Goal: Task Accomplishment & Management: Manage account settings

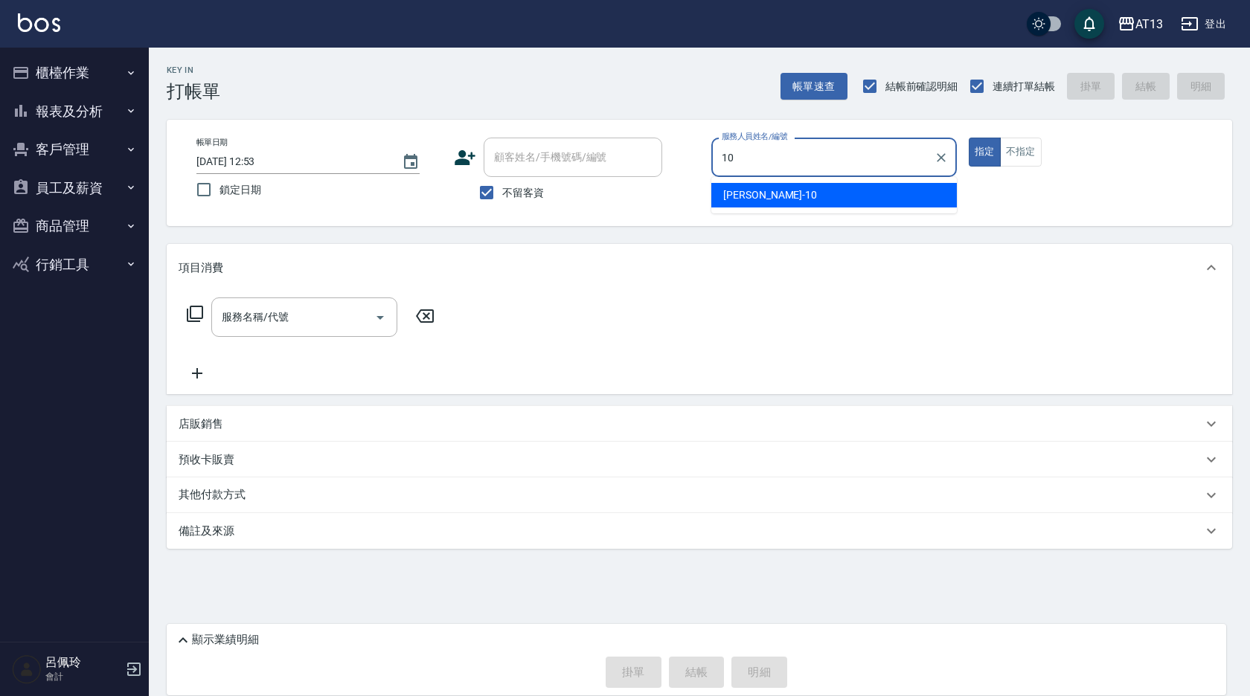
click at [883, 197] on div "[PERSON_NAME] -10" at bounding box center [833, 195] width 245 height 25
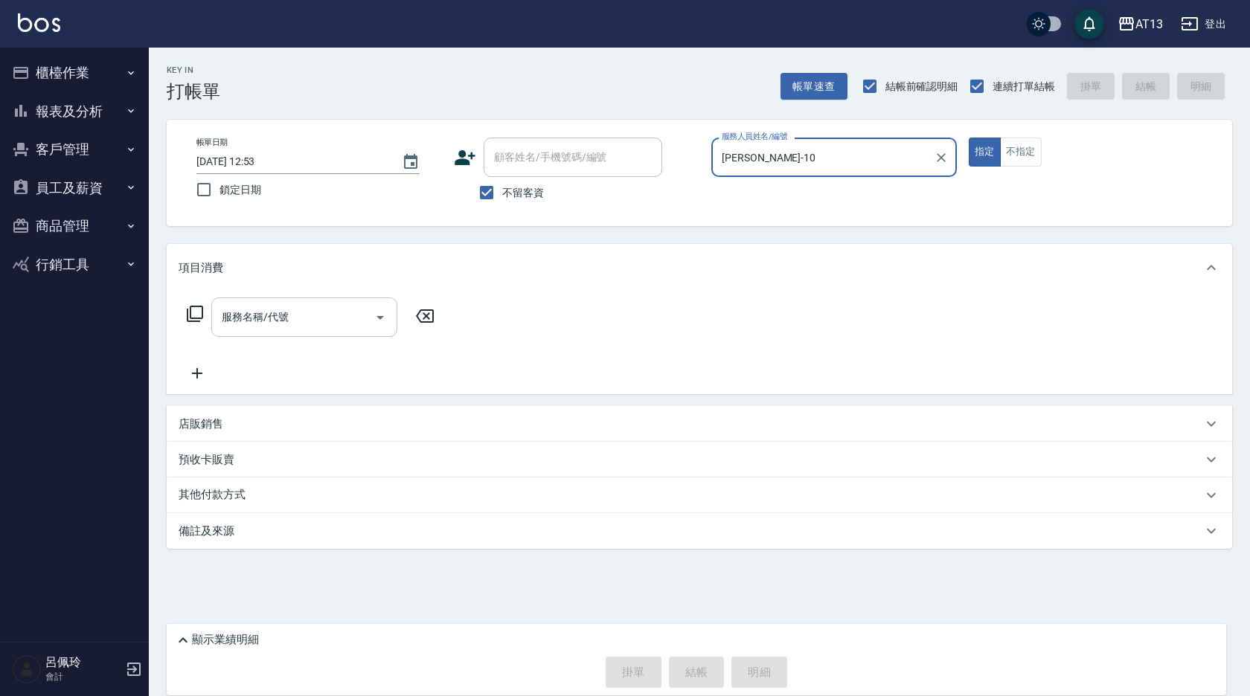
click at [263, 332] on div "服務名稱/代號" at bounding box center [304, 317] width 186 height 39
type input "[PERSON_NAME]-10"
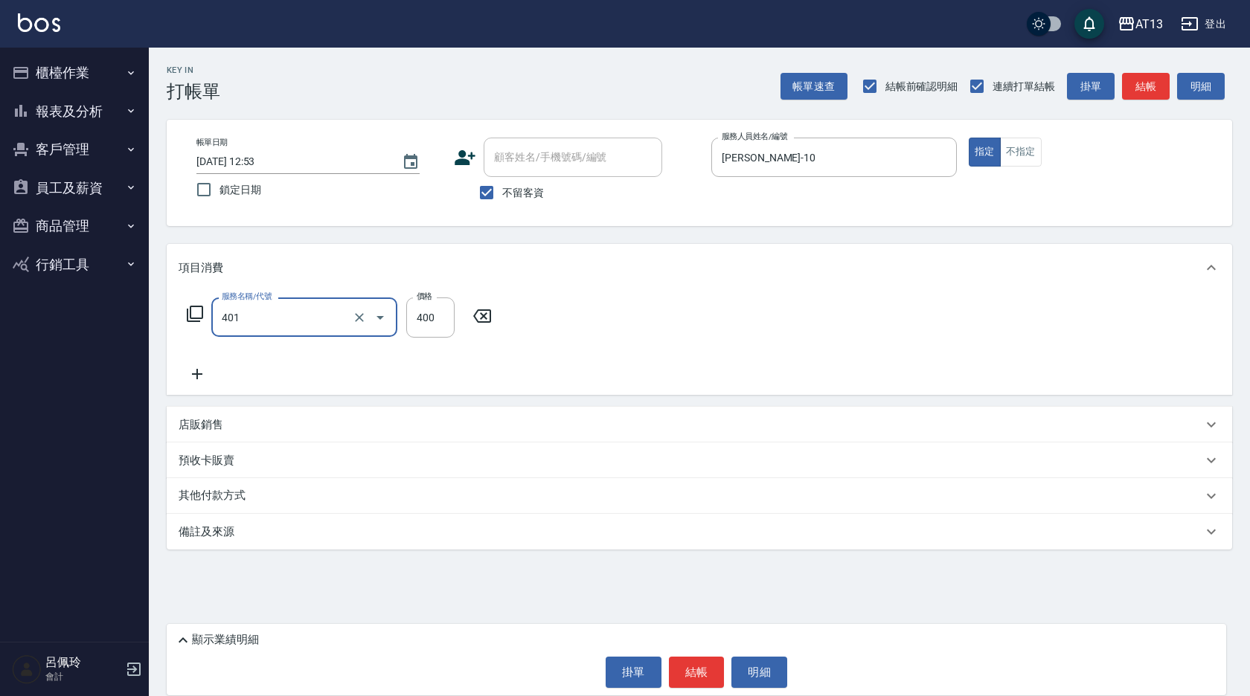
type input "剪髮(401)"
type input "300"
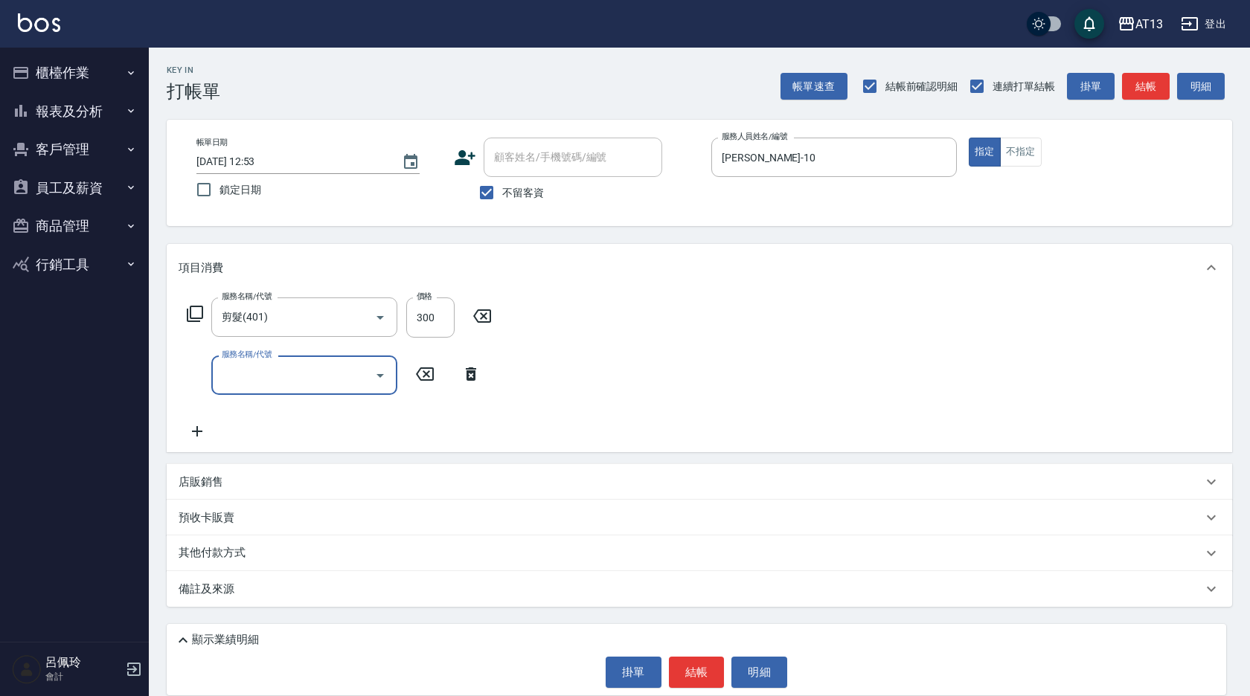
click at [704, 401] on div "服務名稱/代號 剪髮(401) 服務名稱/代號 價格 300 價格 服務名稱/代號 服務名稱/代號" at bounding box center [699, 372] width 1065 height 161
click at [693, 661] on button "結帳" at bounding box center [697, 672] width 56 height 31
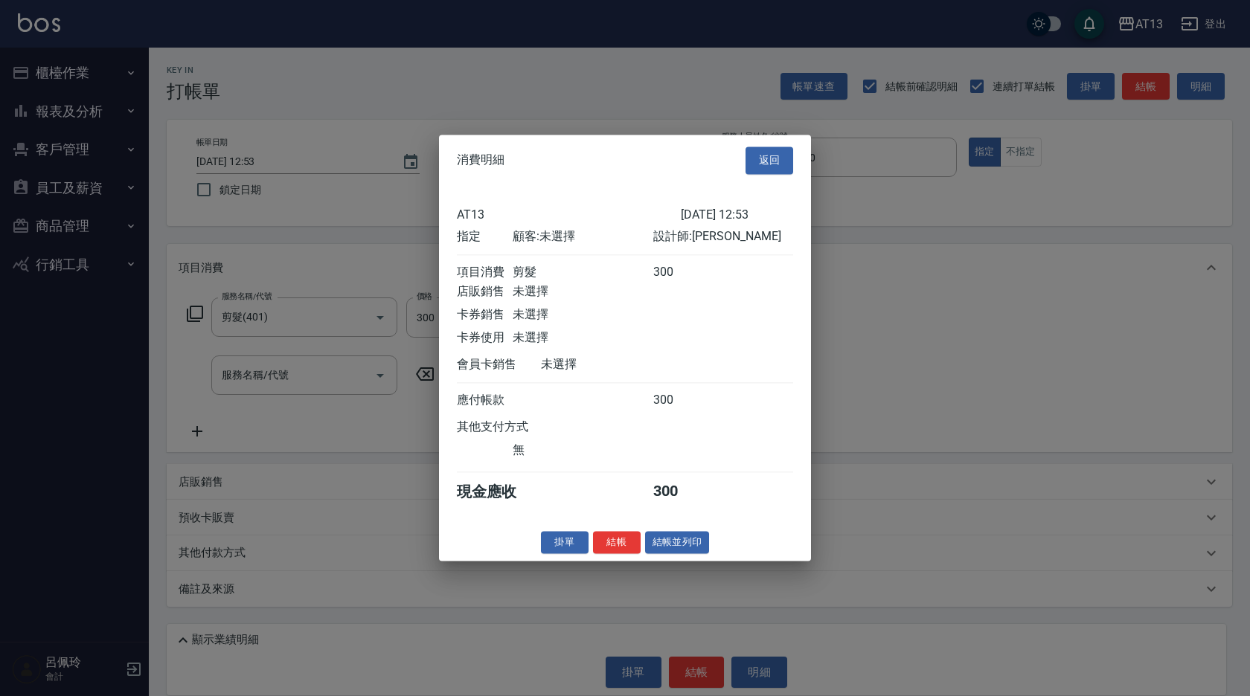
click at [632, 539] on div "消費明細 返回 AT13 2025/09/14 12:53 指定 顧客: 未選擇 設計師: 稔穎 項目消費 剪髮 300 店販銷售 未選擇 卡券銷售 未選擇 …" at bounding box center [625, 348] width 372 height 426
click at [626, 551] on button "結帳" at bounding box center [617, 542] width 48 height 23
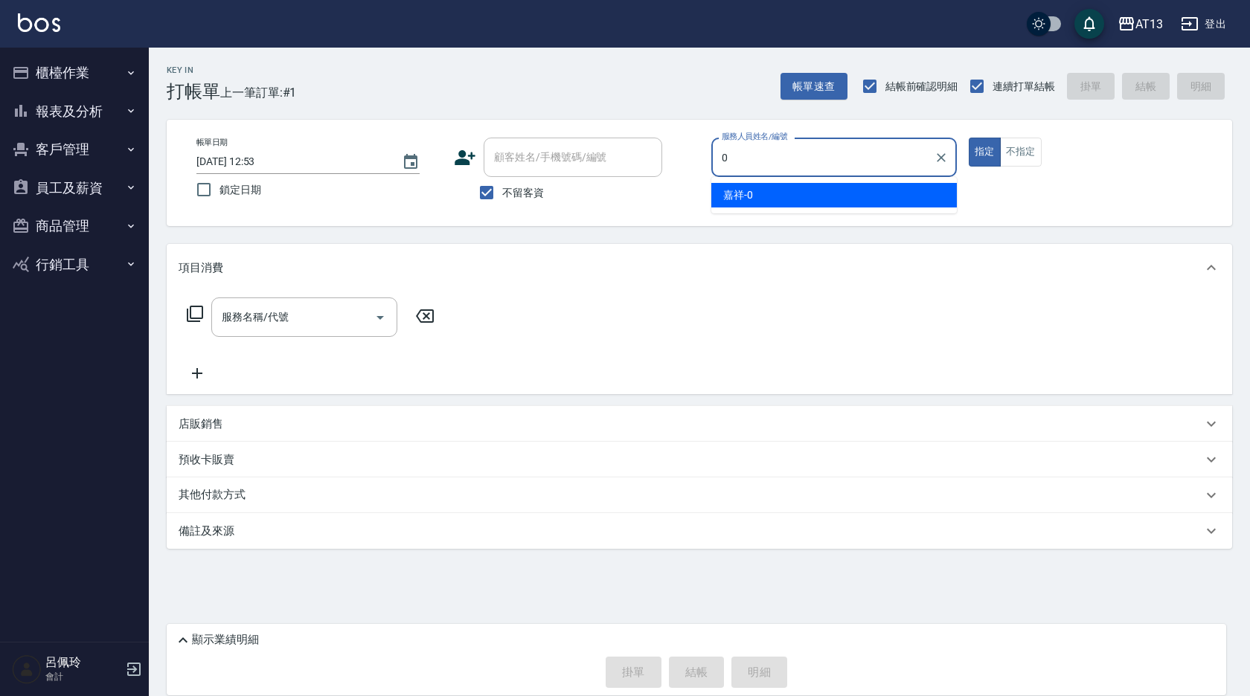
click at [832, 200] on div "嘉祥 -0" at bounding box center [833, 195] width 245 height 25
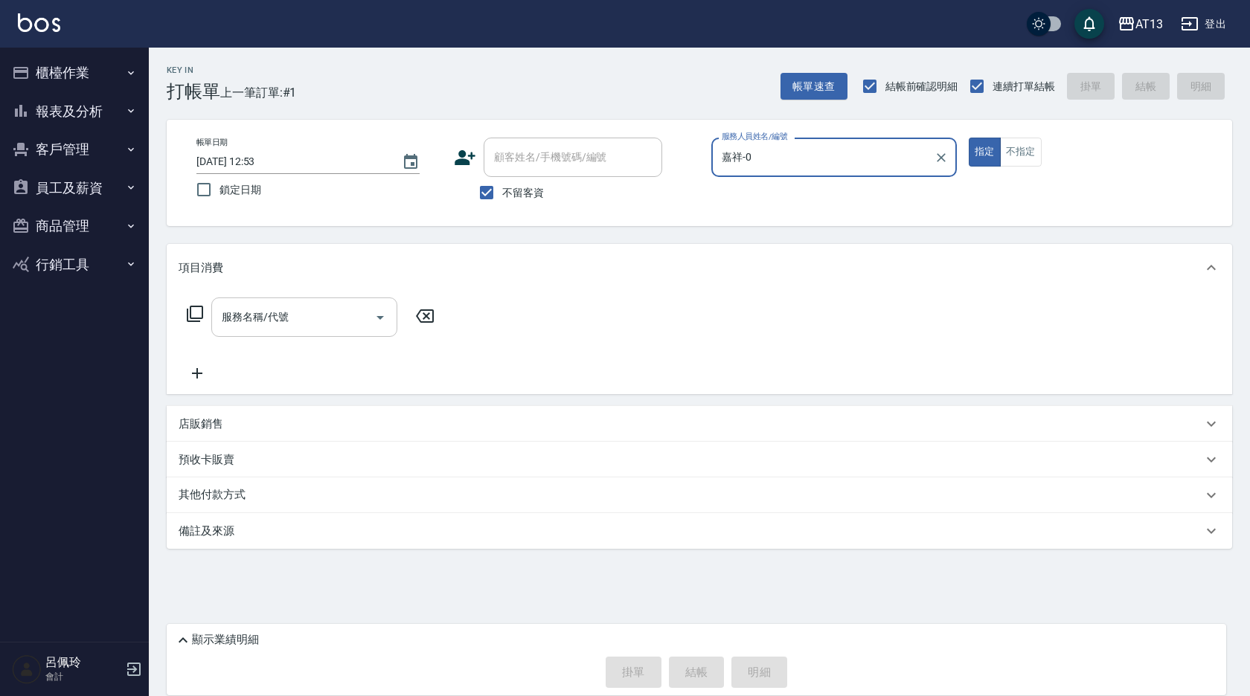
type input "嘉祥-0"
click at [280, 312] on div "服務名稱/代號 服務名稱/代號" at bounding box center [304, 317] width 186 height 39
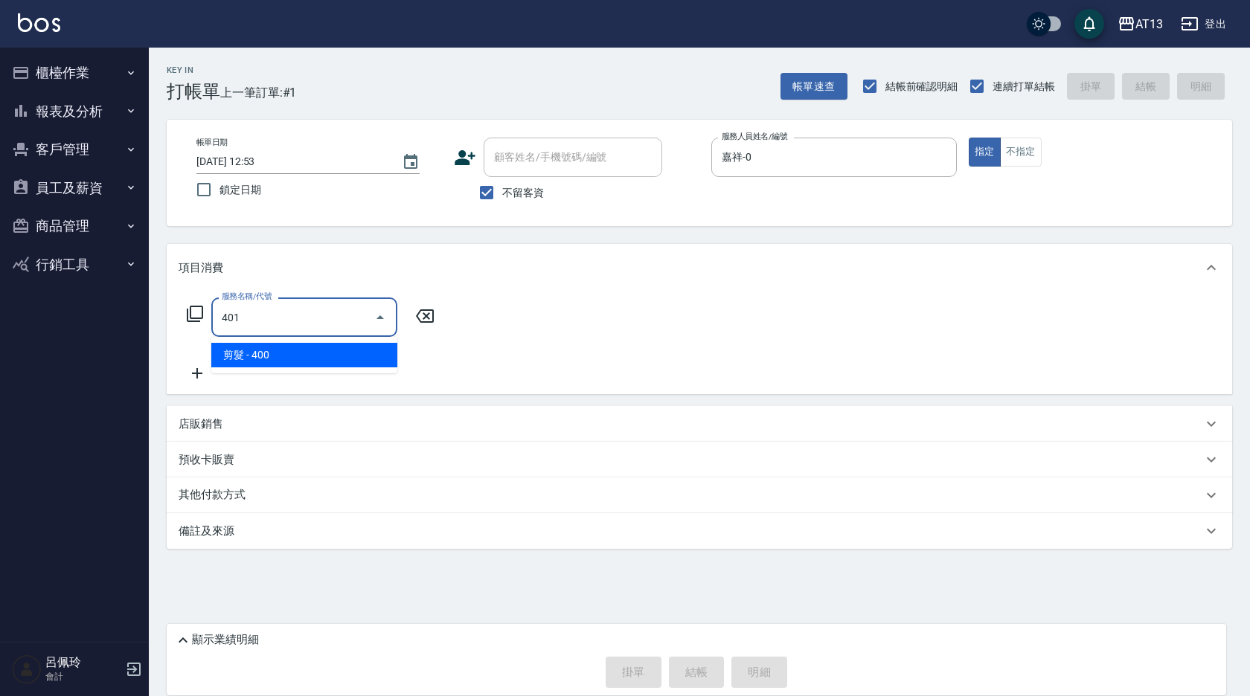
type input "剪髮(401)"
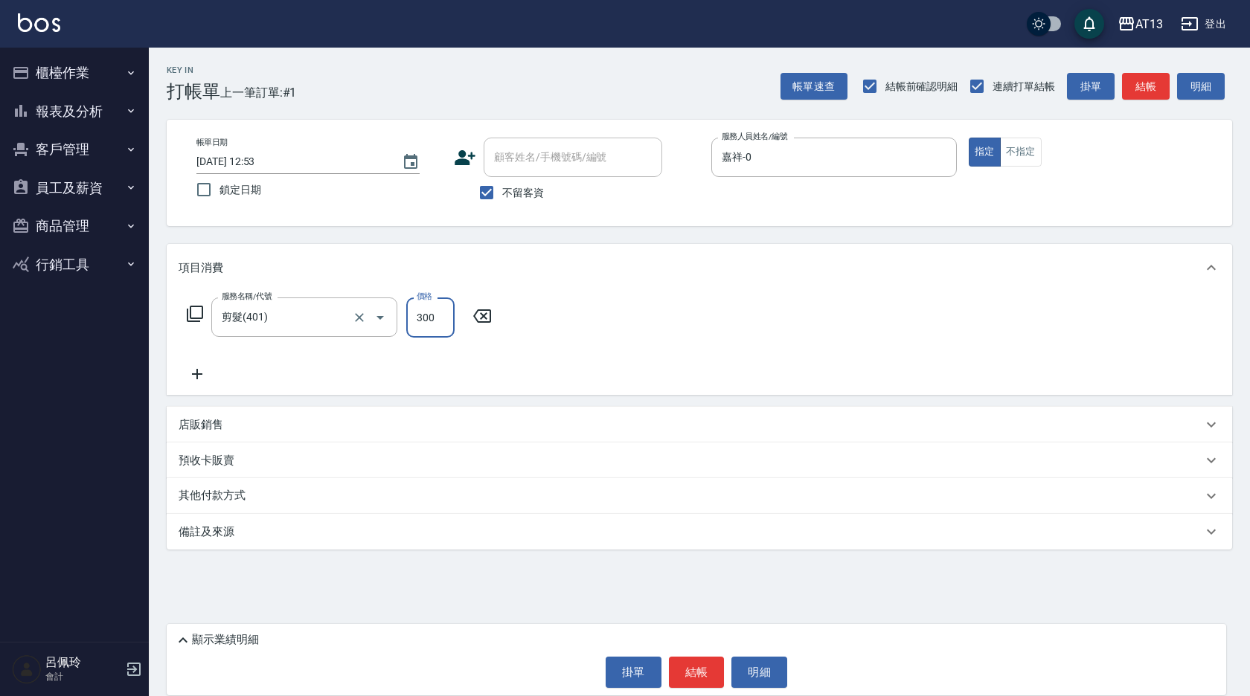
type input "300"
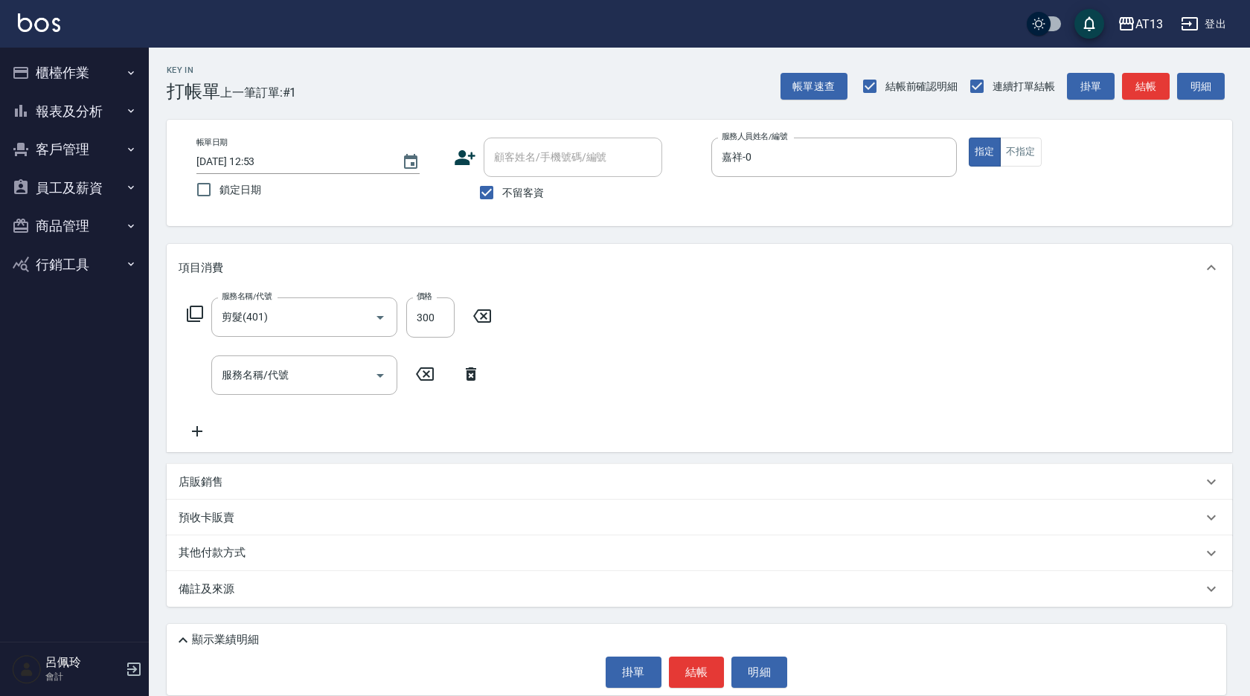
click at [812, 397] on div "服務名稱/代號 剪髮(401) 服務名稱/代號 價格 300 價格 服務名稱/代號 服務名稱/代號" at bounding box center [699, 372] width 1065 height 161
click at [703, 680] on button "結帳" at bounding box center [697, 672] width 56 height 31
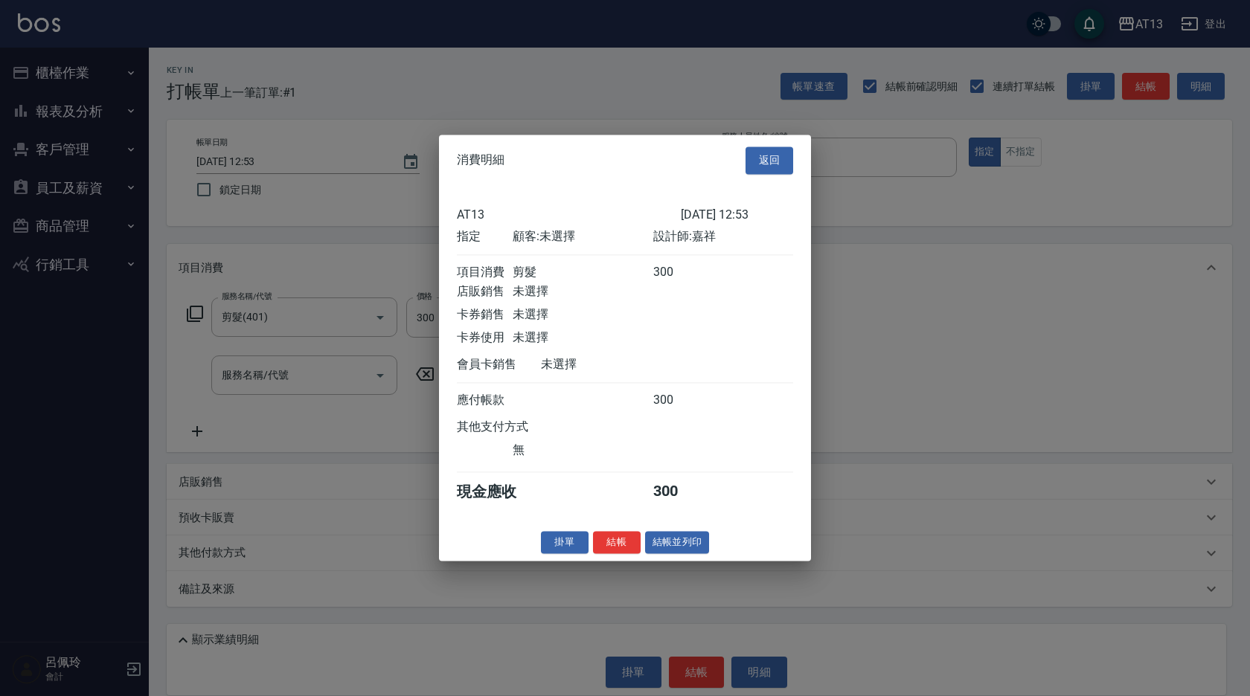
click at [606, 545] on button "結帳" at bounding box center [617, 542] width 48 height 23
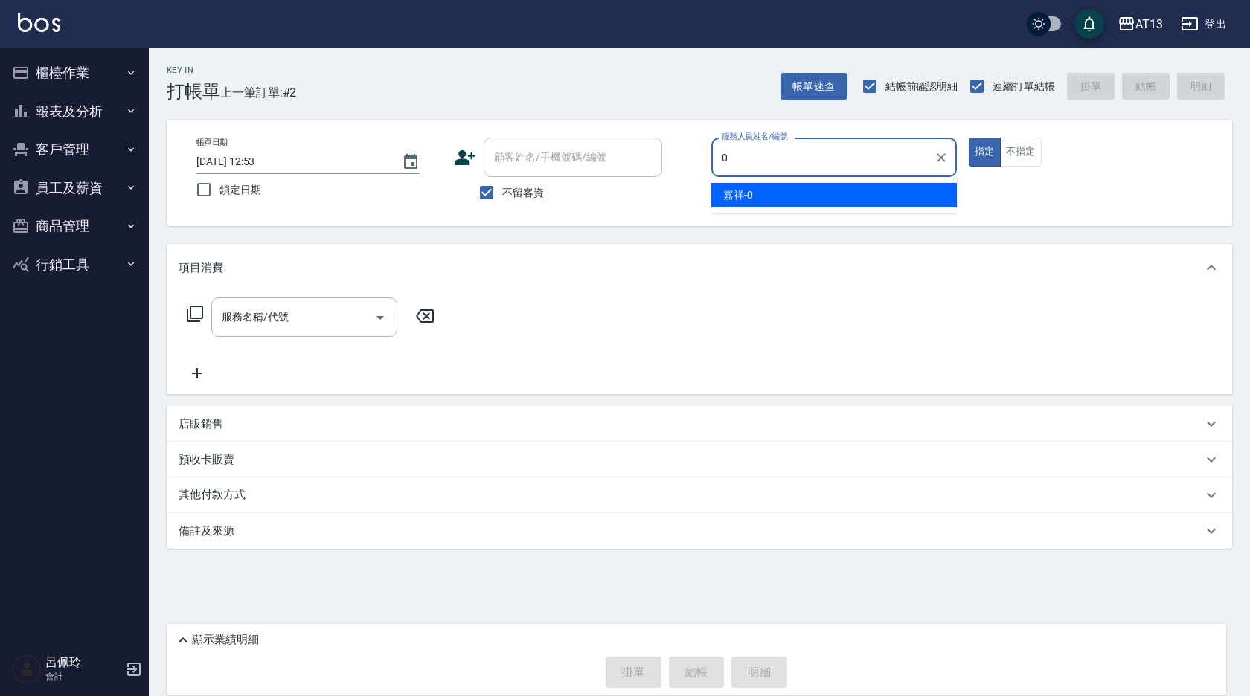
click at [729, 197] on span "嘉祥 -0" at bounding box center [738, 195] width 30 height 16
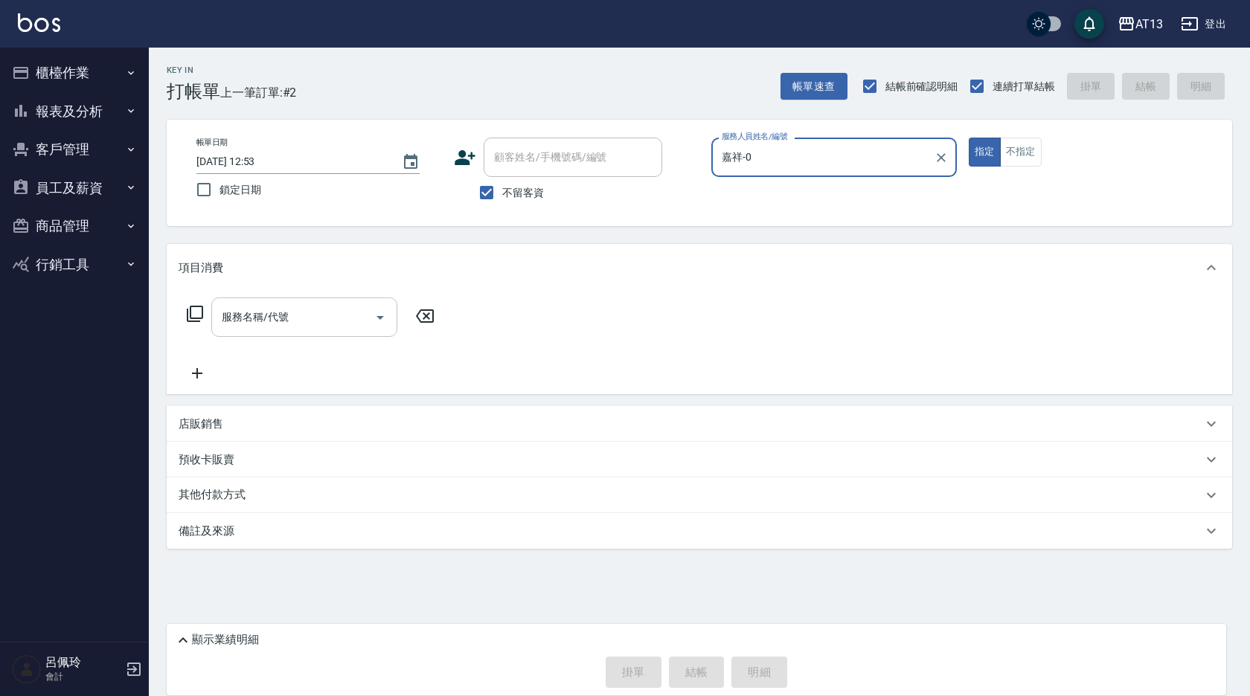
type input "嘉祥-0"
click at [243, 313] on div "服務名稱/代號 服務名稱/代號" at bounding box center [304, 317] width 186 height 39
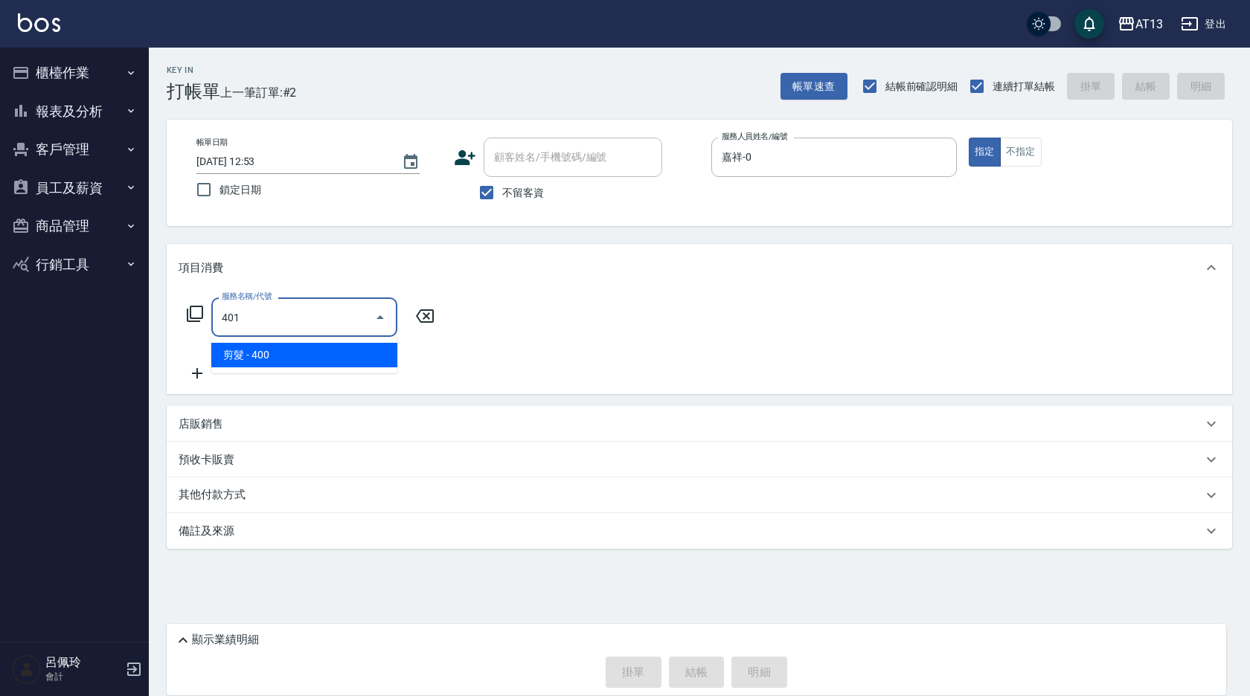
type input "剪髮(401)"
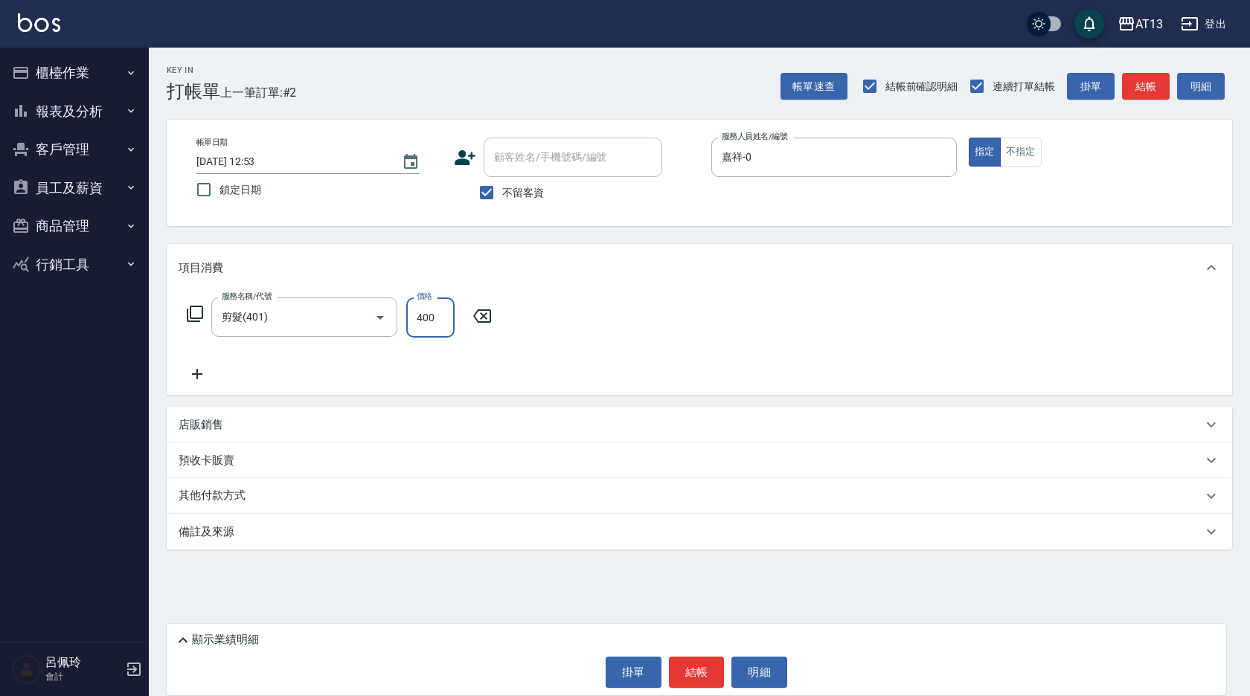
click at [691, 332] on div "服務名稱/代號 剪髮(401) 服務名稱/代號 價格 400 價格" at bounding box center [699, 343] width 1065 height 103
click at [705, 681] on button "結帳" at bounding box center [697, 672] width 56 height 31
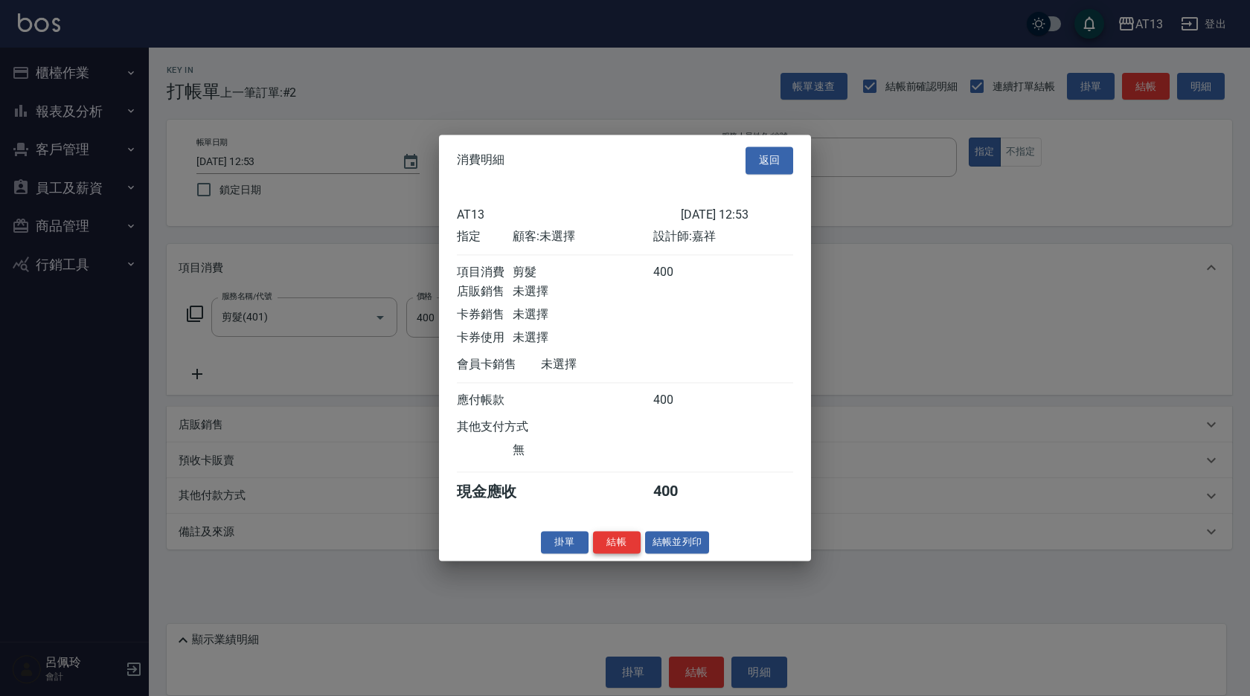
click at [603, 554] on button "結帳" at bounding box center [617, 542] width 48 height 23
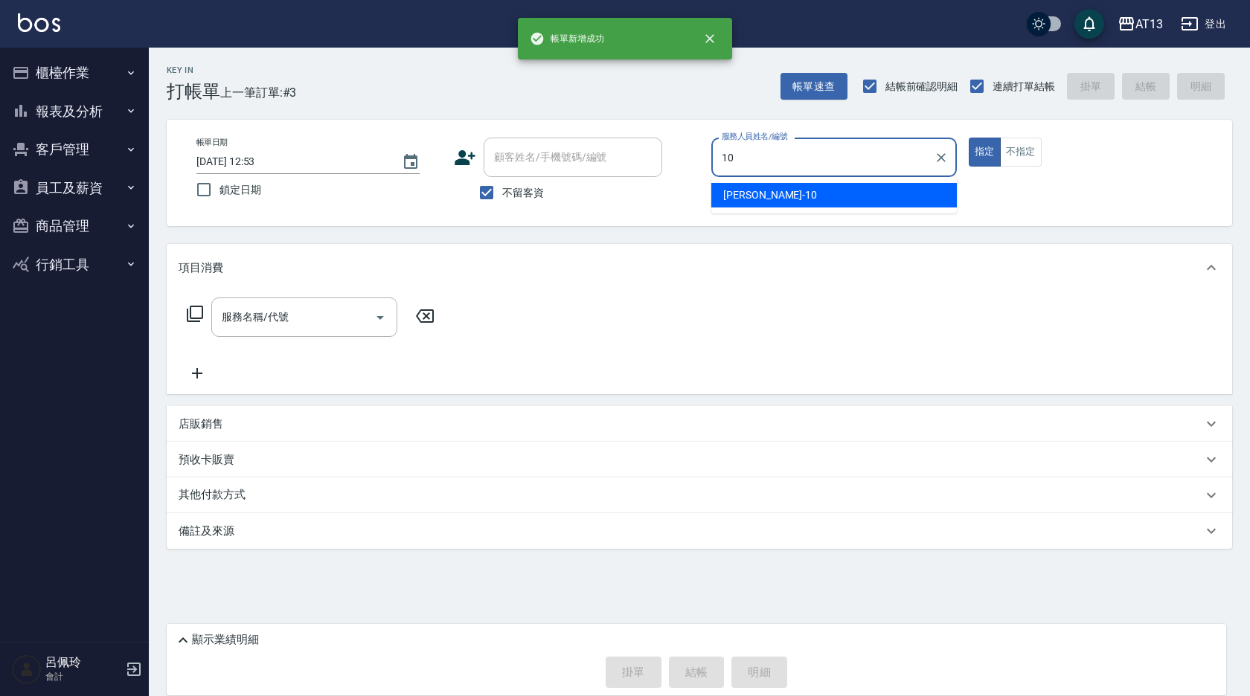
click at [732, 191] on span "[PERSON_NAME] -10" at bounding box center [770, 195] width 94 height 16
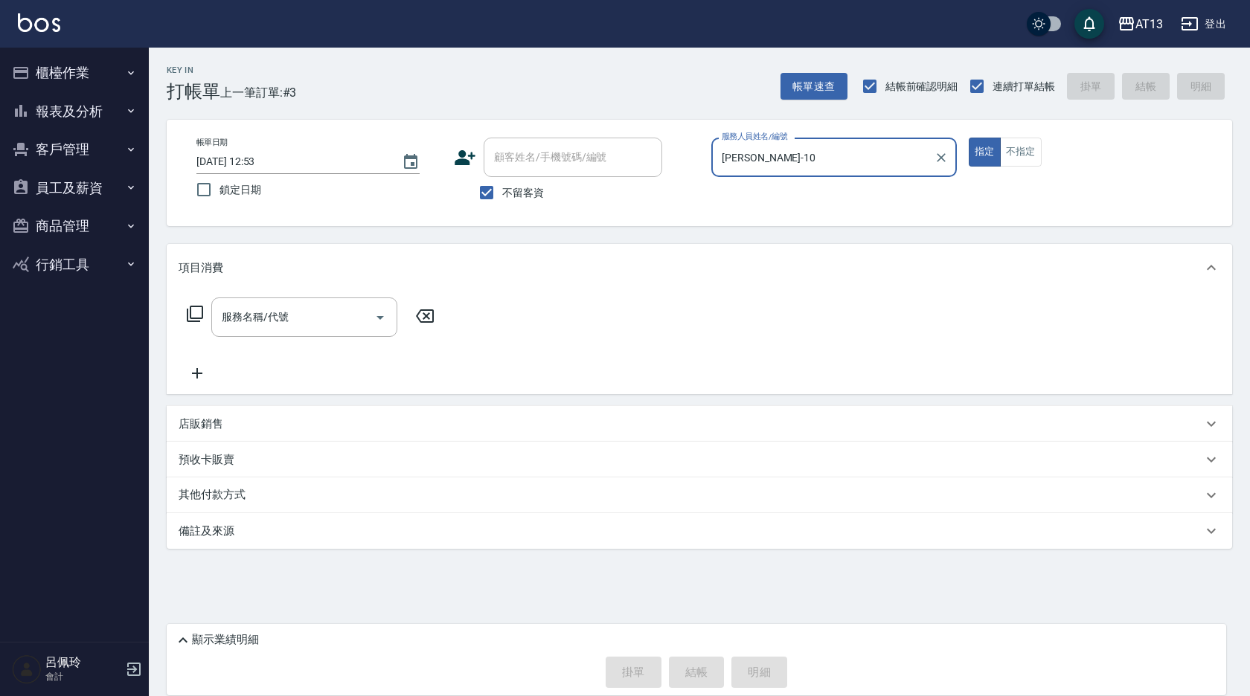
type input "[PERSON_NAME]-10"
click at [210, 325] on div "服務名稱/代號 服務名稱/代號" at bounding box center [311, 317] width 265 height 39
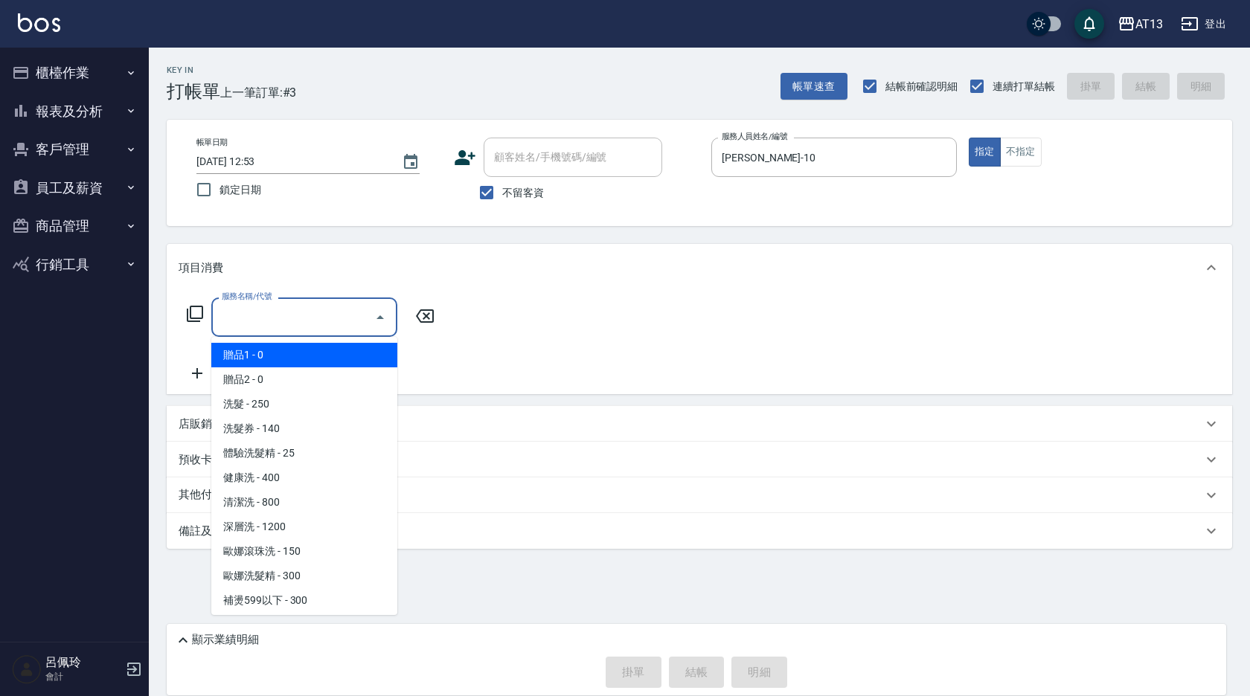
click at [236, 319] on input "服務名稱/代號" at bounding box center [293, 317] width 150 height 26
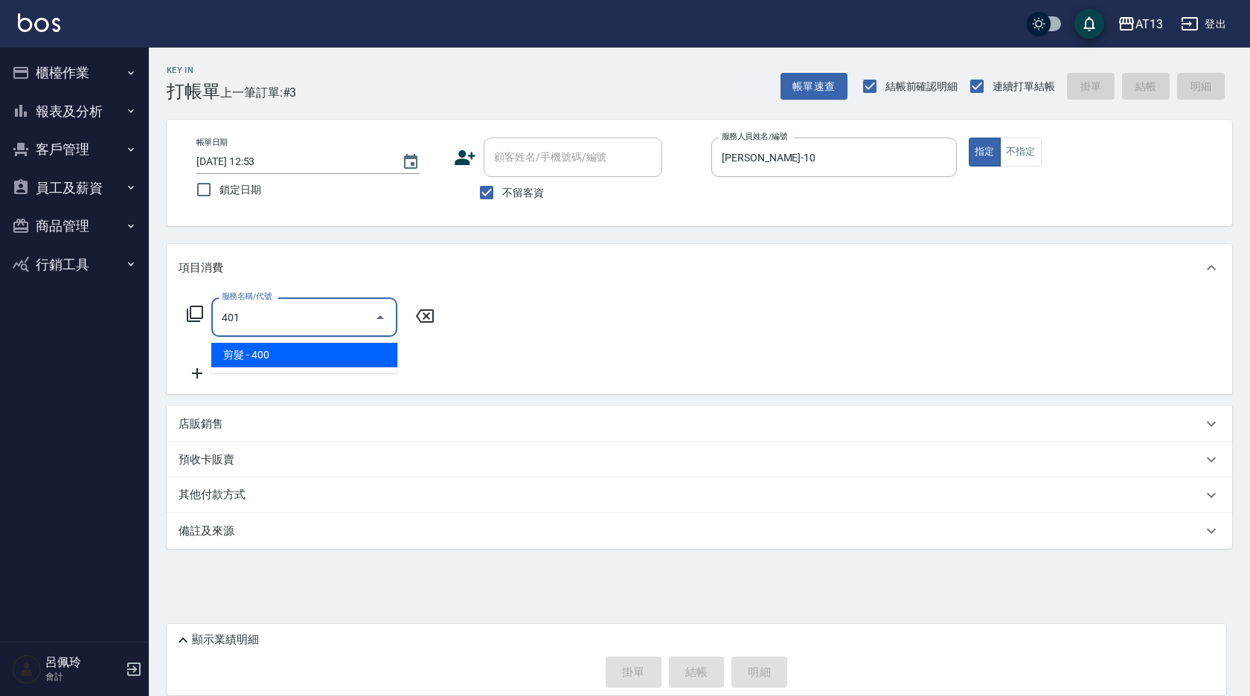
type input "剪髮(401)"
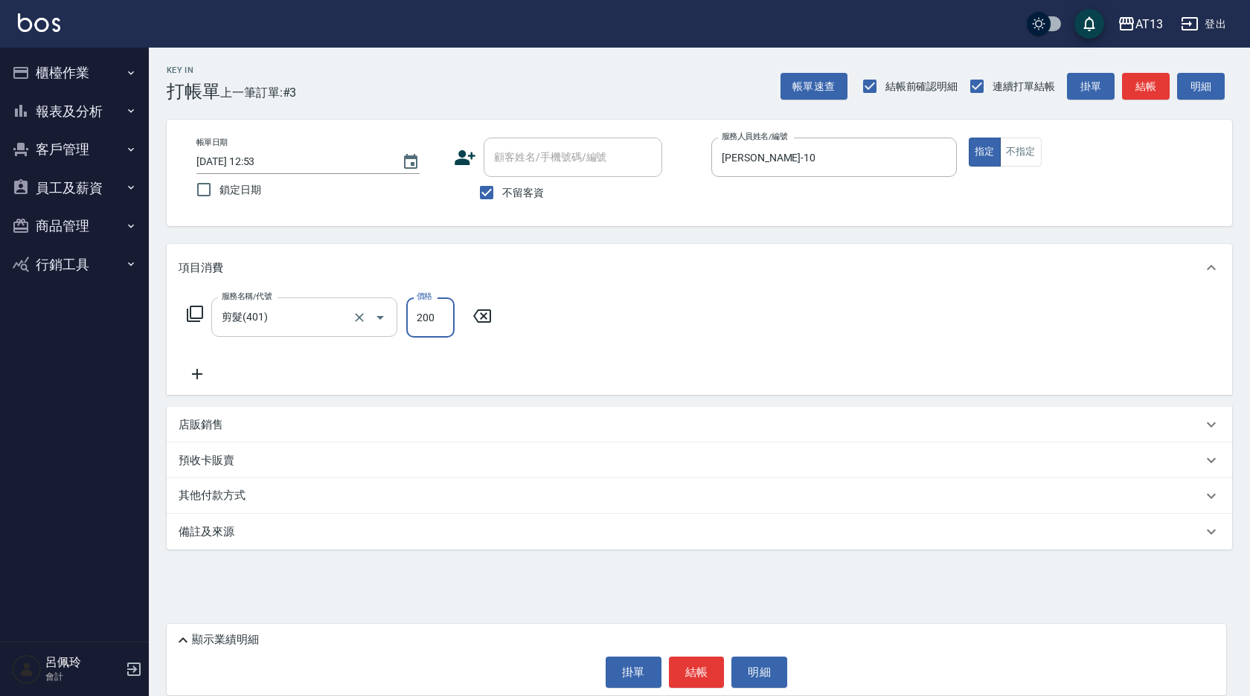
type input "200"
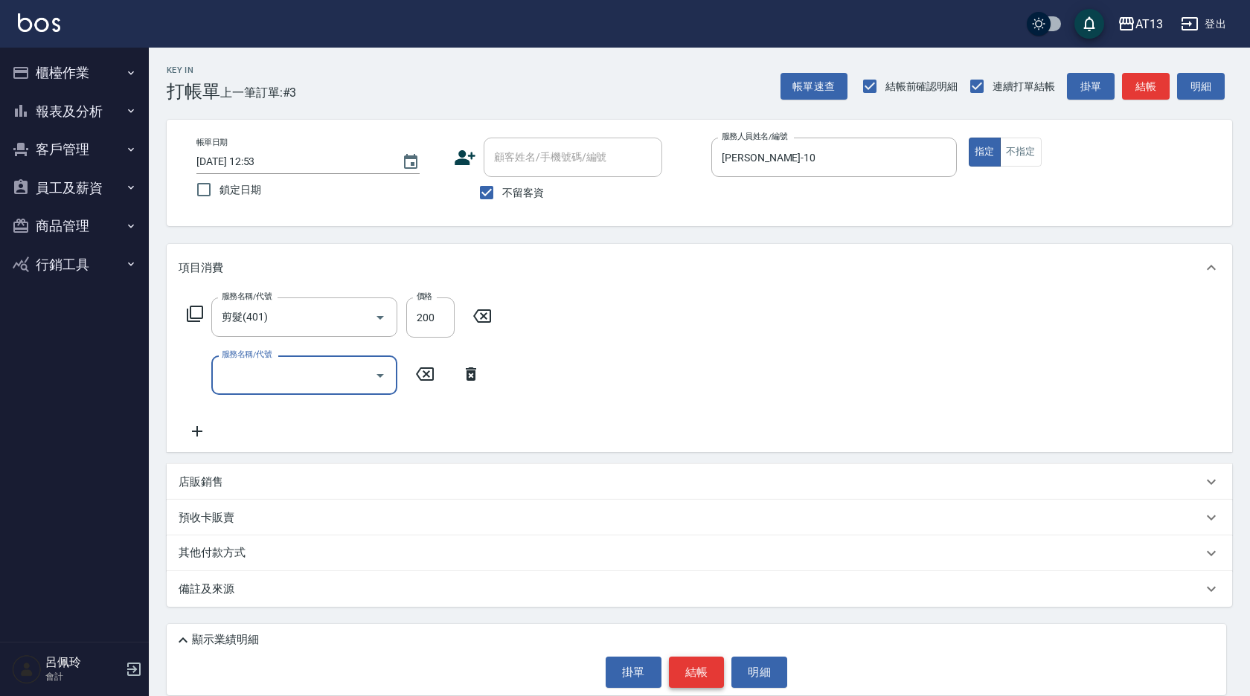
click at [704, 667] on button "結帳" at bounding box center [697, 672] width 56 height 31
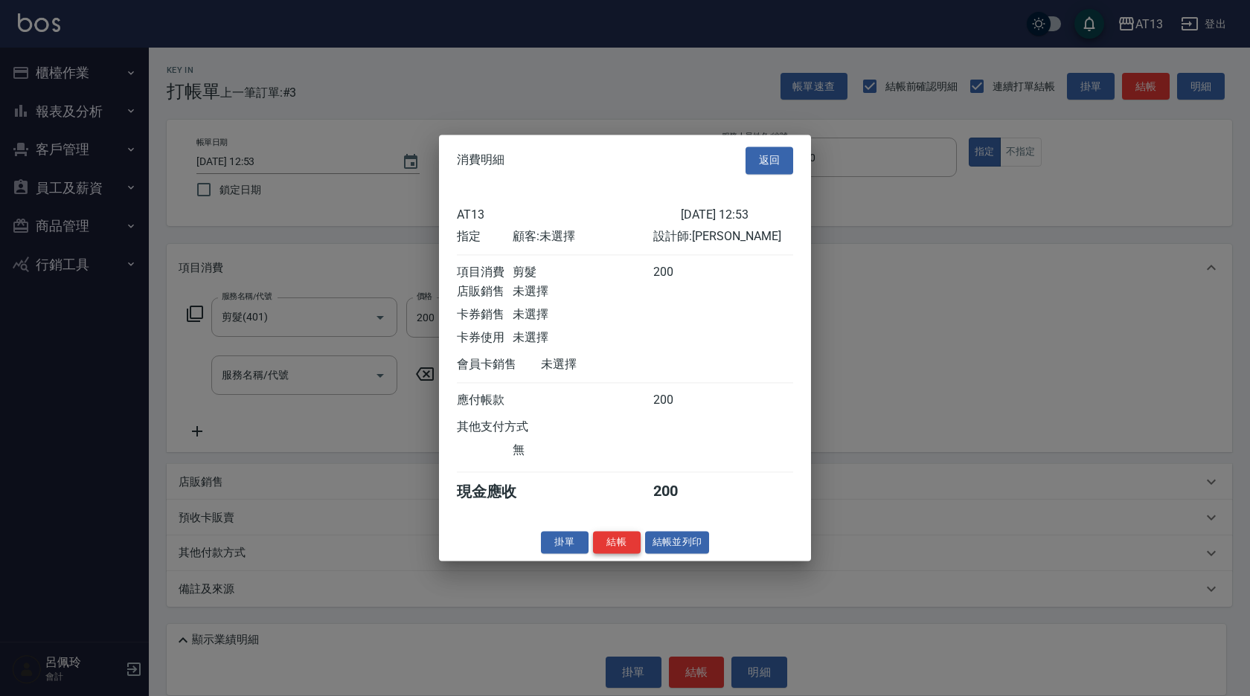
click at [621, 554] on button "結帳" at bounding box center [617, 542] width 48 height 23
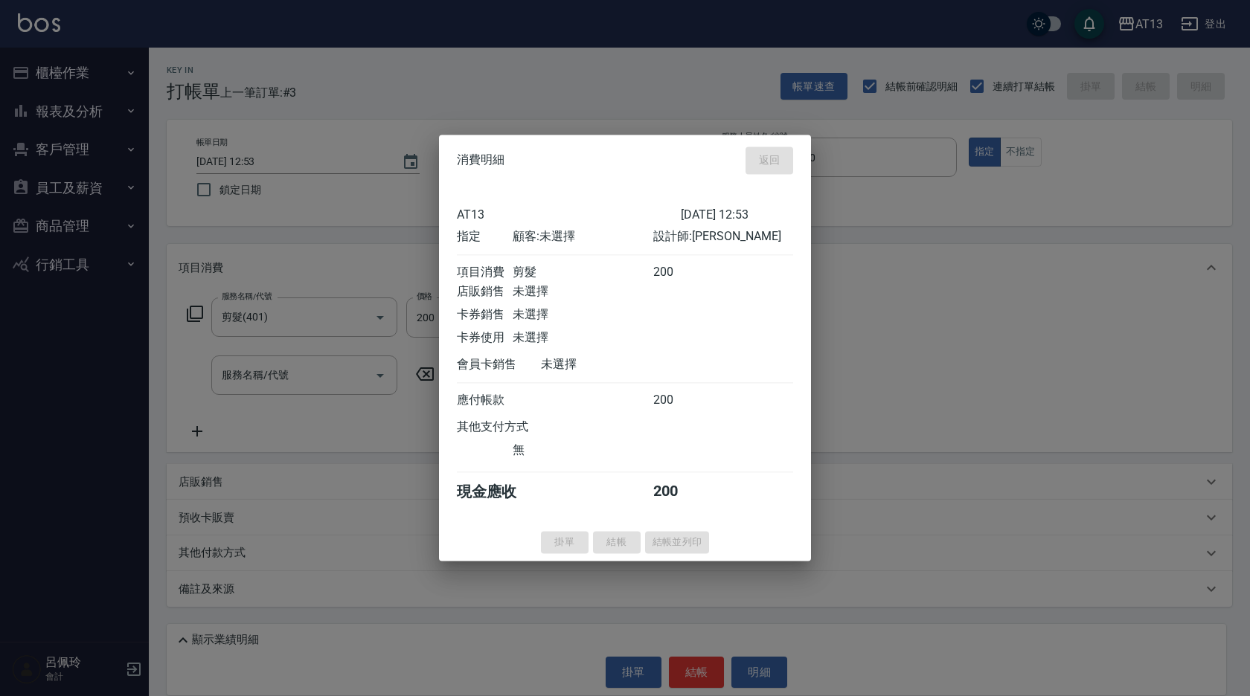
type input "2025/09/14 12:54"
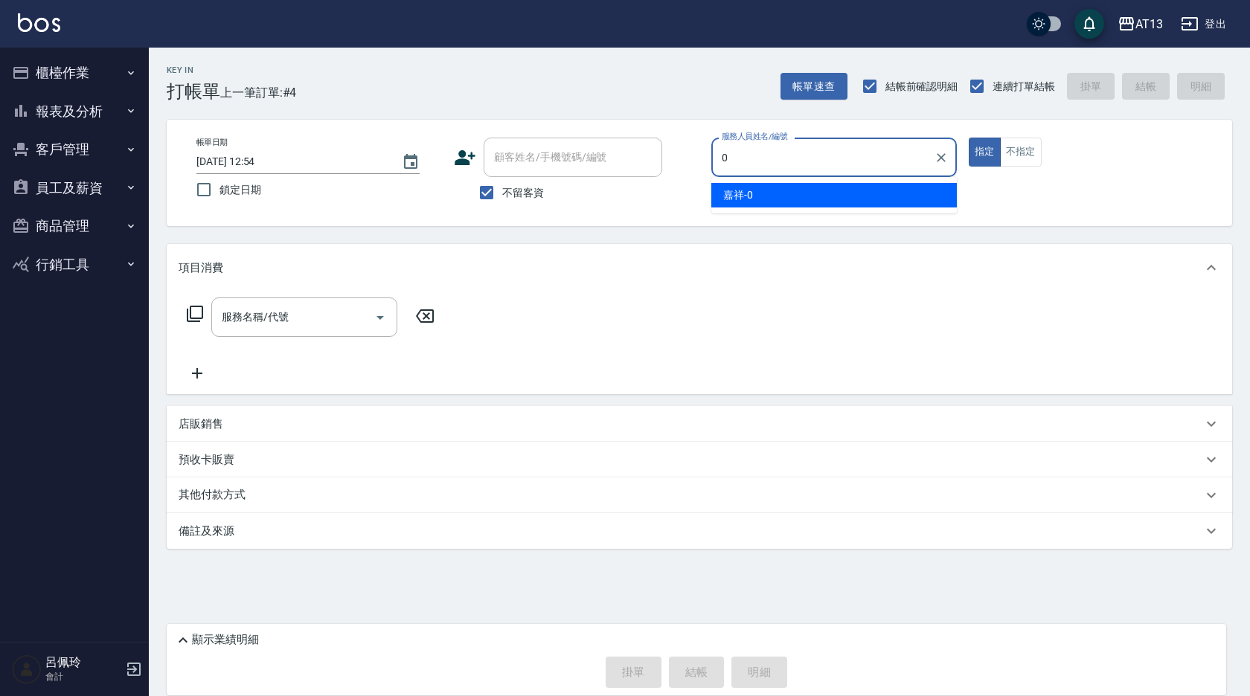
drag, startPoint x: 900, startPoint y: 185, endPoint x: 893, endPoint y: 183, distance: 7.8
click at [899, 187] on div "嘉祥 -0" at bounding box center [833, 195] width 245 height 25
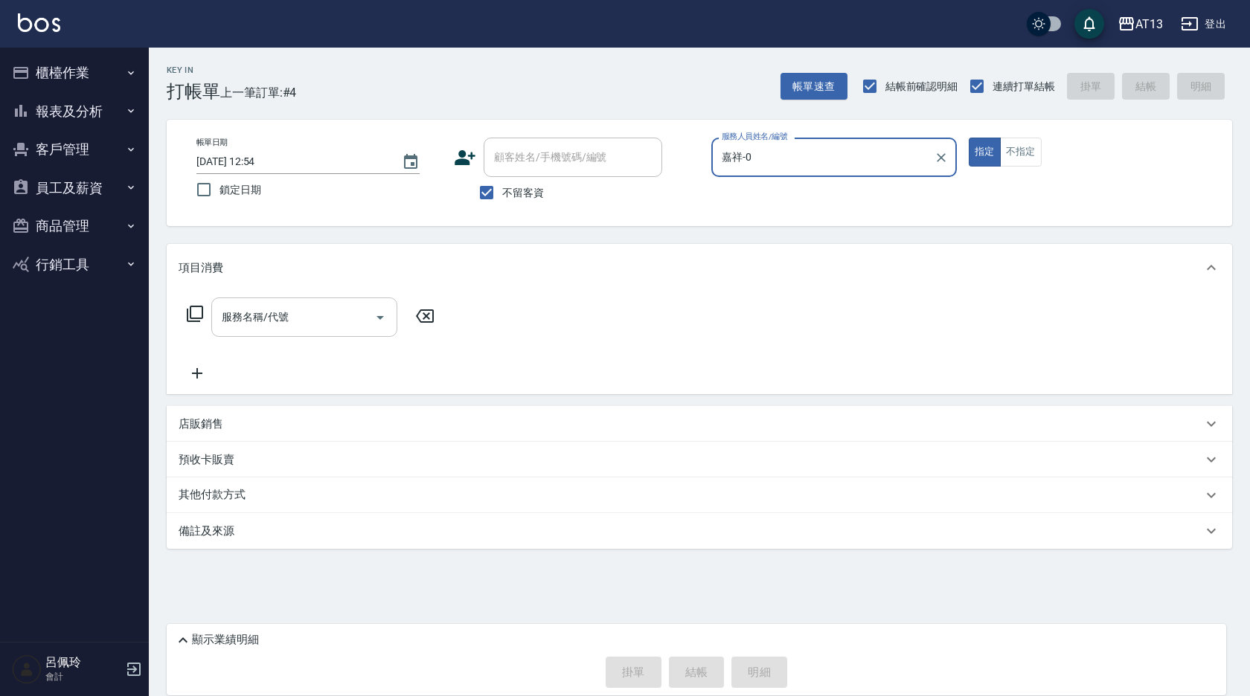
type input "嘉祥-0"
click at [309, 324] on input "服務名稱/代號" at bounding box center [293, 317] width 150 height 26
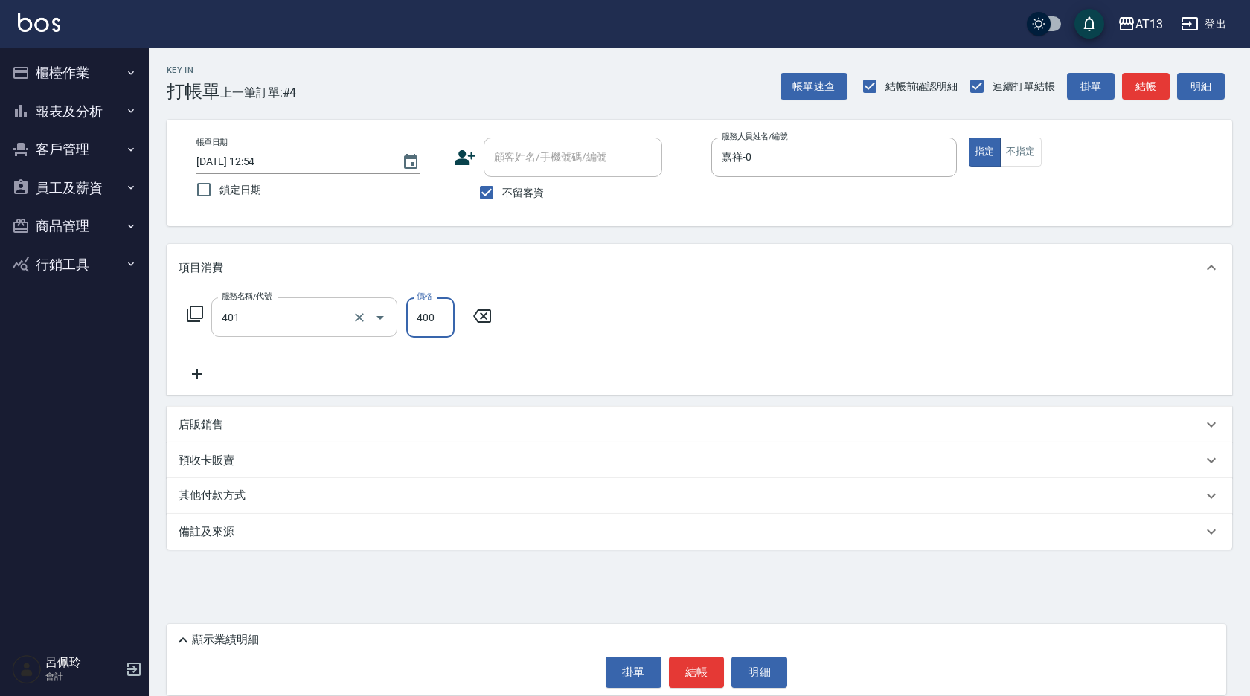
type input "剪髮(401)"
type input "200"
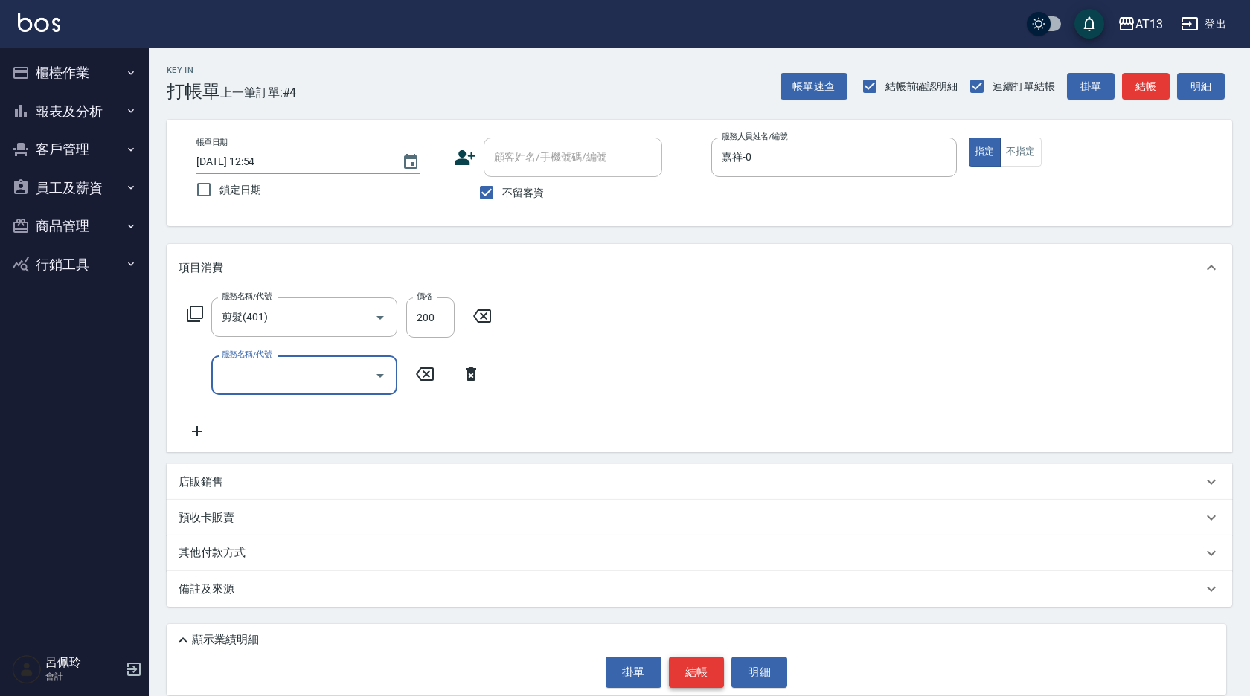
click at [693, 681] on button "結帳" at bounding box center [697, 672] width 56 height 31
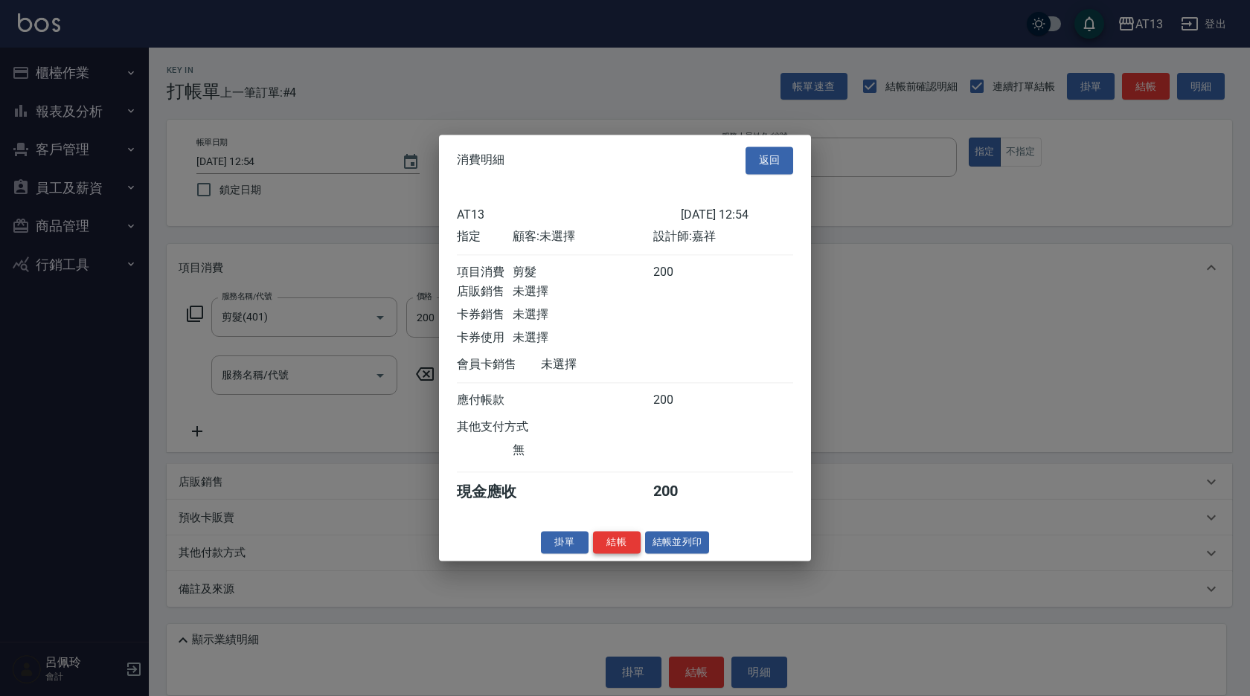
click at [624, 554] on button "結帳" at bounding box center [617, 542] width 48 height 23
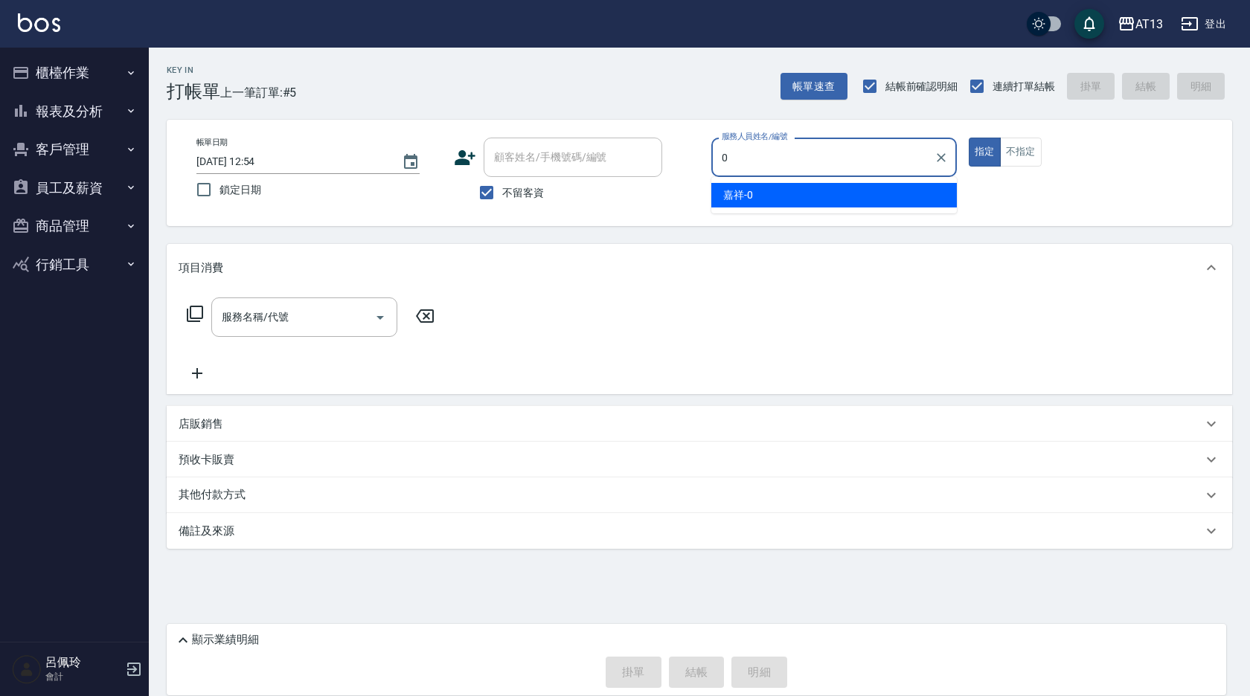
click at [730, 192] on span "嘉祥 -0" at bounding box center [738, 195] width 30 height 16
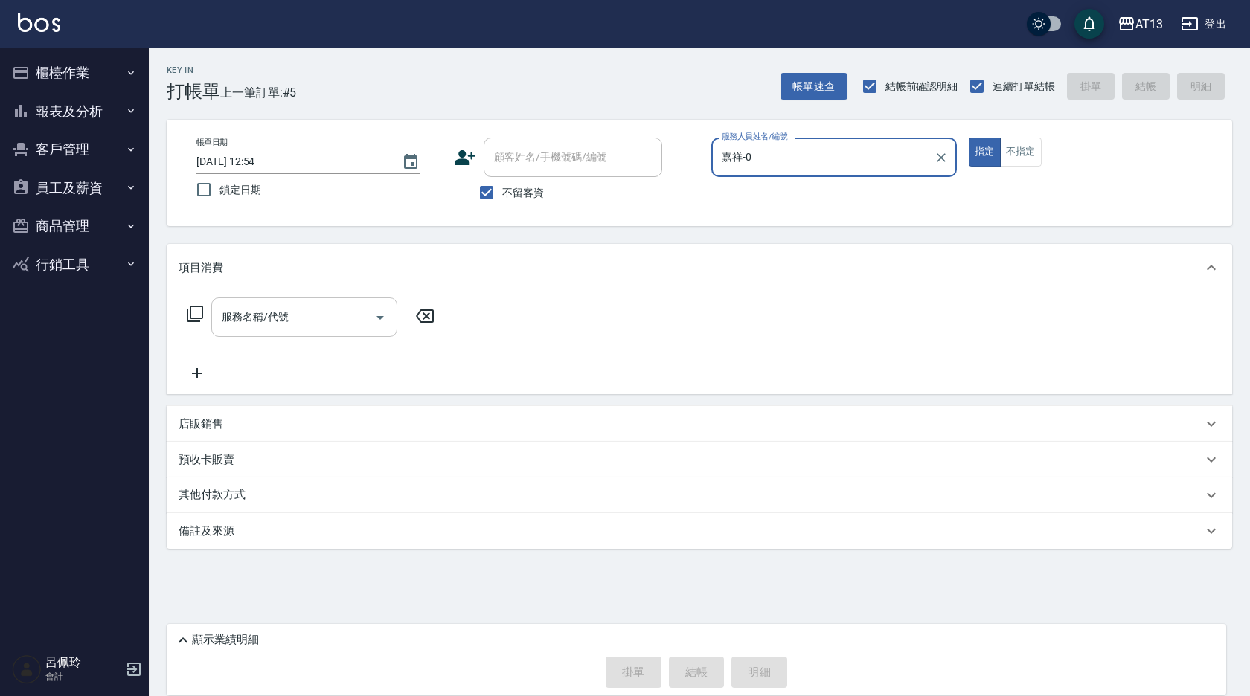
type input "嘉祥-0"
click at [310, 314] on input "服務名稱/代號" at bounding box center [293, 317] width 150 height 26
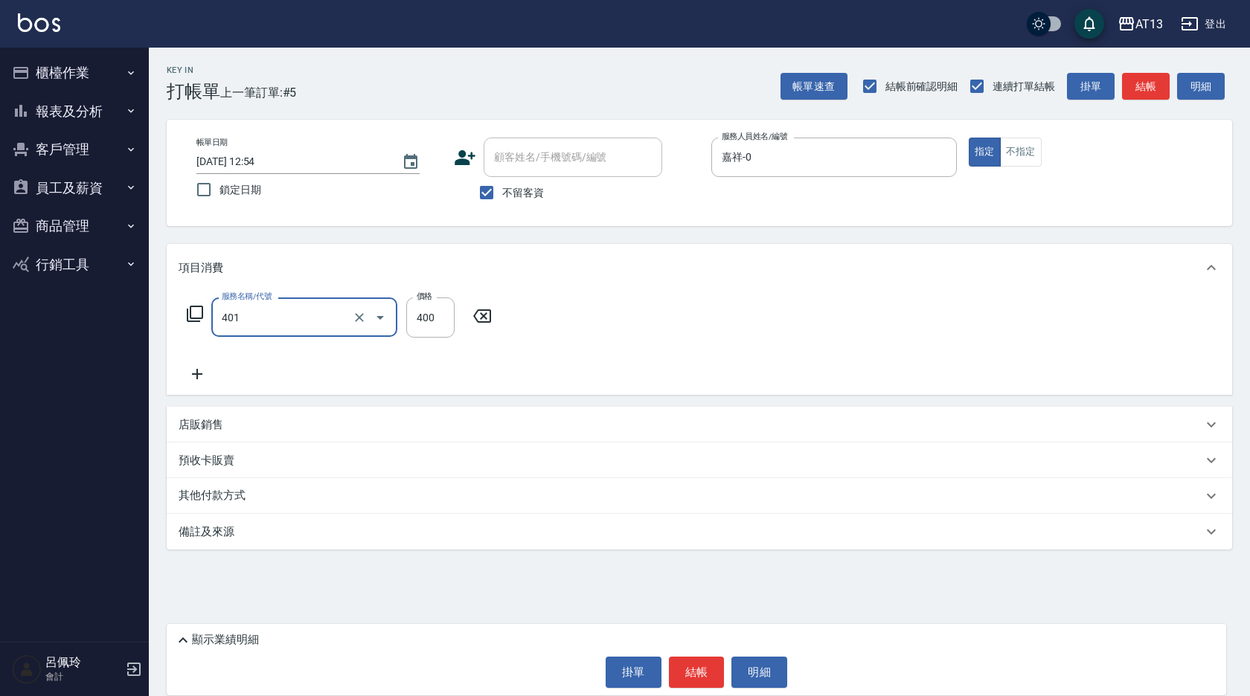
type input "剪髮(401)"
type input "200"
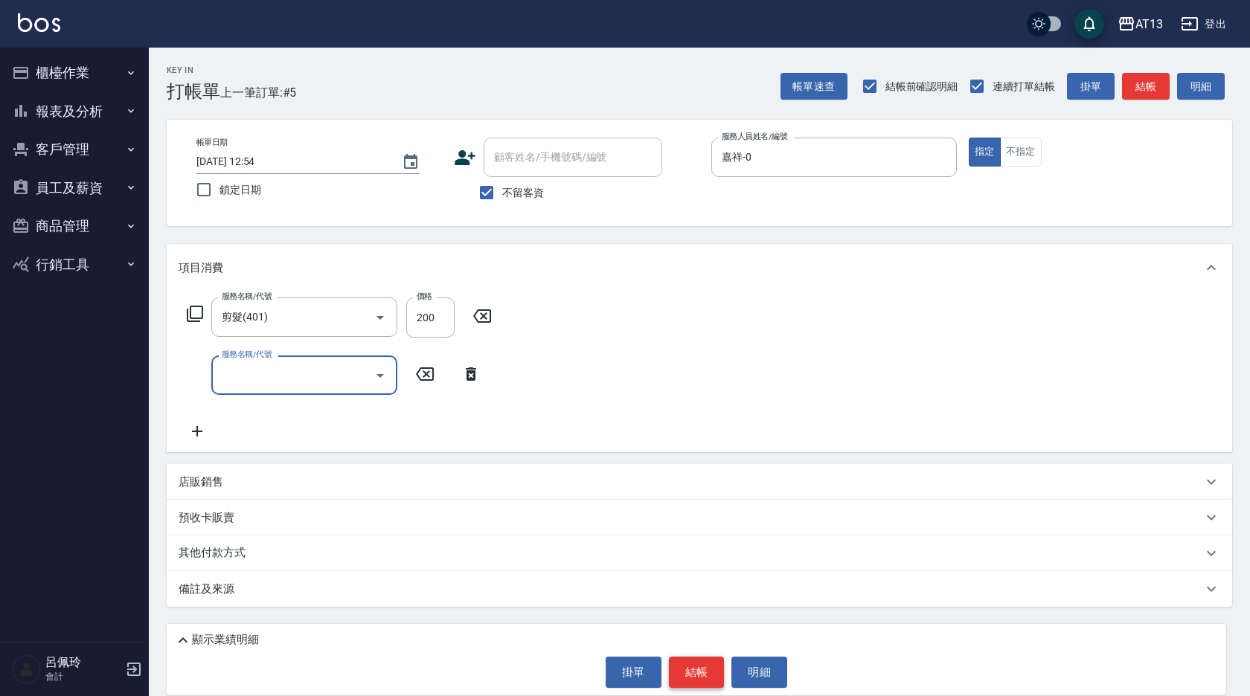
click at [696, 671] on button "結帳" at bounding box center [697, 672] width 56 height 31
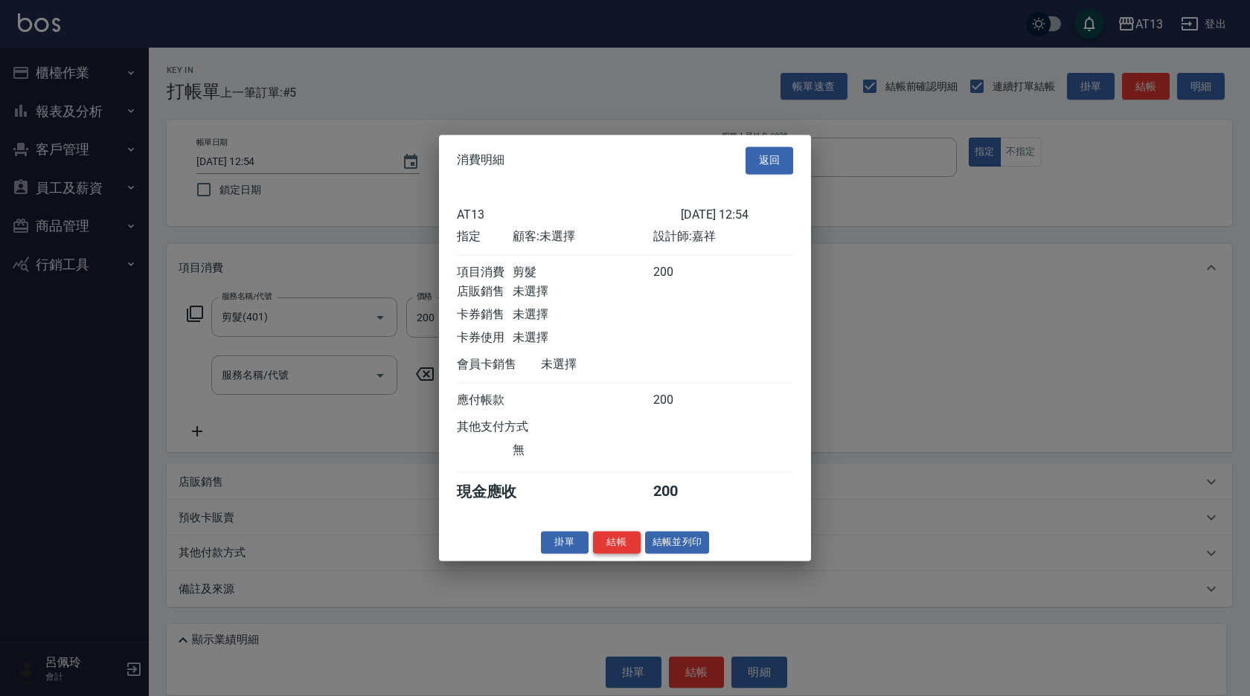
click at [606, 553] on button "結帳" at bounding box center [617, 542] width 48 height 23
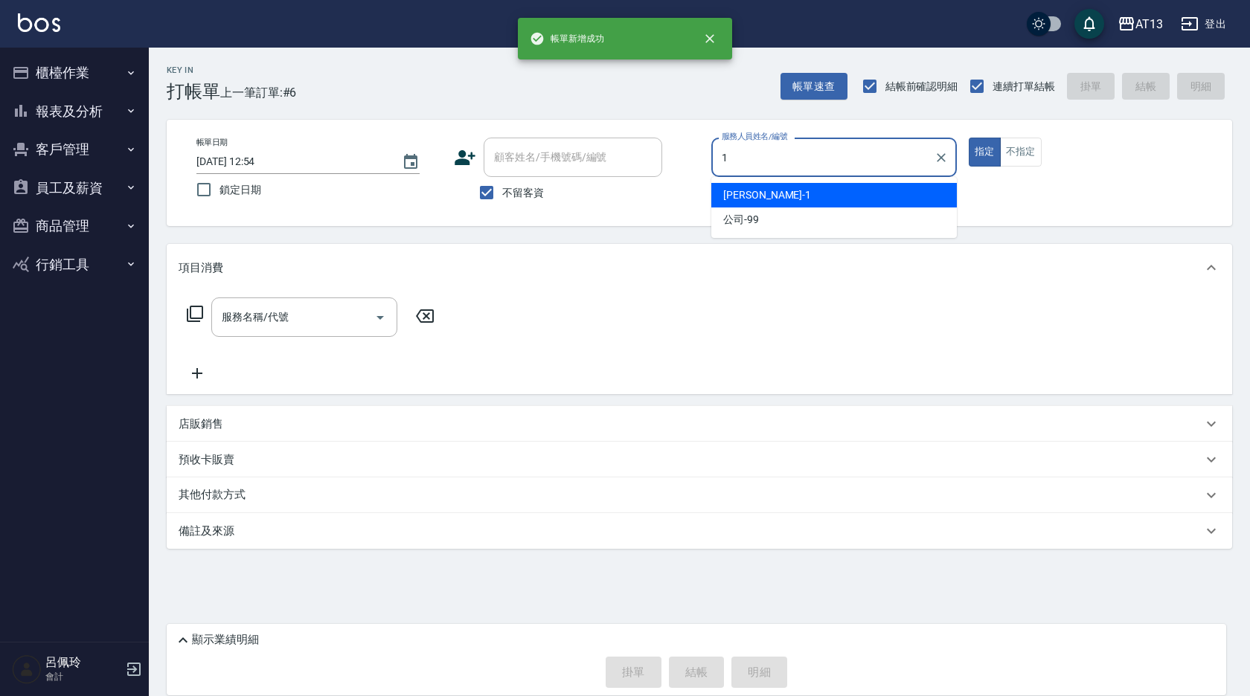
click at [755, 196] on div "[PERSON_NAME] -1" at bounding box center [833, 195] width 245 height 25
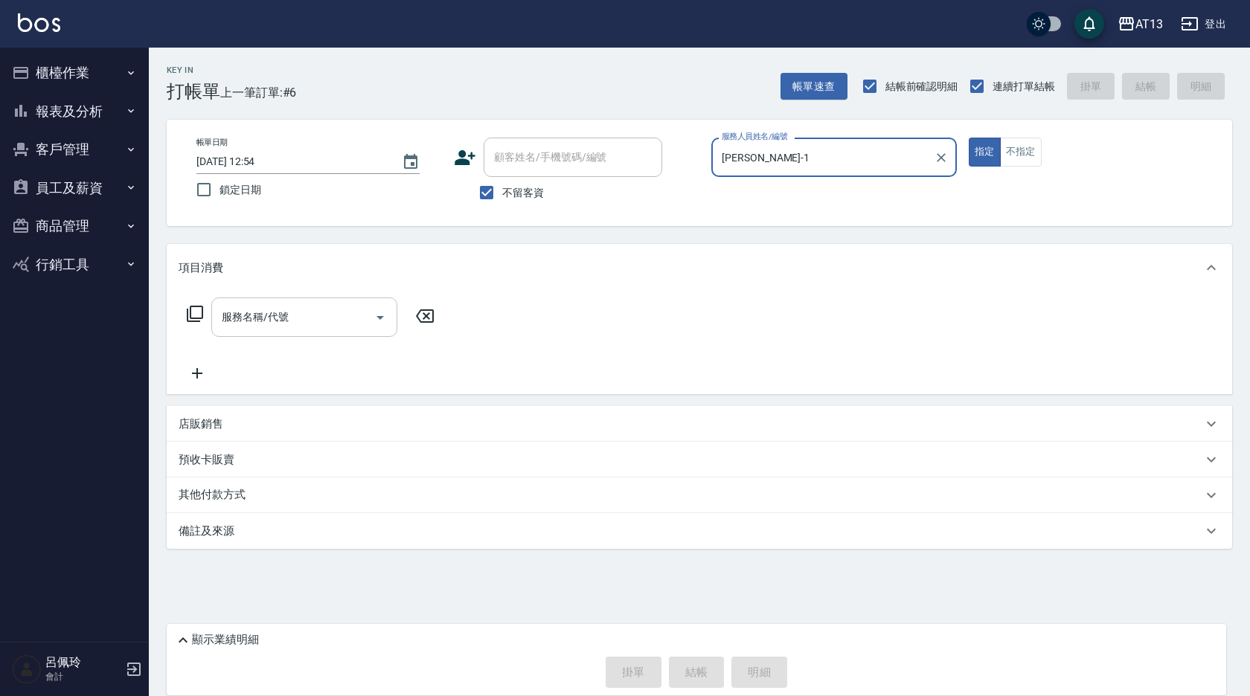
type input "[PERSON_NAME]-1"
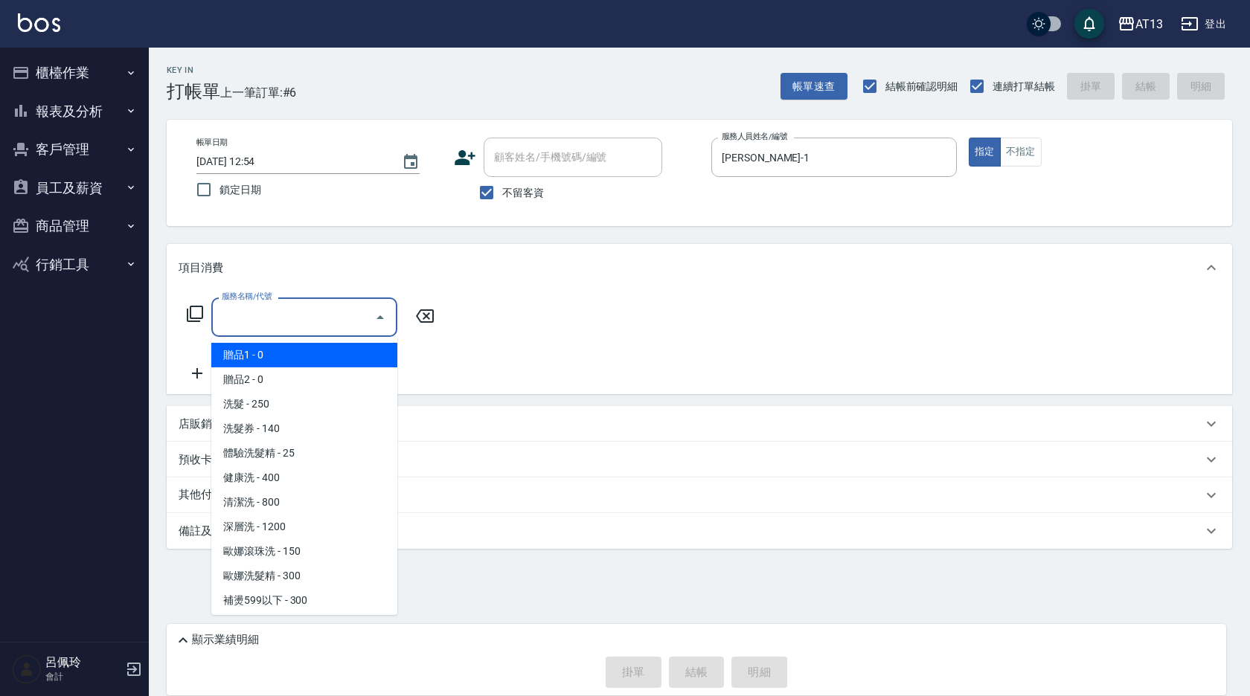
click at [298, 309] on input "服務名稱/代號" at bounding box center [293, 317] width 150 height 26
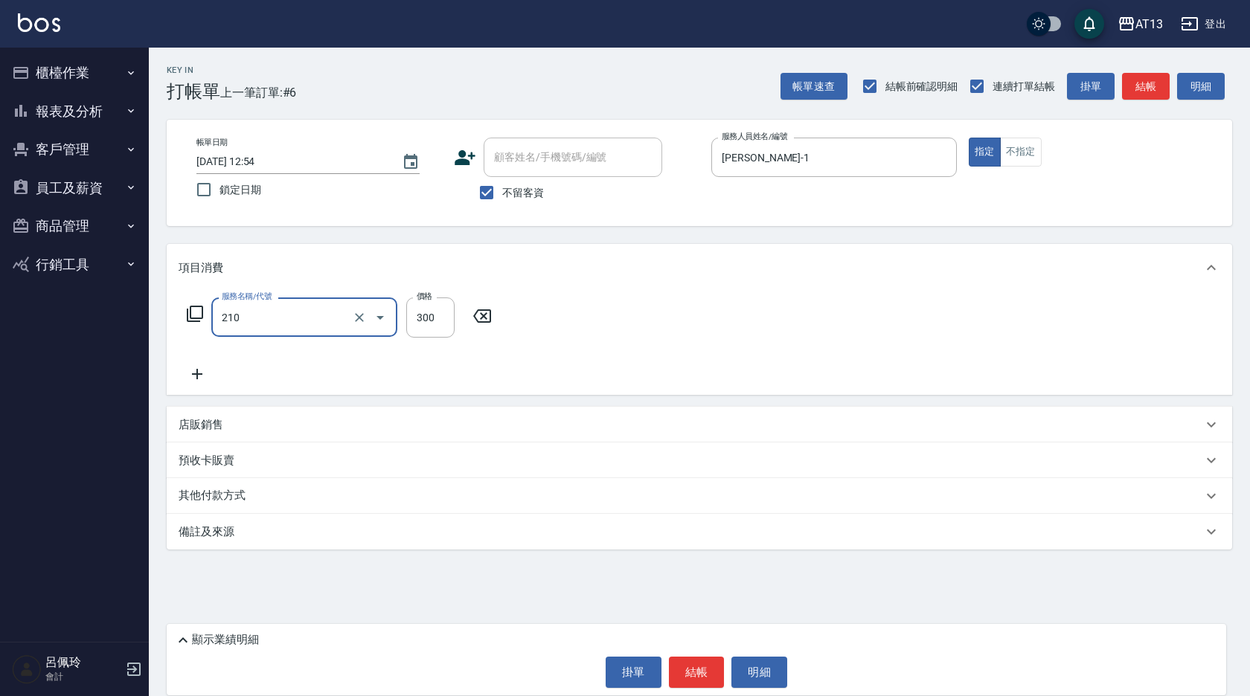
type input "[PERSON_NAME]洗髮精(210)"
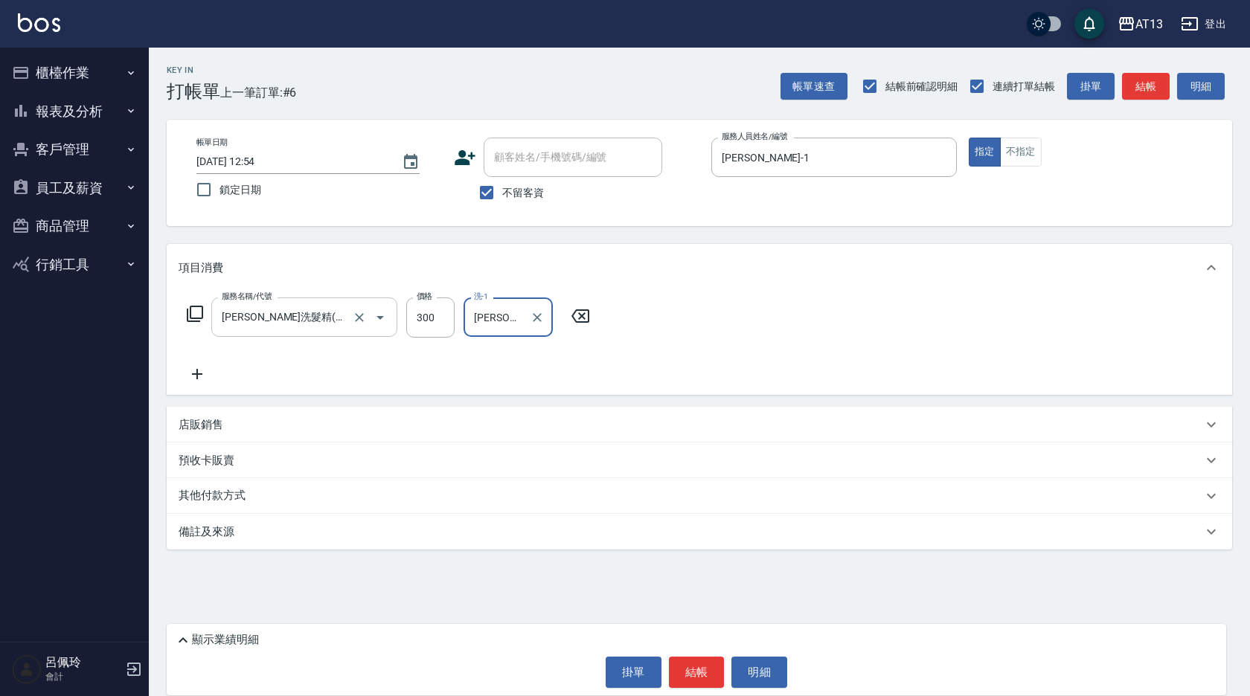
type input "[PERSON_NAME]-1"
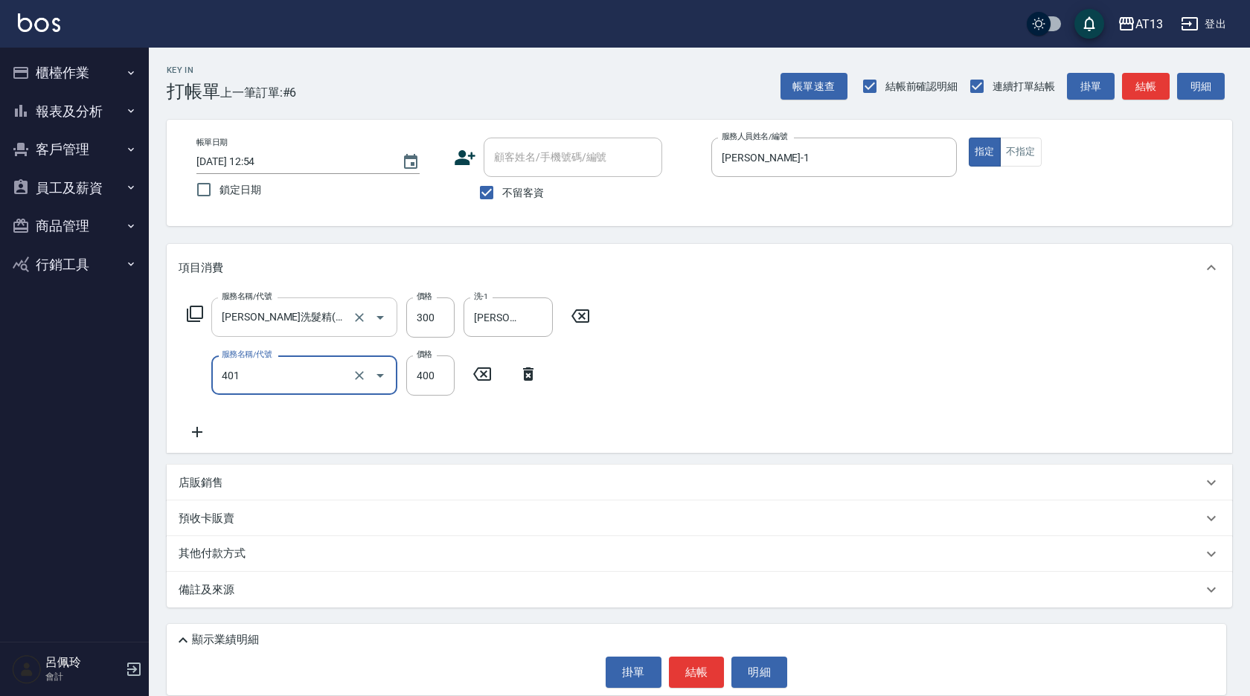
type input "剪髮(401)"
drag, startPoint x: 596, startPoint y: 382, endPoint x: 603, endPoint y: 384, distance: 7.8
click at [603, 384] on div "服務名稱/代號 歐娜洗髮精(210) 服務名稱/代號 價格 300 價格 洗-1 鈞茹-1 洗-1 服務名稱/代號 剪髮(401) 服務名稱/代號 價格 40…" at bounding box center [699, 372] width 1065 height 161
click at [696, 681] on button "結帳" at bounding box center [697, 672] width 56 height 31
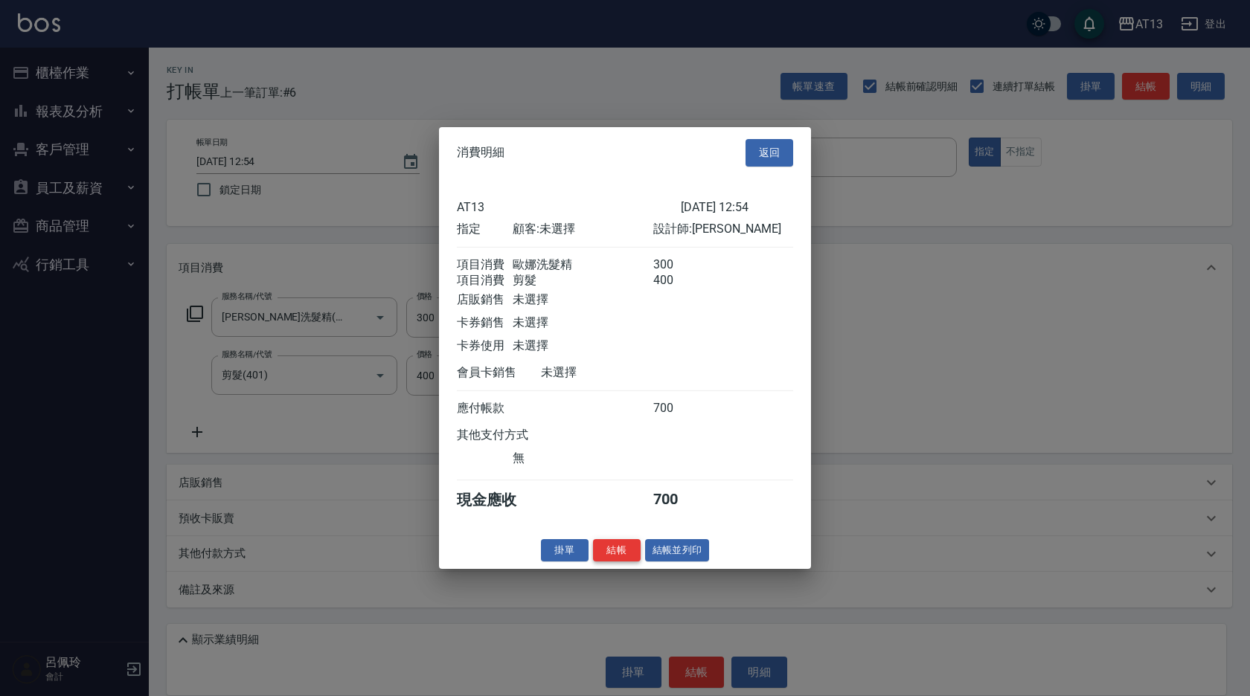
click at [613, 556] on button "結帳" at bounding box center [617, 550] width 48 height 23
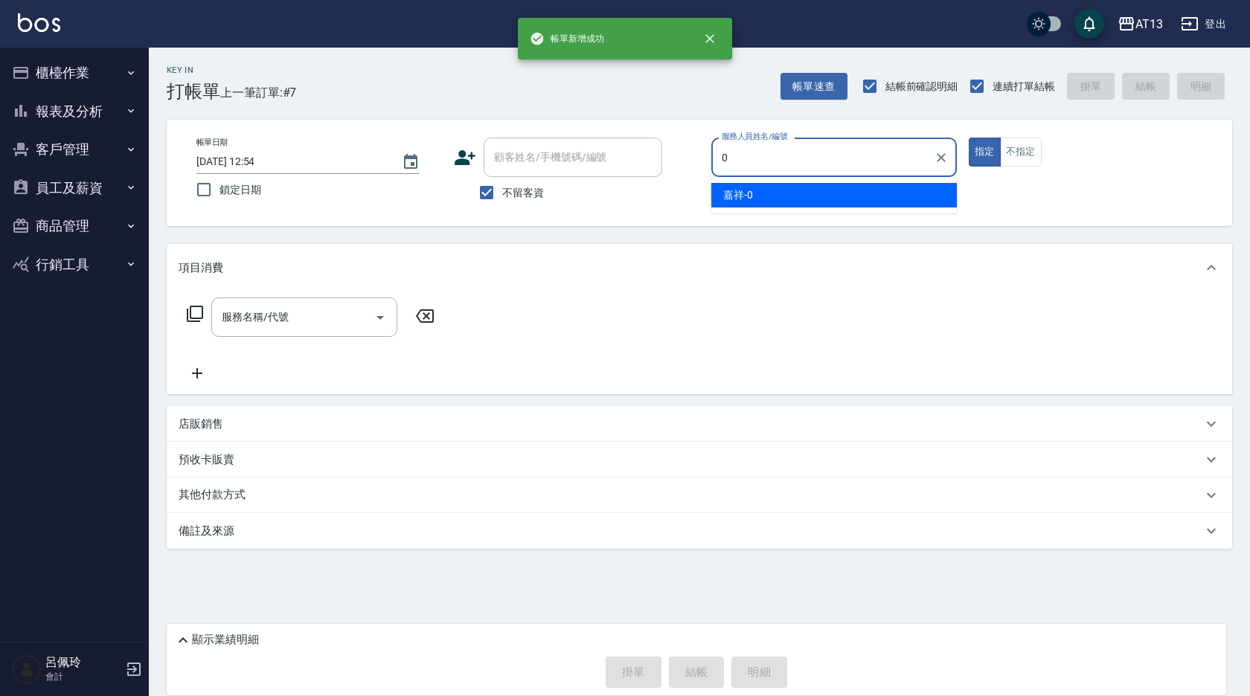
click at [739, 186] on div "嘉祥 -0" at bounding box center [833, 195] width 245 height 25
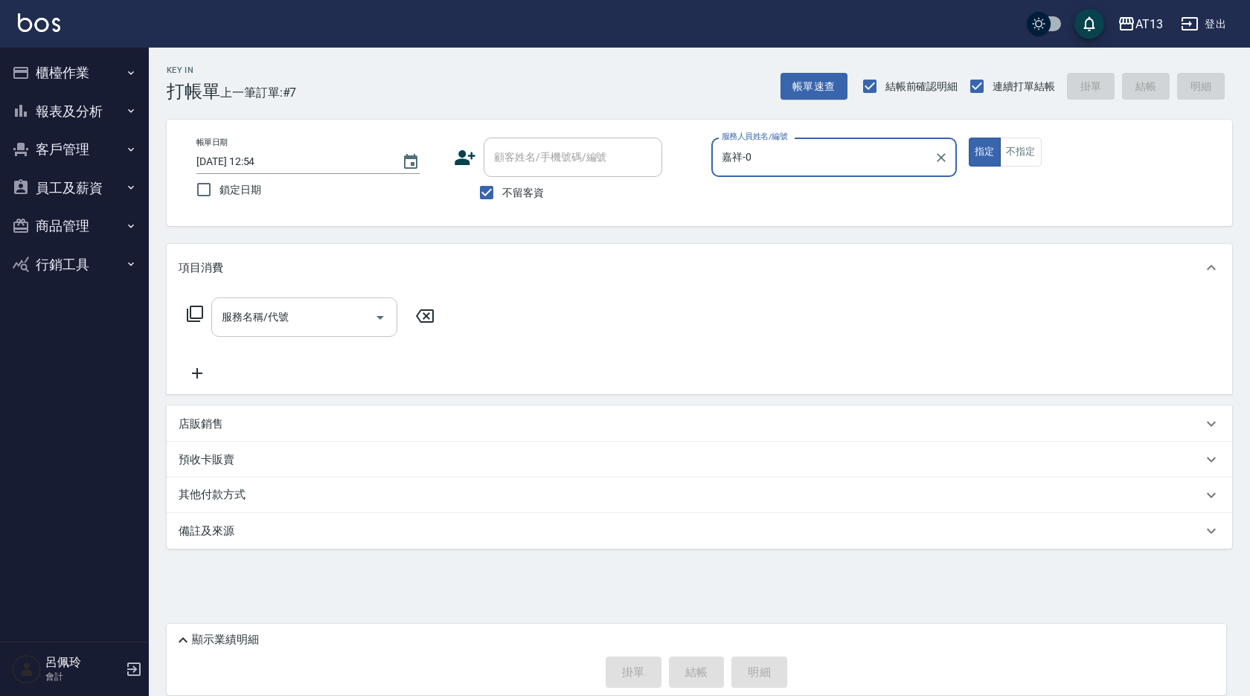
type input "嘉祥-0"
click at [301, 322] on input "服務名稱/代號" at bounding box center [293, 317] width 150 height 26
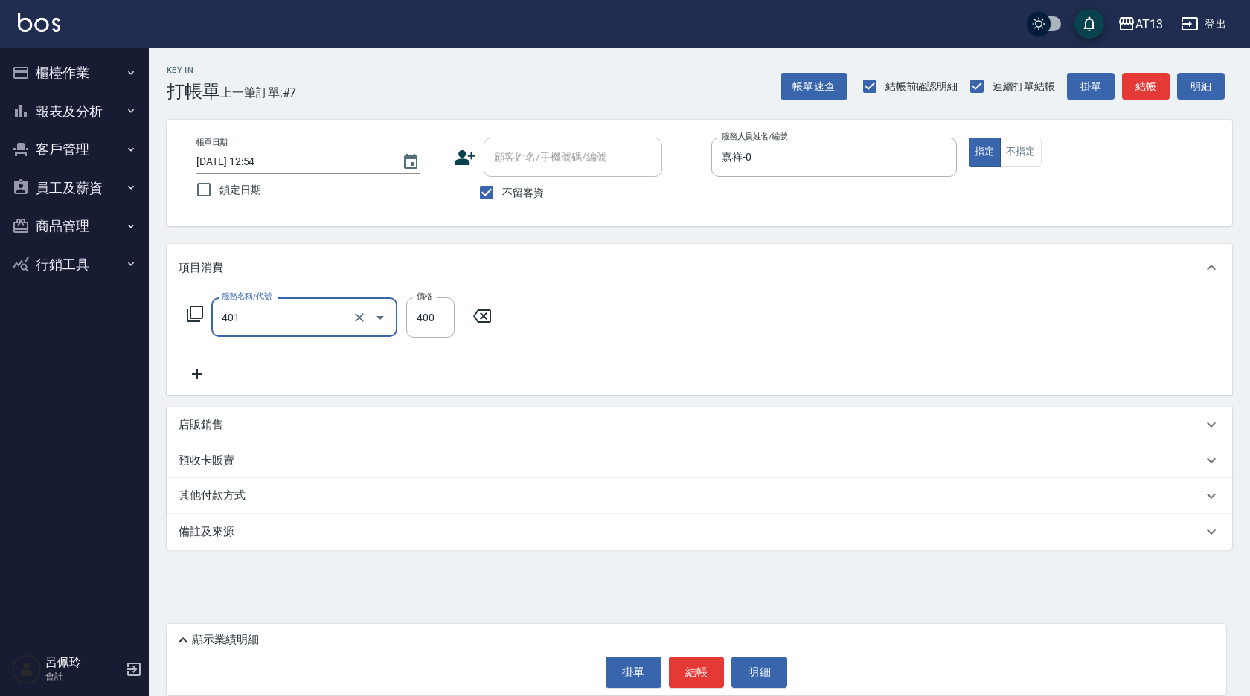
type input "剪髮(401)"
click at [664, 325] on div "服務名稱/代號 剪髮(401) 服務名稱/代號 價格 400 價格" at bounding box center [699, 343] width 1065 height 103
click at [681, 681] on button "結帳" at bounding box center [697, 672] width 56 height 31
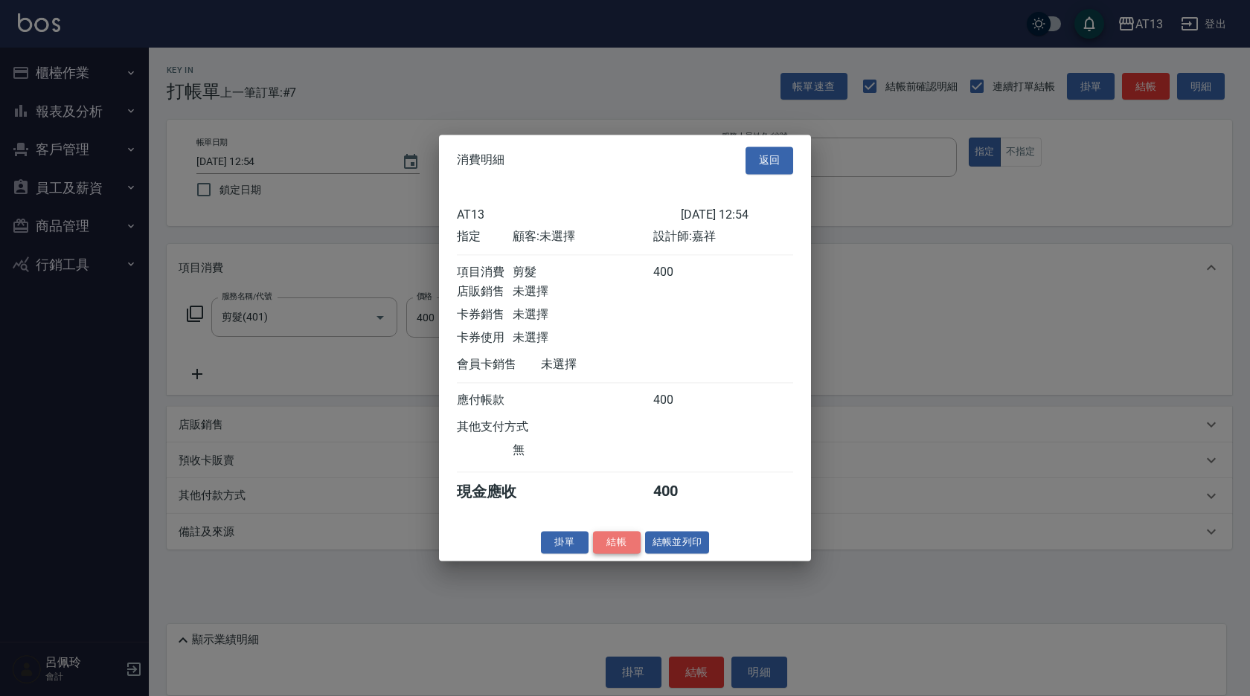
click at [612, 554] on button "結帳" at bounding box center [617, 542] width 48 height 23
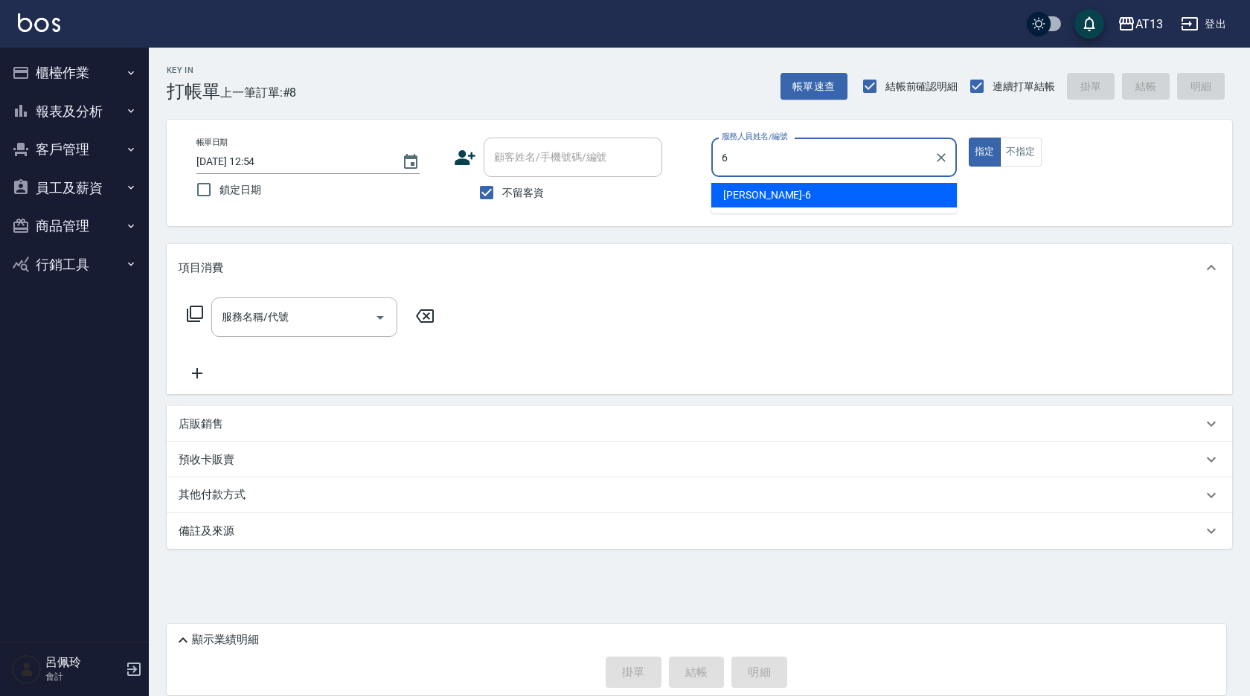
click at [762, 185] on div "亭妤 -6" at bounding box center [833, 195] width 245 height 25
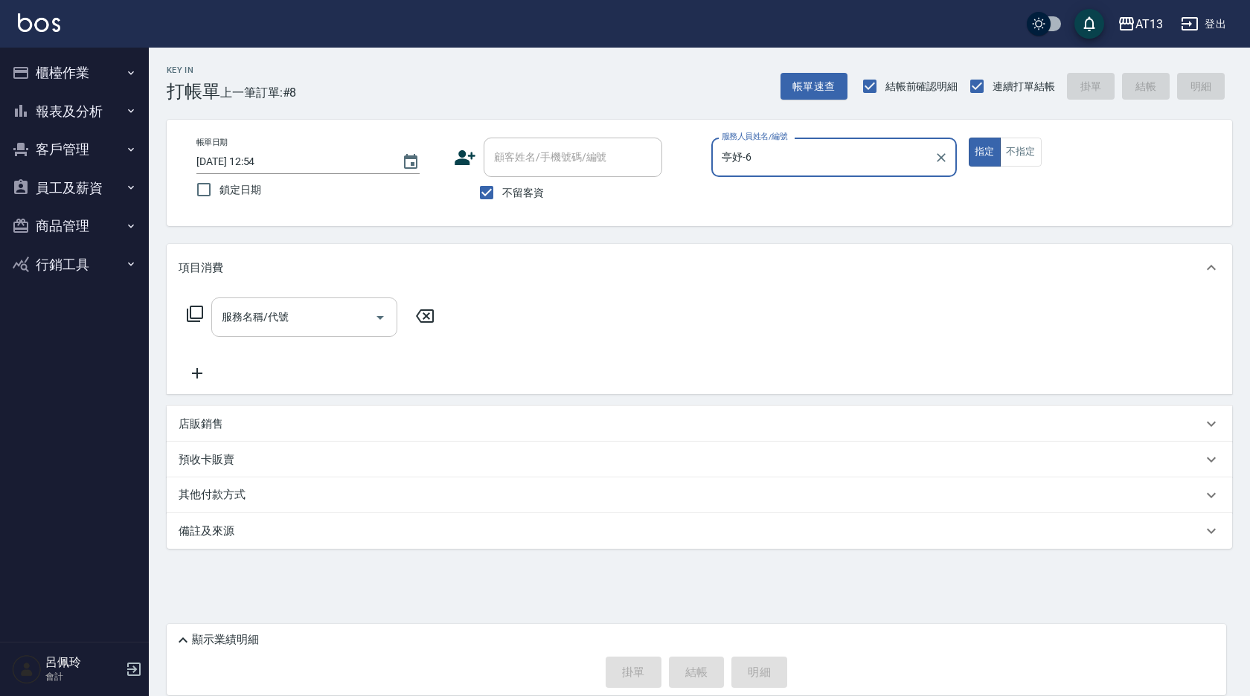
type input "亭妤-6"
click at [270, 324] on input "服務名稱/代號" at bounding box center [293, 317] width 150 height 26
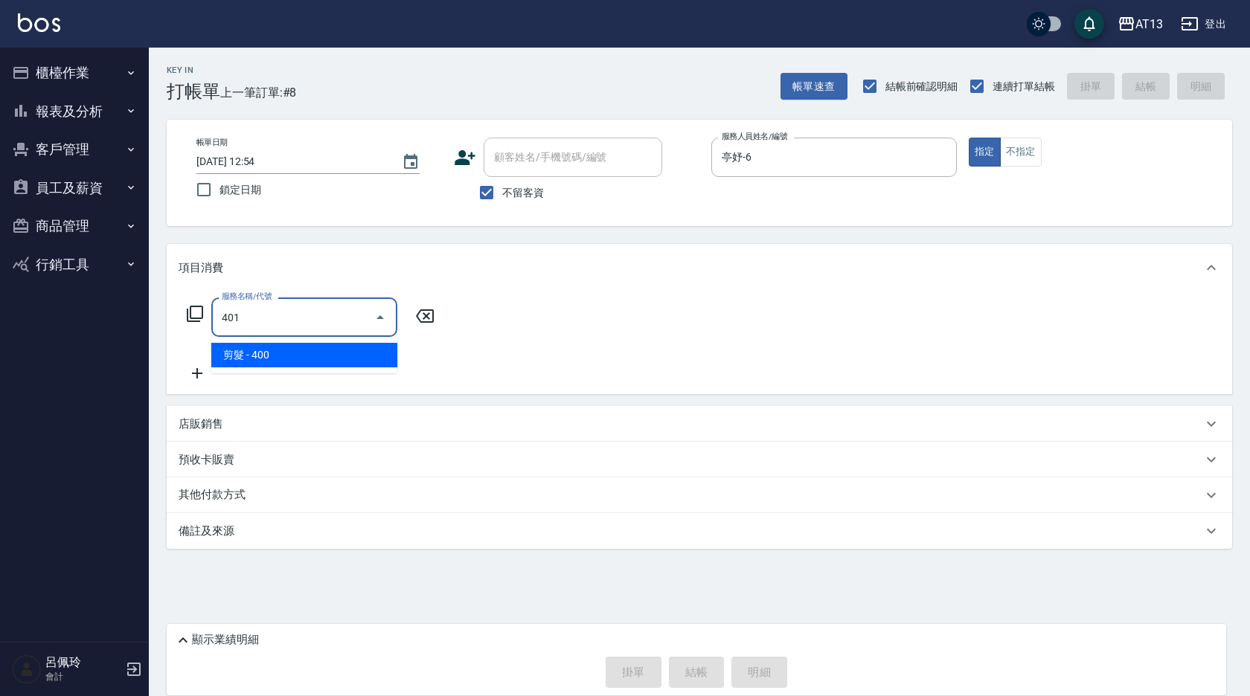
type input "剪髮(401)"
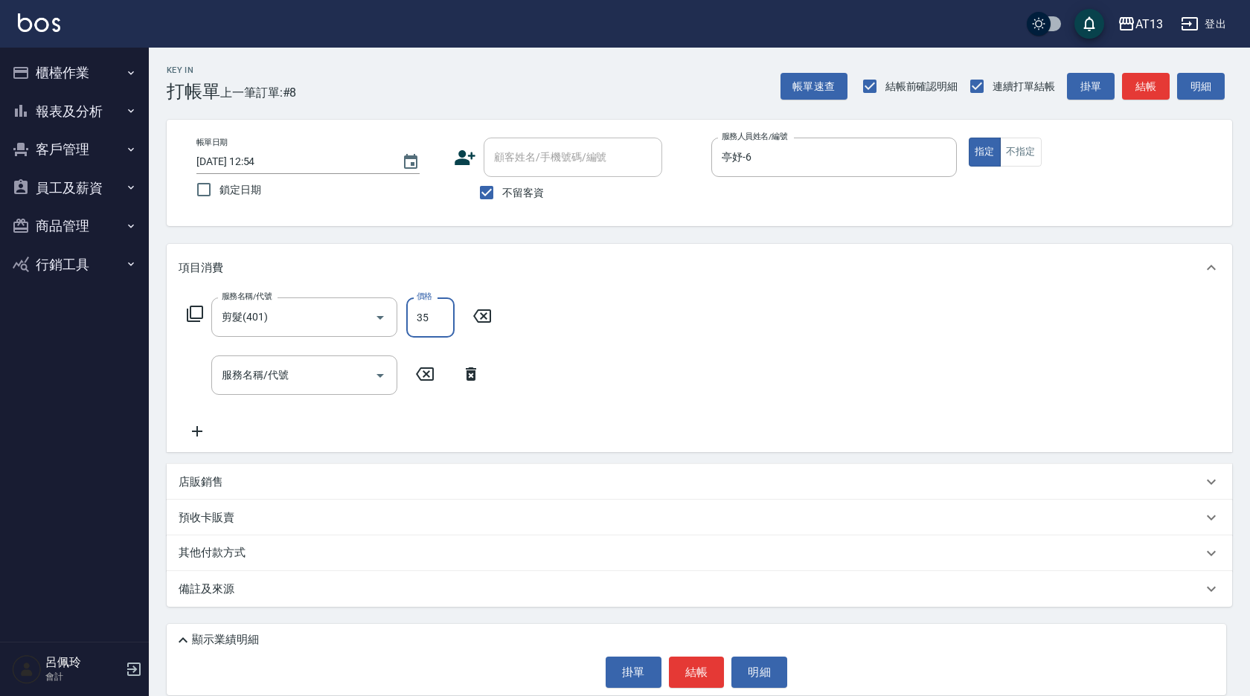
click at [417, 328] on input "35" at bounding box center [430, 318] width 48 height 40
type input "350"
click at [691, 665] on button "結帳" at bounding box center [697, 672] width 56 height 31
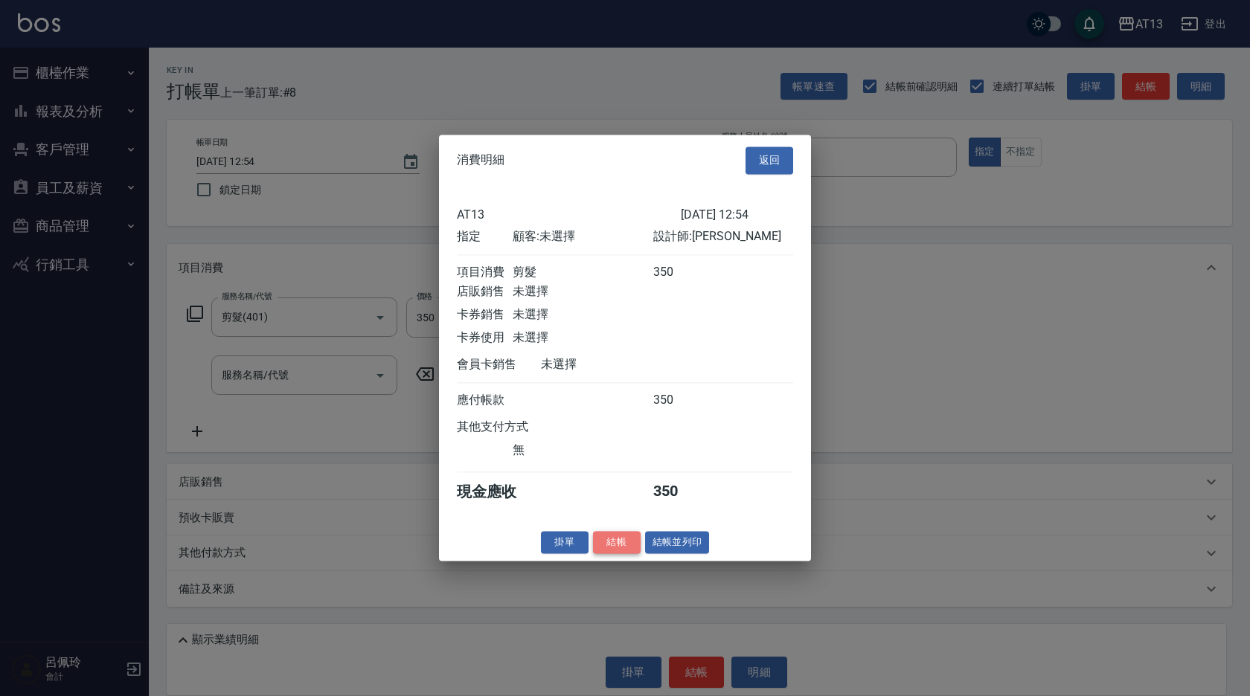
click at [613, 552] on button "結帳" at bounding box center [617, 542] width 48 height 23
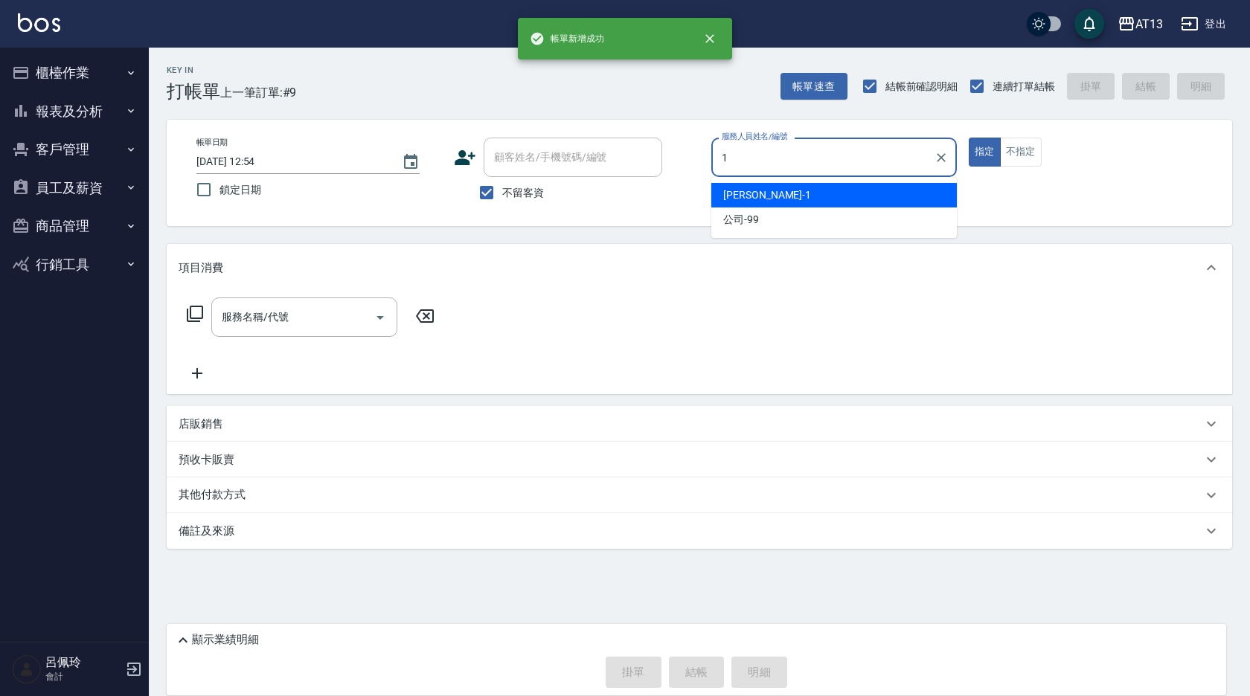
click at [783, 200] on div "[PERSON_NAME] -1" at bounding box center [833, 195] width 245 height 25
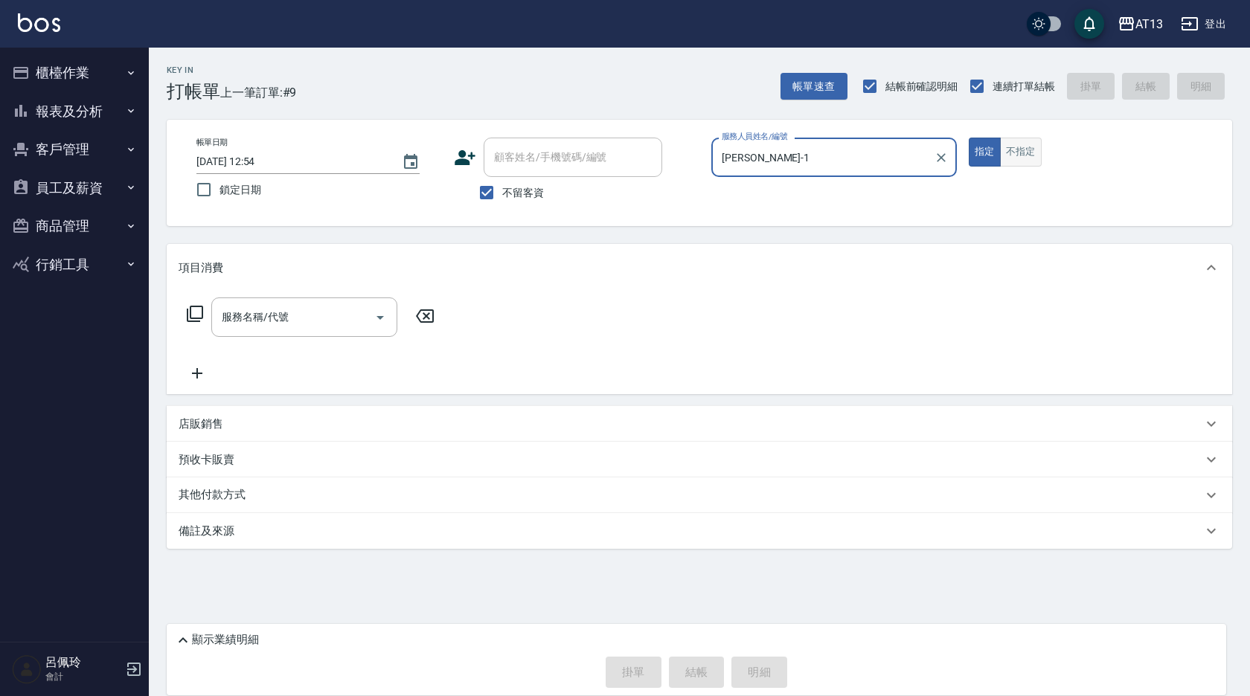
type input "[PERSON_NAME]-1"
click at [1034, 159] on button "不指定" at bounding box center [1021, 152] width 42 height 29
click at [219, 312] on div "服務名稱/代號" at bounding box center [304, 317] width 186 height 39
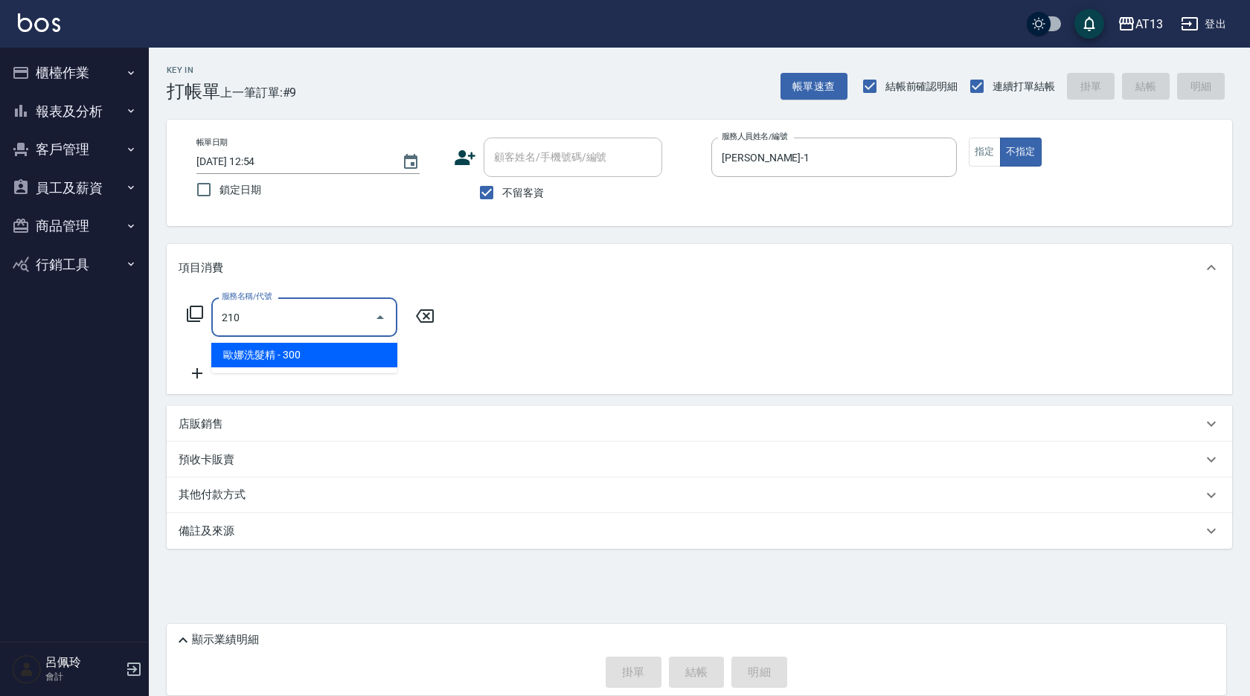
type input "[PERSON_NAME]洗髮精(210)"
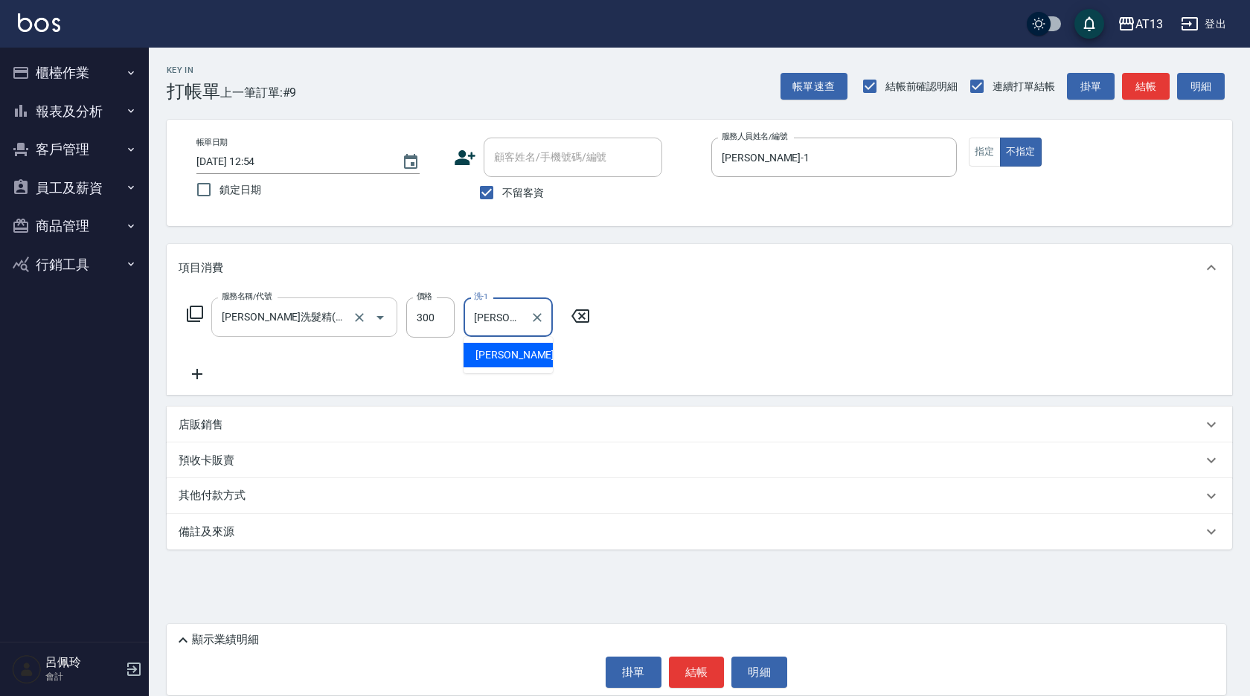
type input "[PERSON_NAME]-26"
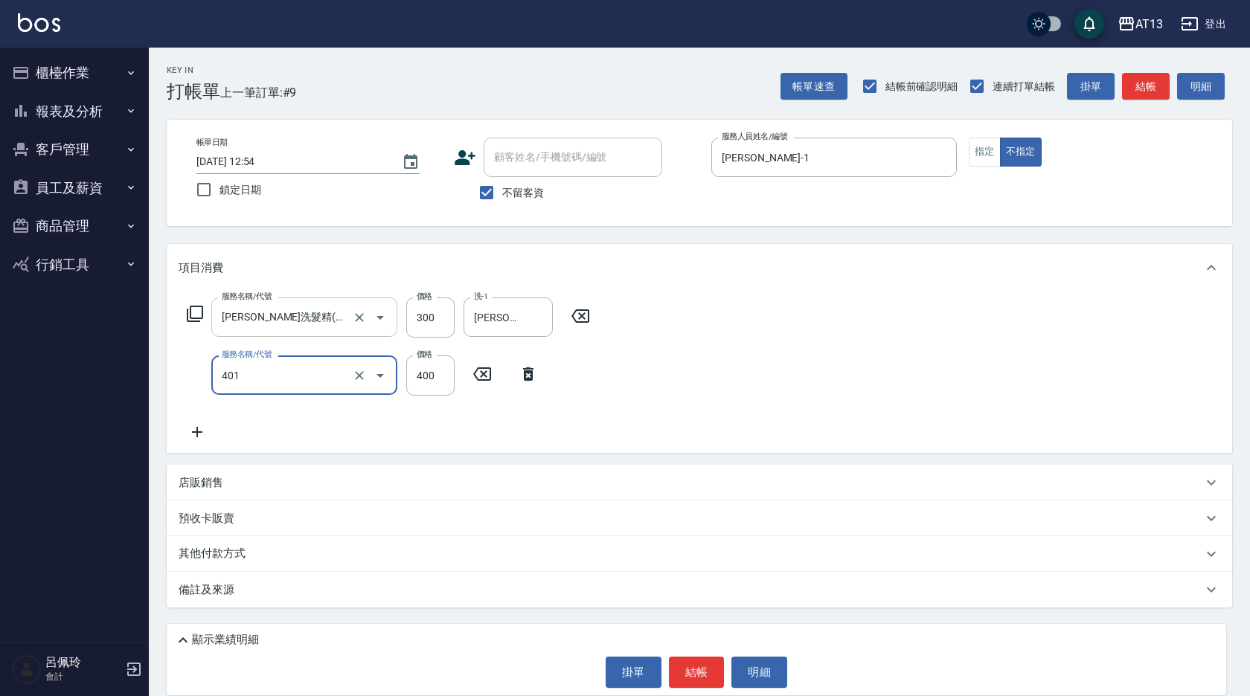
type input "剪髮(401)"
type input "200"
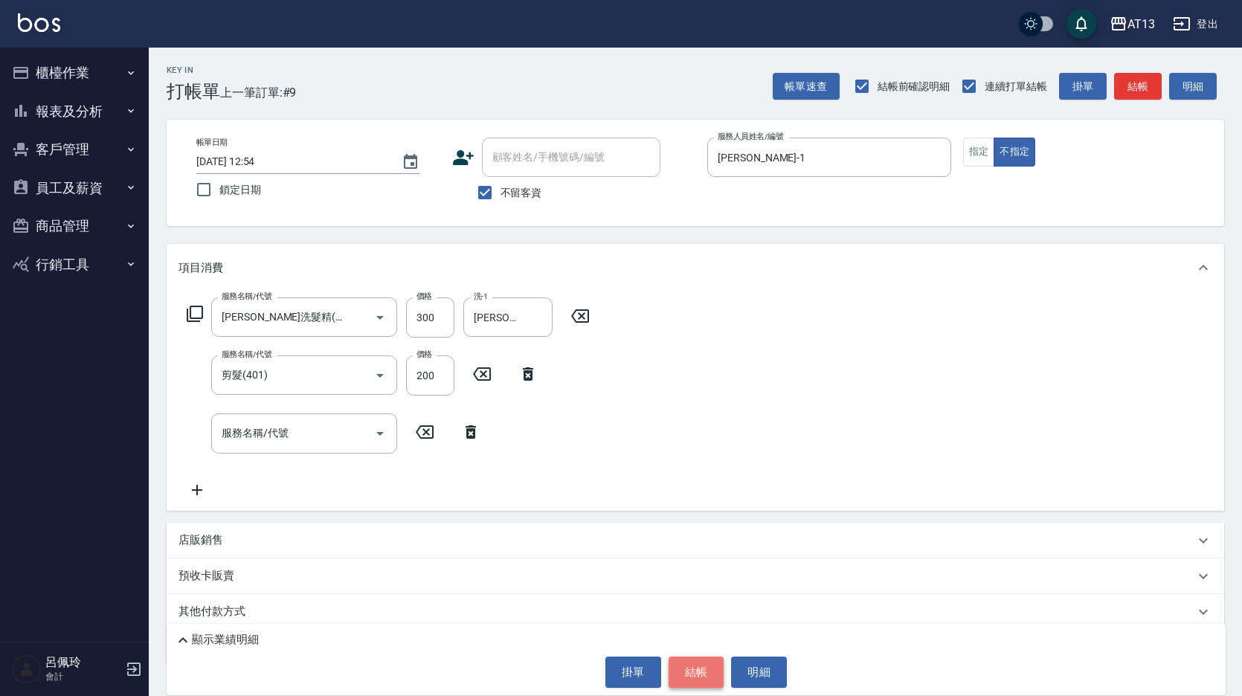
click at [680, 676] on button "結帳" at bounding box center [697, 672] width 56 height 31
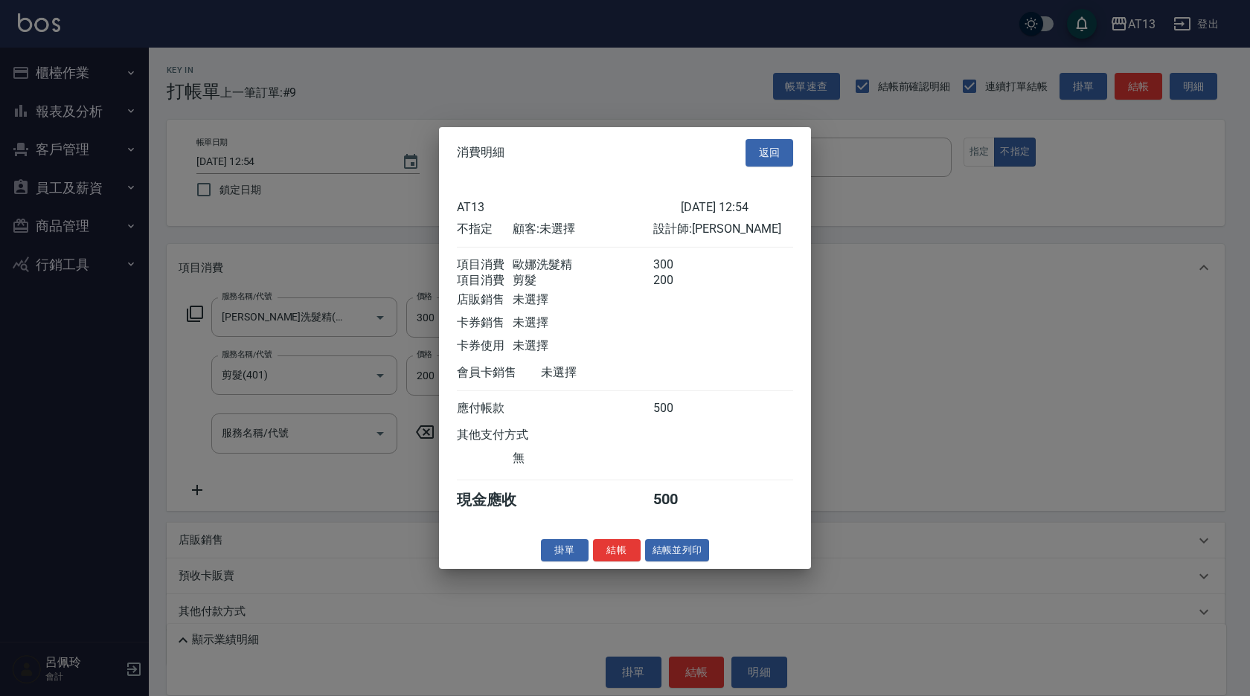
click at [624, 549] on div "消費明細 返回 AT13 2025/09/14 12:54 不指定 顧客: 未選擇 設計師: 鈞茹 項目消費 歐娜洗髮精 300 項目消費 剪髮 200 店販…" at bounding box center [625, 348] width 372 height 442
click at [616, 554] on button "結帳" at bounding box center [617, 550] width 48 height 23
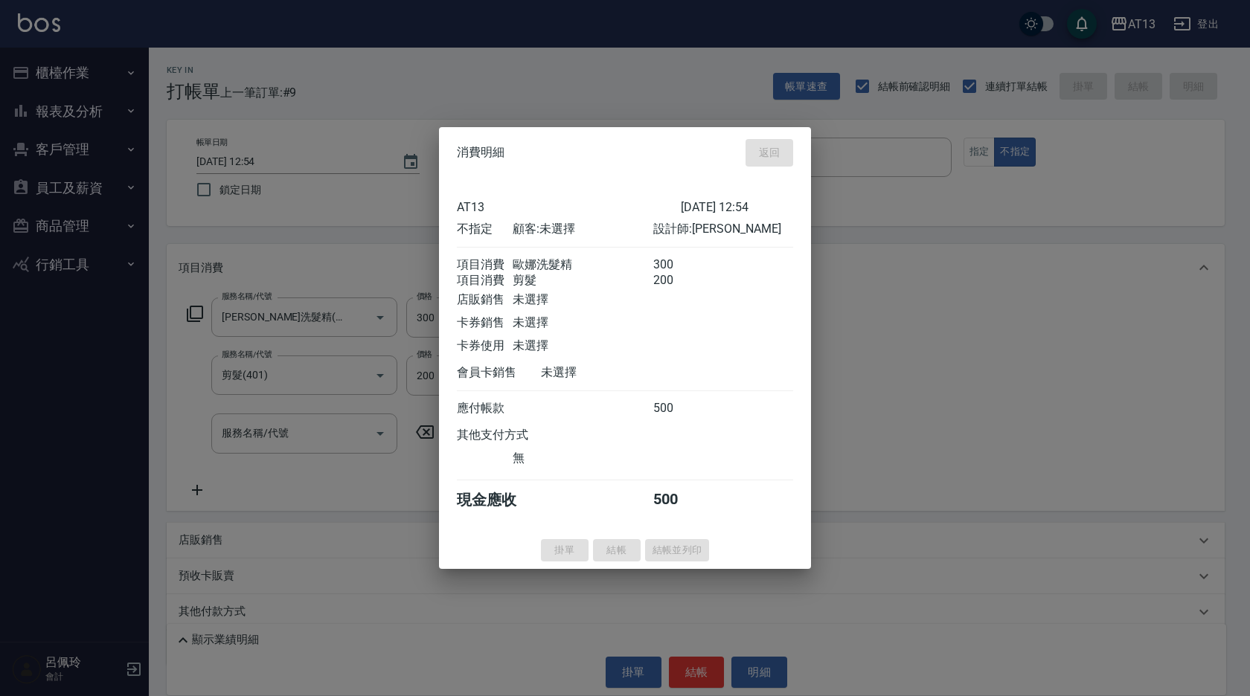
type input "2025/09/14 12:55"
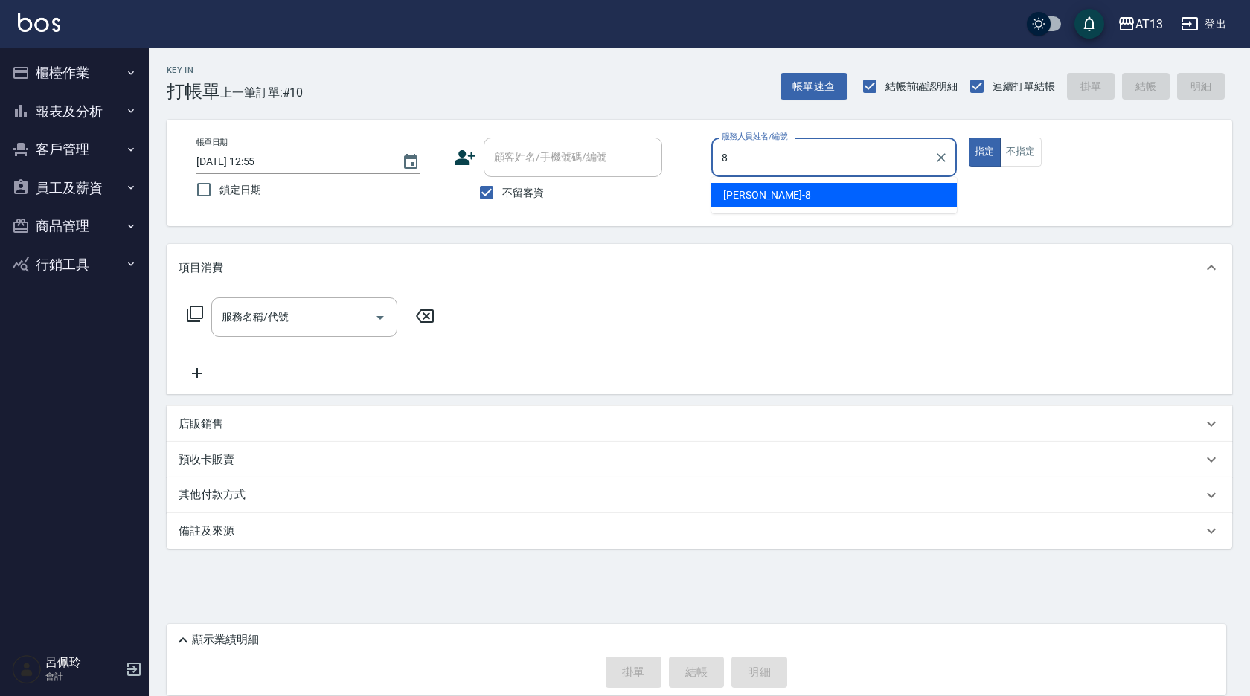
click at [757, 191] on div "[PERSON_NAME] -8" at bounding box center [833, 195] width 245 height 25
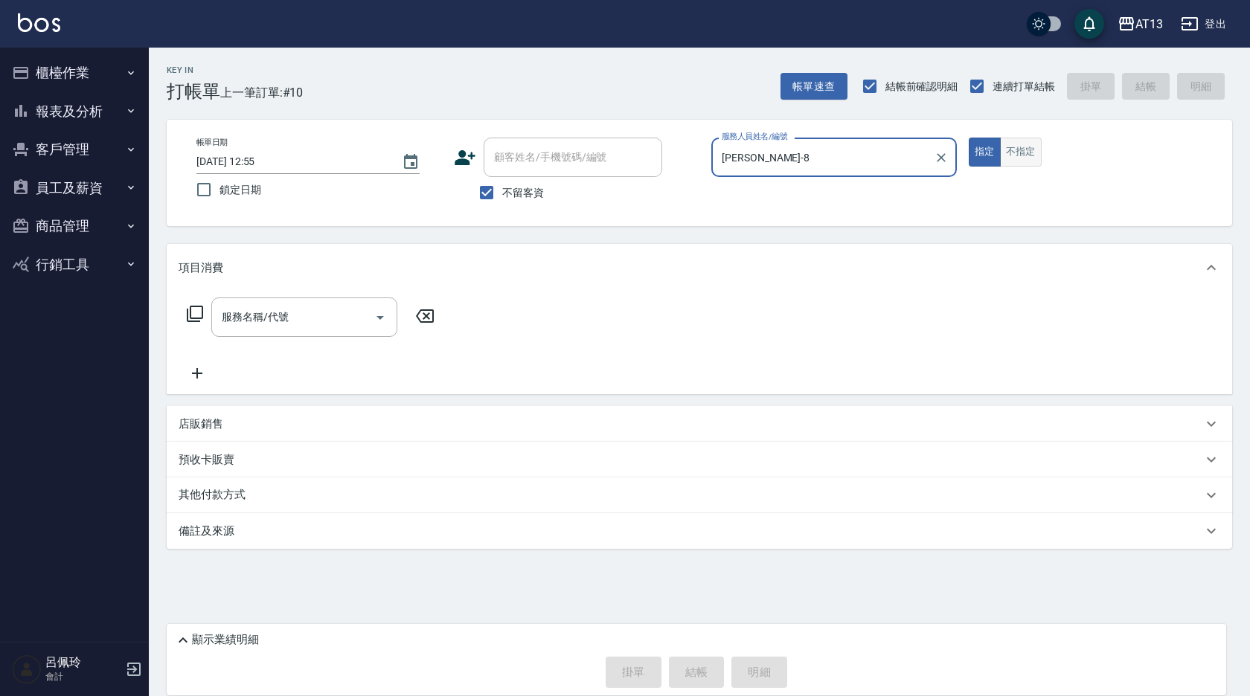
type input "[PERSON_NAME]-8"
click at [1015, 152] on button "不指定" at bounding box center [1021, 152] width 42 height 29
click at [318, 325] on input "服務名稱/代號" at bounding box center [293, 317] width 150 height 26
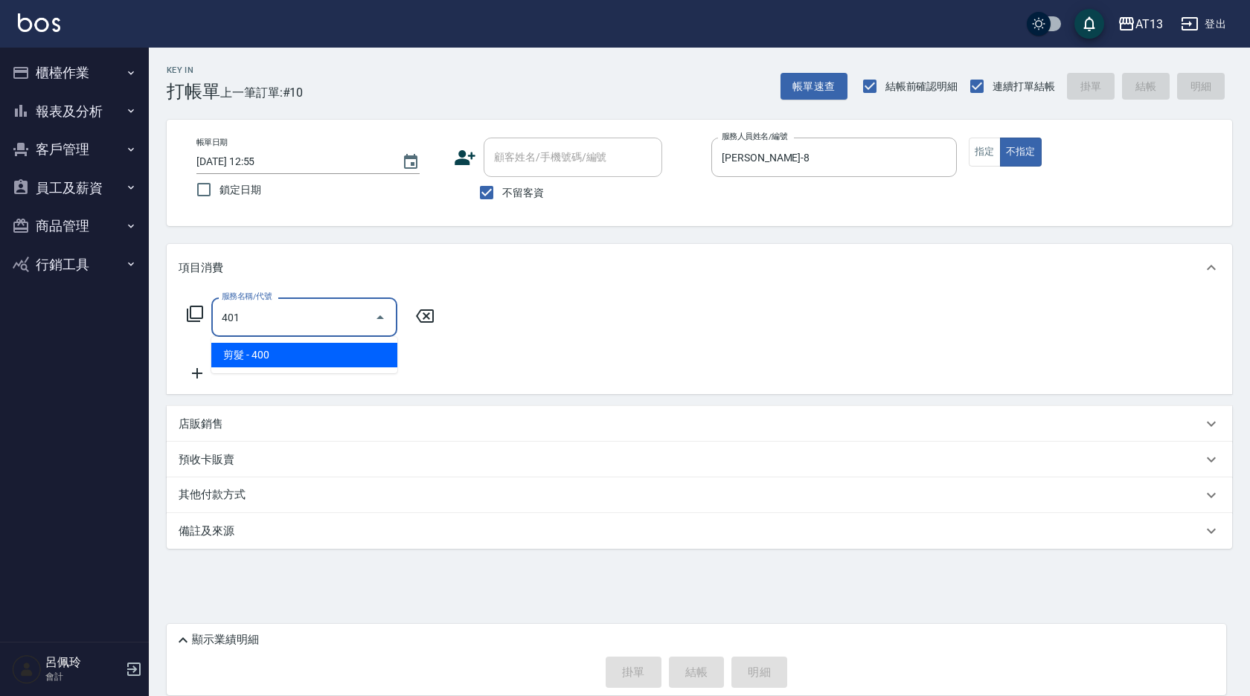
type input "剪髮(401)"
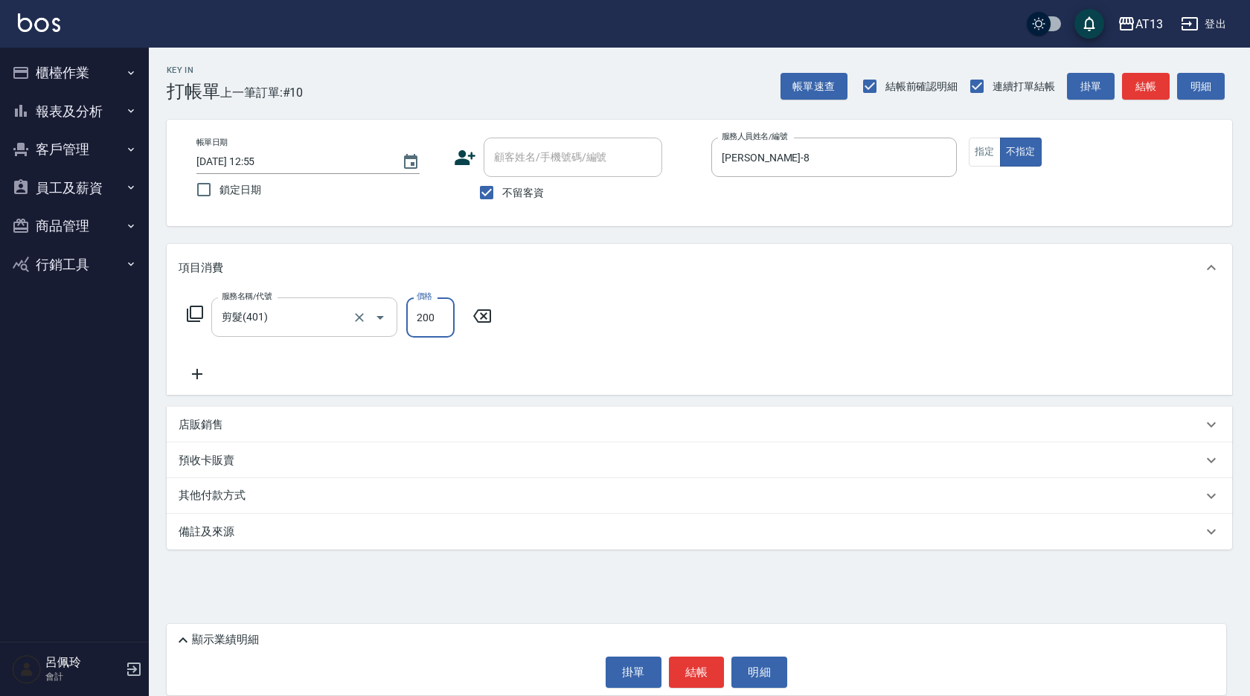
type input "200"
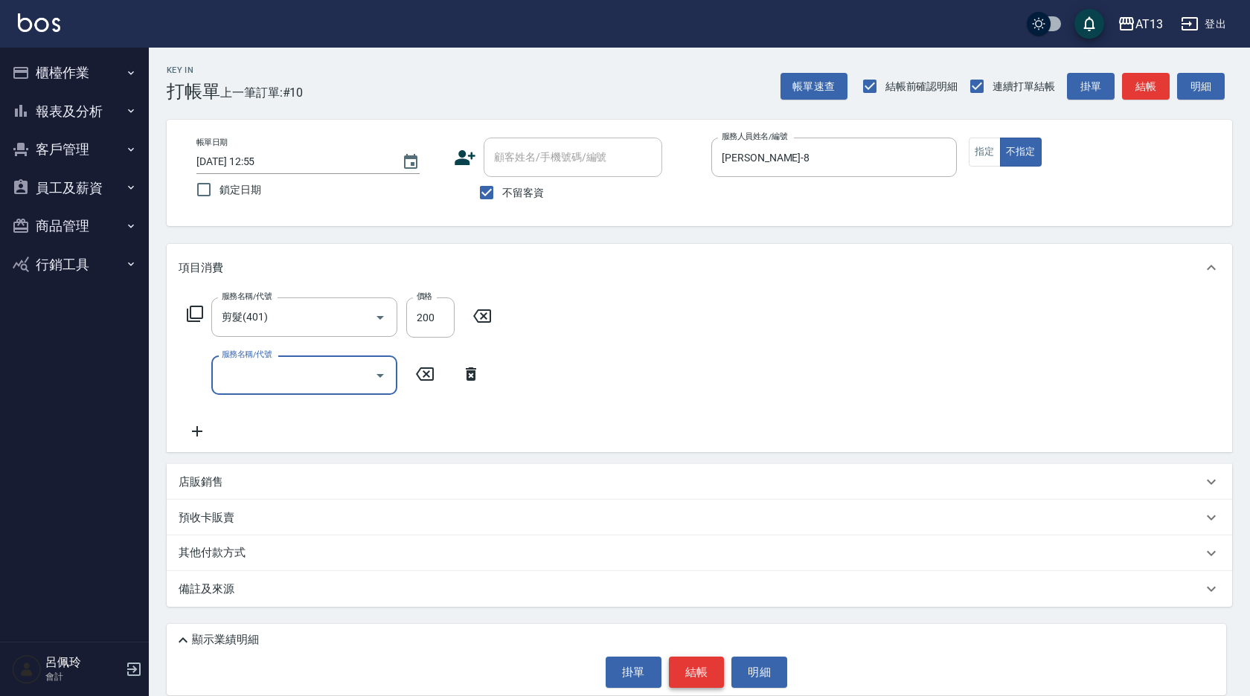
click at [699, 674] on button "結帳" at bounding box center [697, 672] width 56 height 31
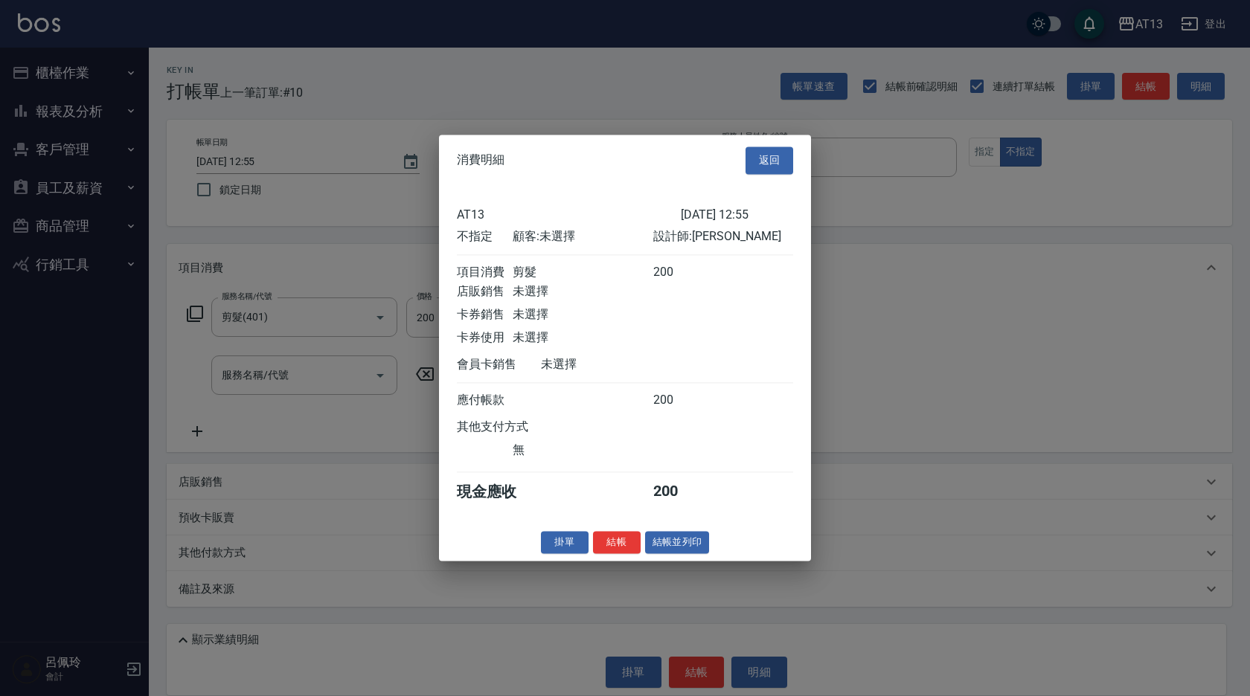
click at [622, 553] on button "結帳" at bounding box center [617, 542] width 48 height 23
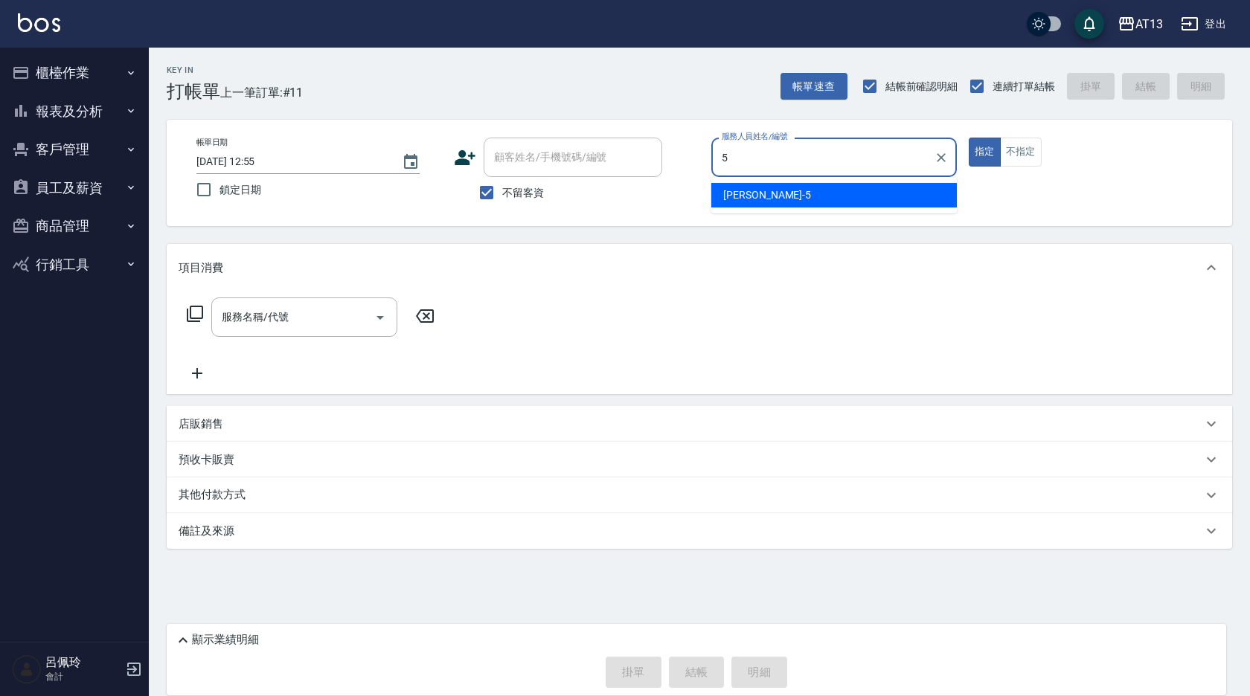
click at [842, 205] on div "[PERSON_NAME] -5" at bounding box center [833, 195] width 245 height 25
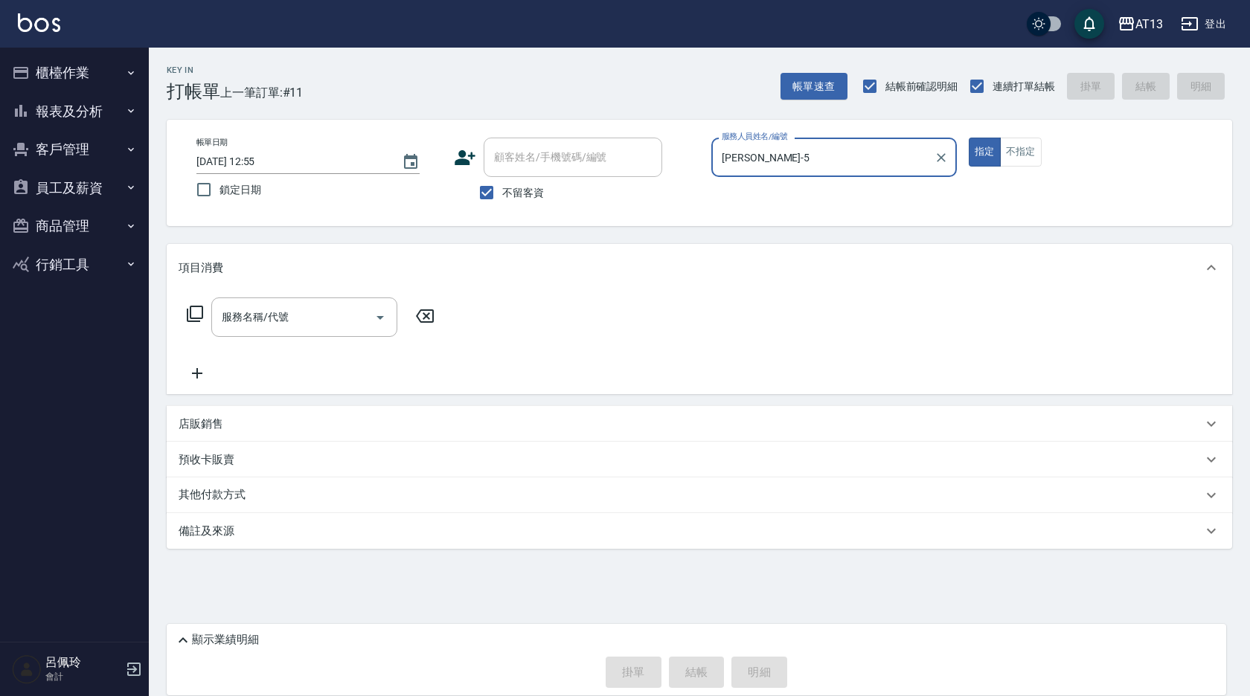
type input "[PERSON_NAME]-5"
click at [1018, 137] on div "帳單日期 2025/09/14 12:55 鎖定日期 顧客姓名/手機號碼/編號 顧客姓名/手機號碼/編號 不留客資 服務人員姓名/編號 陳紓晴-5 服務人員姓…" at bounding box center [699, 173] width 1065 height 106
click at [1011, 167] on div "帳單日期 2025/09/14 12:55 鎖定日期 顧客姓名/手機號碼/編號 顧客姓名/手機號碼/編號 不留客資 服務人員姓名/編號 陳紓晴-5 服務人員姓…" at bounding box center [699, 173] width 1030 height 71
click at [1014, 160] on button "不指定" at bounding box center [1021, 152] width 42 height 29
click at [319, 318] on input "服務名稱/代號" at bounding box center [293, 317] width 150 height 26
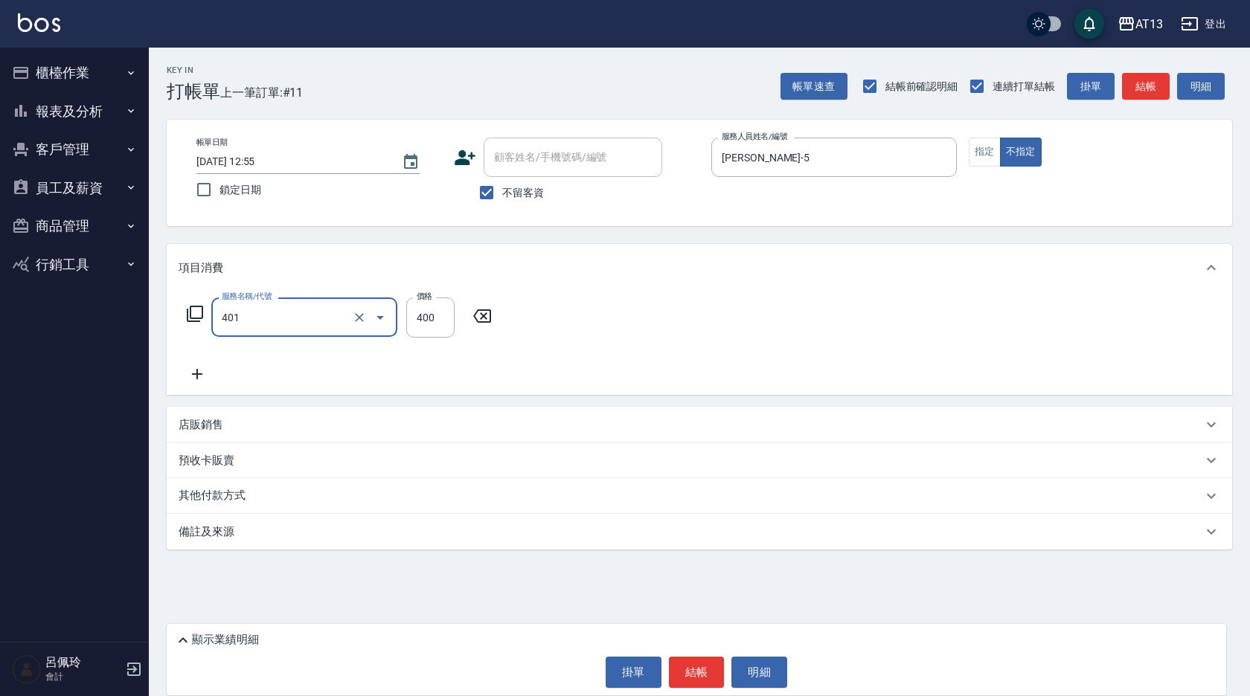
type input "剪髮(401)"
type input "200"
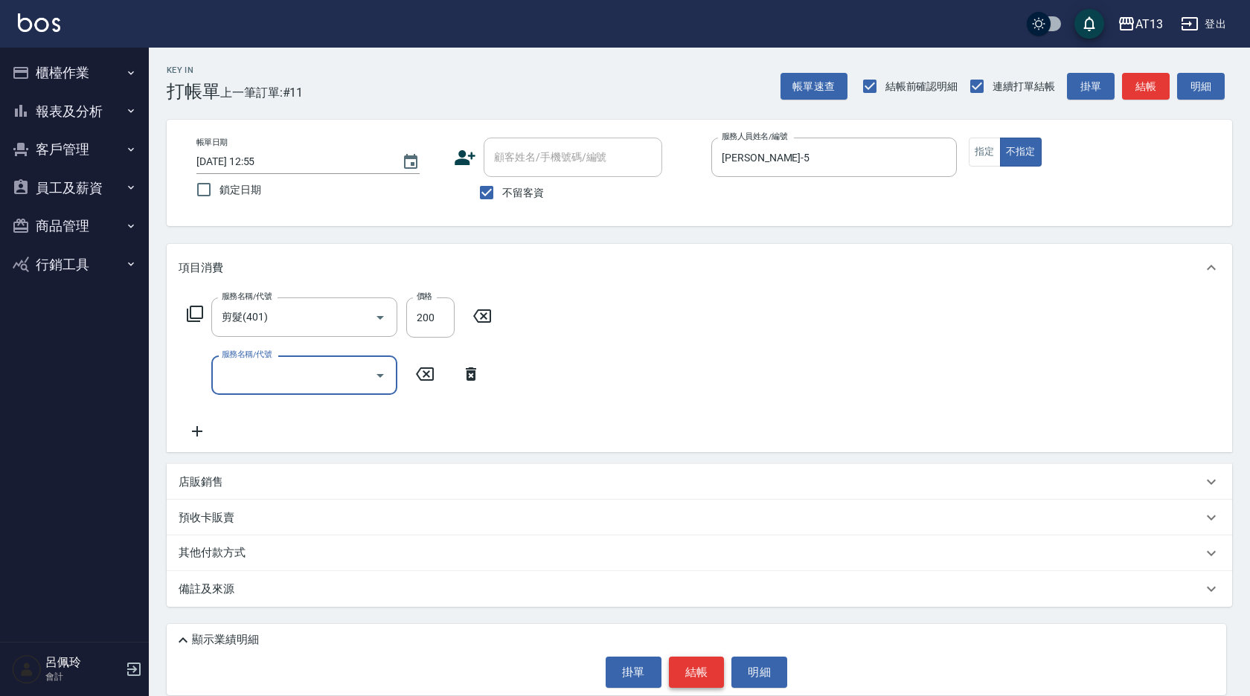
click at [709, 673] on button "結帳" at bounding box center [697, 672] width 56 height 31
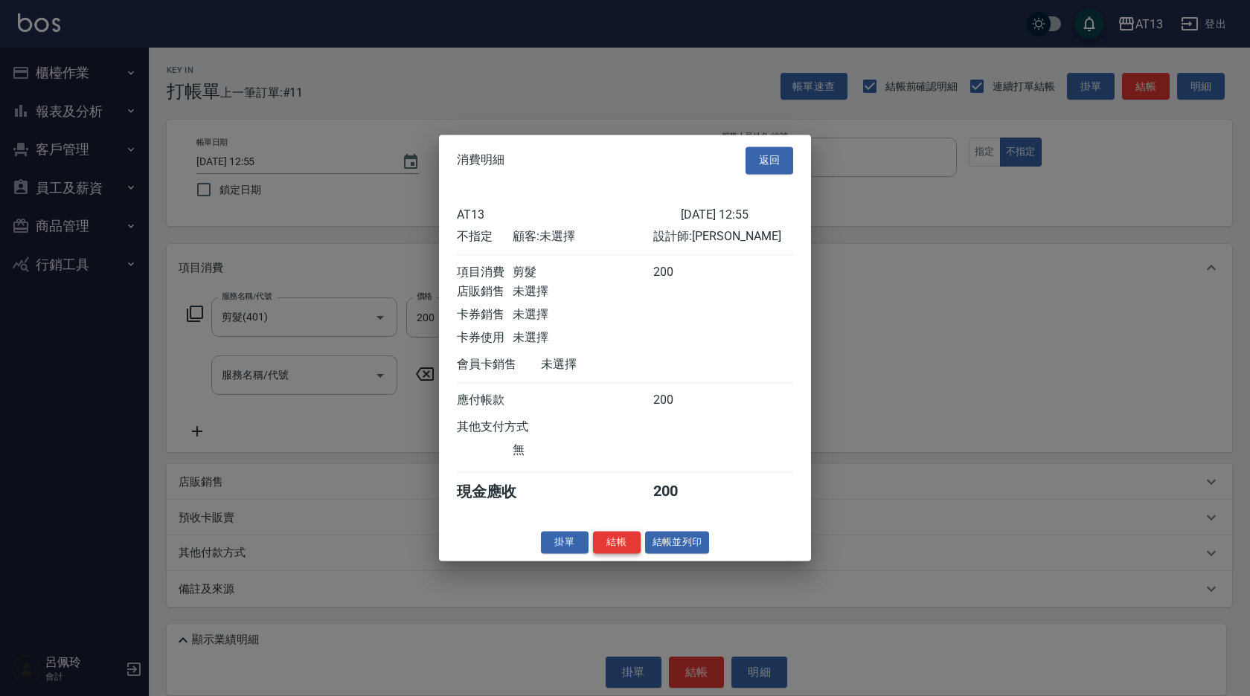
click at [622, 554] on button "結帳" at bounding box center [617, 542] width 48 height 23
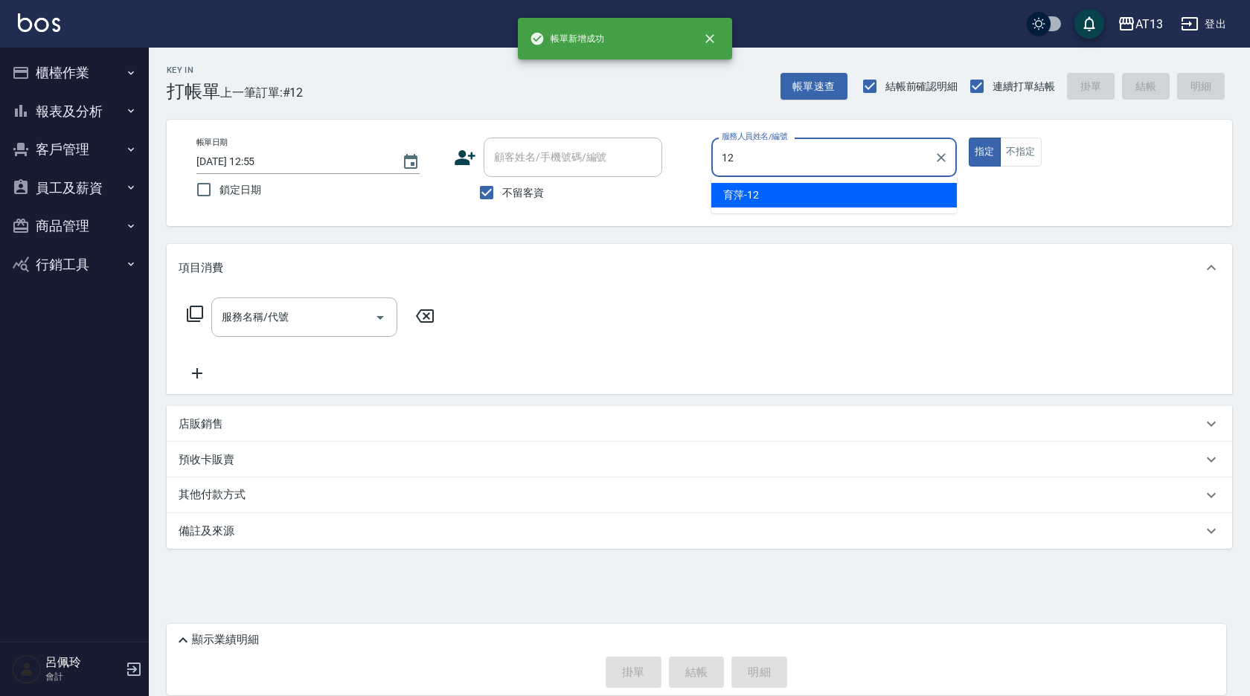
click at [769, 200] on div "育萍 -12" at bounding box center [833, 195] width 245 height 25
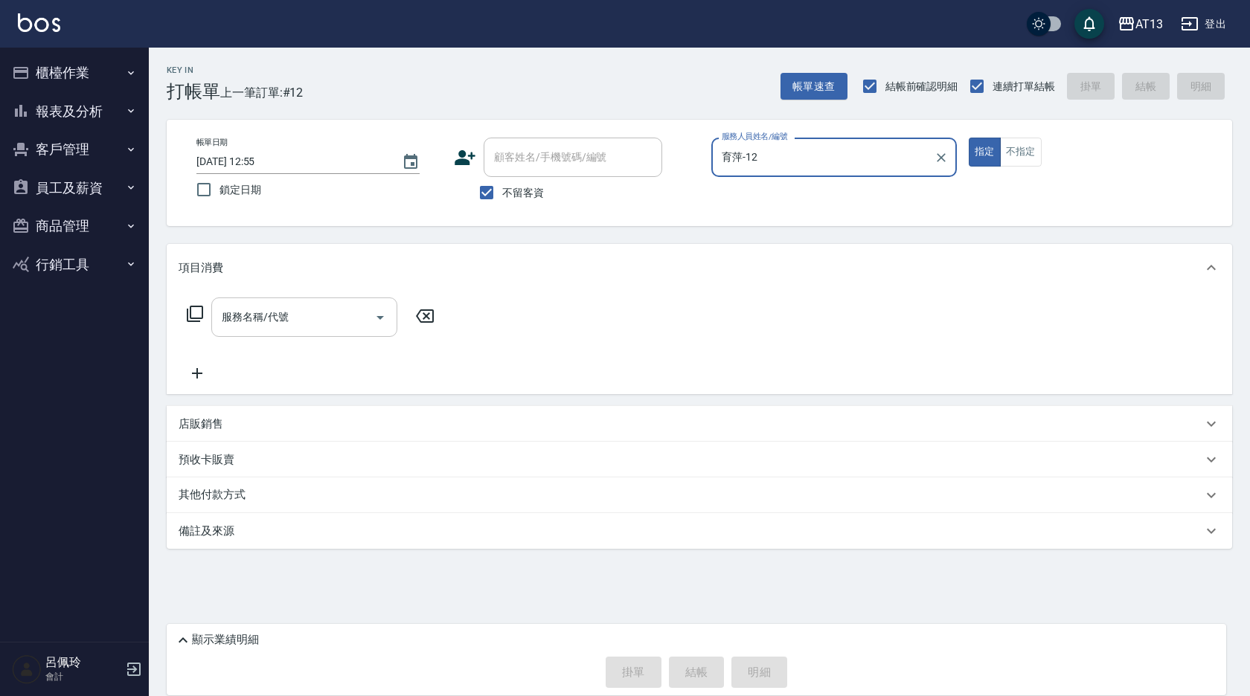
click at [324, 301] on div "服務名稱/代號" at bounding box center [304, 317] width 186 height 39
type input "育萍-12"
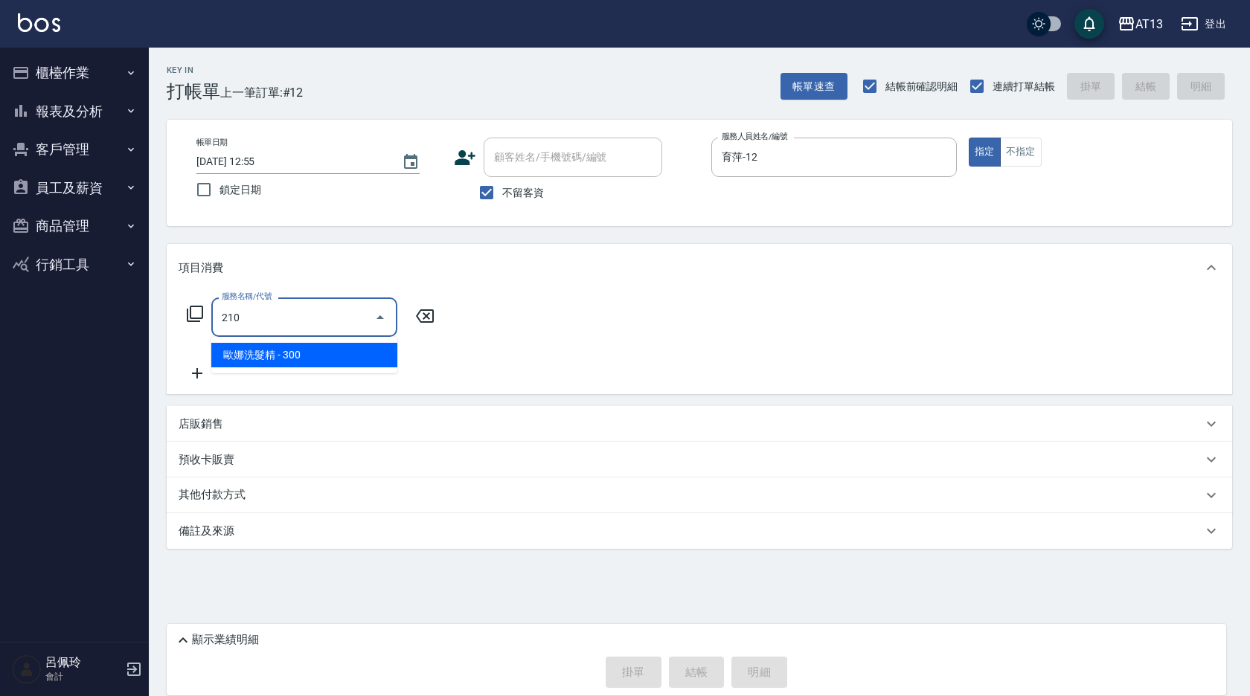
type input "[PERSON_NAME]洗髮精(210)"
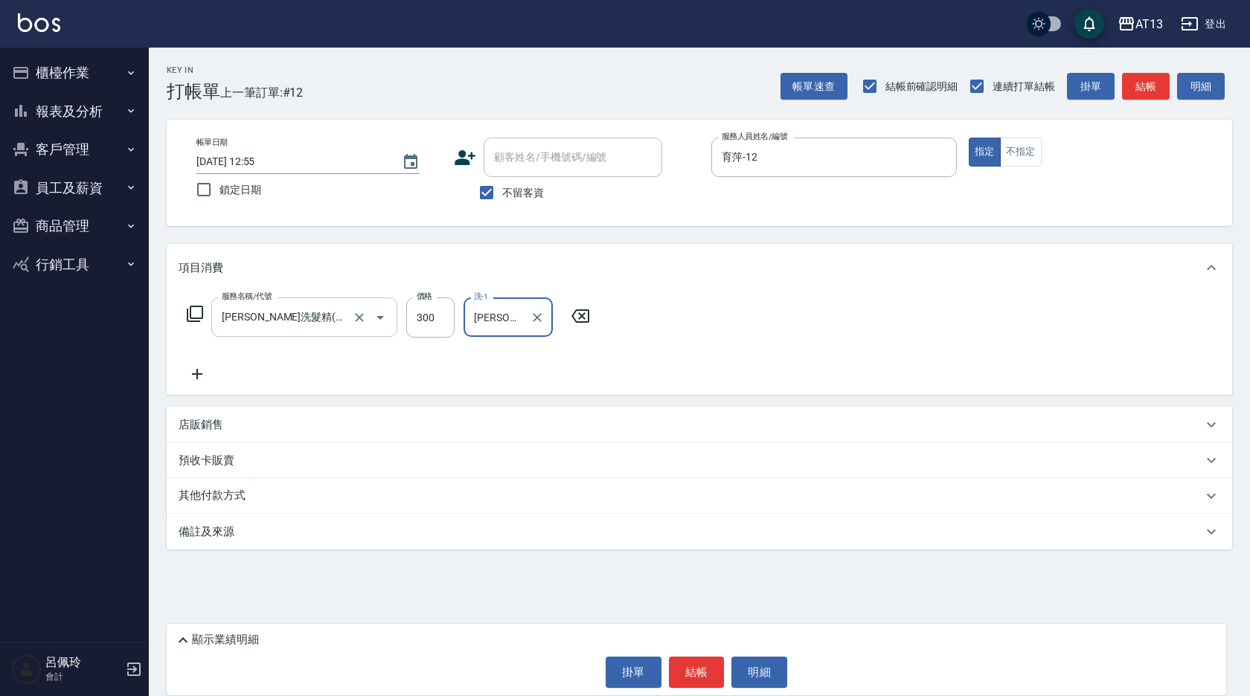
type input "[PERSON_NAME]-33"
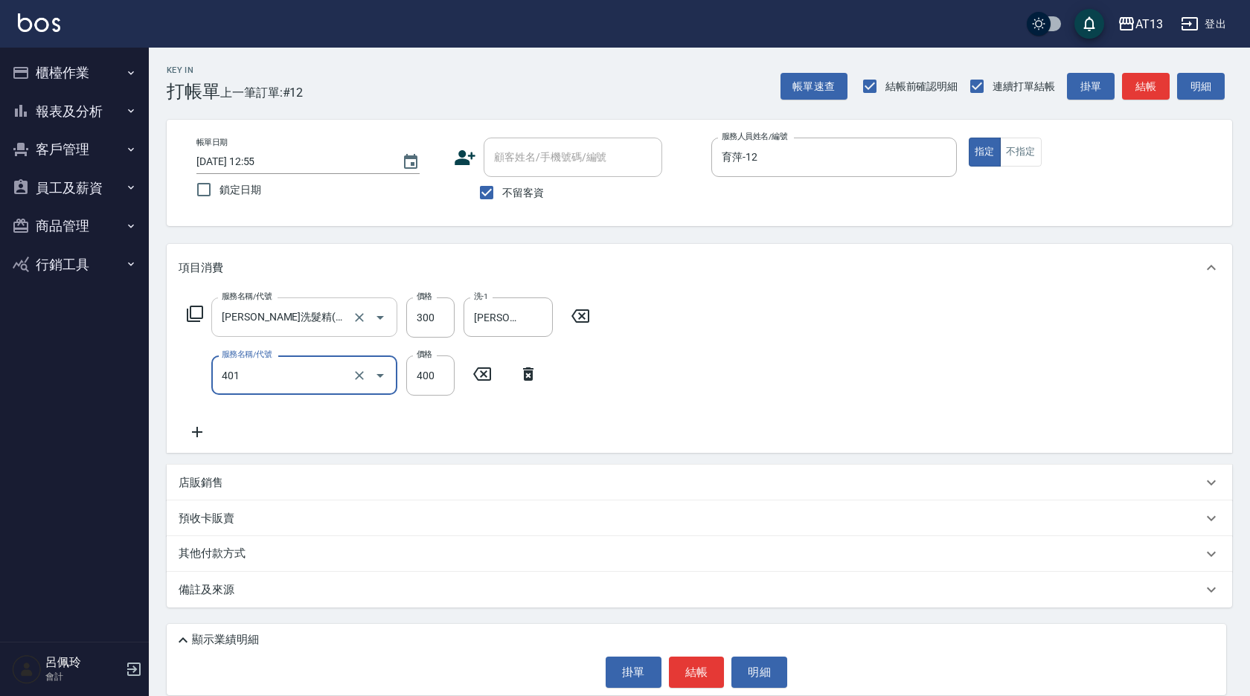
type input "剪髮(401)"
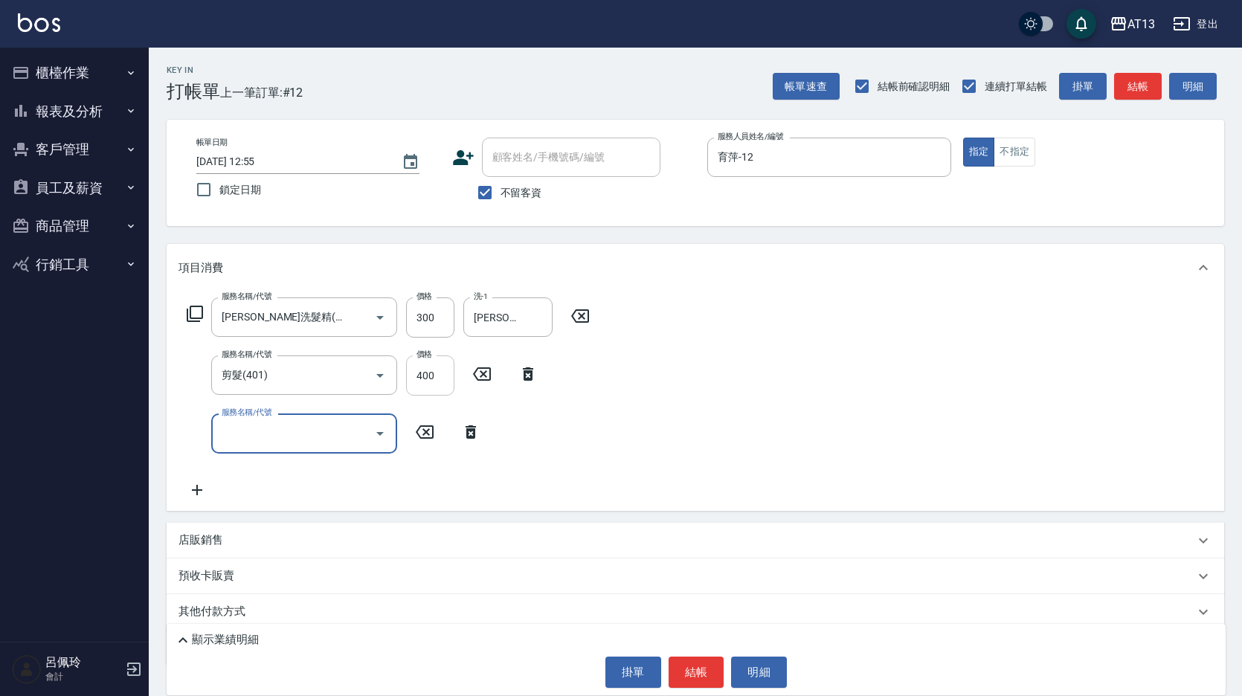
click at [426, 375] on input "400" at bounding box center [430, 376] width 48 height 40
type input "500"
click at [828, 369] on div "服務名稱/代號 歐娜洗髮精(210) 服務名稱/代號 價格 300 價格 洗-1 吳映蓉-33 洗-1 服務名稱/代號 剪髮(401) 服務名稱/代號 價格 …" at bounding box center [696, 401] width 1058 height 219
click at [699, 669] on button "結帳" at bounding box center [697, 672] width 56 height 31
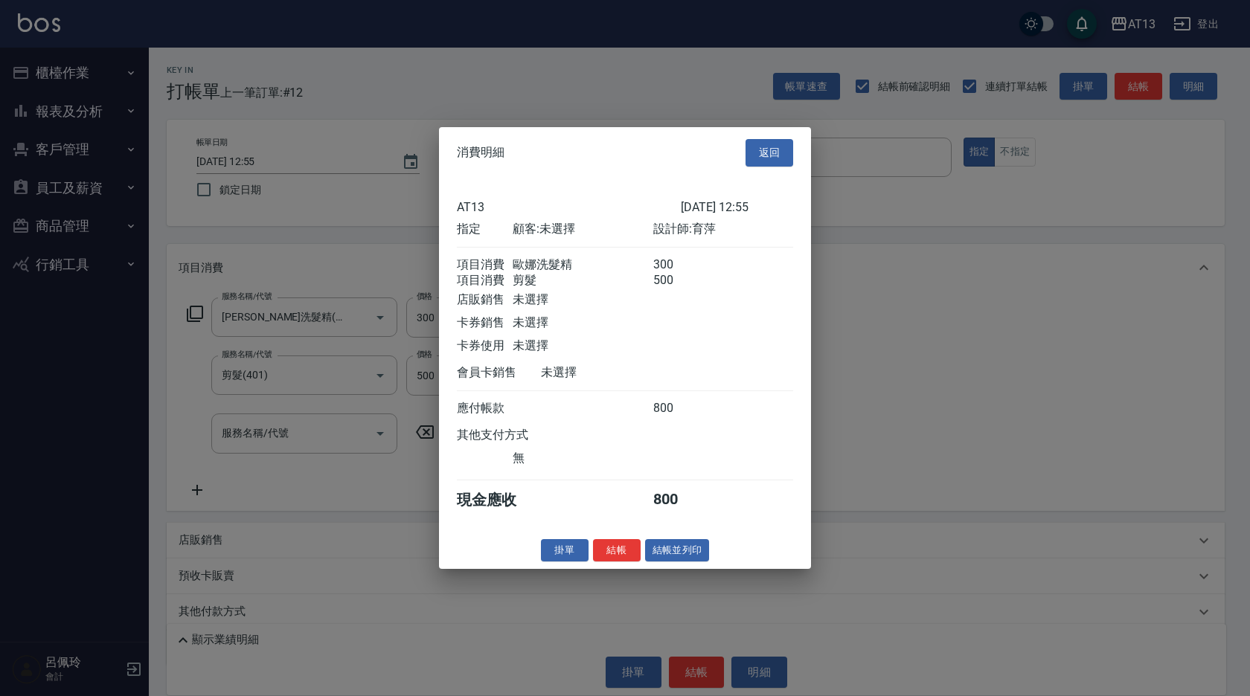
click at [630, 561] on button "結帳" at bounding box center [617, 550] width 48 height 23
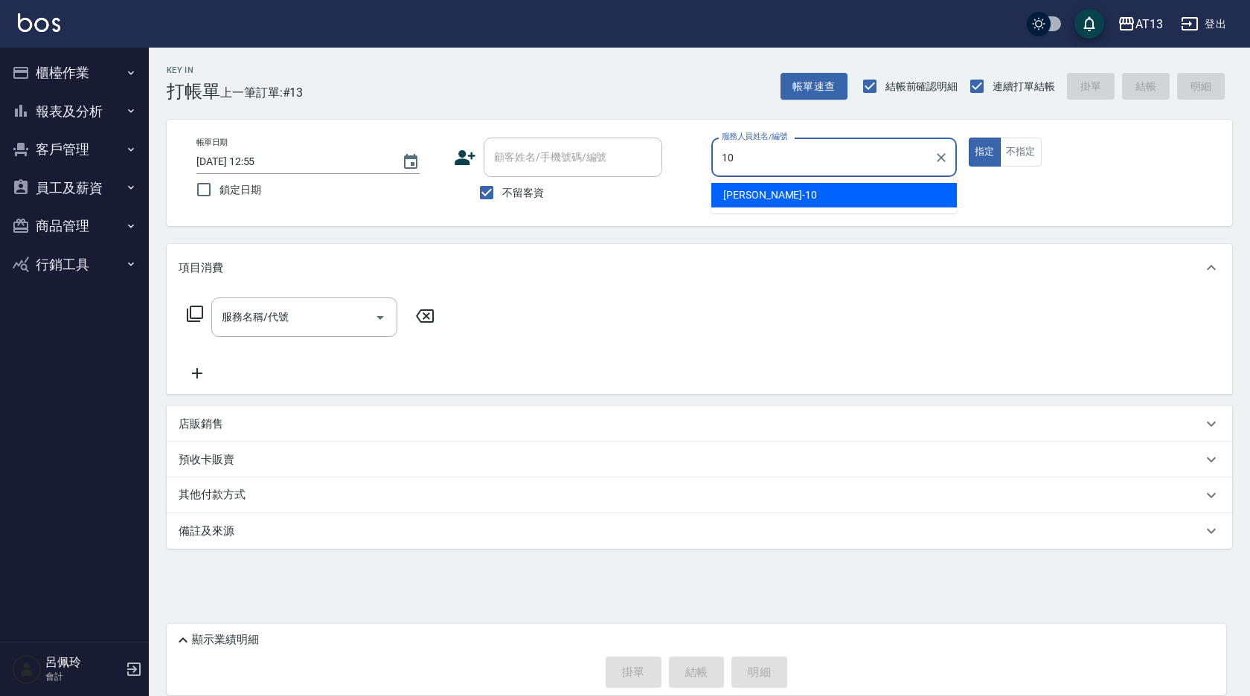
click at [731, 193] on span "[PERSON_NAME] -10" at bounding box center [770, 195] width 94 height 16
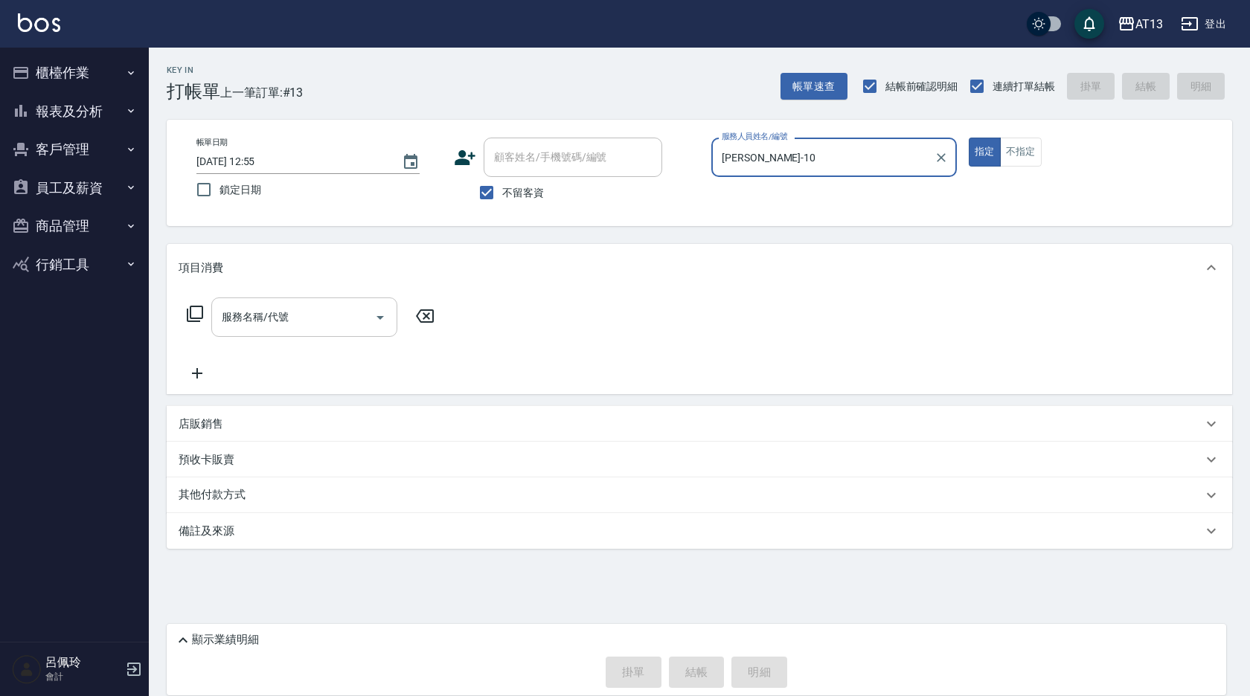
type input "[PERSON_NAME]-10"
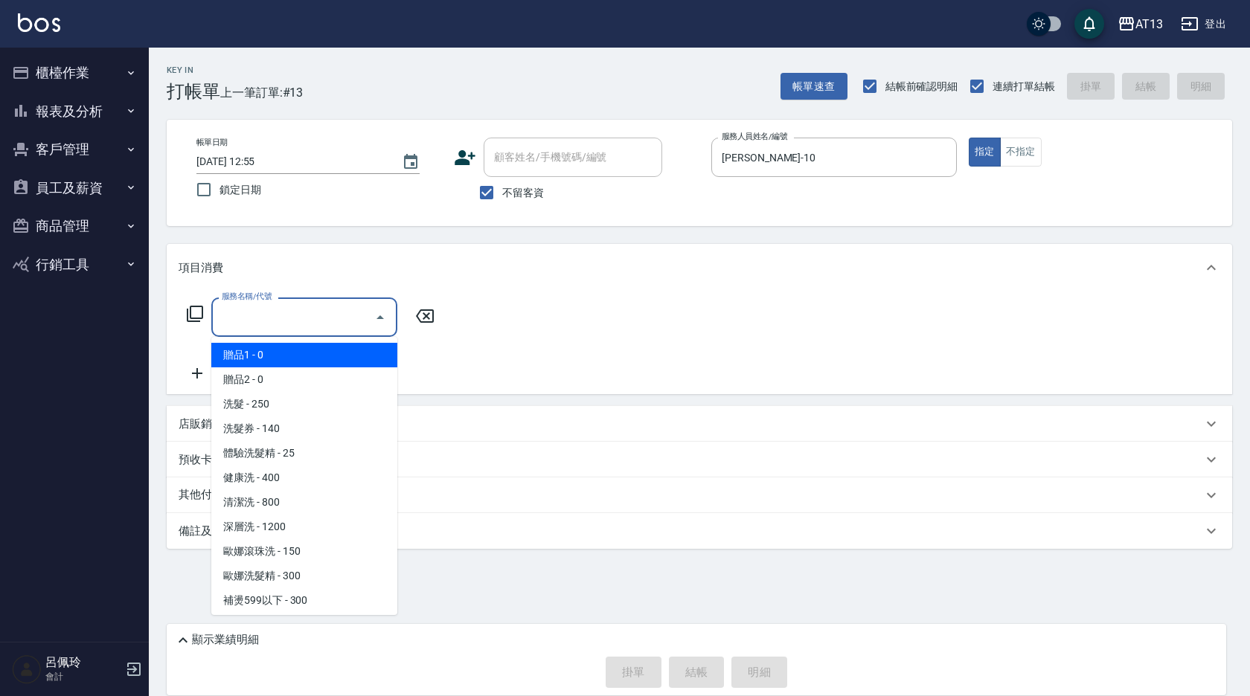
click at [314, 322] on input "服務名稱/代號" at bounding box center [293, 317] width 150 height 26
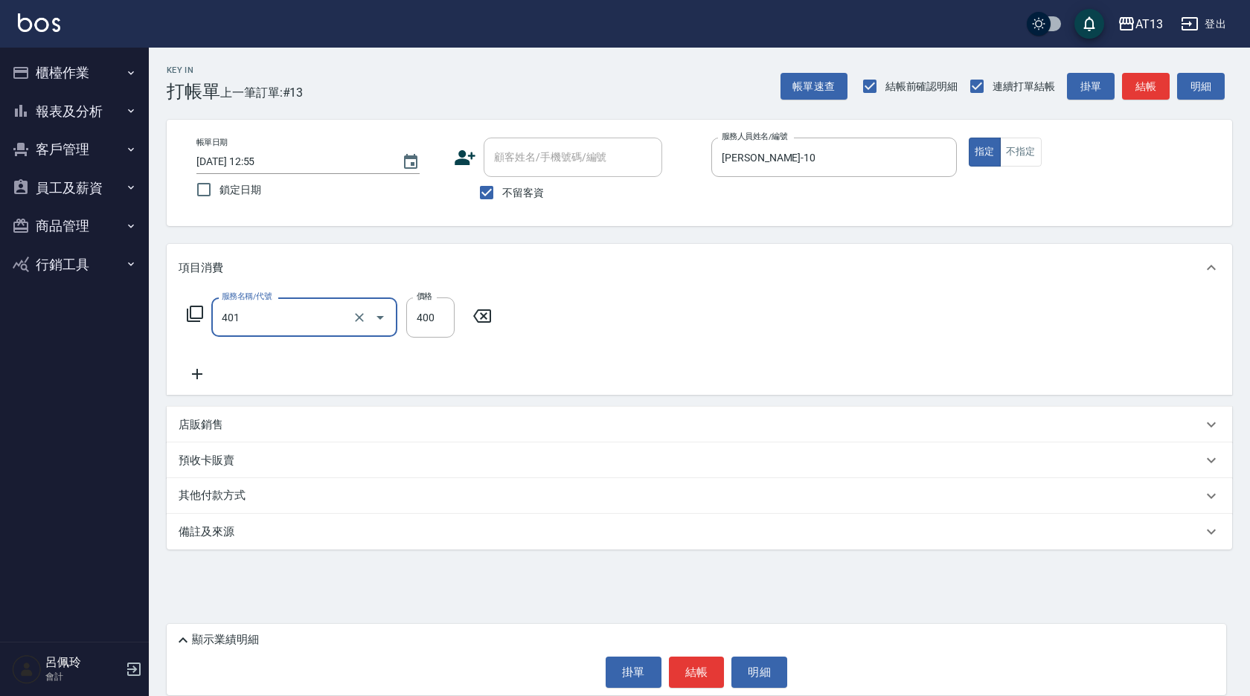
type input "剪髮(401)"
type input "450"
click at [679, 666] on button "結帳" at bounding box center [697, 672] width 56 height 31
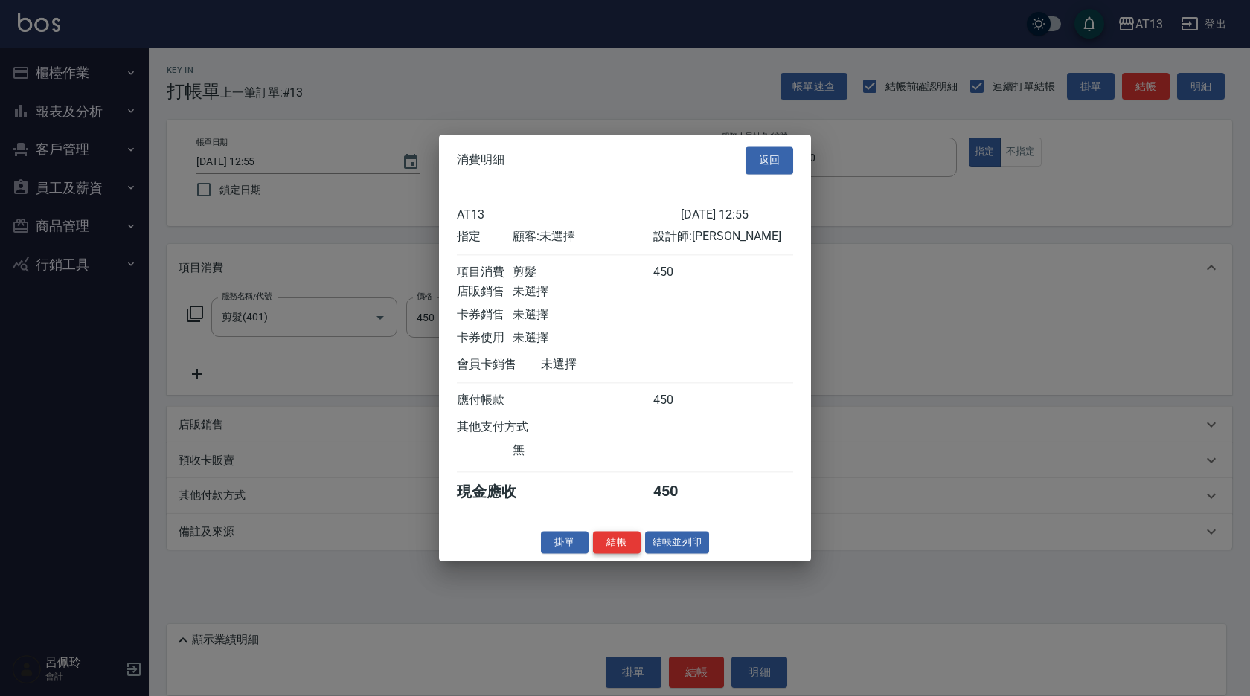
click at [614, 548] on button "結帳" at bounding box center [617, 542] width 48 height 23
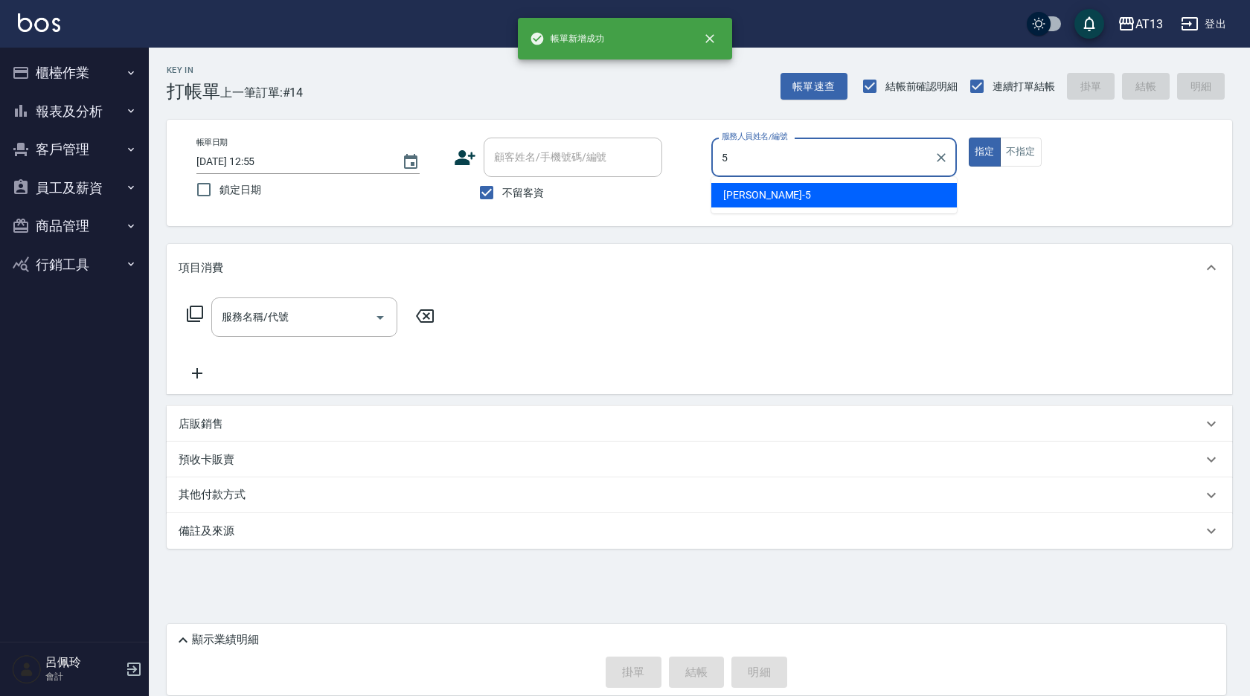
click at [796, 198] on div "[PERSON_NAME] -5" at bounding box center [833, 195] width 245 height 25
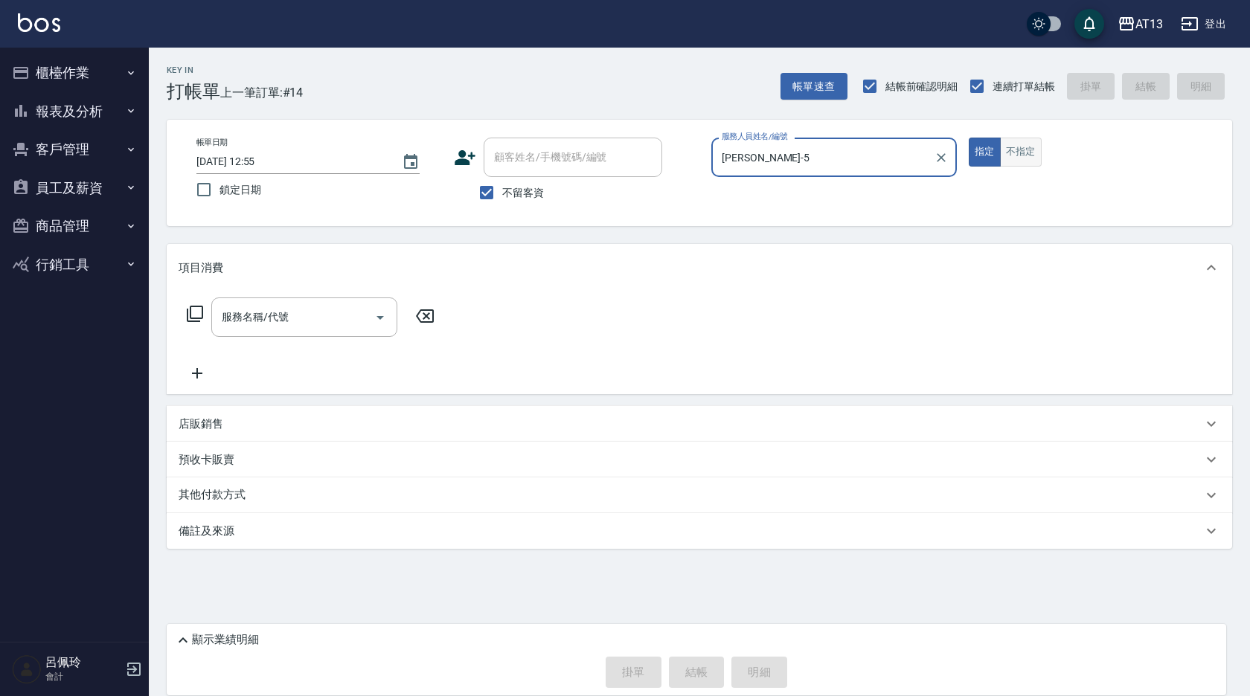
type input "[PERSON_NAME]-5"
click at [1027, 149] on button "不指定" at bounding box center [1021, 152] width 42 height 29
click at [302, 312] on input "服務名稱/代號" at bounding box center [293, 317] width 150 height 26
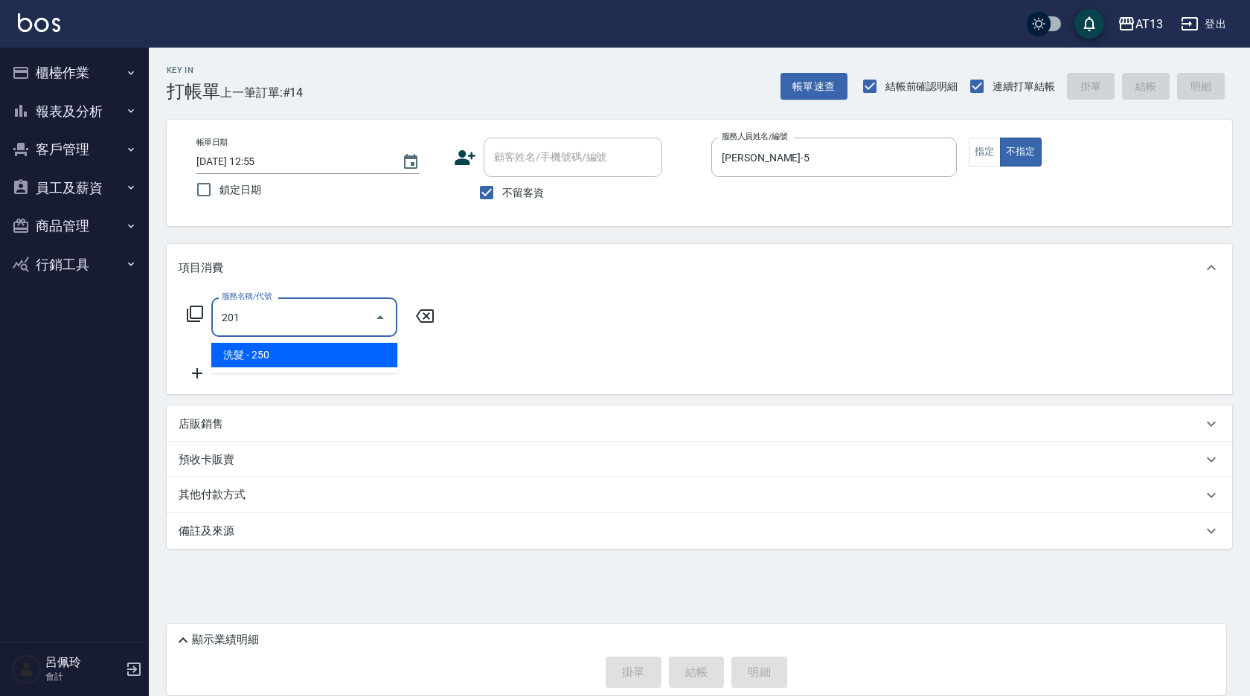
type input "洗髮(201)"
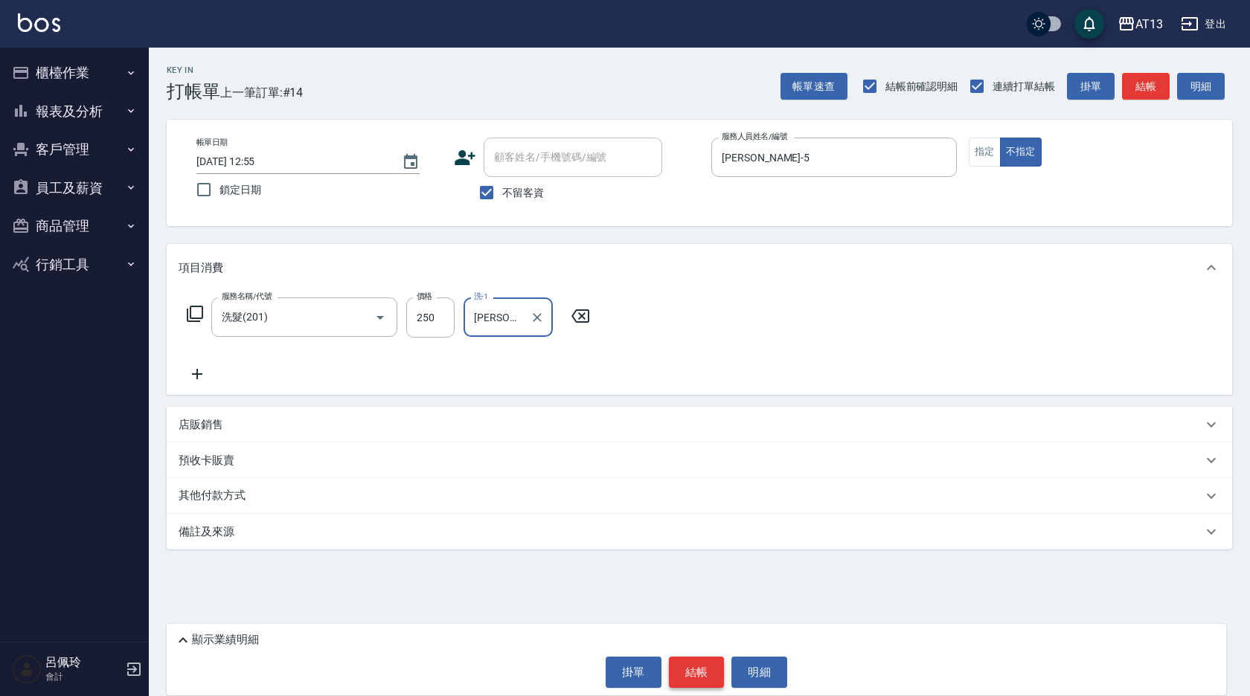
type input "[PERSON_NAME]-33"
click at [712, 664] on button "結帳" at bounding box center [697, 672] width 56 height 31
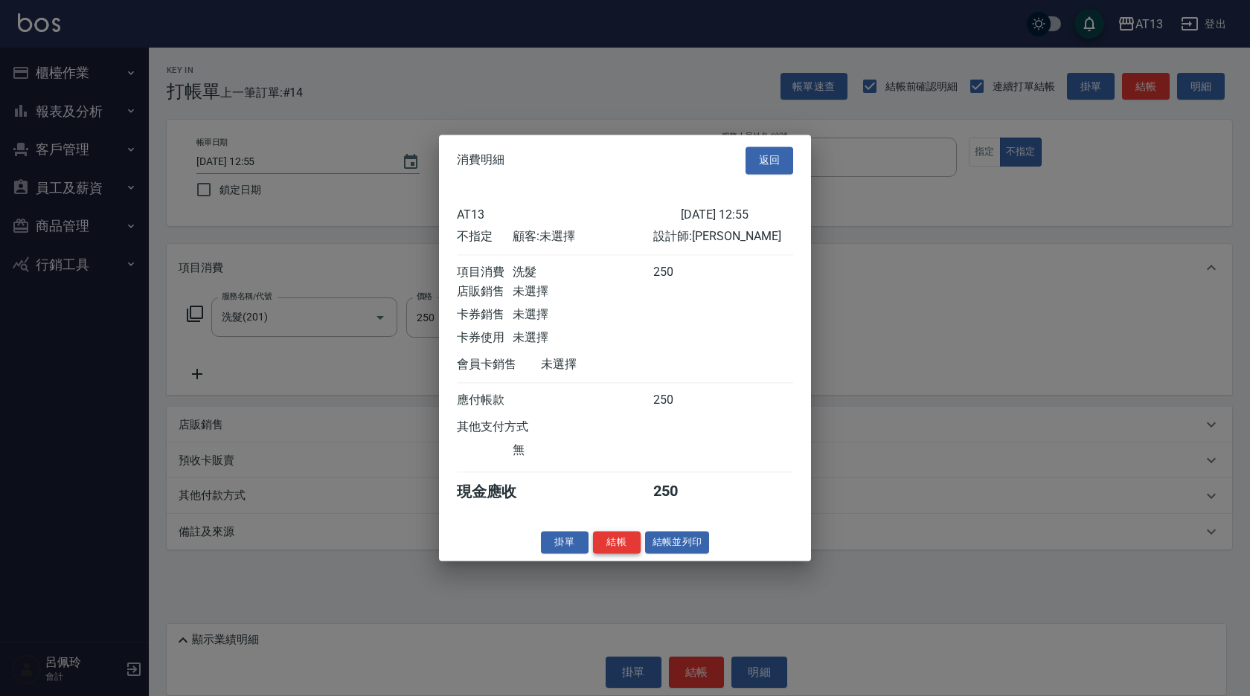
click at [613, 554] on button "結帳" at bounding box center [617, 542] width 48 height 23
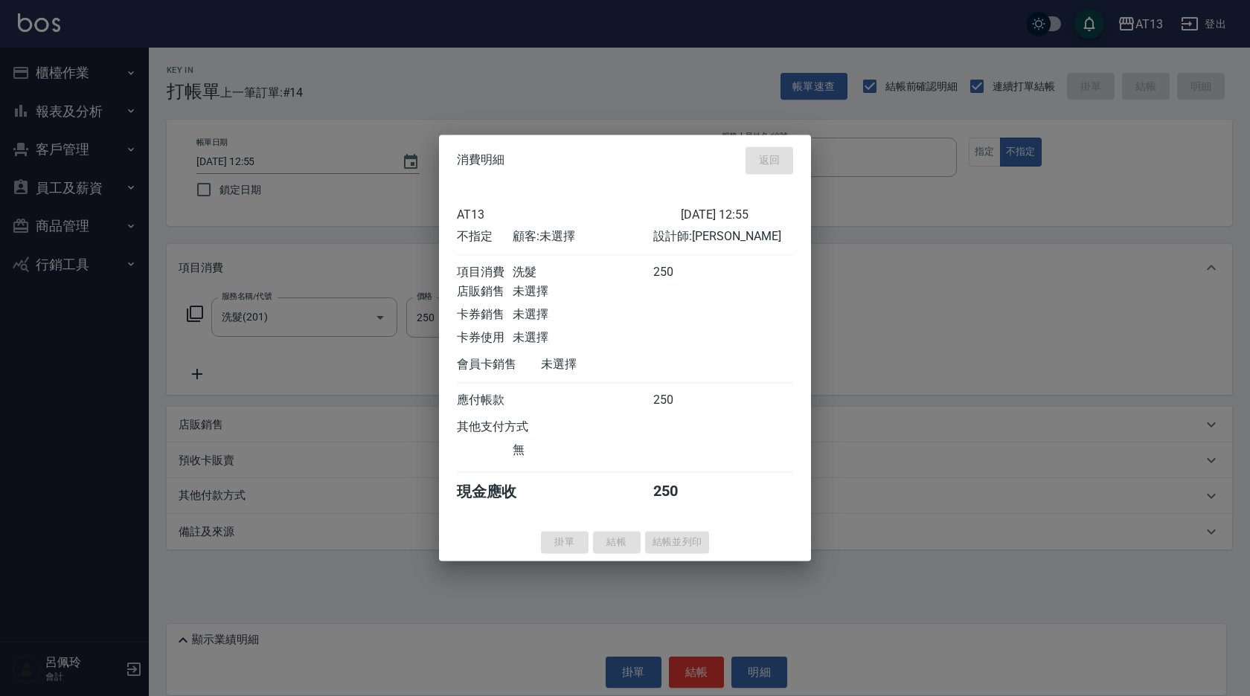
type input "2025/09/14 12:56"
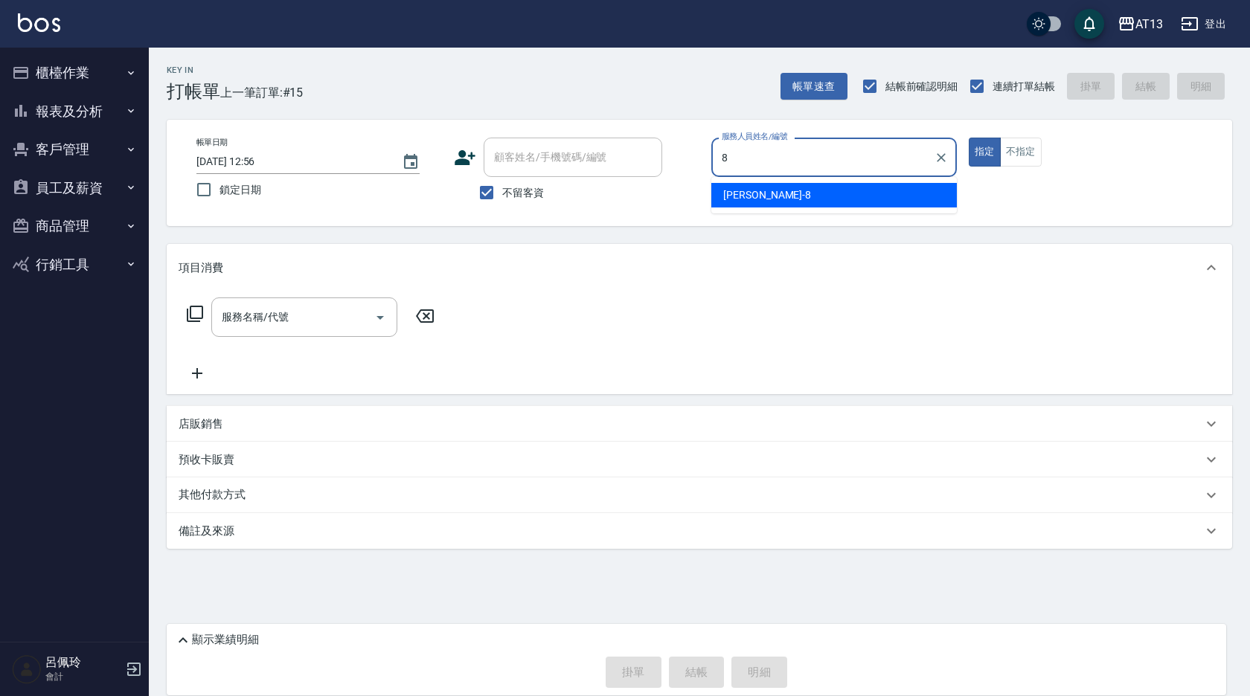
click at [779, 193] on div "[PERSON_NAME] -8" at bounding box center [833, 195] width 245 height 25
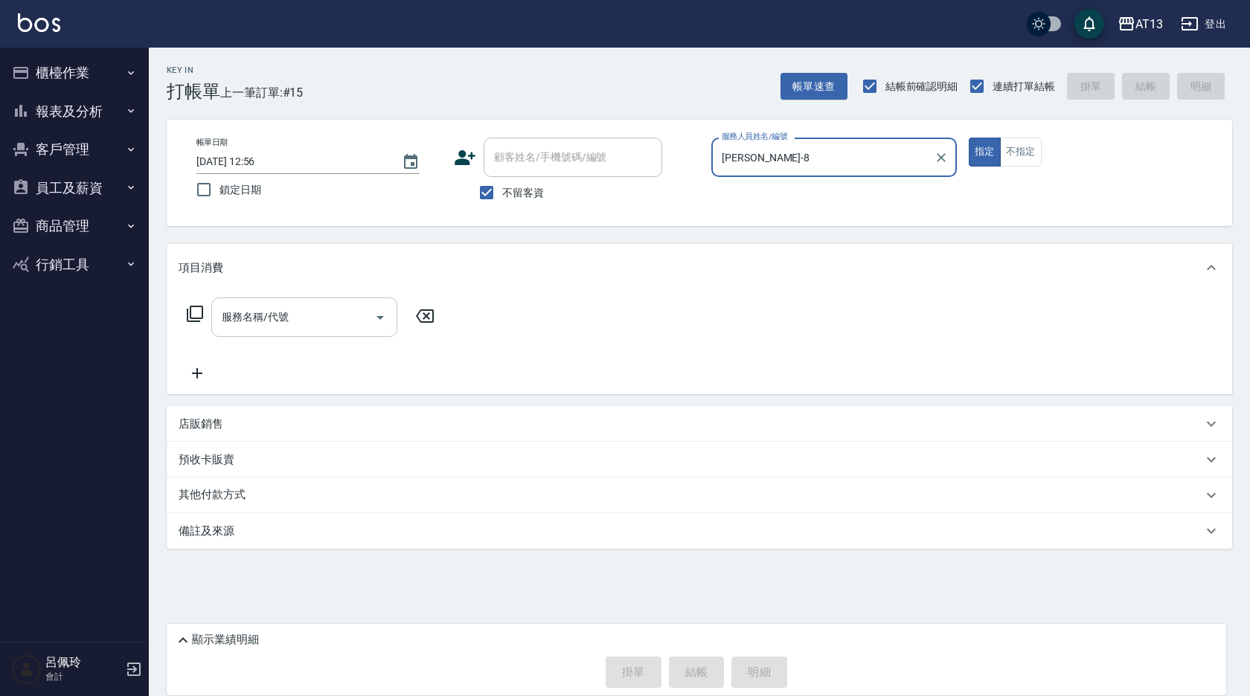
type input "[PERSON_NAME]-8"
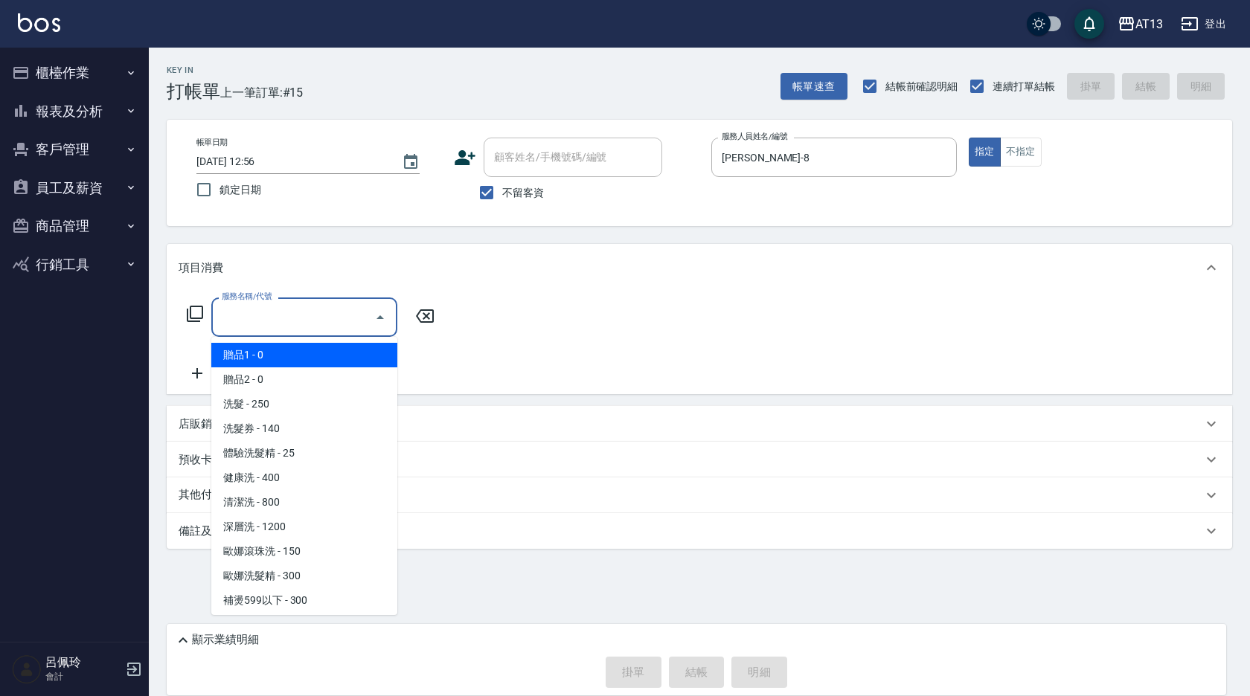
click at [260, 329] on input "服務名稱/代號" at bounding box center [293, 317] width 150 height 26
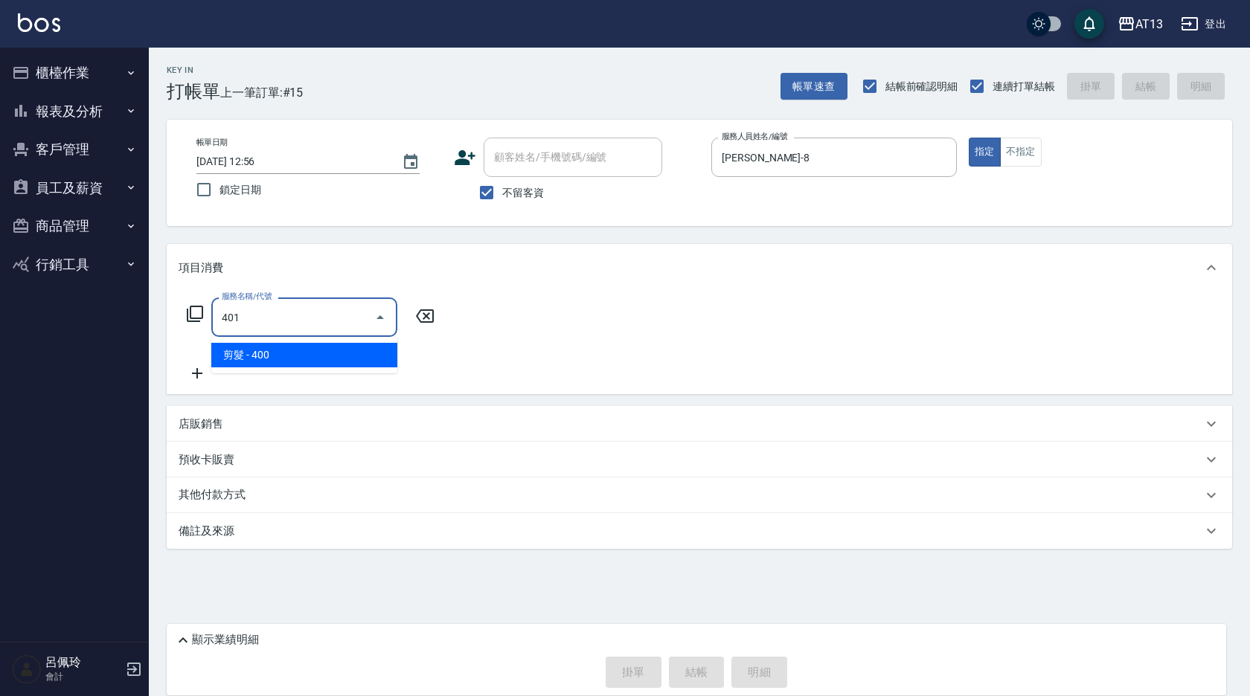
type input "剪髮(401)"
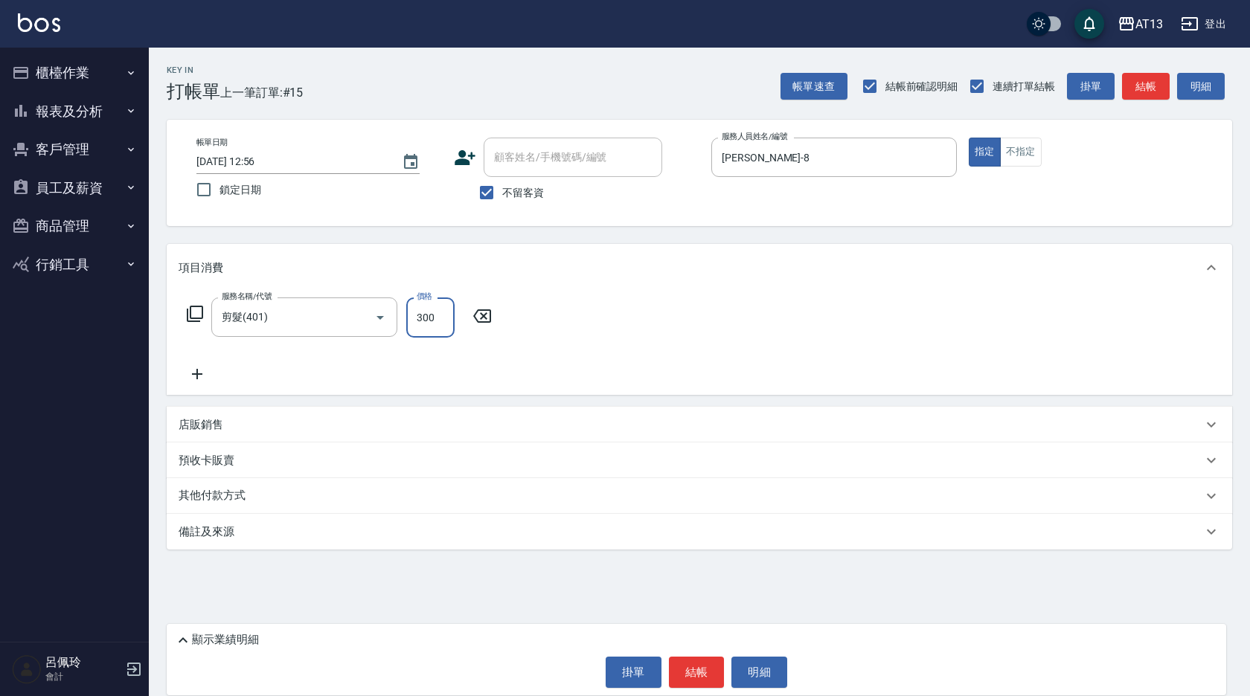
type input "300"
click at [544, 305] on div "服務名稱/代號 剪髮(401) 服務名稱/代號 價格 300 價格" at bounding box center [699, 343] width 1065 height 103
click at [675, 666] on button "結帳" at bounding box center [697, 672] width 56 height 31
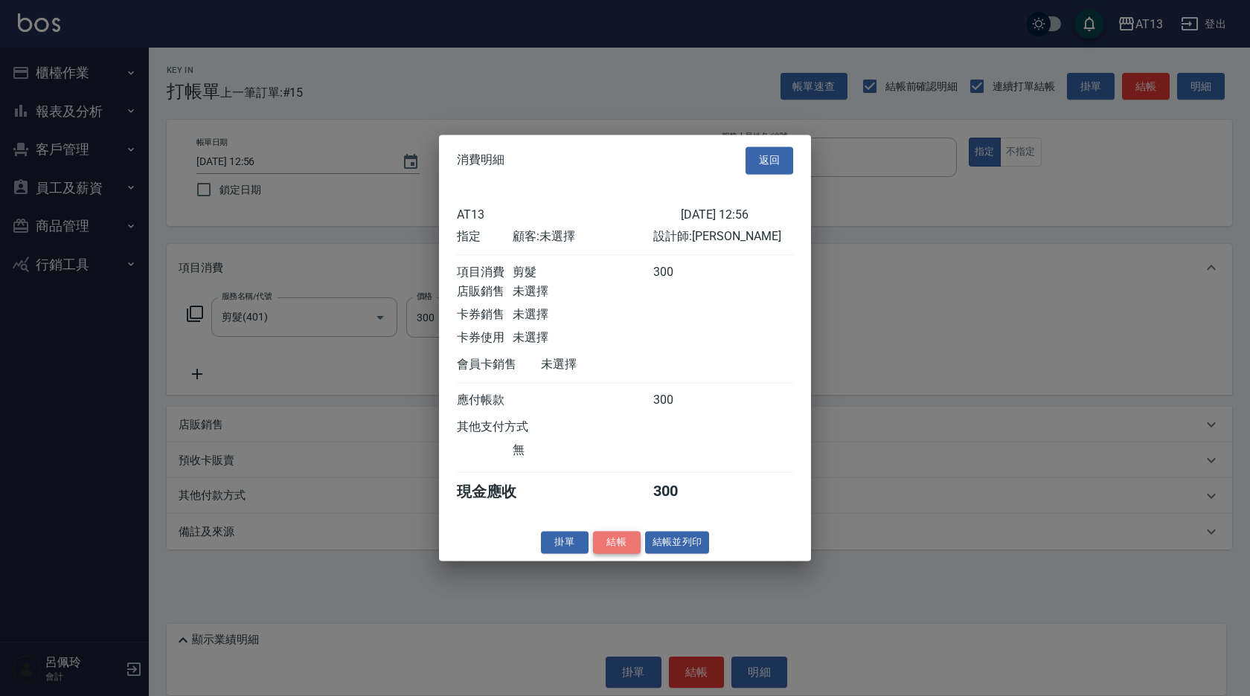
click at [622, 548] on button "結帳" at bounding box center [617, 542] width 48 height 23
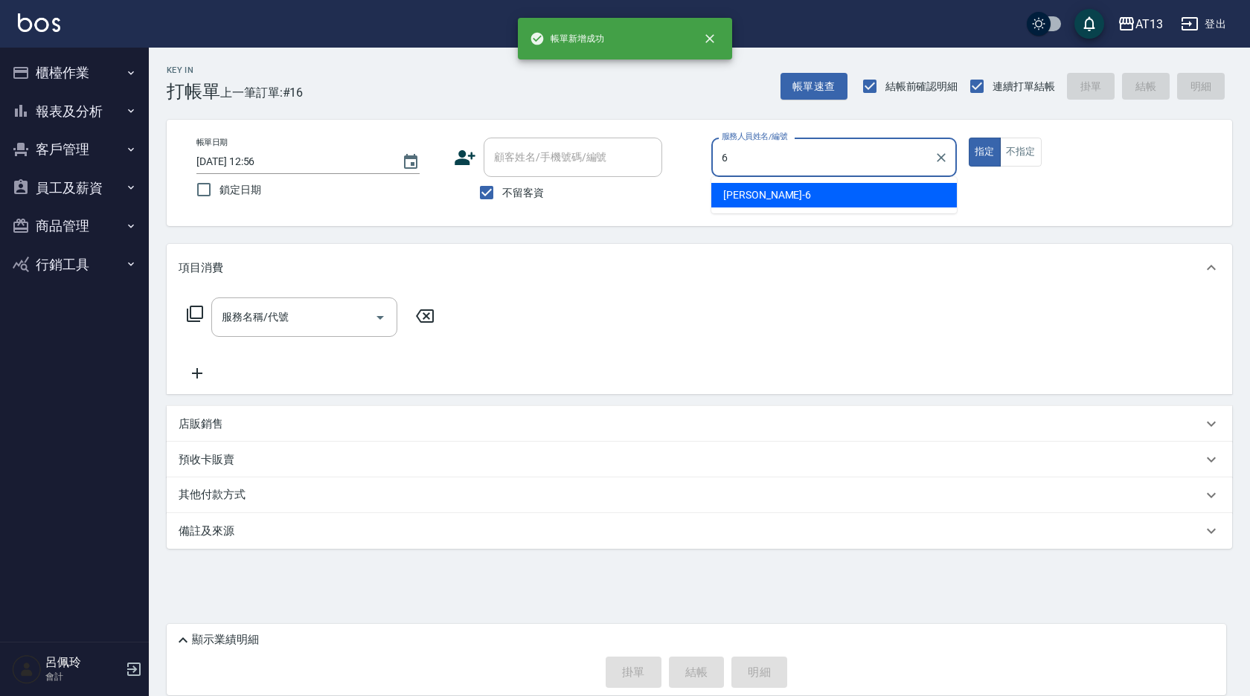
click at [786, 202] on div "亭妤 -6" at bounding box center [833, 195] width 245 height 25
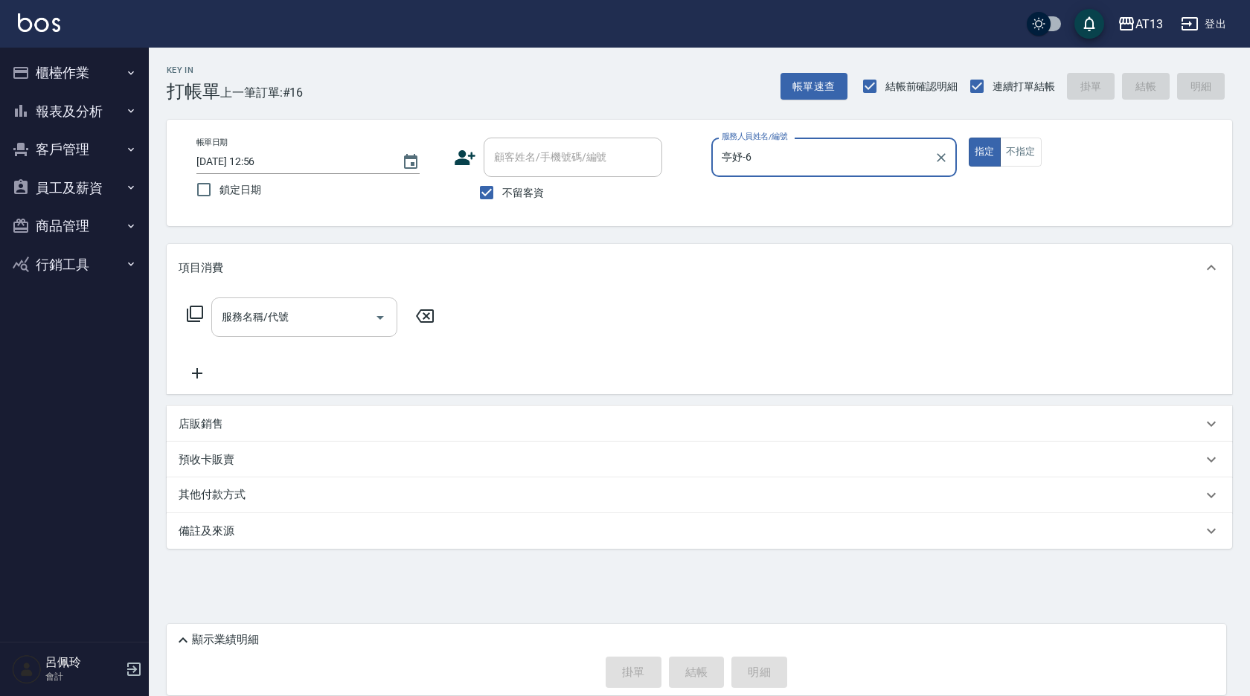
type input "亭妤-6"
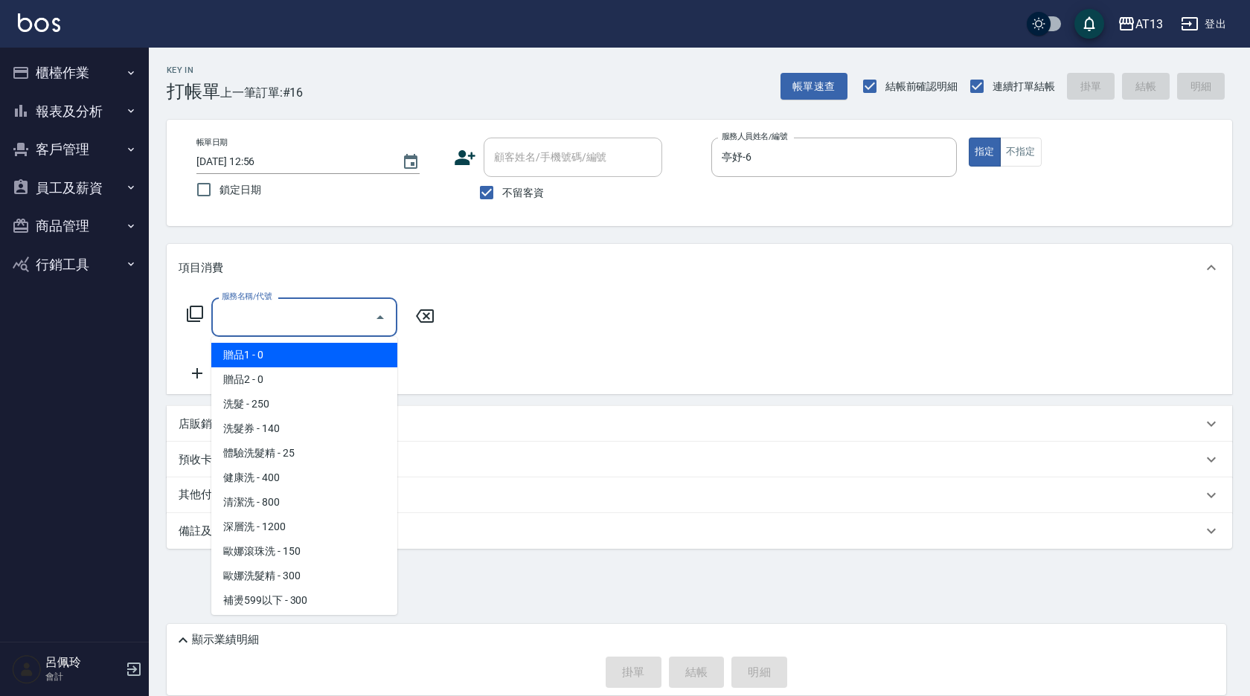
click at [248, 315] on div "服務名稱/代號 服務名稱/代號" at bounding box center [304, 317] width 186 height 39
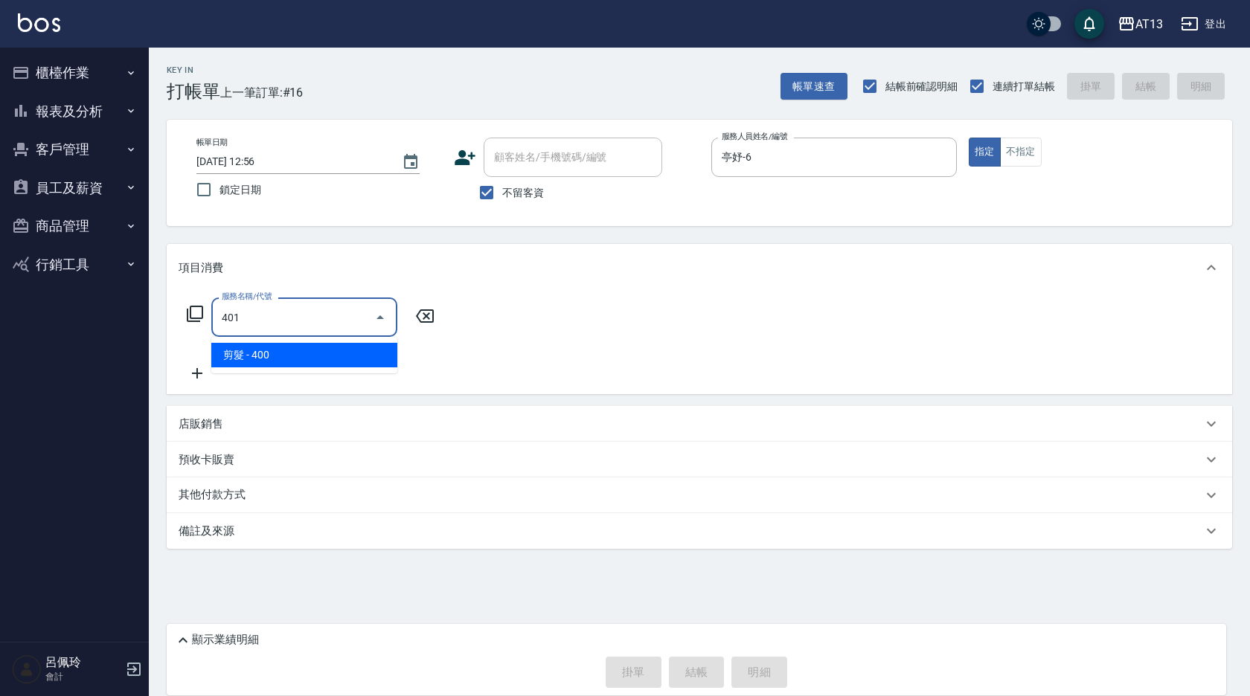
type input "剪髮(401)"
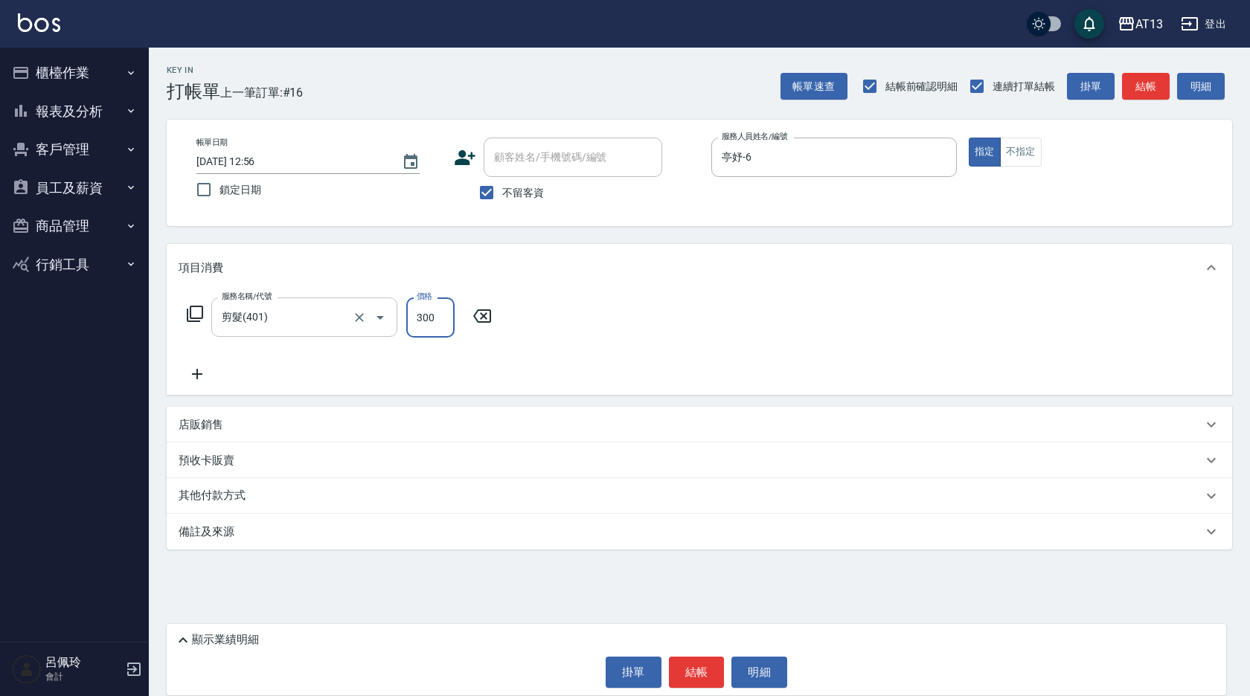
type input "300"
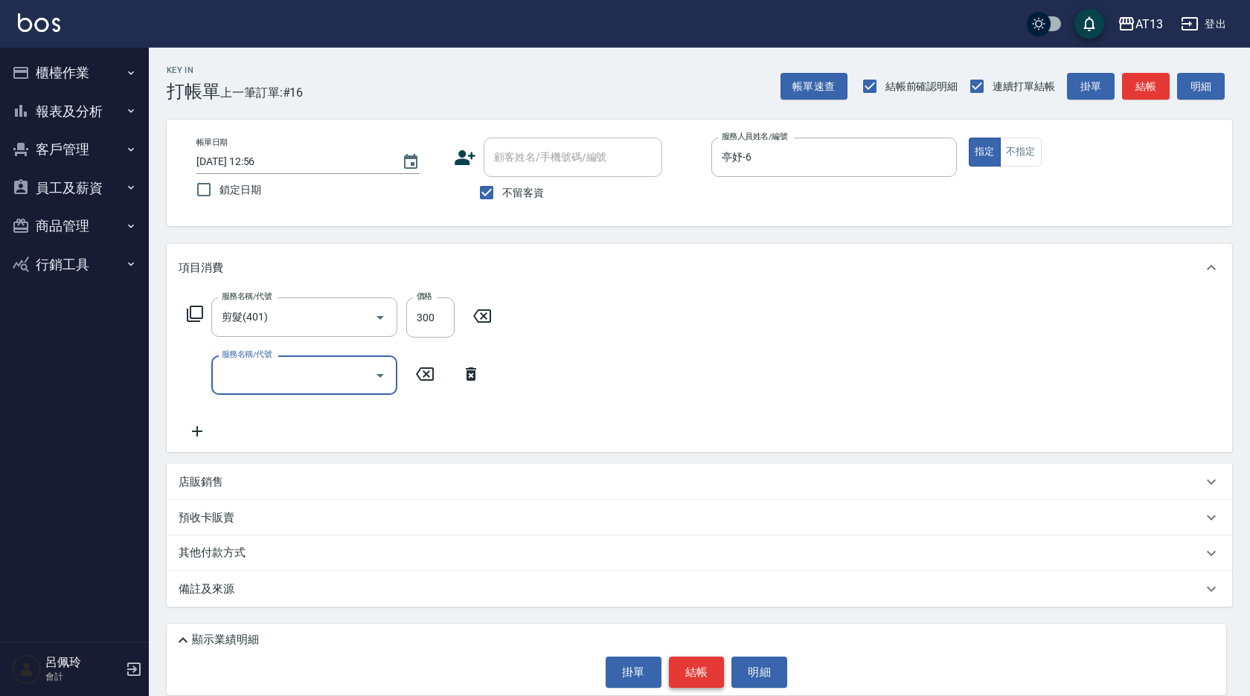
click at [707, 675] on button "結帳" at bounding box center [697, 672] width 56 height 31
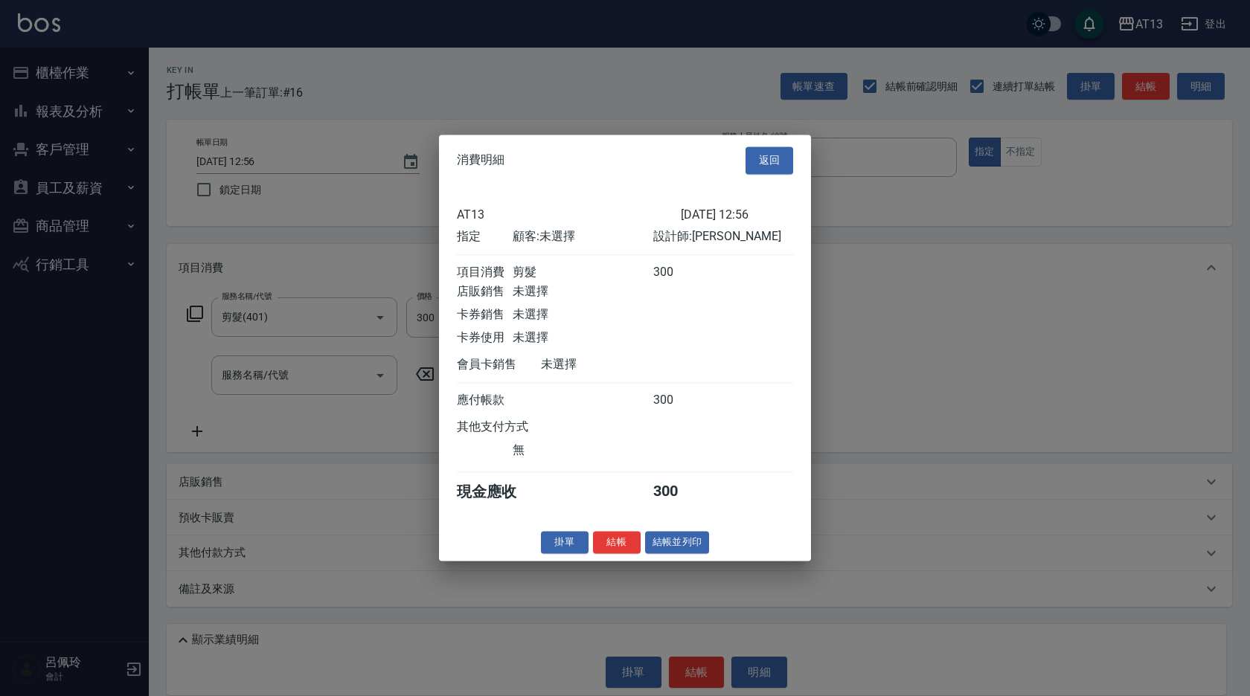
click at [629, 551] on button "結帳" at bounding box center [617, 542] width 48 height 23
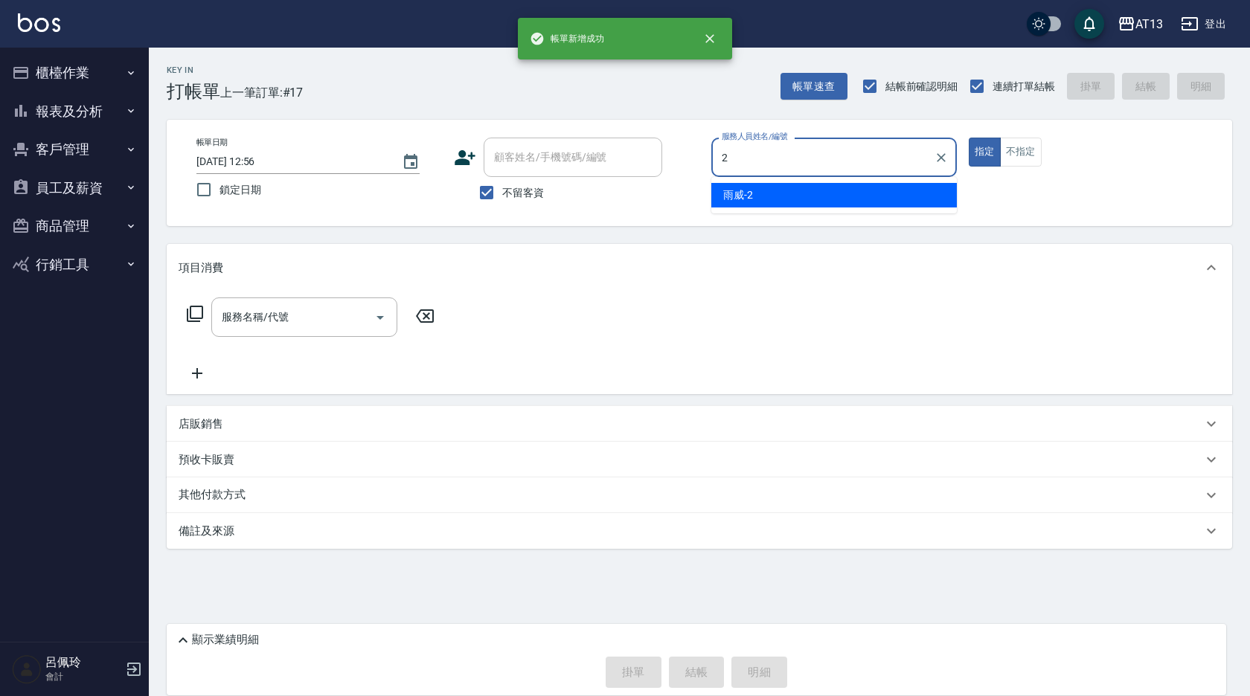
click at [831, 199] on div "雨威 -2" at bounding box center [833, 195] width 245 height 25
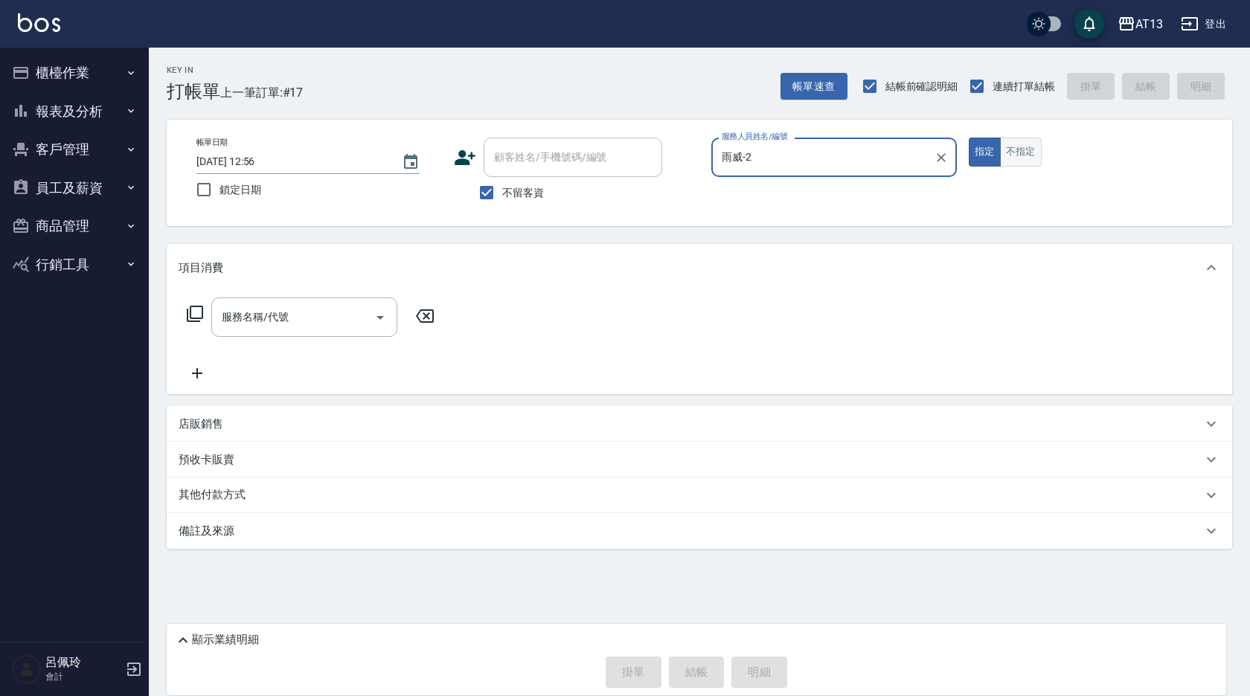
type input "雨威-2"
click at [1029, 157] on button "不指定" at bounding box center [1021, 152] width 42 height 29
click at [303, 317] on input "服務名稱/代號" at bounding box center [293, 317] width 150 height 26
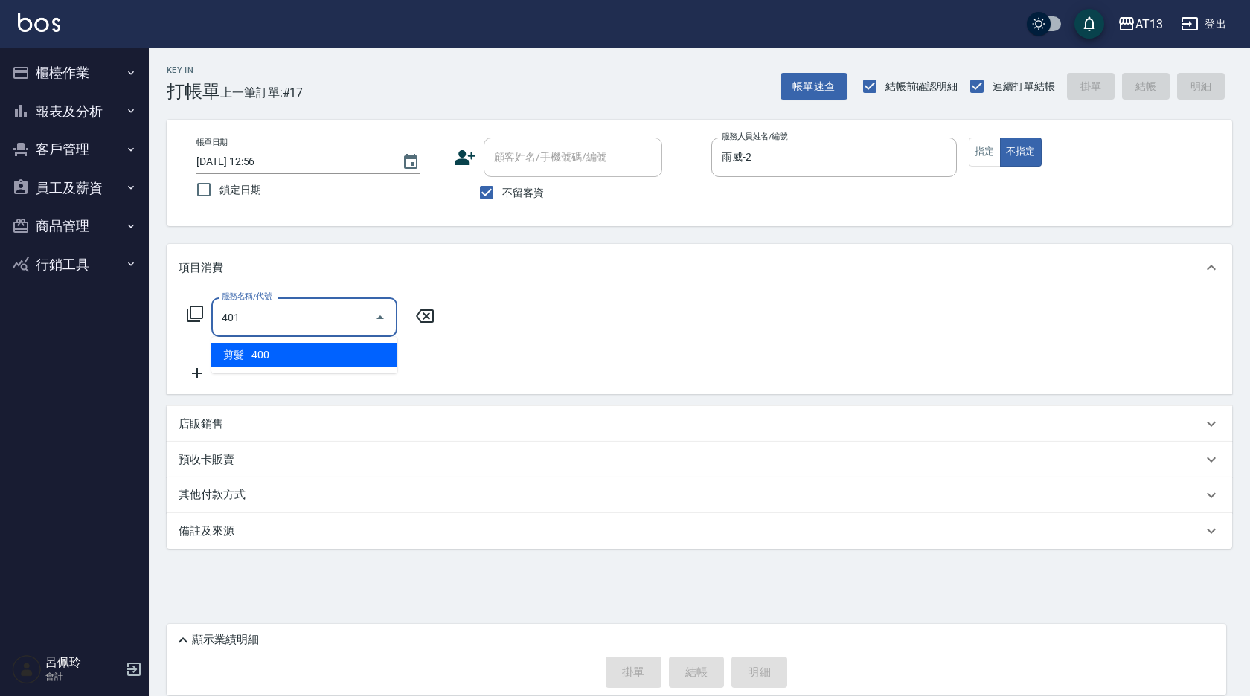
type input "剪髮(401)"
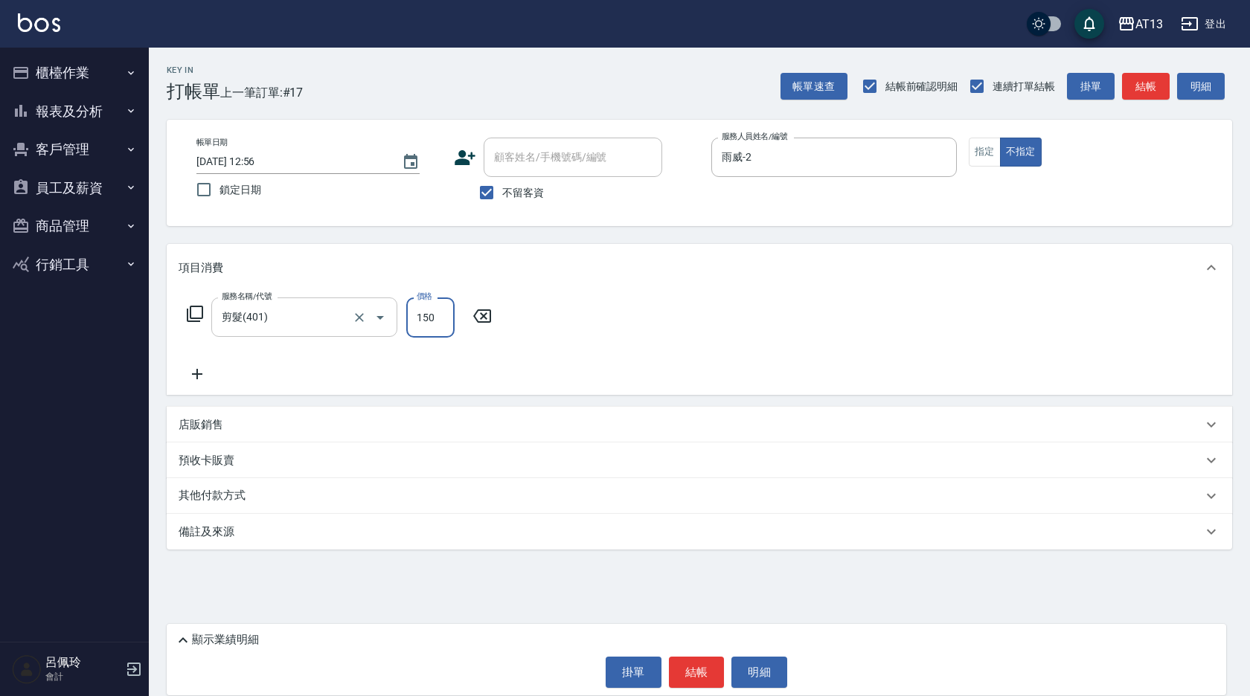
type input "150"
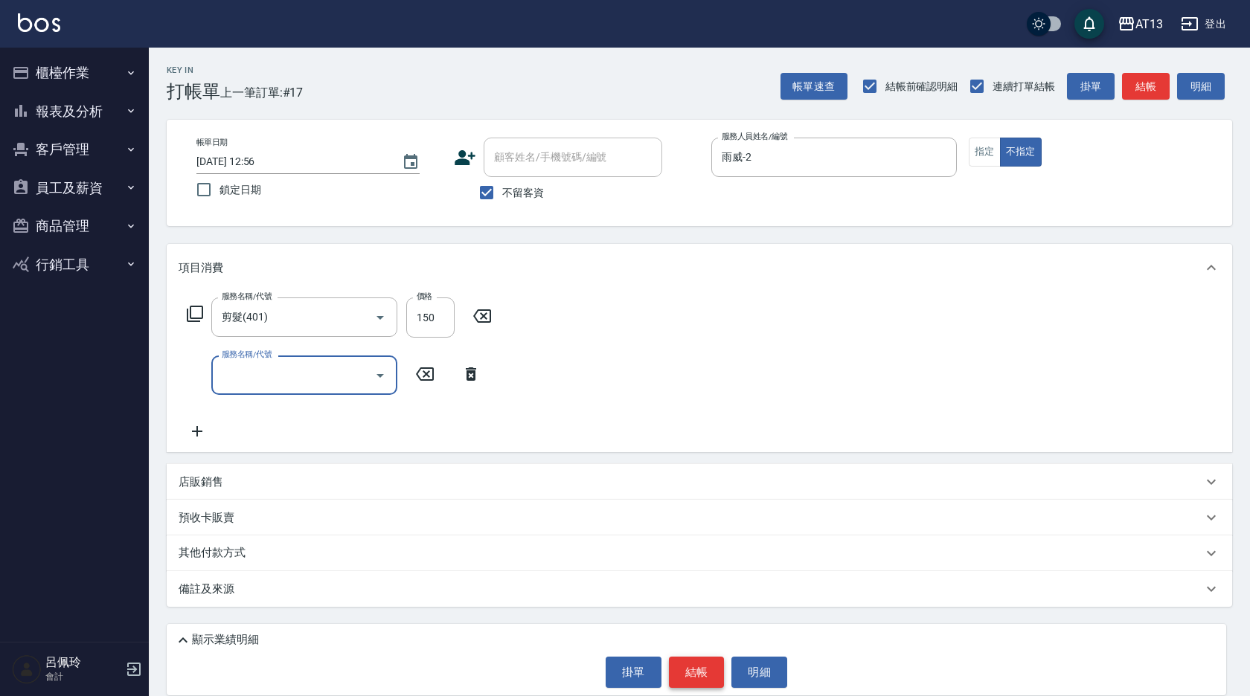
click at [671, 673] on button "結帳" at bounding box center [697, 672] width 56 height 31
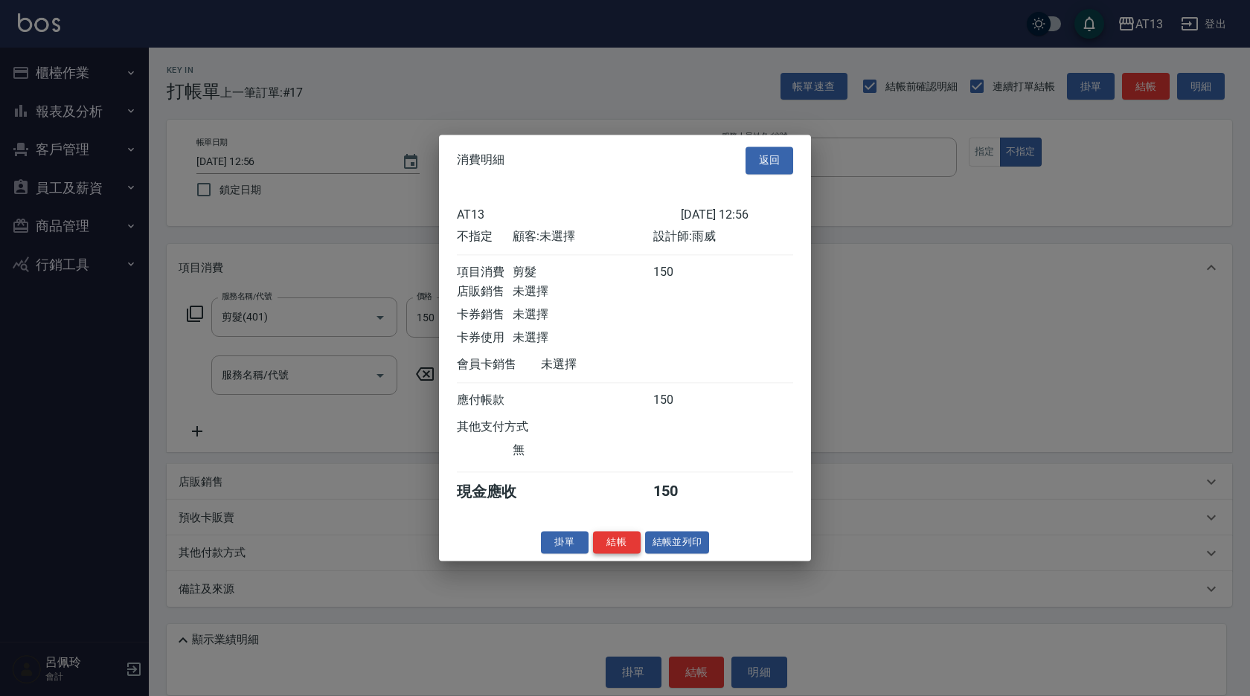
click at [605, 550] on button "結帳" at bounding box center [617, 542] width 48 height 23
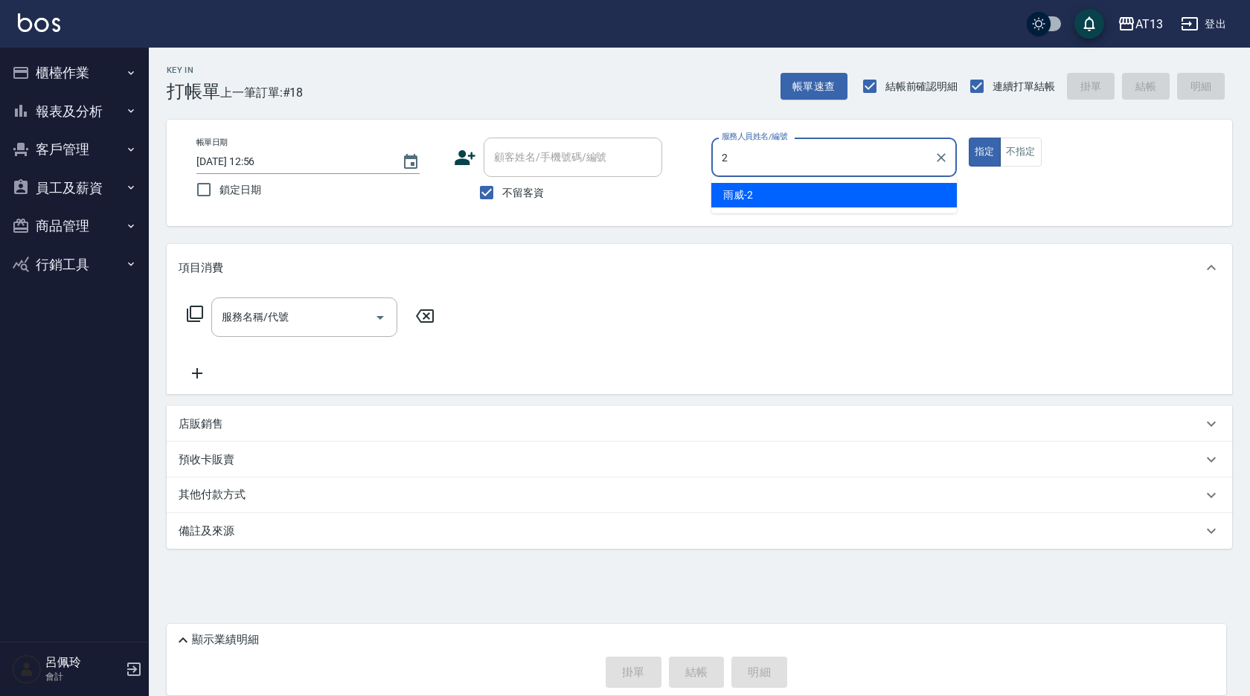
click at [870, 194] on div "雨威 -2" at bounding box center [833, 195] width 245 height 25
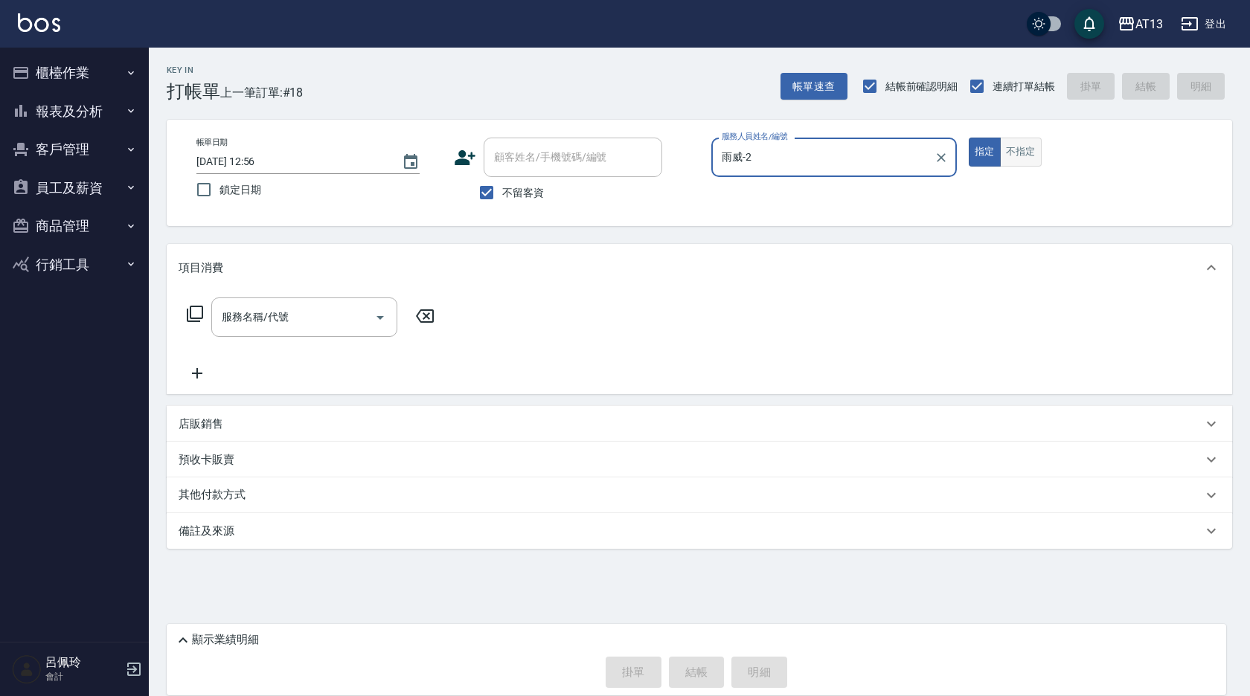
type input "雨威-2"
click at [1036, 159] on button "不指定" at bounding box center [1021, 152] width 42 height 29
click at [330, 309] on input "服務名稱/代號" at bounding box center [293, 317] width 150 height 26
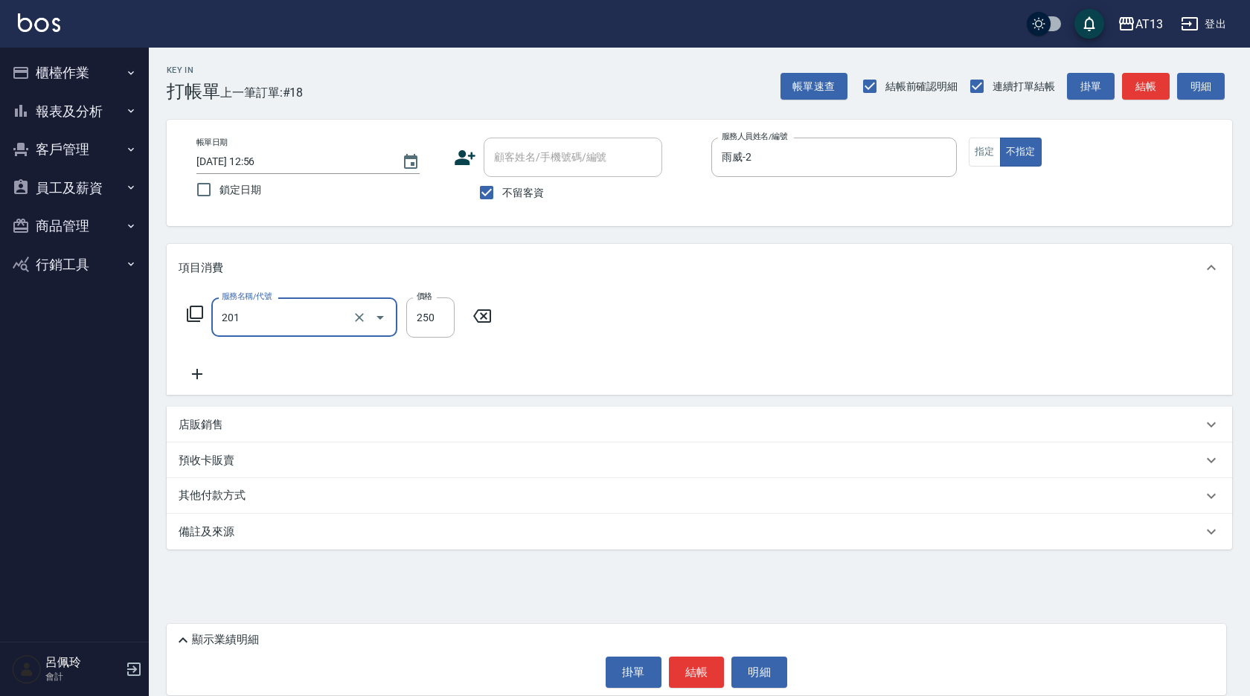
type input "洗髮(201)"
type input "250"
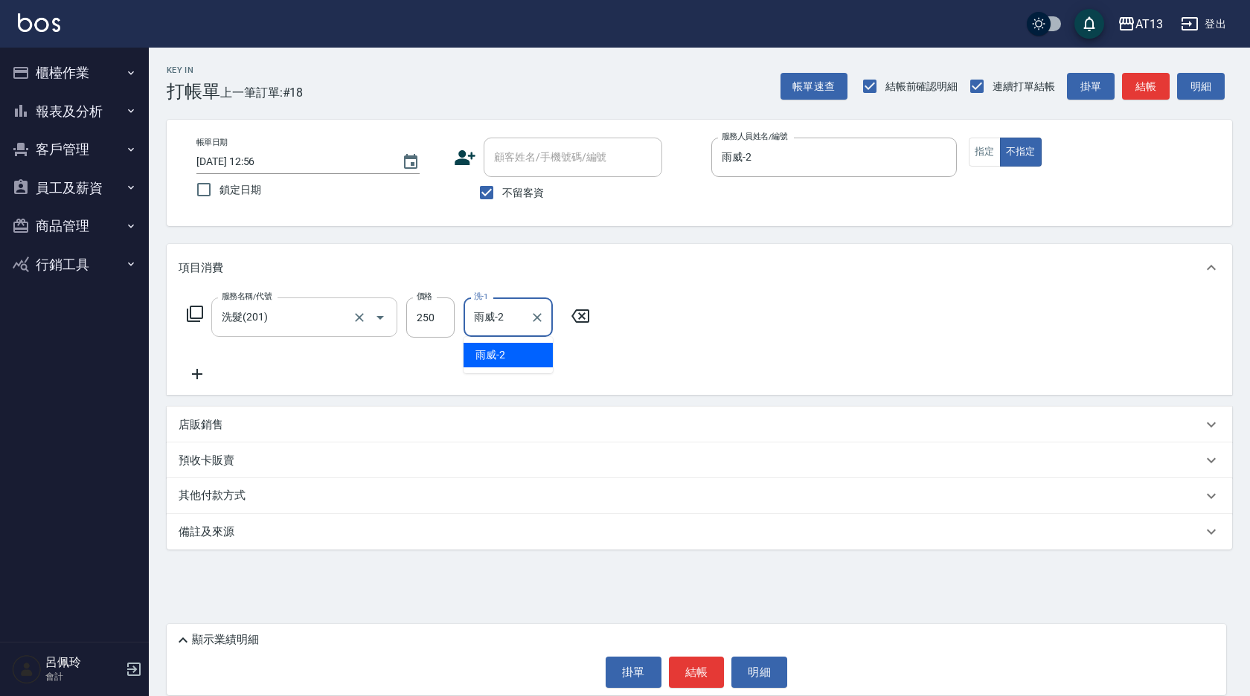
type input "雨威-2"
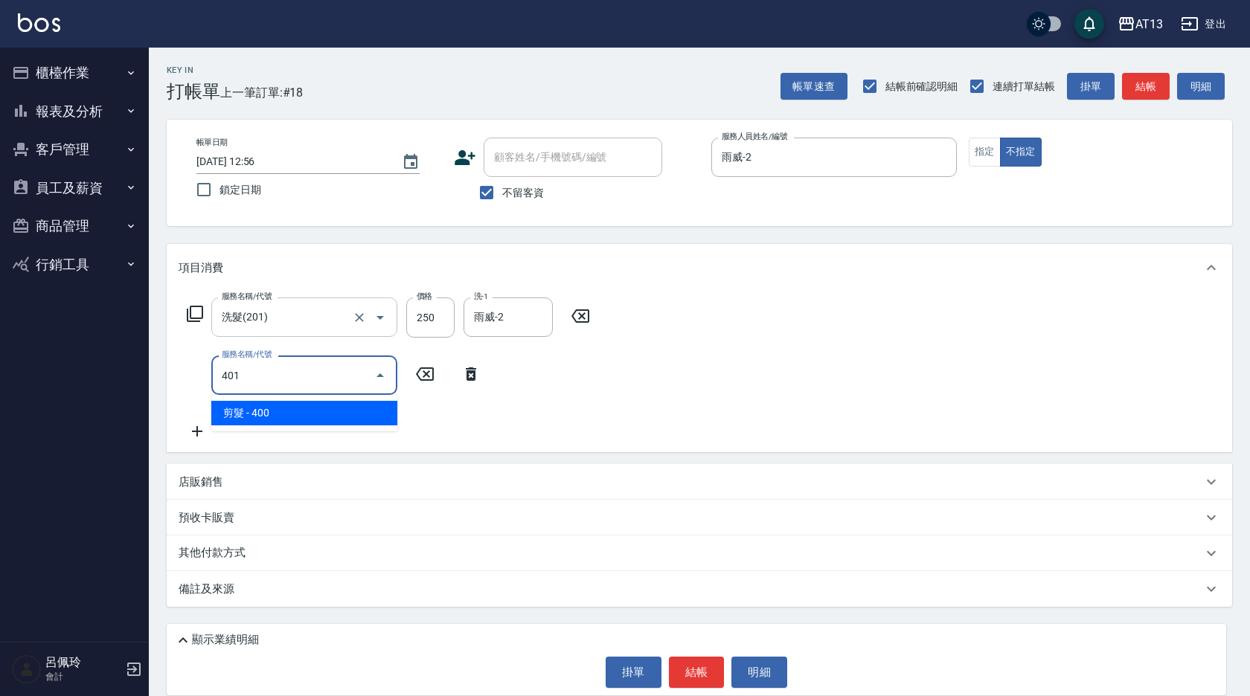
type input "剪髮(401)"
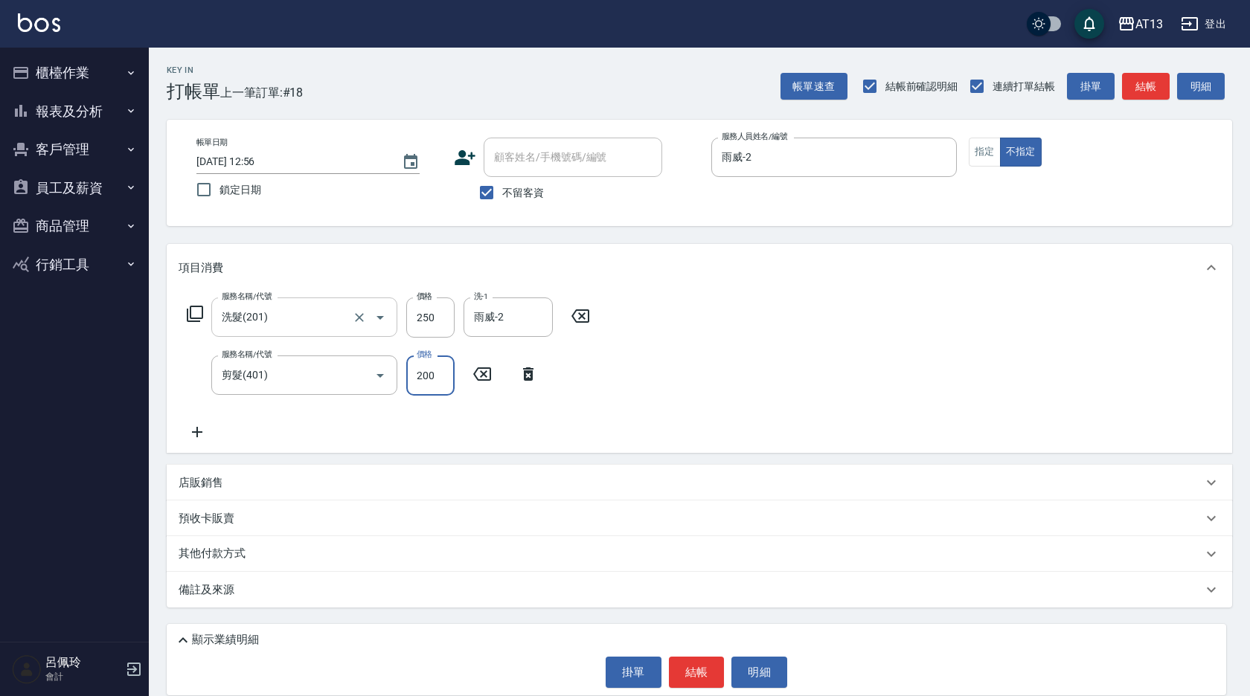
type input "200"
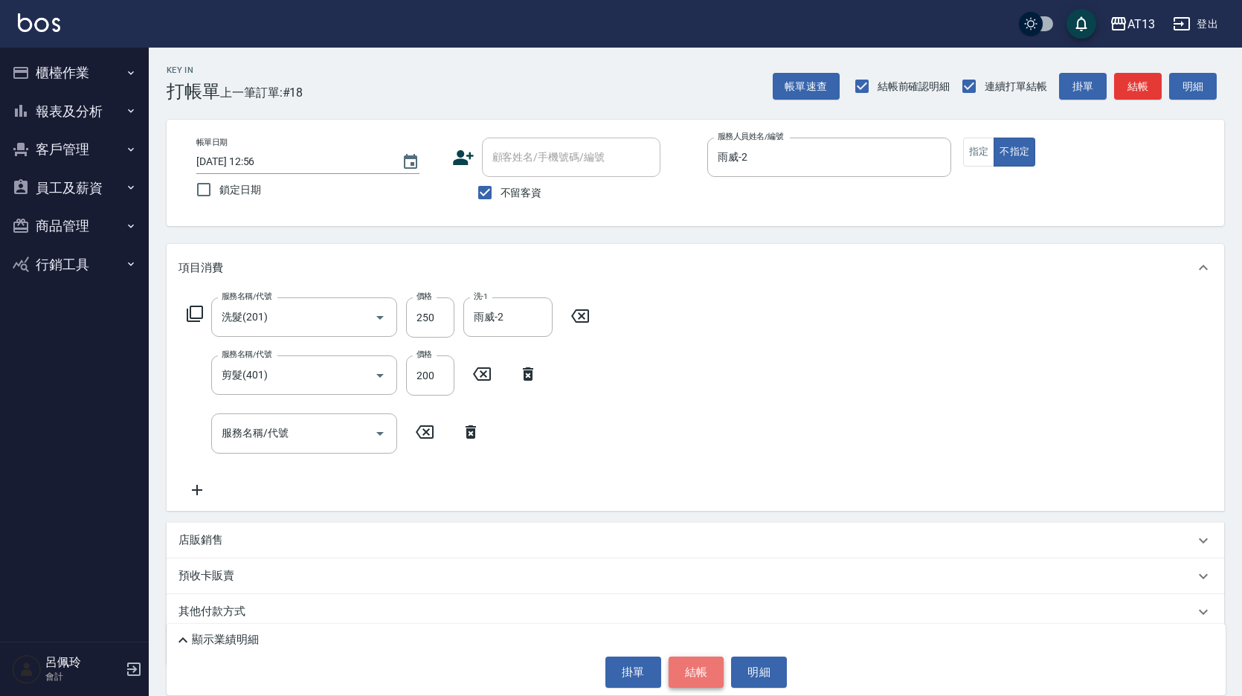
click at [693, 681] on button "結帳" at bounding box center [697, 672] width 56 height 31
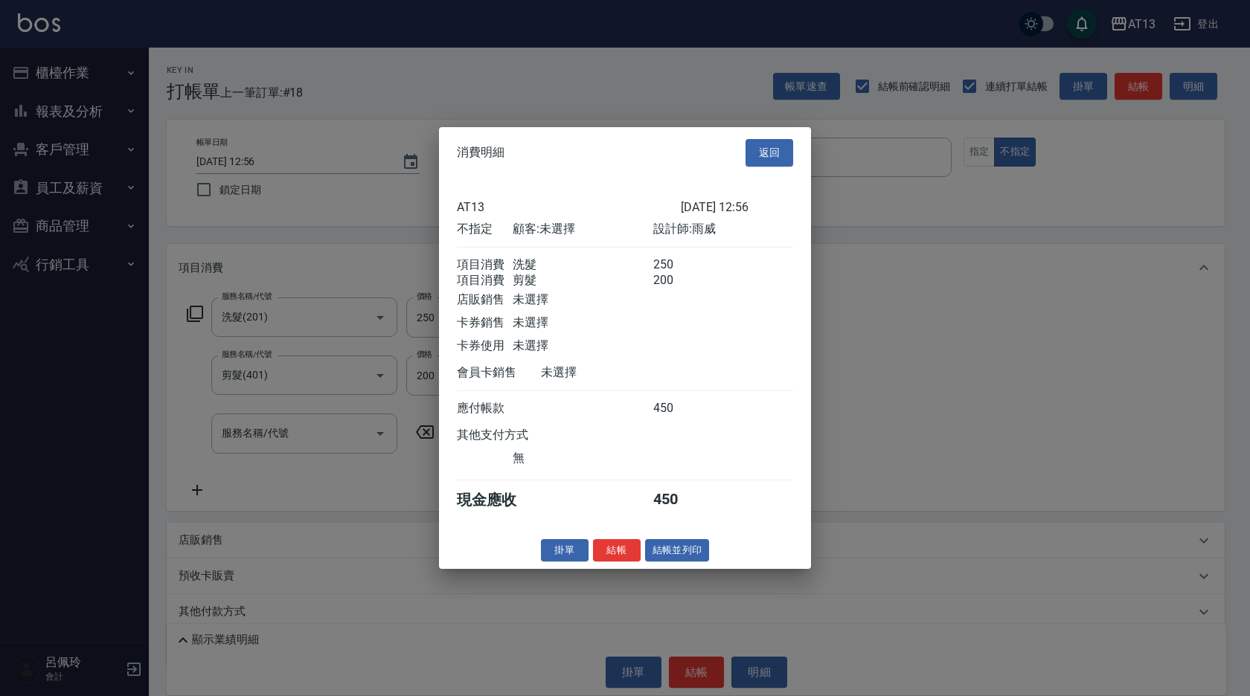
drag, startPoint x: 618, startPoint y: 562, endPoint x: 586, endPoint y: 550, distance: 34.1
click at [614, 562] on button "結帳" at bounding box center [617, 550] width 48 height 23
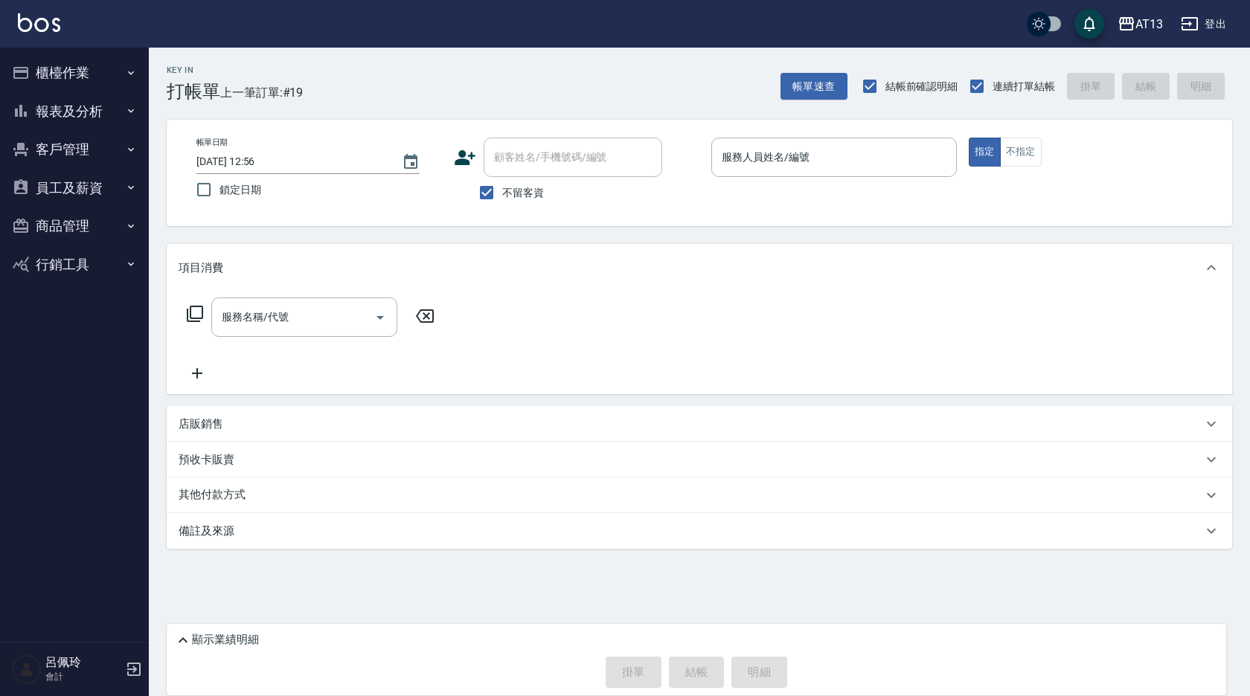
click at [2, 34] on div "AT13 登出" at bounding box center [625, 24] width 1250 height 48
click at [62, 222] on button "商品管理" at bounding box center [74, 226] width 137 height 39
click at [69, 275] on link "商品列表" at bounding box center [74, 268] width 137 height 34
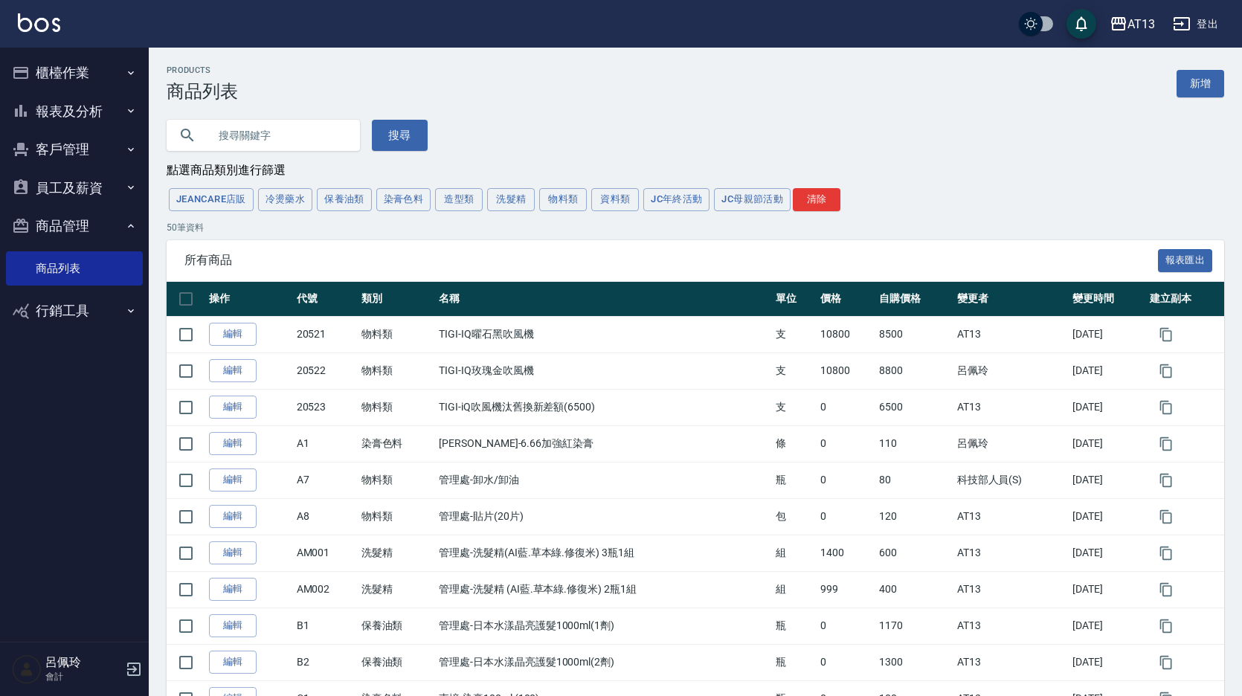
drag, startPoint x: 236, startPoint y: 117, endPoint x: 240, endPoint y: 126, distance: 10.7
click at [237, 119] on input "text" at bounding box center [278, 135] width 140 height 40
type input "中間酸"
click at [391, 143] on button "搜尋" at bounding box center [400, 135] width 56 height 31
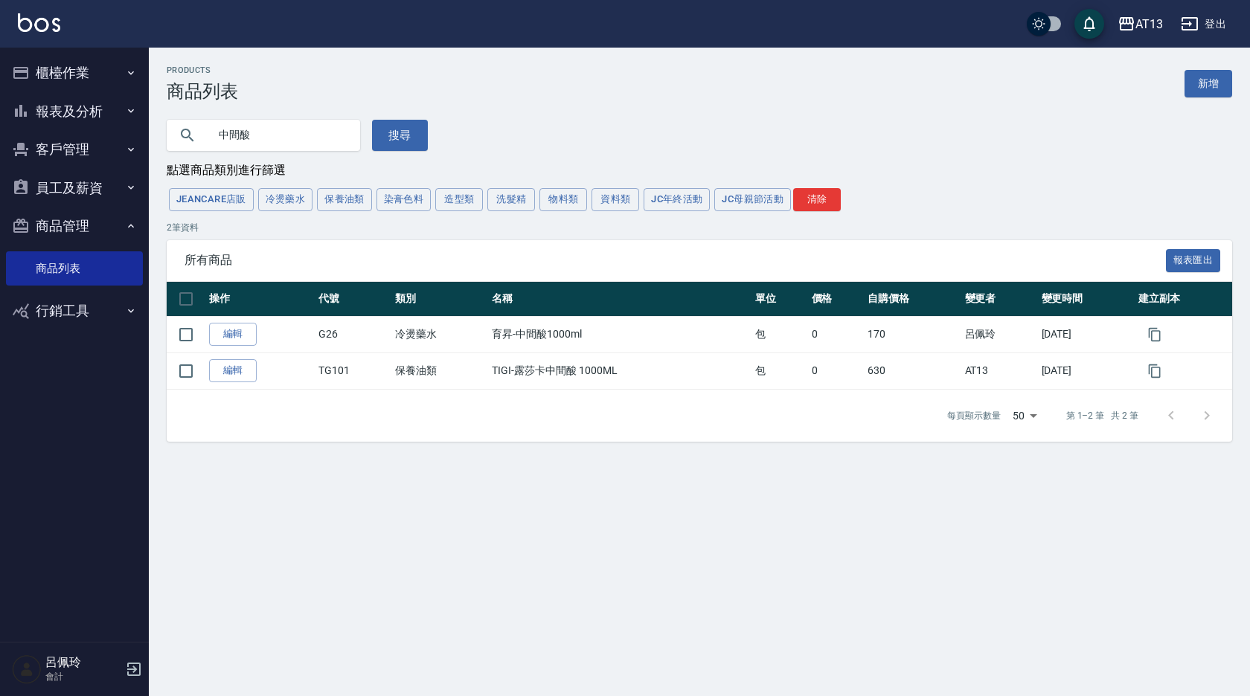
click at [61, 70] on button "櫃檯作業" at bounding box center [74, 73] width 137 height 39
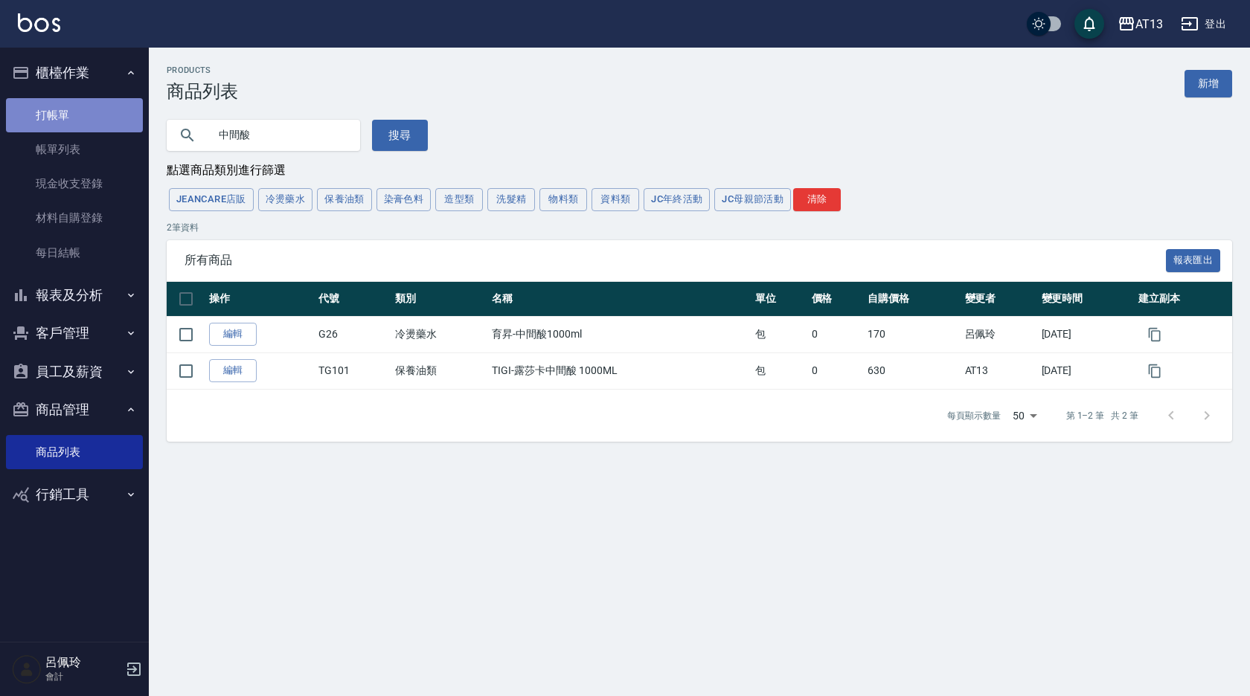
click at [62, 106] on link "打帳單" at bounding box center [74, 115] width 137 height 34
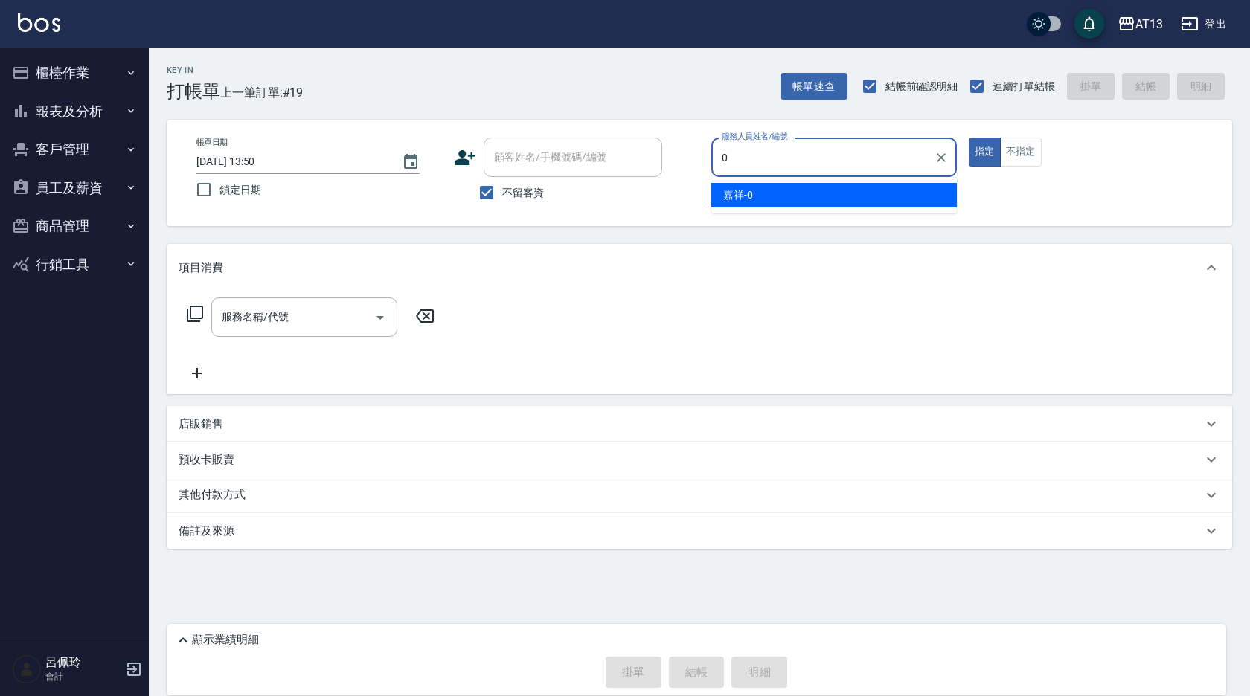
click at [807, 202] on div "嘉祥 -0" at bounding box center [833, 195] width 245 height 25
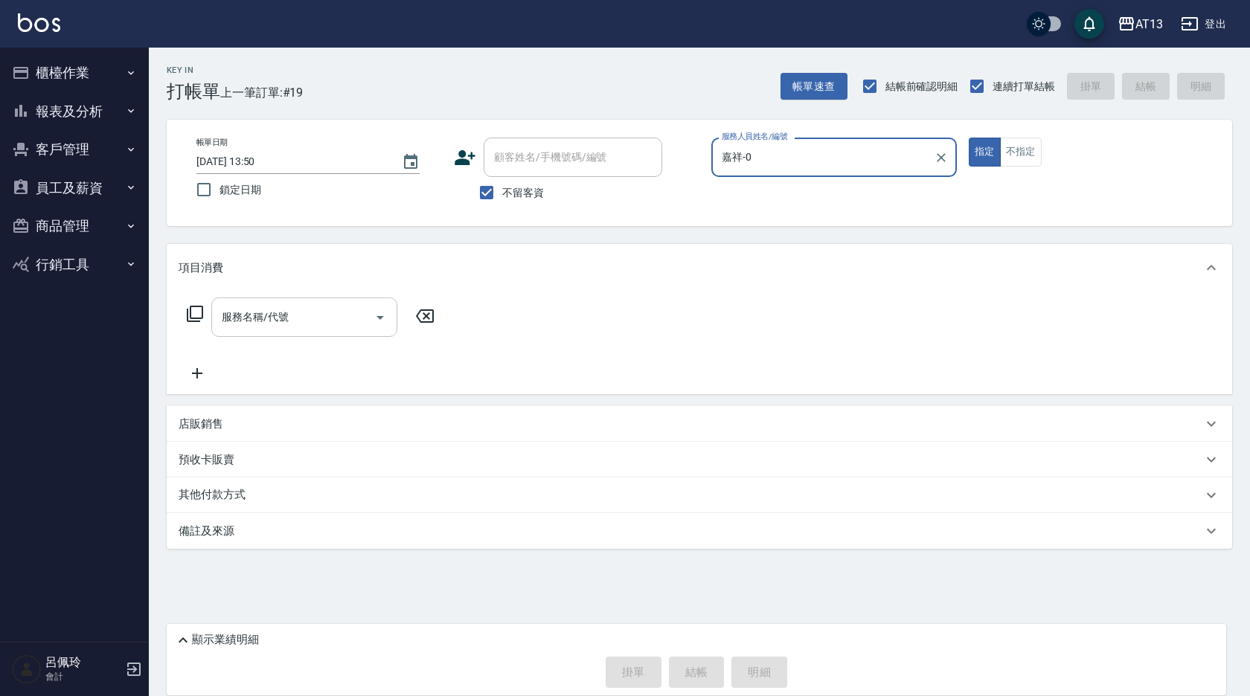
type input "嘉祥-0"
click at [338, 311] on input "服務名稱/代號" at bounding box center [293, 317] width 150 height 26
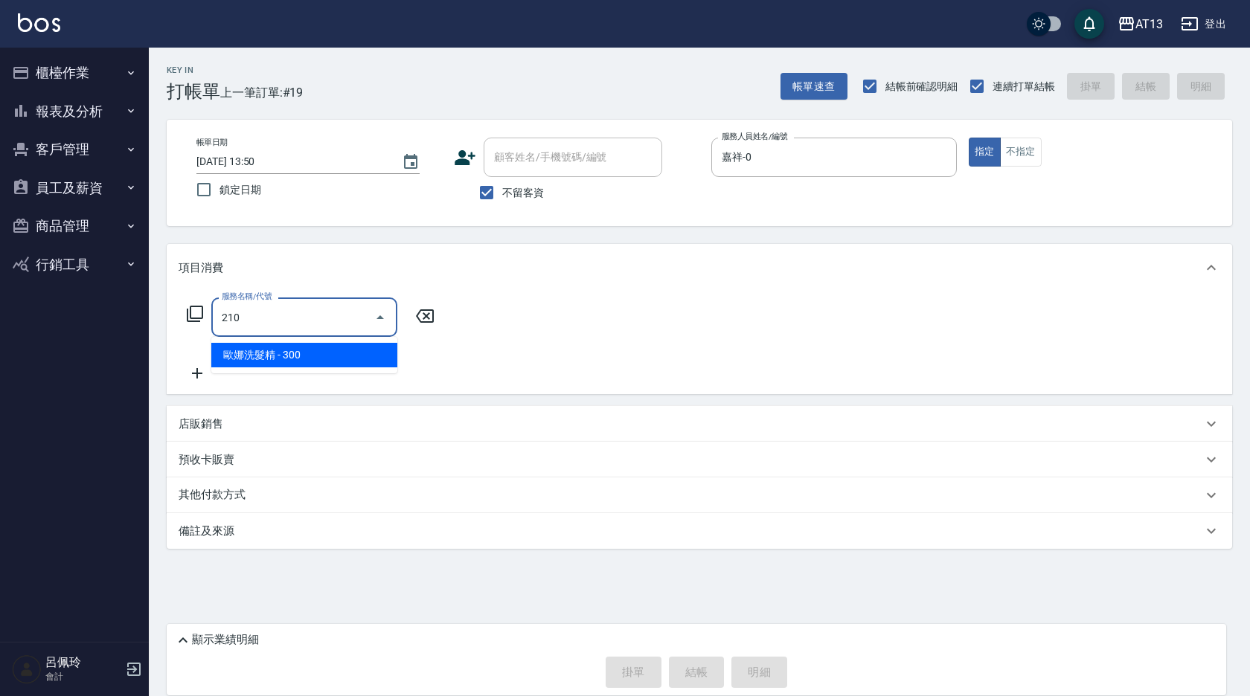
type input "[PERSON_NAME]洗髮精(210)"
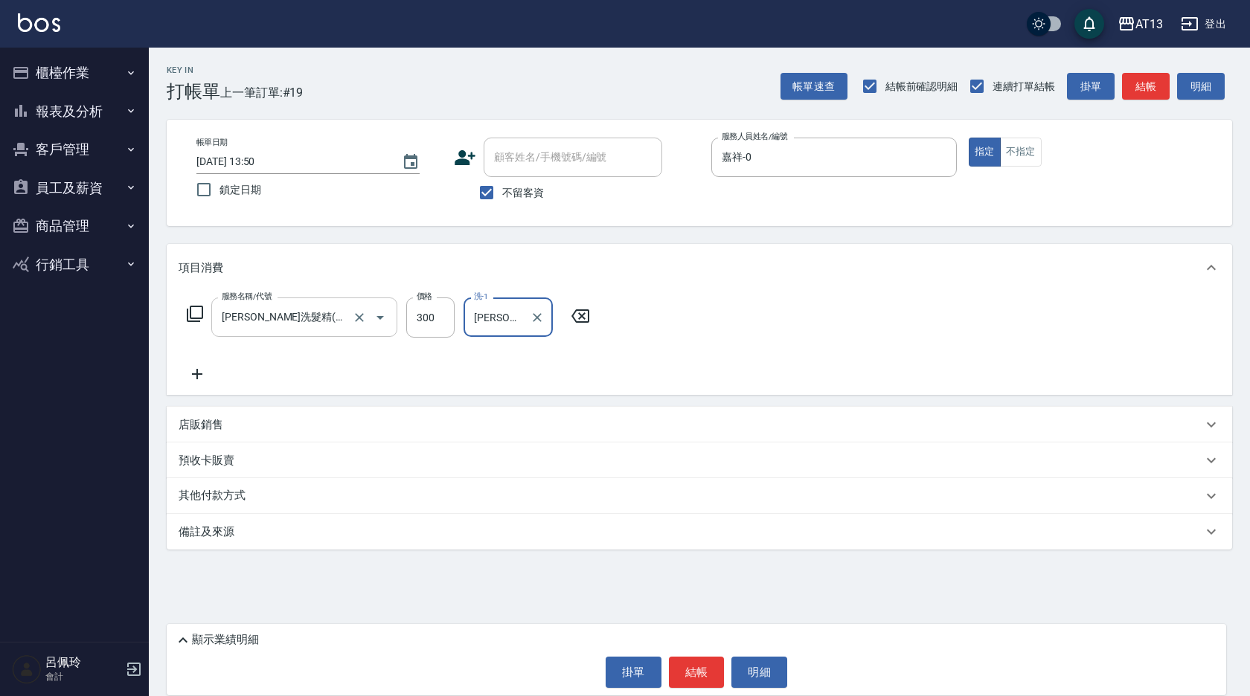
type input "[PERSON_NAME]-26"
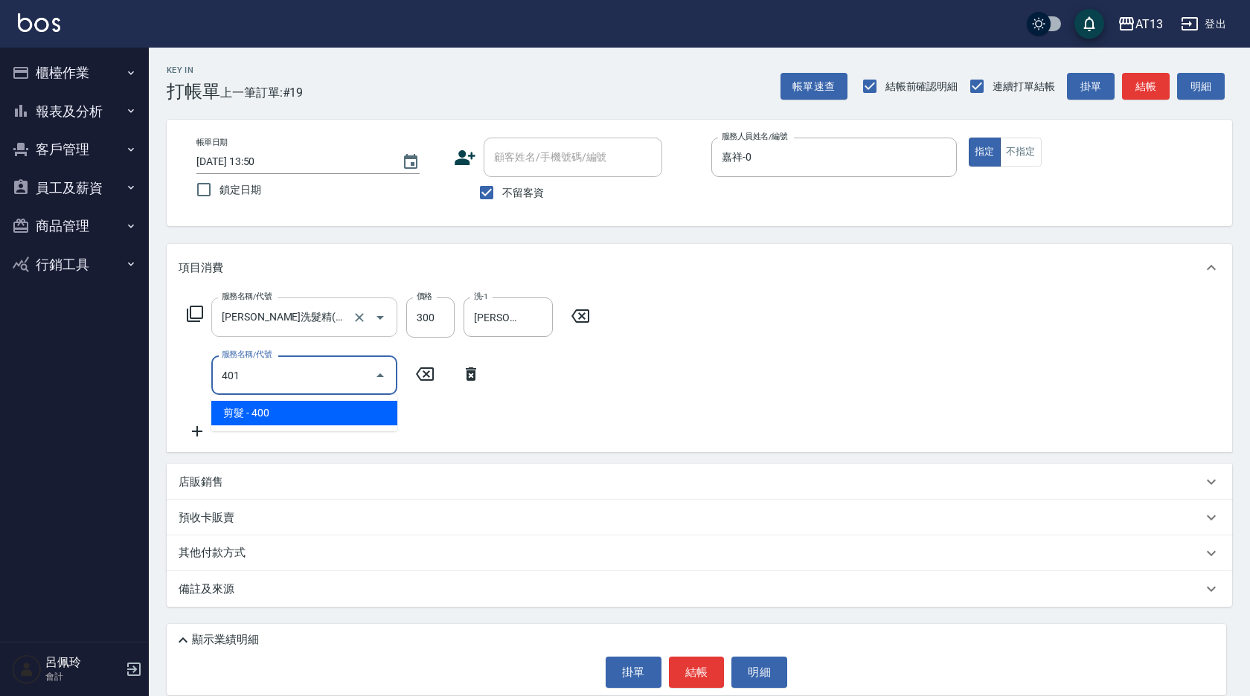
type input "剪髮(401)"
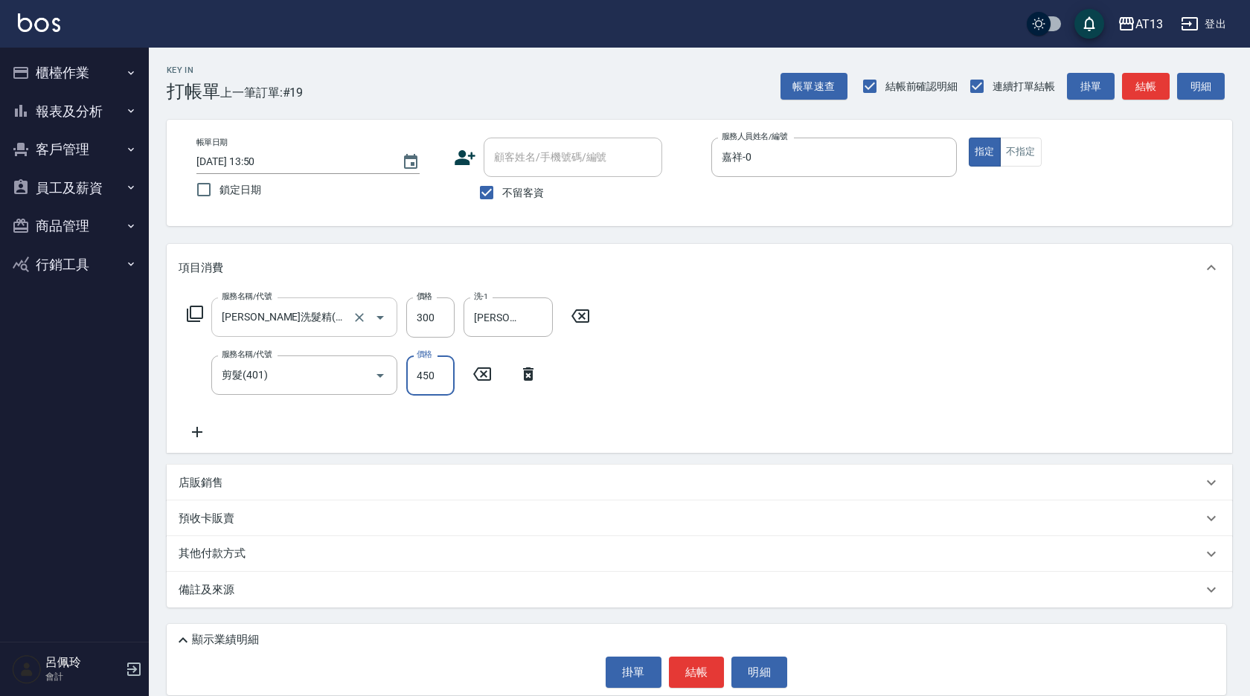
type input "450"
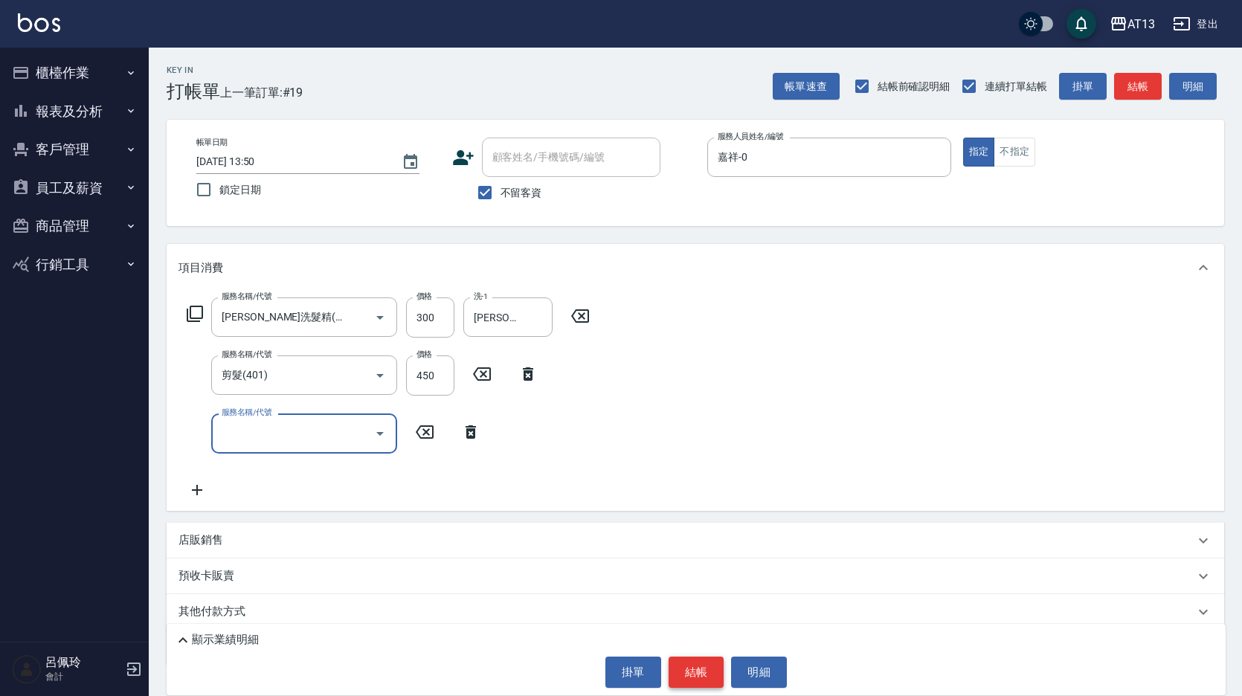
click at [693, 670] on button "結帳" at bounding box center [697, 672] width 56 height 31
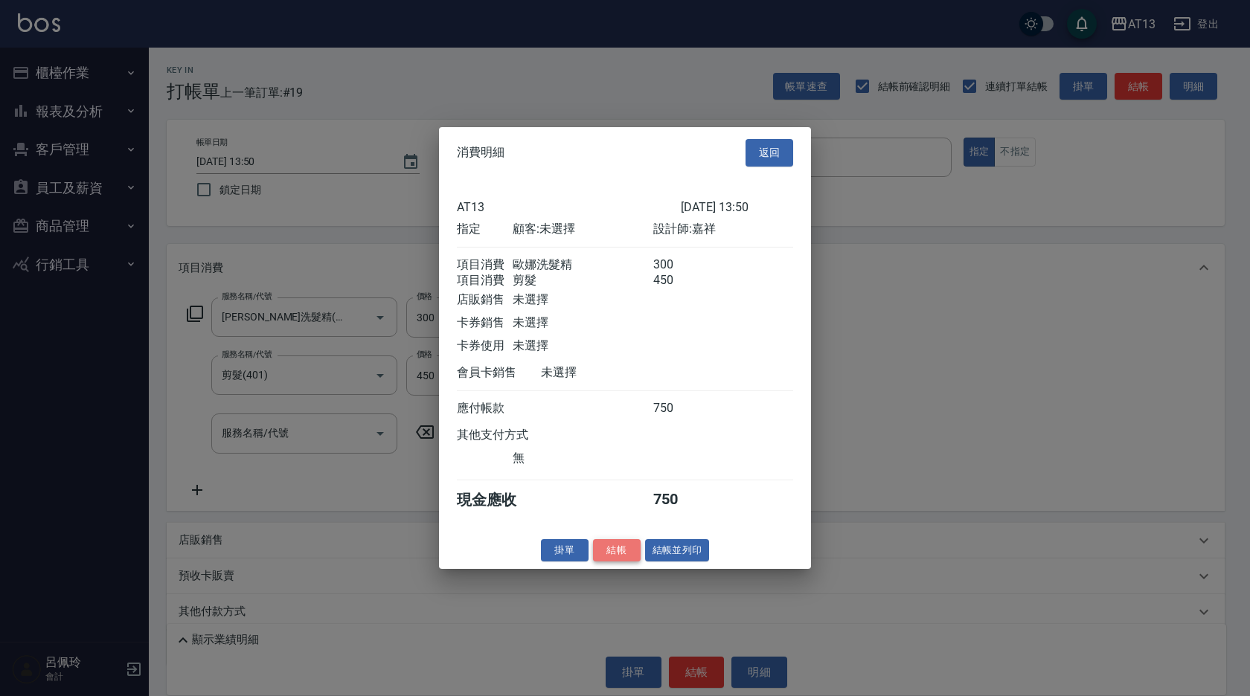
click at [606, 559] on button "結帳" at bounding box center [617, 550] width 48 height 23
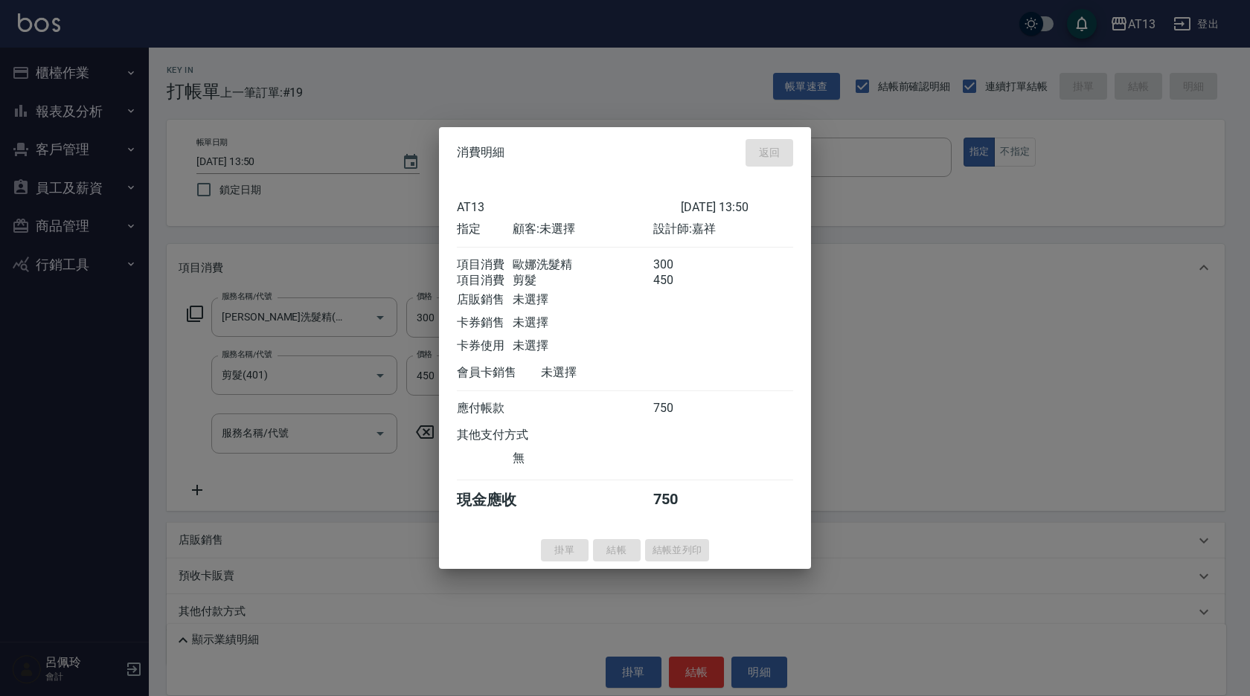
type input "[DATE] 13:51"
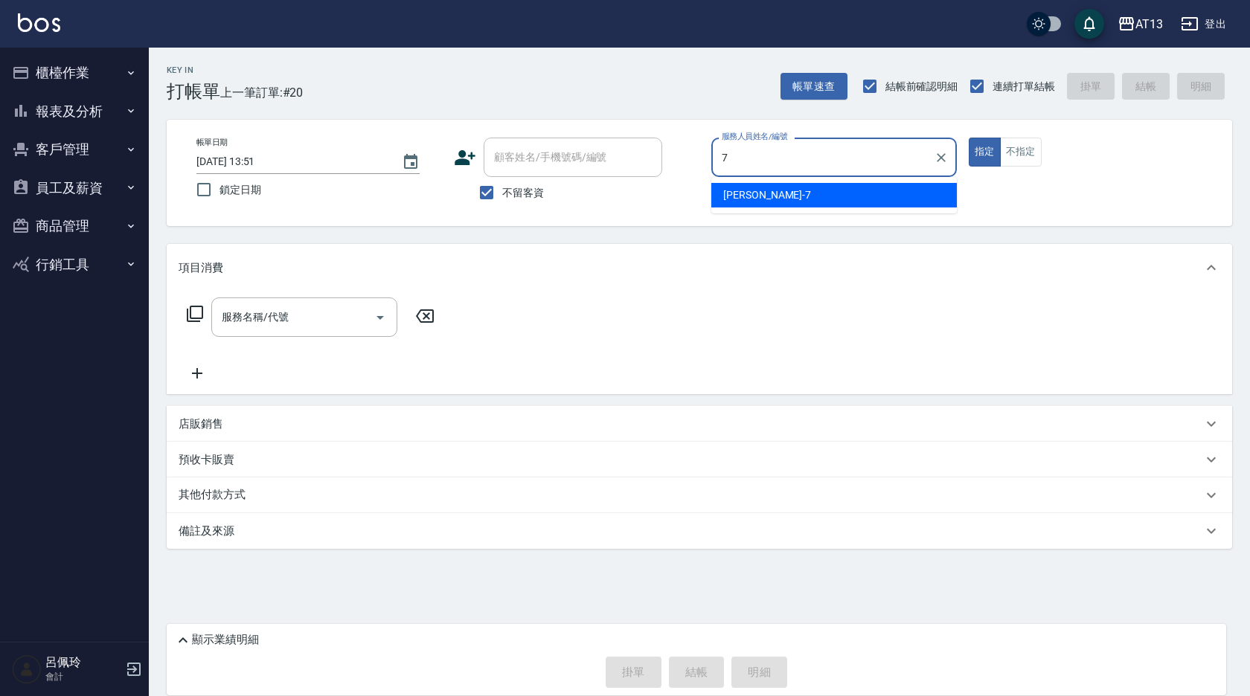
click at [746, 190] on span "[PERSON_NAME]-7" at bounding box center [767, 195] width 88 height 16
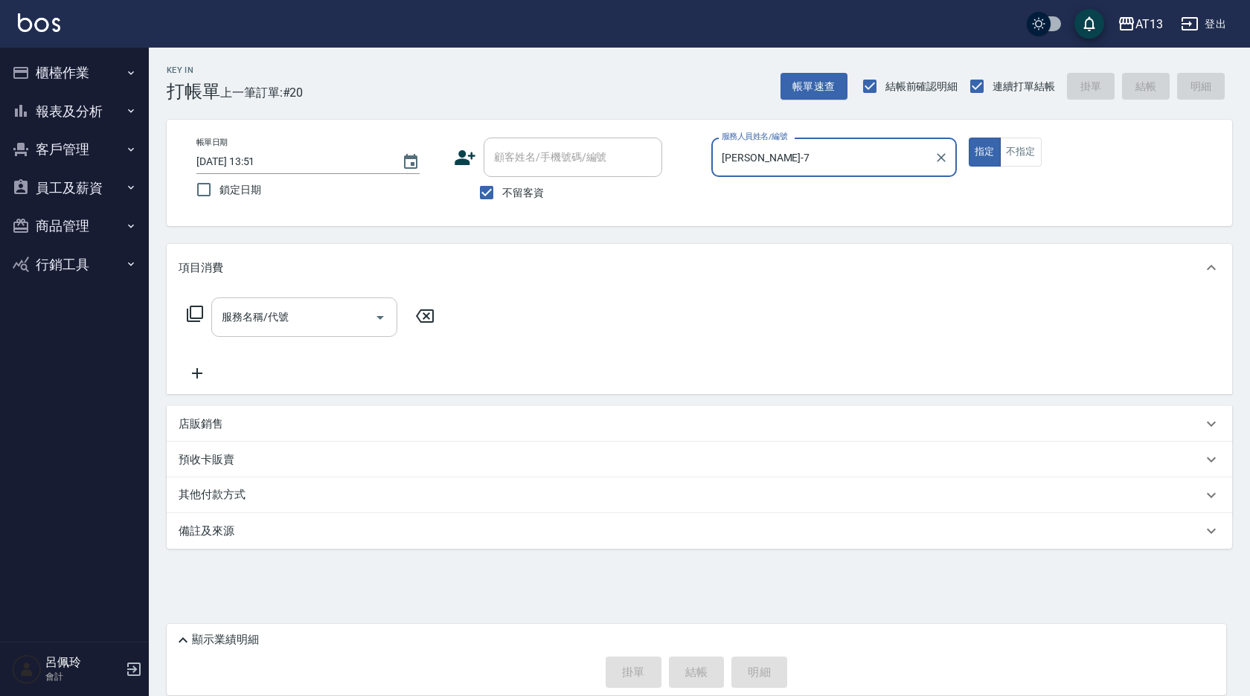
type input "[PERSON_NAME]-7"
click at [313, 318] on input "服務名稱/代號" at bounding box center [293, 317] width 150 height 26
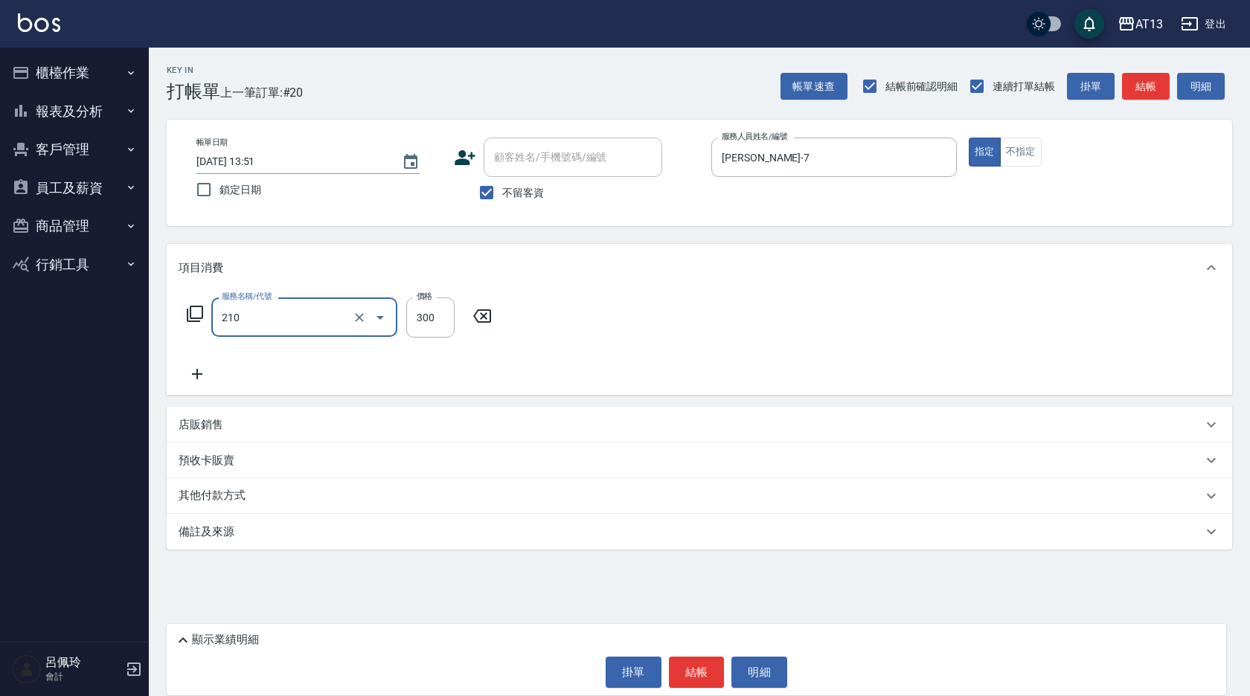
type input "[PERSON_NAME]洗髮精(210)"
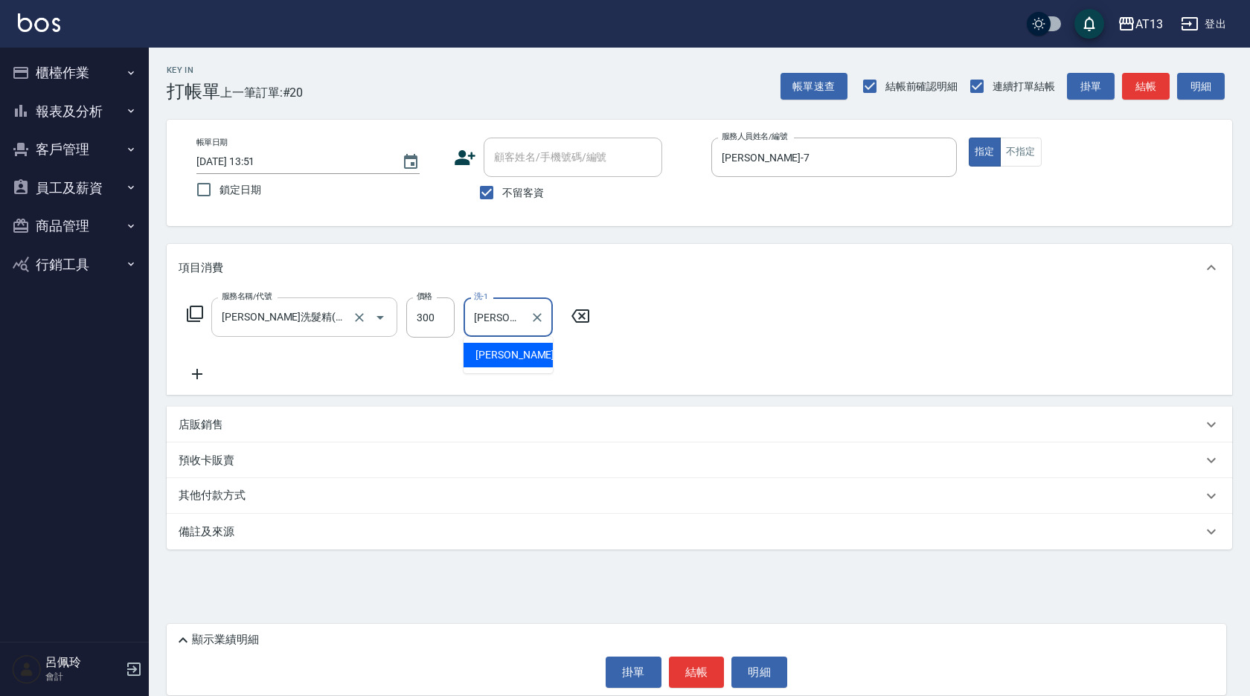
type input "[PERSON_NAME]-7"
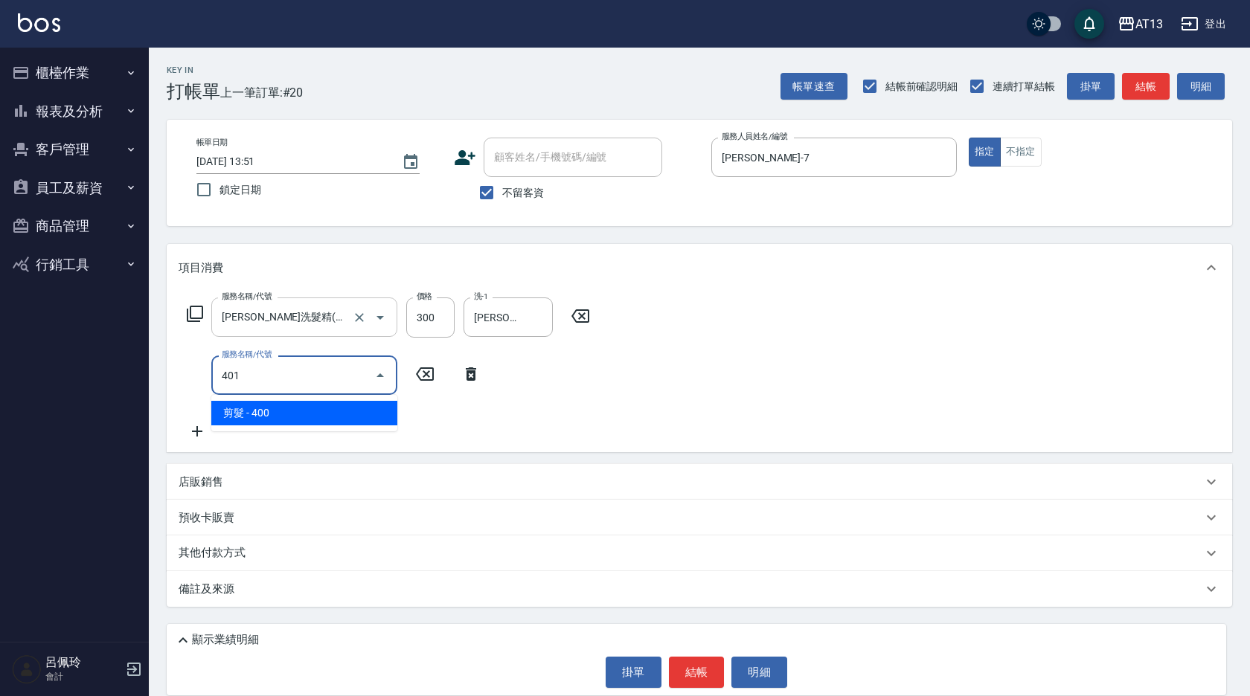
type input "剪髮(401)"
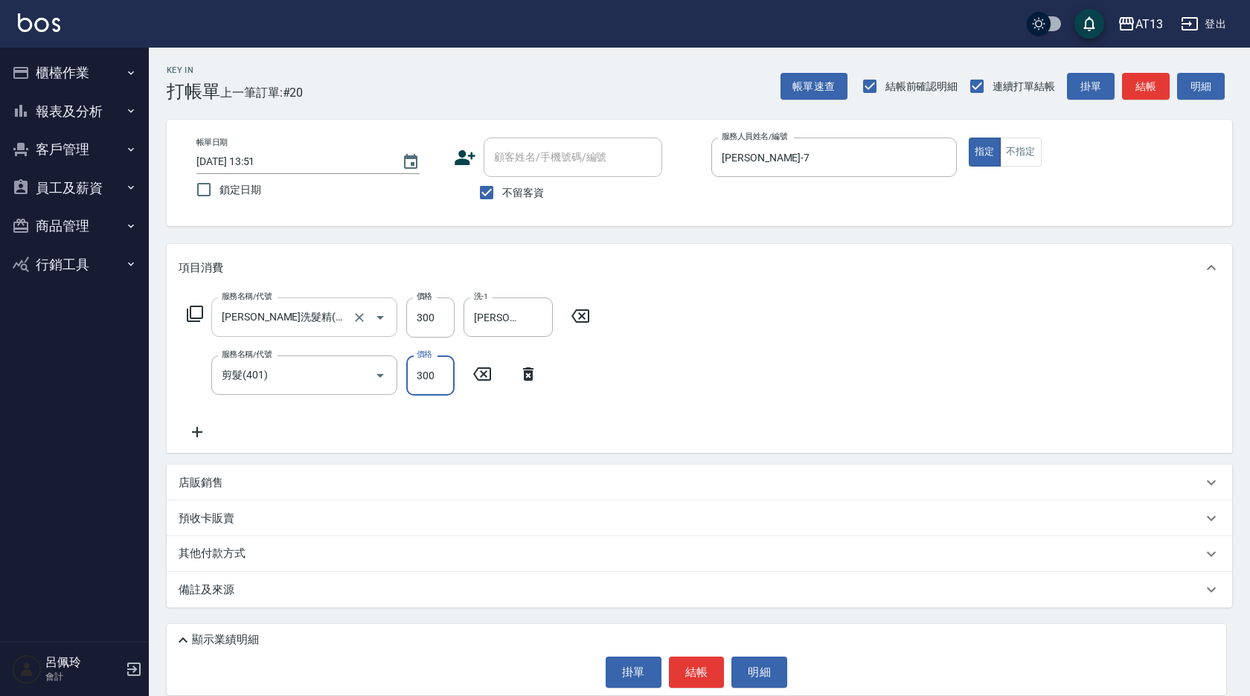
type input "300"
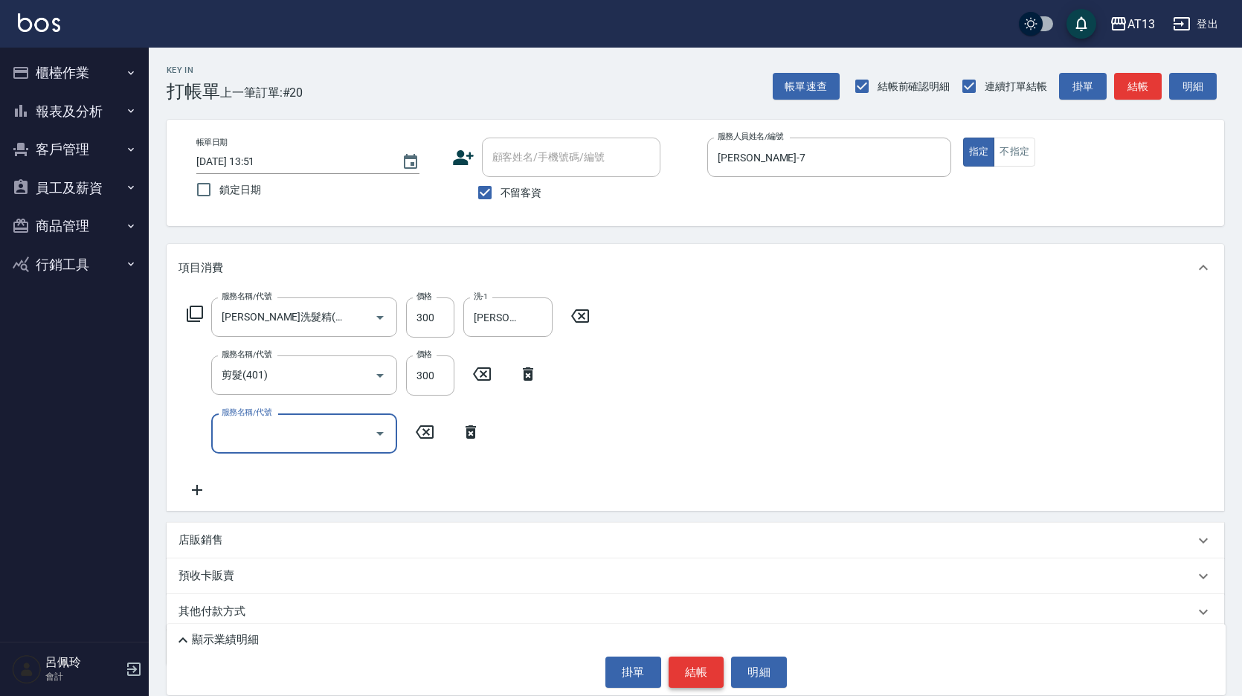
click at [701, 672] on button "結帳" at bounding box center [697, 672] width 56 height 31
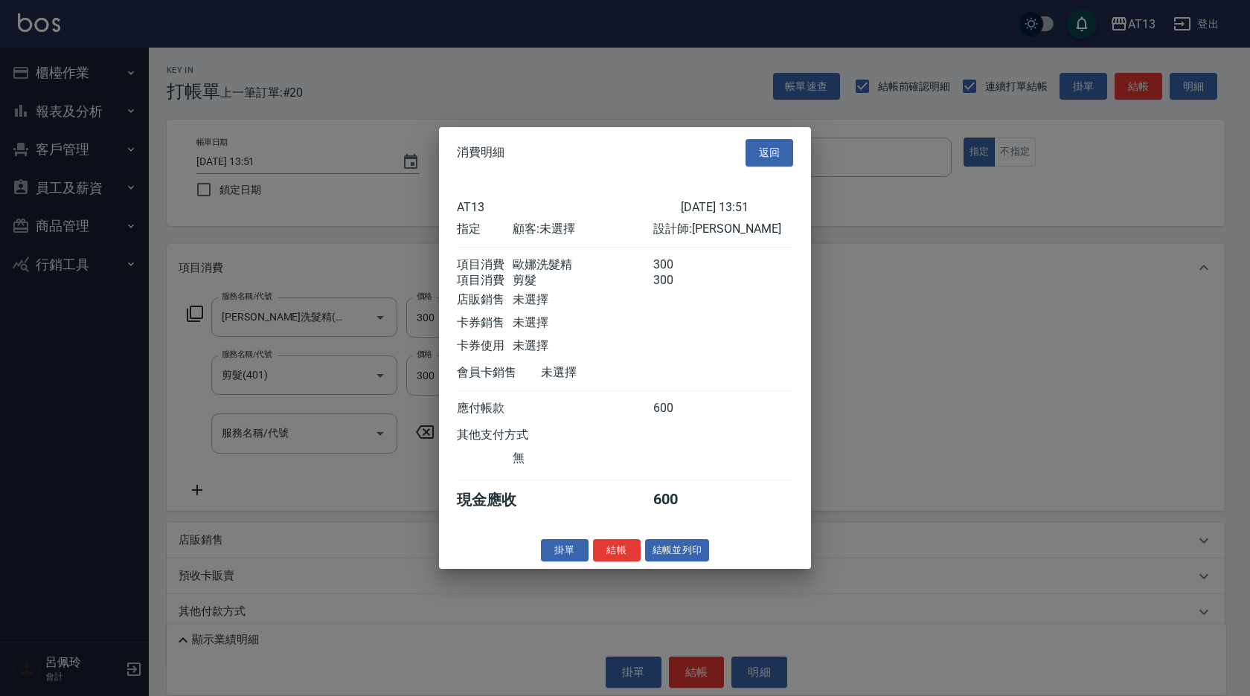
click at [617, 561] on button "結帳" at bounding box center [617, 550] width 48 height 23
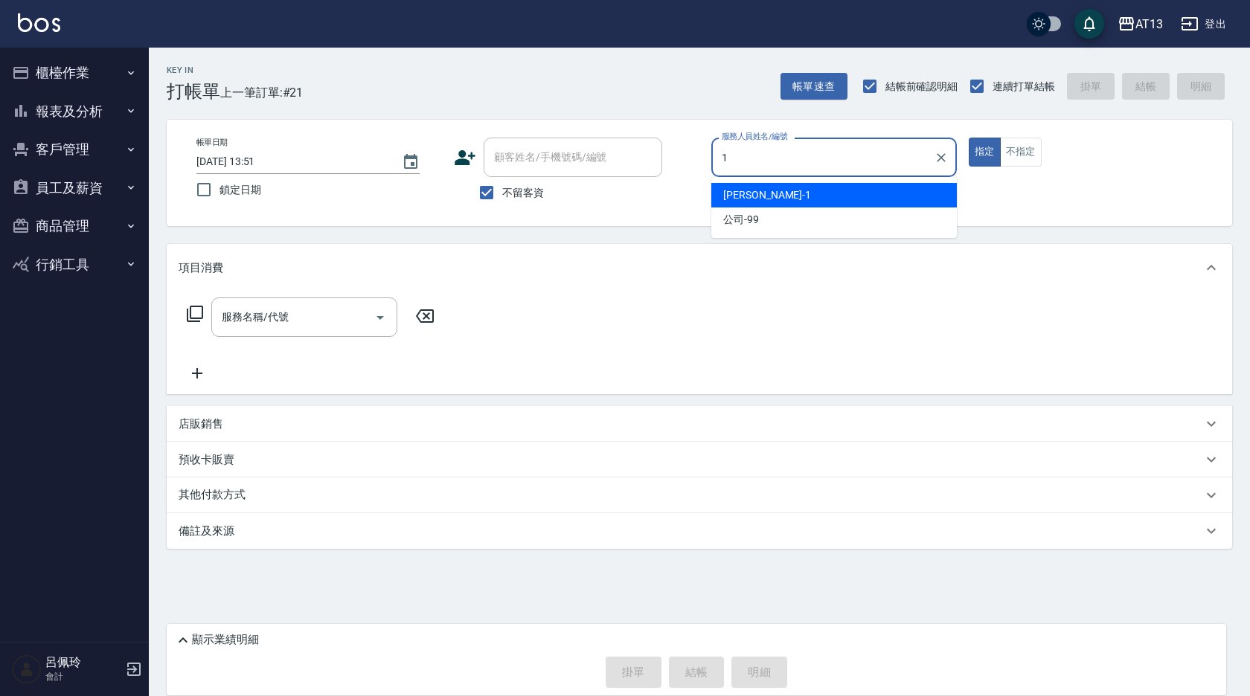
click at [734, 193] on span "[PERSON_NAME] -1" at bounding box center [767, 195] width 88 height 16
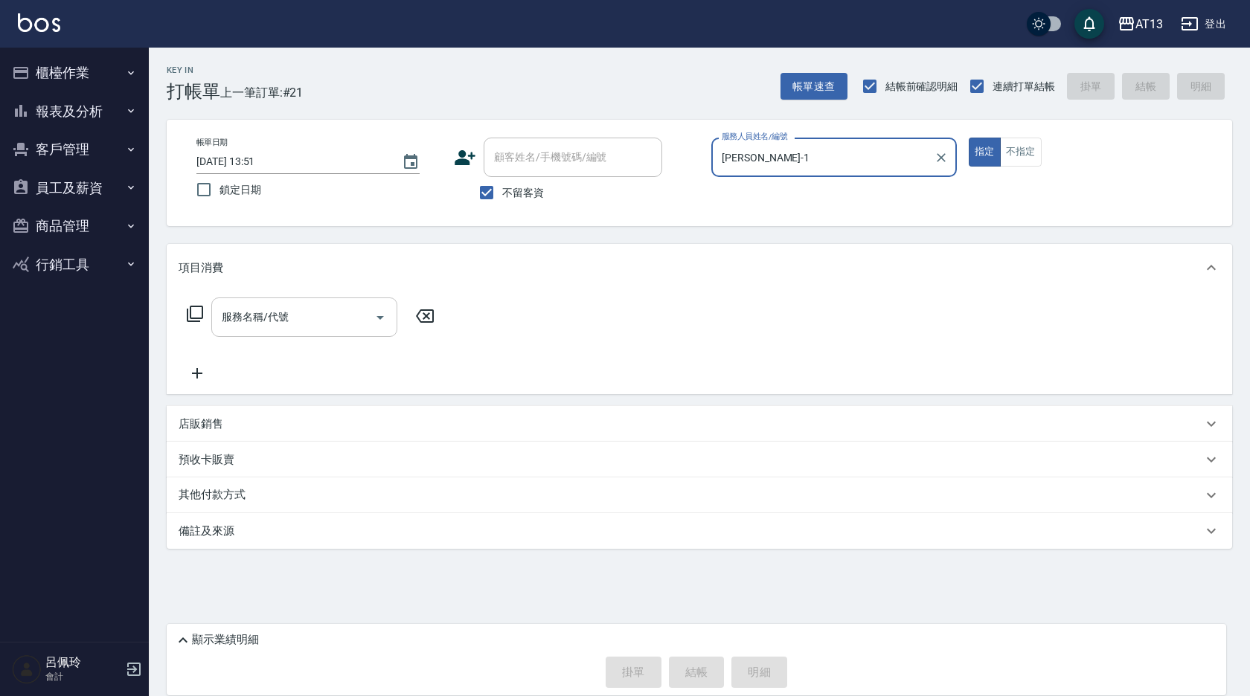
type input "[PERSON_NAME]-1"
click at [344, 307] on input "服務名稱/代號" at bounding box center [293, 317] width 150 height 26
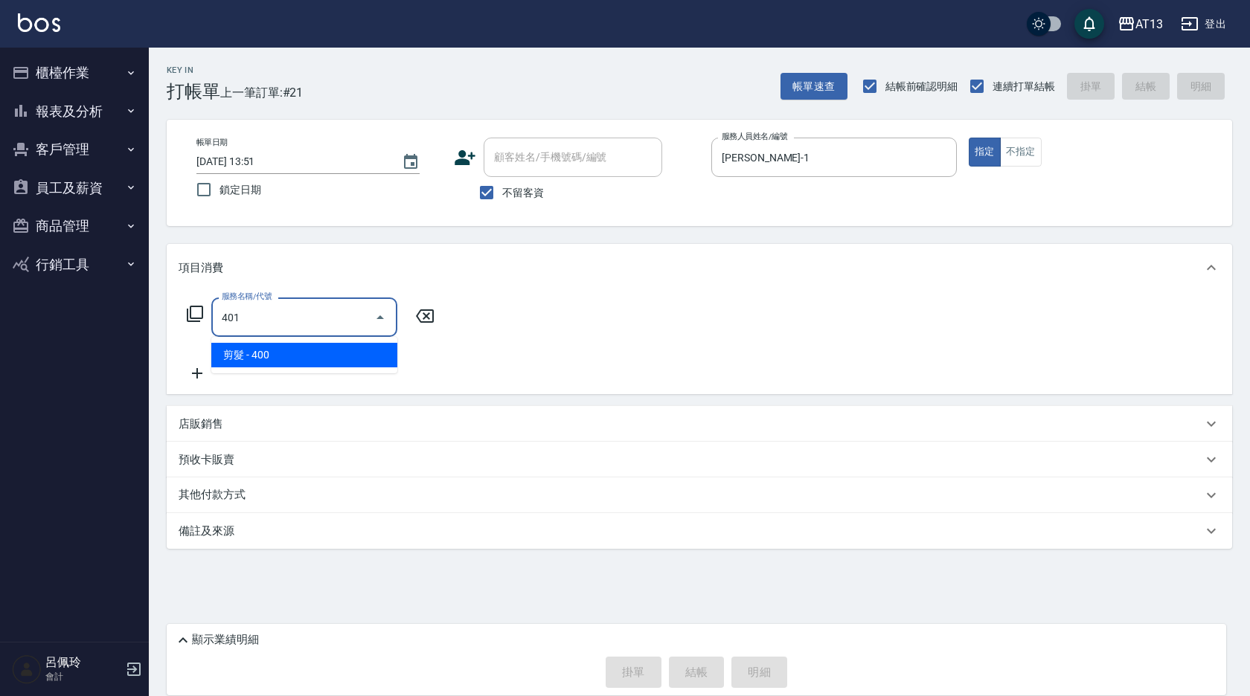
type input "剪髮(401)"
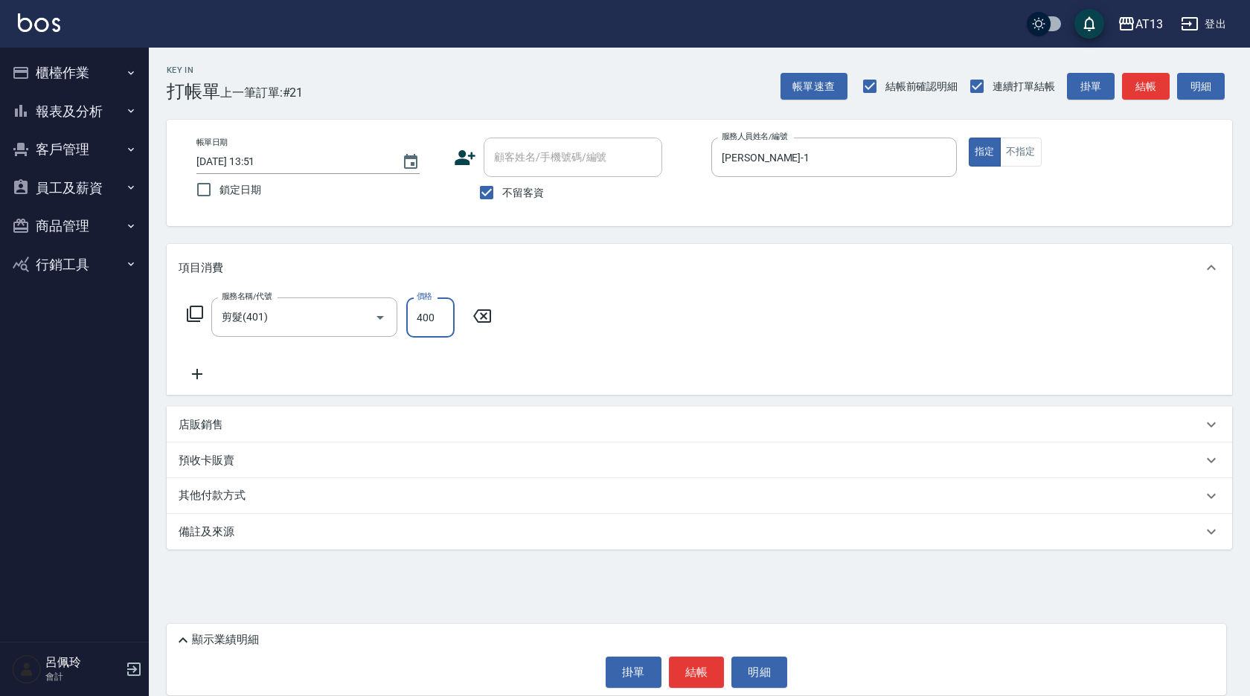
click at [911, 347] on div "服務名稱/代號 剪髮(401) 服務名稱/代號 價格 400 價格" at bounding box center [699, 343] width 1065 height 103
click at [707, 670] on button "結帳" at bounding box center [697, 672] width 56 height 31
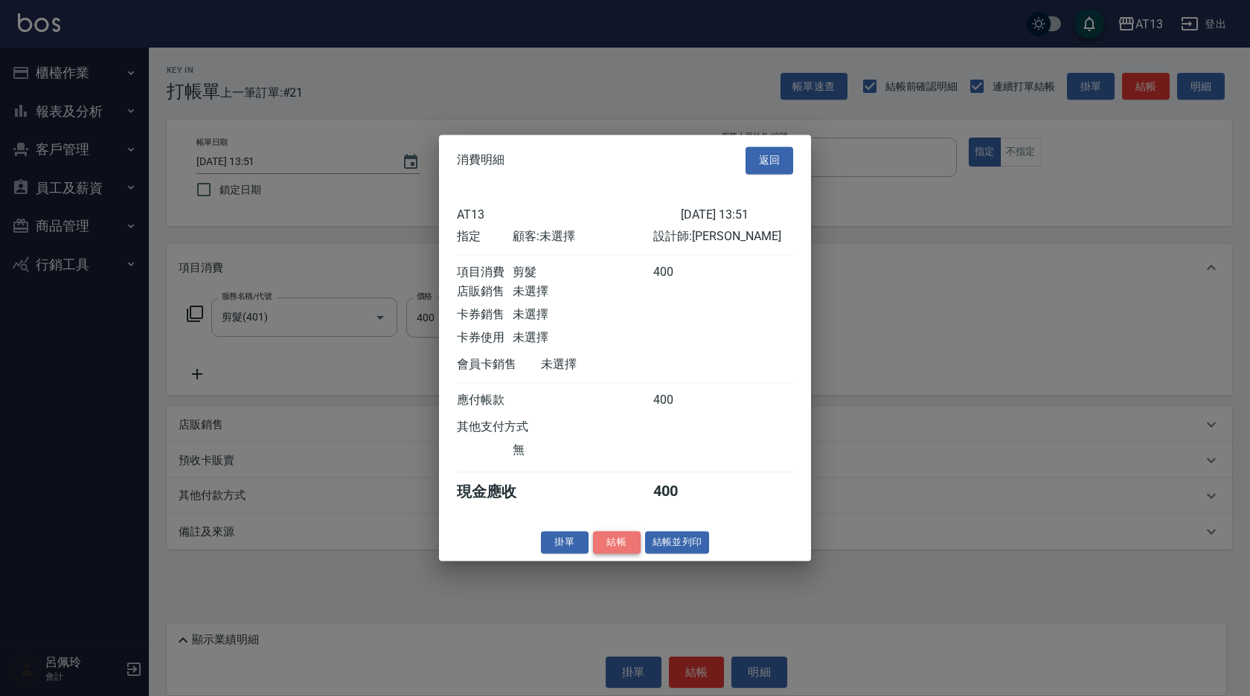
click at [617, 553] on button "結帳" at bounding box center [617, 542] width 48 height 23
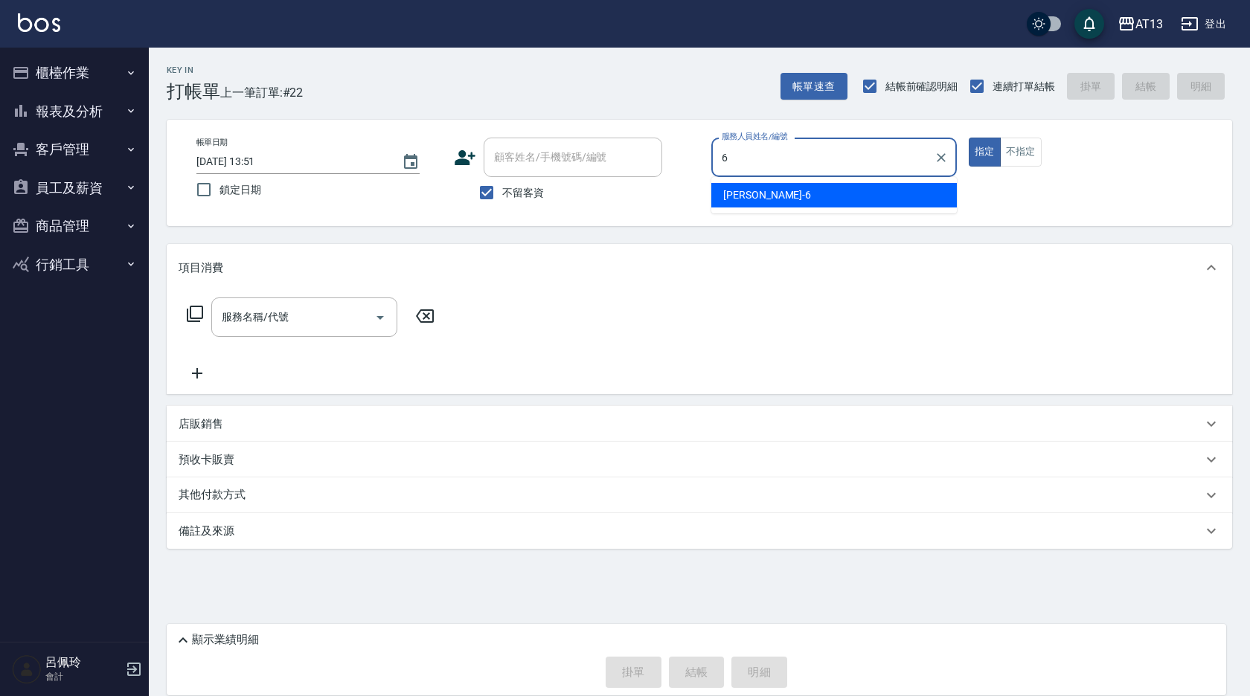
click at [753, 192] on div "亭妤 -6" at bounding box center [833, 195] width 245 height 25
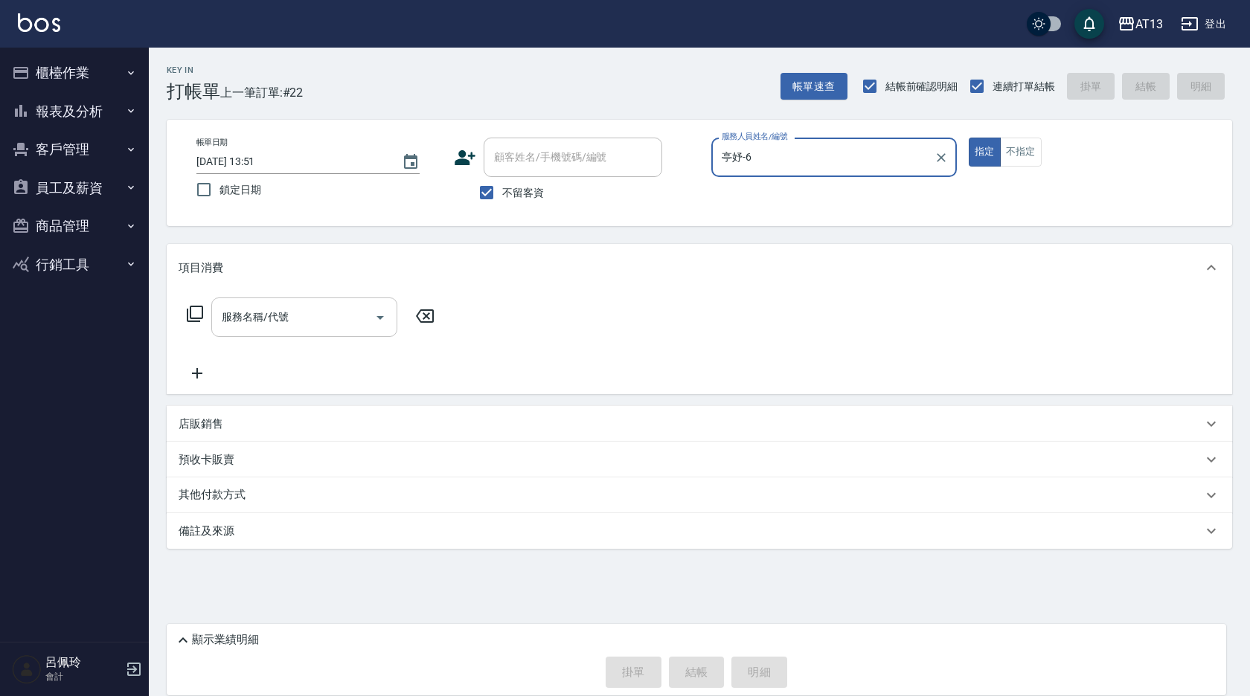
type input "亭妤-6"
click at [306, 318] on input "服務名稱/代號" at bounding box center [293, 317] width 150 height 26
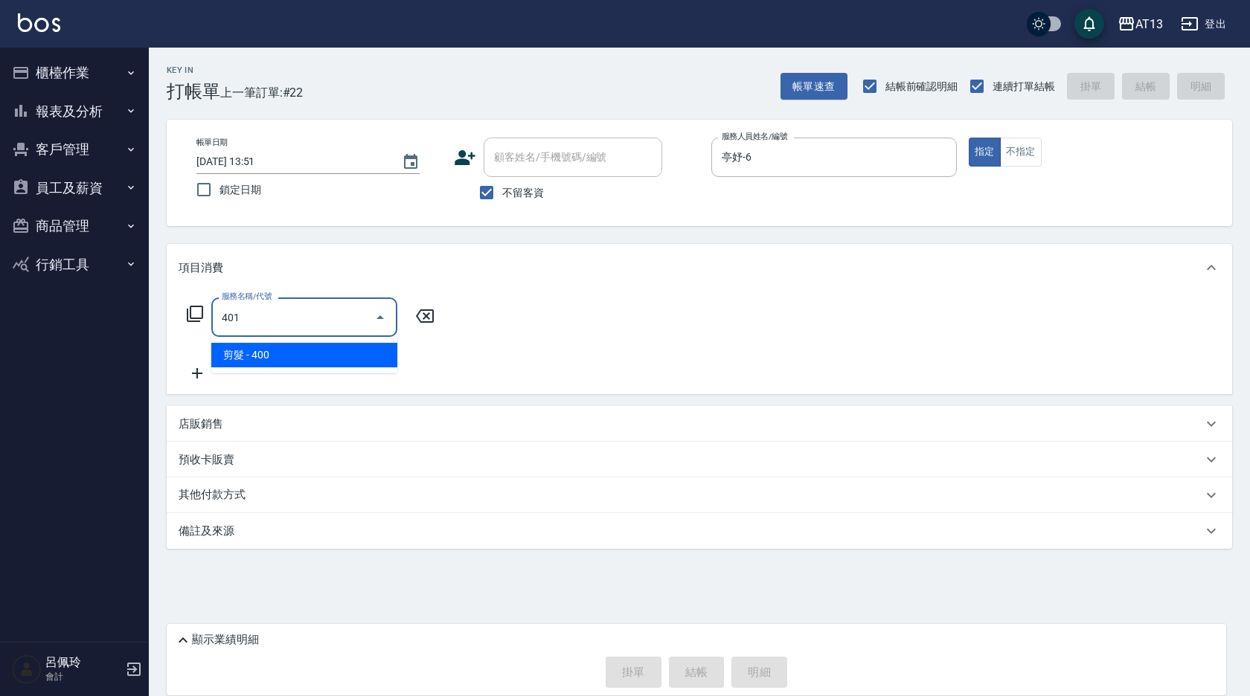
type input "剪髮(401)"
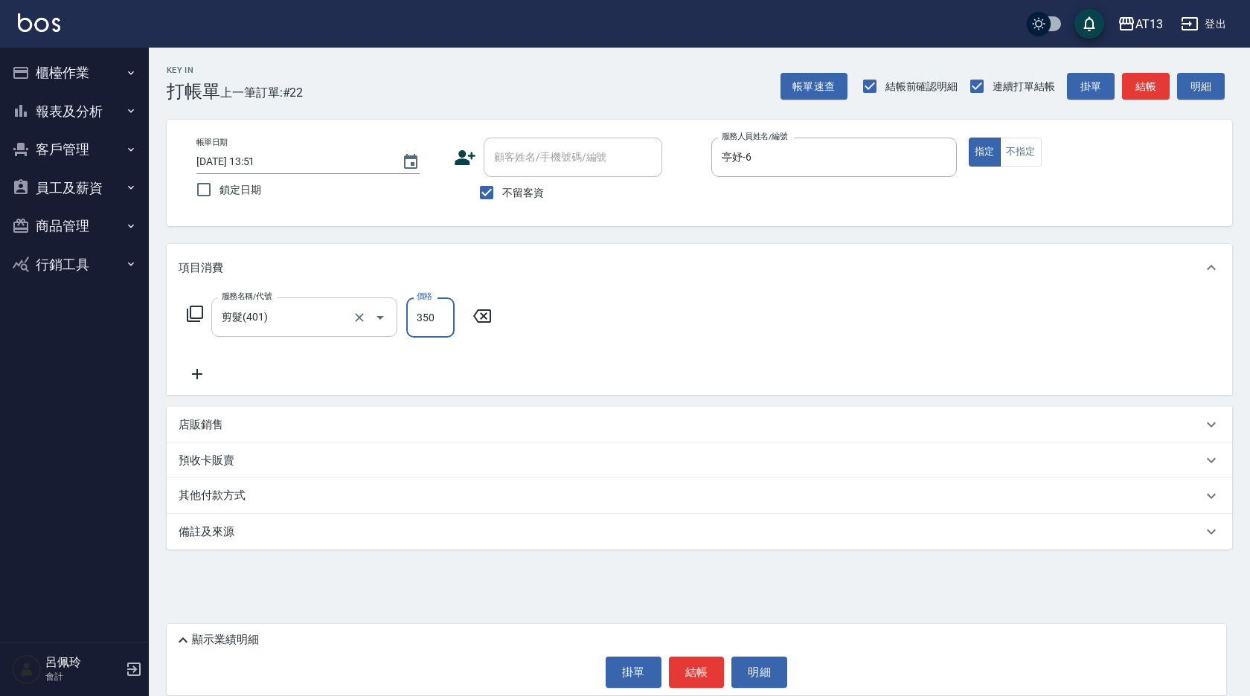
type input "350"
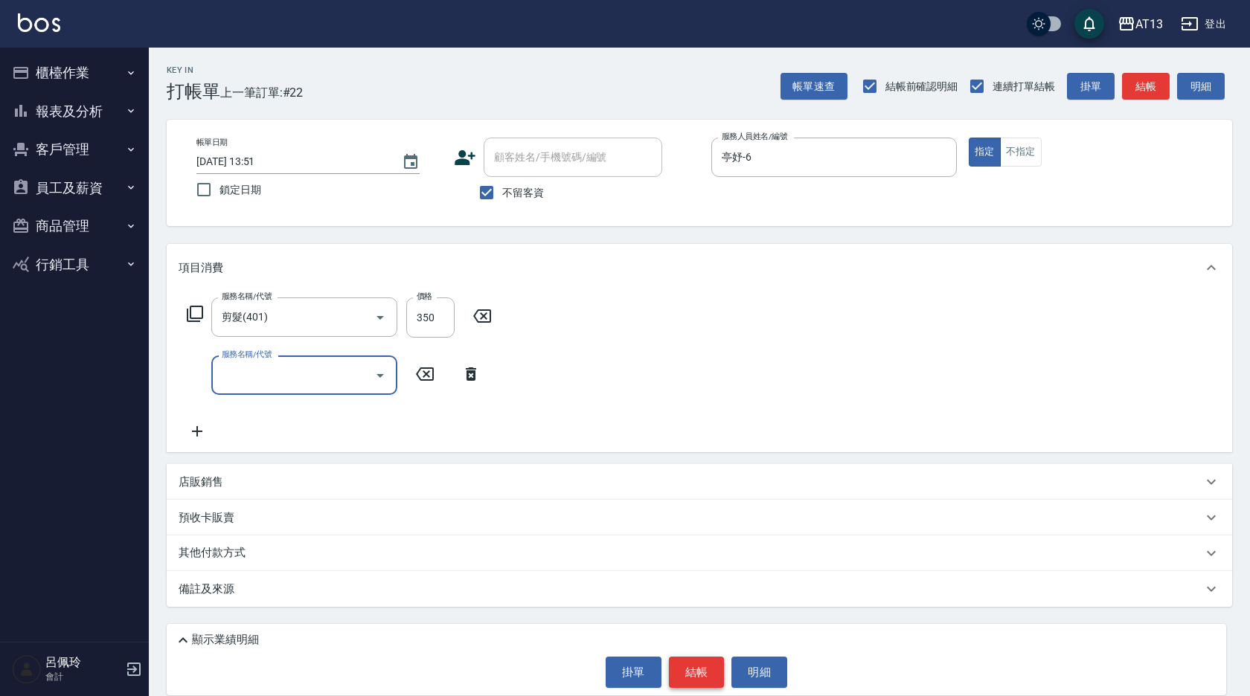
click at [688, 664] on button "結帳" at bounding box center [697, 672] width 56 height 31
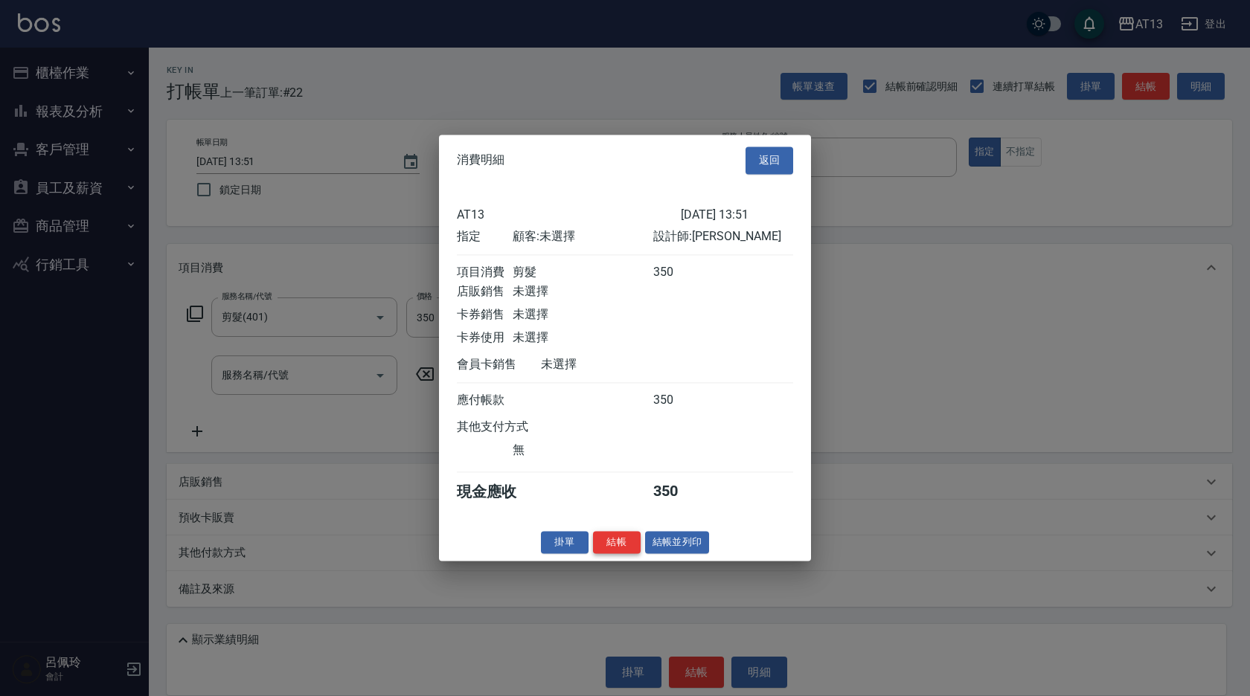
click at [609, 554] on button "結帳" at bounding box center [617, 542] width 48 height 23
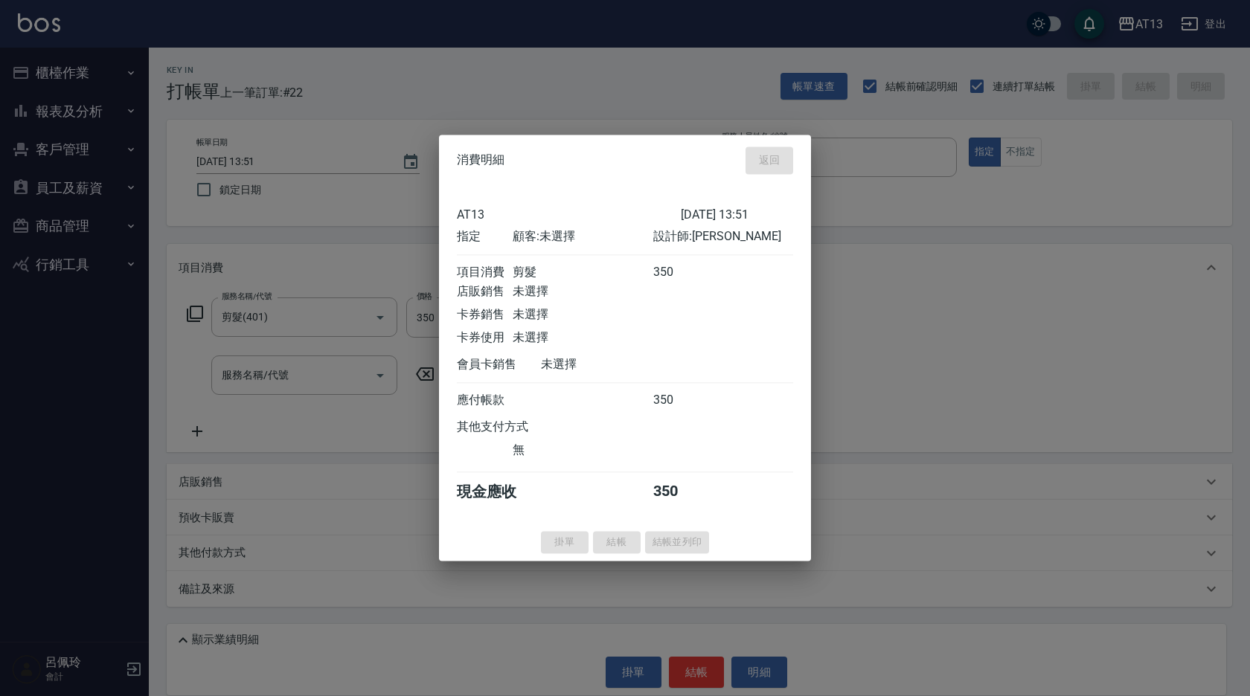
type input "[DATE] 13:52"
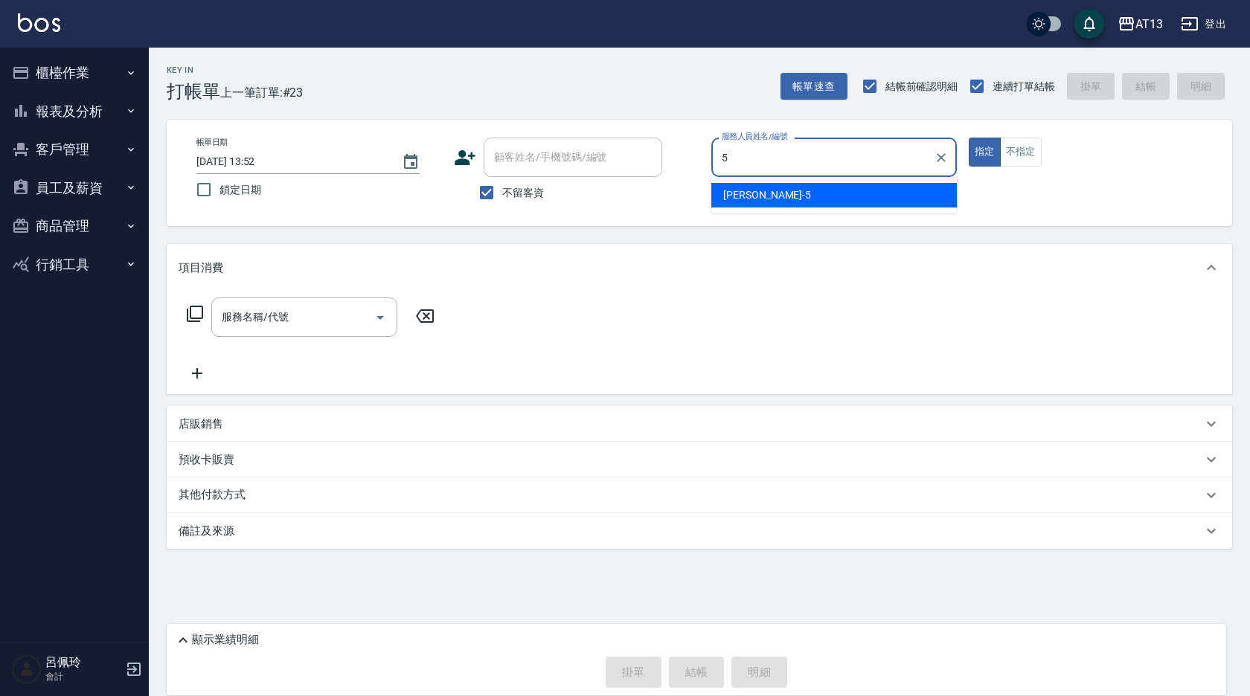
click at [788, 196] on div "[PERSON_NAME] -5" at bounding box center [833, 195] width 245 height 25
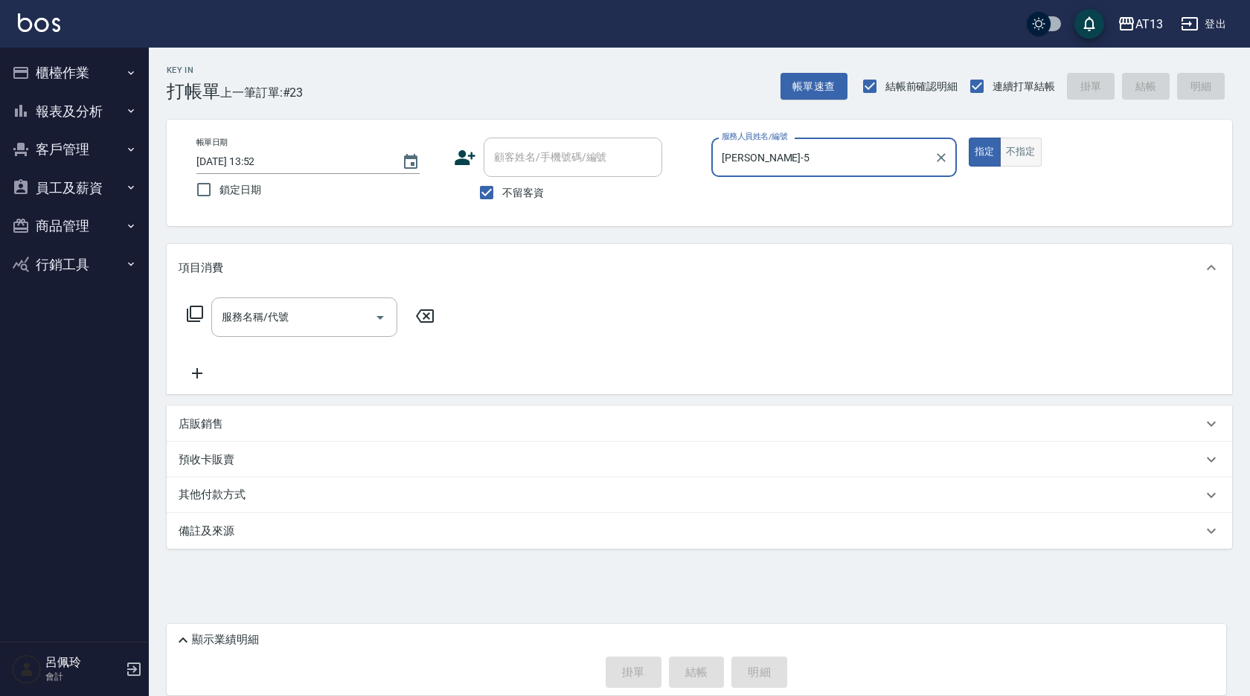
type input "[PERSON_NAME]-5"
click at [1022, 145] on button "不指定" at bounding box center [1021, 152] width 42 height 29
click at [345, 315] on input "服務名稱/代號" at bounding box center [293, 317] width 150 height 26
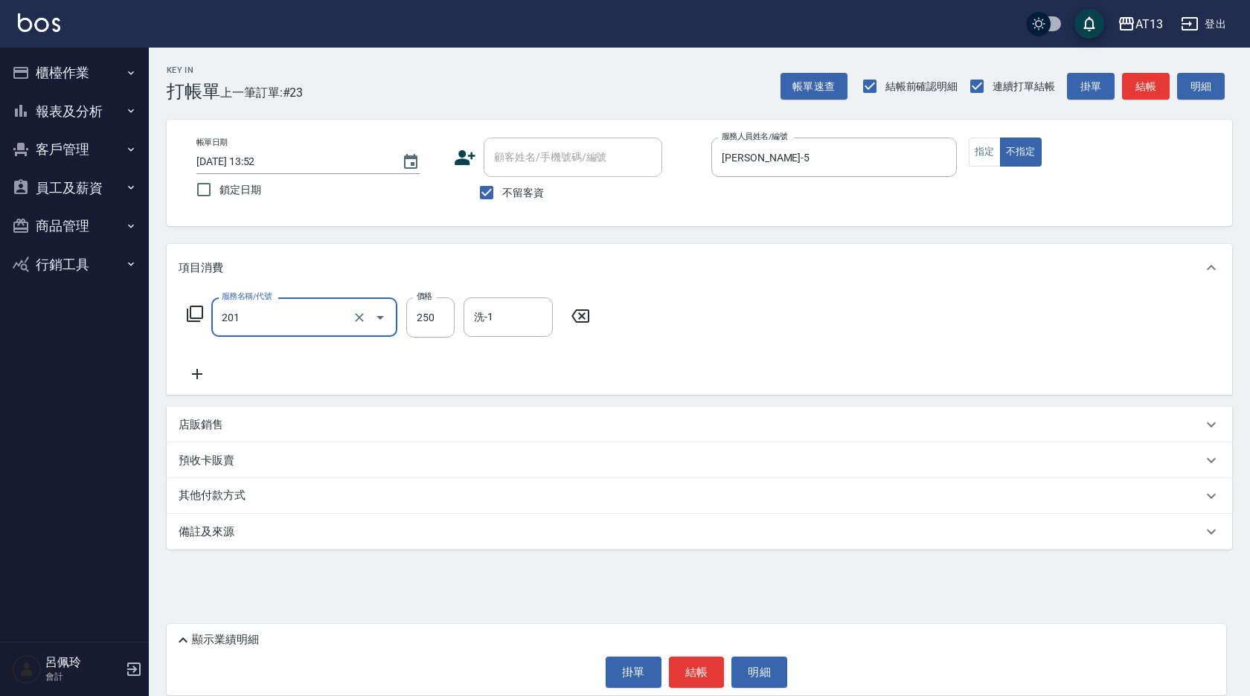
type input "洗髮(201)"
type input "[PERSON_NAME]-5"
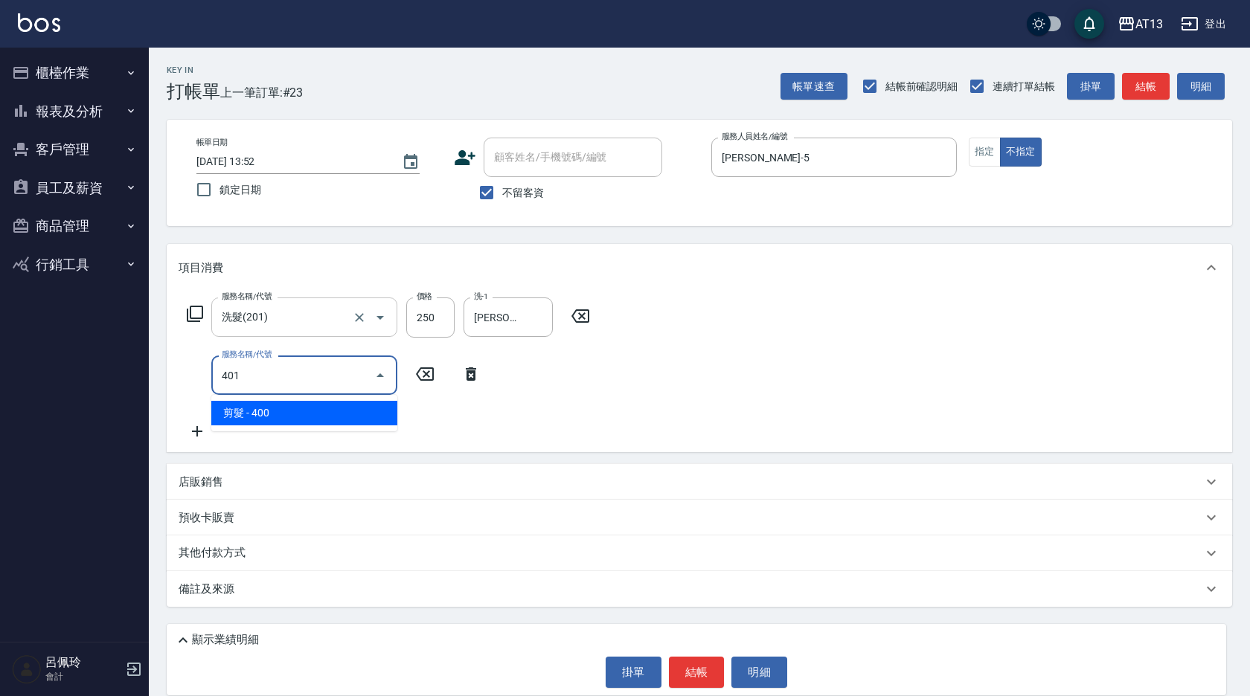
type input "剪髮(401)"
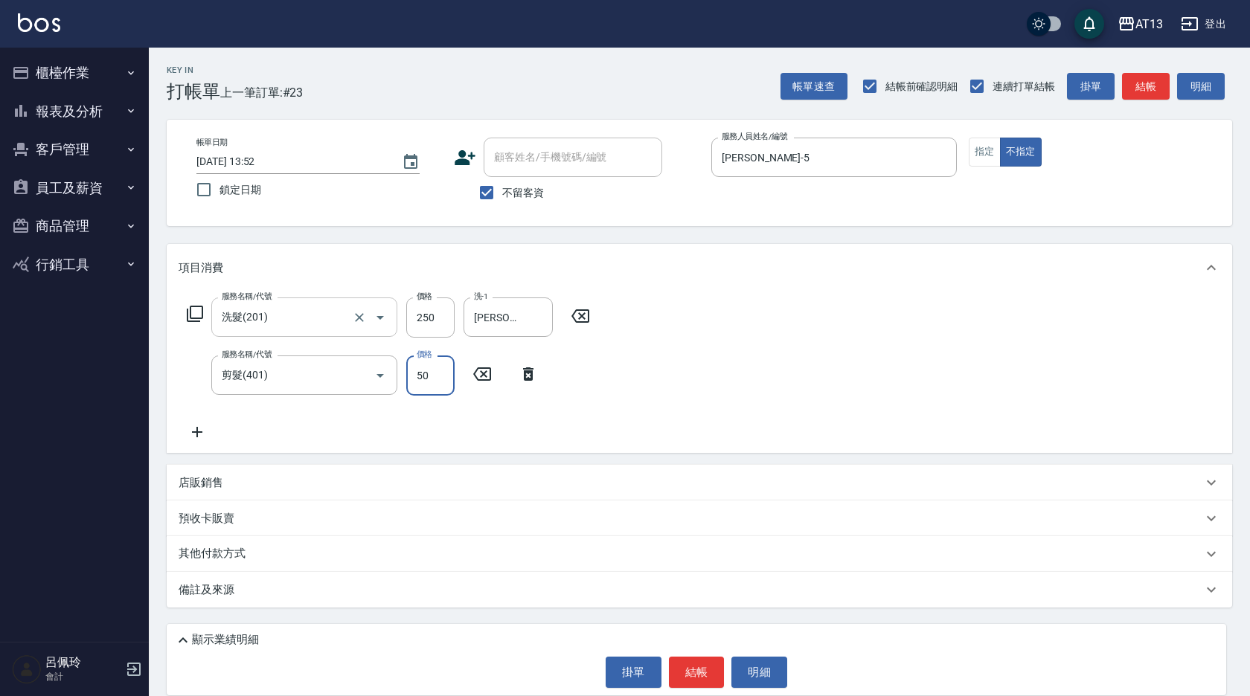
type input "50"
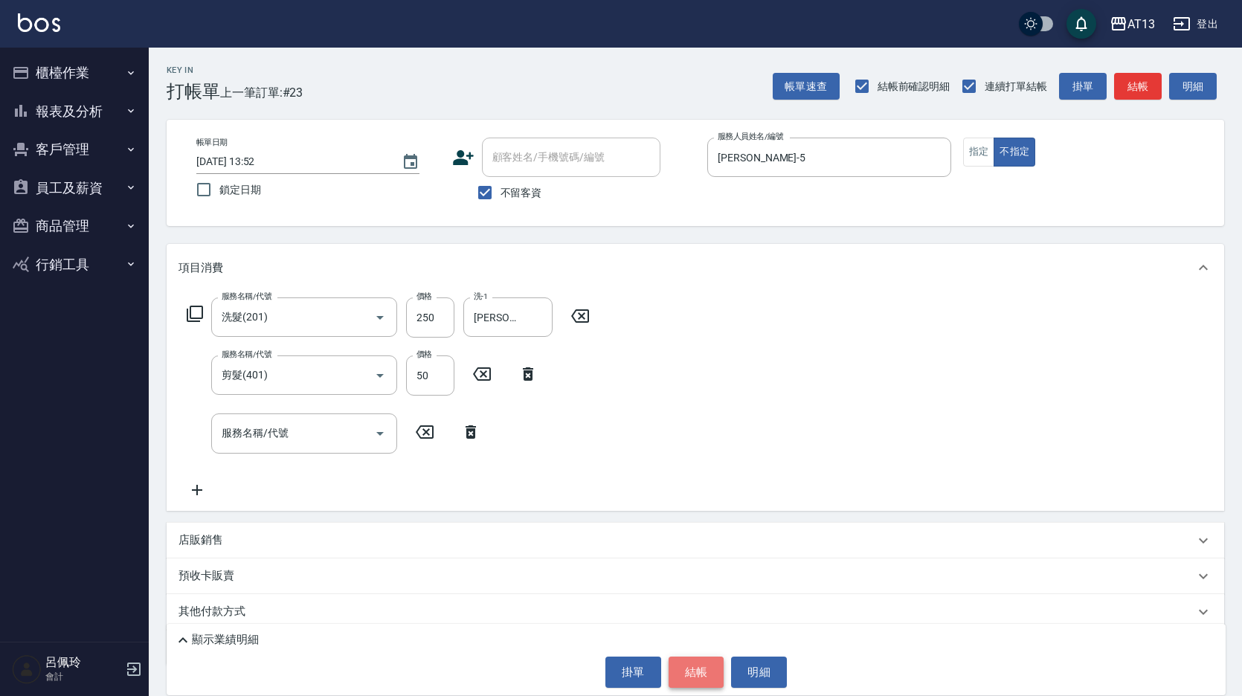
click at [710, 687] on button "結帳" at bounding box center [697, 672] width 56 height 31
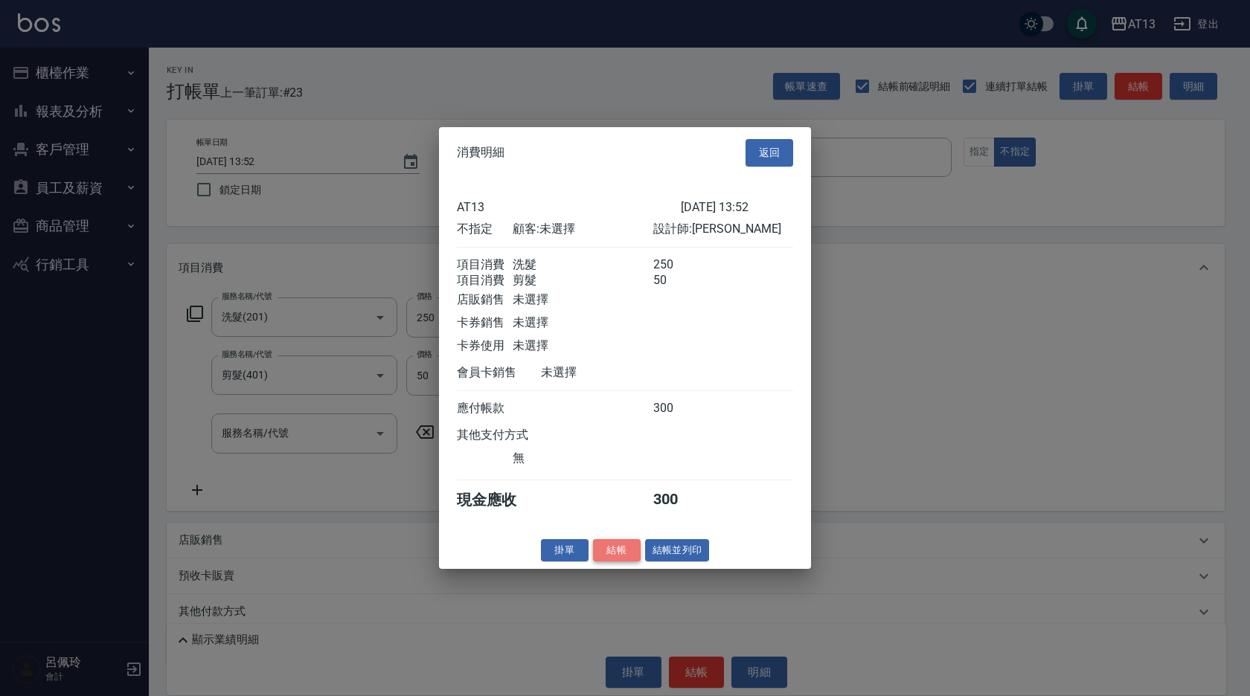
click at [632, 562] on button "結帳" at bounding box center [617, 550] width 48 height 23
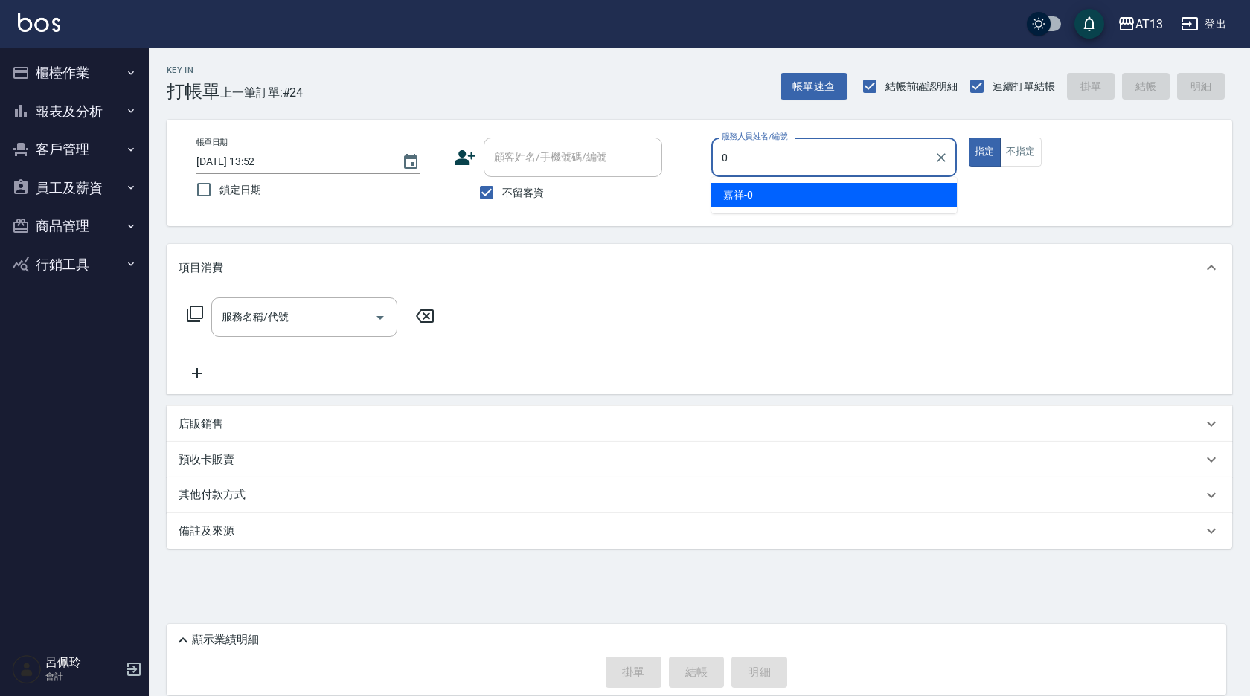
click at [789, 196] on div "嘉祥 -0" at bounding box center [833, 195] width 245 height 25
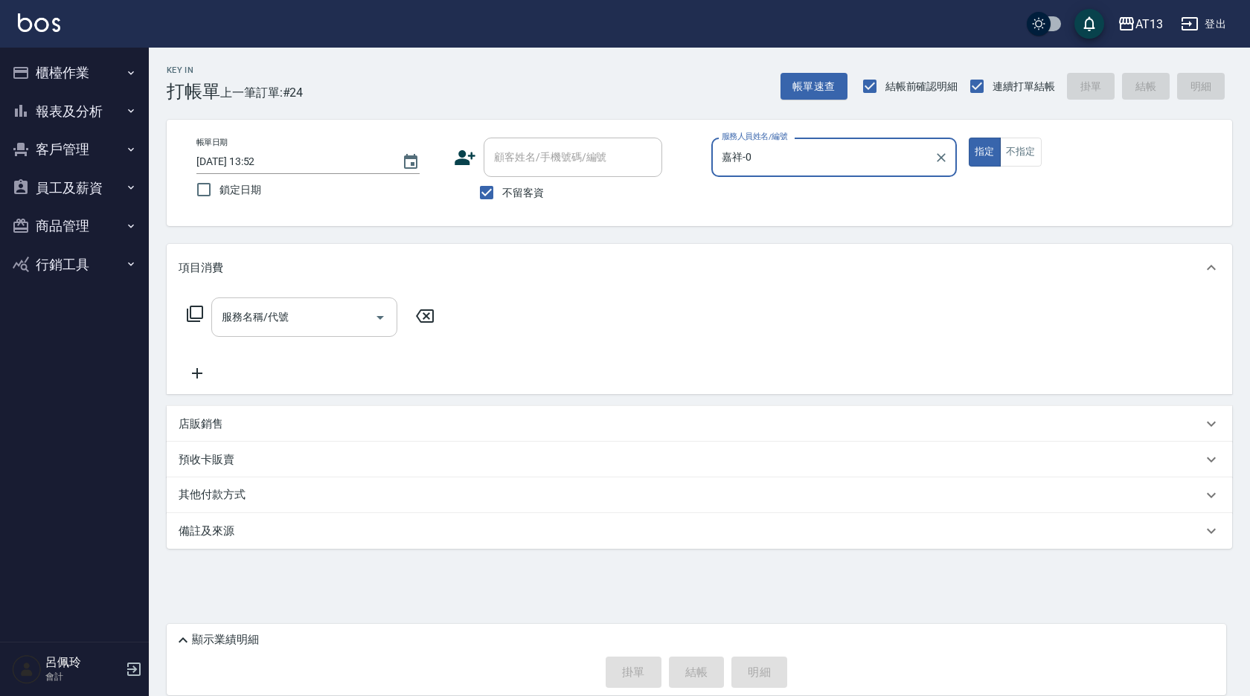
type input "嘉祥-0"
click at [309, 325] on input "服務名稱/代號" at bounding box center [293, 317] width 150 height 26
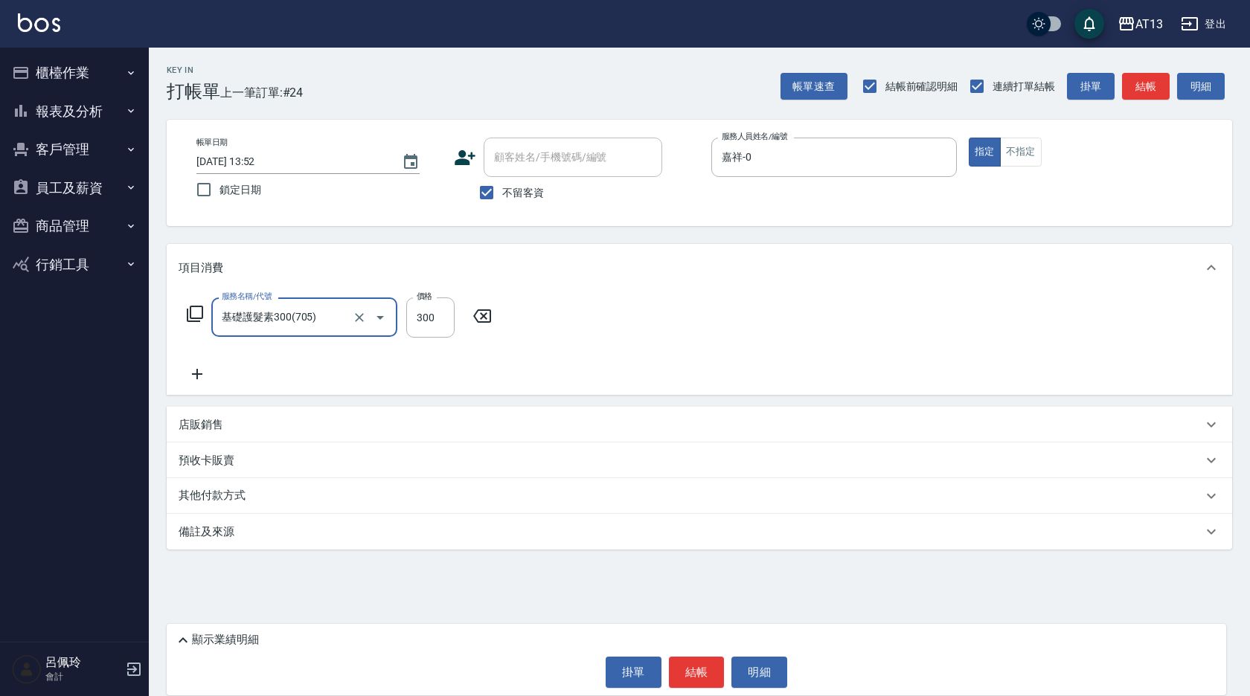
type input "基礎護髮素300(705)"
type input "11"
click at [419, 323] on input "11" at bounding box center [430, 318] width 48 height 40
click at [580, 313] on icon at bounding box center [580, 316] width 37 height 18
type input "EF麥拉寧燙髮1500(307)"
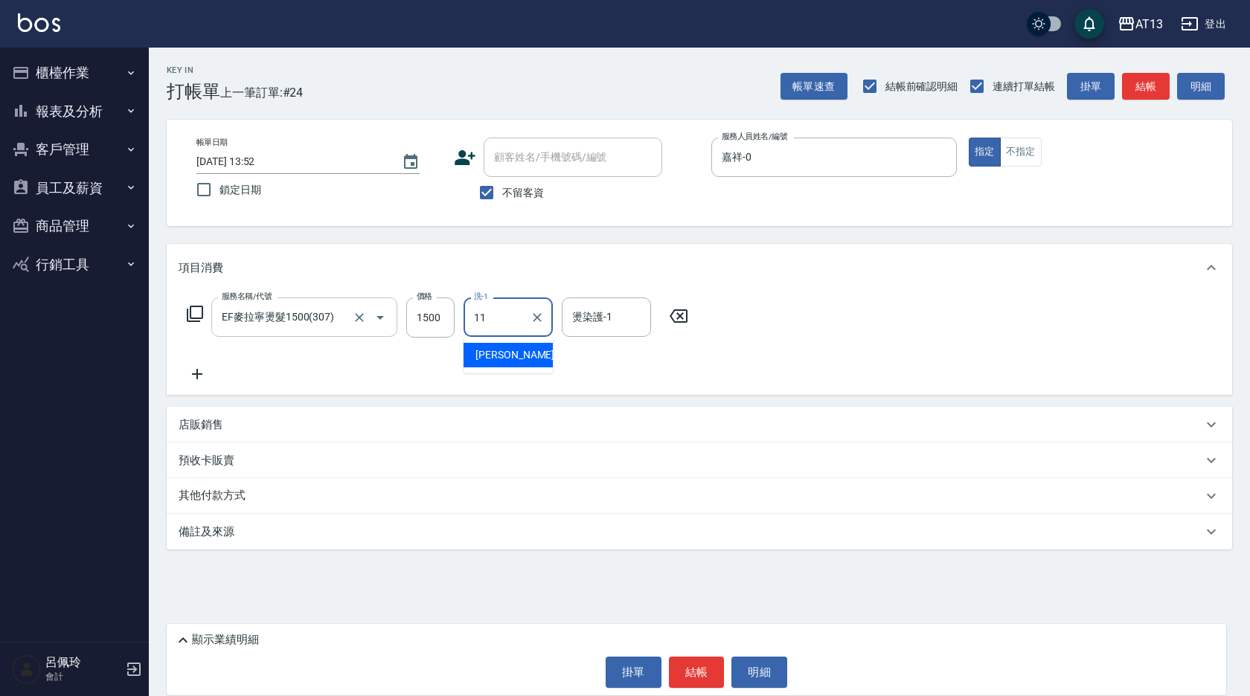
type input "[PERSON_NAME]-11"
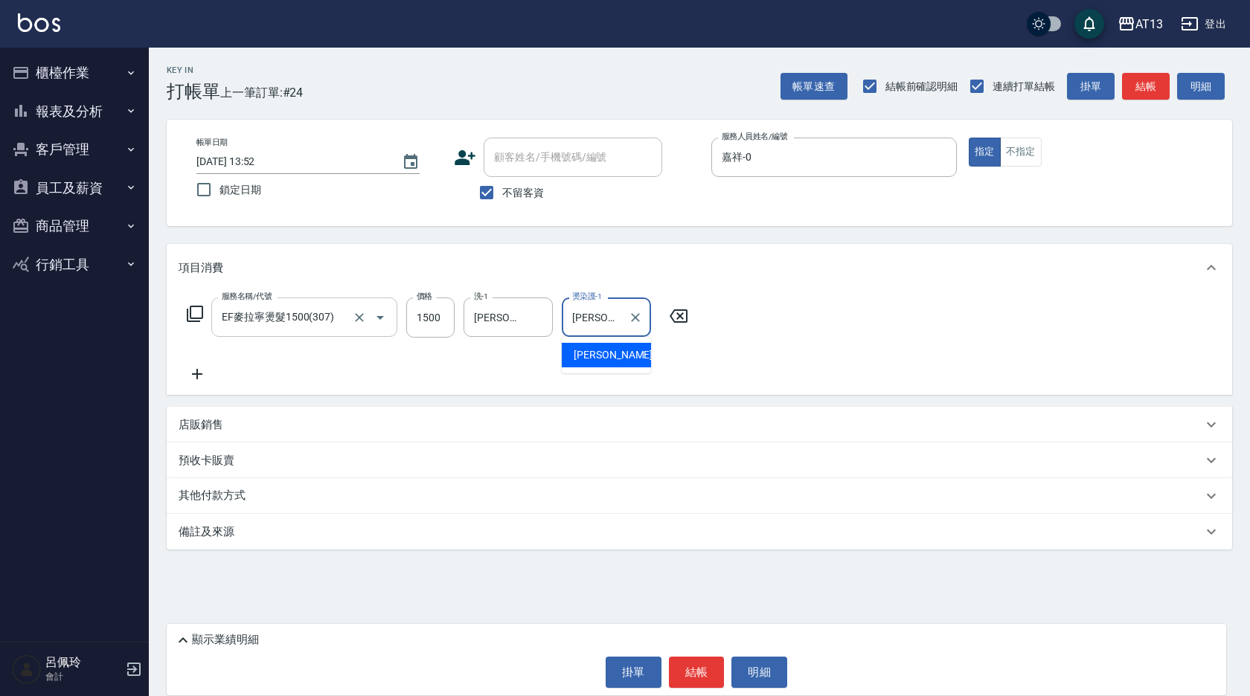
type input "[PERSON_NAME]-11"
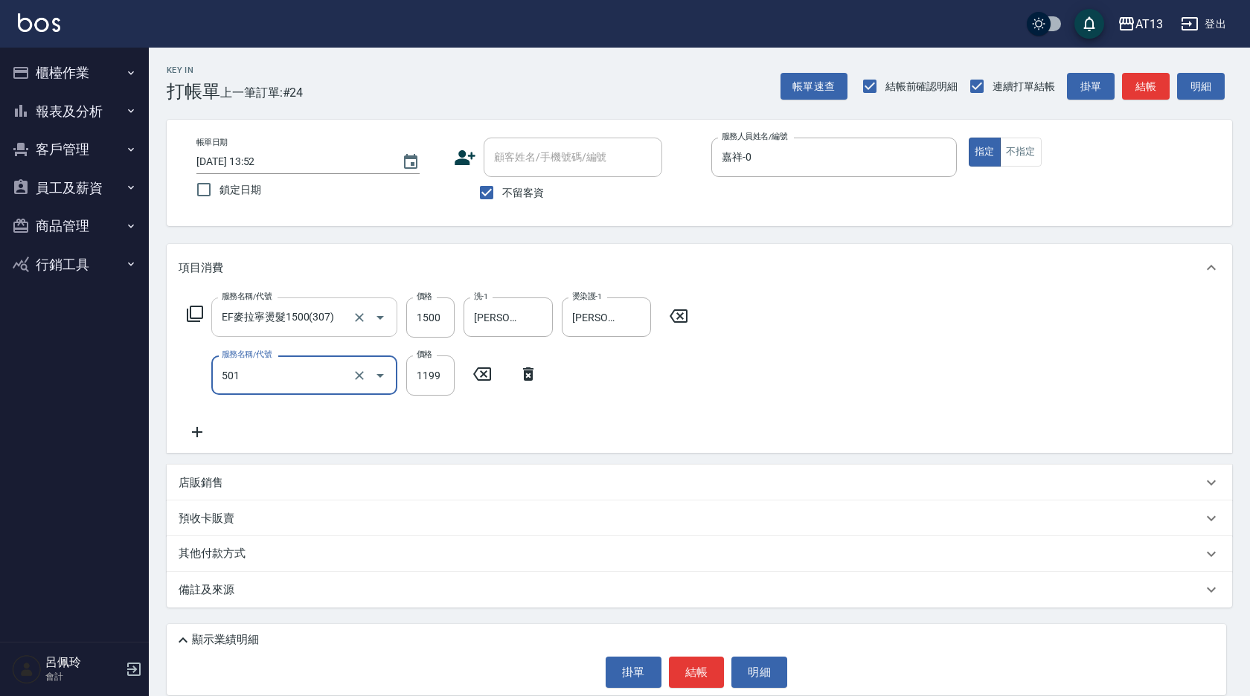
type input "染髮(501)"
type input "1200"
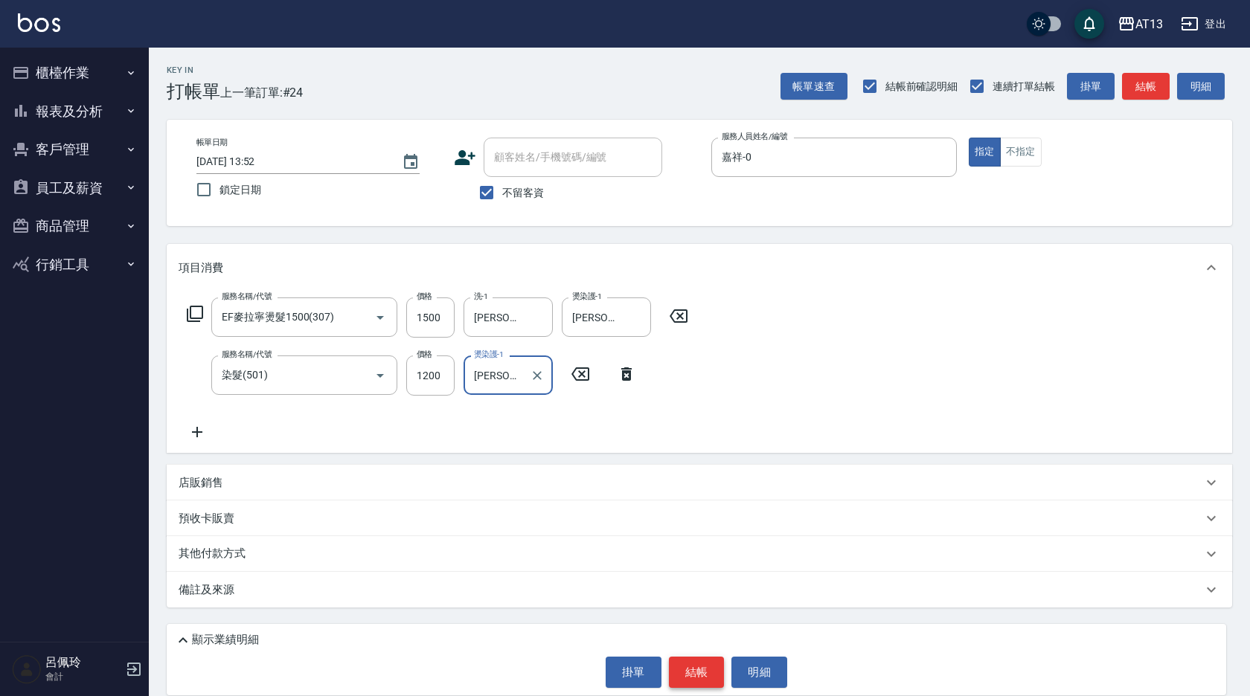
type input "[PERSON_NAME]-11"
click at [698, 676] on button "結帳" at bounding box center [697, 672] width 56 height 31
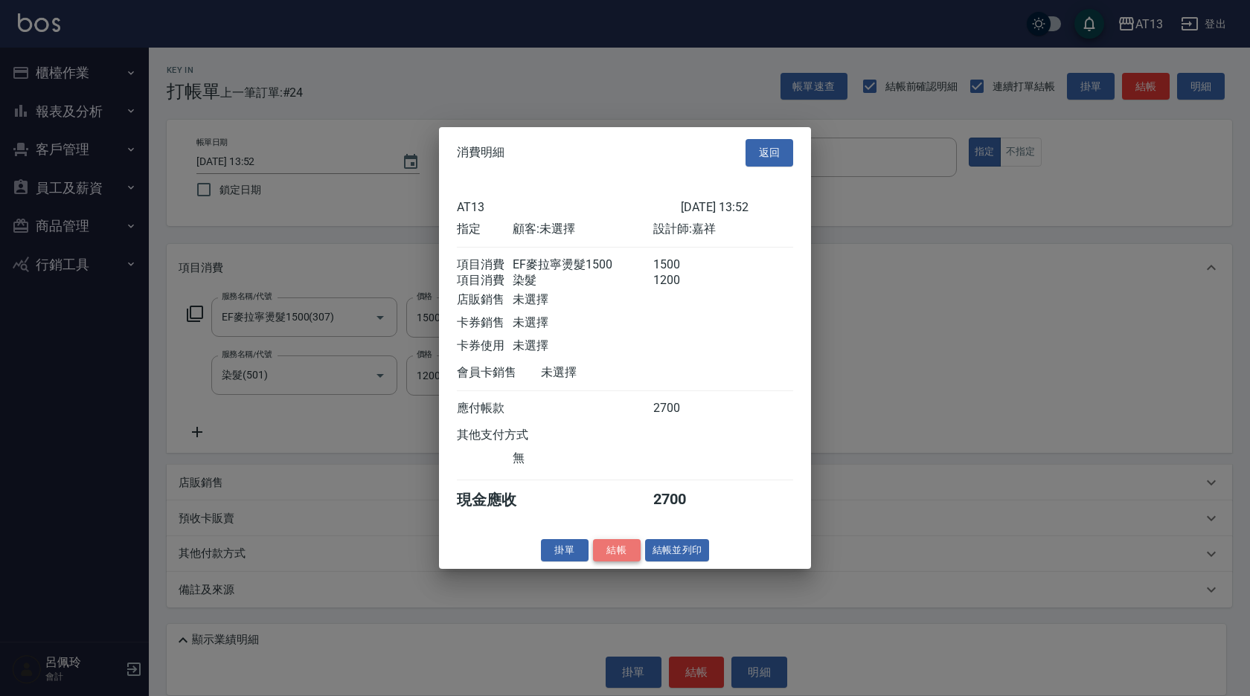
click at [625, 559] on button "結帳" at bounding box center [617, 550] width 48 height 23
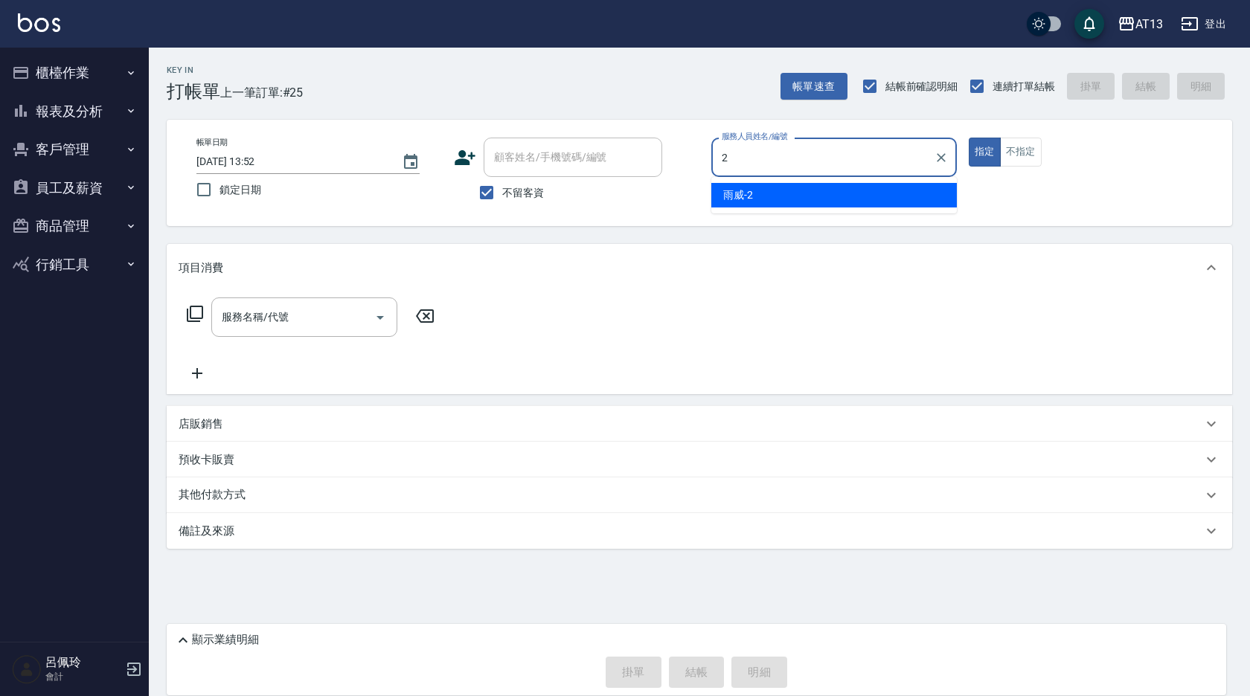
click at [767, 189] on div "雨威 -2" at bounding box center [833, 195] width 245 height 25
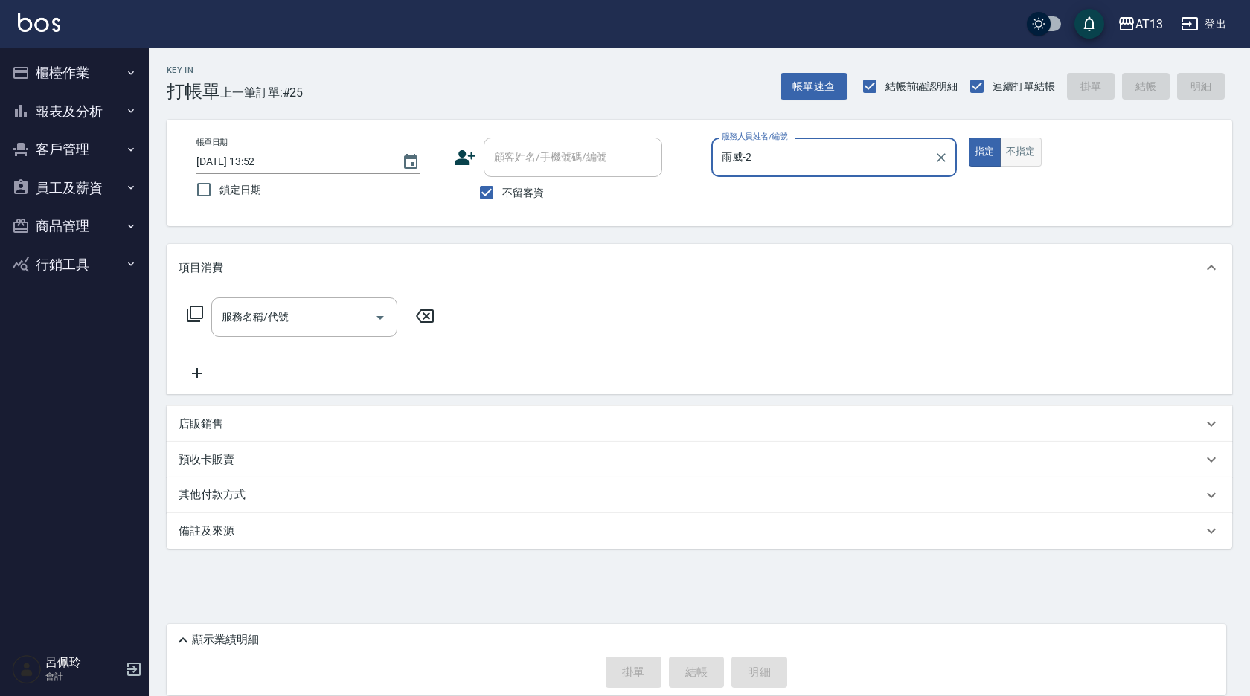
type input "雨威-2"
click at [1010, 150] on button "不指定" at bounding box center [1021, 152] width 42 height 29
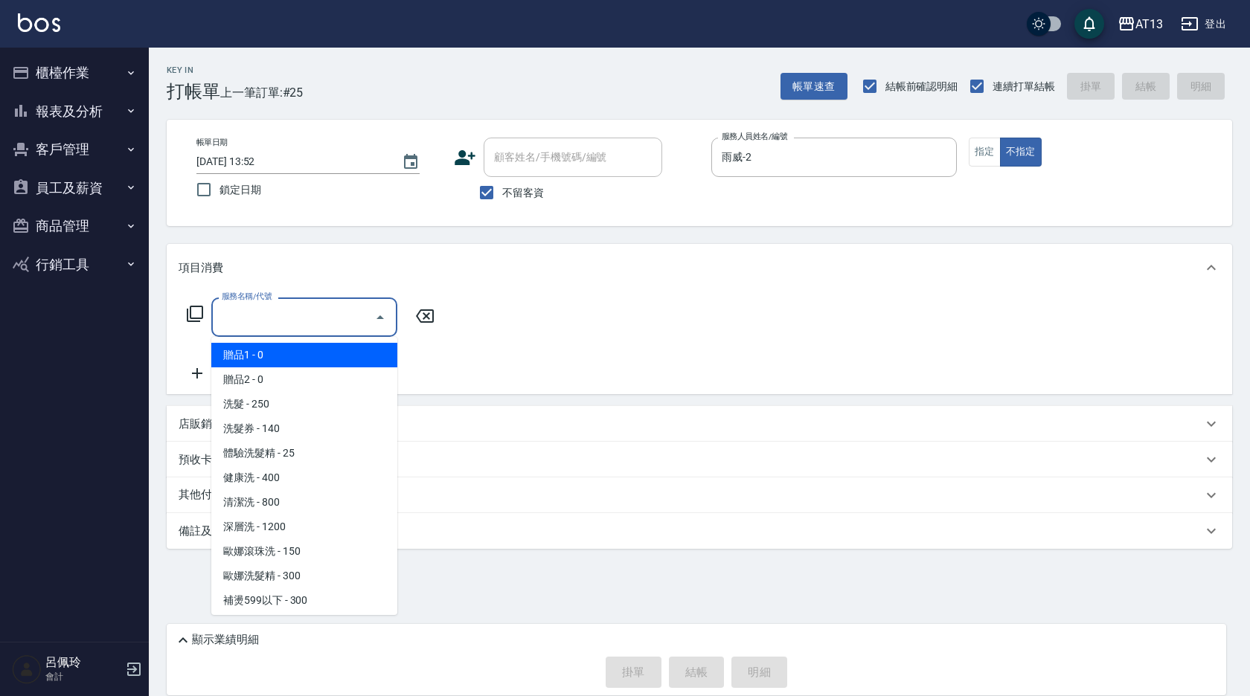
click at [292, 319] on input "服務名稱/代號" at bounding box center [293, 317] width 150 height 26
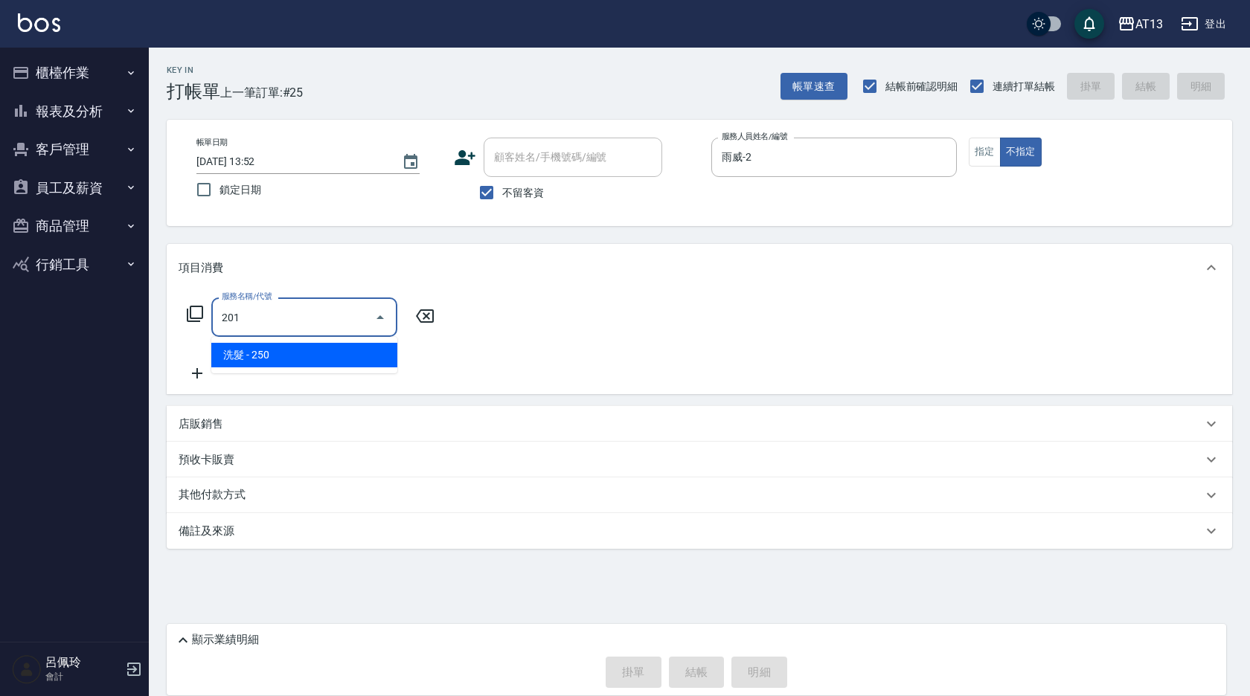
type input "洗髮(201)"
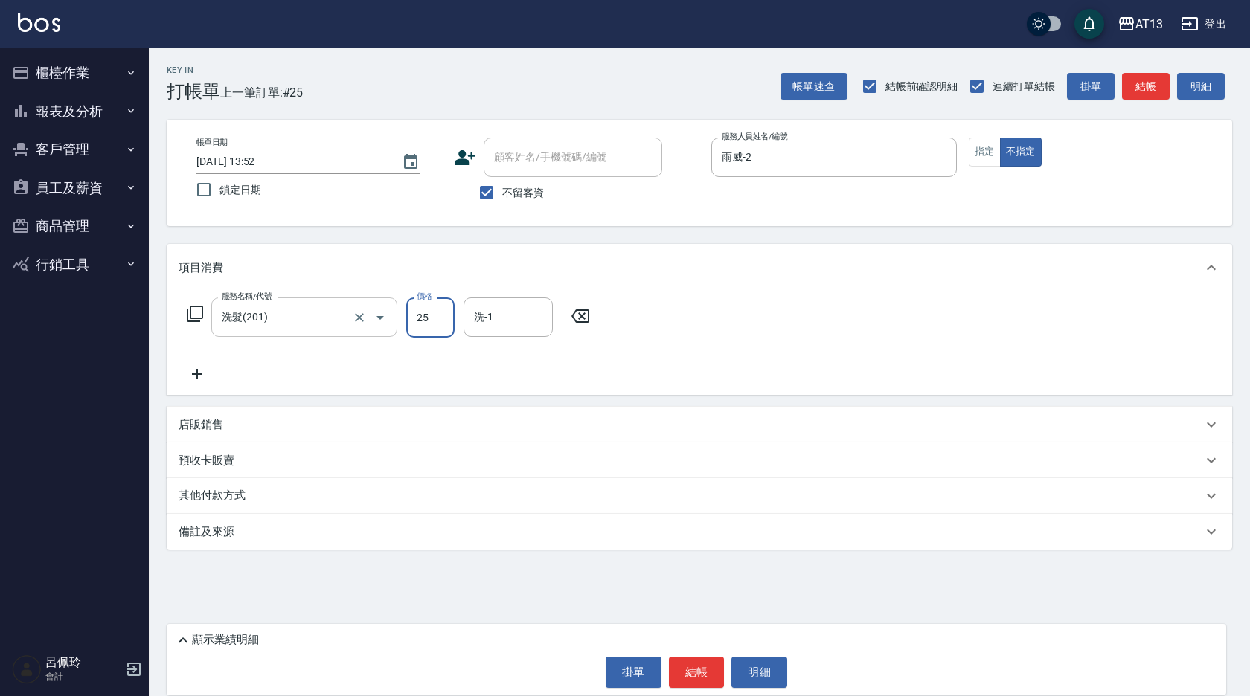
type input "250"
type input "雨"
type input "[PERSON_NAME]-26"
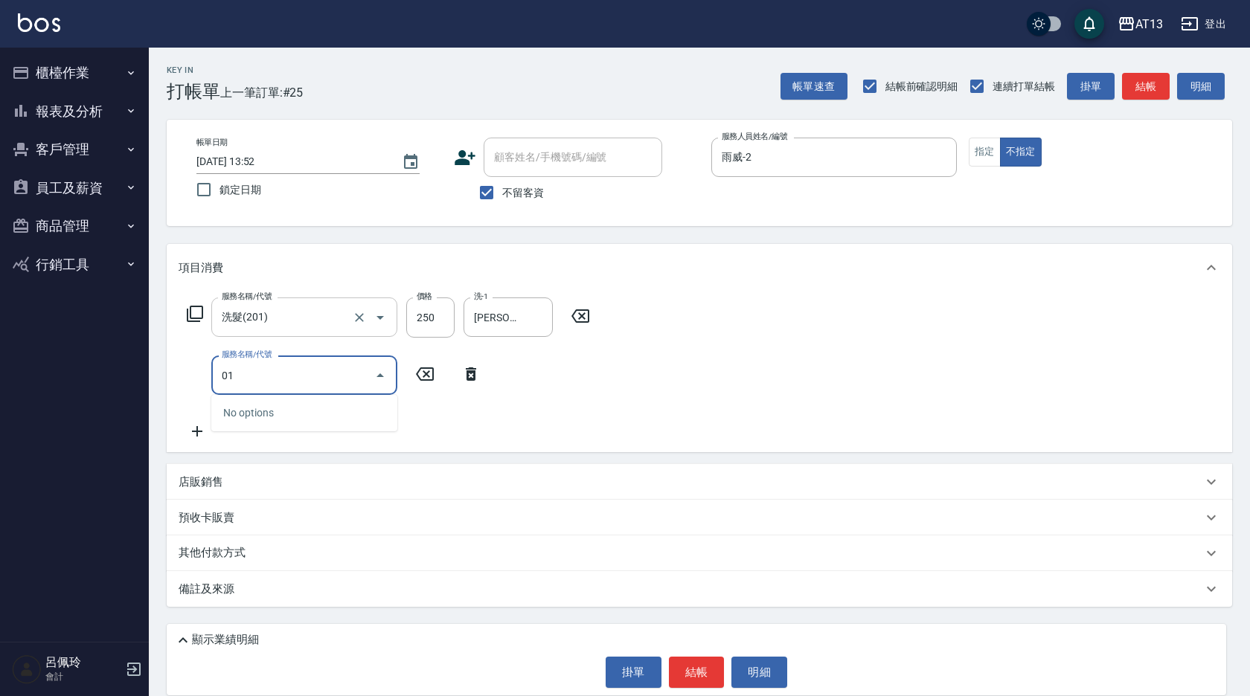
type input "0"
type input "剪髮(401)"
type input "150"
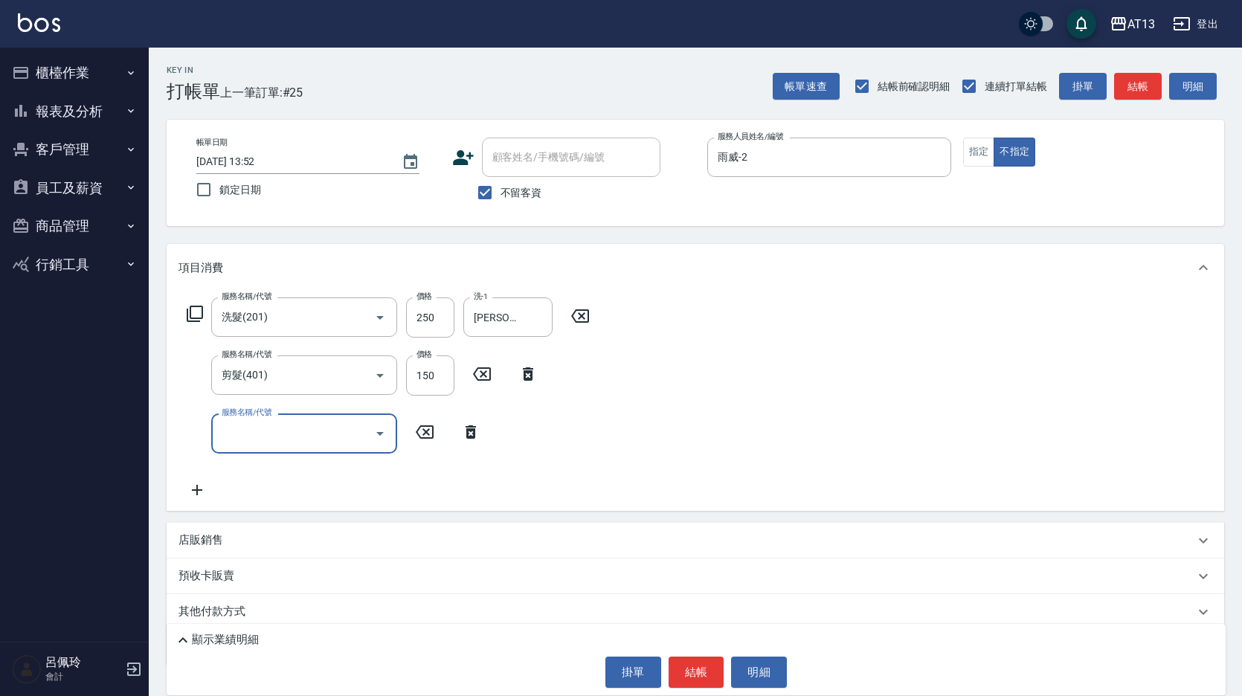
click at [699, 688] on div "顯示業績明細 掛單 結帳 明細" at bounding box center [696, 659] width 1059 height 71
click at [703, 667] on button "結帳" at bounding box center [697, 672] width 56 height 31
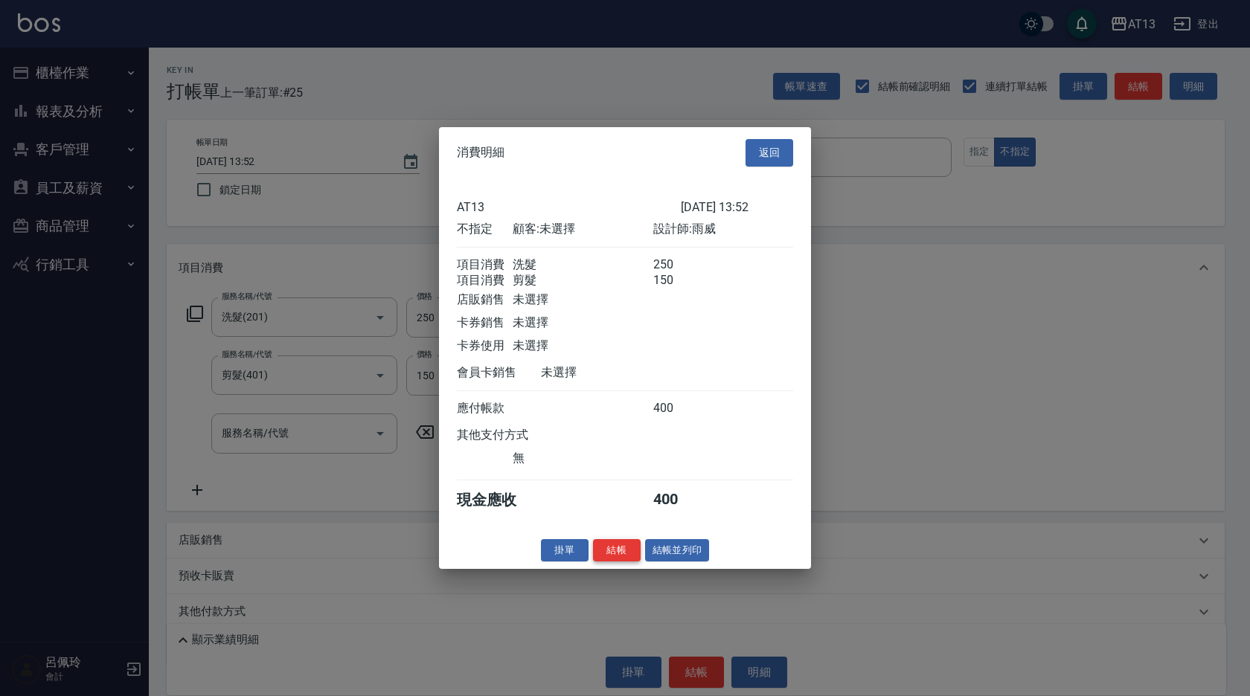
click at [612, 560] on button "結帳" at bounding box center [617, 550] width 48 height 23
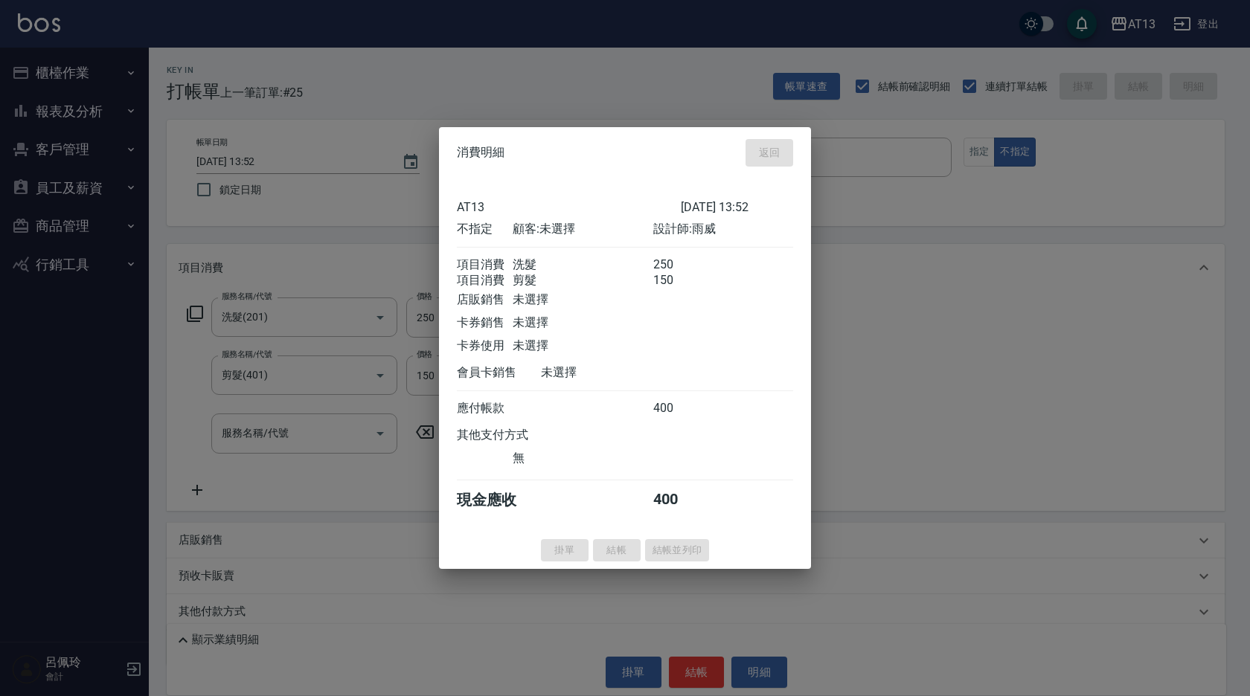
type input "[DATE] 13:53"
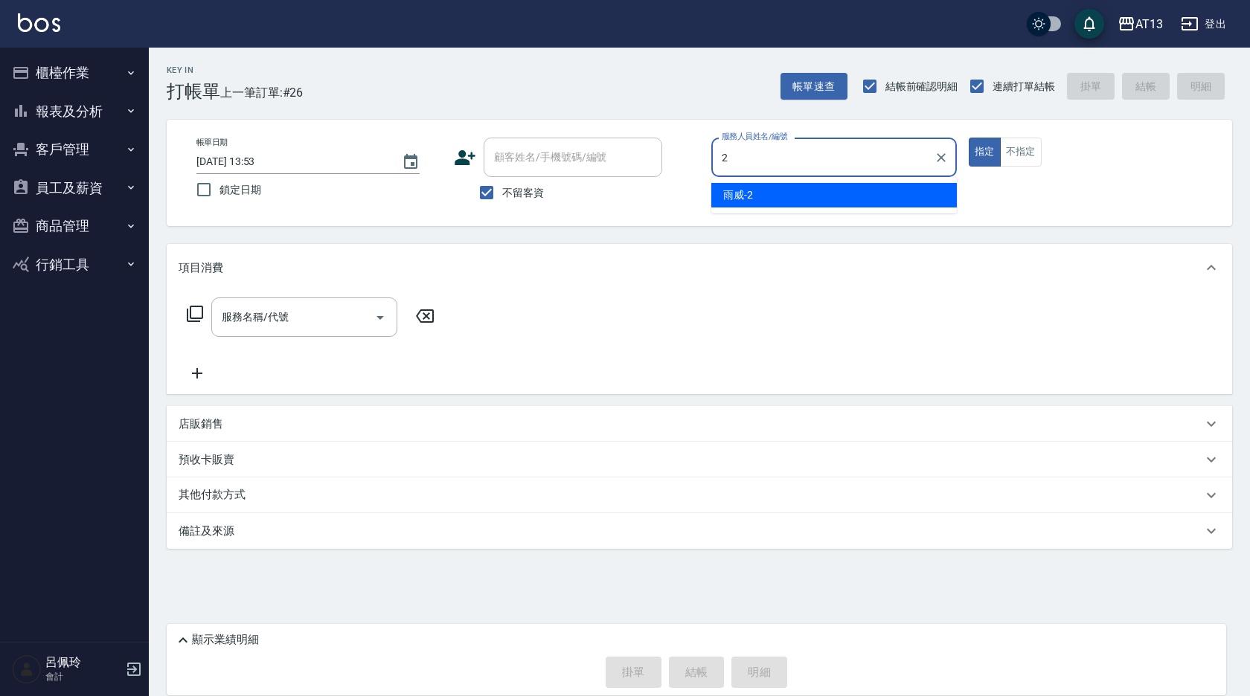
click at [774, 184] on div "雨威 -2" at bounding box center [833, 195] width 245 height 25
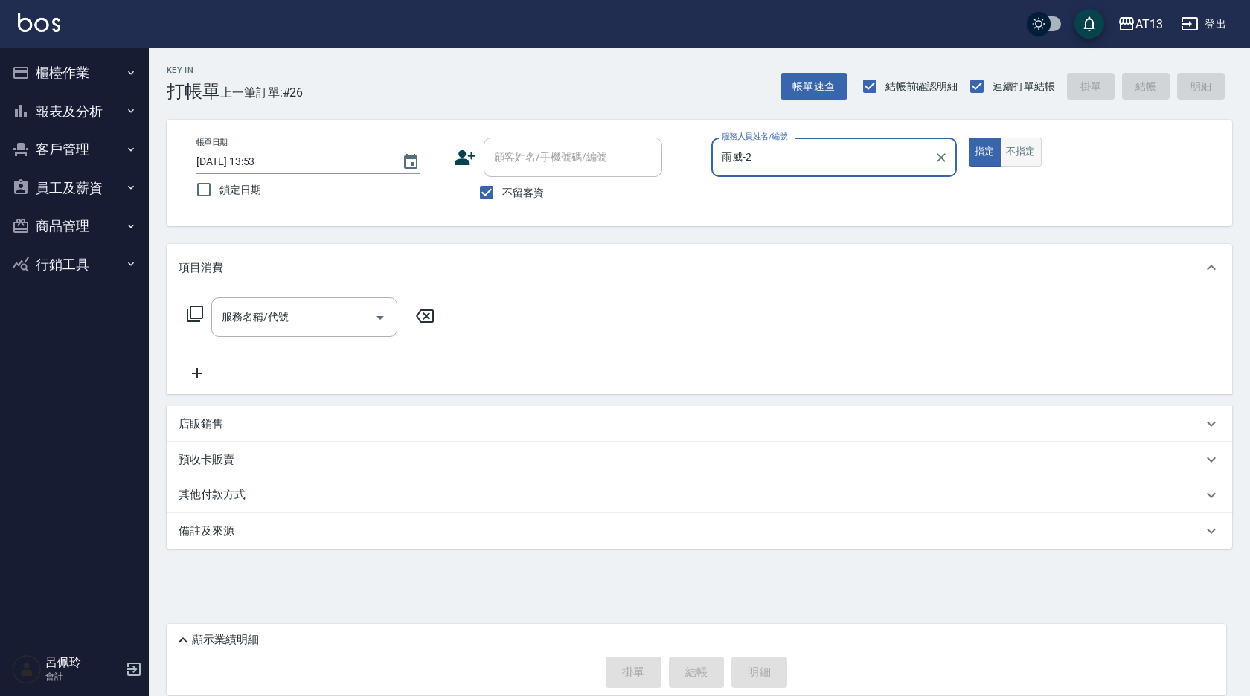
type input "雨威-2"
click at [1022, 144] on button "不指定" at bounding box center [1021, 152] width 42 height 29
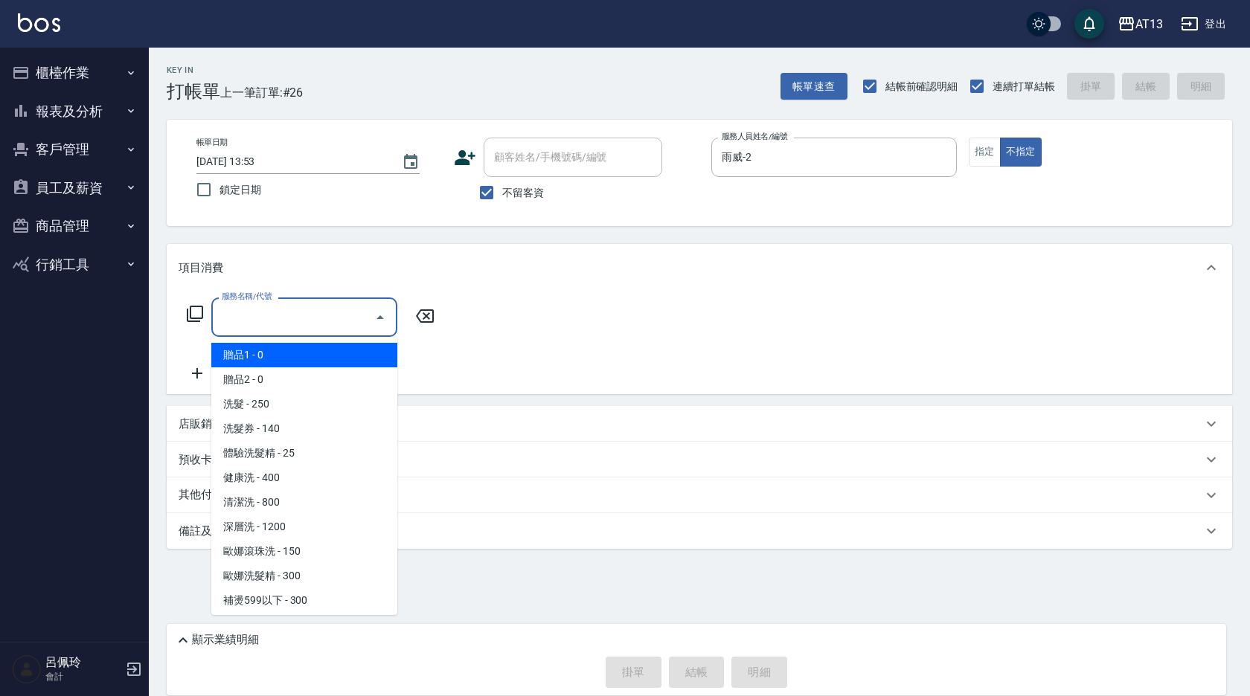
drag, startPoint x: 346, startPoint y: 315, endPoint x: 334, endPoint y: 318, distance: 12.3
click at [345, 315] on input "服務名稱/代號" at bounding box center [293, 317] width 150 height 26
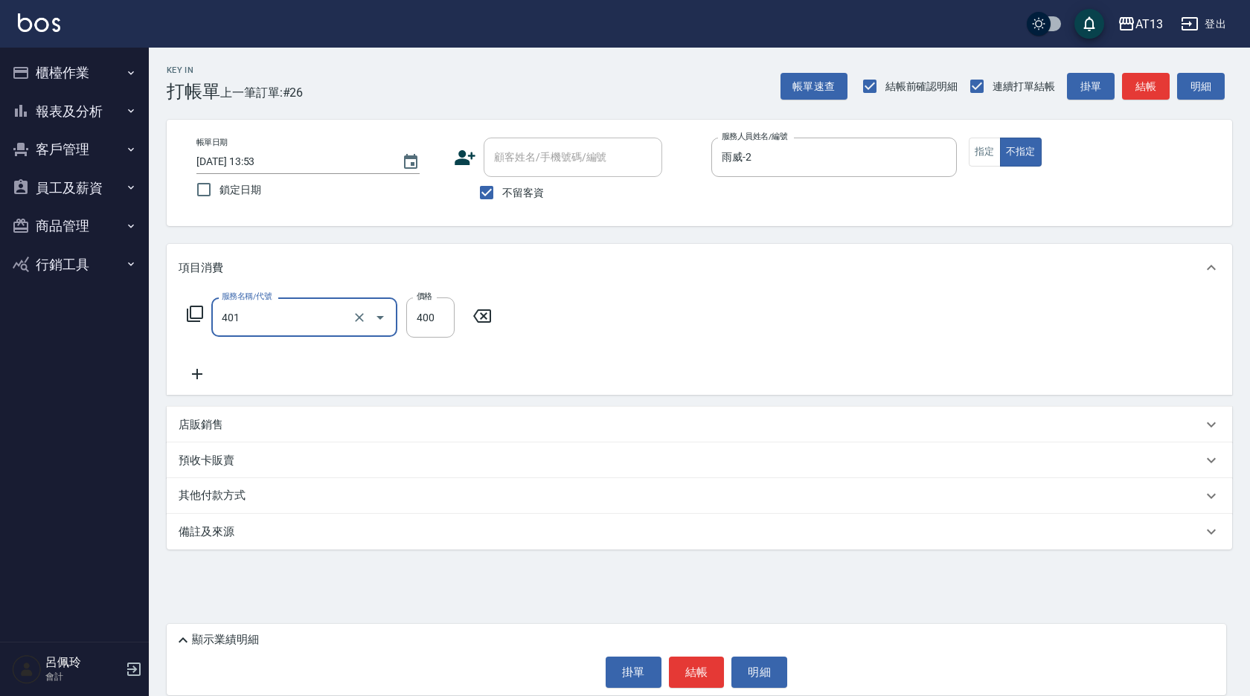
type input "剪髮(401)"
type input "150"
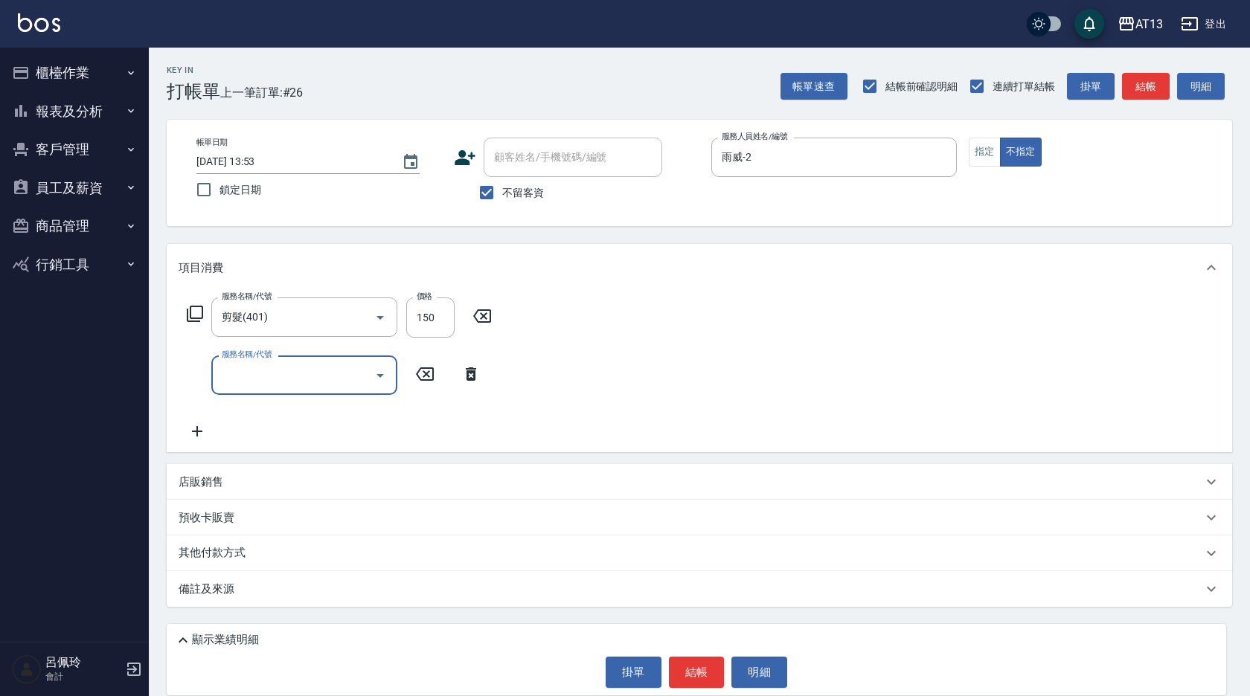
click at [796, 464] on div "店販銷售 服務人員姓名/編號 服務人員姓名/編號 商品代號/名稱 商品代號/名稱" at bounding box center [699, 482] width 1065 height 36
click at [702, 683] on button "結帳" at bounding box center [697, 672] width 56 height 31
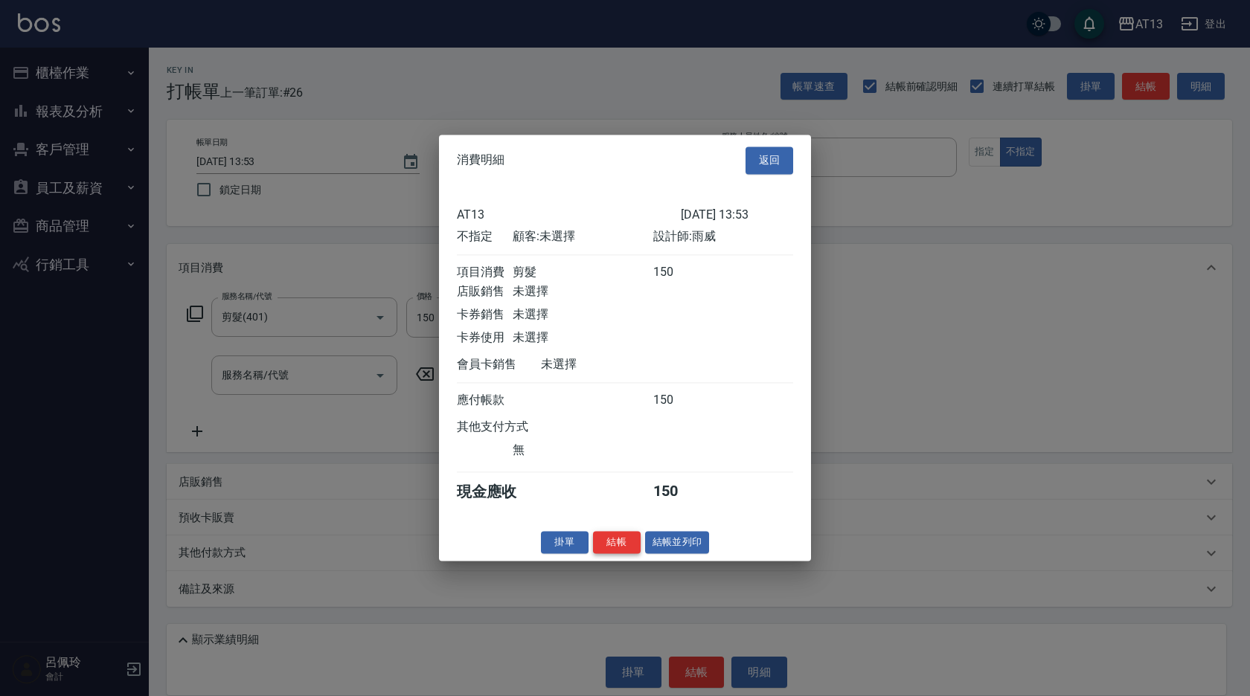
click at [623, 548] on button "結帳" at bounding box center [617, 542] width 48 height 23
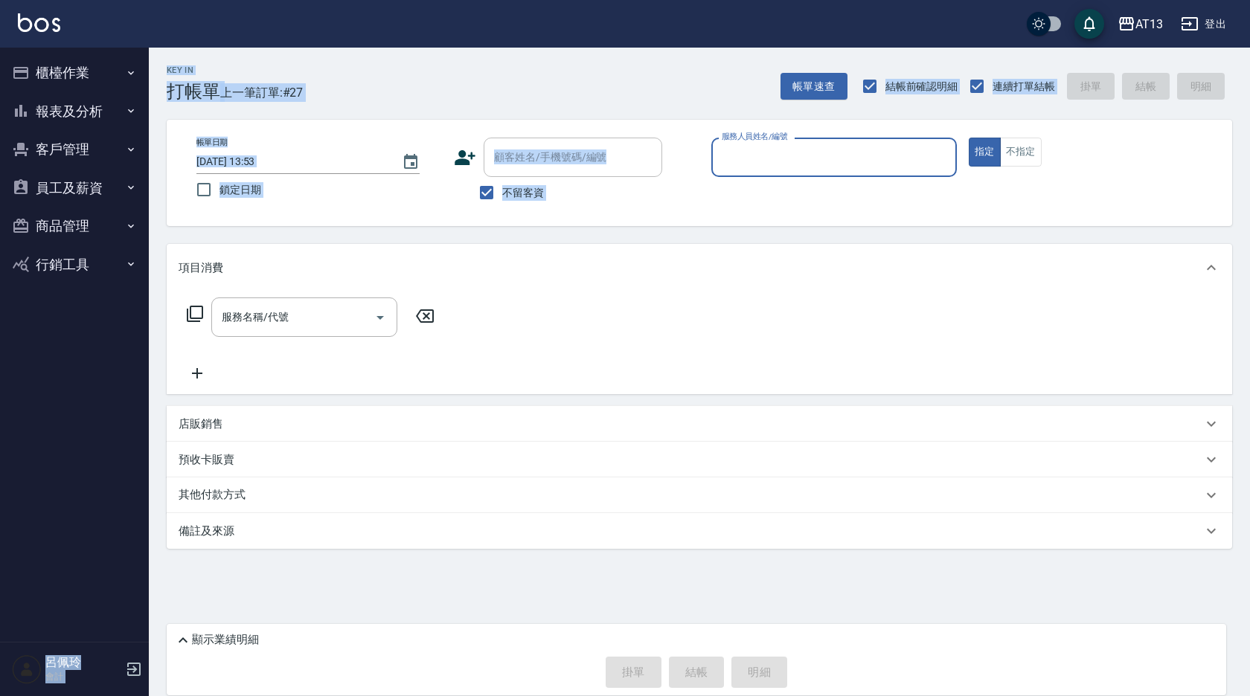
click at [1200, 272] on div "AT13 登出 櫃檯作業 打帳單 帳單列表 現金收支登錄 材料自購登錄 每日結帳 報表及分析 報表目錄 店家區間累計表 店家日報表 互助日報表 互助月報表 互…" at bounding box center [625, 348] width 1250 height 696
click at [937, 270] on div "項目消費" at bounding box center [691, 268] width 1024 height 16
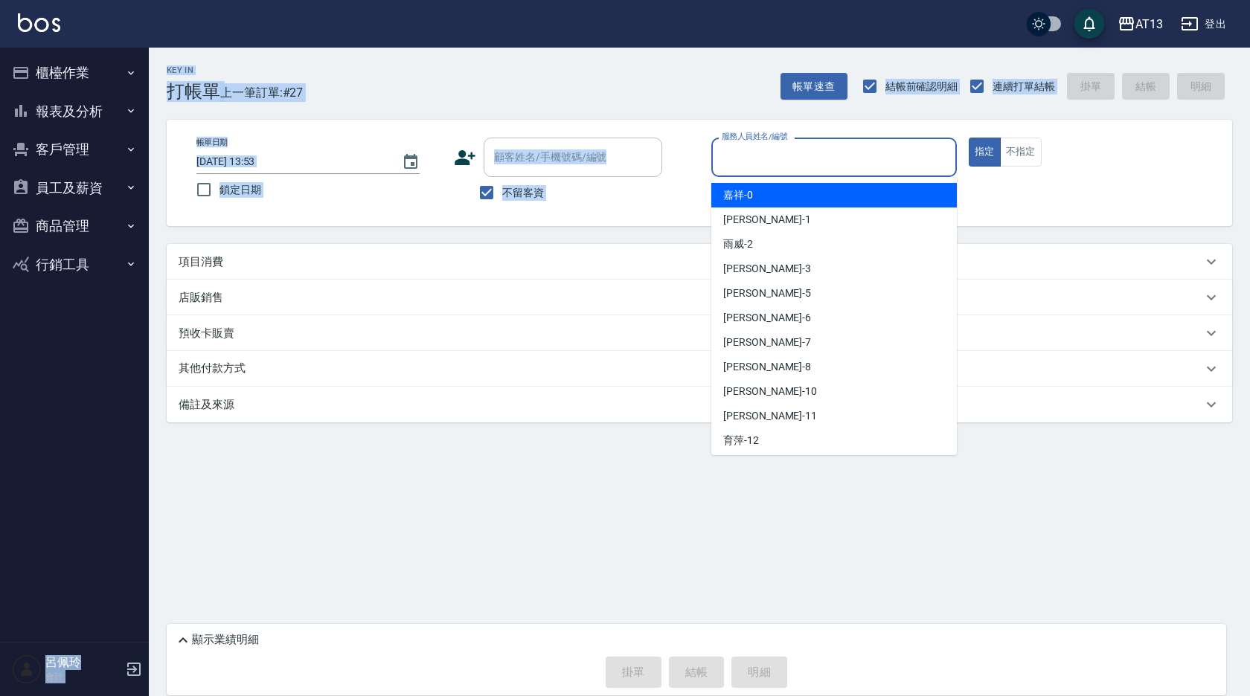
click at [869, 166] on input "服務人員姓名/編號" at bounding box center [834, 157] width 232 height 26
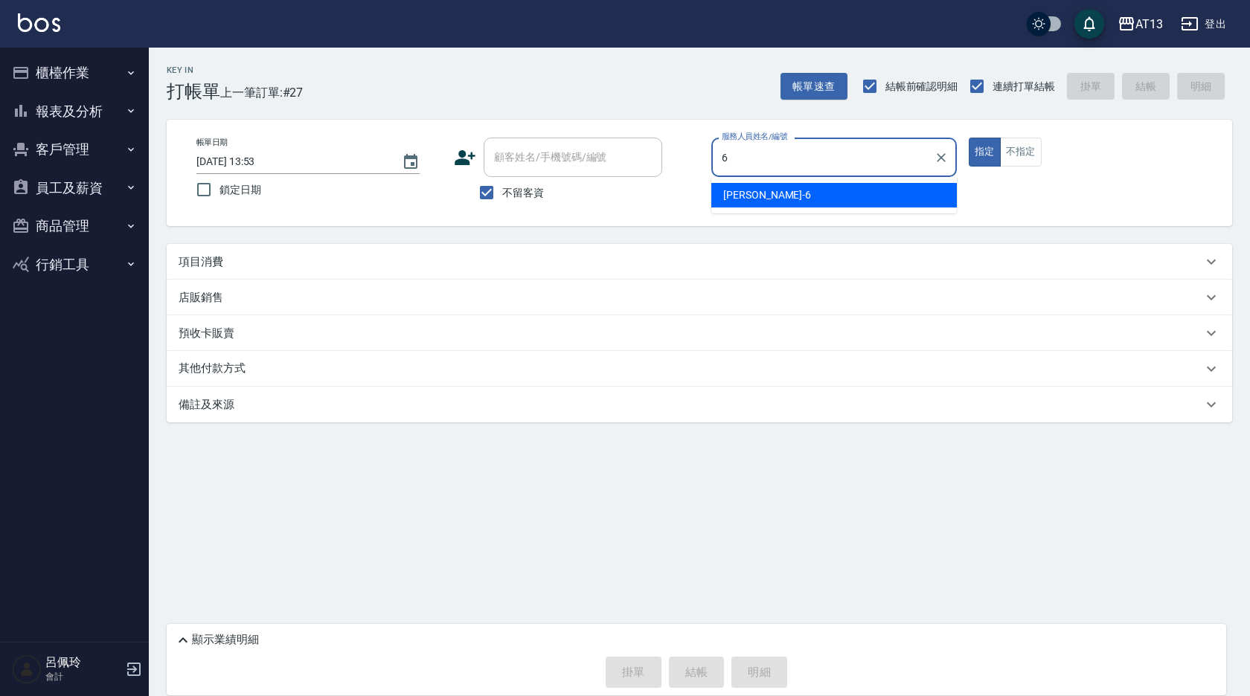
click at [866, 198] on div "亭妤 -6" at bounding box center [833, 195] width 245 height 25
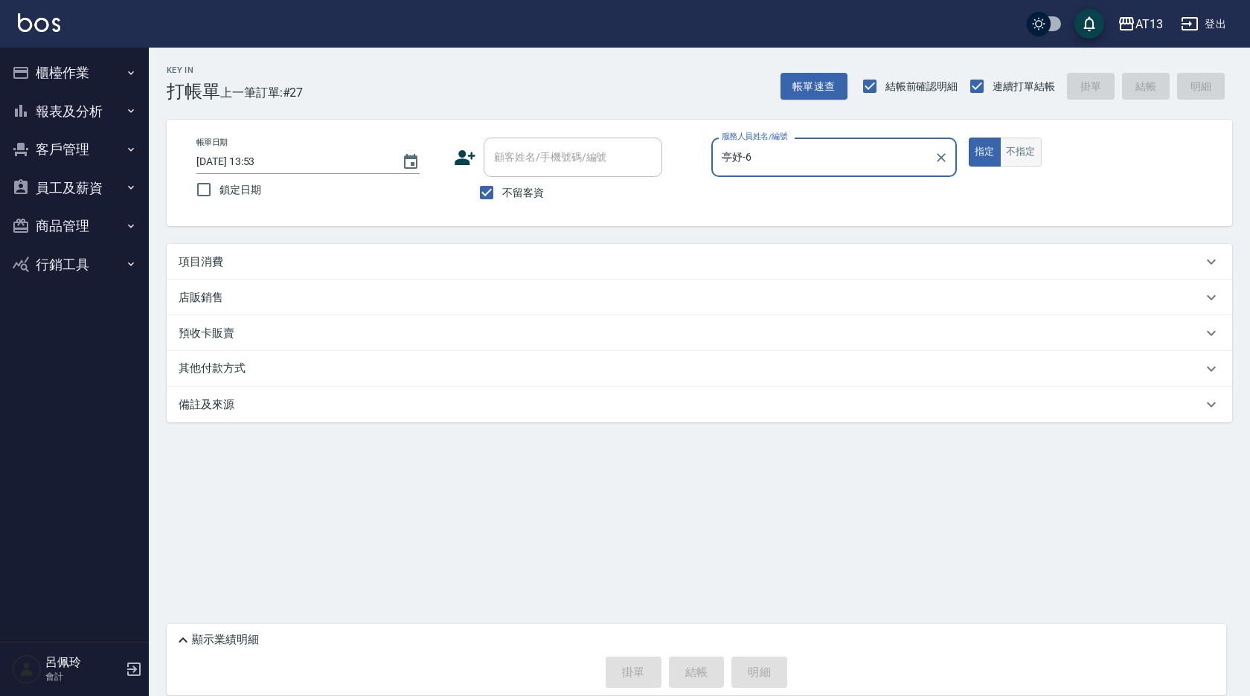
type input "亭妤-6"
click at [1013, 155] on button "不指定" at bounding box center [1021, 152] width 42 height 29
click at [341, 273] on div "項目消費" at bounding box center [699, 262] width 1065 height 36
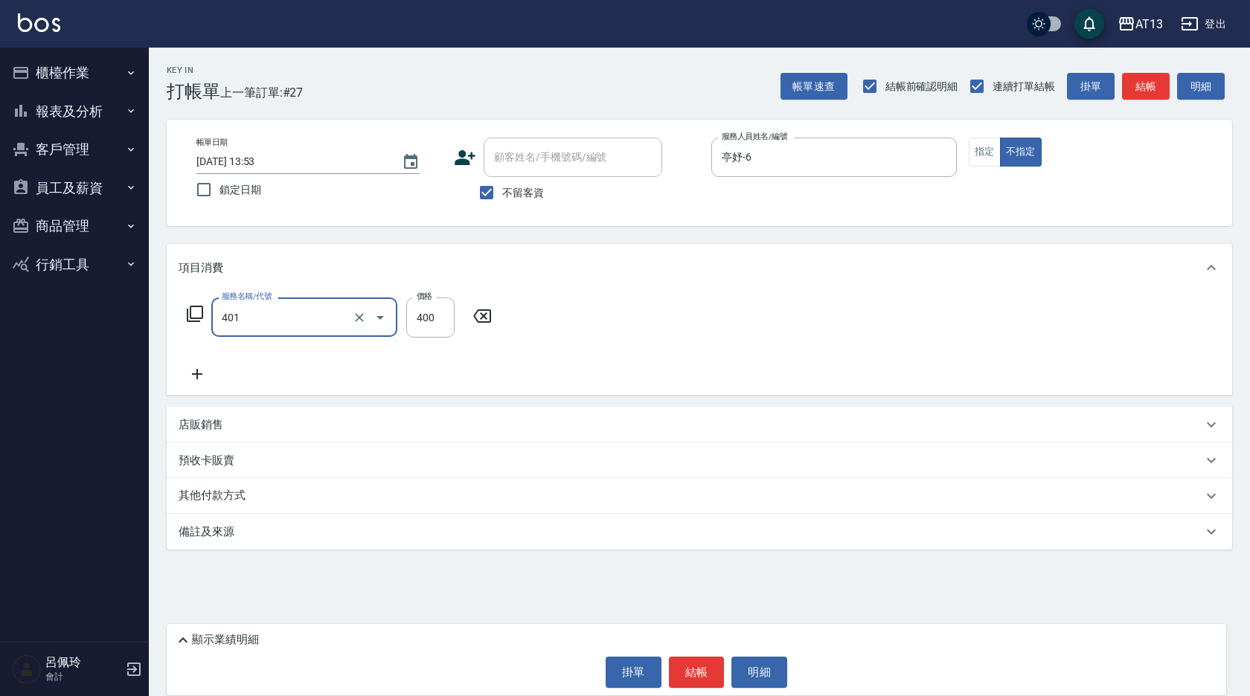
type input "剪髮(401)"
type input "150"
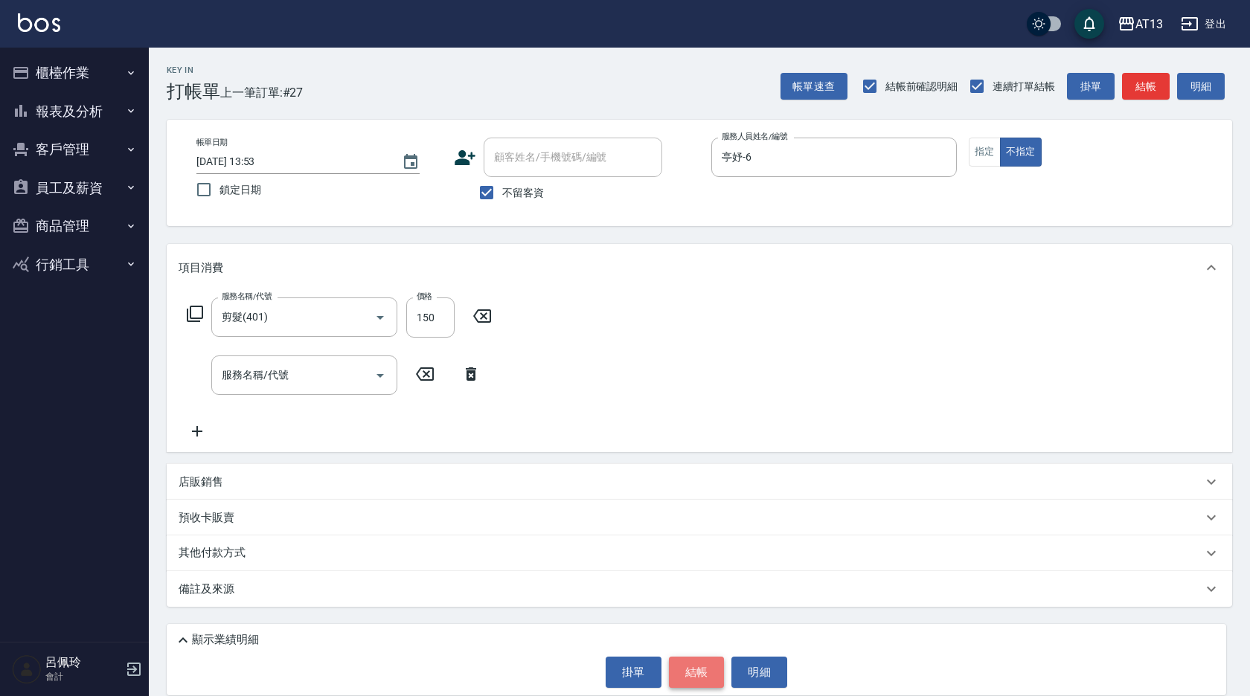
click at [695, 668] on button "結帳" at bounding box center [697, 672] width 56 height 31
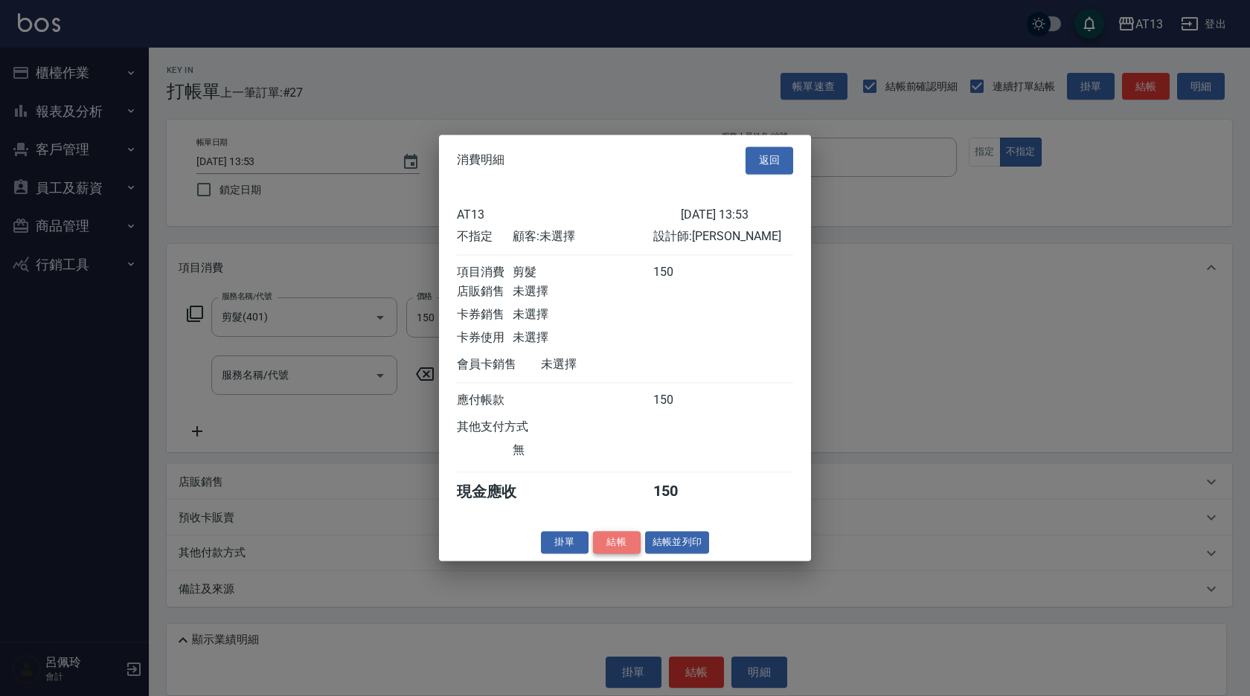
click at [626, 551] on button "結帳" at bounding box center [617, 542] width 48 height 23
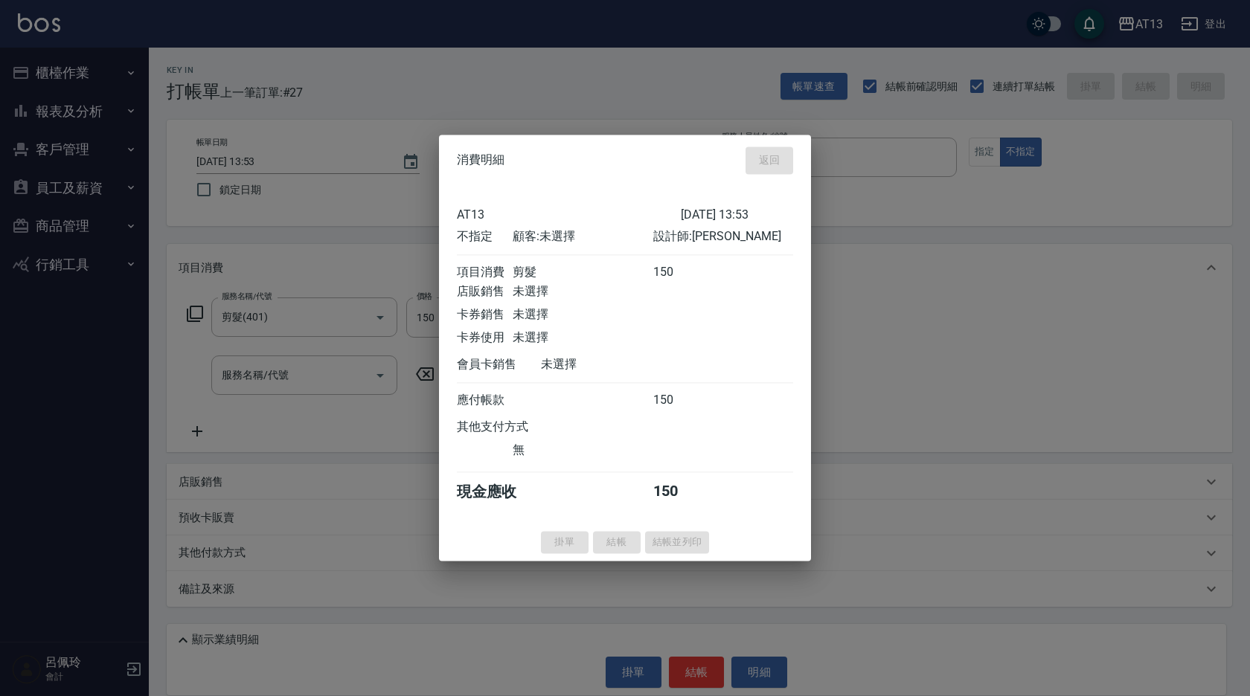
type input "[DATE] 14:24"
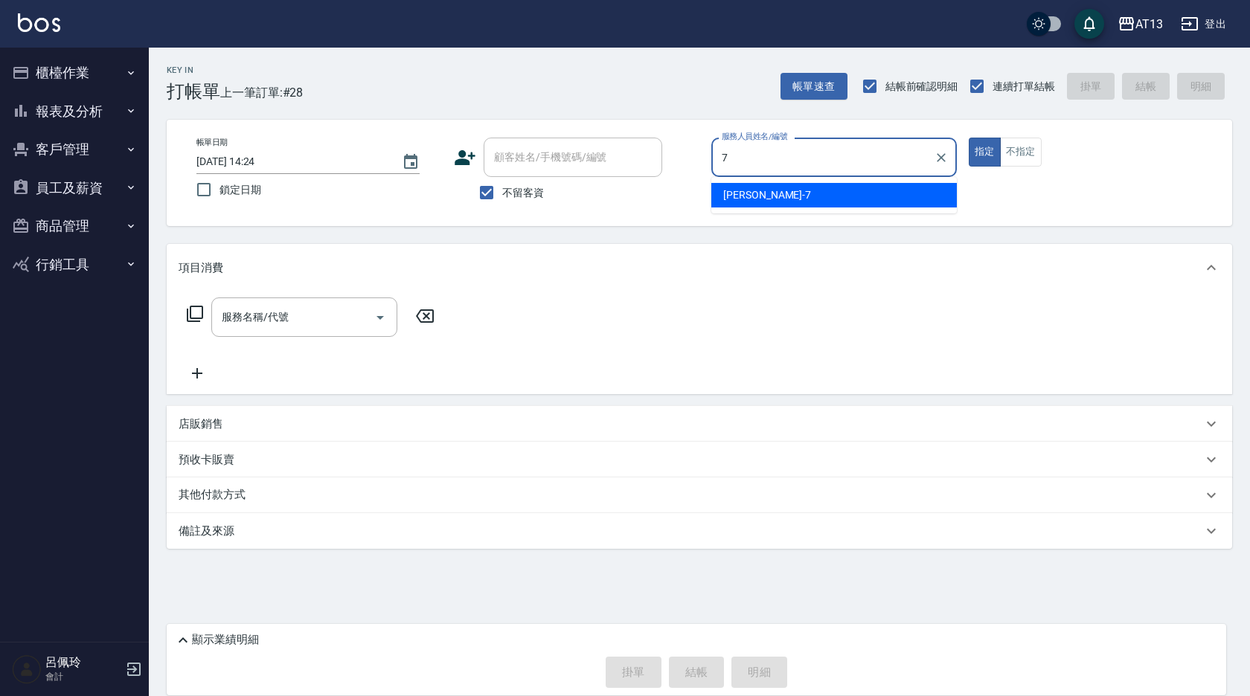
click at [773, 192] on div "[PERSON_NAME]-7" at bounding box center [833, 195] width 245 height 25
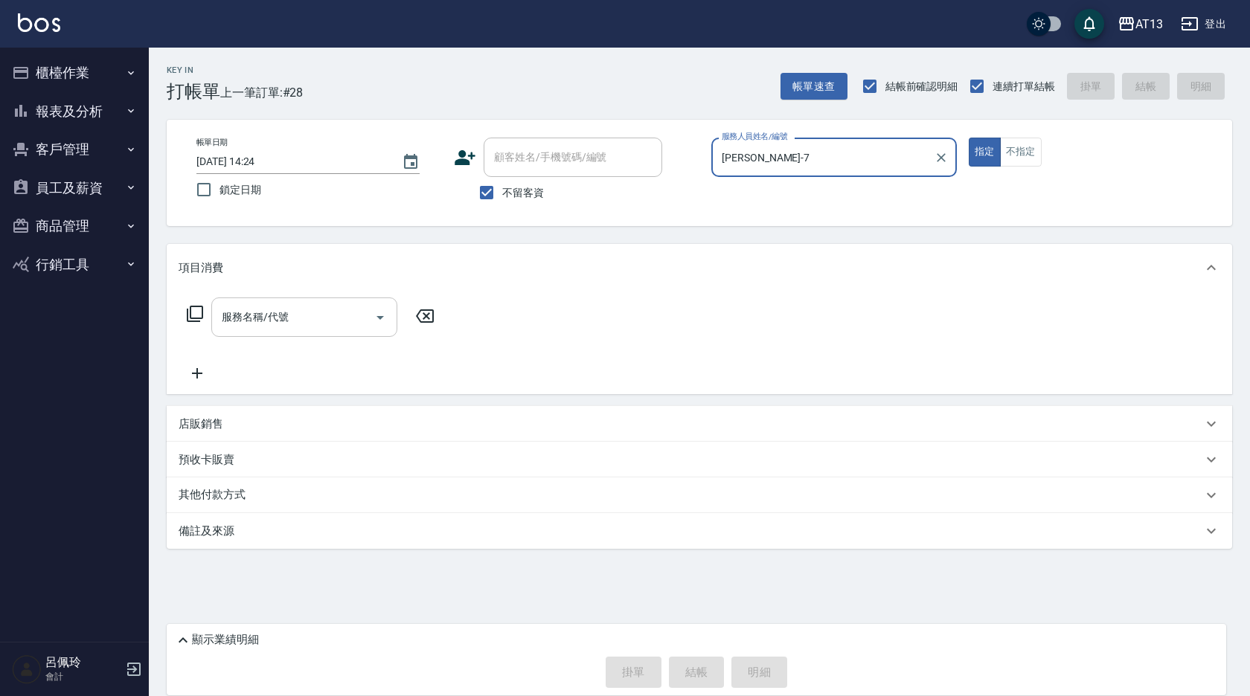
type input "[PERSON_NAME]-7"
click at [334, 315] on input "服務名稱/代號" at bounding box center [293, 317] width 150 height 26
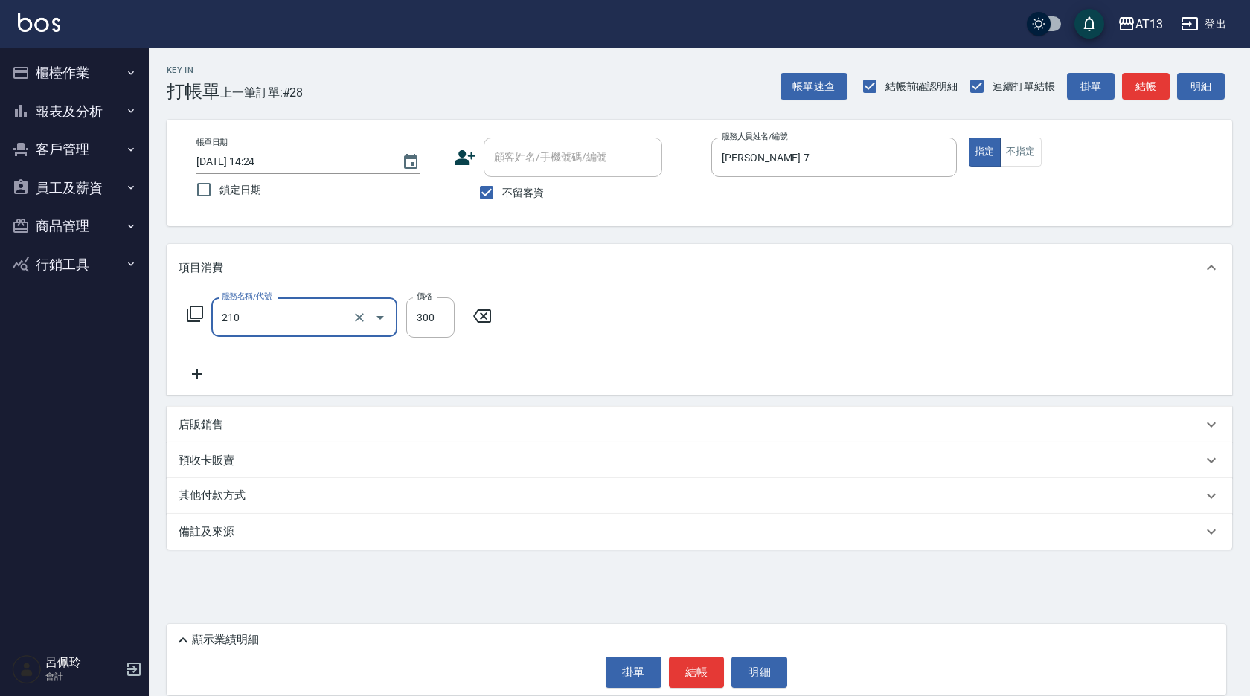
type input "[PERSON_NAME]洗髮精(210)"
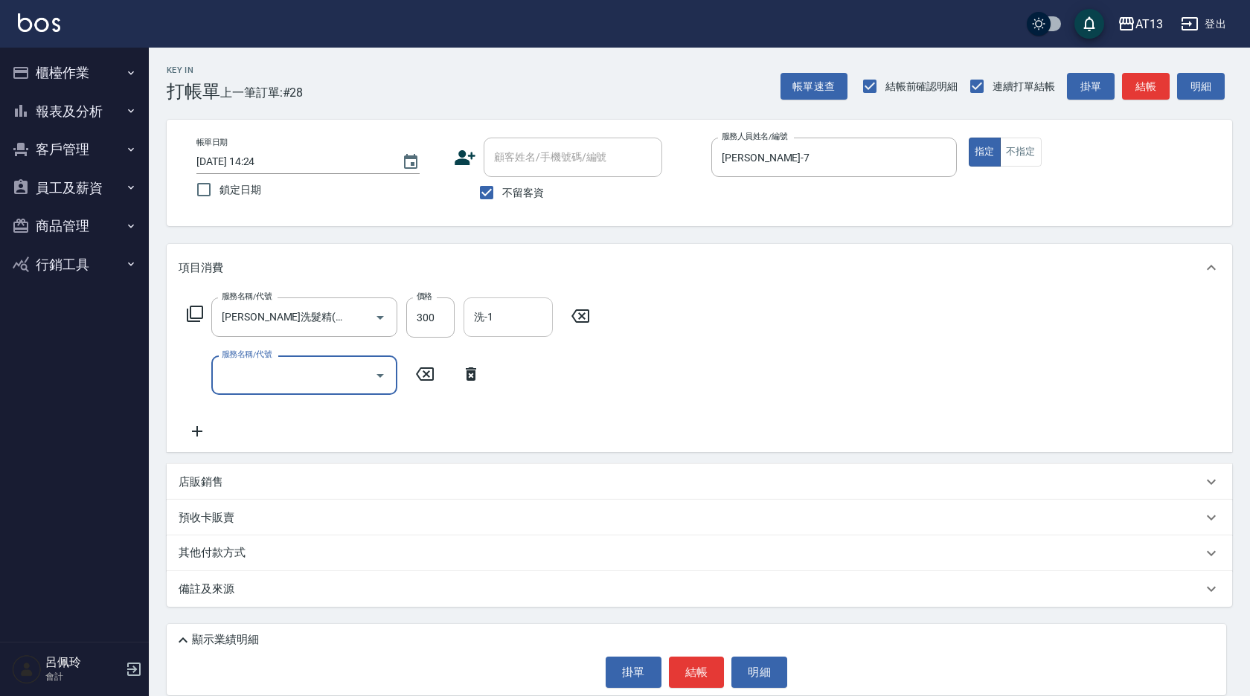
click at [492, 324] on div "洗-1 洗-1" at bounding box center [507, 317] width 89 height 39
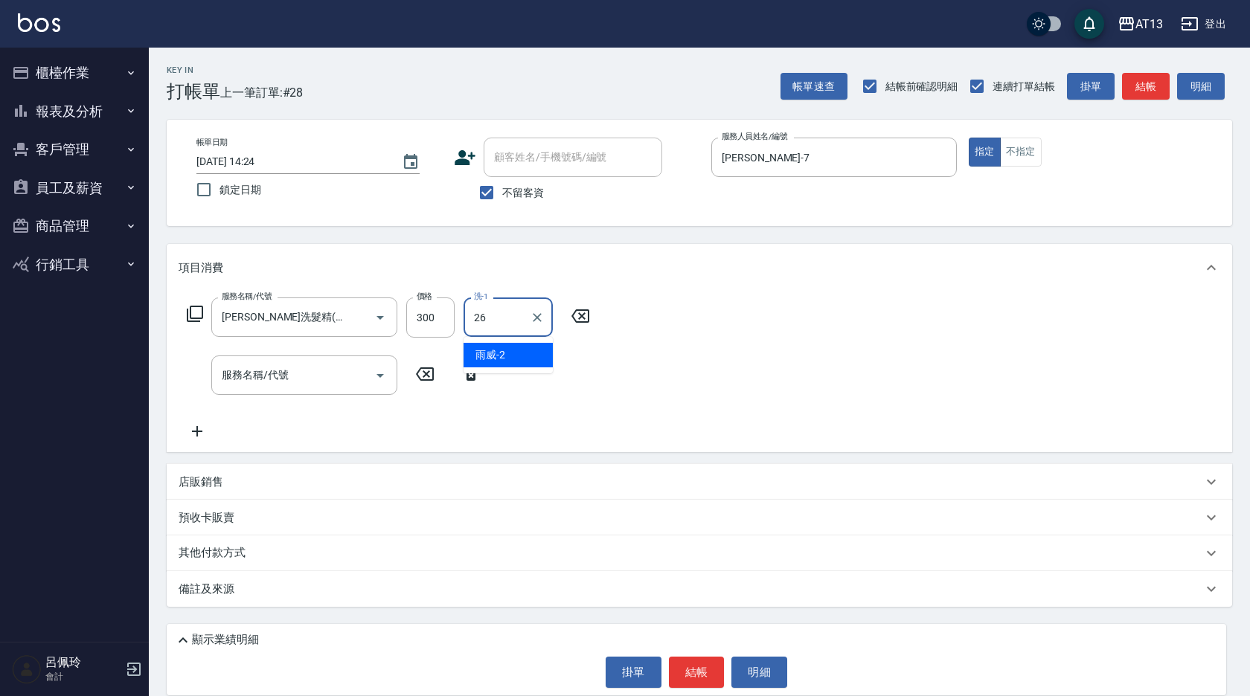
type input "[PERSON_NAME]-26"
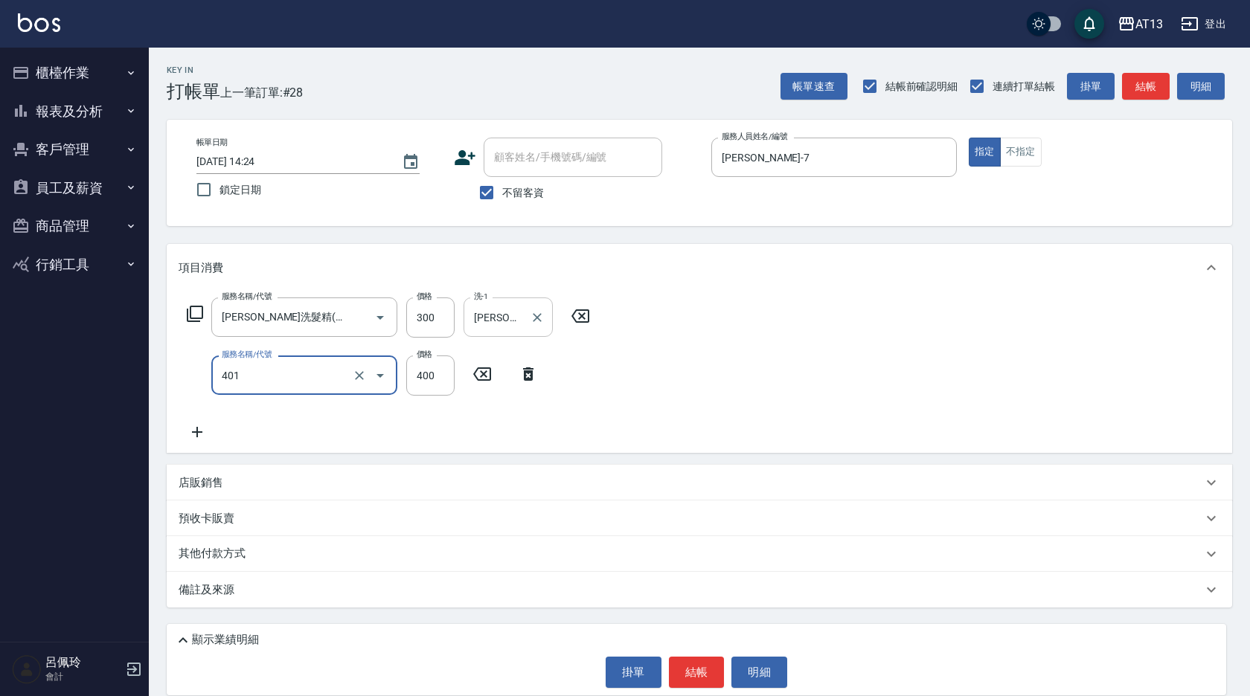
type input "剪髮(401)"
type input "250"
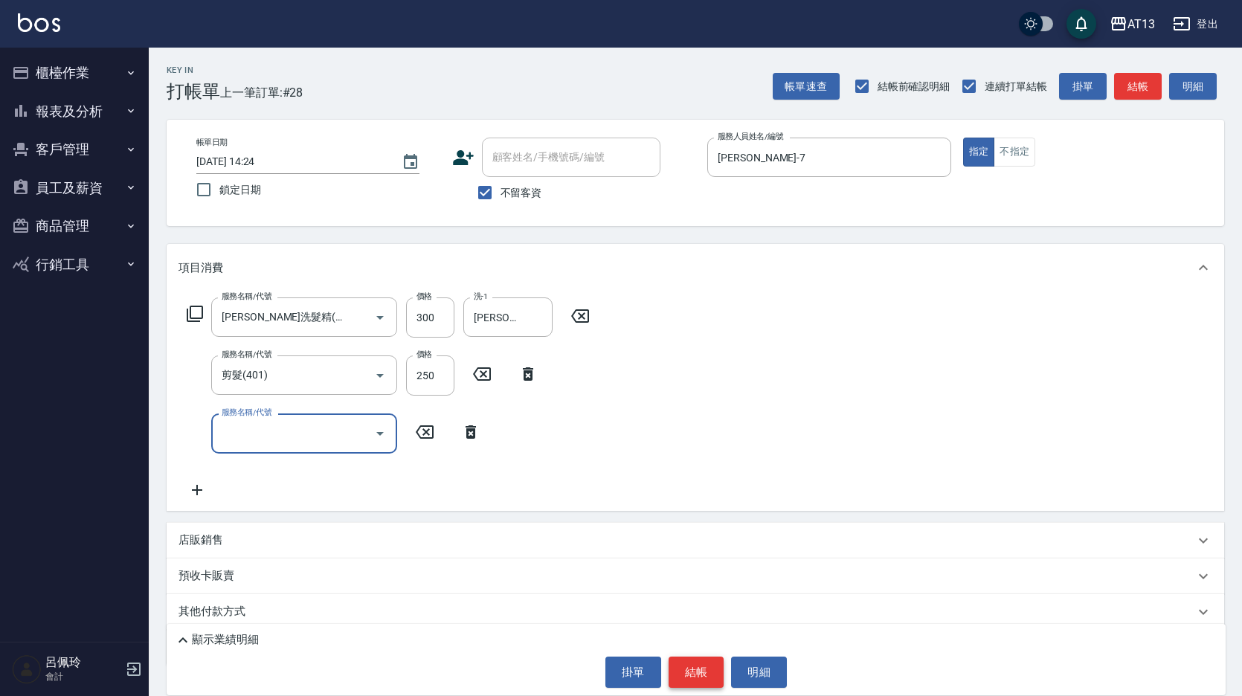
click at [697, 667] on button "結帳" at bounding box center [697, 672] width 56 height 31
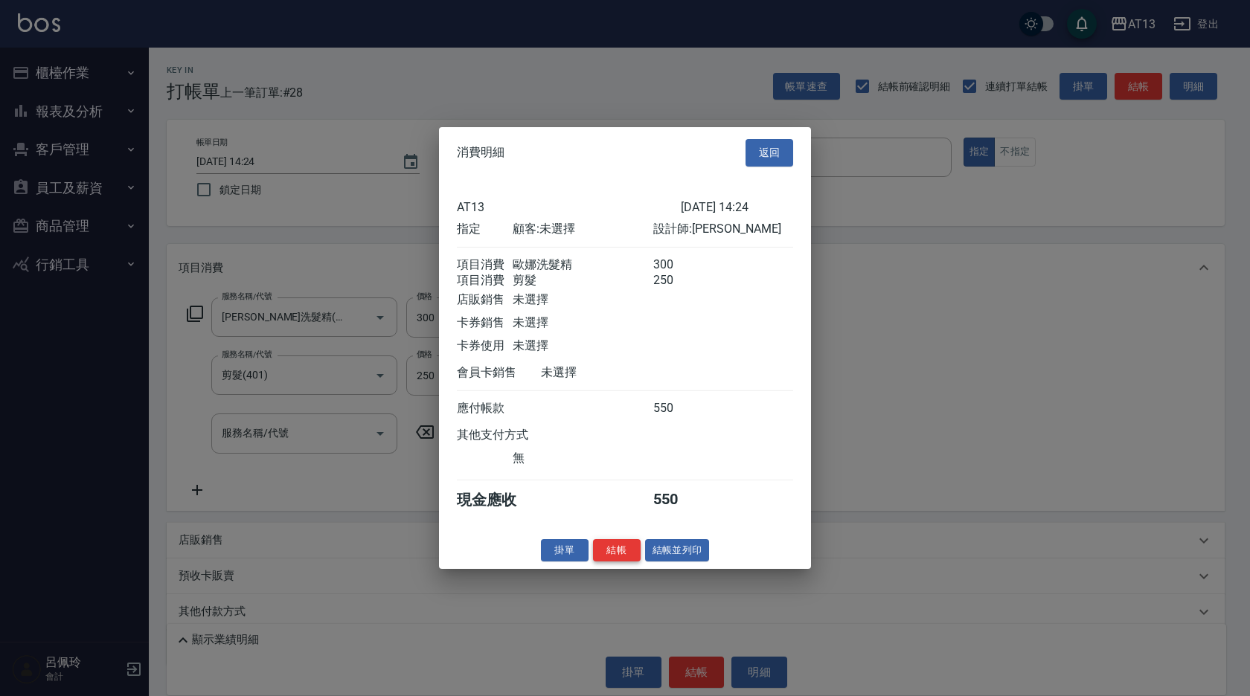
click at [620, 558] on button "結帳" at bounding box center [617, 550] width 48 height 23
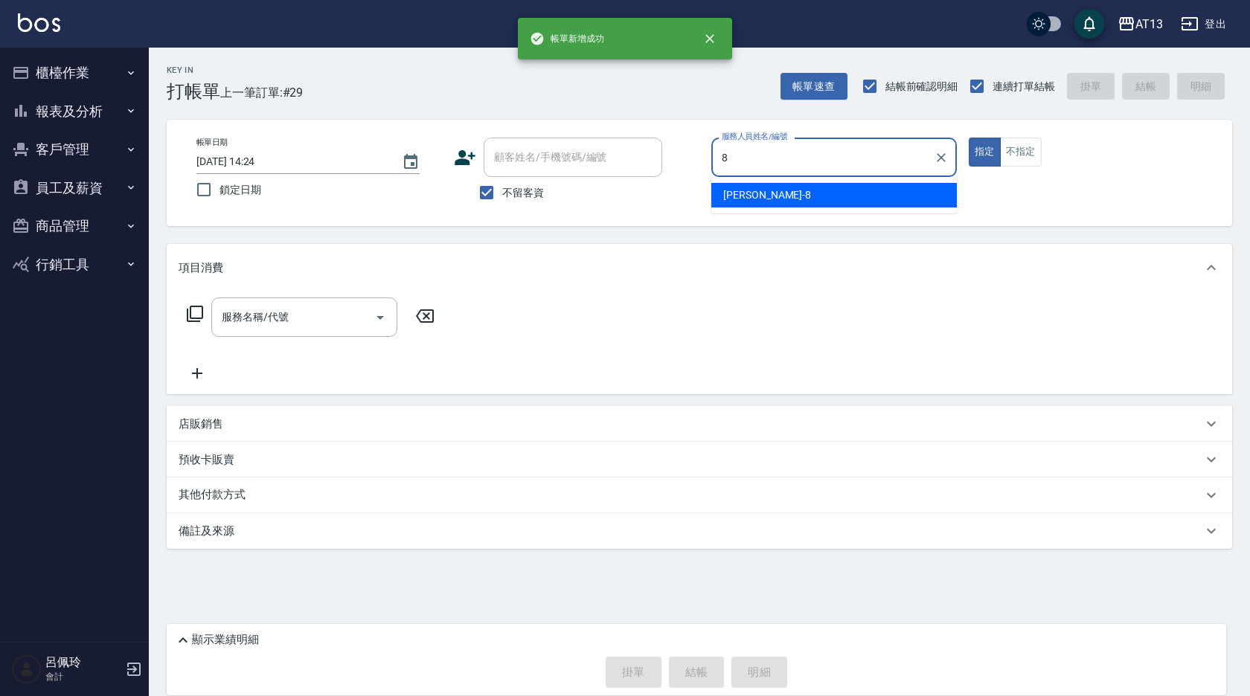
click at [747, 205] on div "[PERSON_NAME] -8" at bounding box center [833, 195] width 245 height 25
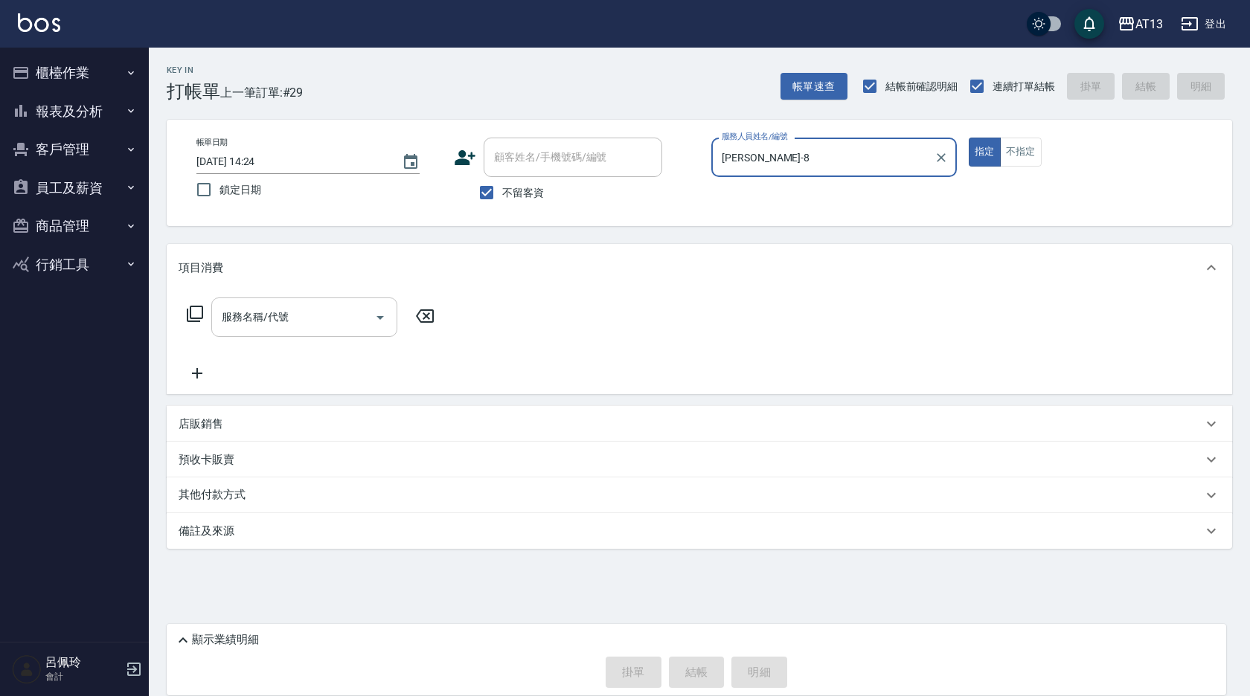
type input "[PERSON_NAME]-8"
click at [324, 312] on input "服務名稱/代號" at bounding box center [293, 317] width 150 height 26
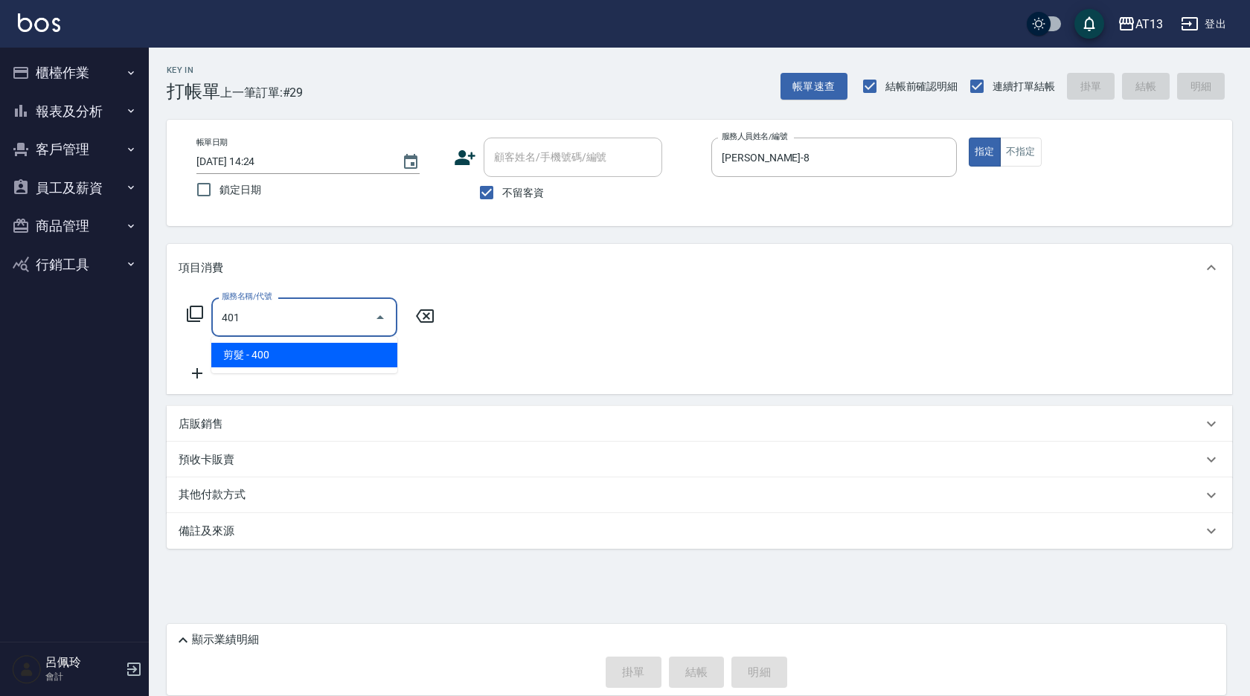
type input "剪髮(401)"
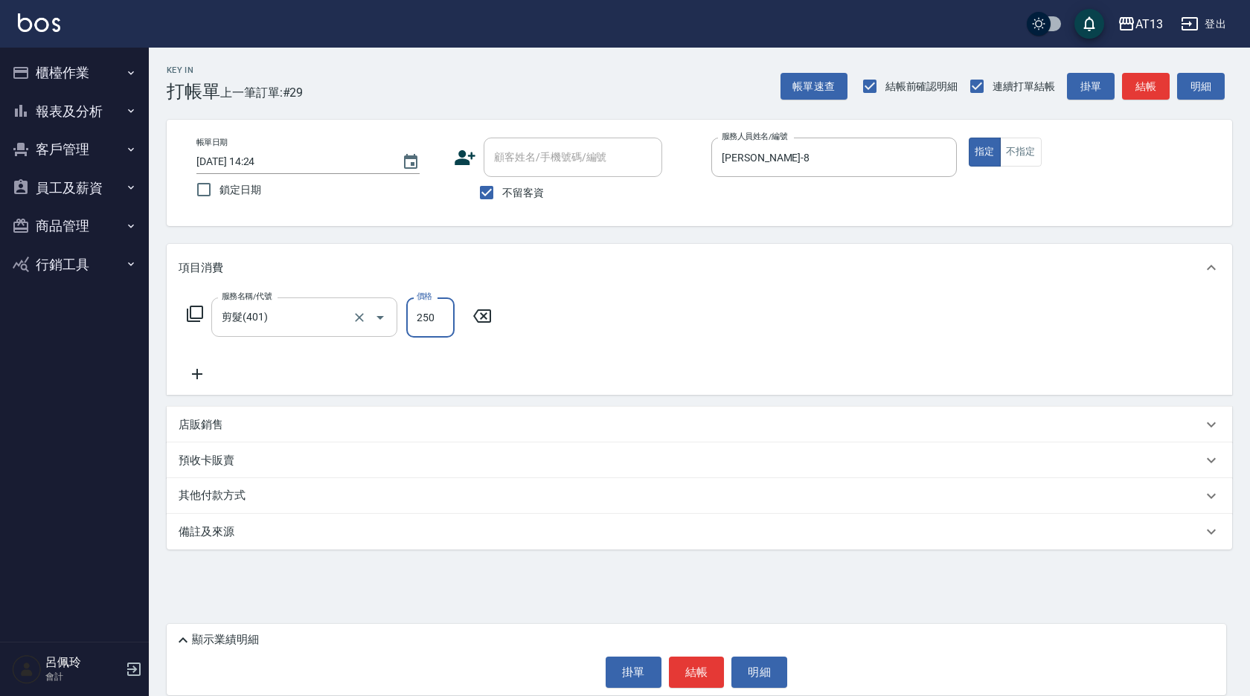
type input "250"
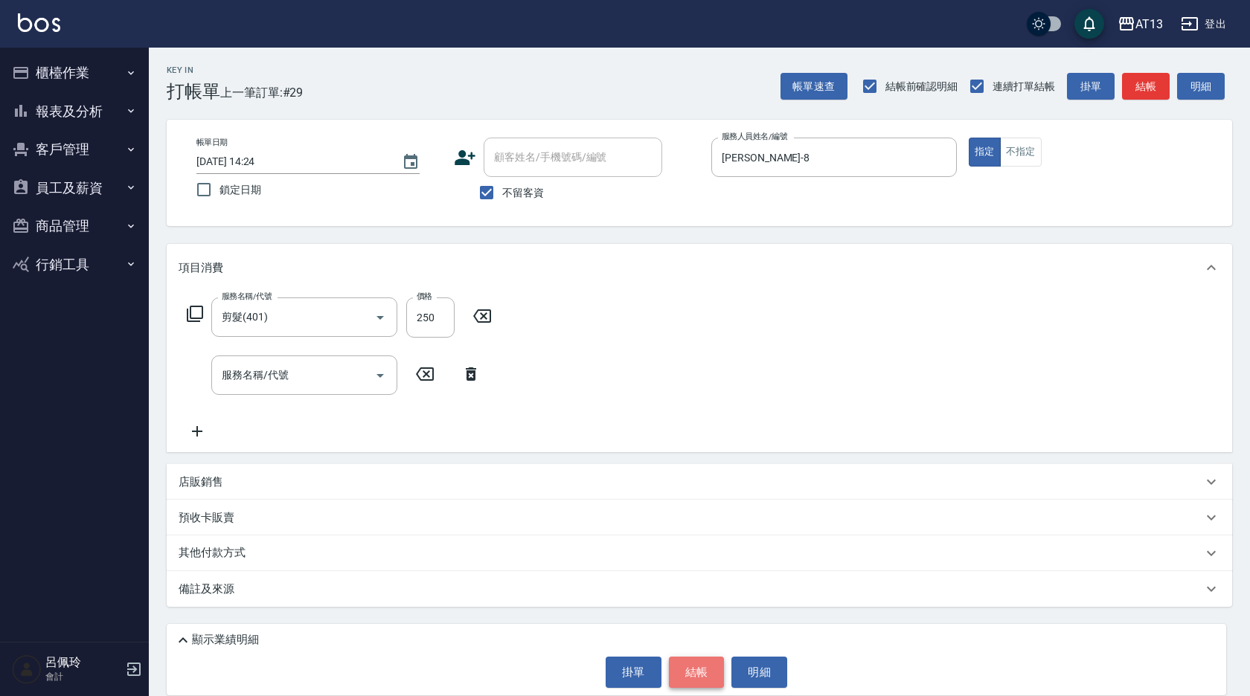
click at [710, 677] on button "結帳" at bounding box center [697, 672] width 56 height 31
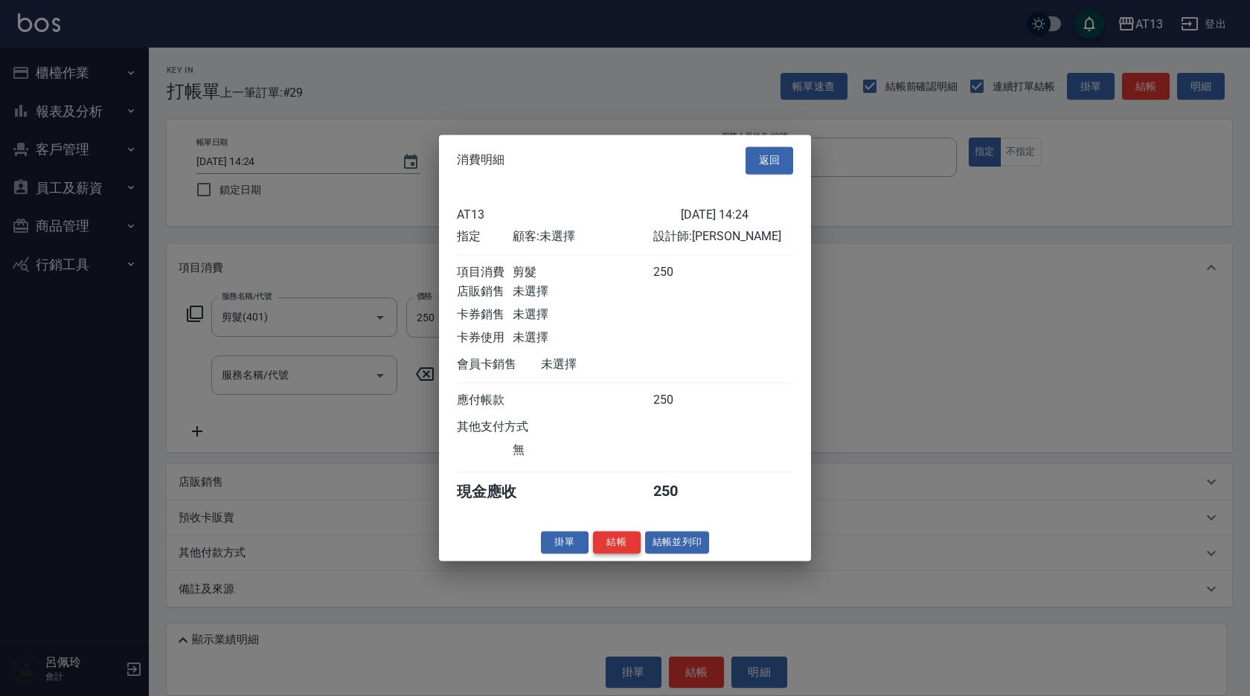
click at [633, 554] on button "結帳" at bounding box center [617, 542] width 48 height 23
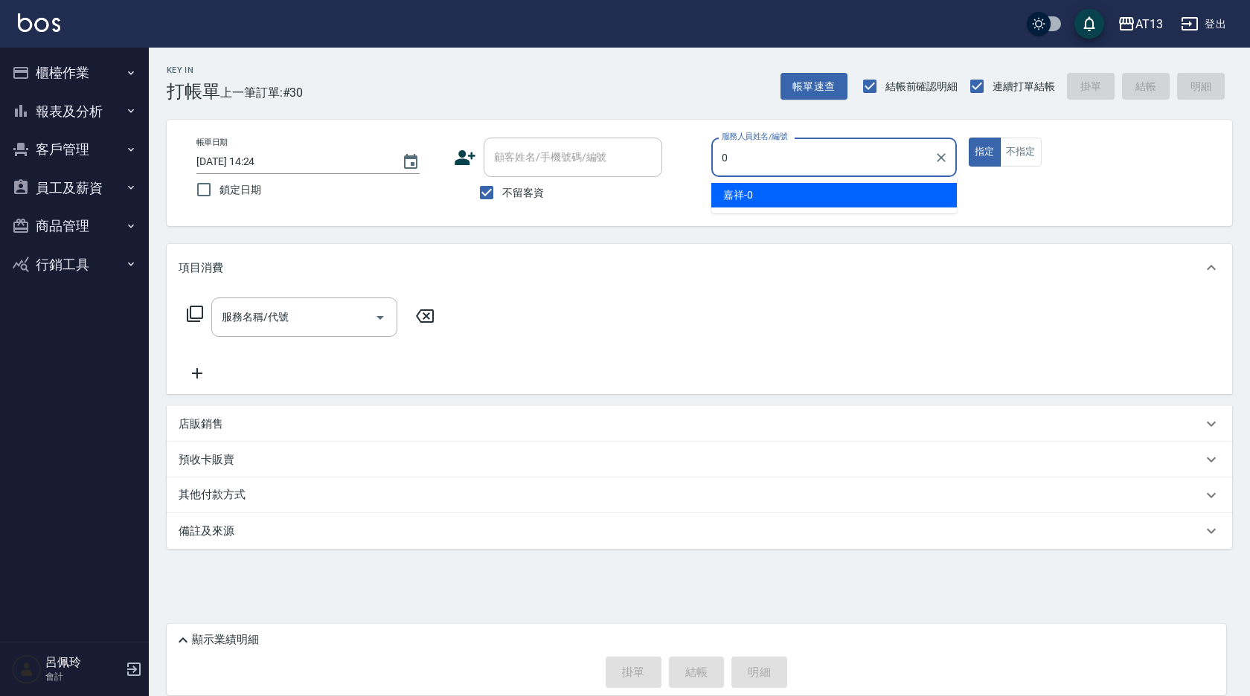
click at [739, 192] on span "嘉祥 -0" at bounding box center [738, 195] width 30 height 16
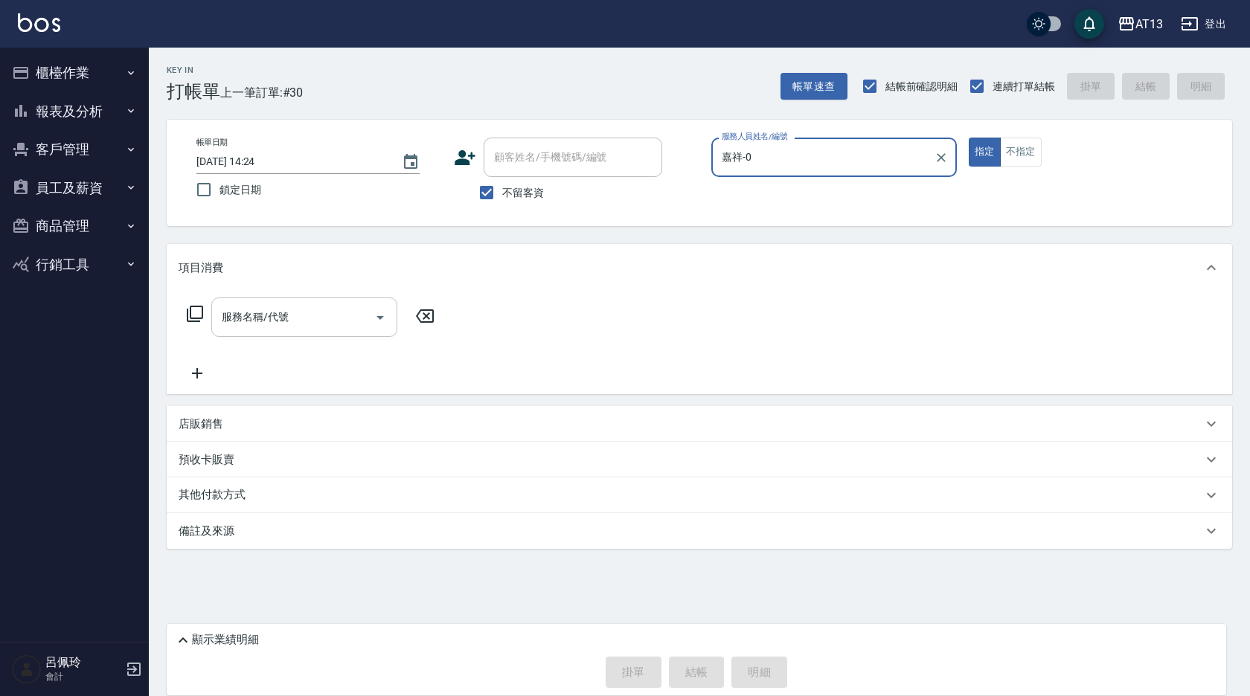
type input "嘉祥-0"
click at [333, 309] on input "服務名稱/代號" at bounding box center [293, 317] width 150 height 26
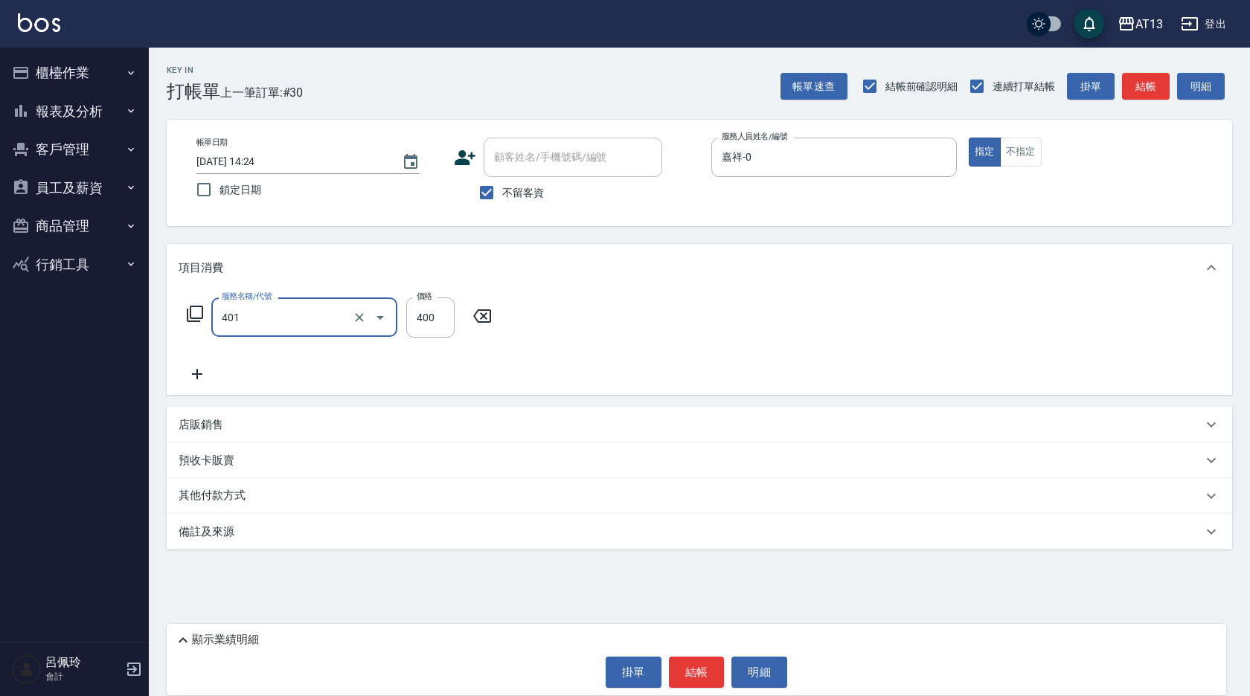
type input "剪髮(401)"
type input "300"
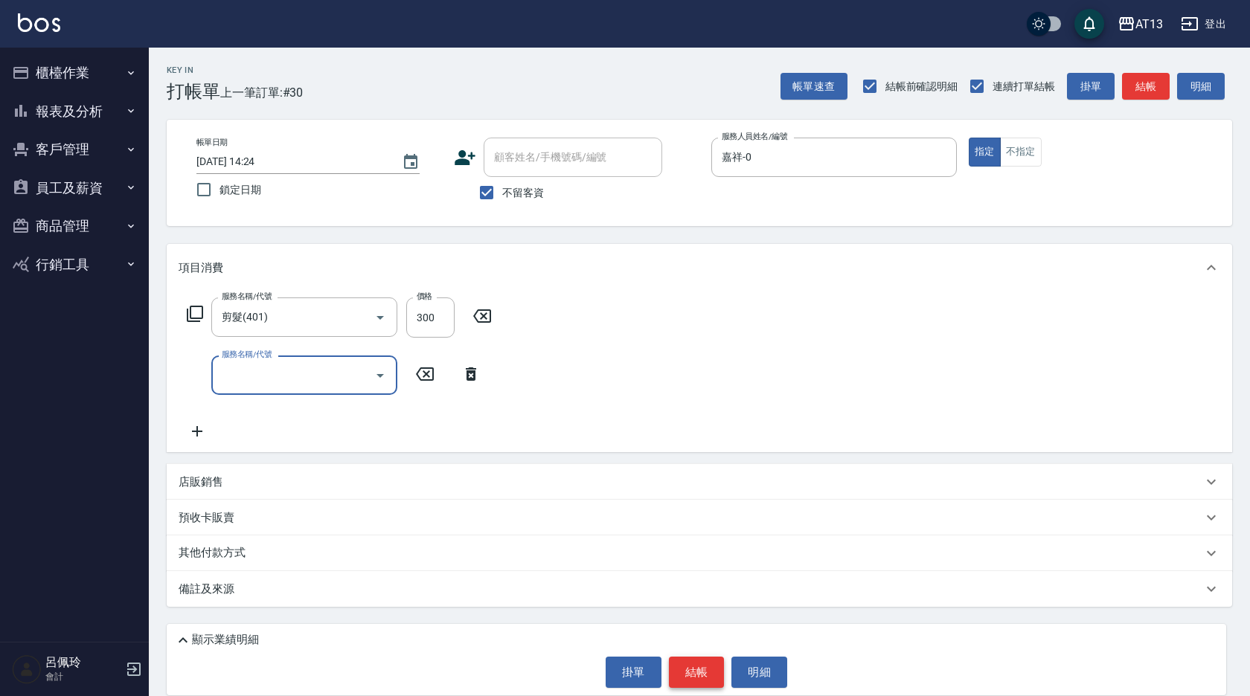
click at [702, 671] on button "結帳" at bounding box center [697, 672] width 56 height 31
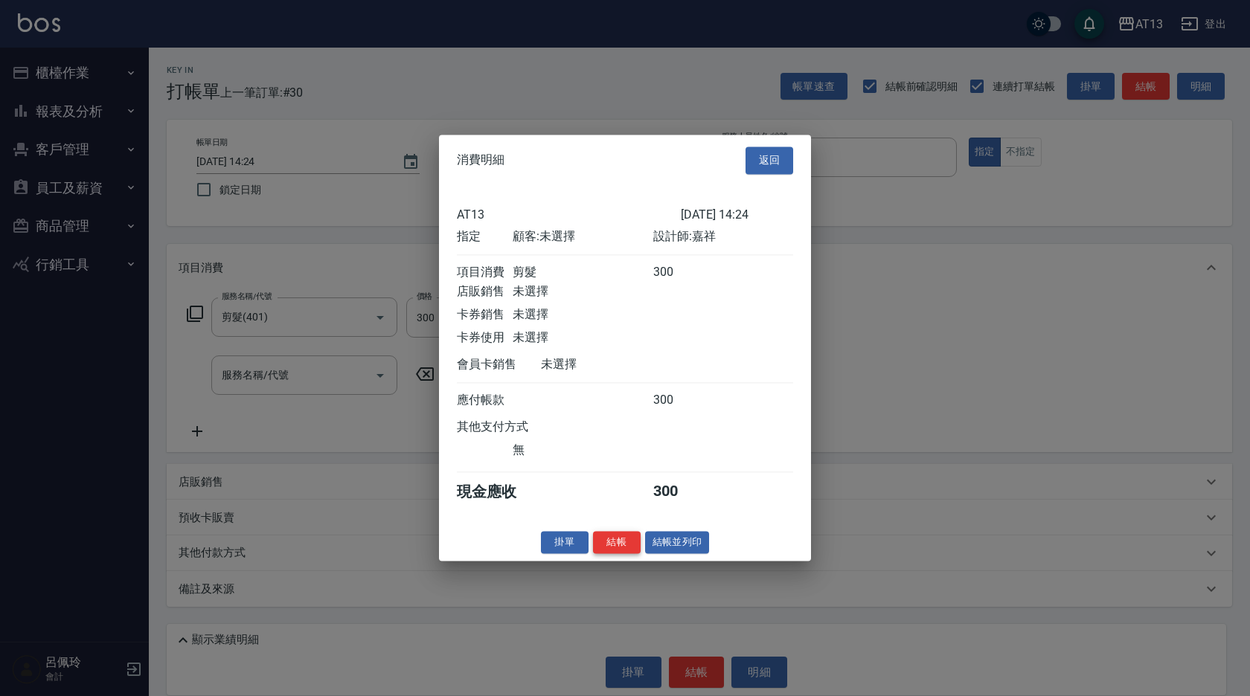
click at [614, 554] on button "結帳" at bounding box center [617, 542] width 48 height 23
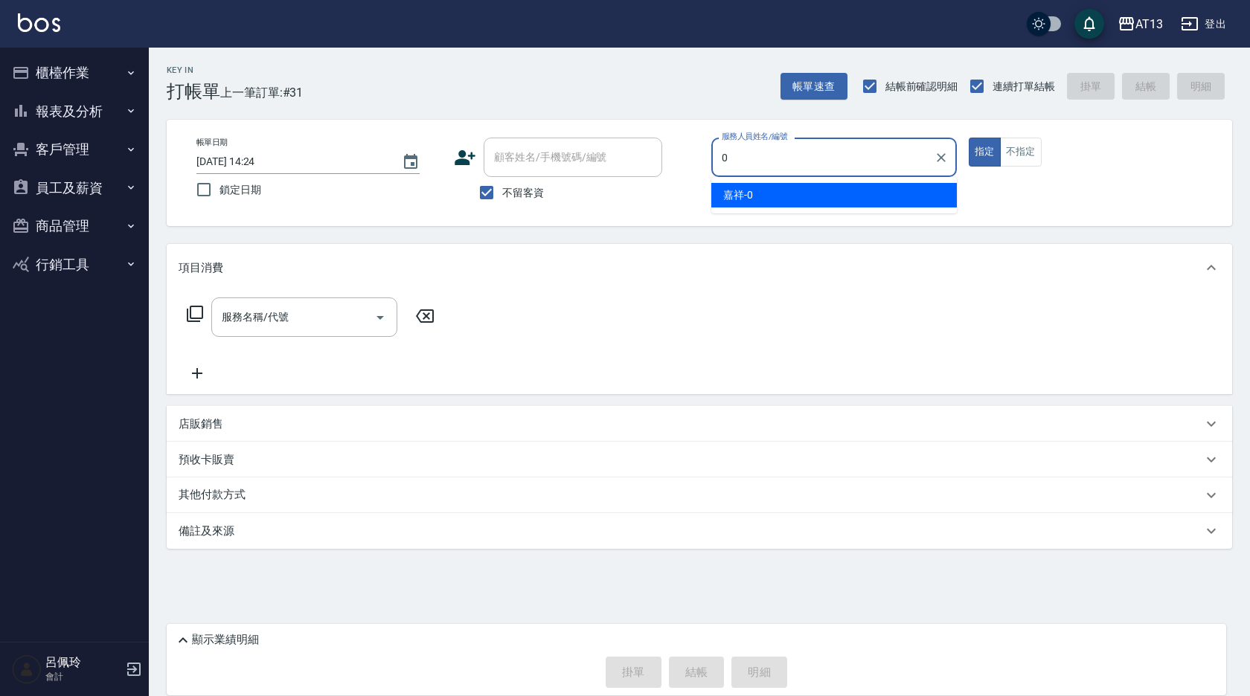
click at [754, 184] on div "嘉祥 -0" at bounding box center [833, 195] width 245 height 25
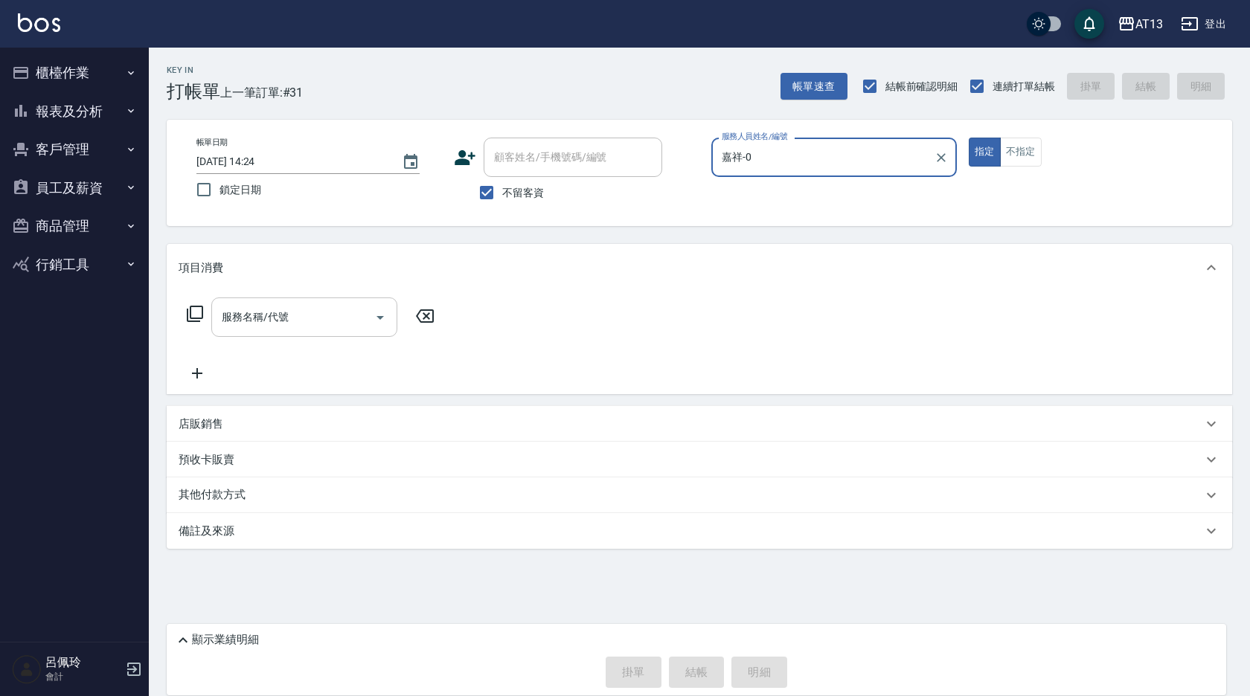
type input "嘉祥-0"
click at [346, 318] on input "服務名稱/代號" at bounding box center [293, 317] width 150 height 26
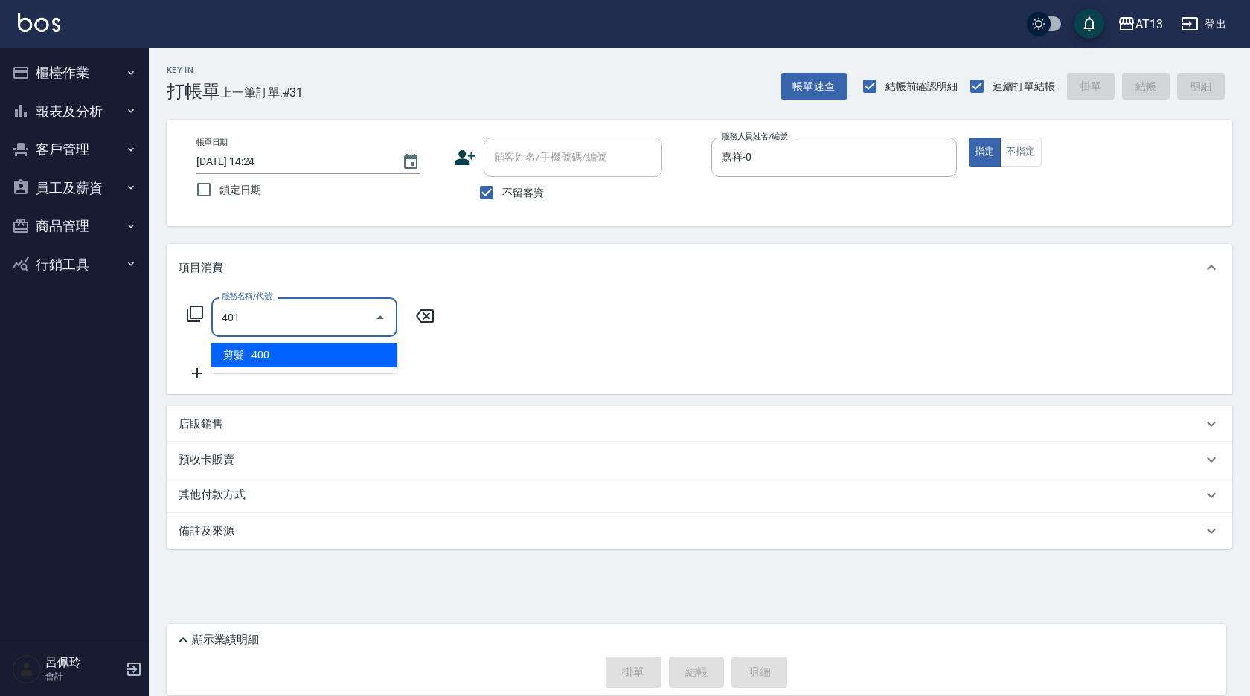
type input "剪髮(401)"
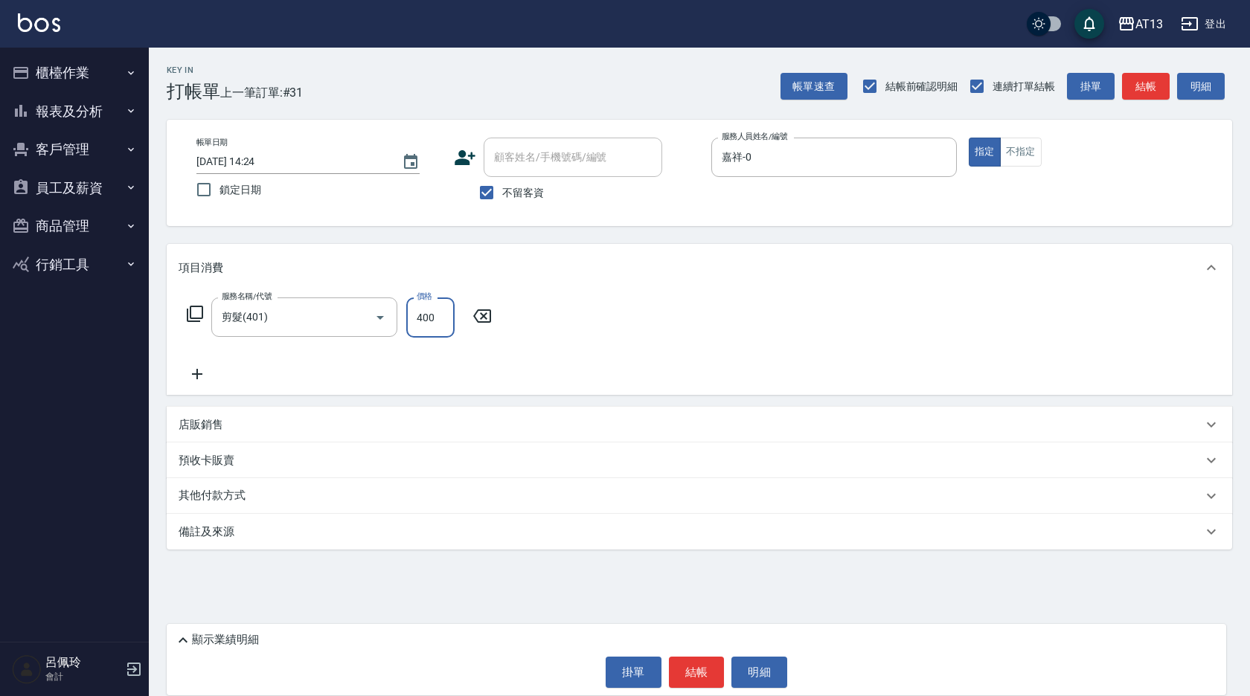
click at [658, 358] on div "服務名稱/代號 剪髮(401) 服務名稱/代號 價格 400 價格" at bounding box center [699, 343] width 1065 height 103
click at [693, 668] on button "結帳" at bounding box center [697, 672] width 56 height 31
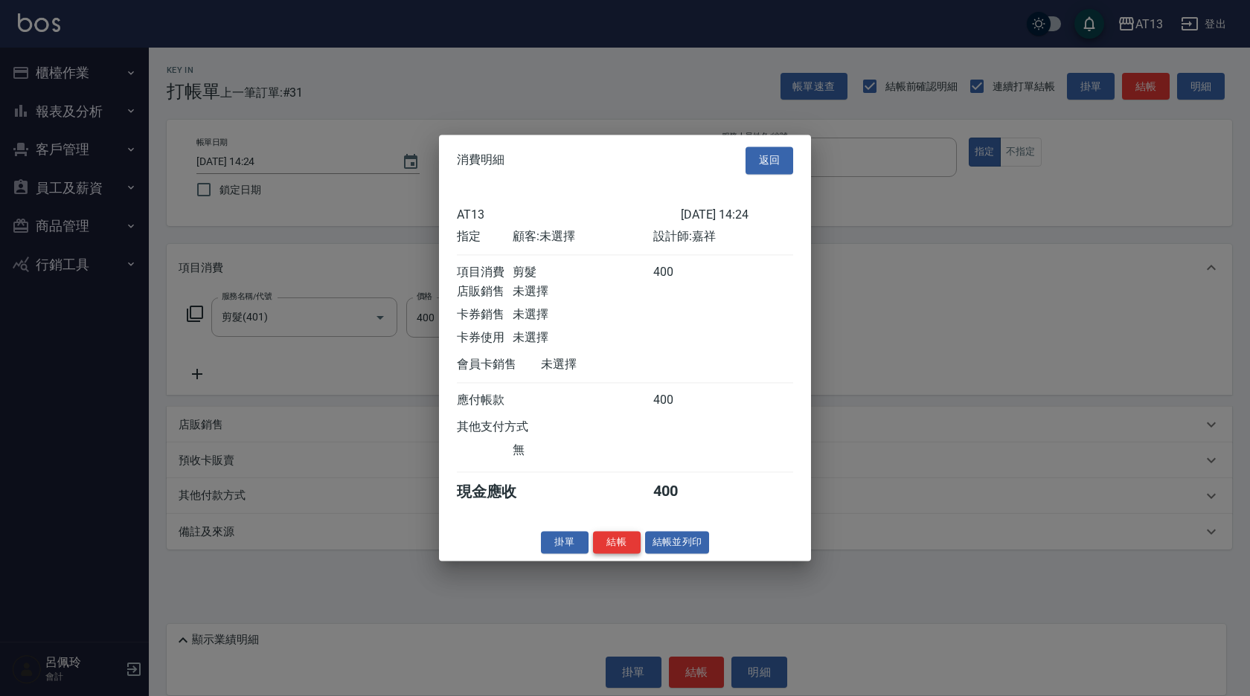
click at [606, 551] on button "結帳" at bounding box center [617, 542] width 48 height 23
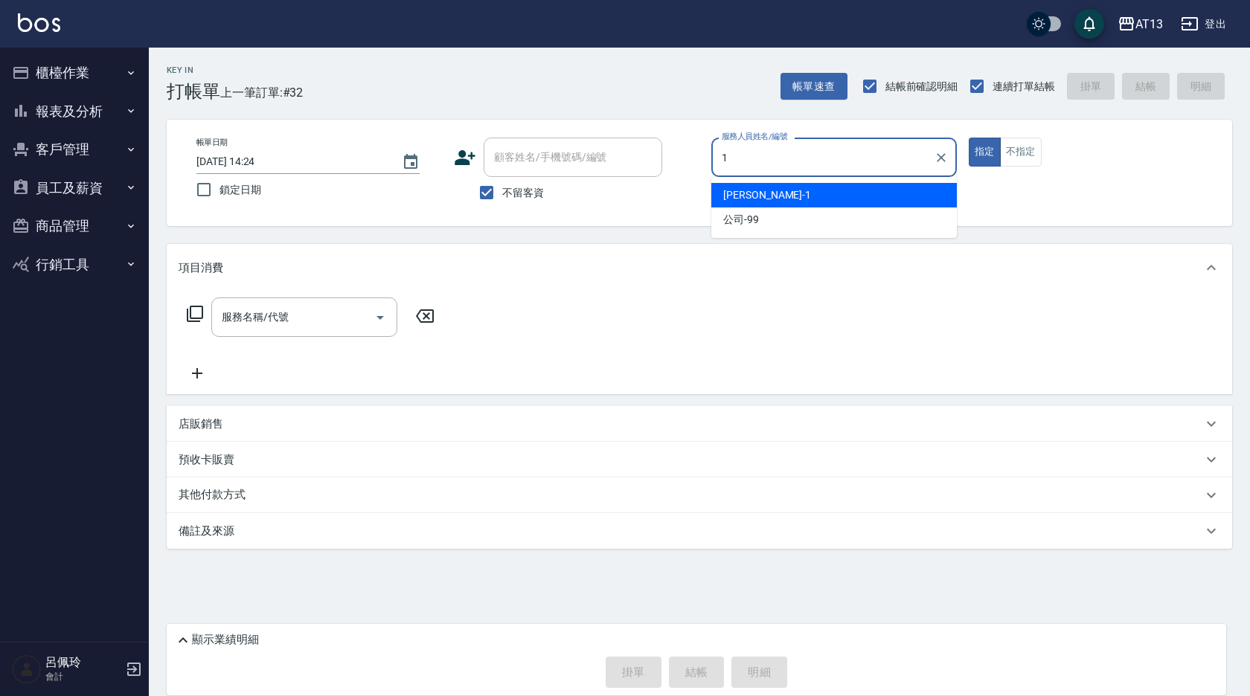
click at [728, 193] on span "[PERSON_NAME] -1" at bounding box center [767, 195] width 88 height 16
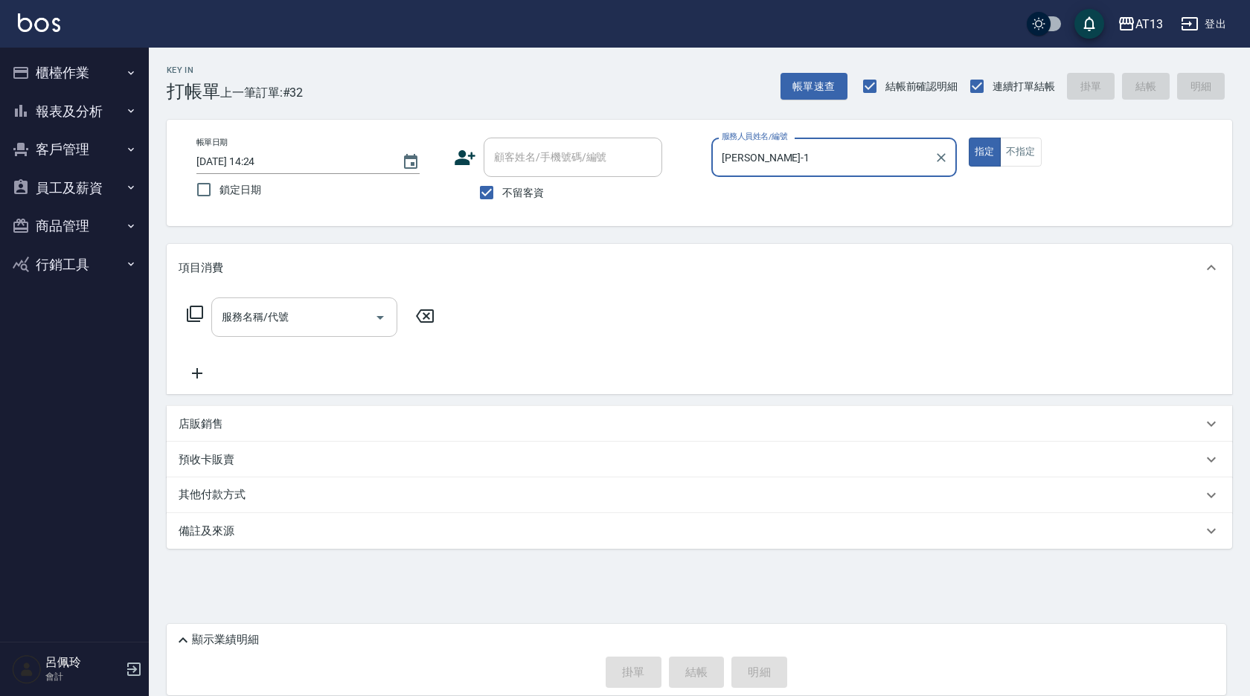
click at [335, 302] on div "服務名稱/代號" at bounding box center [304, 317] width 186 height 39
type input "[PERSON_NAME]-1"
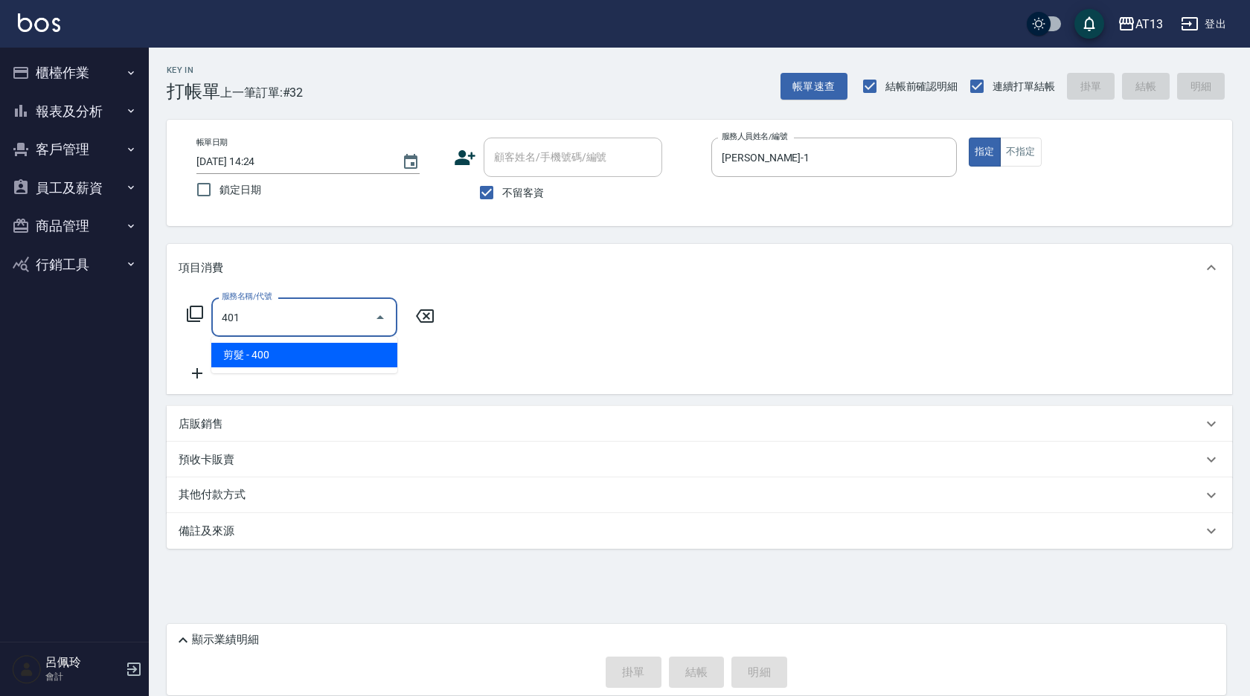
type input "剪髮(401)"
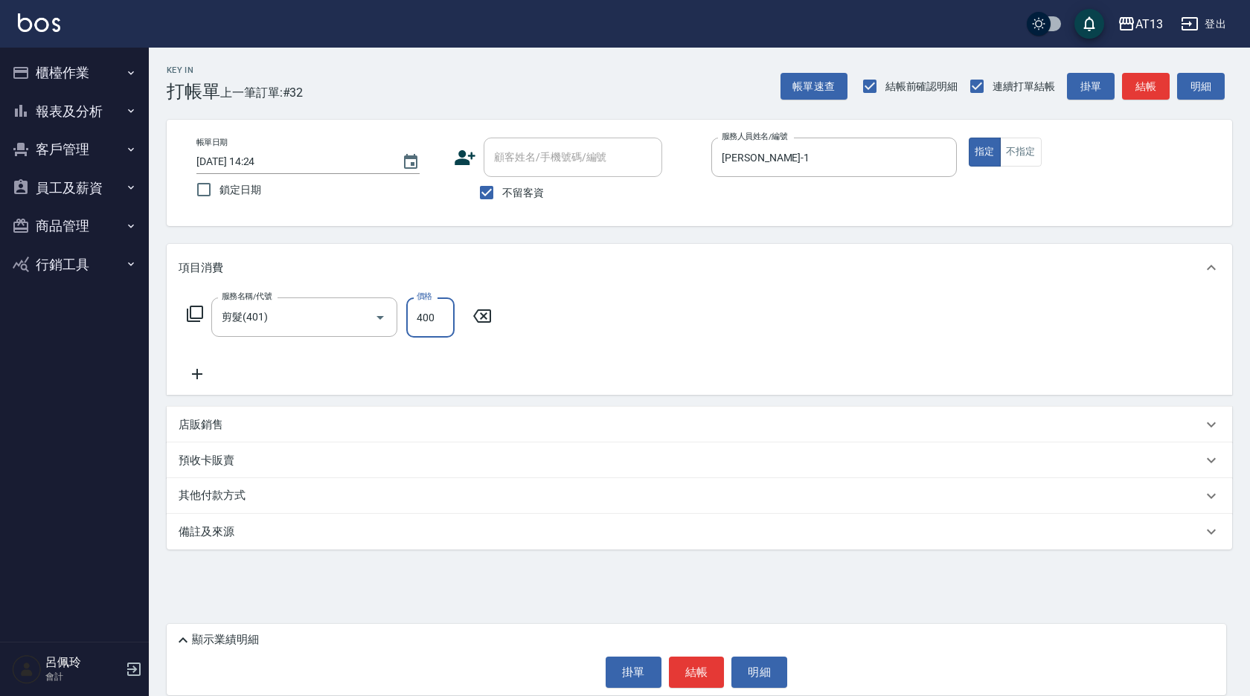
click at [693, 655] on div "顯示業績明細 掛單 結帳 明細" at bounding box center [696, 659] width 1059 height 71
click at [692, 658] on button "結帳" at bounding box center [697, 672] width 56 height 31
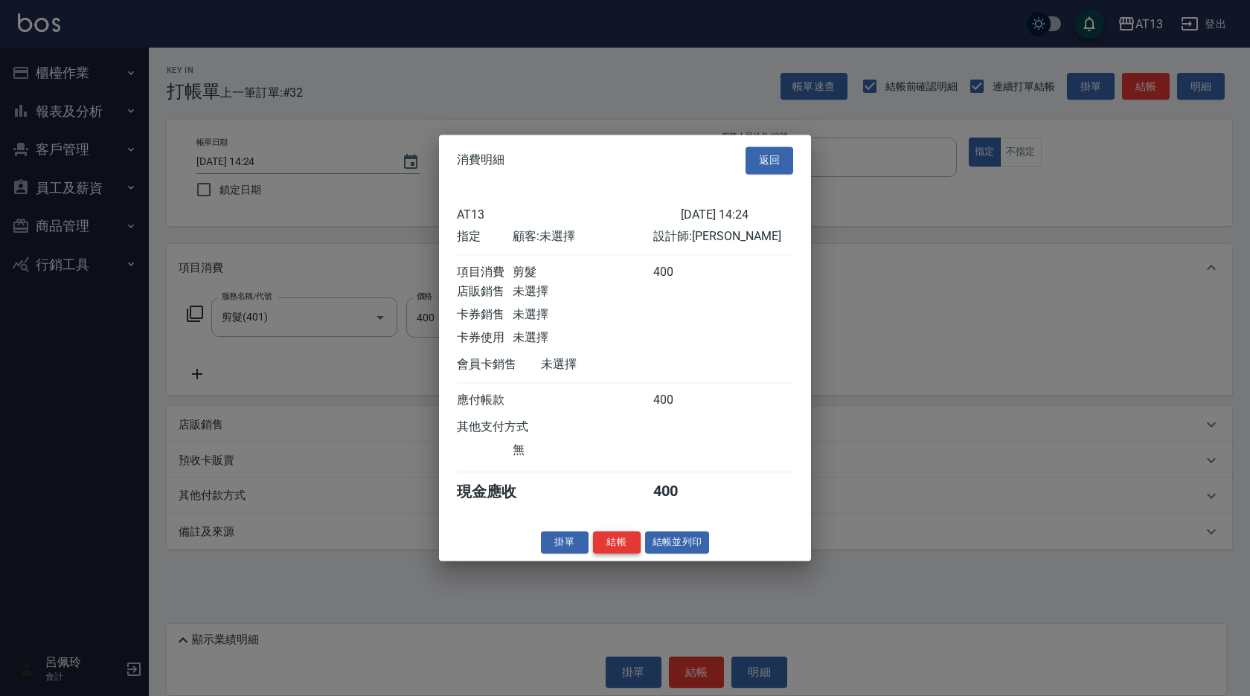
click at [617, 551] on button "結帳" at bounding box center [617, 542] width 48 height 23
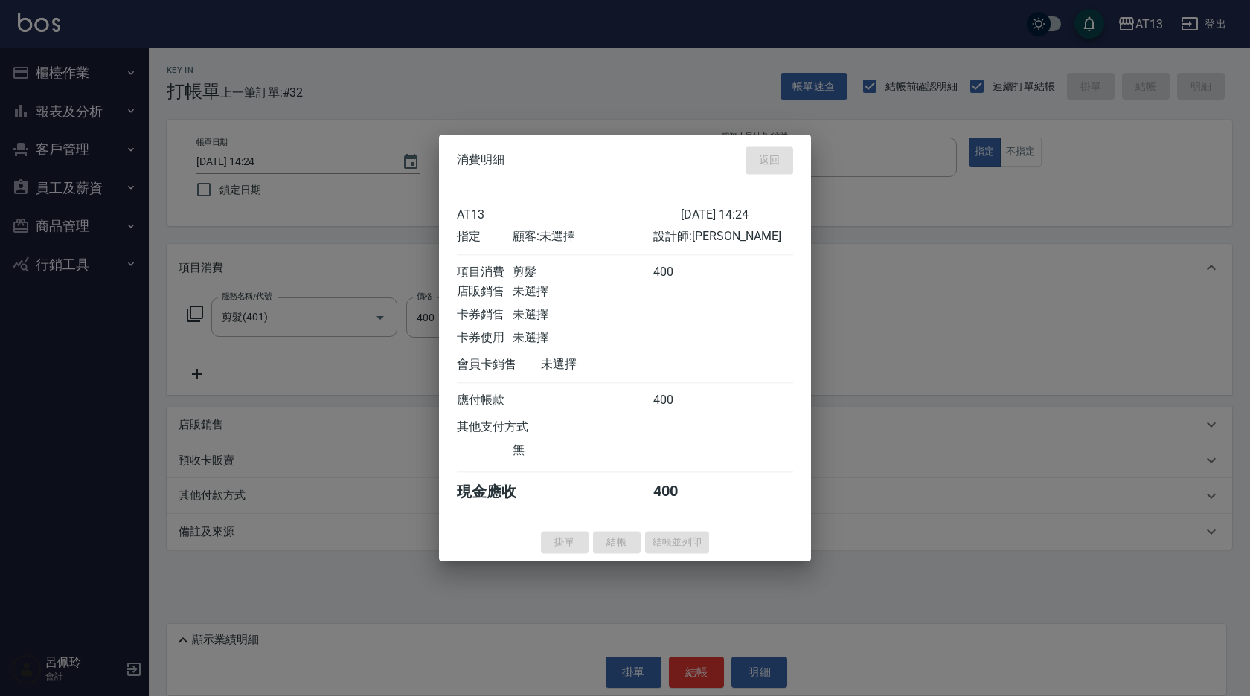
type input "[DATE] 14:25"
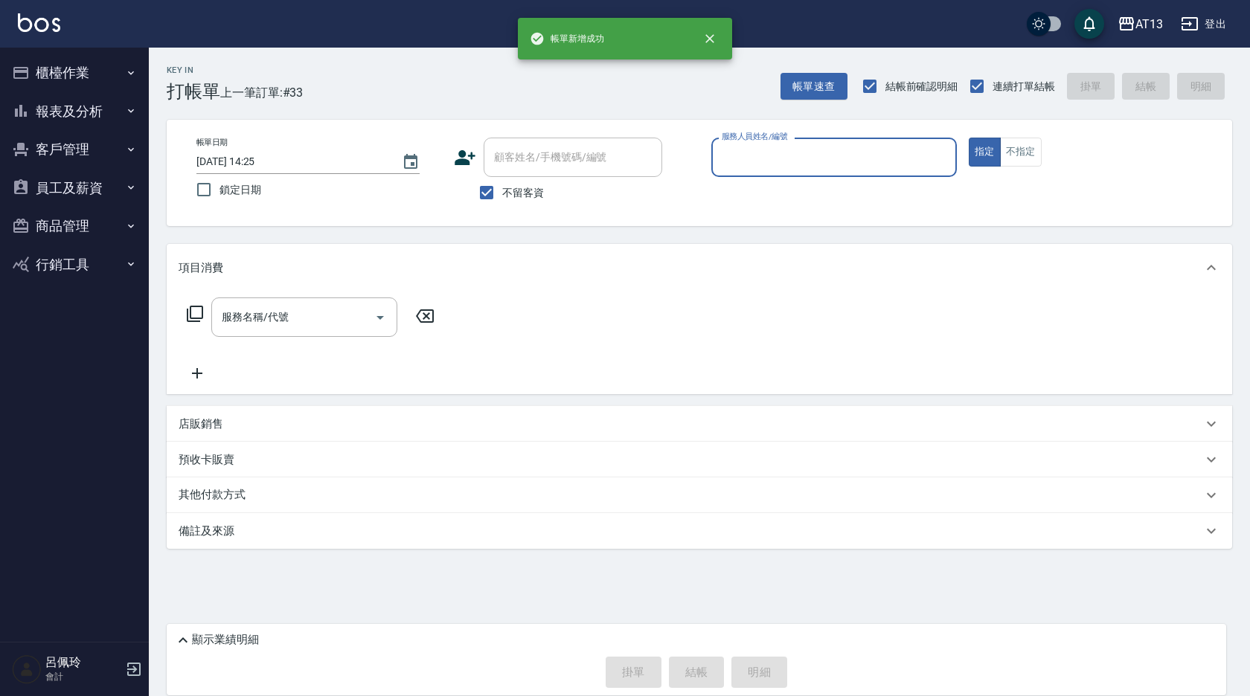
click at [47, 57] on button "櫃檯作業" at bounding box center [74, 73] width 137 height 39
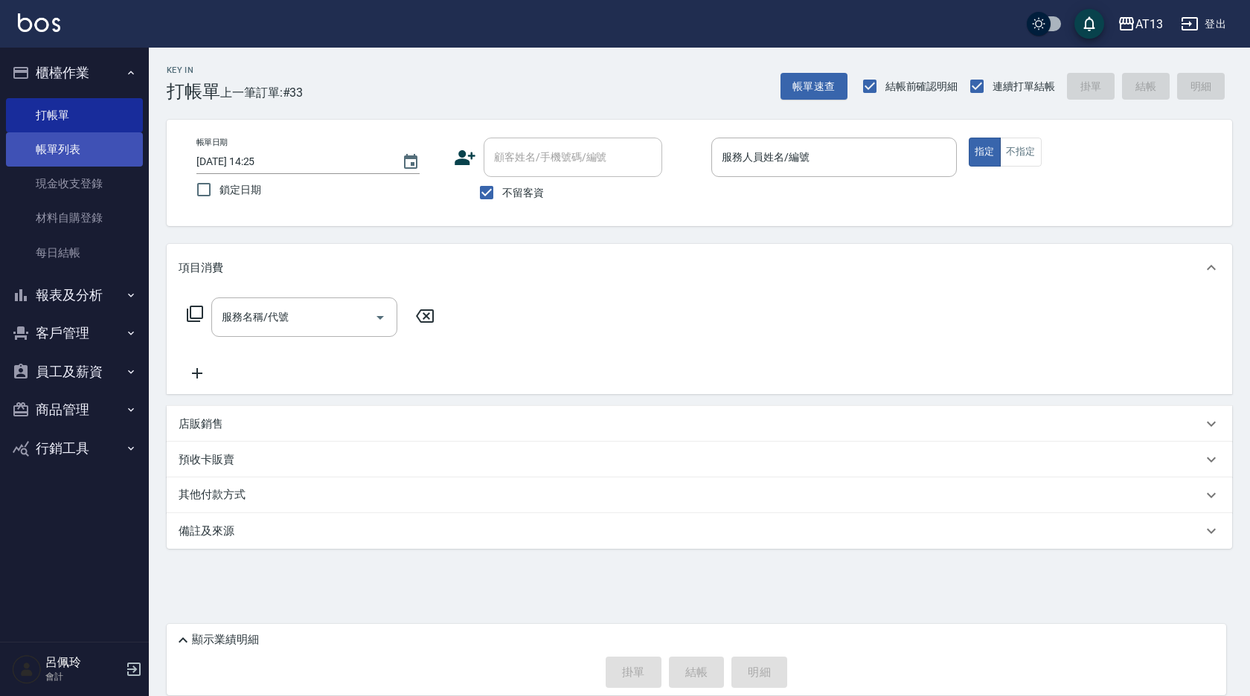
click at [57, 142] on link "帳單列表" at bounding box center [74, 149] width 137 height 34
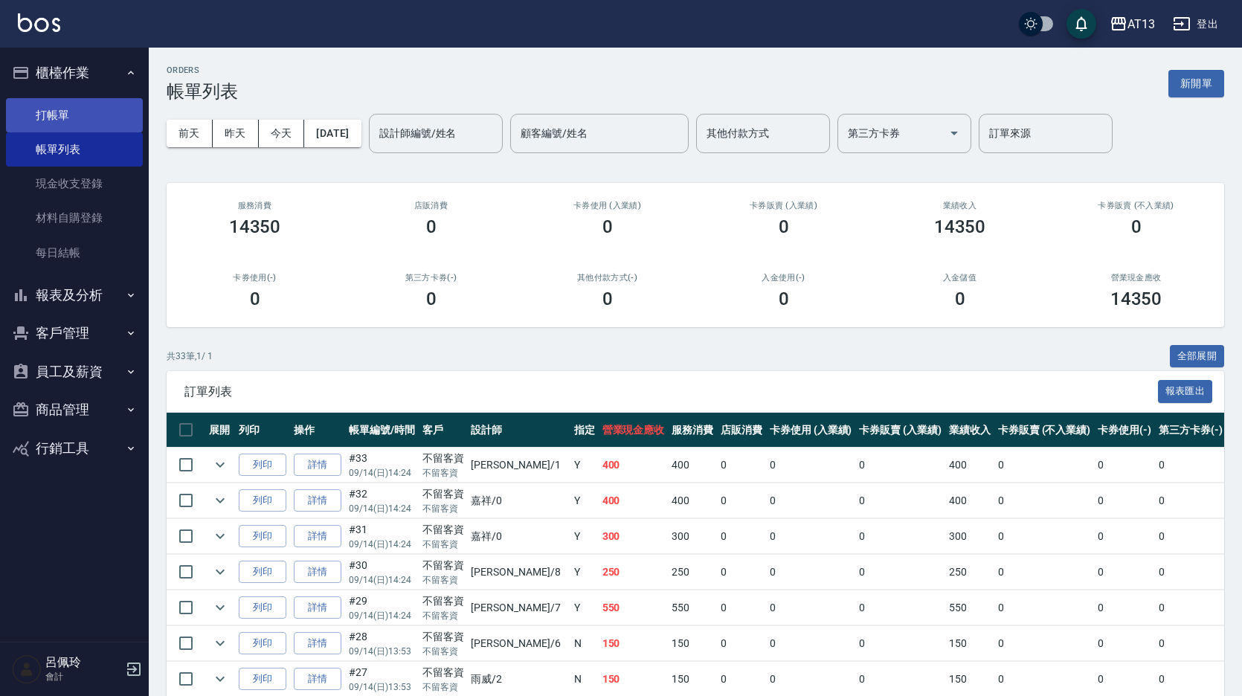
click at [65, 105] on link "打帳單" at bounding box center [74, 115] width 137 height 34
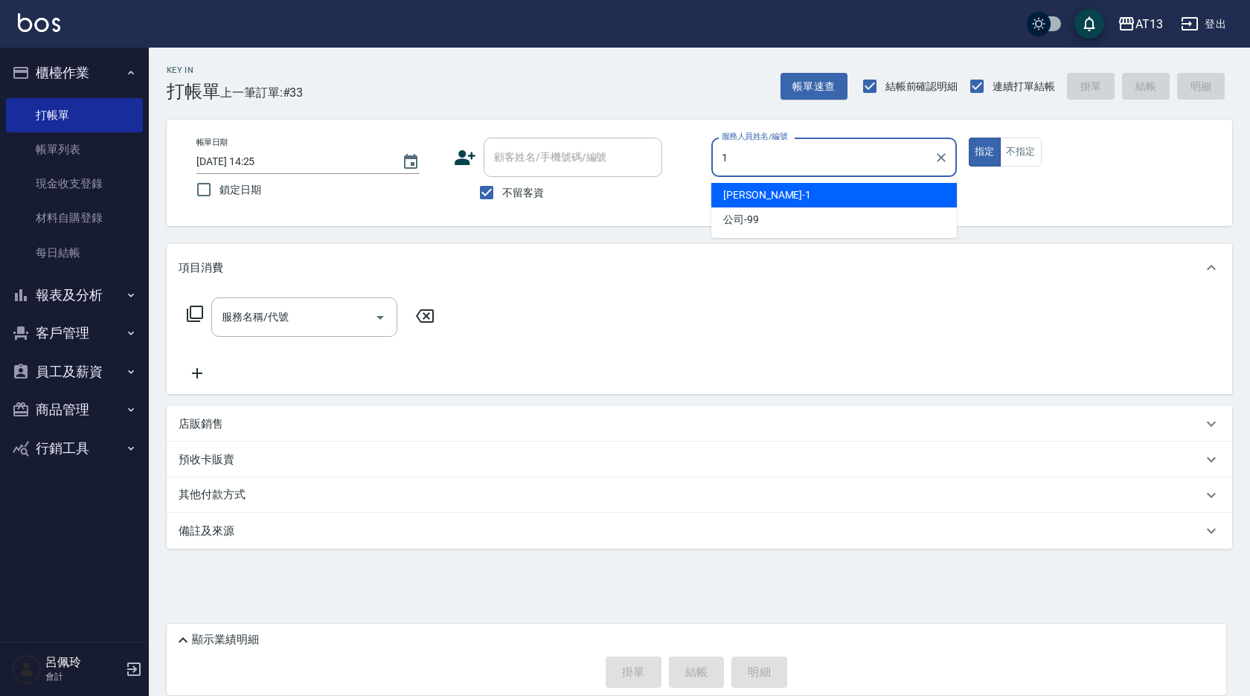
click at [731, 194] on span "[PERSON_NAME] -1" at bounding box center [767, 195] width 88 height 16
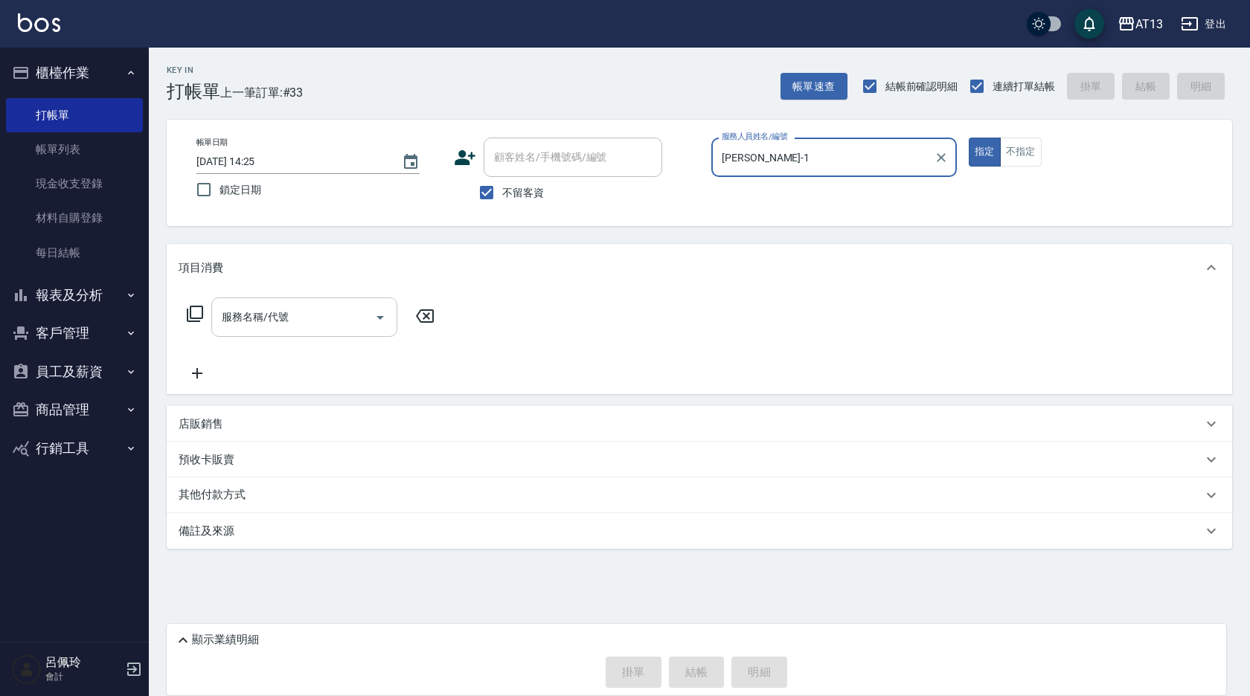
type input "[PERSON_NAME]-1"
click at [338, 321] on input "服務名稱/代號" at bounding box center [293, 317] width 150 height 26
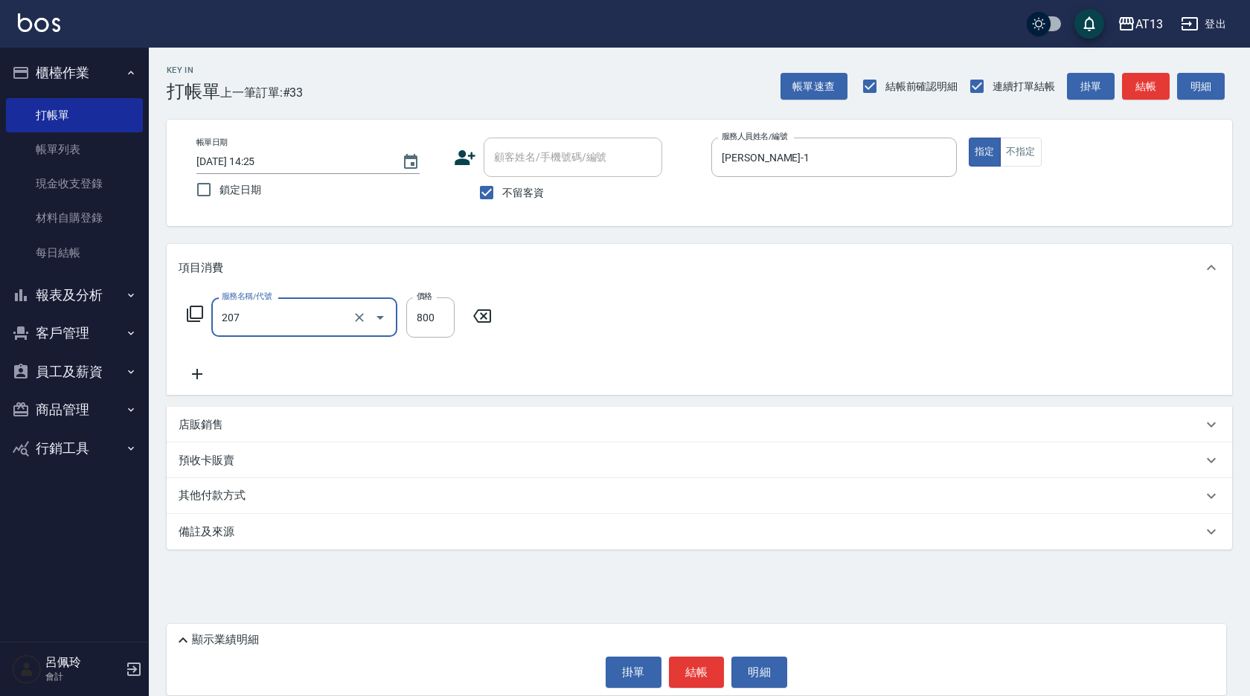
type input "清潔洗(207)"
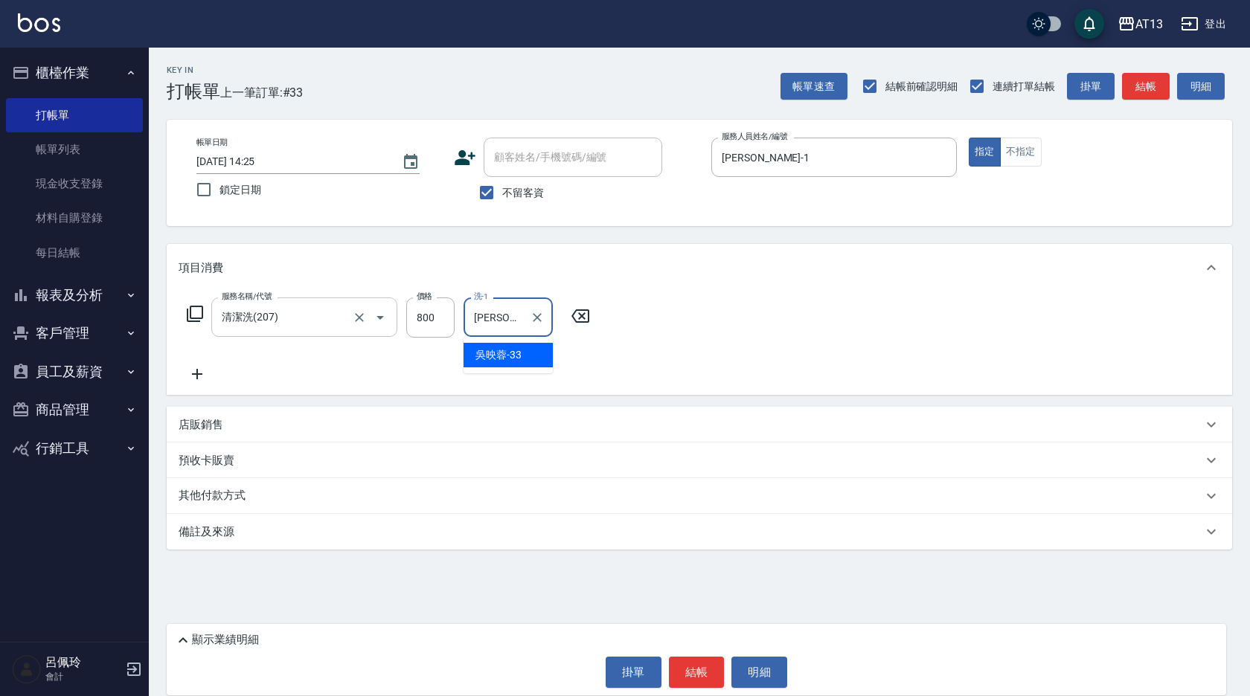
type input "[PERSON_NAME]-33"
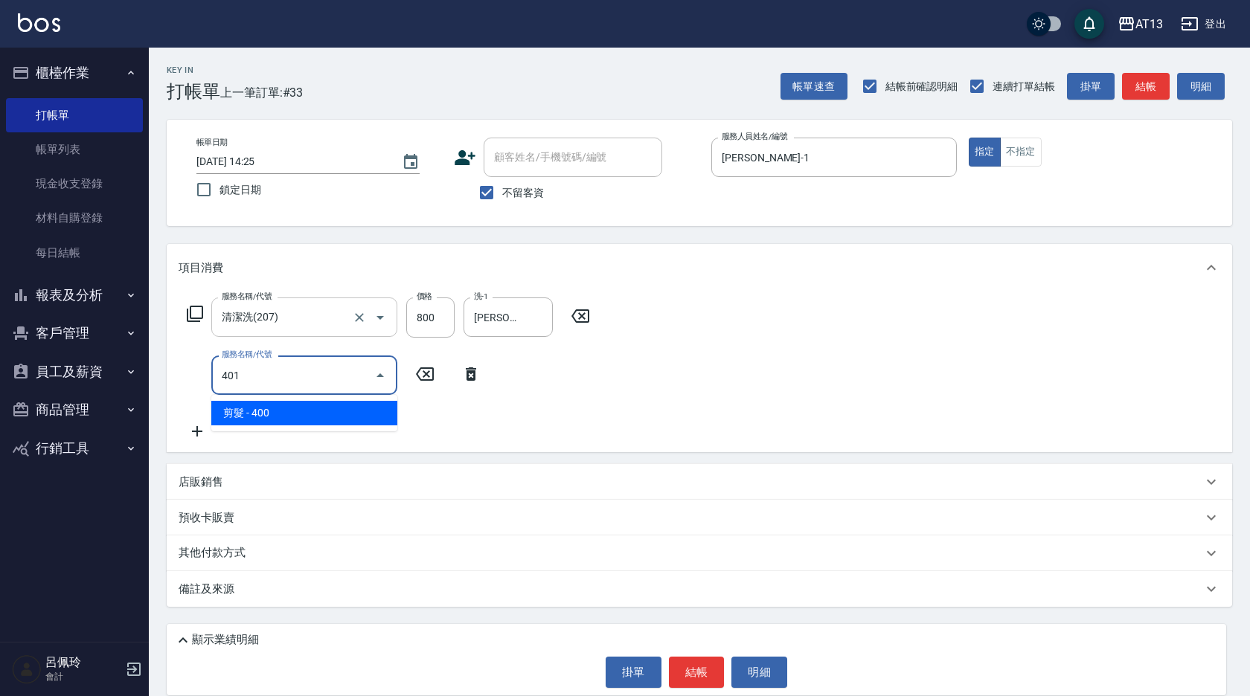
type input "剪髮(401)"
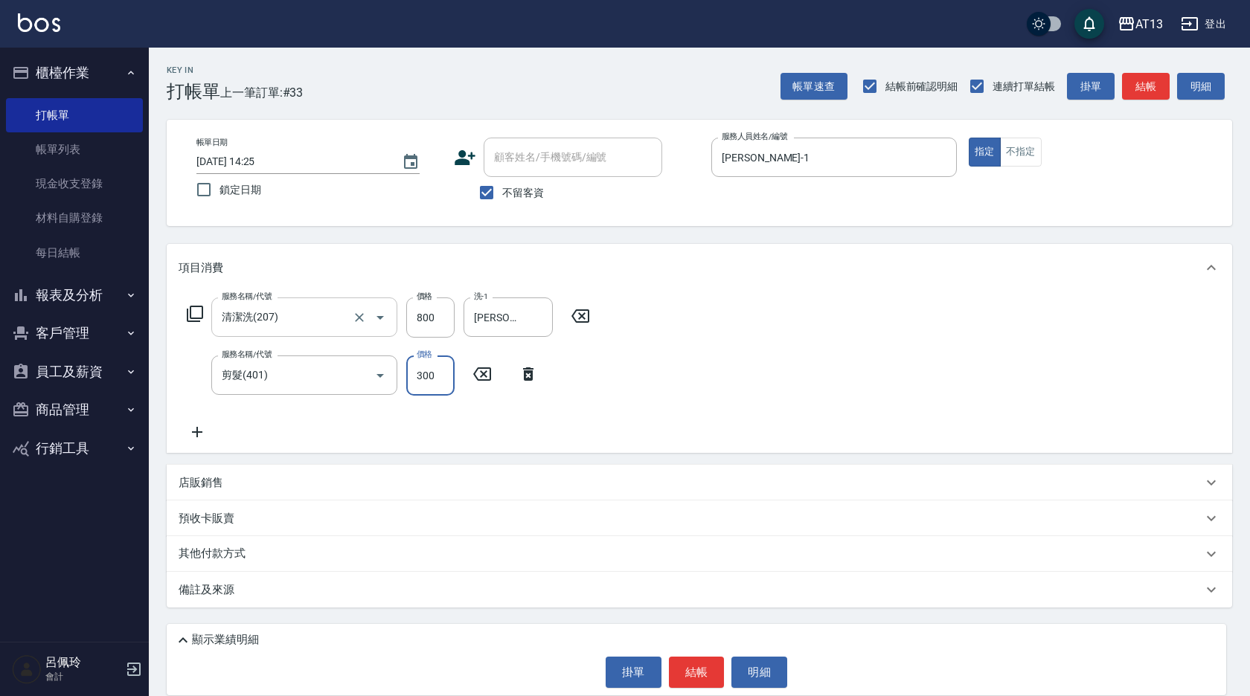
type input "300"
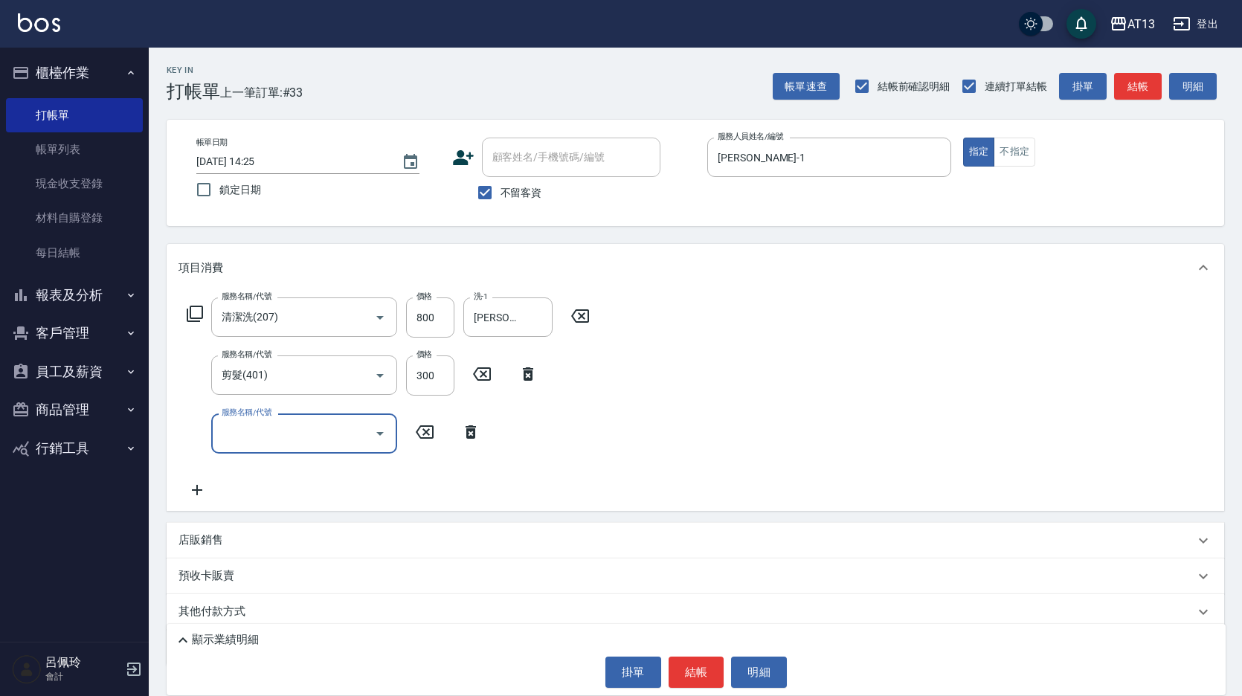
drag, startPoint x: 768, startPoint y: 423, endPoint x: 762, endPoint y: 530, distance: 107.3
click at [767, 424] on div "服務名稱/代號 清潔洗(207) 服務名稱/代號 價格 800 價格 洗-1 [PERSON_NAME]-33 洗-1 服務名稱/代號 剪髮(401) 服務名…" at bounding box center [696, 401] width 1058 height 219
click at [708, 667] on button "結帳" at bounding box center [697, 672] width 56 height 31
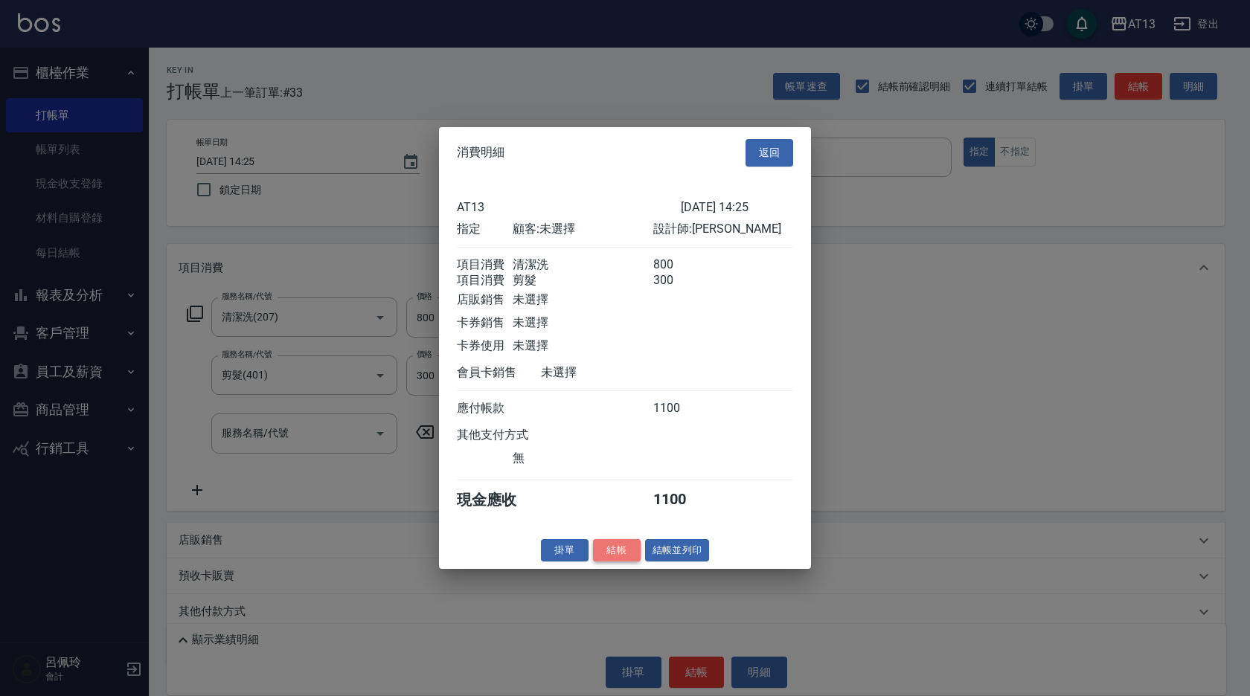
click at [612, 554] on button "結帳" at bounding box center [617, 550] width 48 height 23
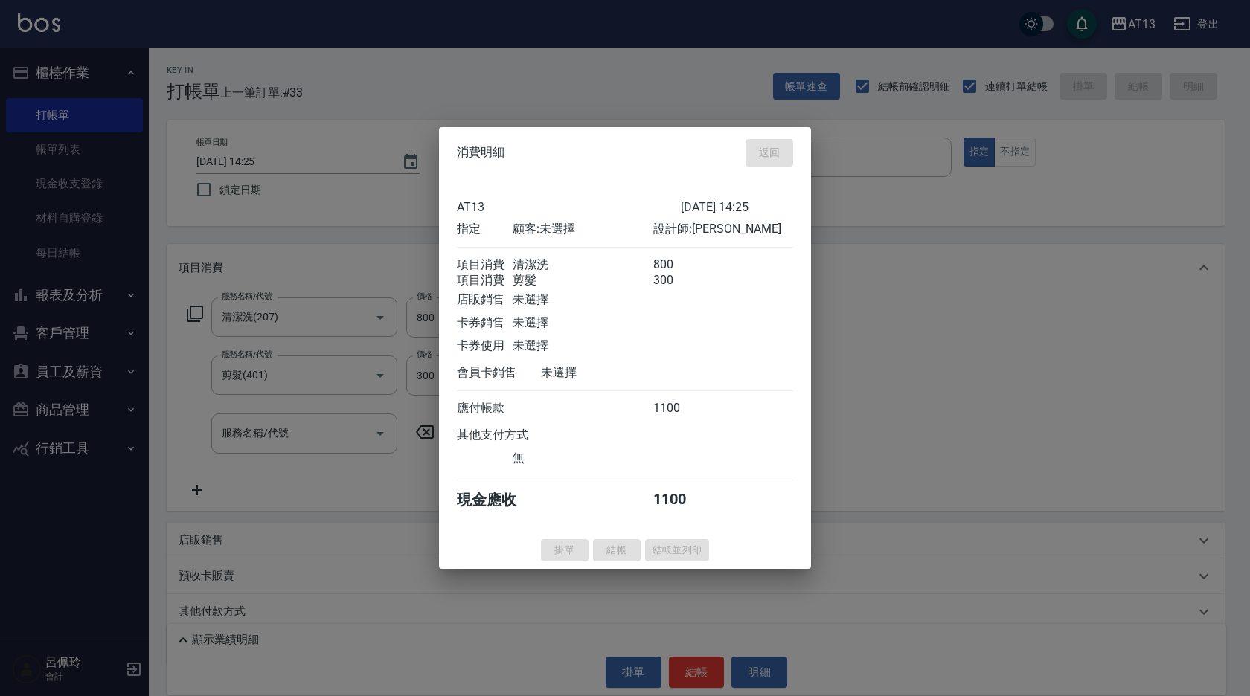
type input "[DATE] 15:02"
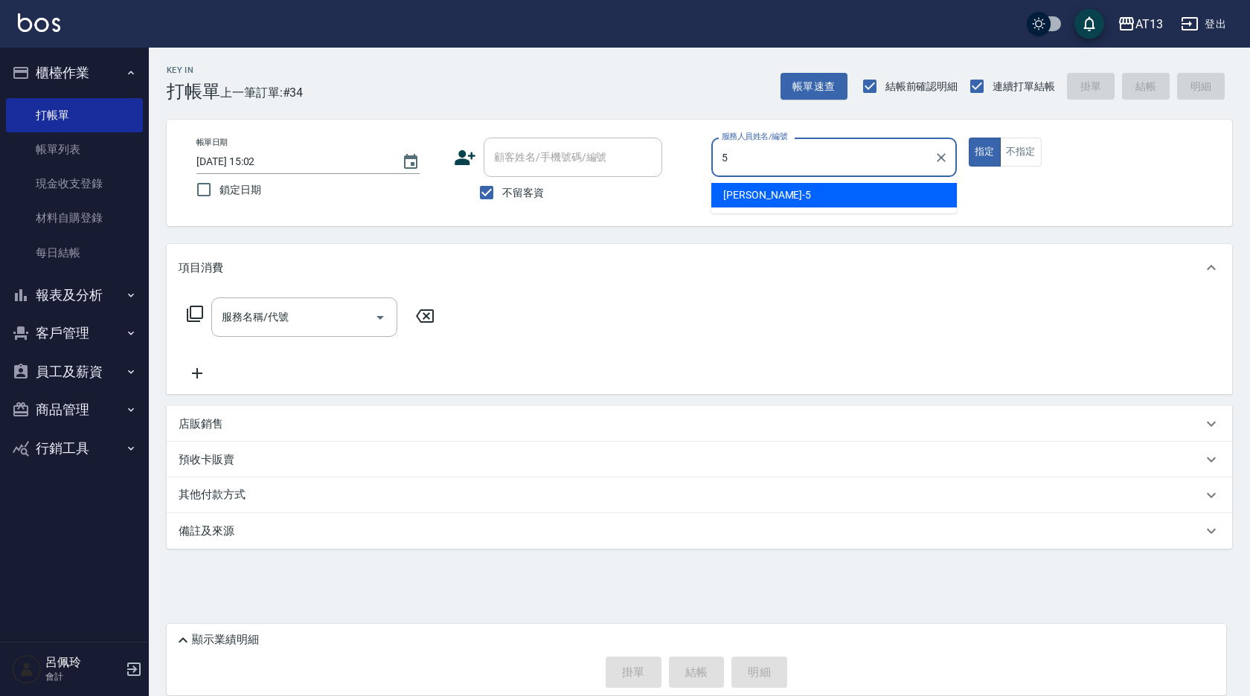
click at [762, 199] on span "[PERSON_NAME] -5" at bounding box center [767, 195] width 88 height 16
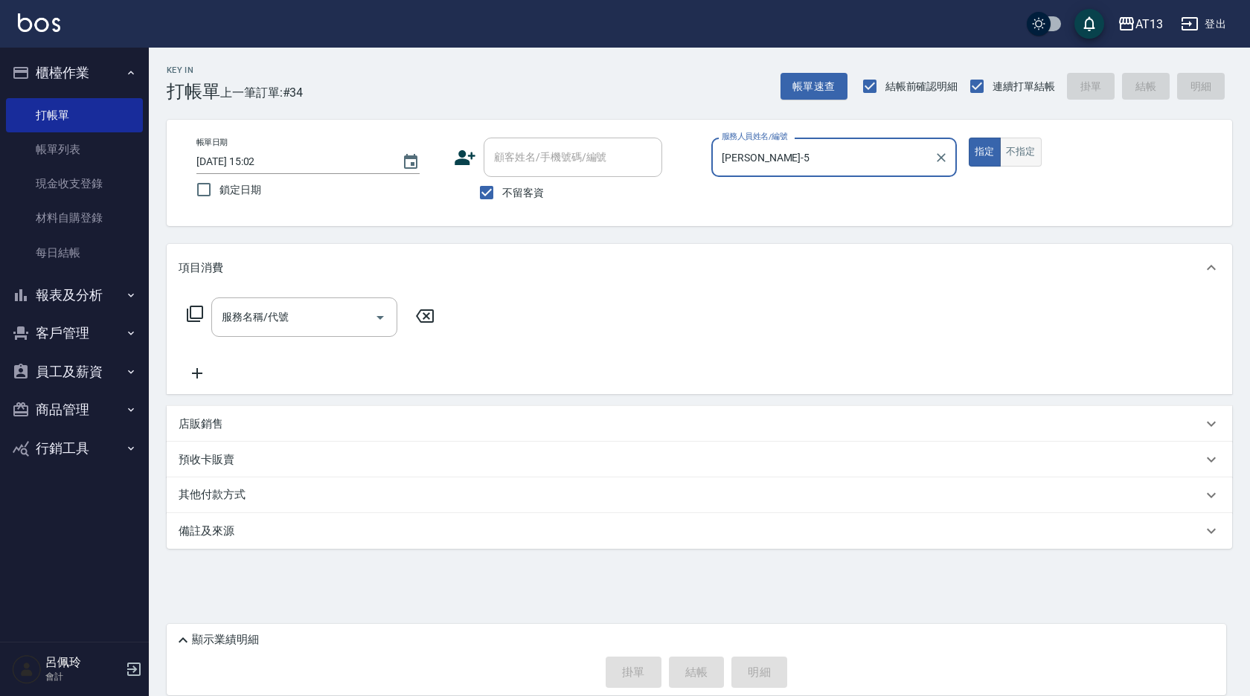
type input "[PERSON_NAME]-5"
click at [1015, 166] on button "不指定" at bounding box center [1021, 152] width 42 height 29
click at [331, 318] on input "服務名稱/代號" at bounding box center [293, 317] width 150 height 26
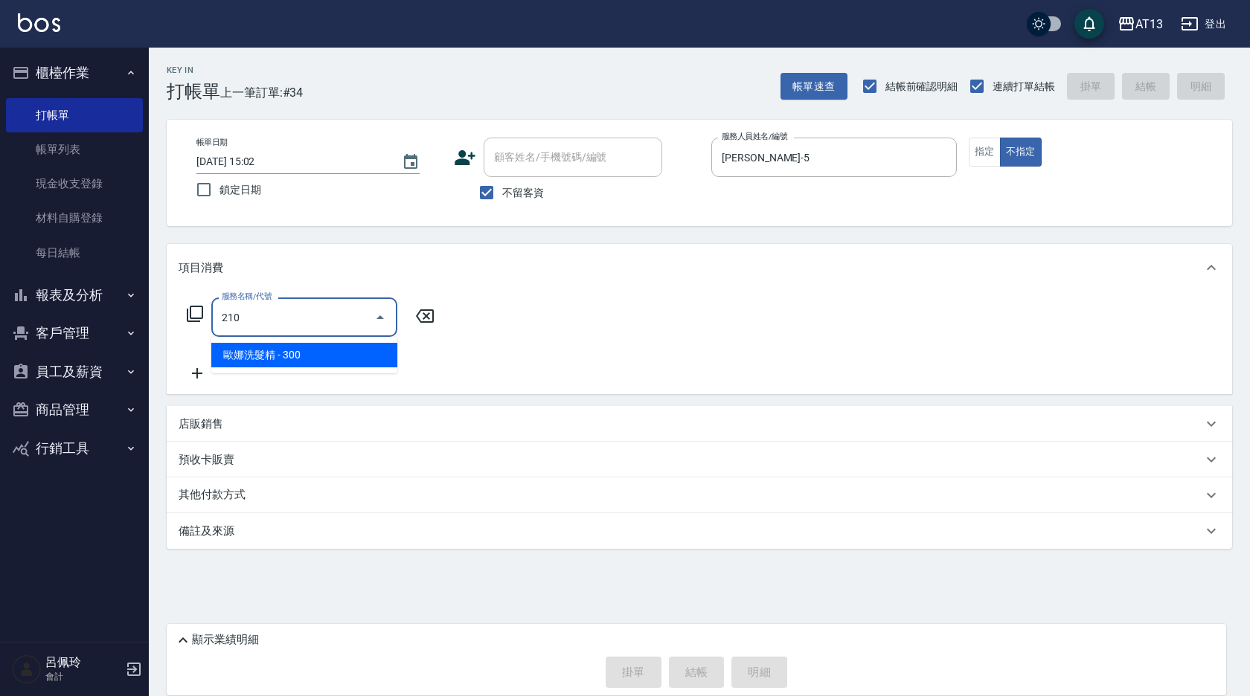
type input "[PERSON_NAME]洗髮精(210)"
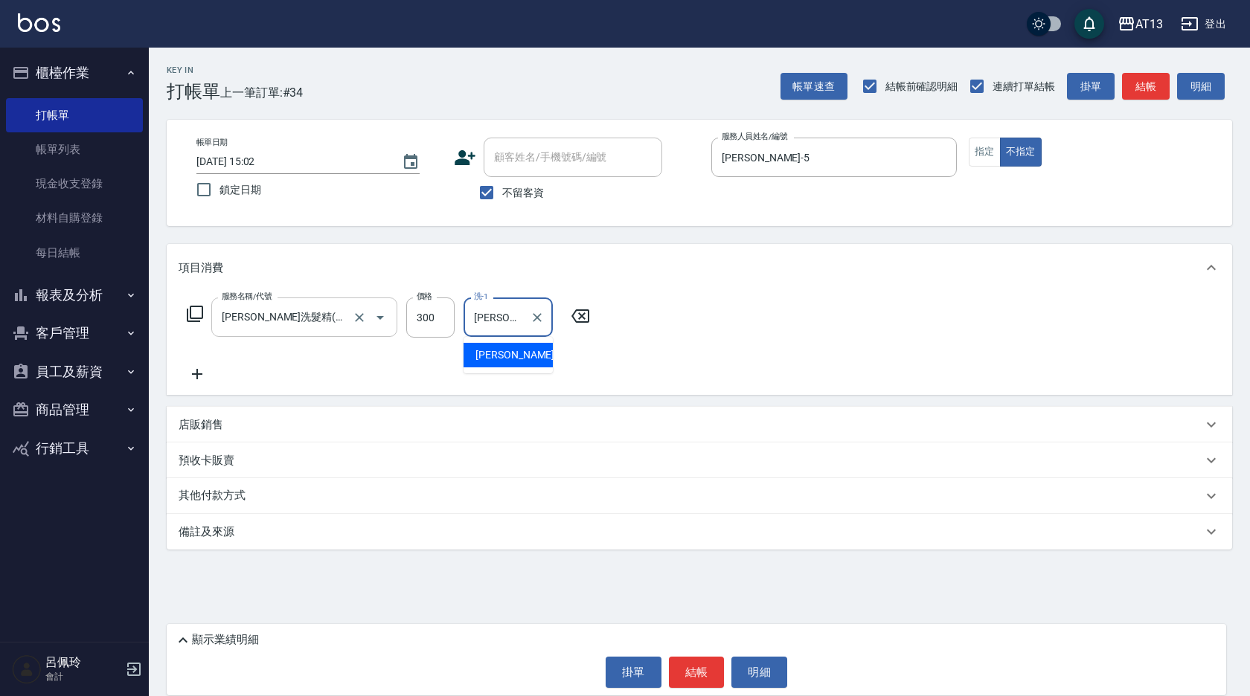
type input "[PERSON_NAME]-26"
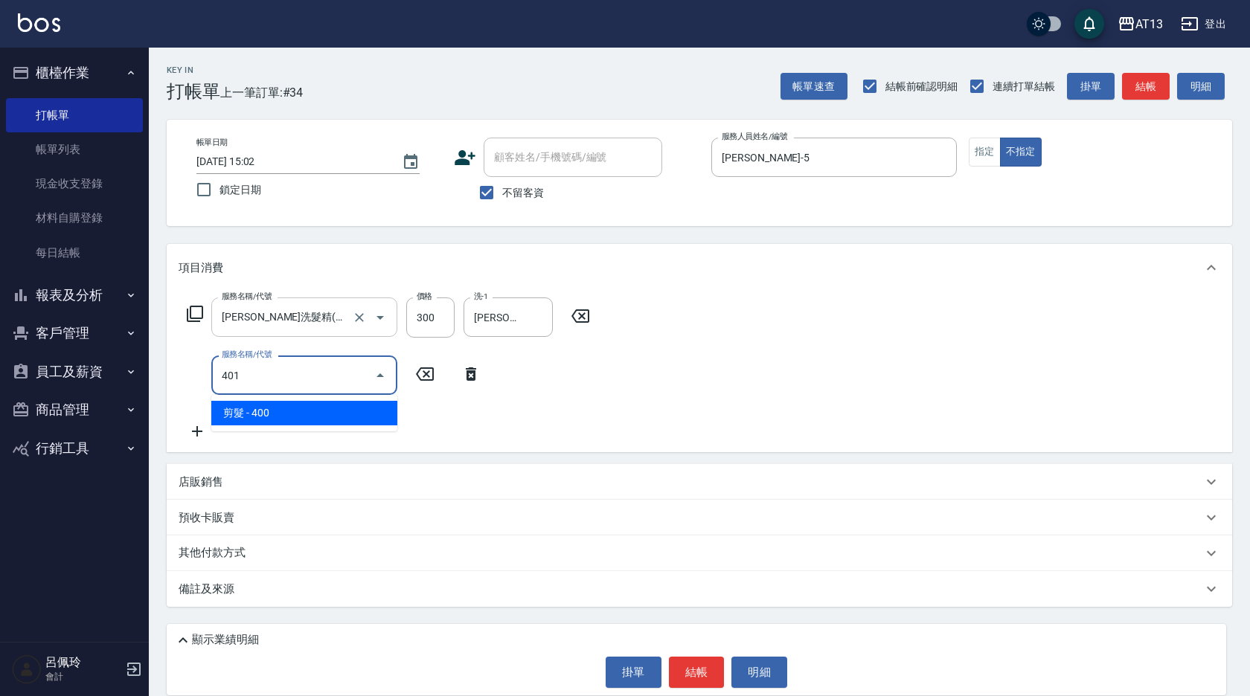
type input "剪髮(401)"
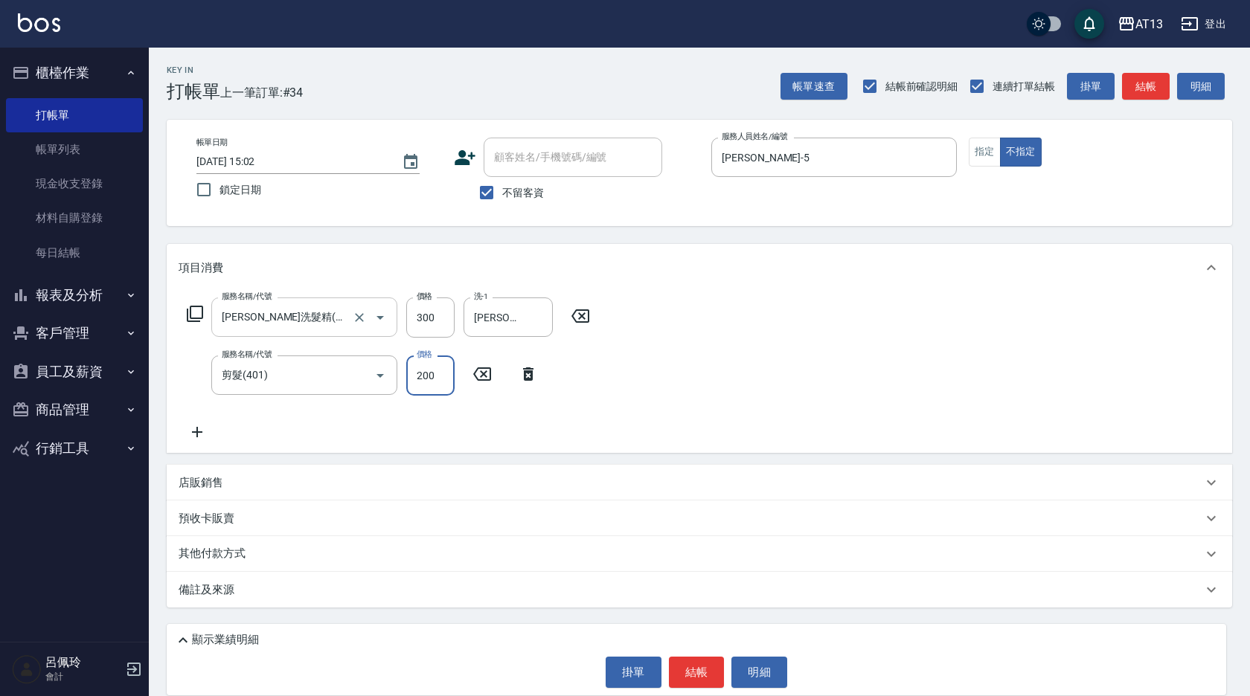
type input "200"
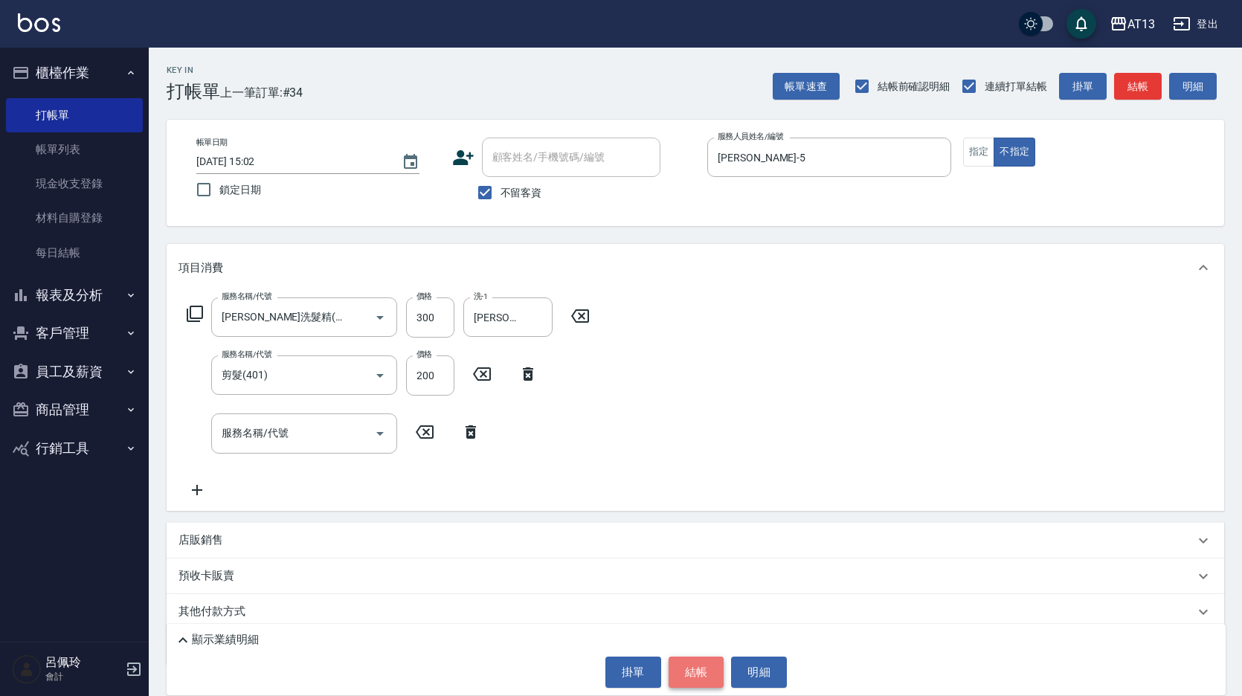
click at [699, 663] on button "結帳" at bounding box center [697, 672] width 56 height 31
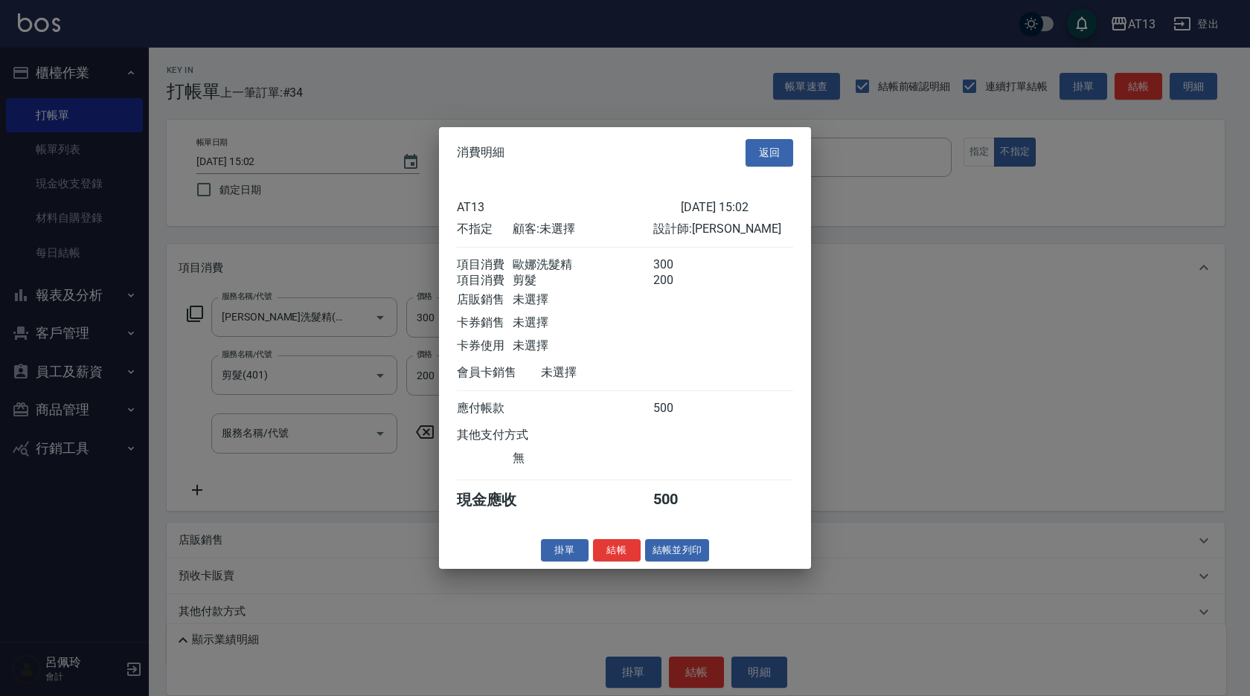
click at [642, 562] on div "掛單 結帳 結帳並列印" at bounding box center [625, 550] width 372 height 23
click at [628, 562] on button "結帳" at bounding box center [617, 550] width 48 height 23
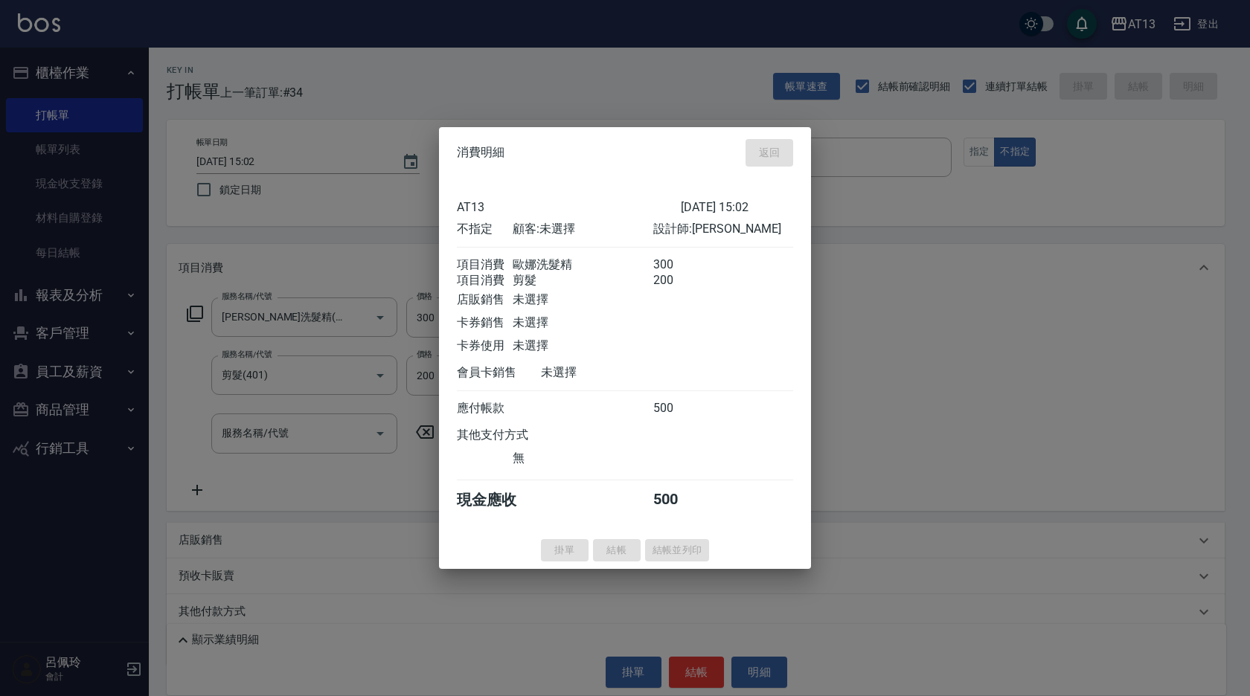
type input "[DATE] 15:03"
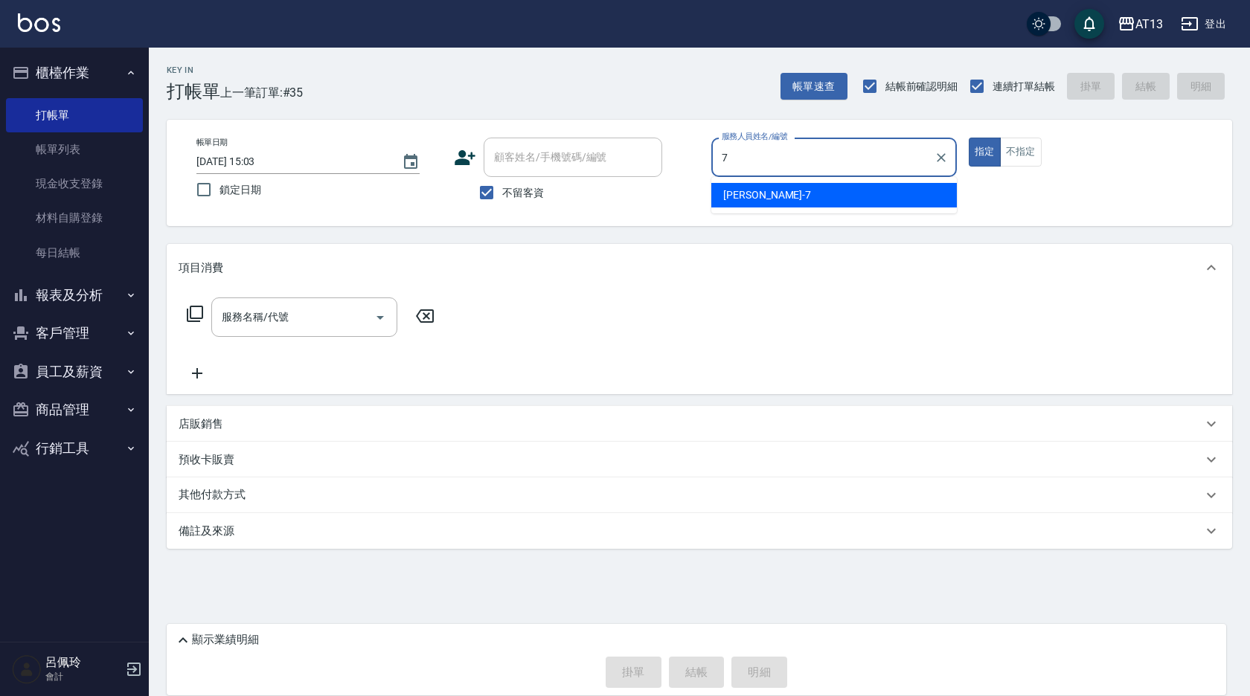
click at [796, 202] on div "[PERSON_NAME]-7" at bounding box center [833, 195] width 245 height 25
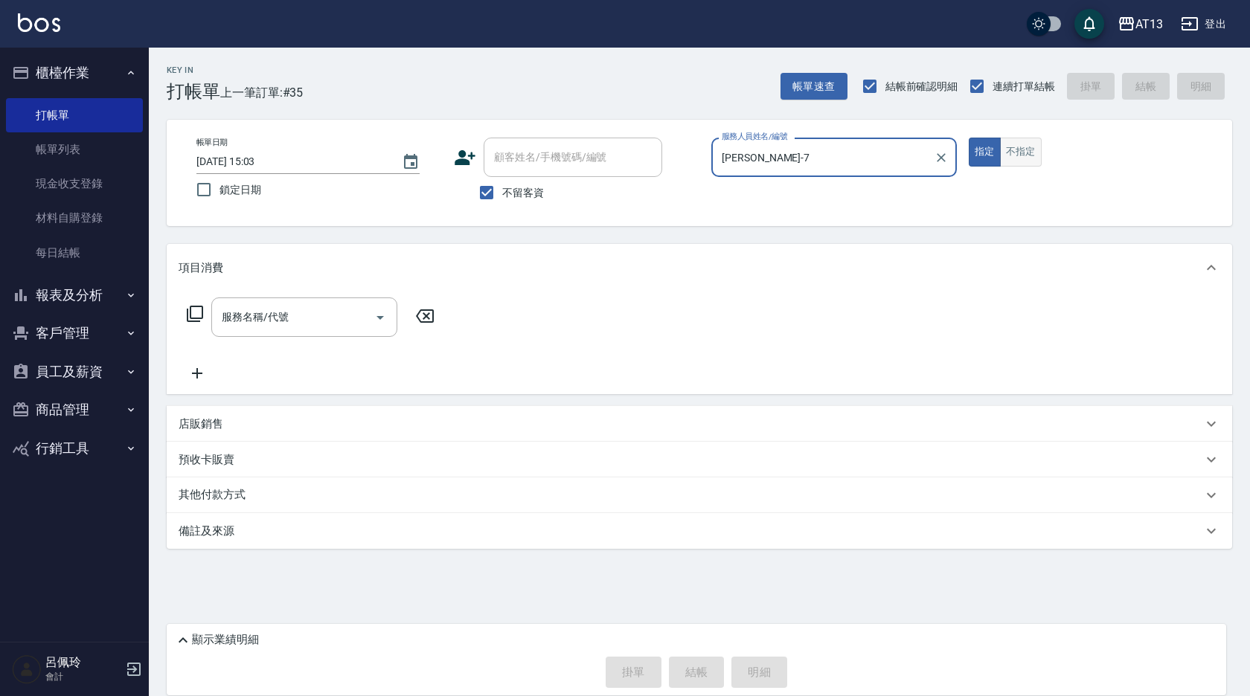
type input "[PERSON_NAME]-7"
click at [1027, 146] on button "不指定" at bounding box center [1021, 152] width 42 height 29
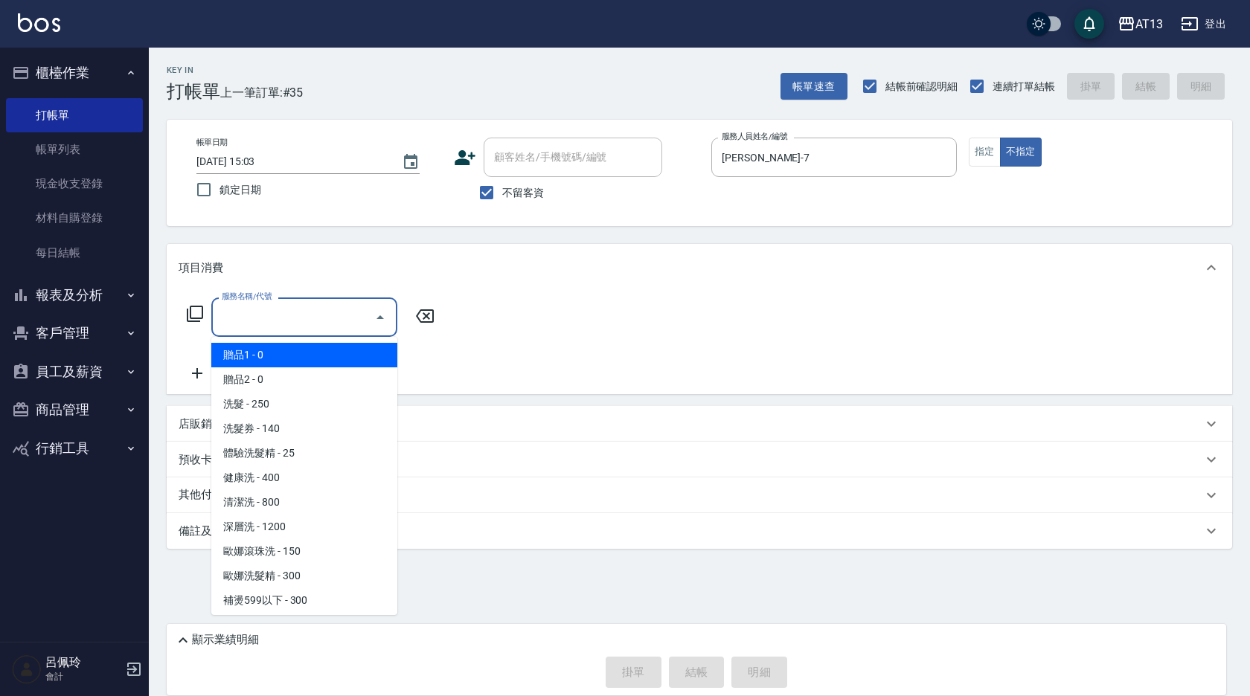
click at [350, 327] on input "服務名稱/代號" at bounding box center [293, 317] width 150 height 26
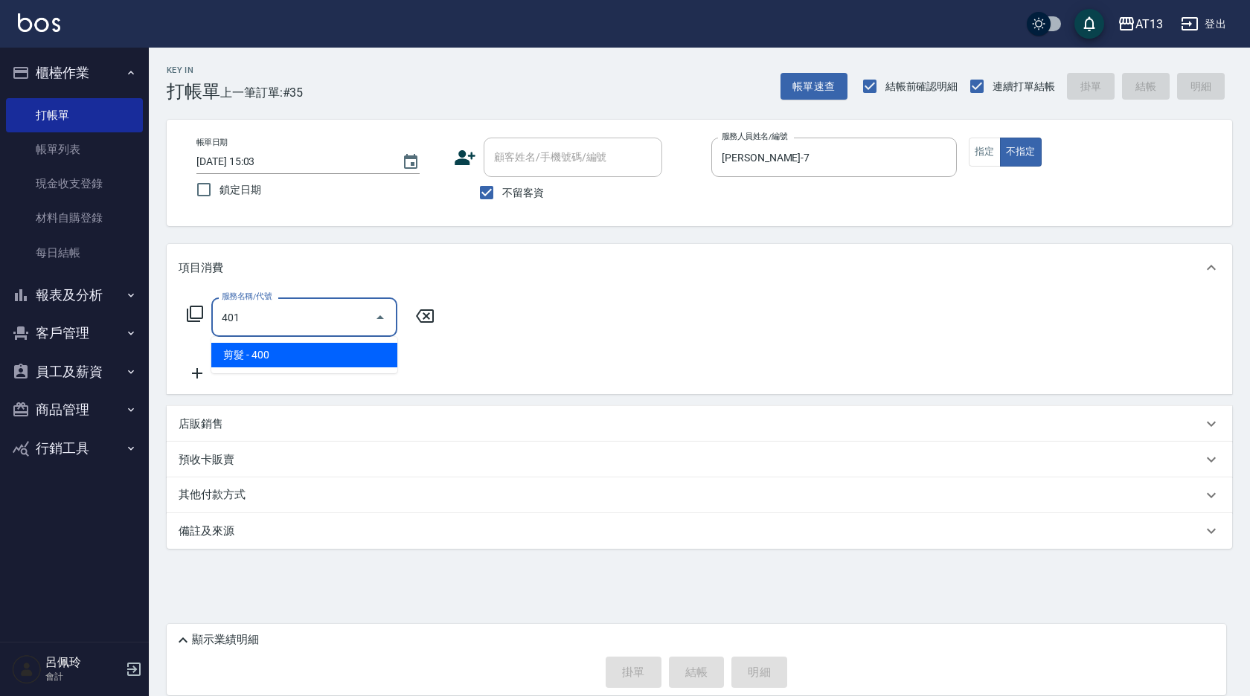
type input "剪髮(401)"
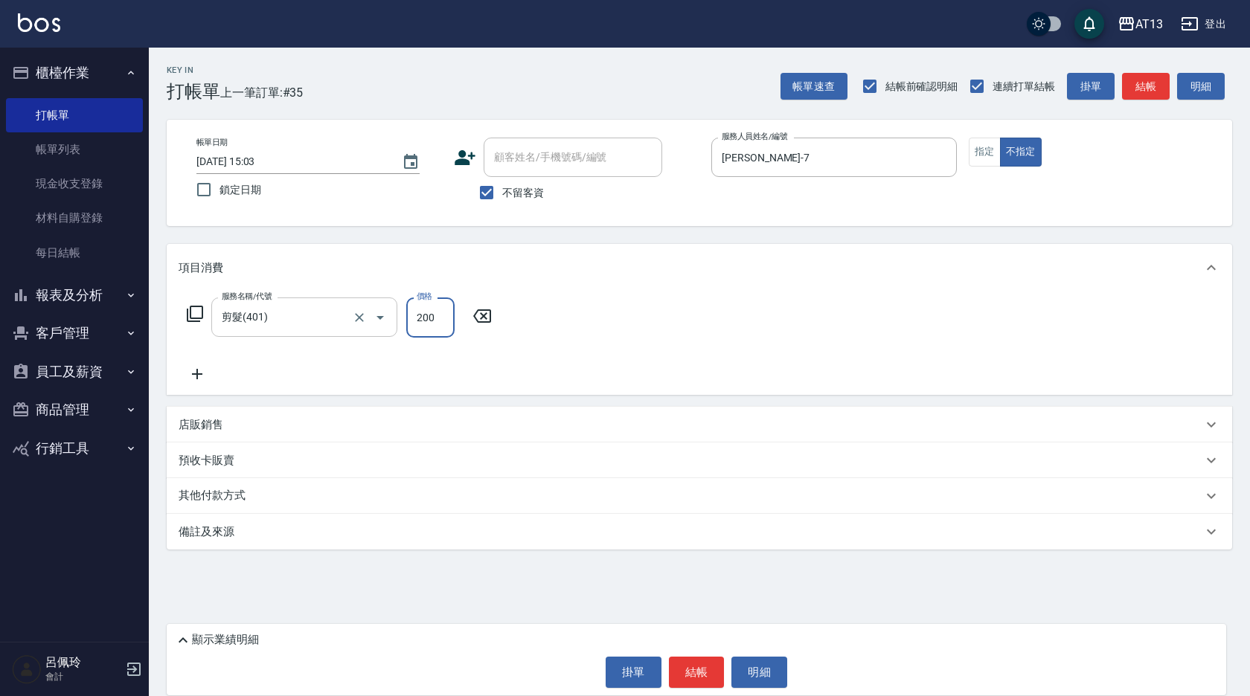
type input "200"
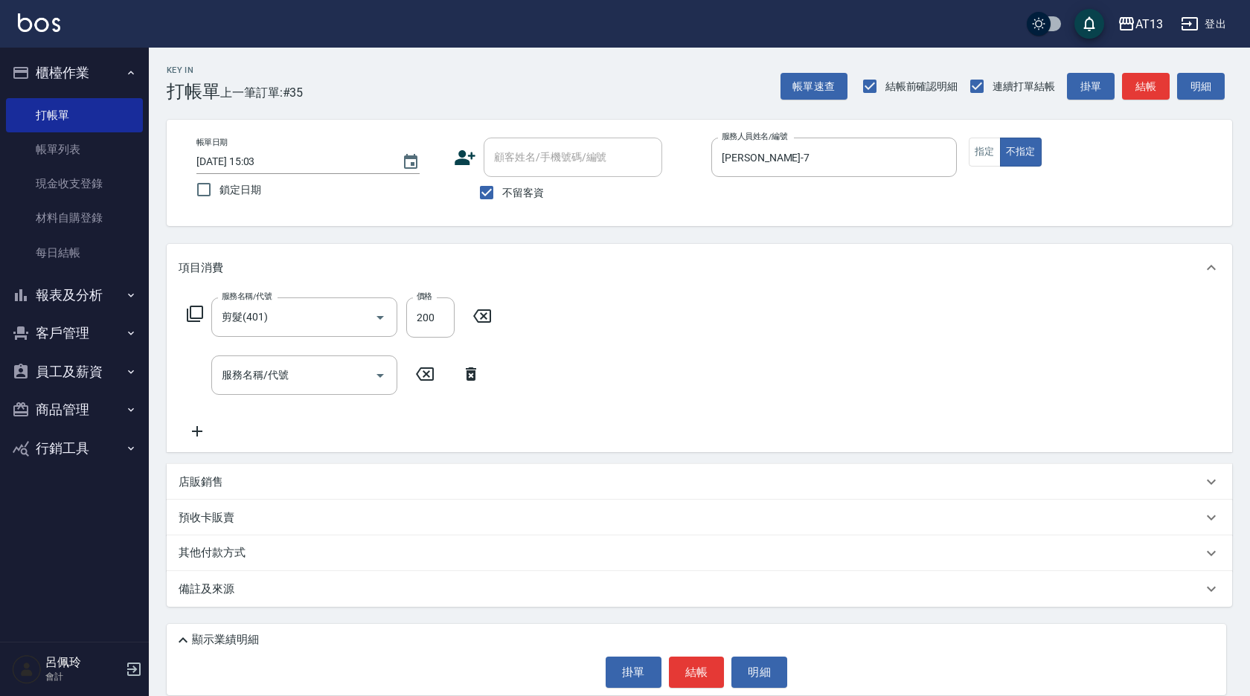
drag, startPoint x: 720, startPoint y: 397, endPoint x: 719, endPoint y: 413, distance: 15.7
click at [719, 413] on div "服務名稱/代號 剪髮(401) 服務名稱/代號 價格 200 價格 服務名稱/代號 服務名稱/代號" at bounding box center [699, 372] width 1065 height 161
drag, startPoint x: 702, startPoint y: 678, endPoint x: 693, endPoint y: 677, distance: 9.8
click at [703, 679] on button "結帳" at bounding box center [697, 672] width 56 height 31
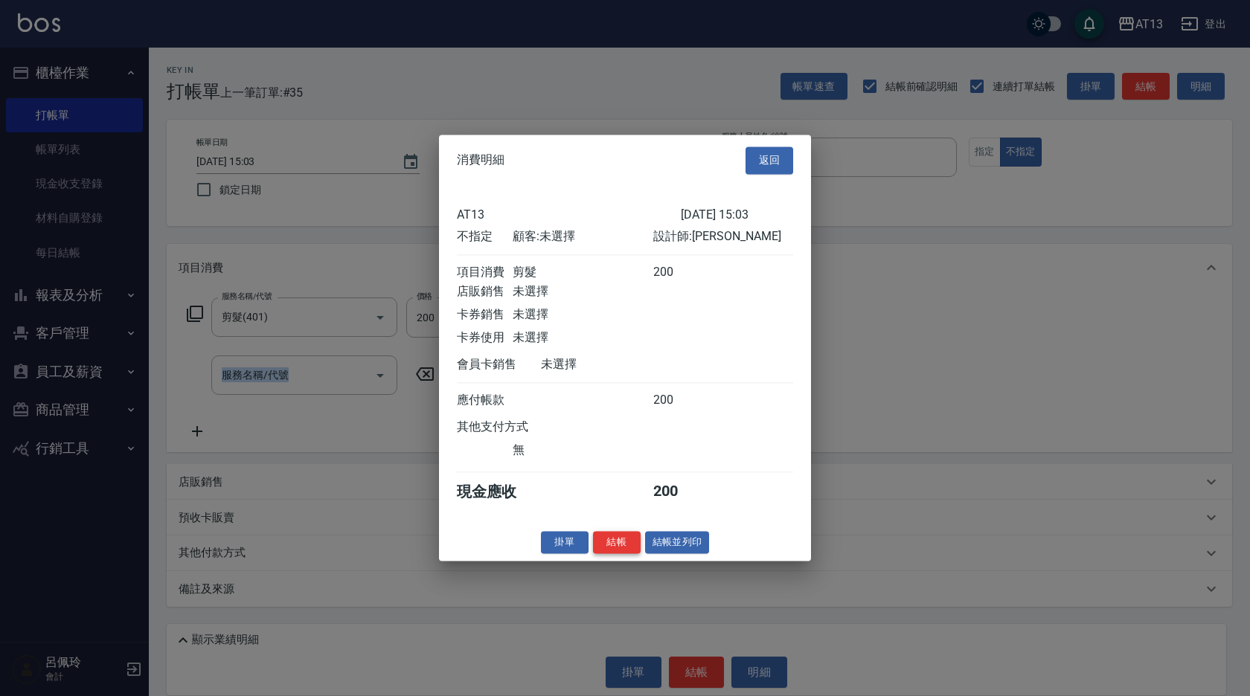
click at [601, 550] on button "結帳" at bounding box center [617, 542] width 48 height 23
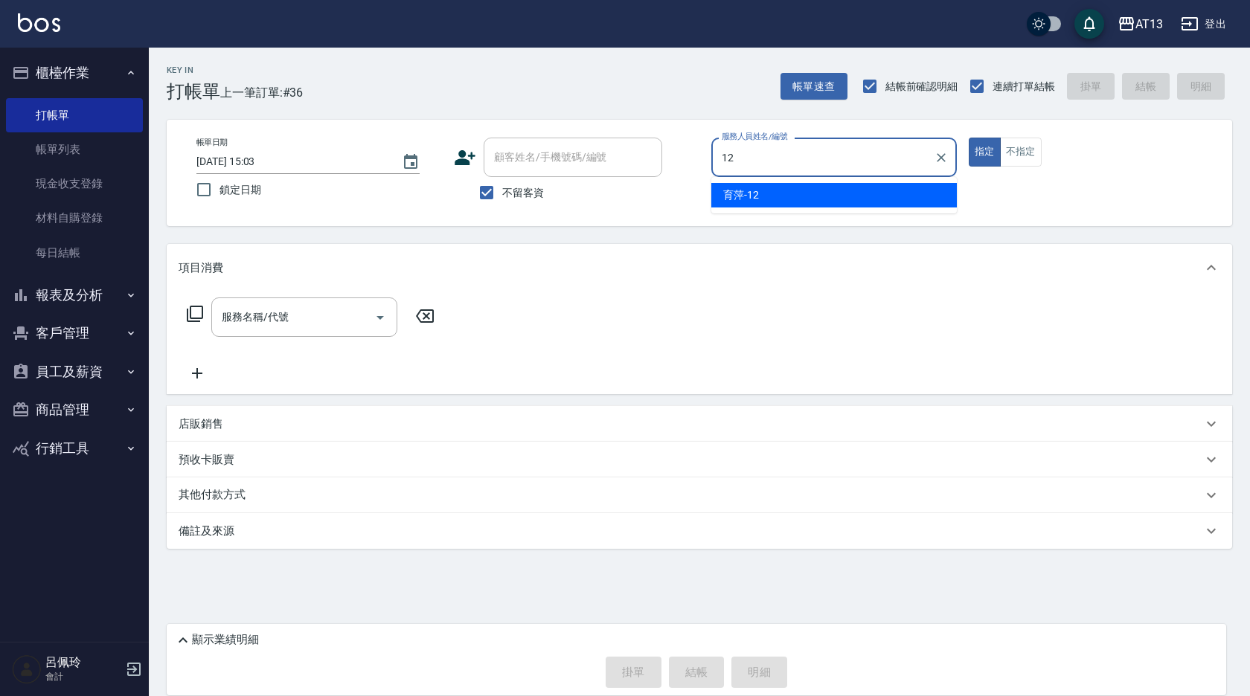
click at [839, 190] on div "育萍 -12" at bounding box center [833, 195] width 245 height 25
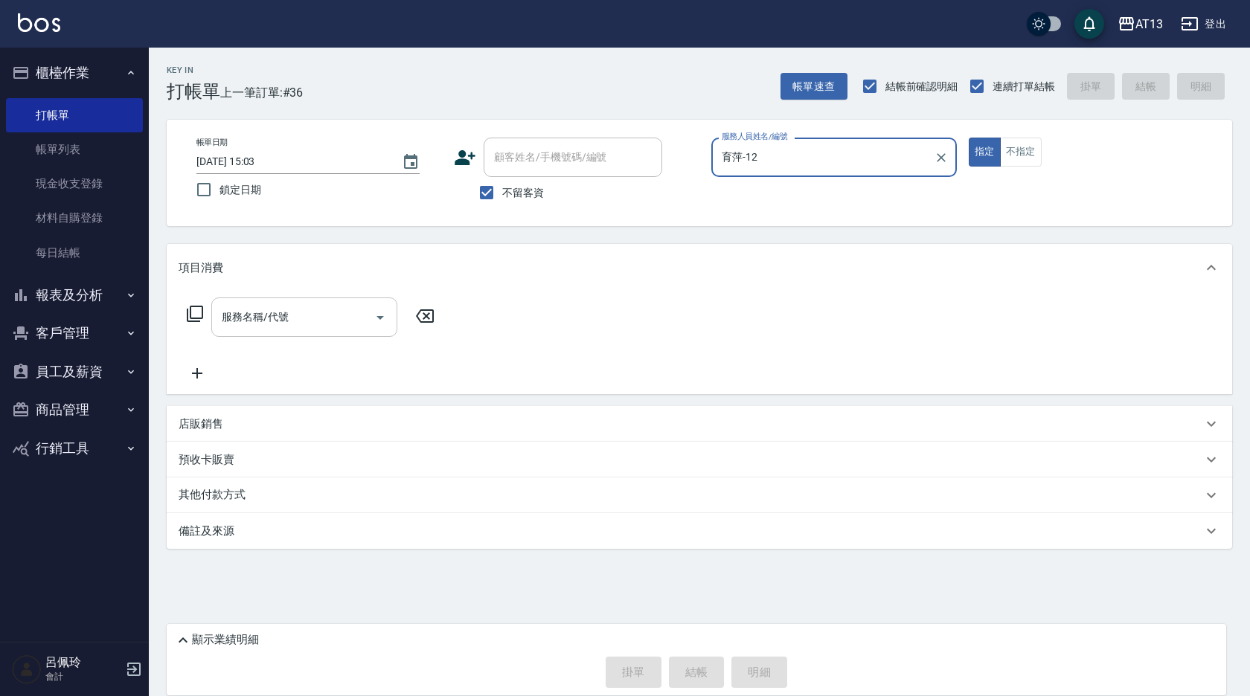
type input "育萍-12"
click at [321, 311] on input "服務名稱/代號" at bounding box center [293, 317] width 150 height 26
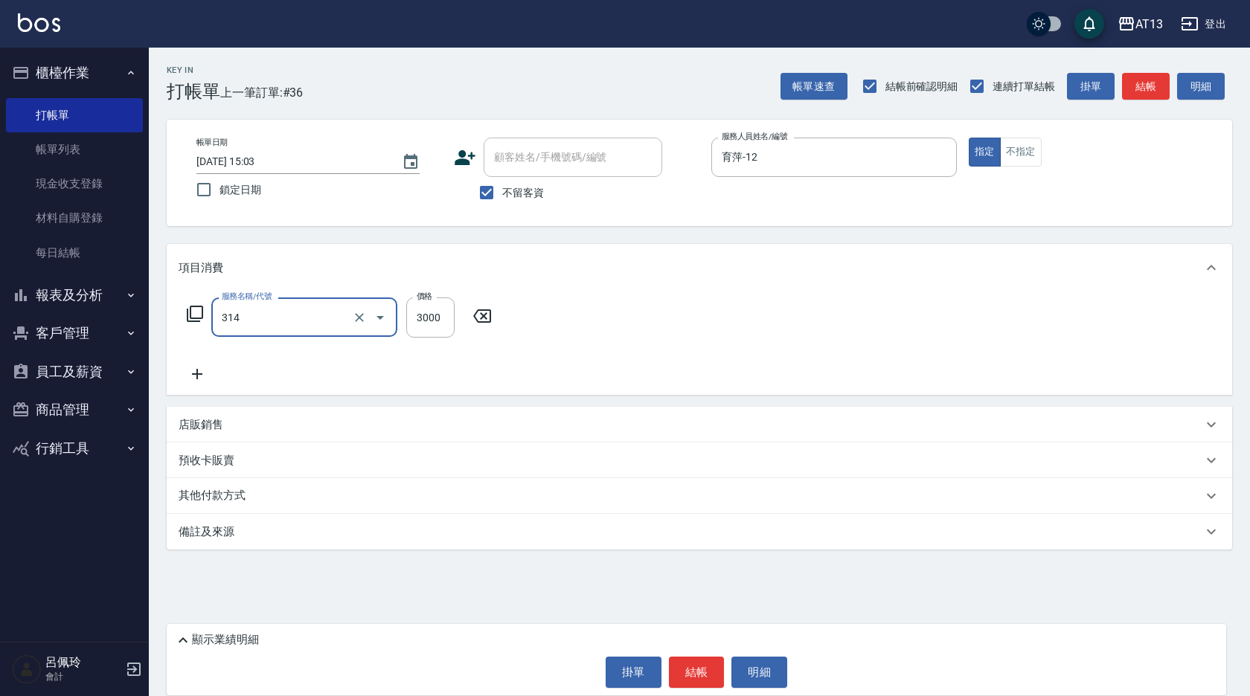
type input "CYA水質感2500UP(314)"
type input "3500"
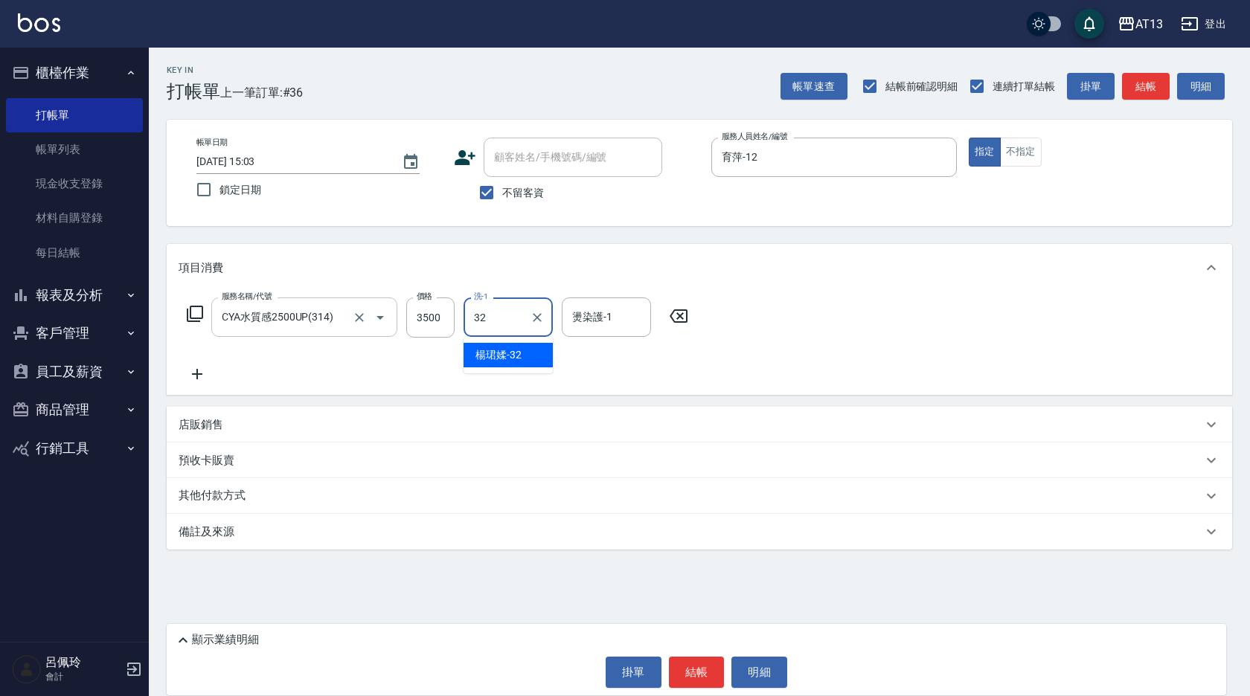
type input "3"
type input "妤宸-29"
click at [693, 661] on button "結帳" at bounding box center [697, 672] width 56 height 31
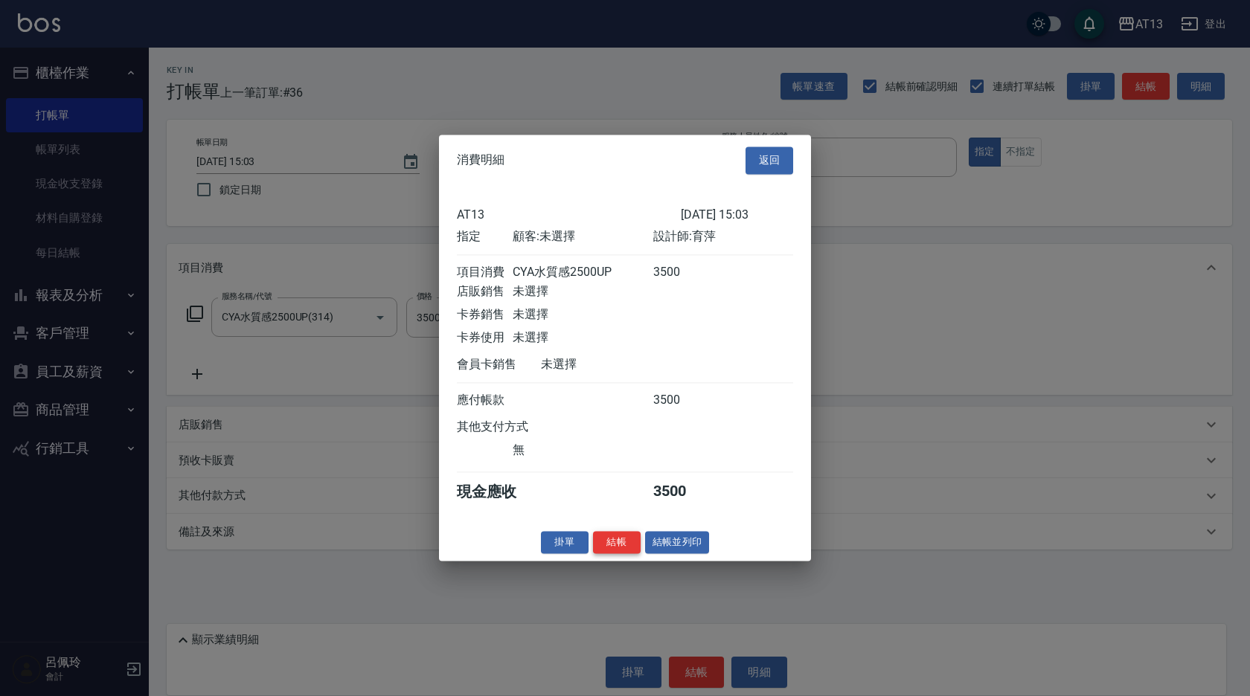
click at [615, 542] on button "結帳" at bounding box center [617, 542] width 48 height 23
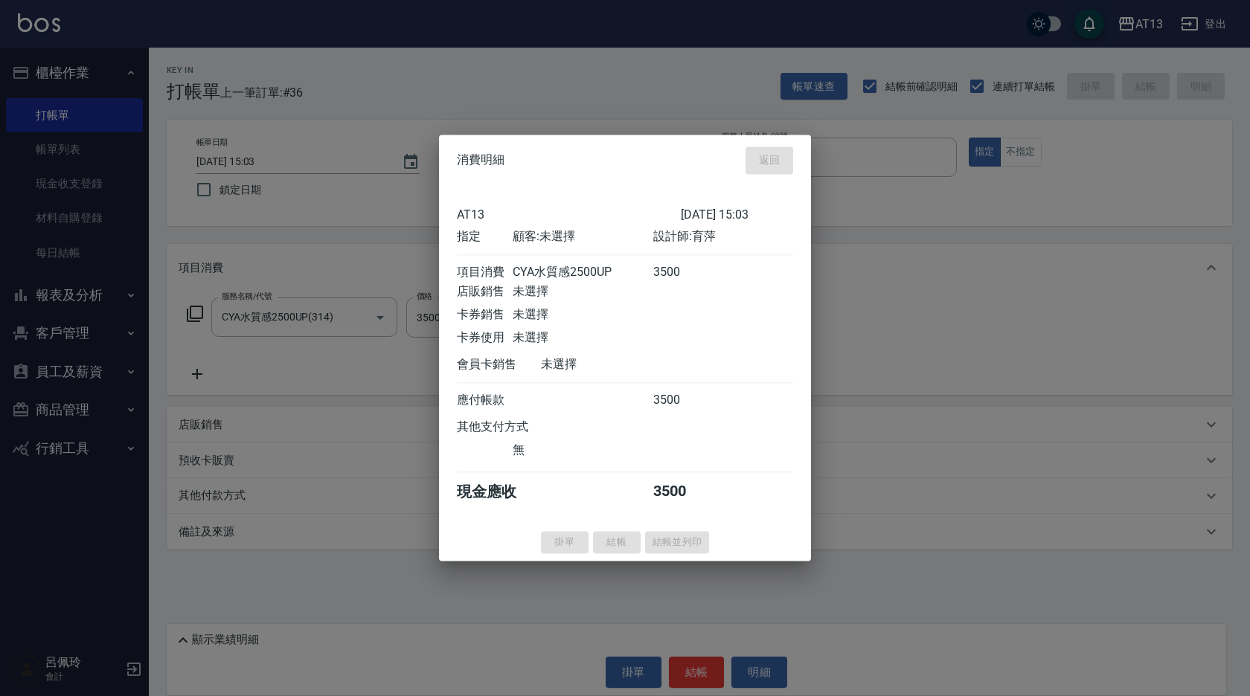
type input "[DATE] 15:21"
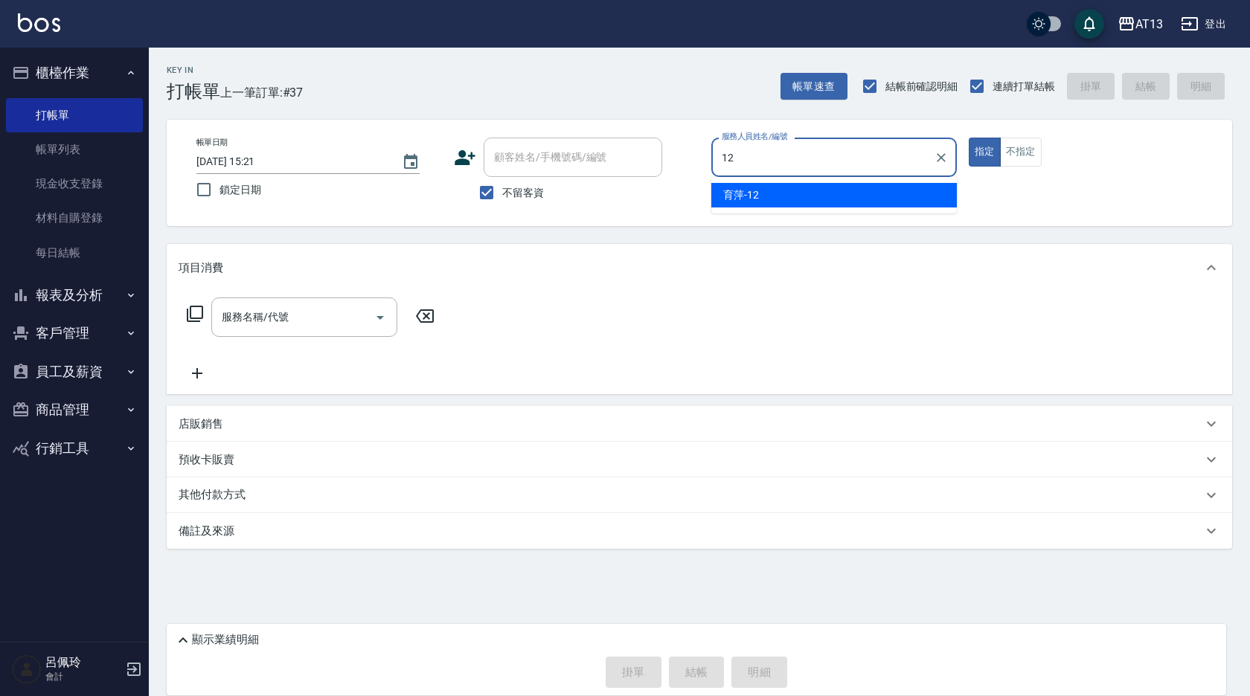
click at [751, 191] on span "育萍 -12" at bounding box center [741, 195] width 36 height 16
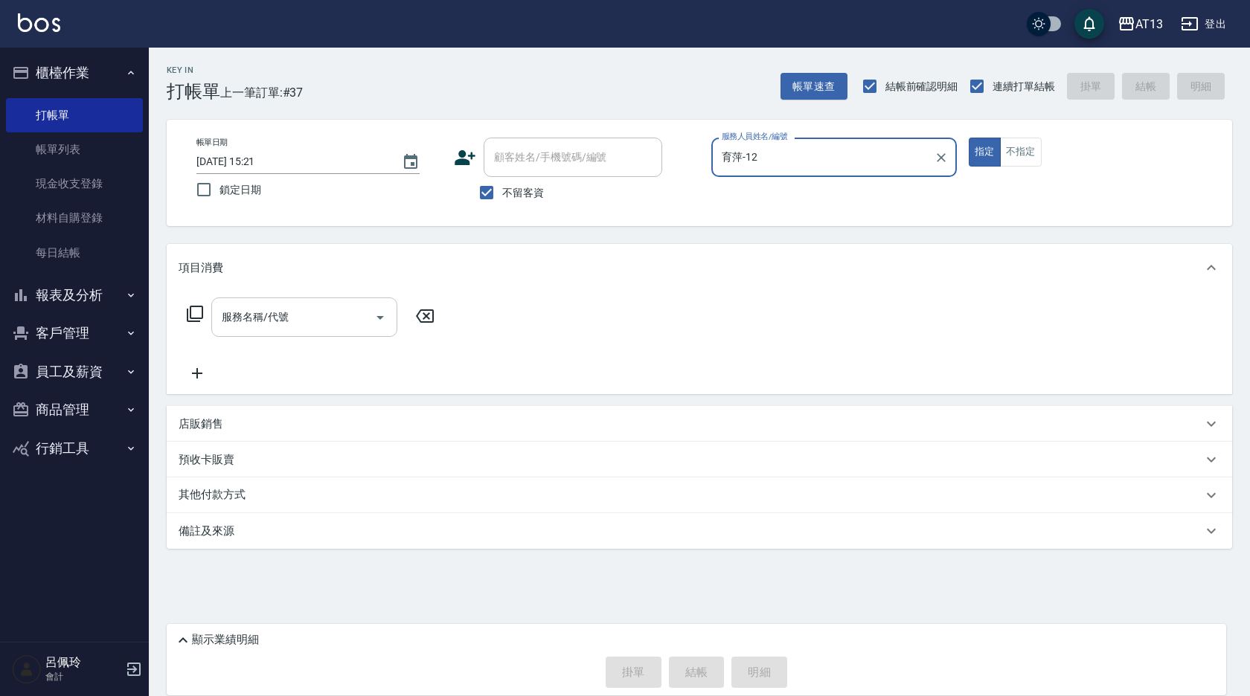
type input "育萍-12"
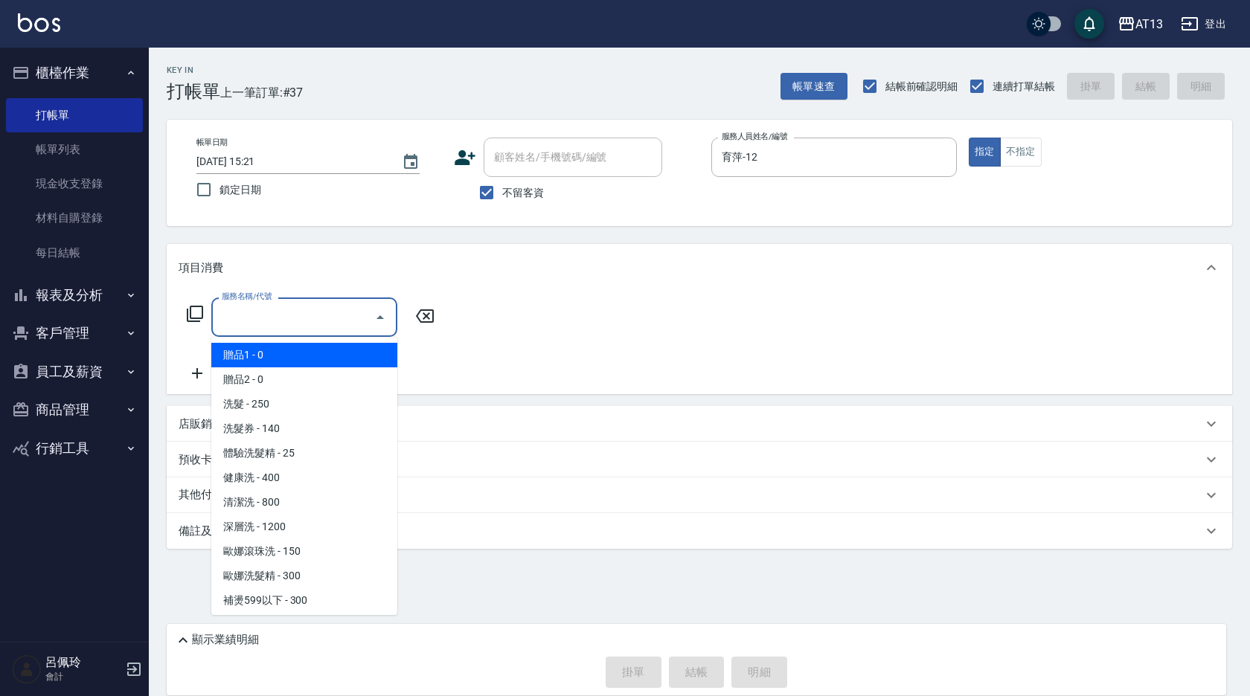
click at [267, 325] on input "服務名稱/代號" at bounding box center [293, 317] width 150 height 26
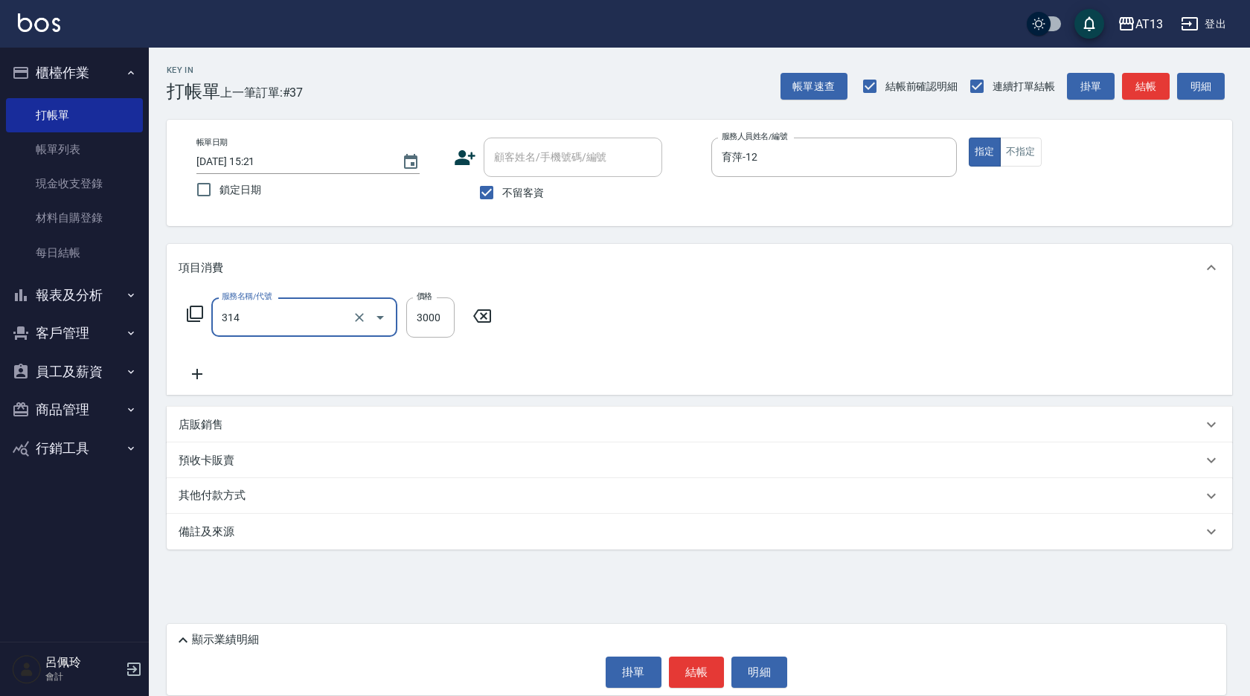
type input "CYA水質感2500UP(314)"
type input "2800"
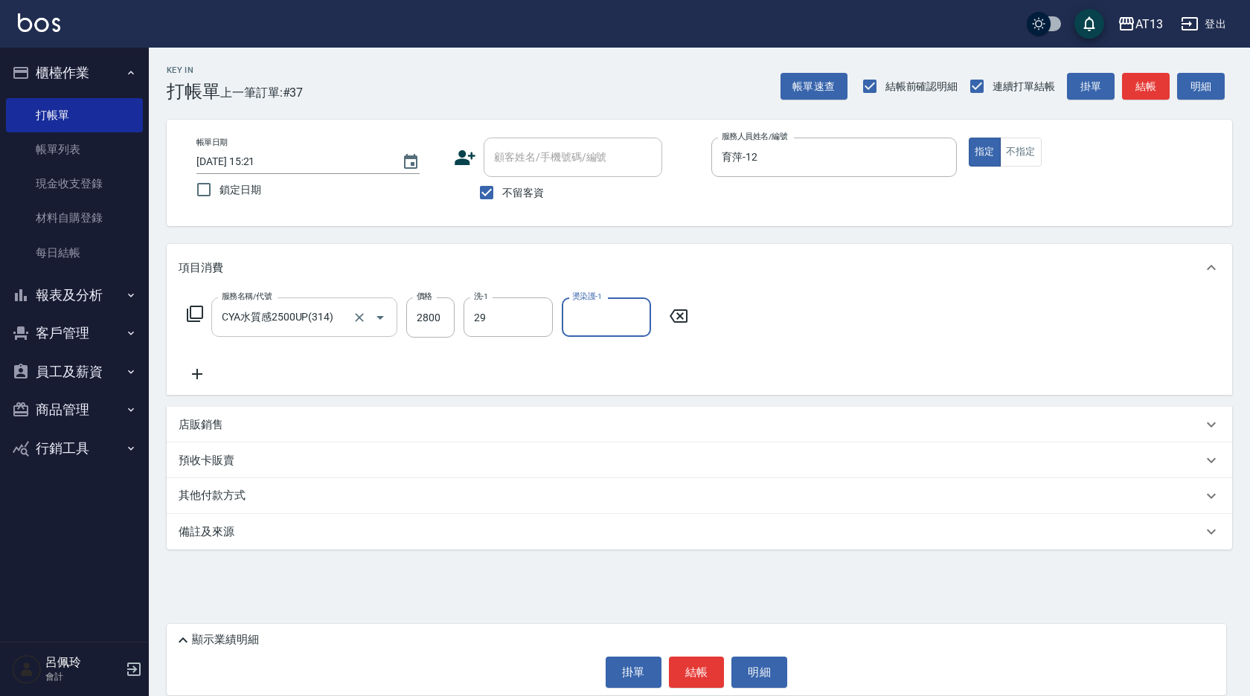
type input "妤宸-29"
click at [696, 678] on button "結帳" at bounding box center [697, 672] width 56 height 31
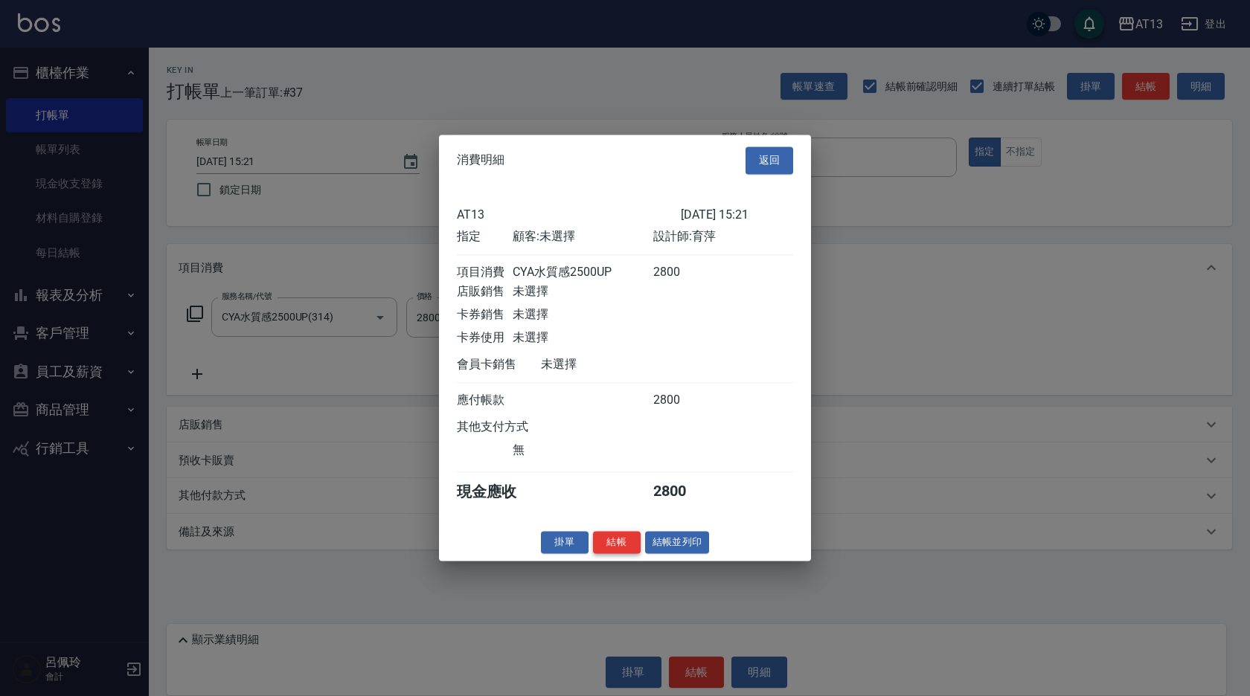
click at [620, 554] on button "結帳" at bounding box center [617, 542] width 48 height 23
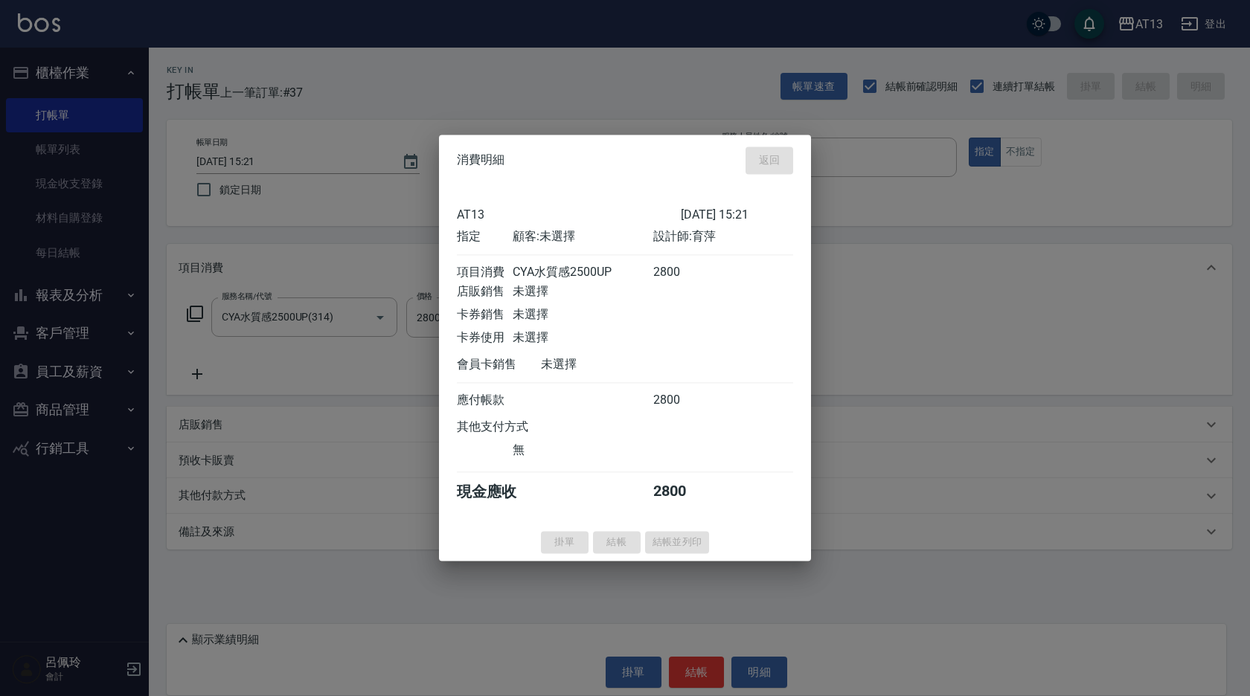
type input "[DATE] 15:22"
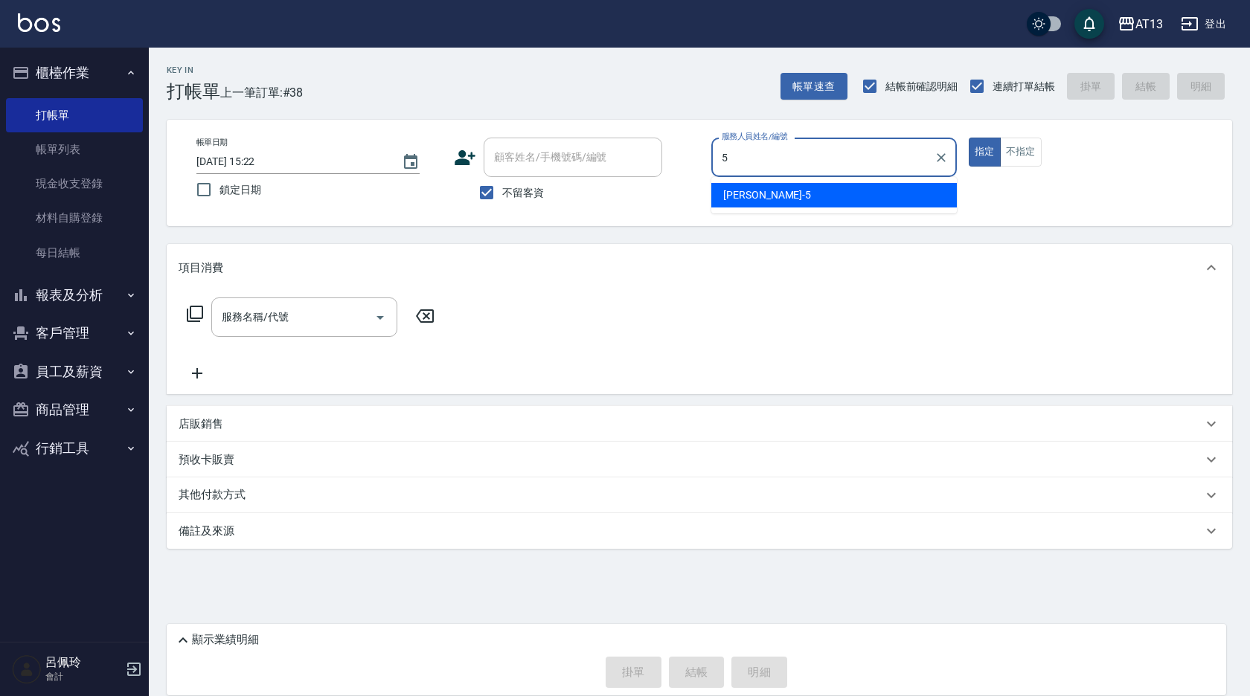
click at [725, 186] on div "[PERSON_NAME] -5" at bounding box center [833, 195] width 245 height 25
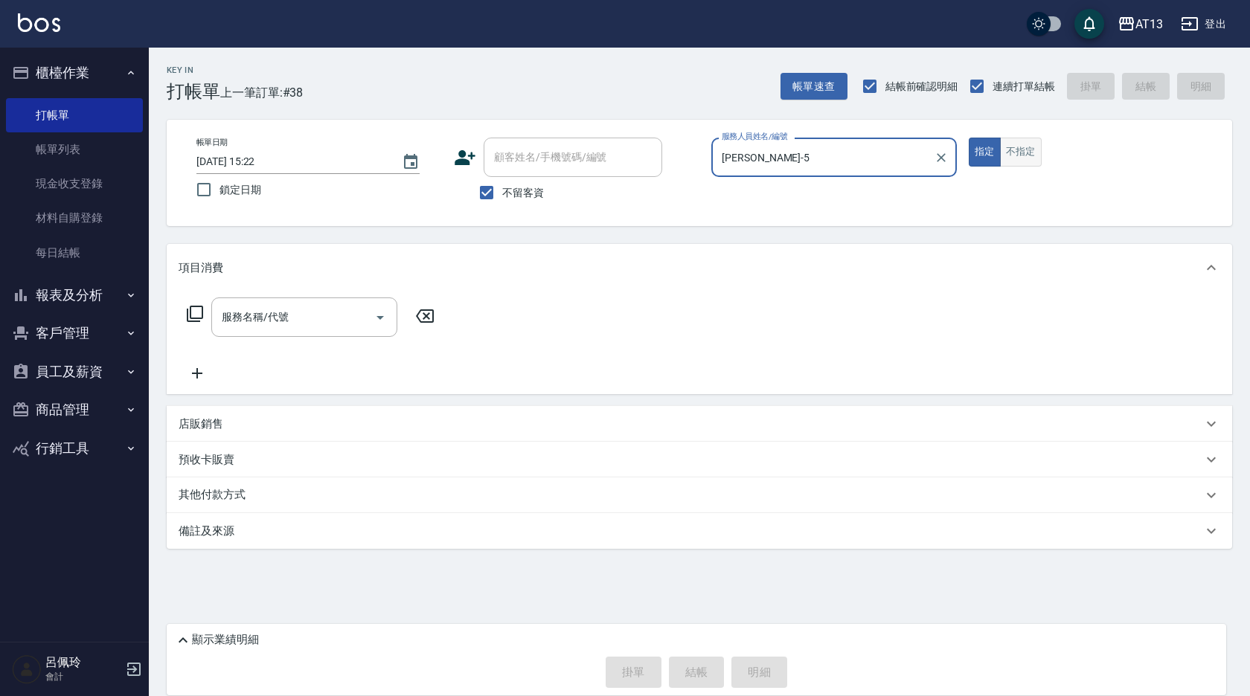
type input "[PERSON_NAME]-5"
click at [1022, 145] on button "不指定" at bounding box center [1021, 152] width 42 height 29
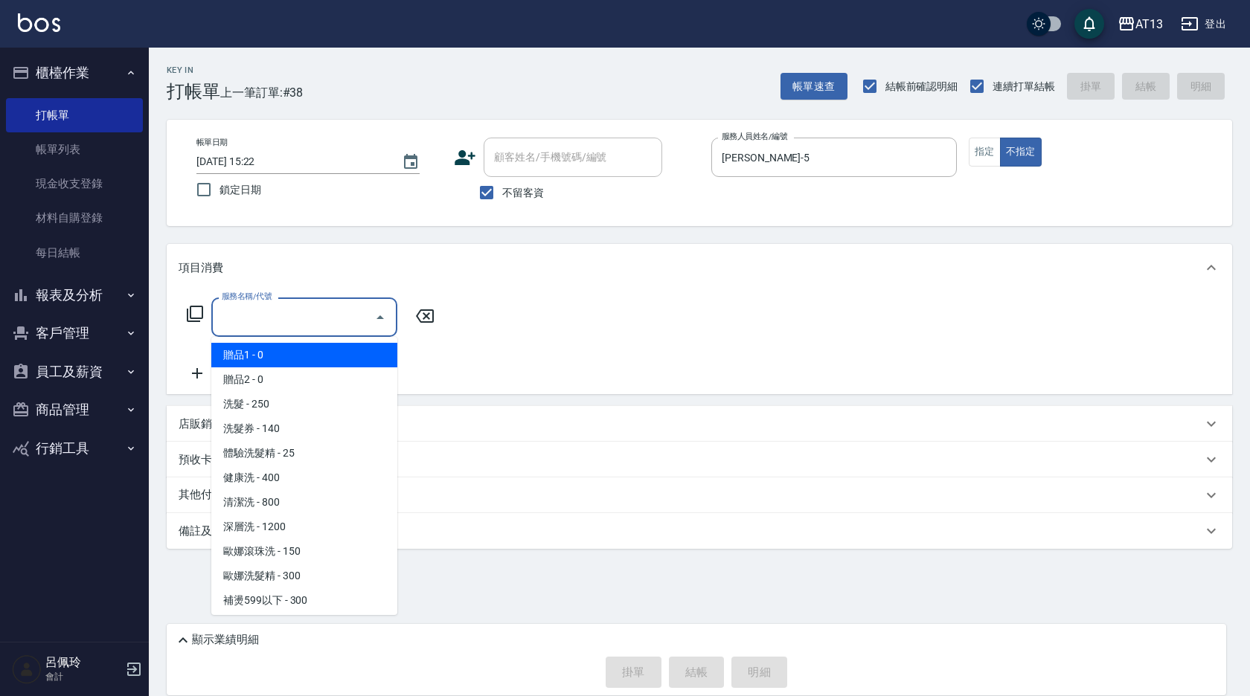
click at [303, 317] on input "服務名稱/代號" at bounding box center [293, 317] width 150 height 26
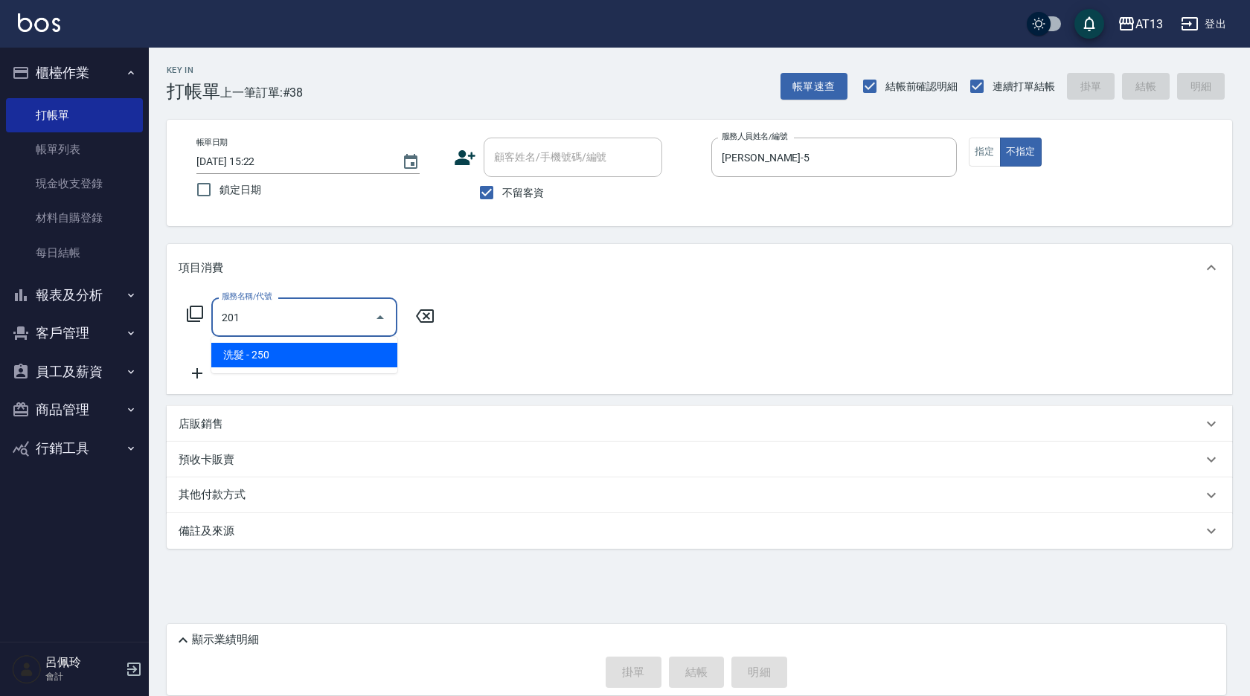
type input "洗髮(201)"
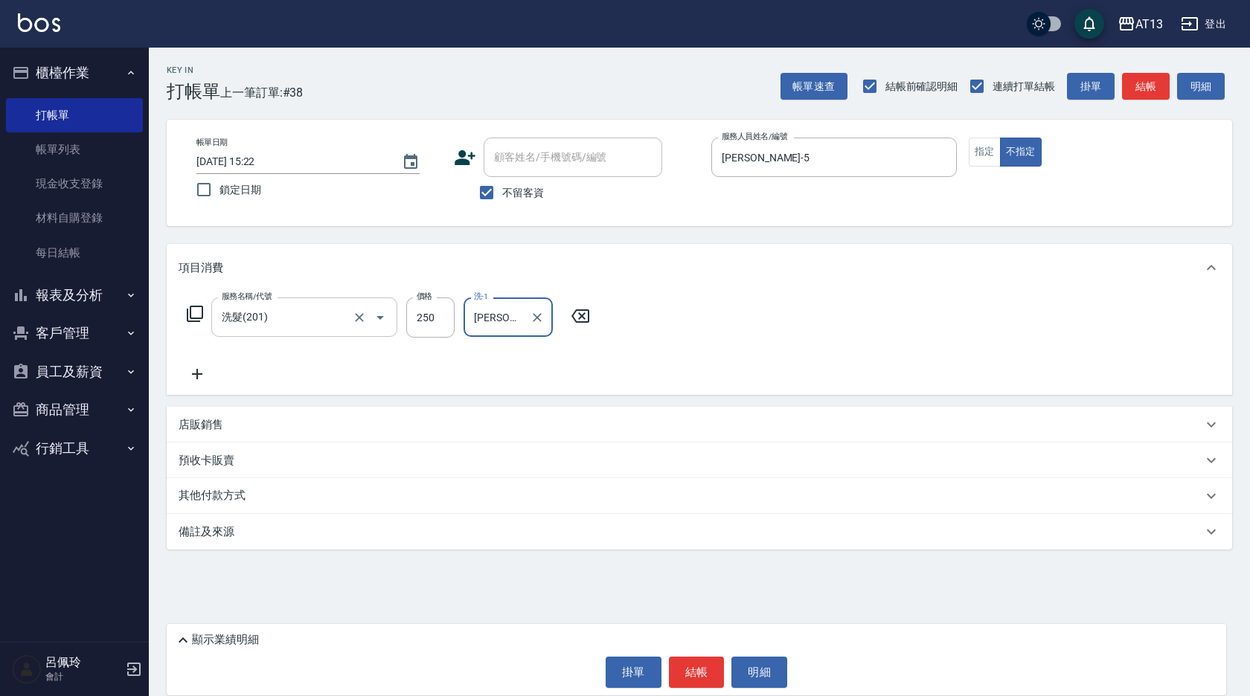
type input "[PERSON_NAME]-26"
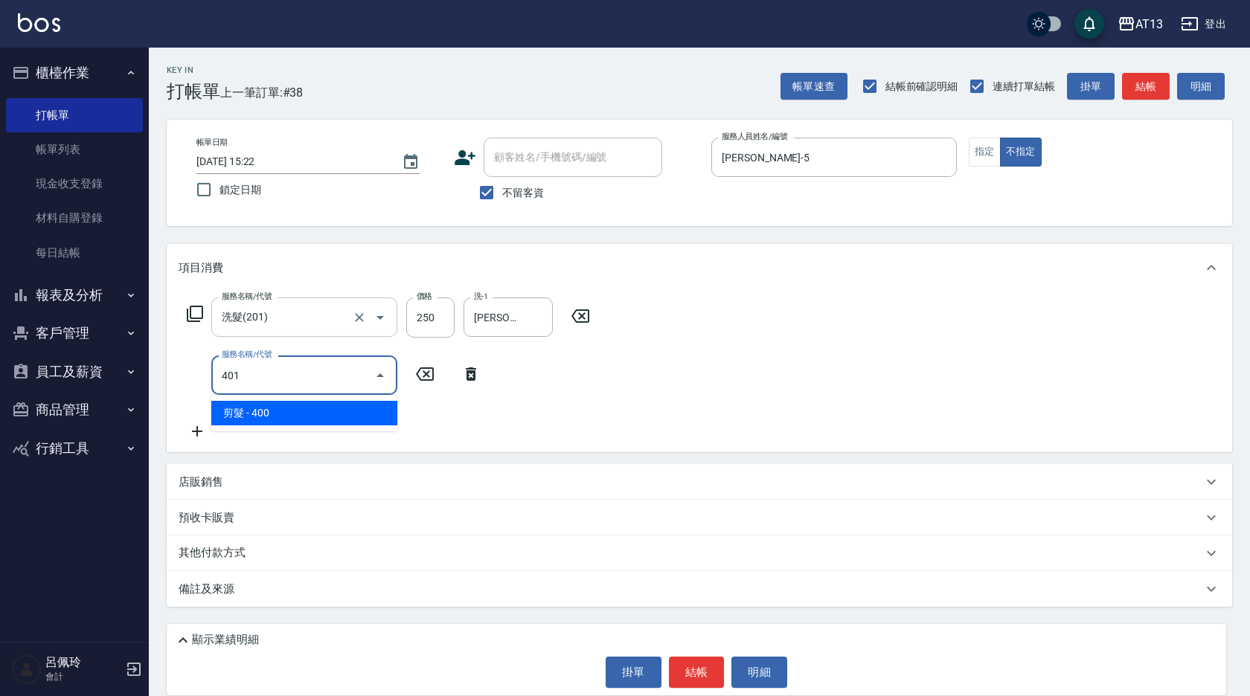
type input "剪髮(401)"
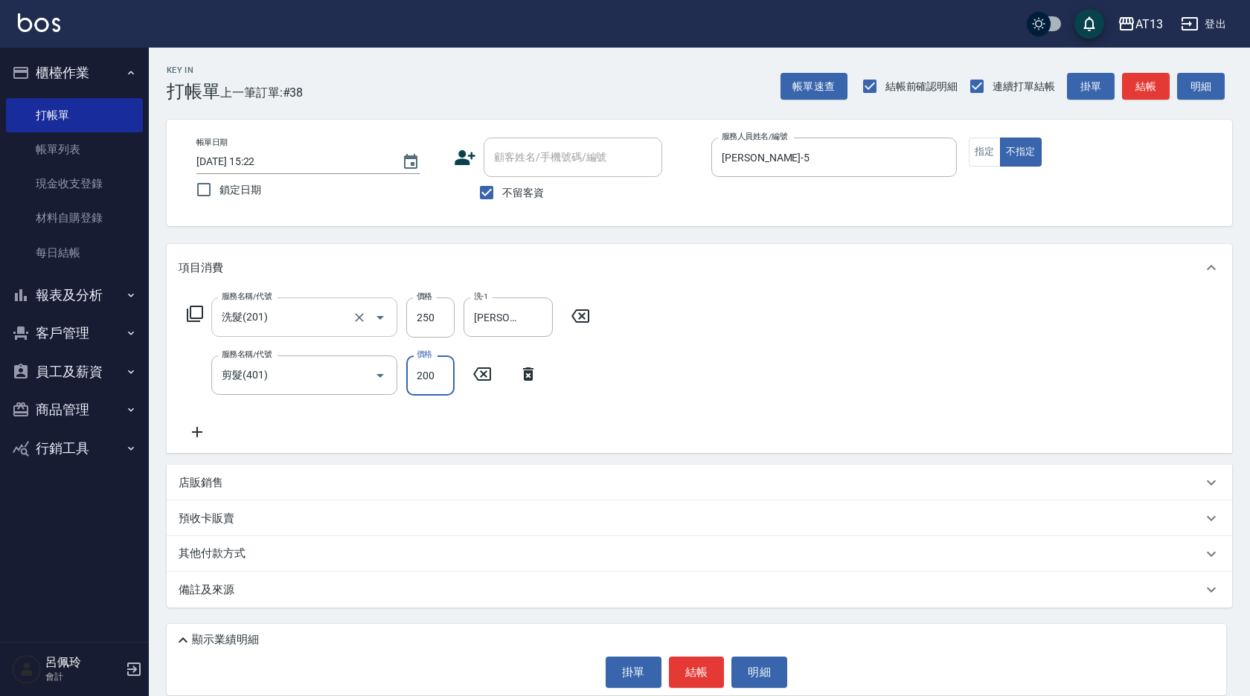
type input "200"
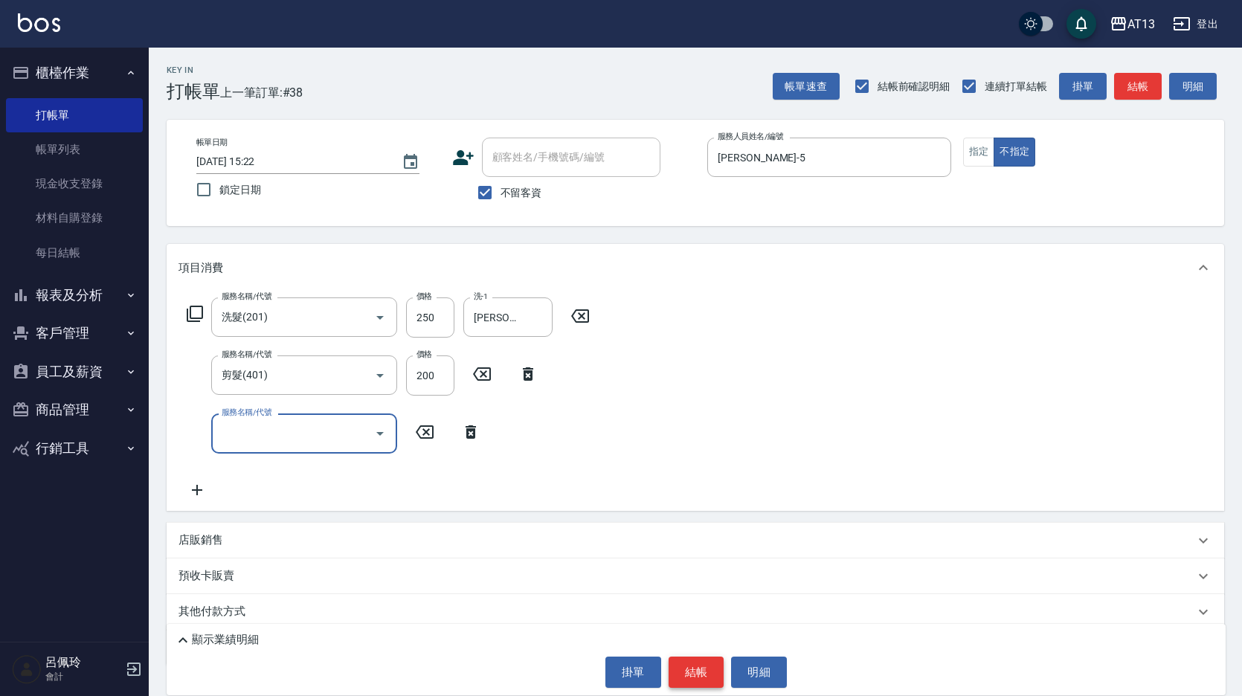
click at [696, 678] on button "結帳" at bounding box center [697, 672] width 56 height 31
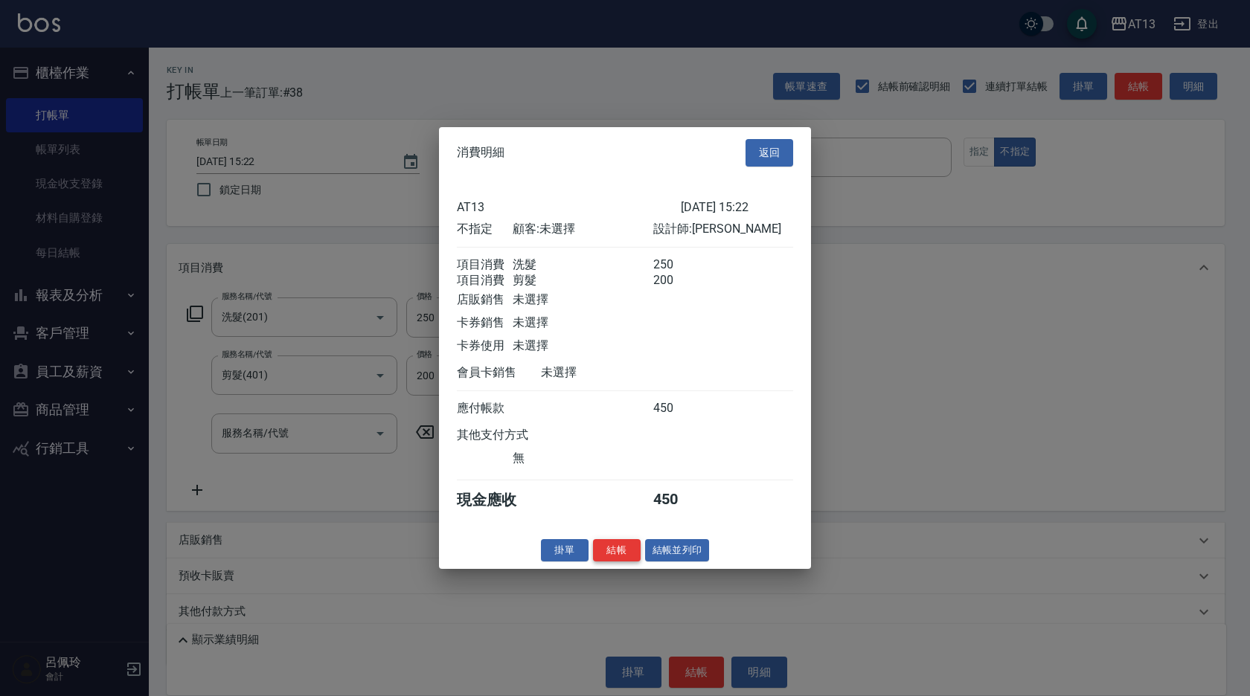
click at [624, 562] on button "結帳" at bounding box center [617, 550] width 48 height 23
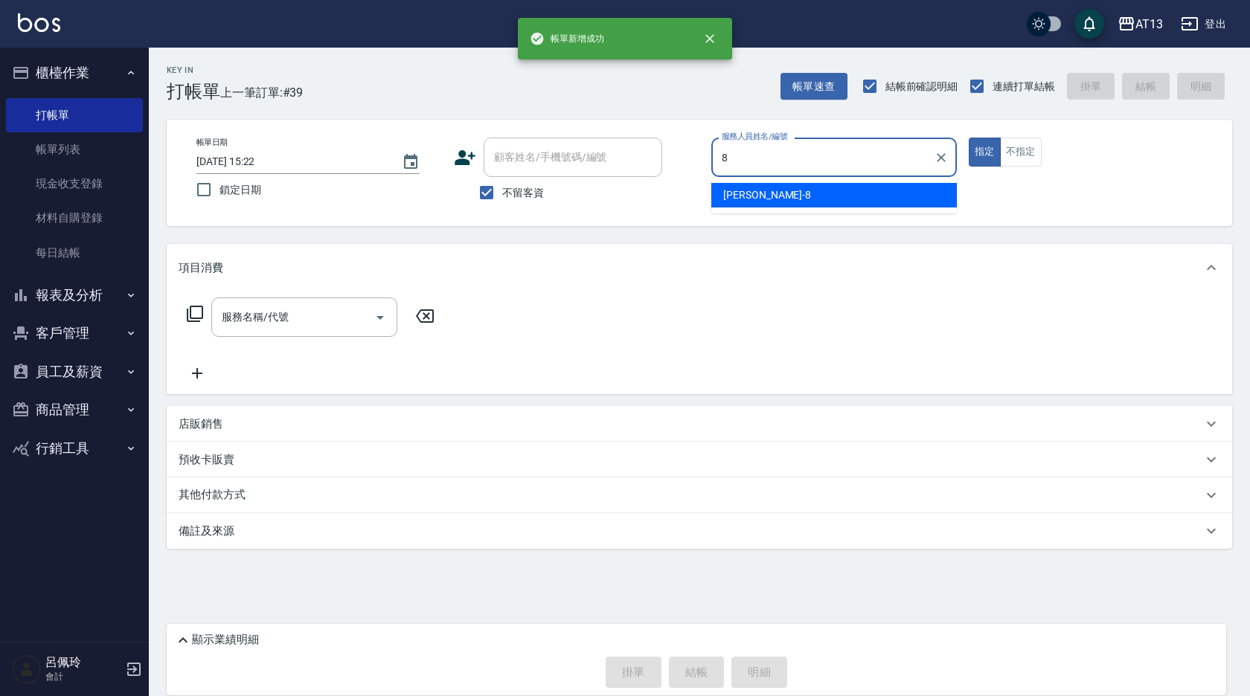
click at [831, 199] on div "[PERSON_NAME] -8" at bounding box center [833, 195] width 245 height 25
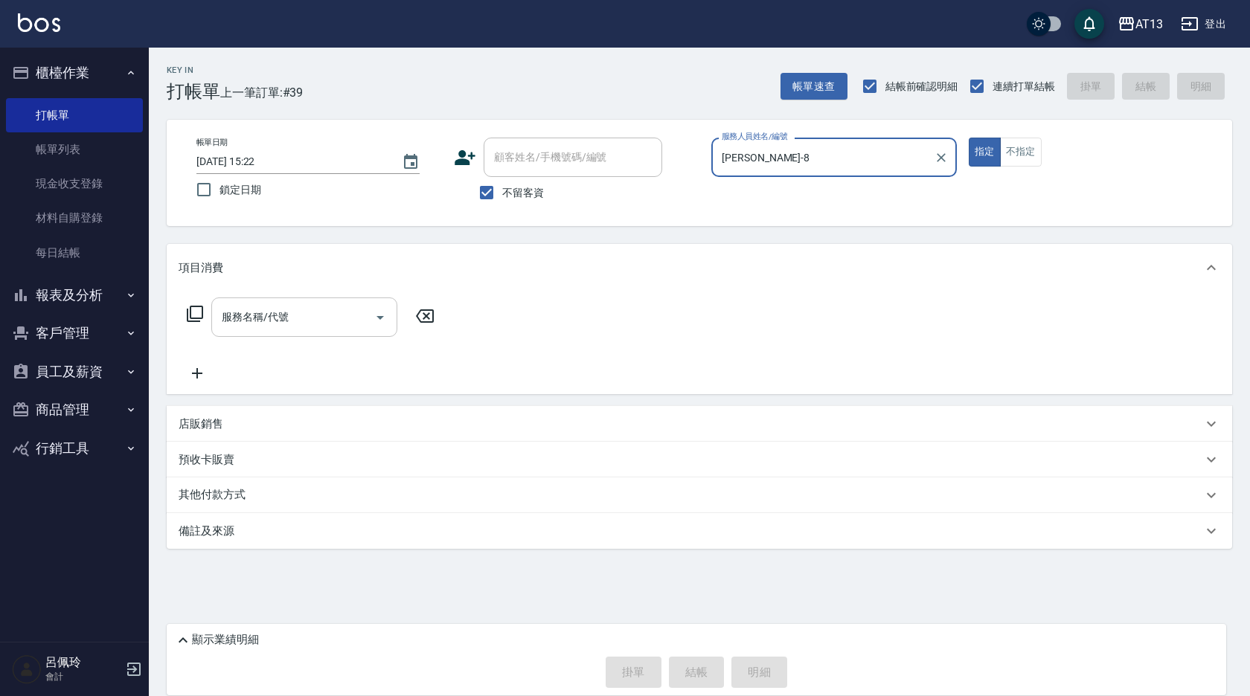
type input "[PERSON_NAME]-8"
click at [323, 306] on input "服務名稱/代號" at bounding box center [293, 317] width 150 height 26
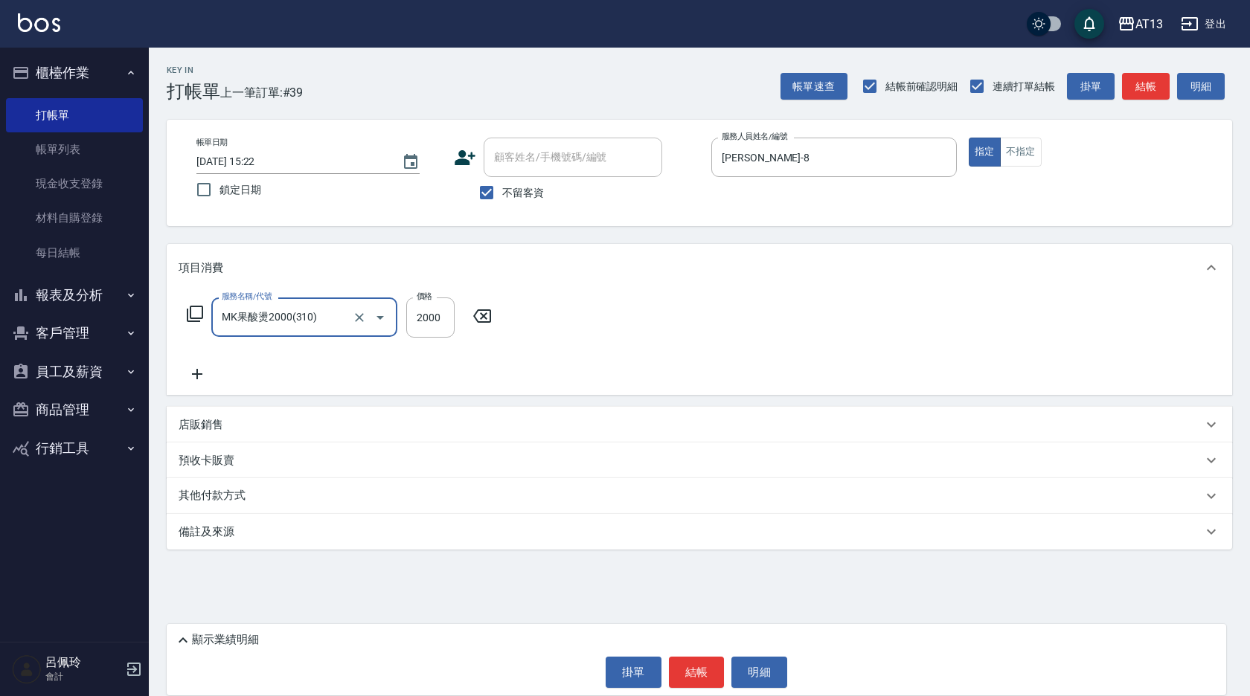
type input "MK果酸燙2000(310)"
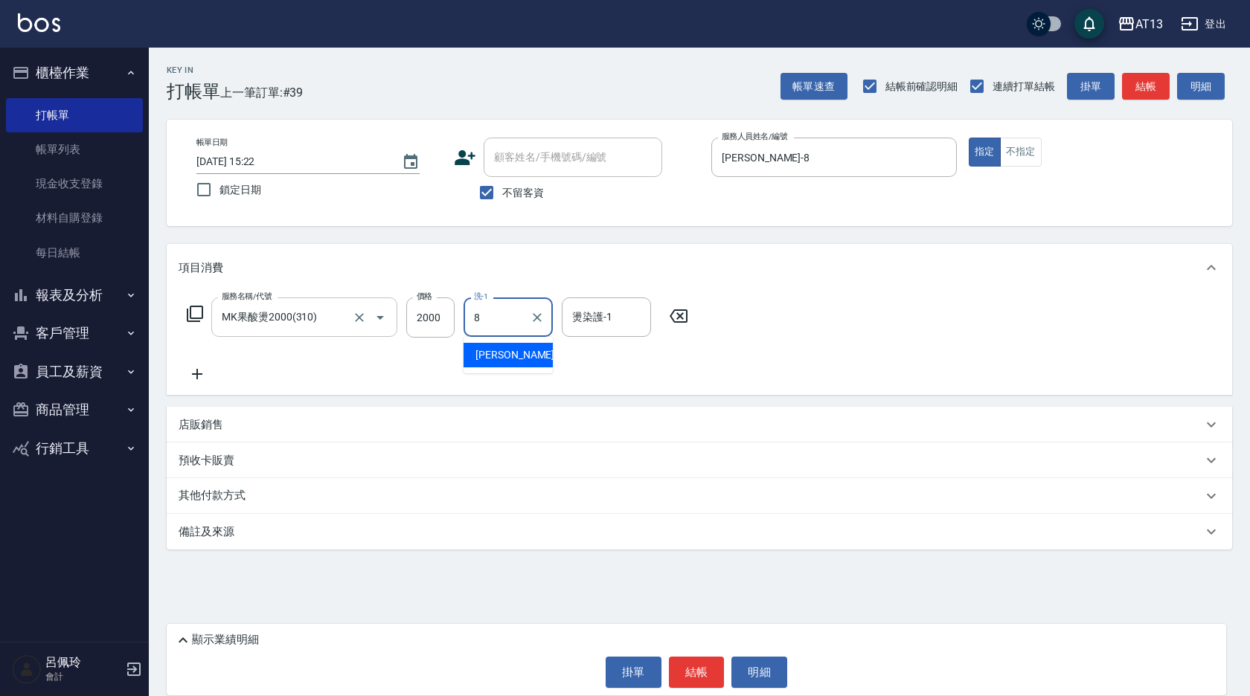
type input "[PERSON_NAME]-8"
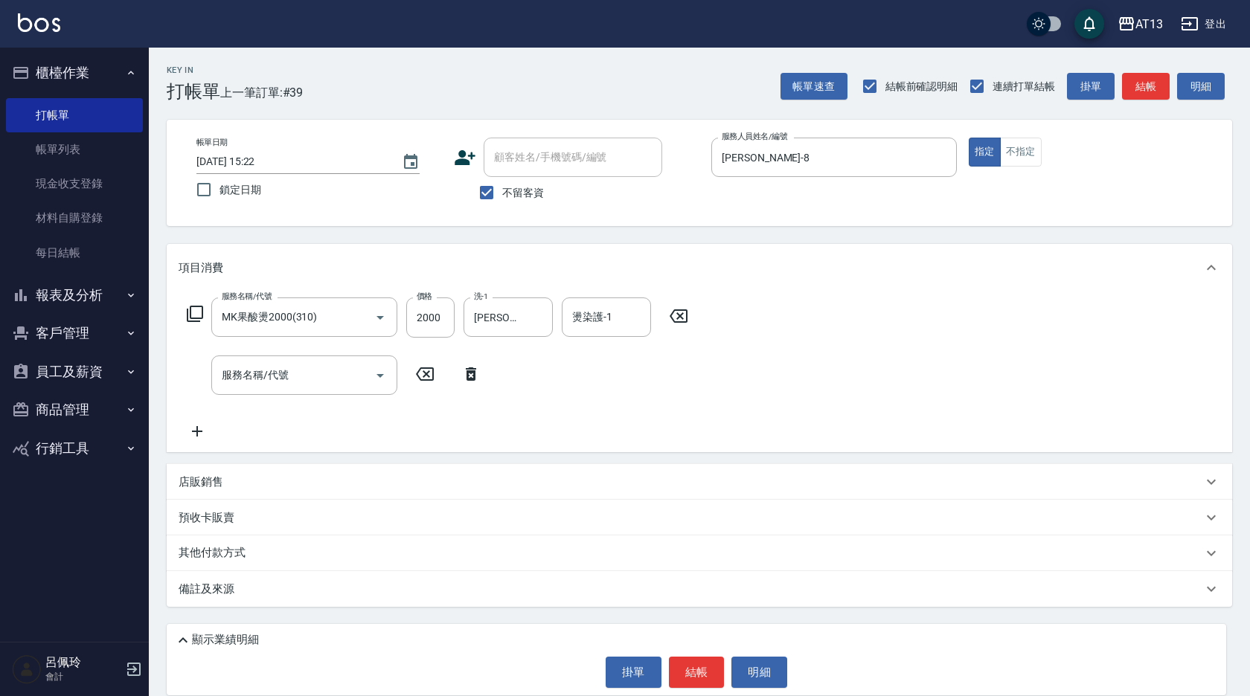
click at [679, 309] on icon at bounding box center [678, 316] width 37 height 18
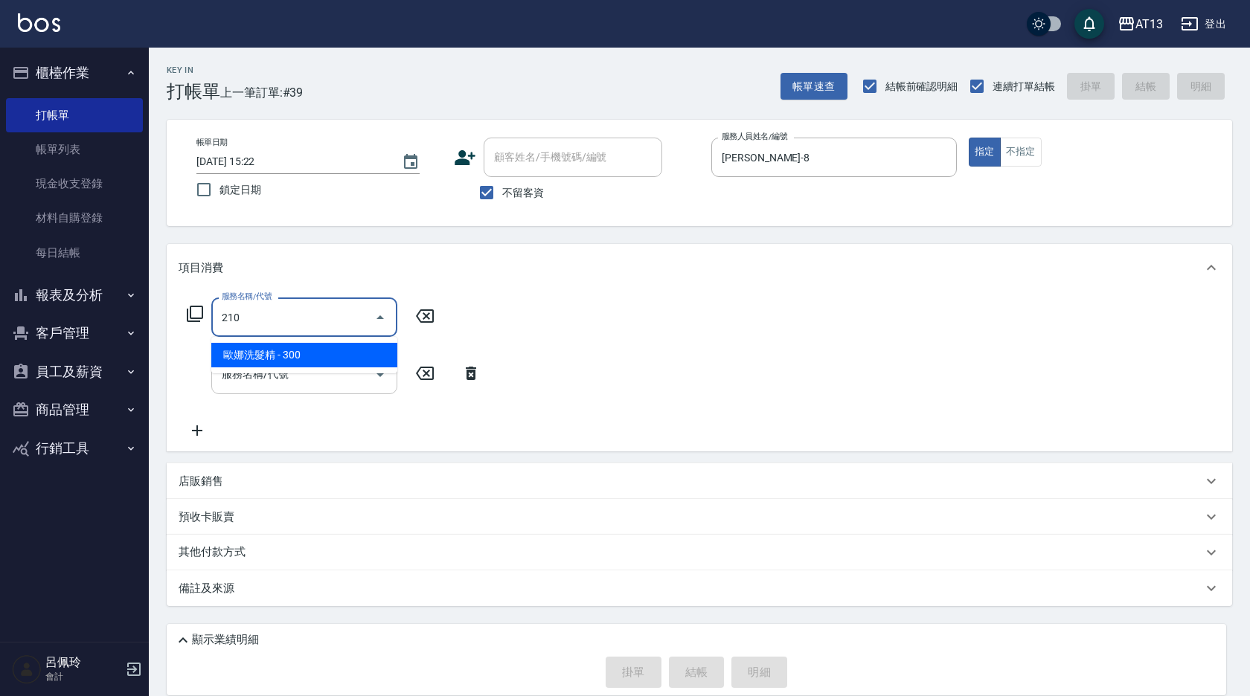
type input "[PERSON_NAME]洗髮精(210)"
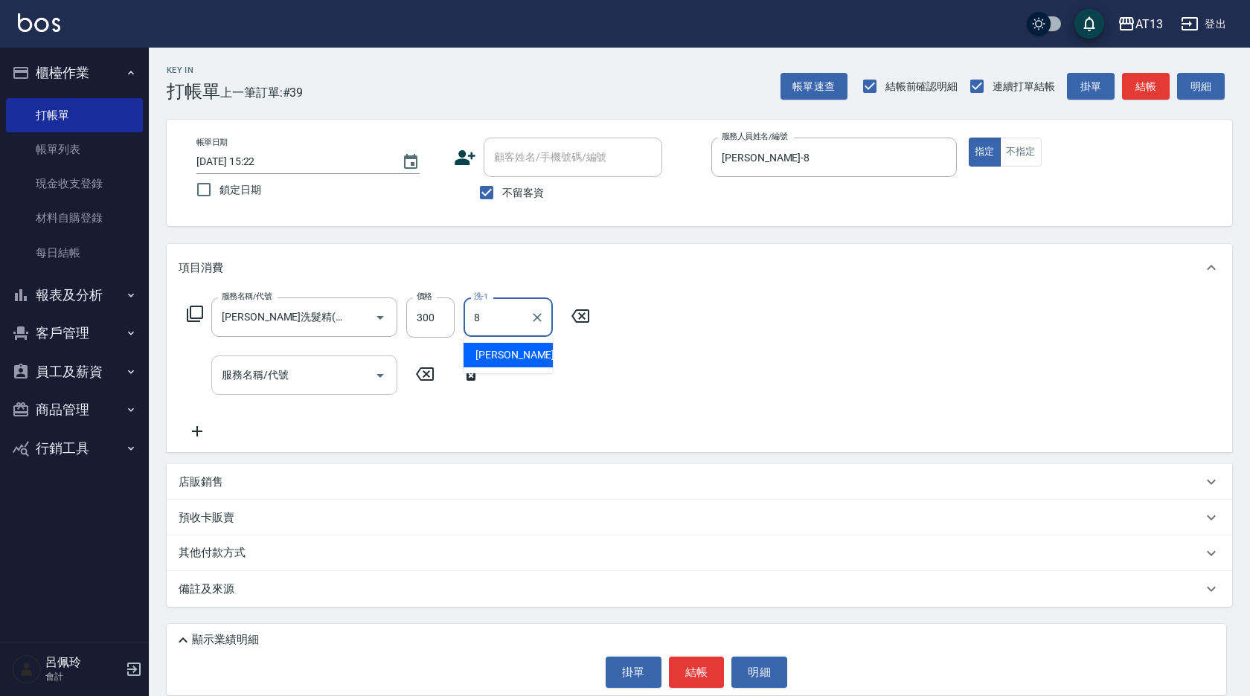
type input "[PERSON_NAME]-8"
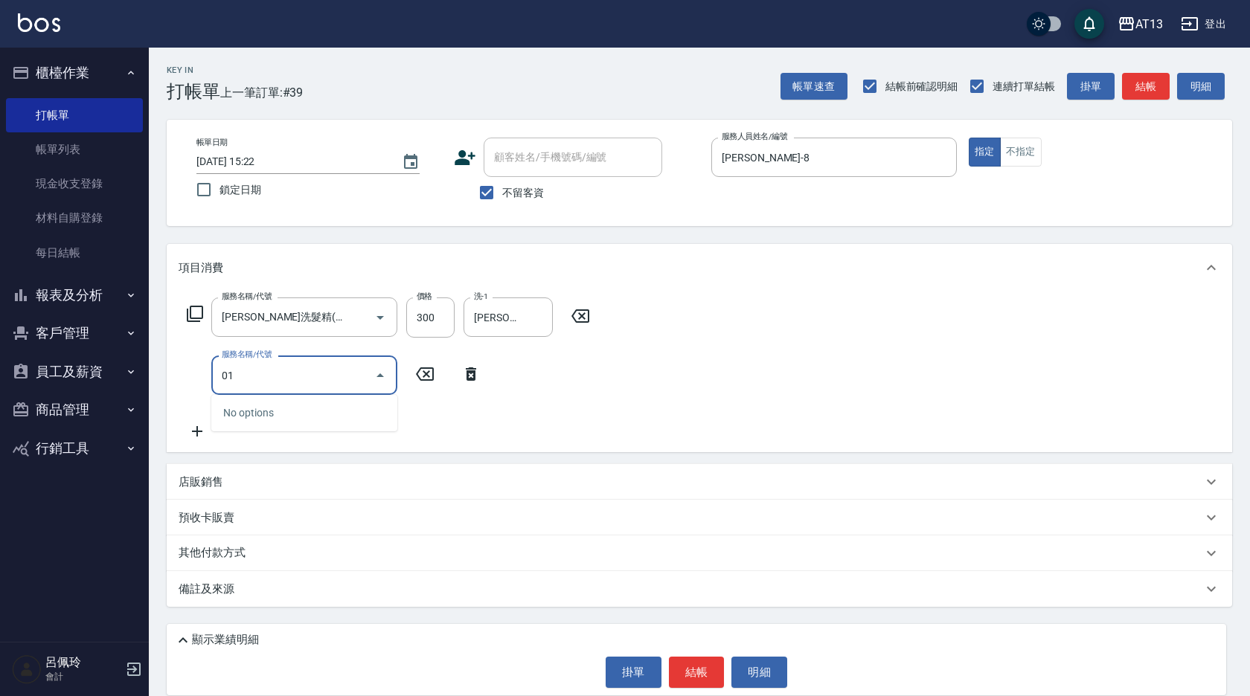
type input "0"
type input "剪髮(401)"
type input "50"
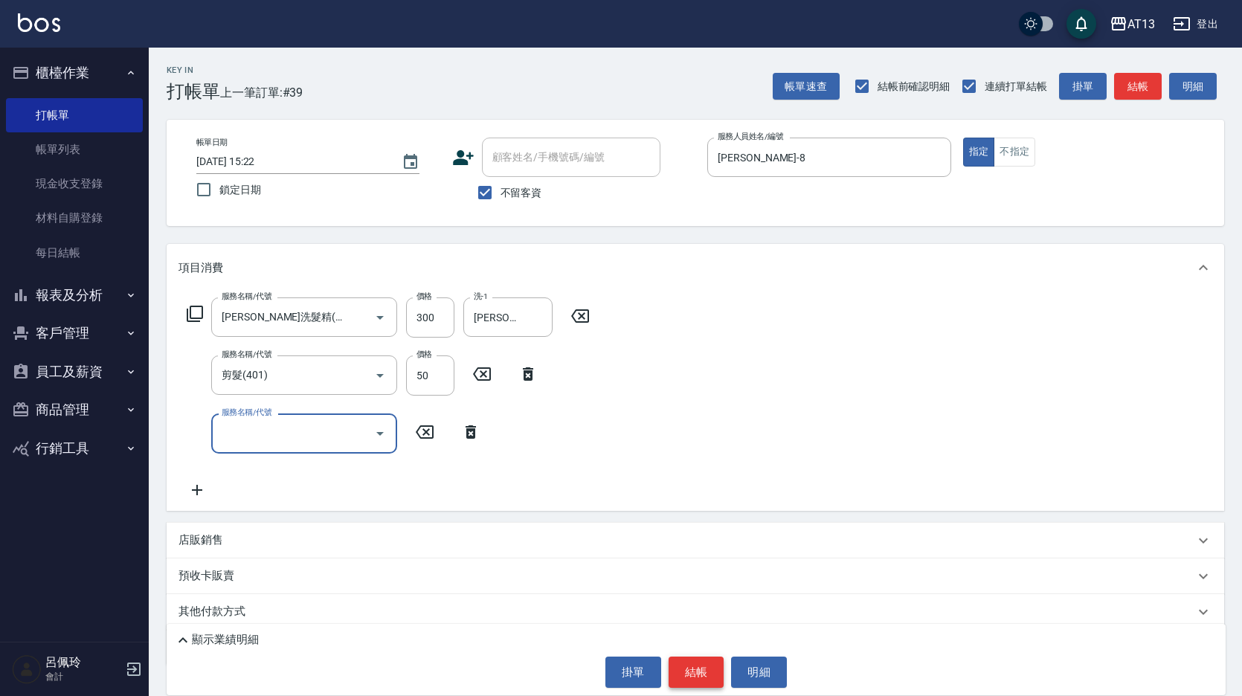
click at [685, 672] on button "結帳" at bounding box center [697, 672] width 56 height 31
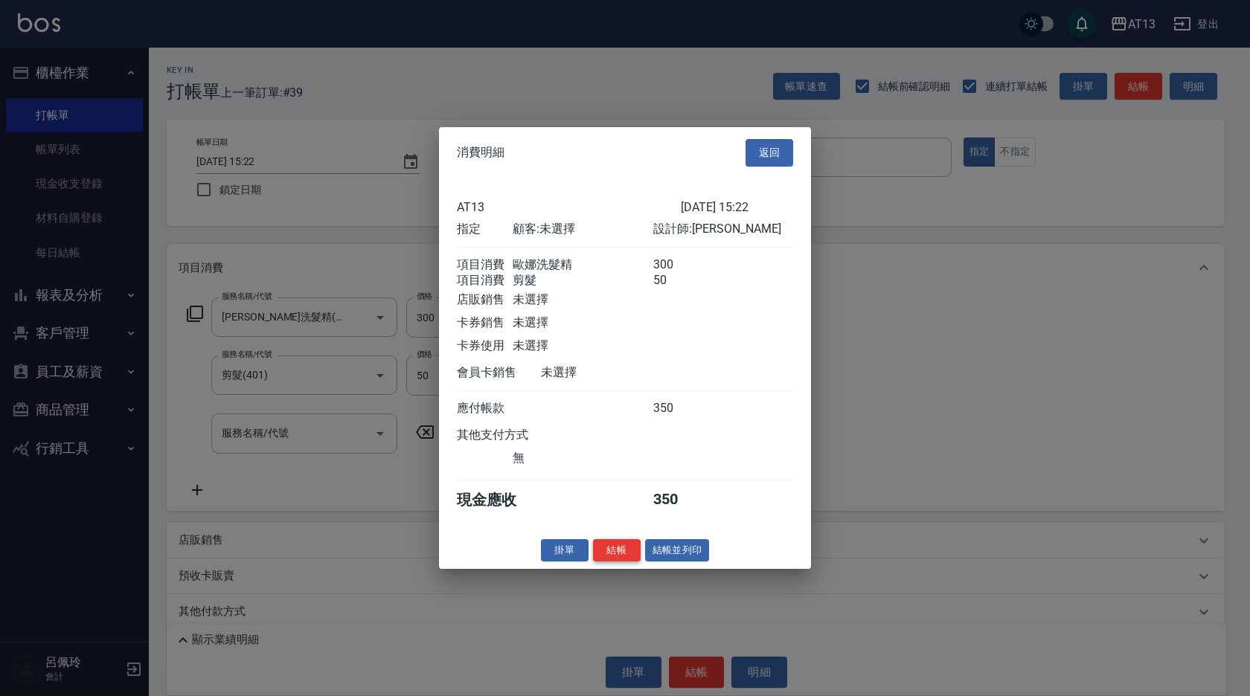
click at [612, 562] on button "結帳" at bounding box center [617, 550] width 48 height 23
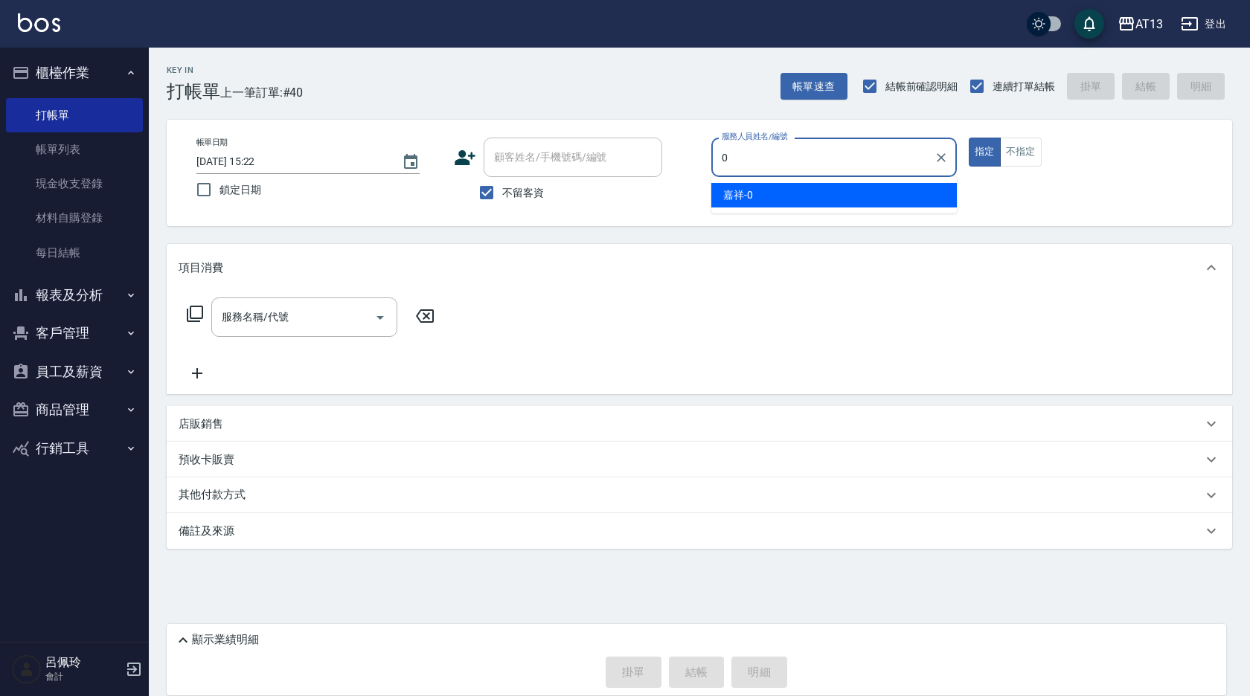
click at [751, 187] on span "嘉祥 -0" at bounding box center [738, 195] width 30 height 16
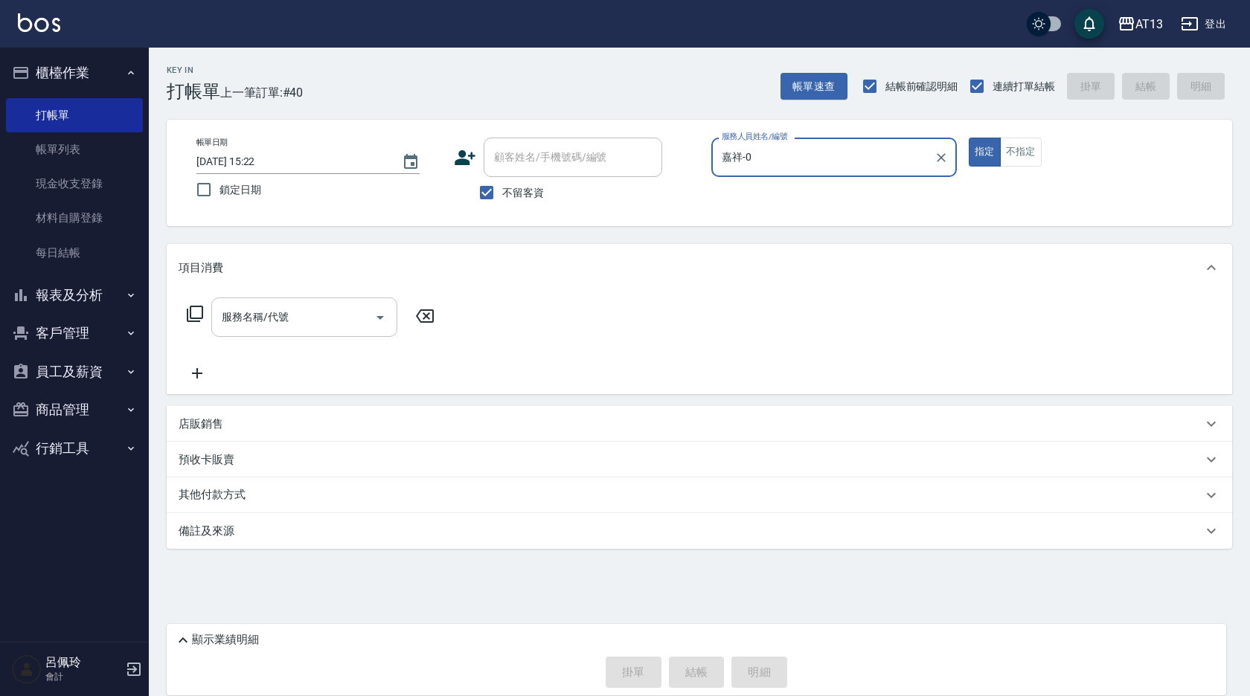
type input "嘉祥-0"
click at [319, 310] on input "服務名稱/代號" at bounding box center [293, 317] width 150 height 26
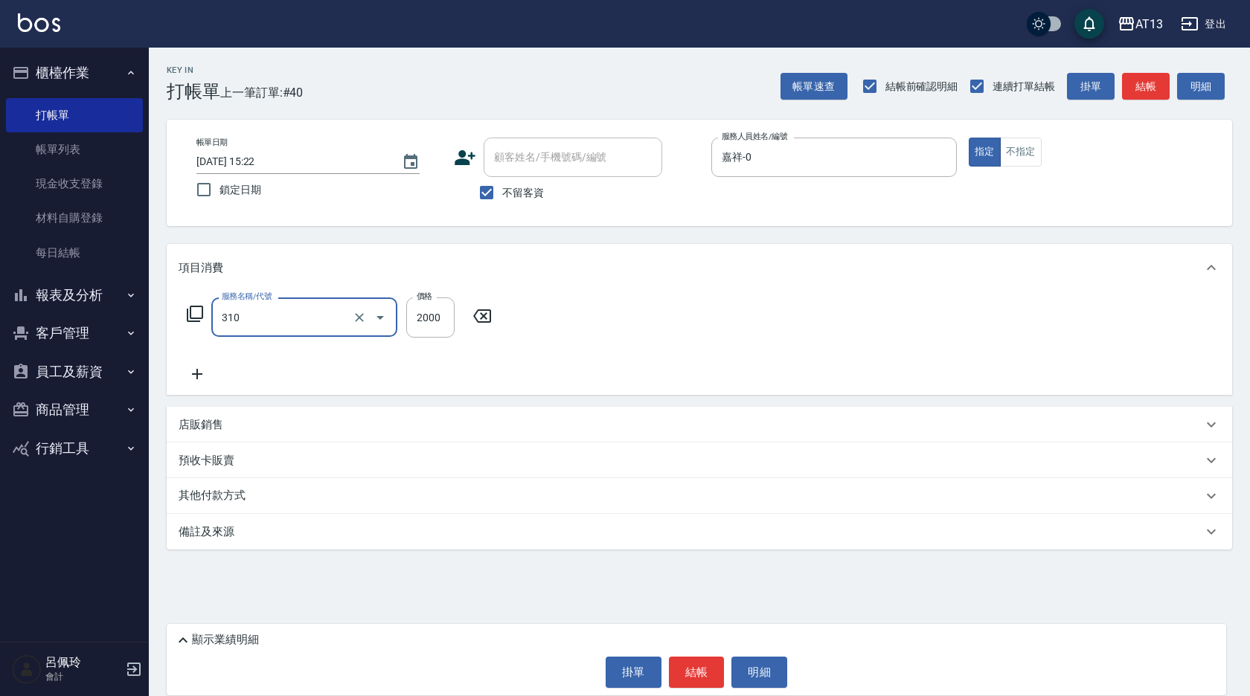
type input "MK果酸燙2000(310)"
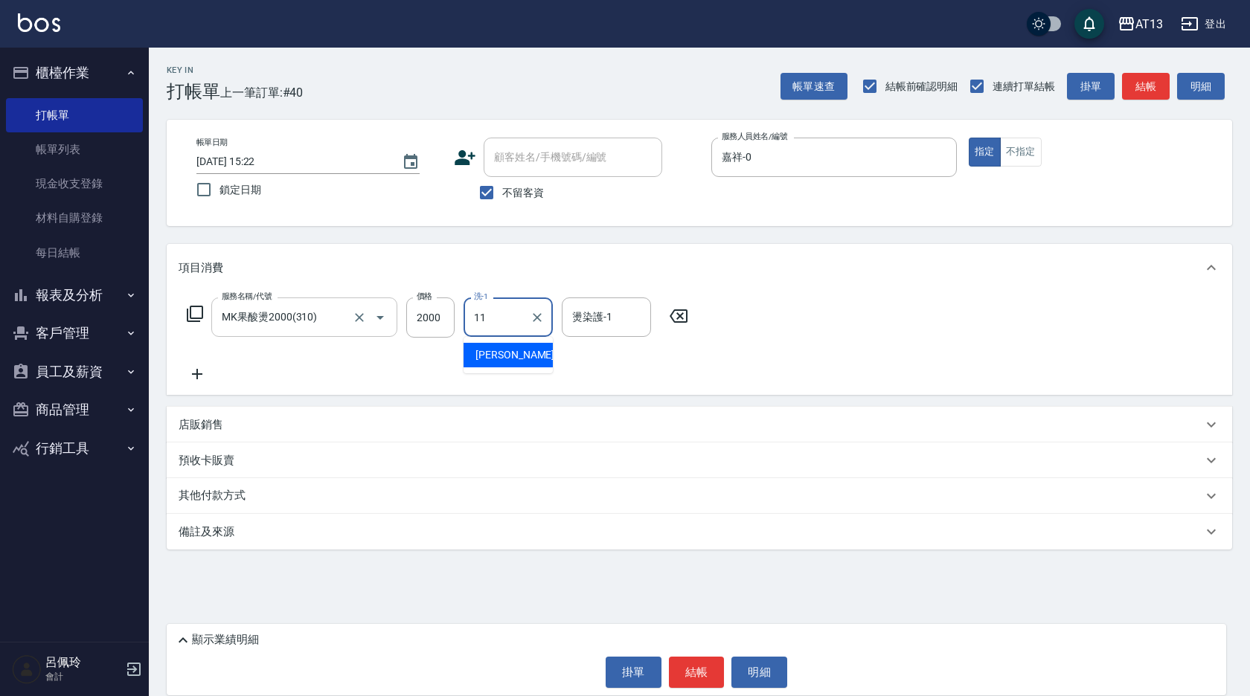
type input "[PERSON_NAME]-11"
click at [702, 669] on button "結帳" at bounding box center [697, 672] width 56 height 31
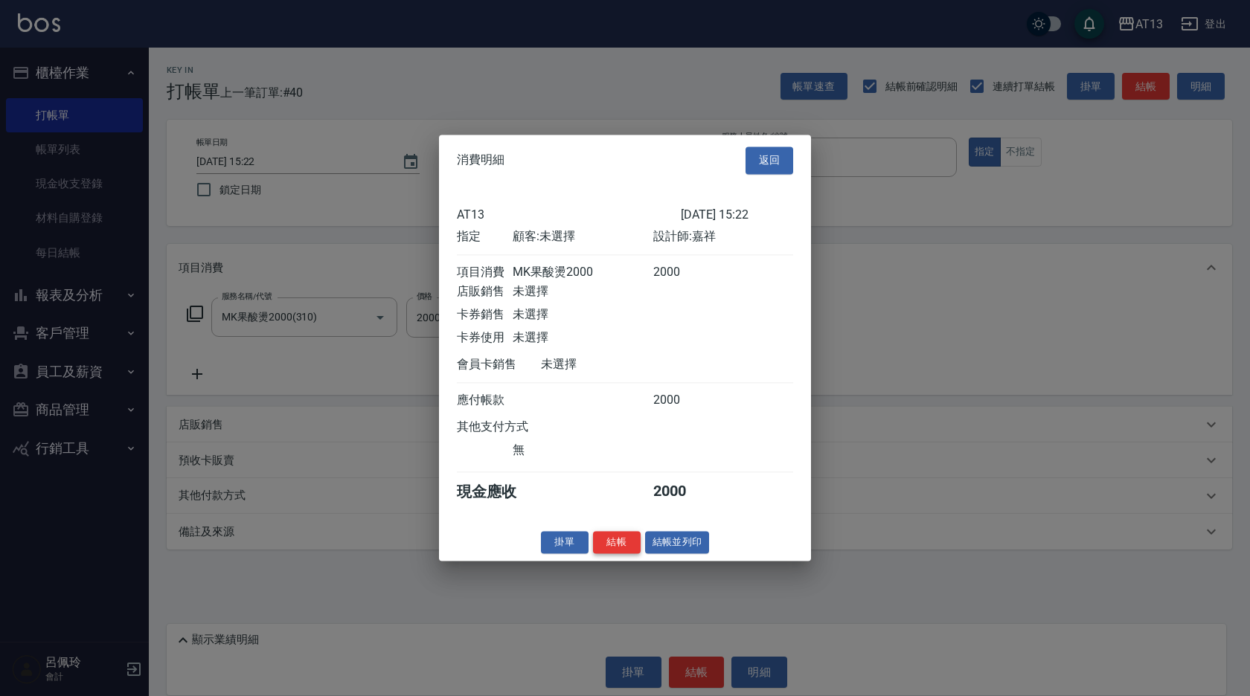
click at [617, 554] on button "結帳" at bounding box center [617, 542] width 48 height 23
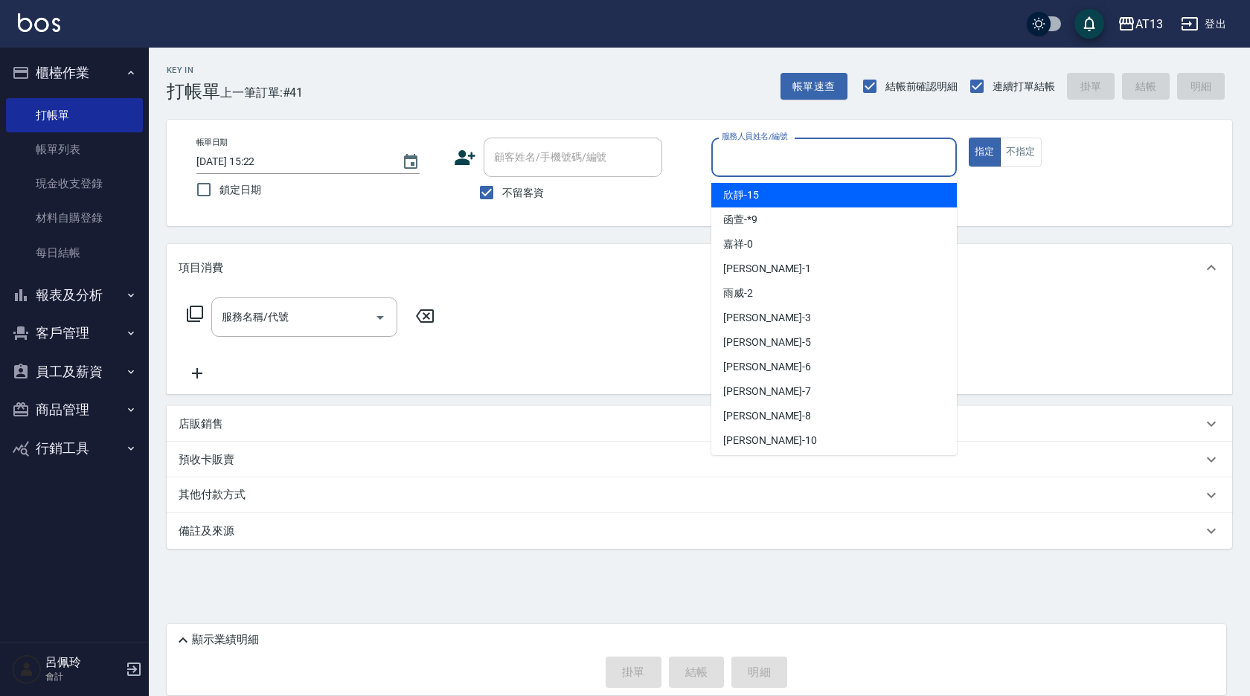
click at [769, 152] on input "服務人員姓名/編號" at bounding box center [834, 157] width 232 height 26
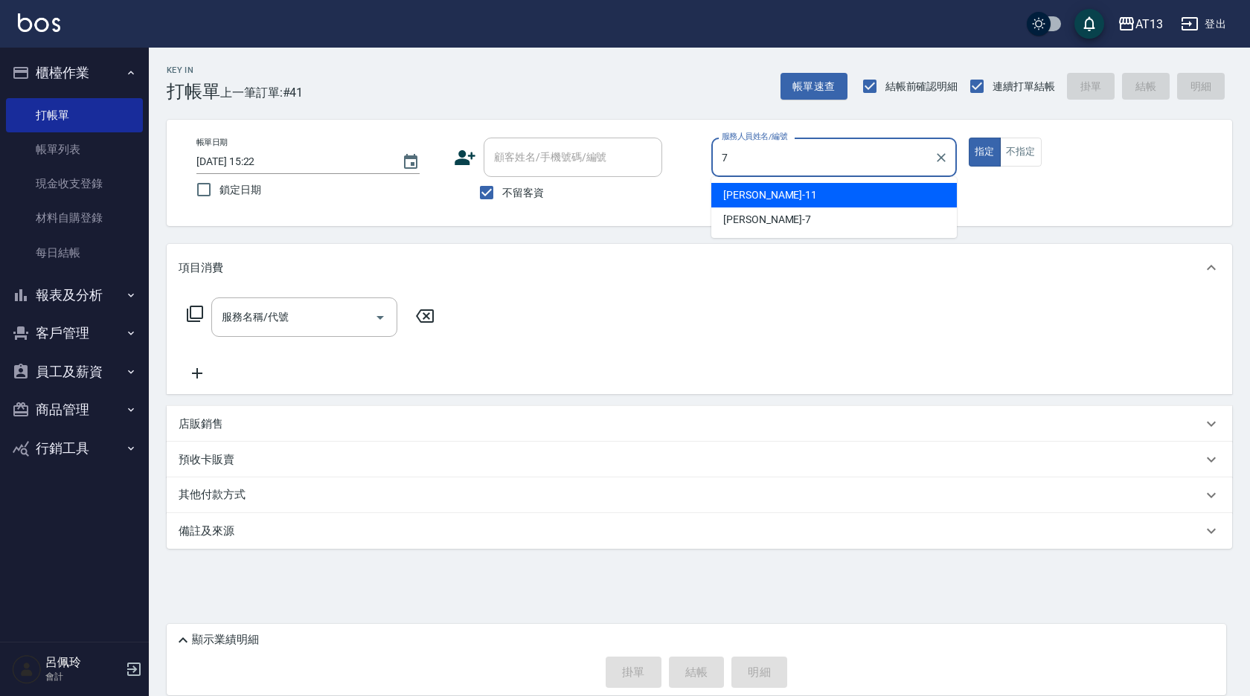
click at [791, 217] on div "[PERSON_NAME]-7" at bounding box center [833, 220] width 245 height 25
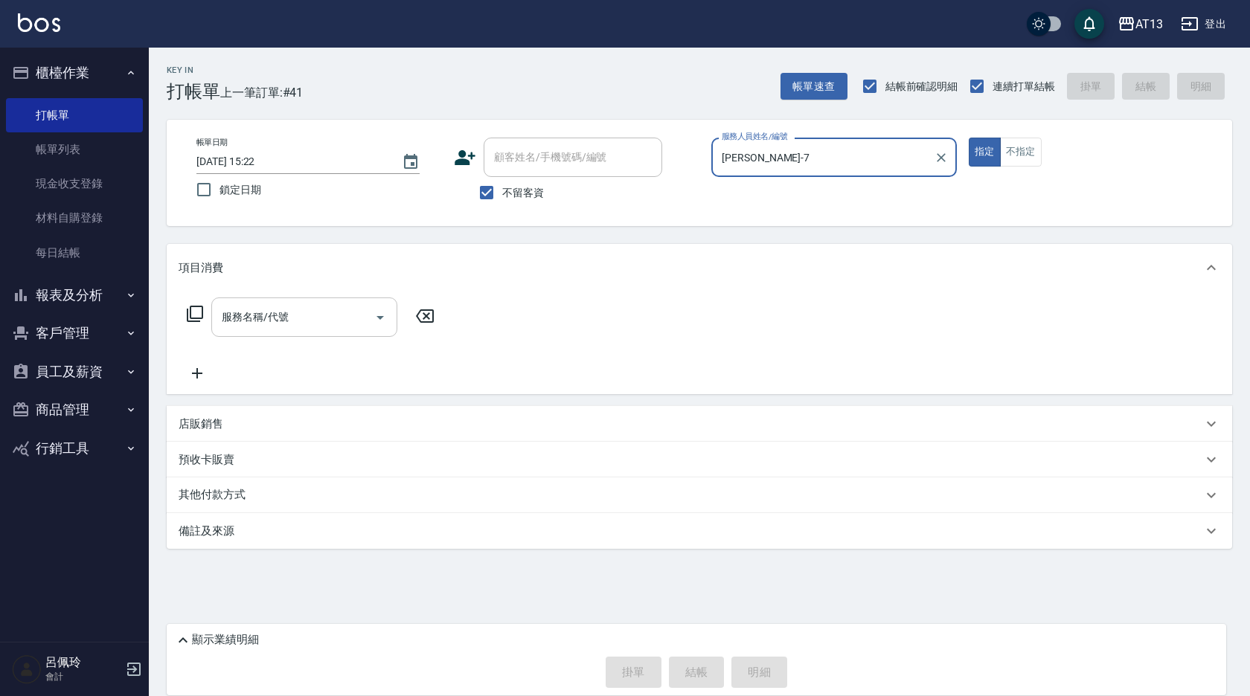
type input "[PERSON_NAME]-7"
click at [312, 321] on input "服務名稱/代號" at bounding box center [293, 317] width 150 height 26
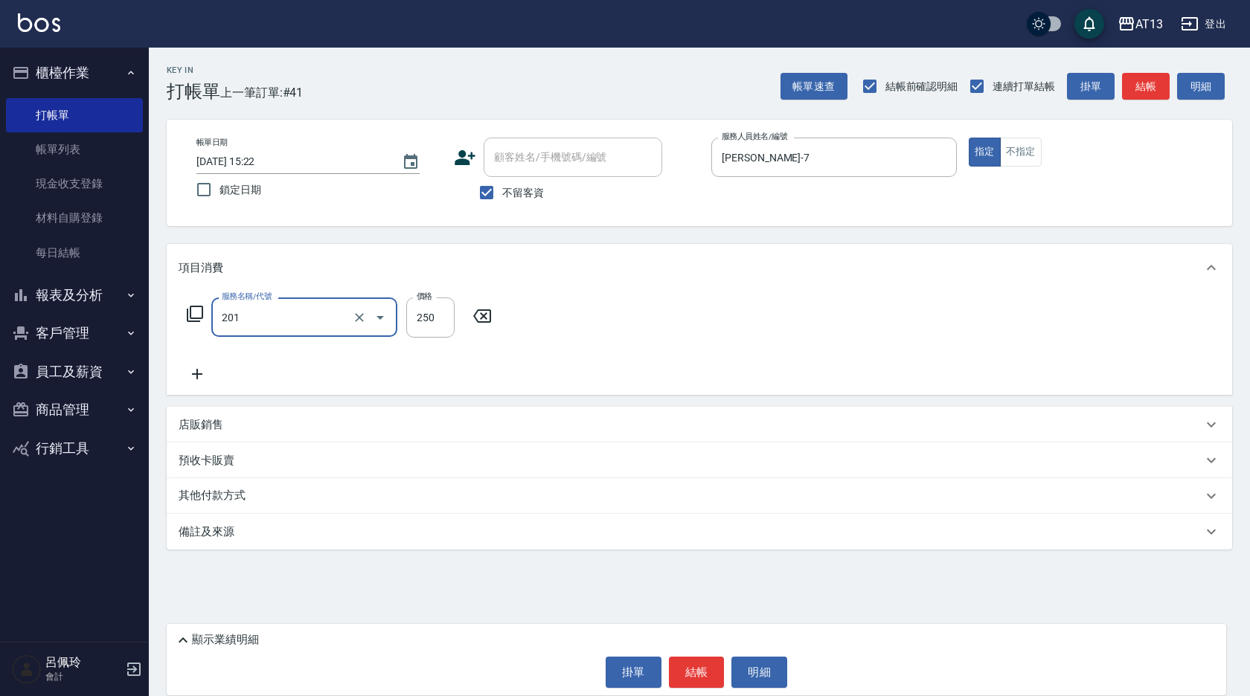
type input "洗髮(201)"
type input "[PERSON_NAME]-11"
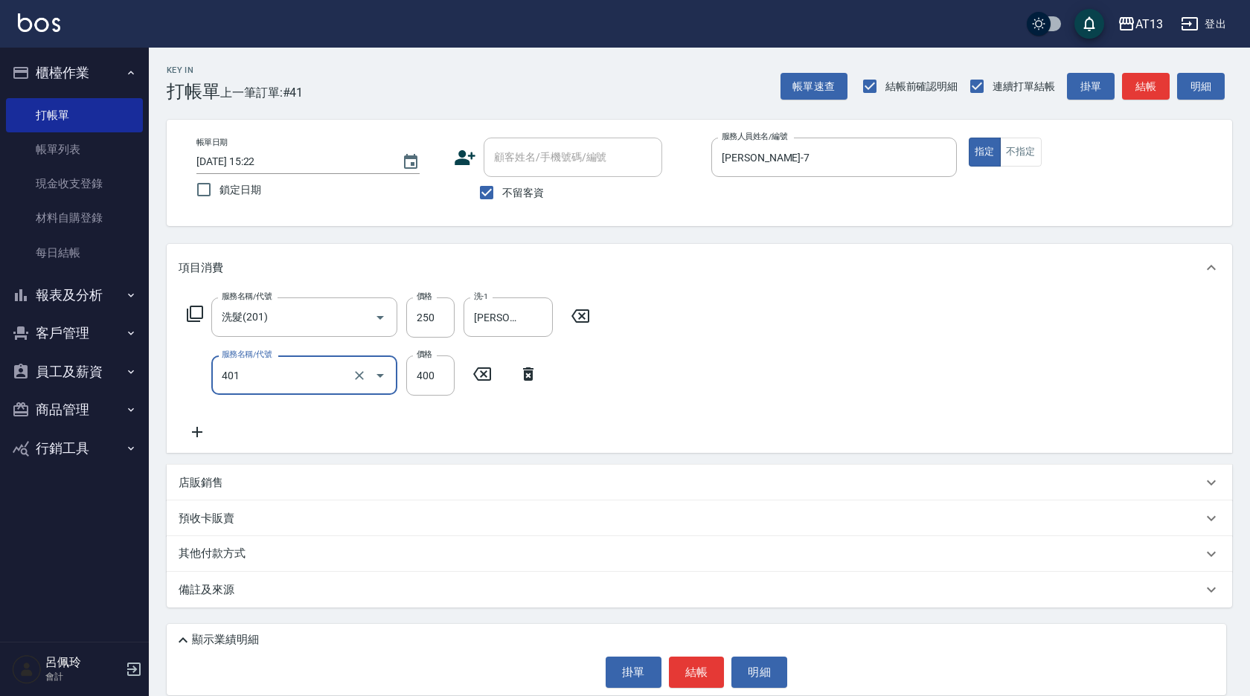
type input "剪髮(401)"
type input "300"
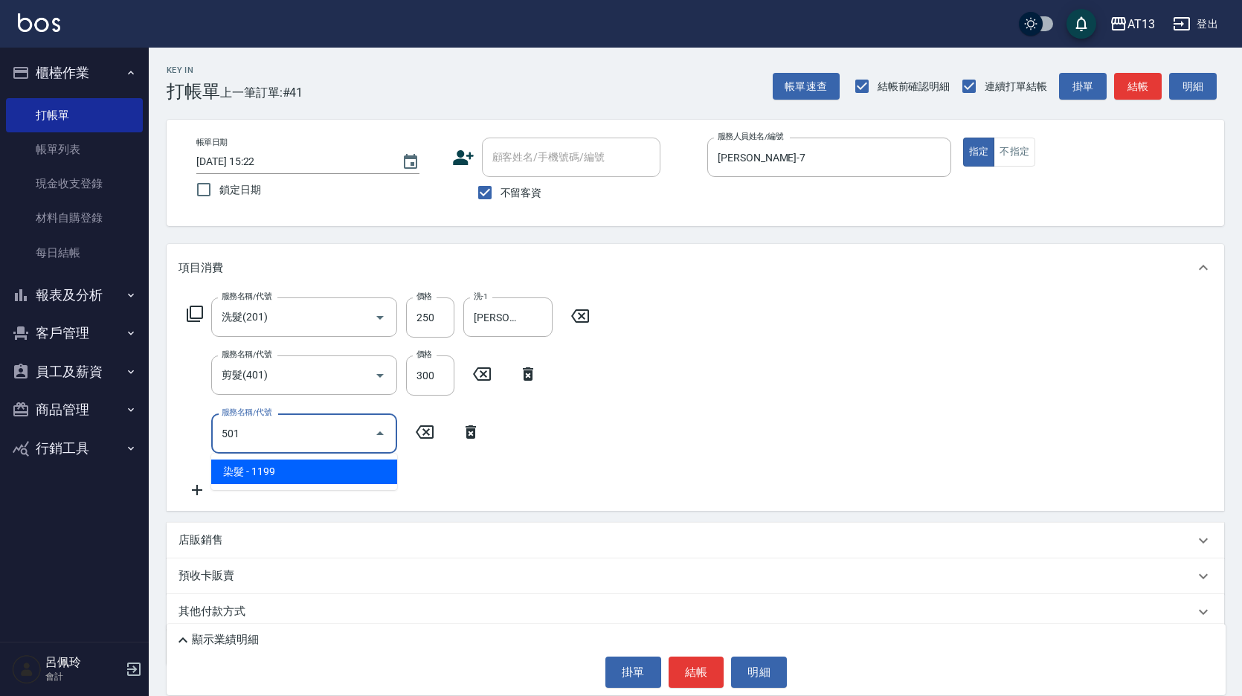
type input "染髮(501)"
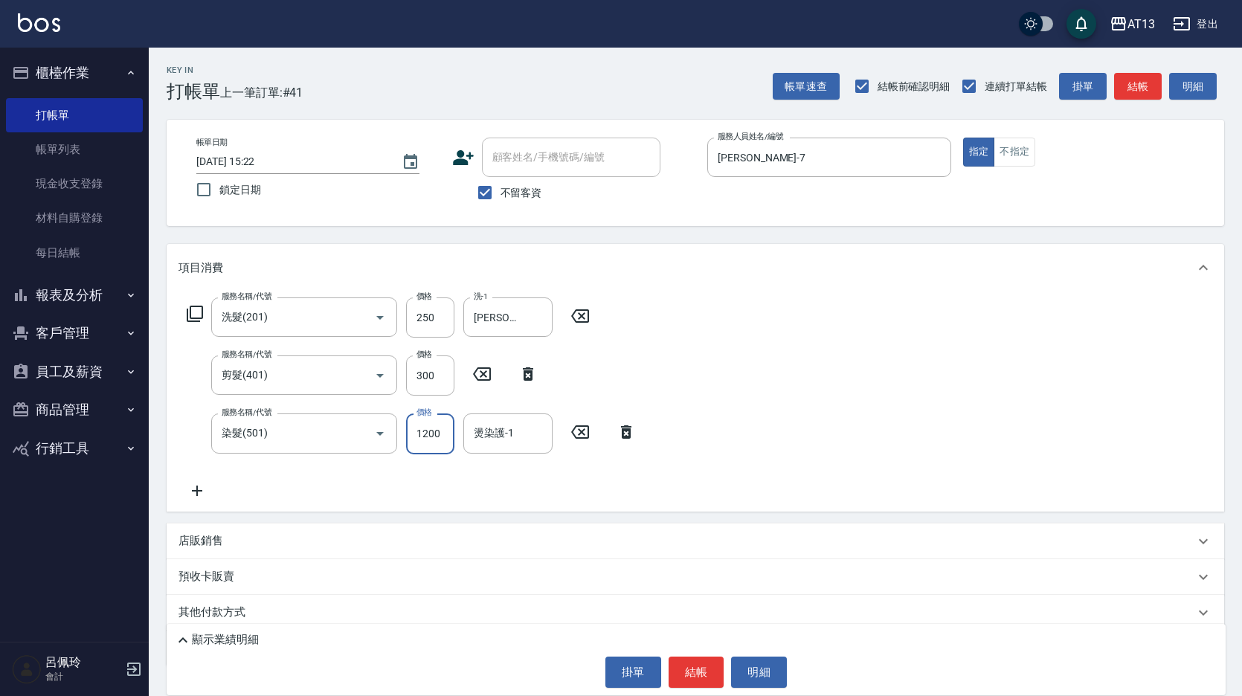
type input "1200"
type input "[PERSON_NAME]-11"
click at [696, 688] on div "顯示業績明細 掛單 結帳 明細" at bounding box center [696, 659] width 1059 height 71
click at [698, 681] on button "結帳" at bounding box center [697, 672] width 56 height 31
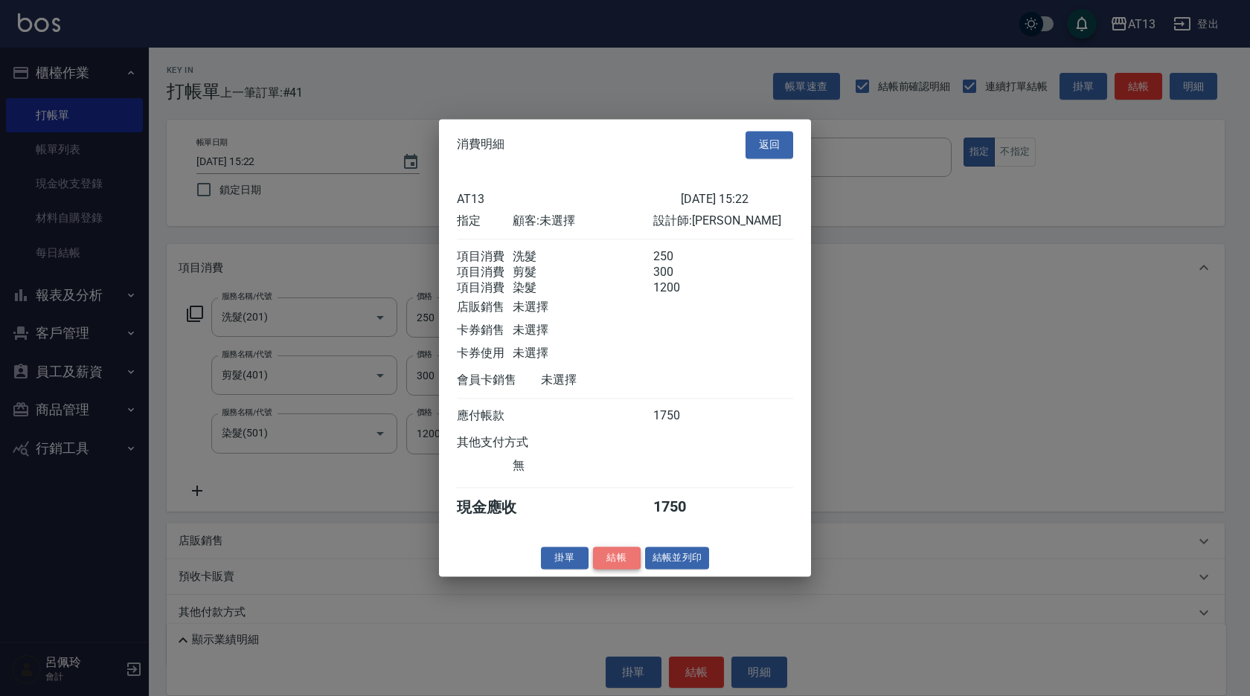
click at [627, 570] on button "結帳" at bounding box center [617, 558] width 48 height 23
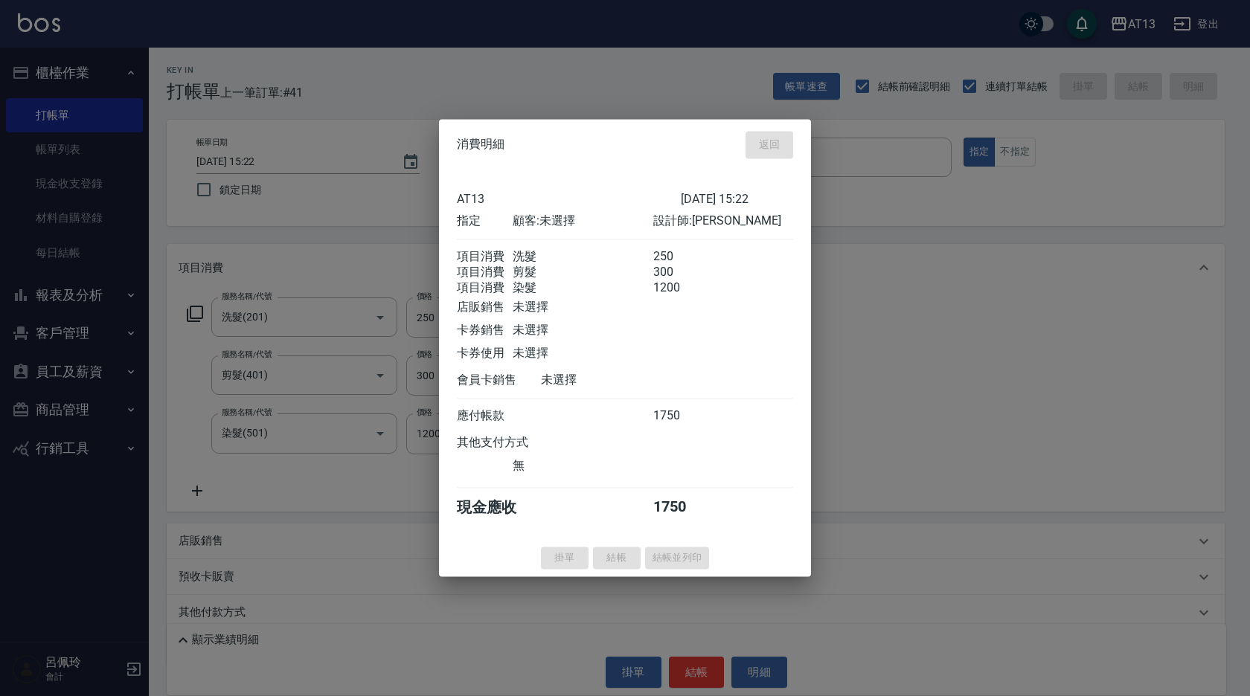
type input "[DATE] 16:07"
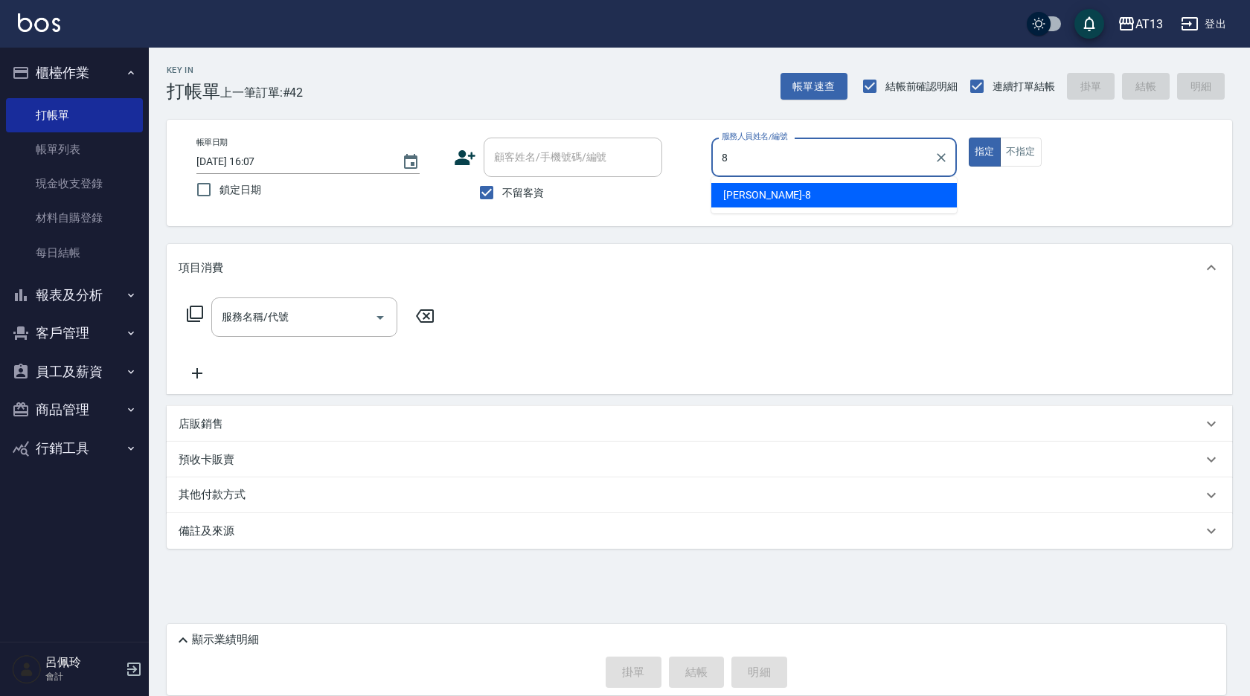
click at [752, 196] on span "[PERSON_NAME] -8" at bounding box center [767, 195] width 88 height 16
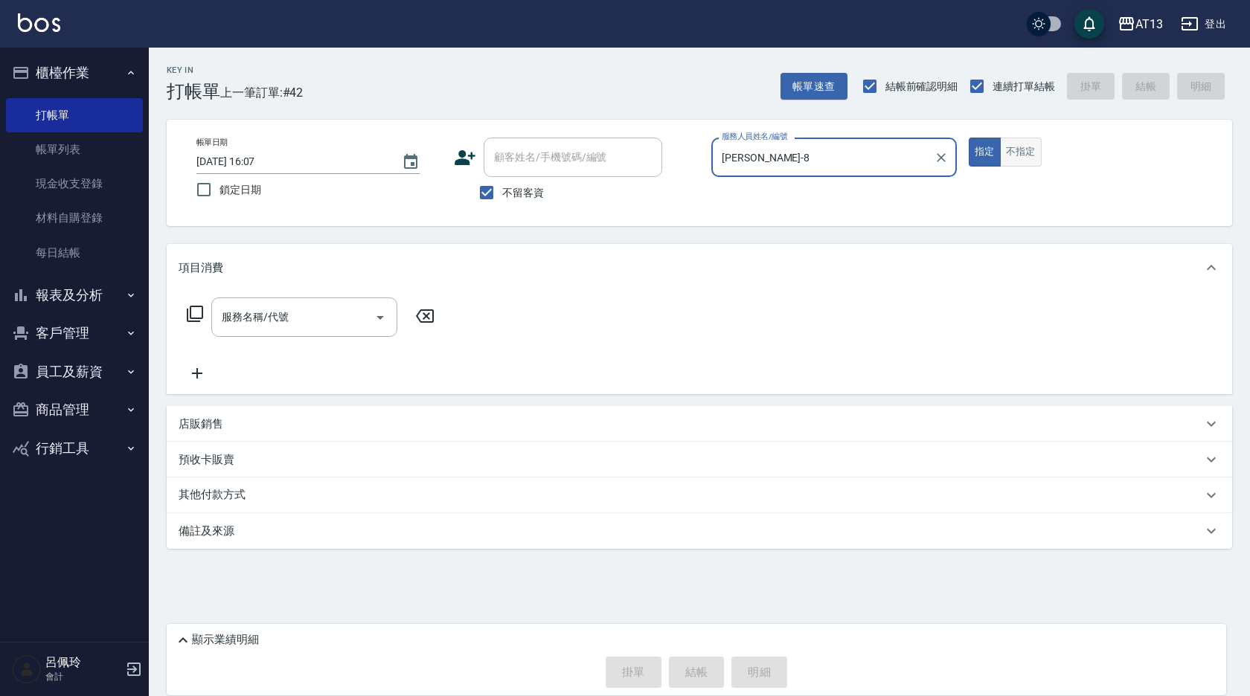
type input "[PERSON_NAME]-8"
click at [1023, 147] on button "不指定" at bounding box center [1021, 152] width 42 height 29
click at [339, 309] on input "服務名稱/代號" at bounding box center [293, 317] width 150 height 26
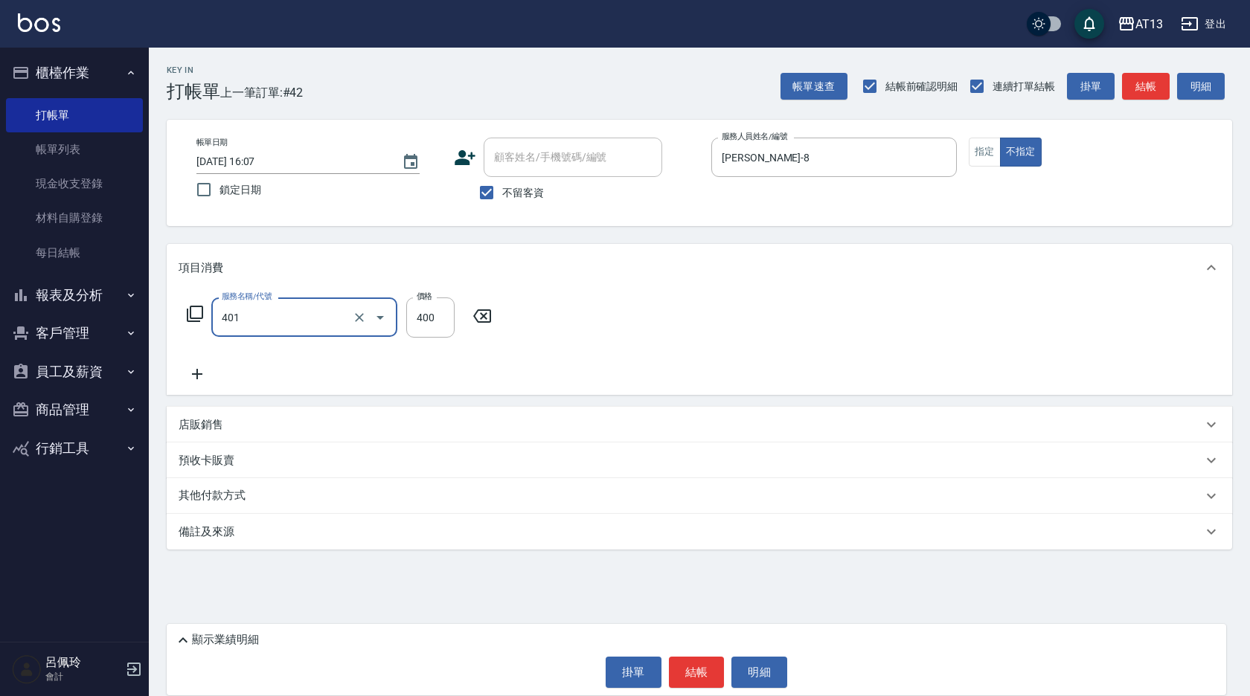
type input "剪髮(401)"
type input "150"
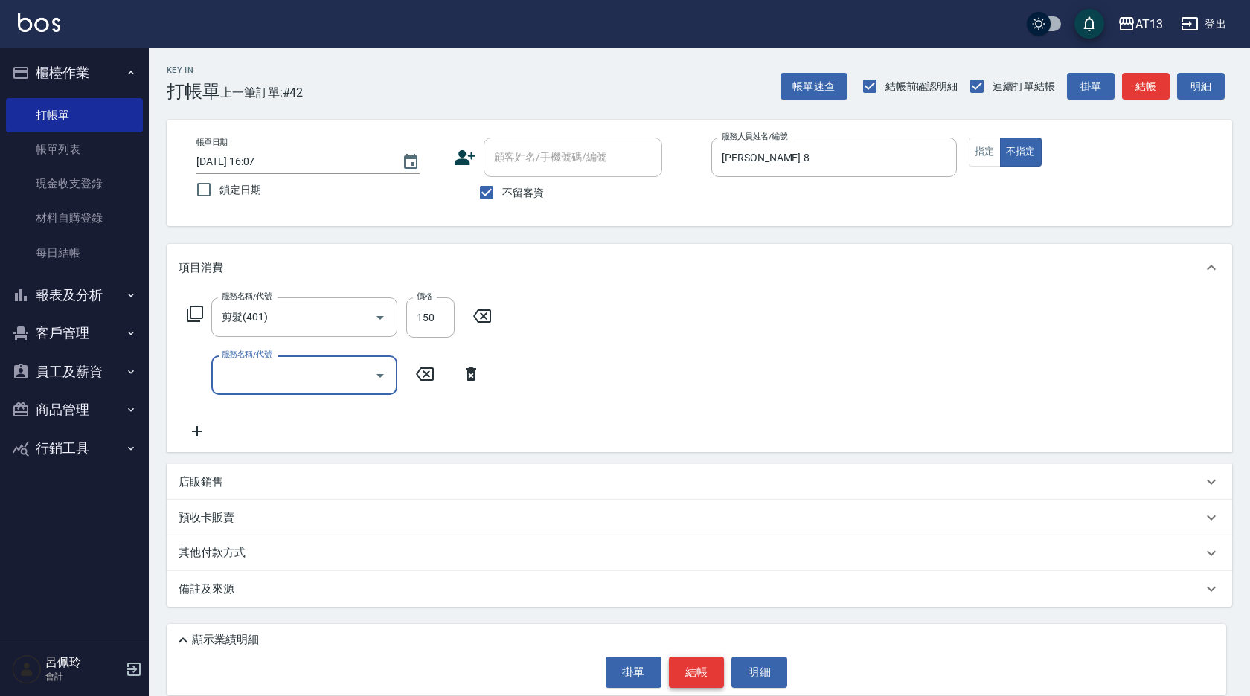
click at [715, 673] on button "結帳" at bounding box center [697, 672] width 56 height 31
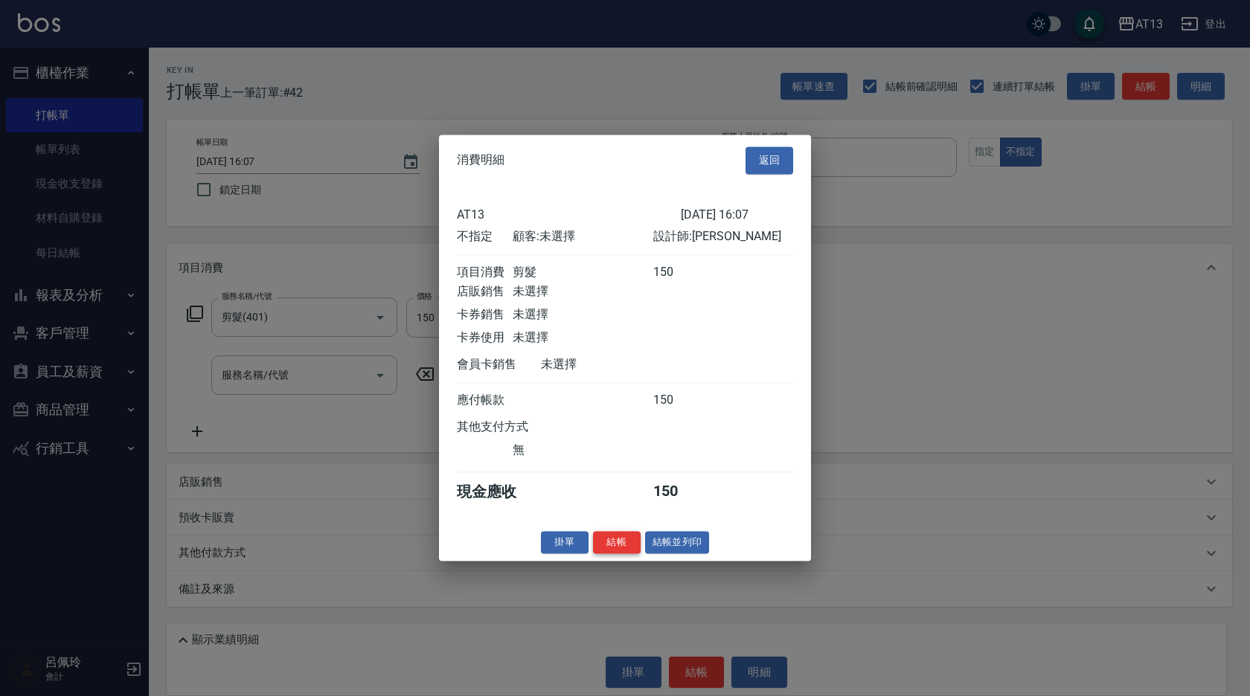
click at [611, 549] on button "結帳" at bounding box center [617, 542] width 48 height 23
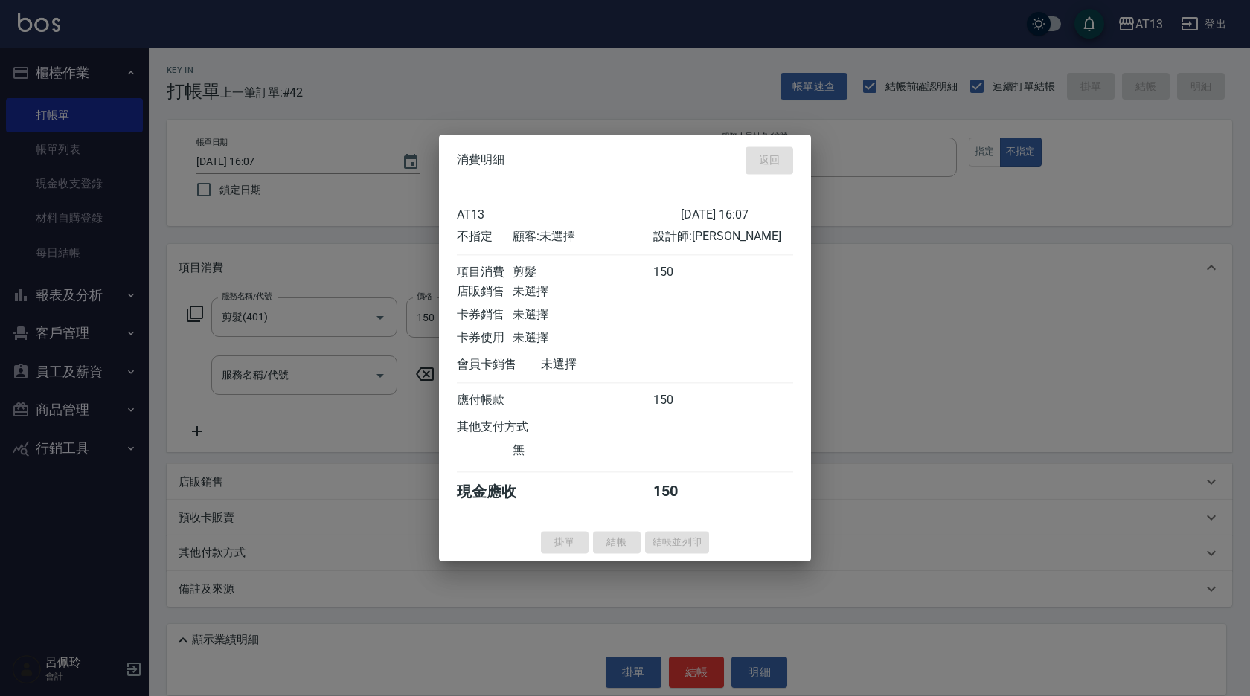
type input "[DATE] 16:08"
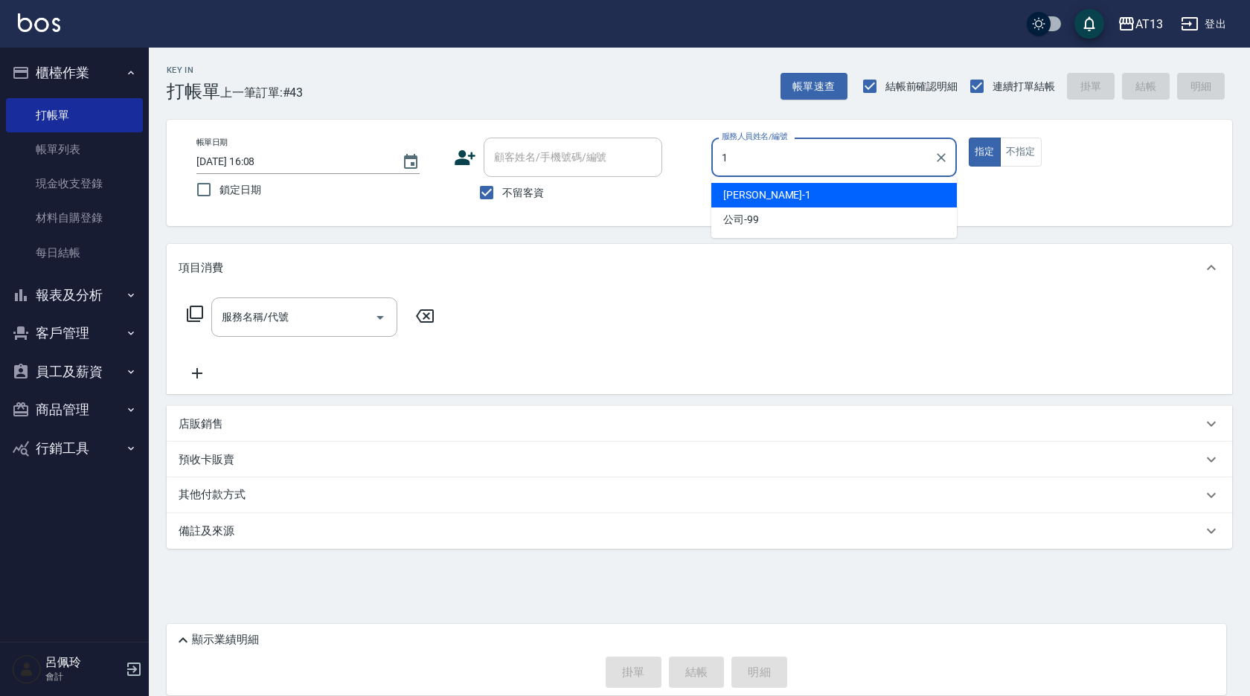
click at [764, 197] on div "[PERSON_NAME] -1" at bounding box center [833, 195] width 245 height 25
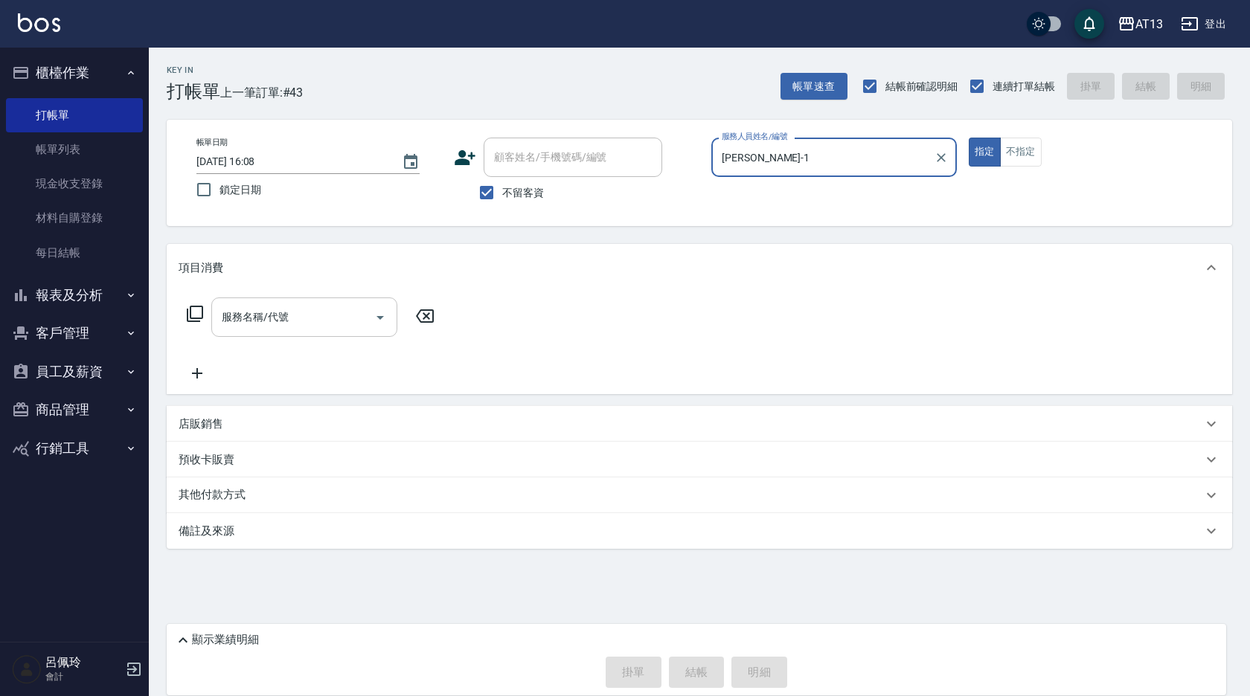
drag, startPoint x: 375, startPoint y: 311, endPoint x: 360, endPoint y: 312, distance: 14.9
click at [371, 312] on icon "Open" at bounding box center [380, 318] width 18 height 18
type input "[PERSON_NAME]-1"
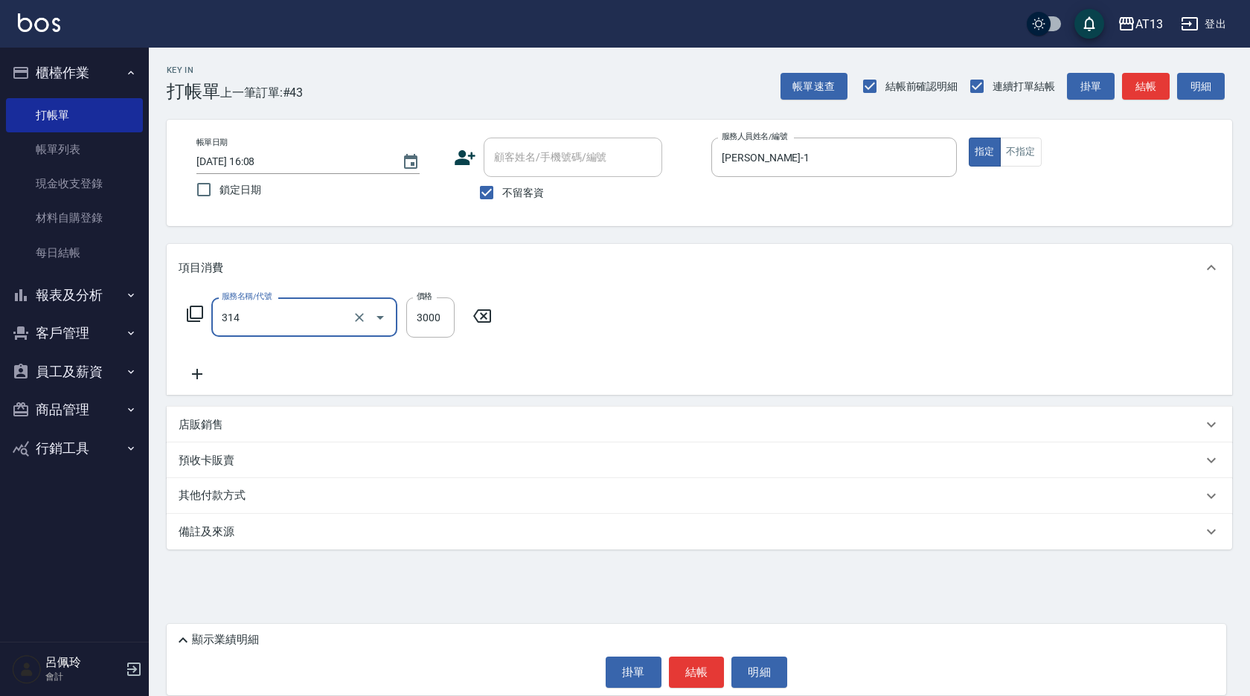
type input "CYA水質感2500UP(314)"
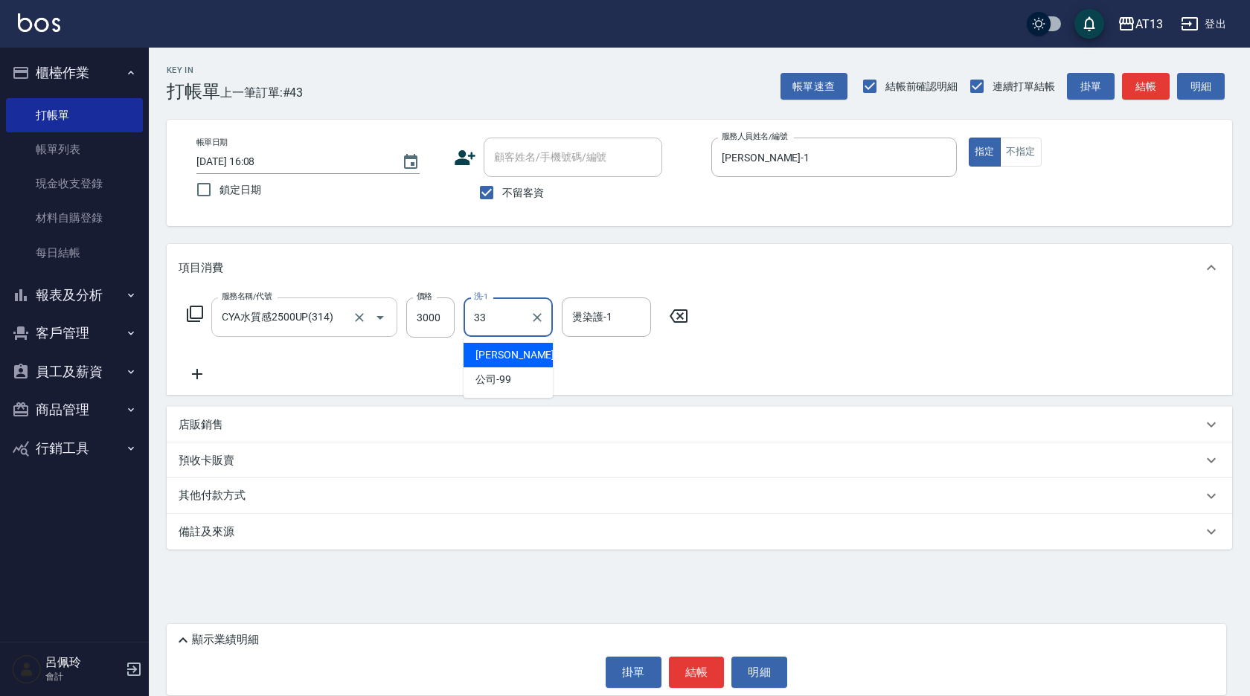
type input "[PERSON_NAME]-33"
click at [694, 668] on button "結帳" at bounding box center [697, 672] width 56 height 31
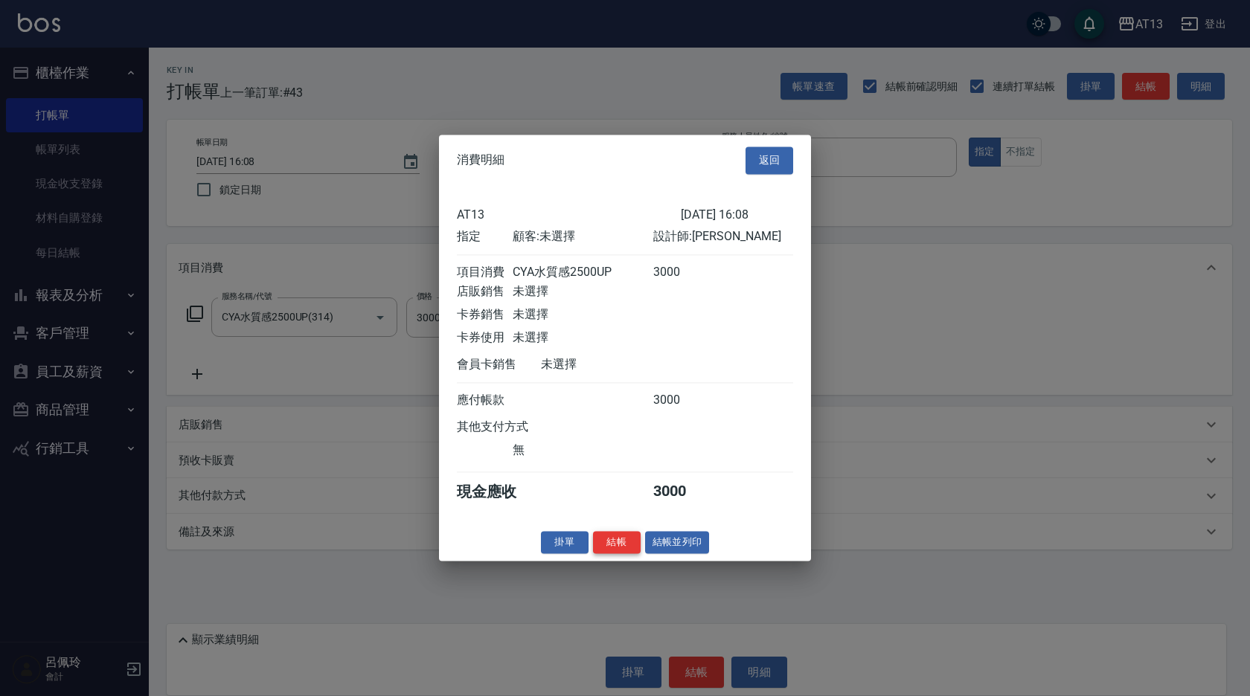
click at [607, 551] on button "結帳" at bounding box center [617, 542] width 48 height 23
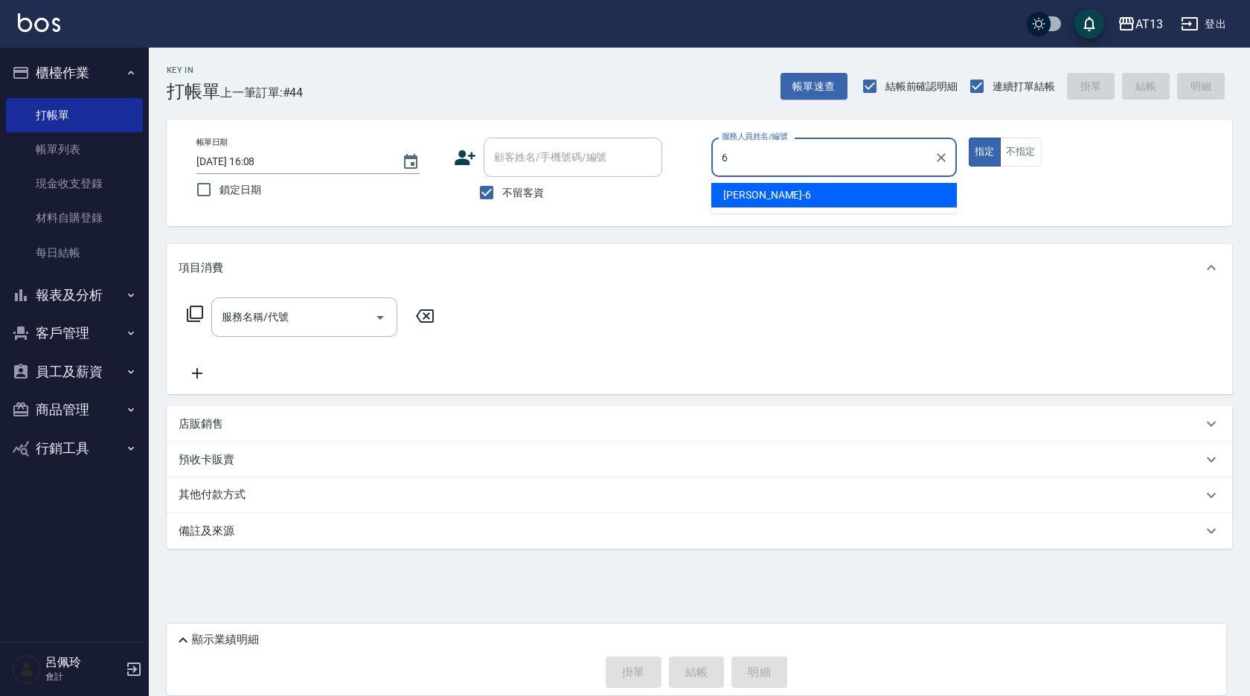
click at [758, 196] on div "亭妤 -6" at bounding box center [833, 195] width 245 height 25
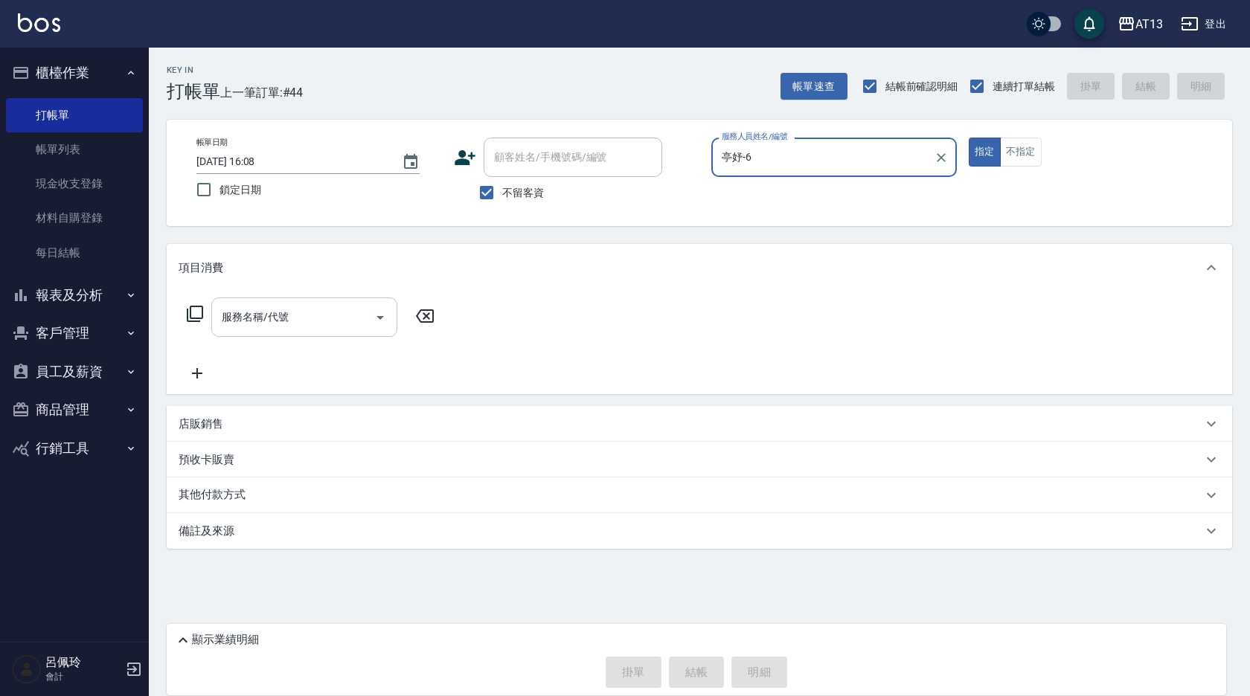
type input "亭妤-6"
click at [339, 321] on input "服務名稱/代號" at bounding box center [293, 317] width 150 height 26
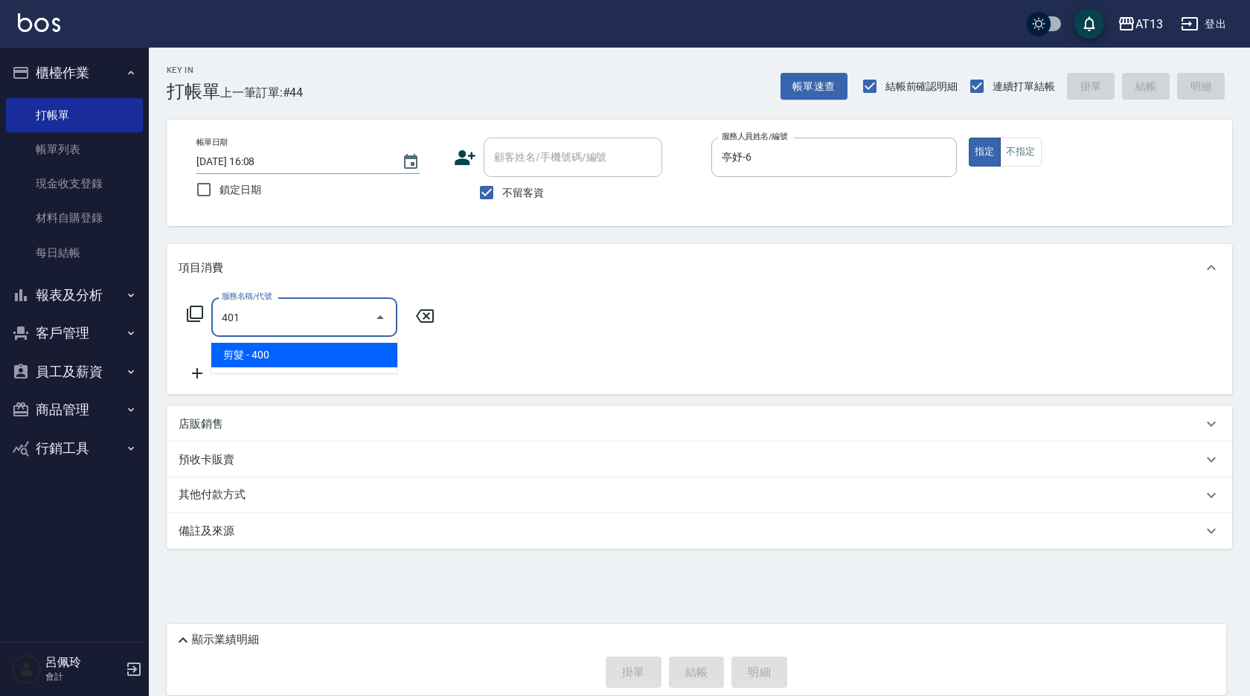
type input "剪髮(401)"
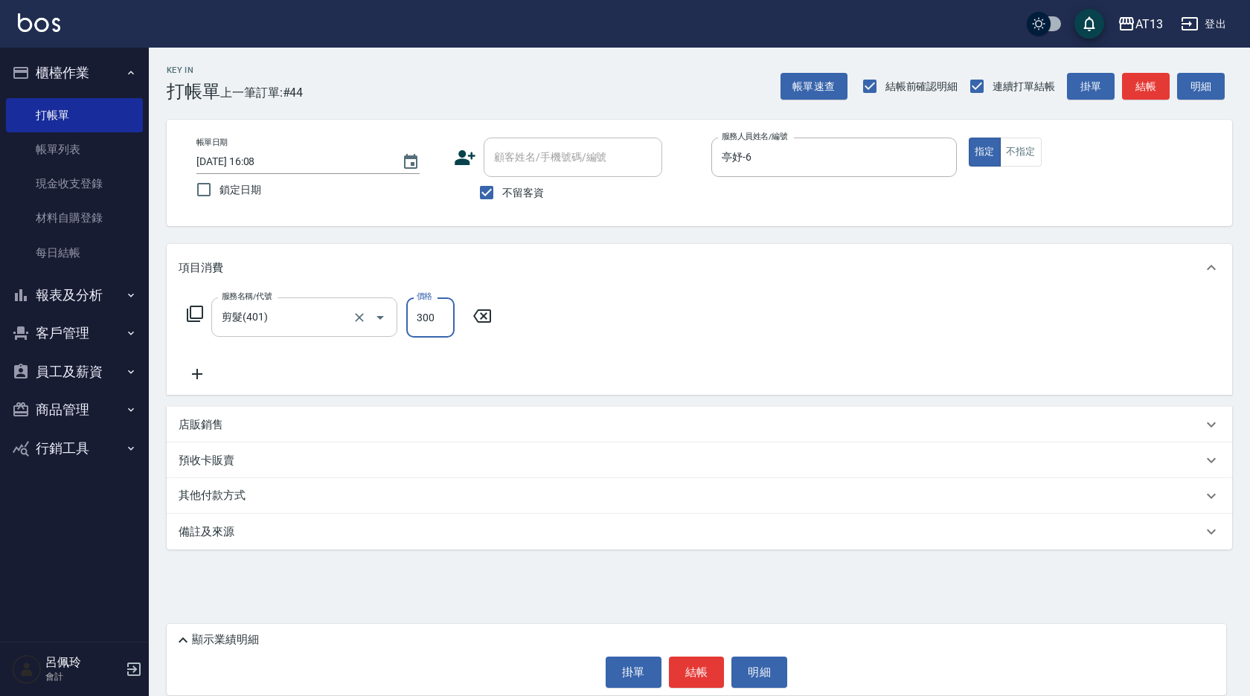
type input "300"
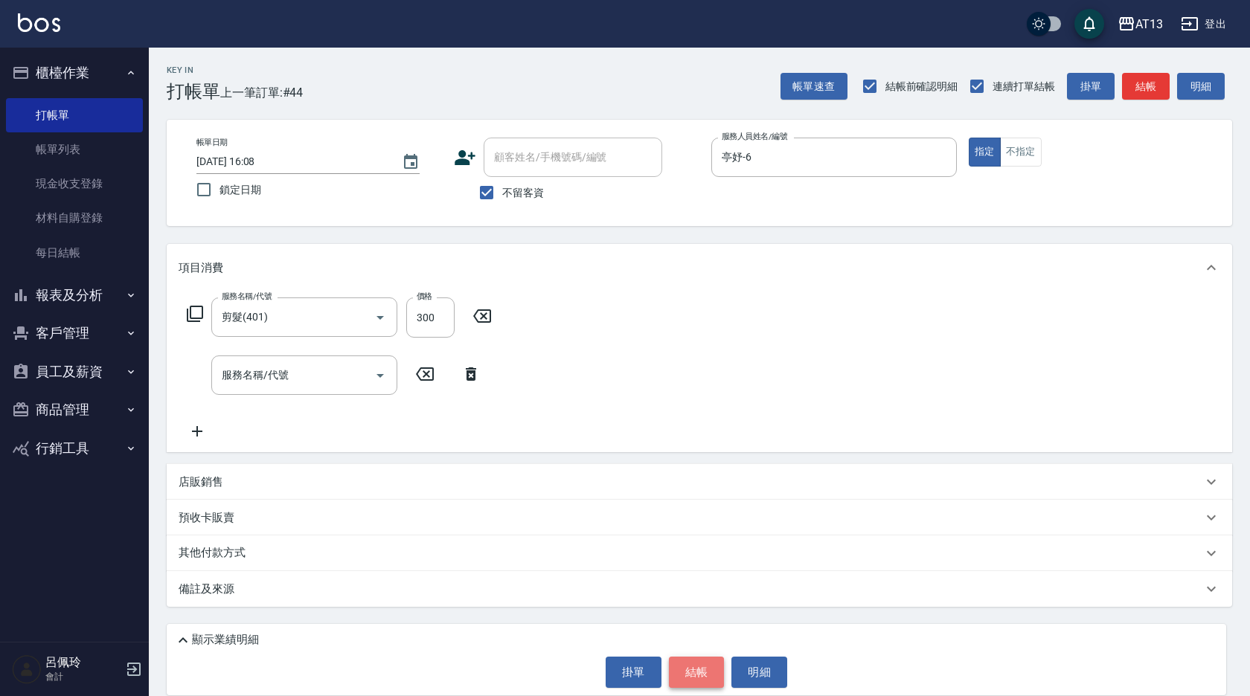
click at [710, 664] on button "結帳" at bounding box center [697, 672] width 56 height 31
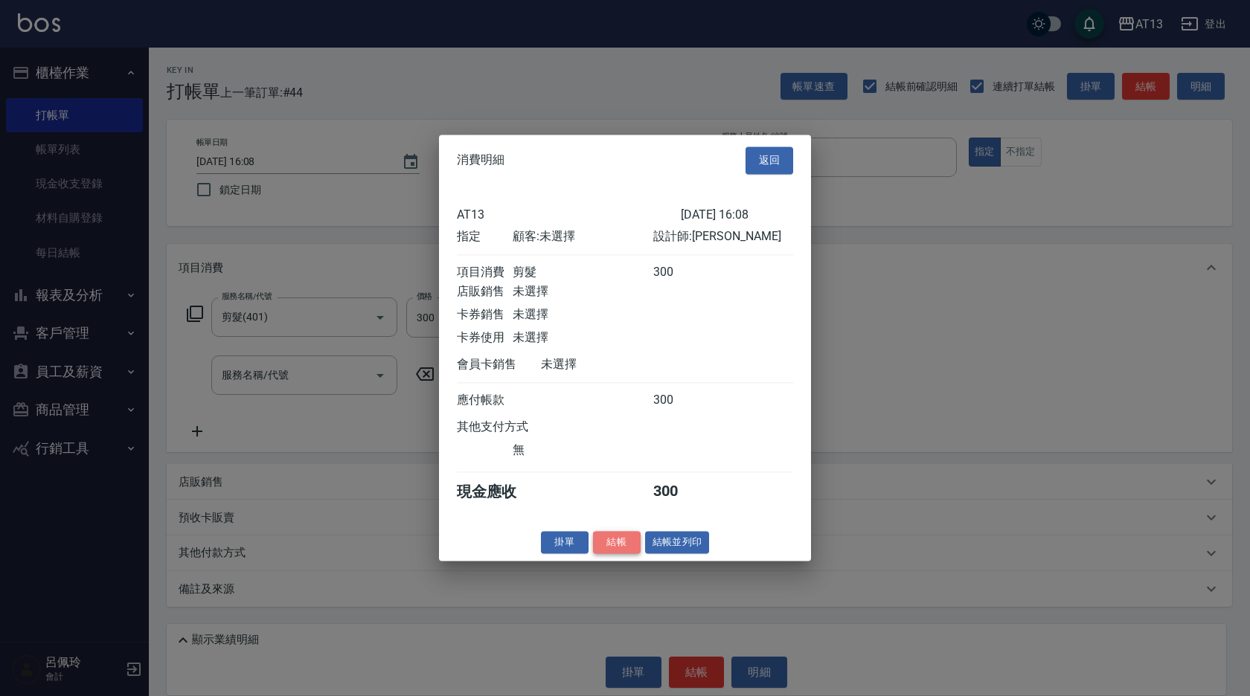
click at [630, 554] on button "結帳" at bounding box center [617, 542] width 48 height 23
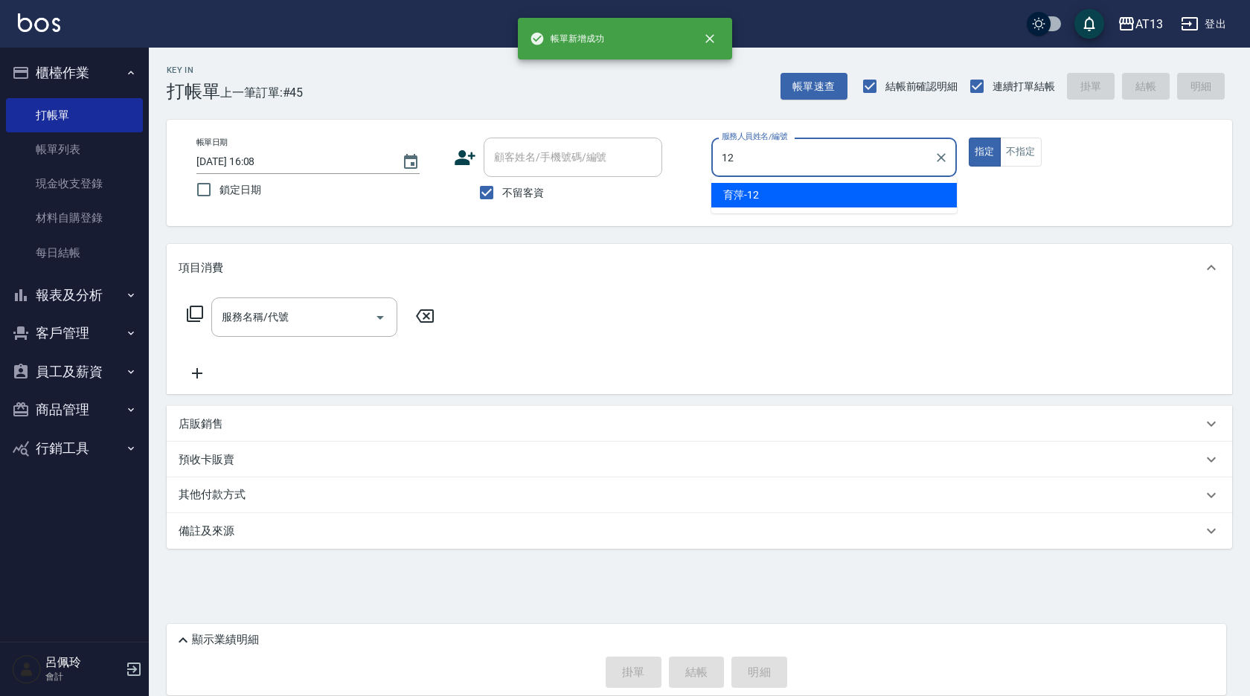
click at [733, 205] on div "育萍 -12" at bounding box center [833, 195] width 245 height 25
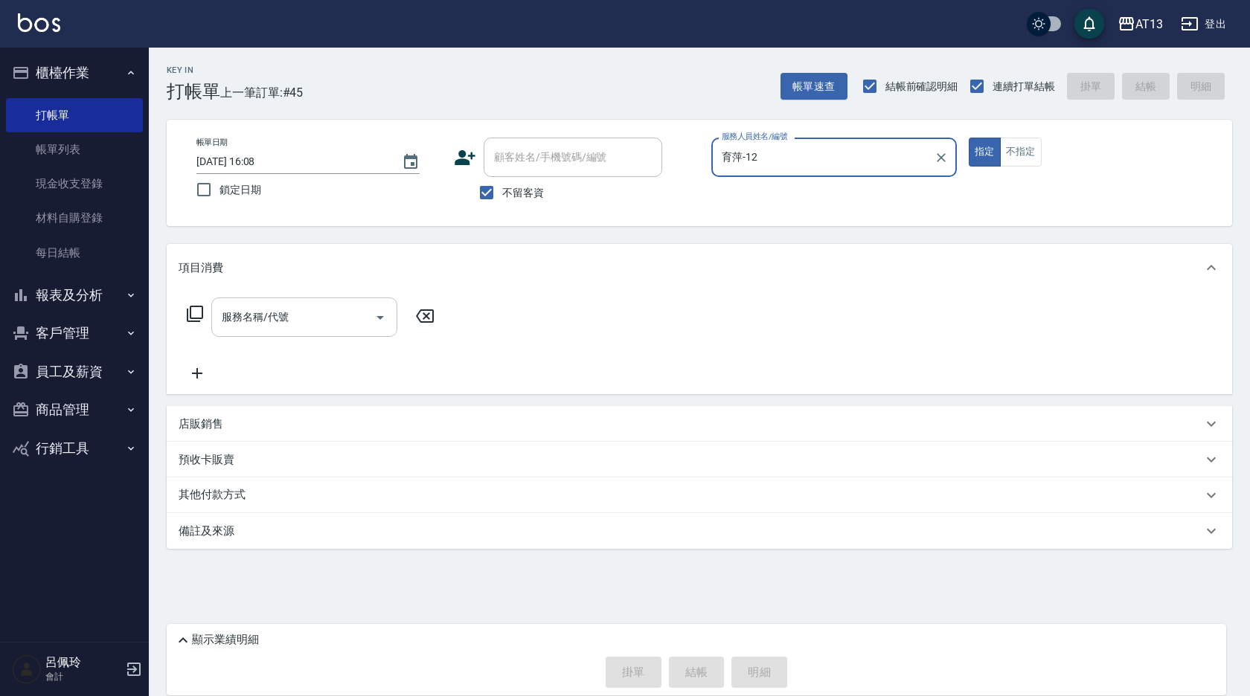
type input "育萍-12"
click at [347, 321] on input "服務名稱/代號" at bounding box center [293, 317] width 150 height 26
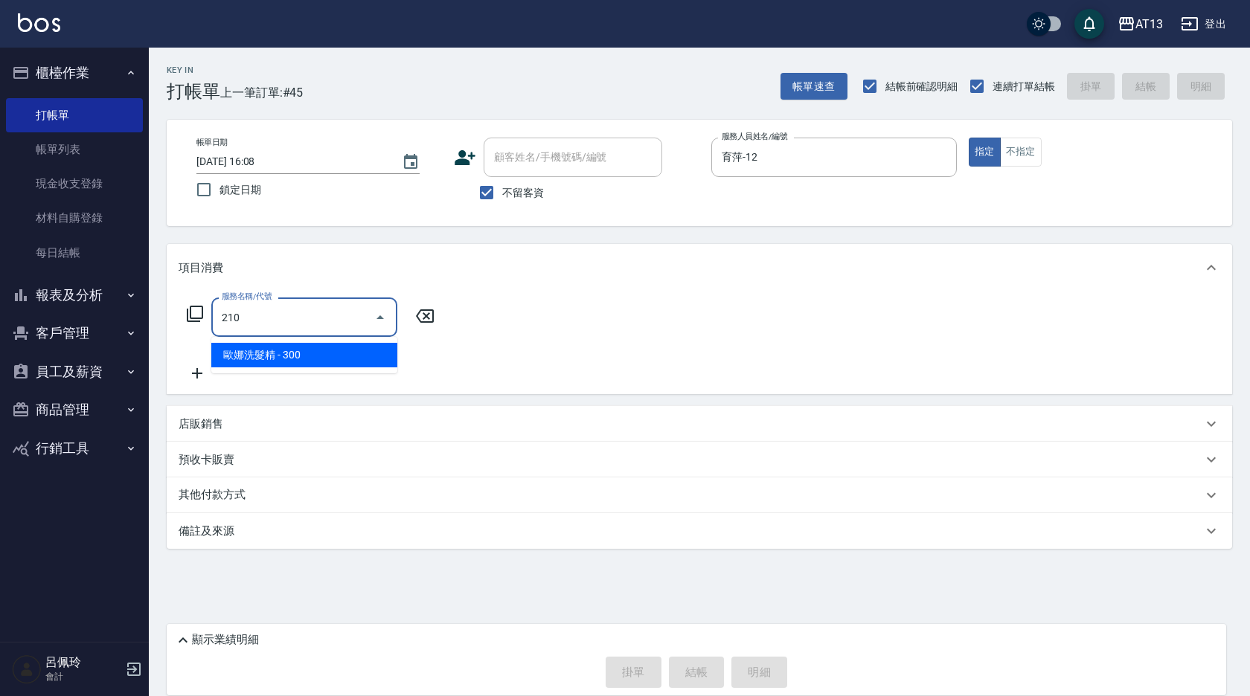
type input "[PERSON_NAME]洗髮精(210)"
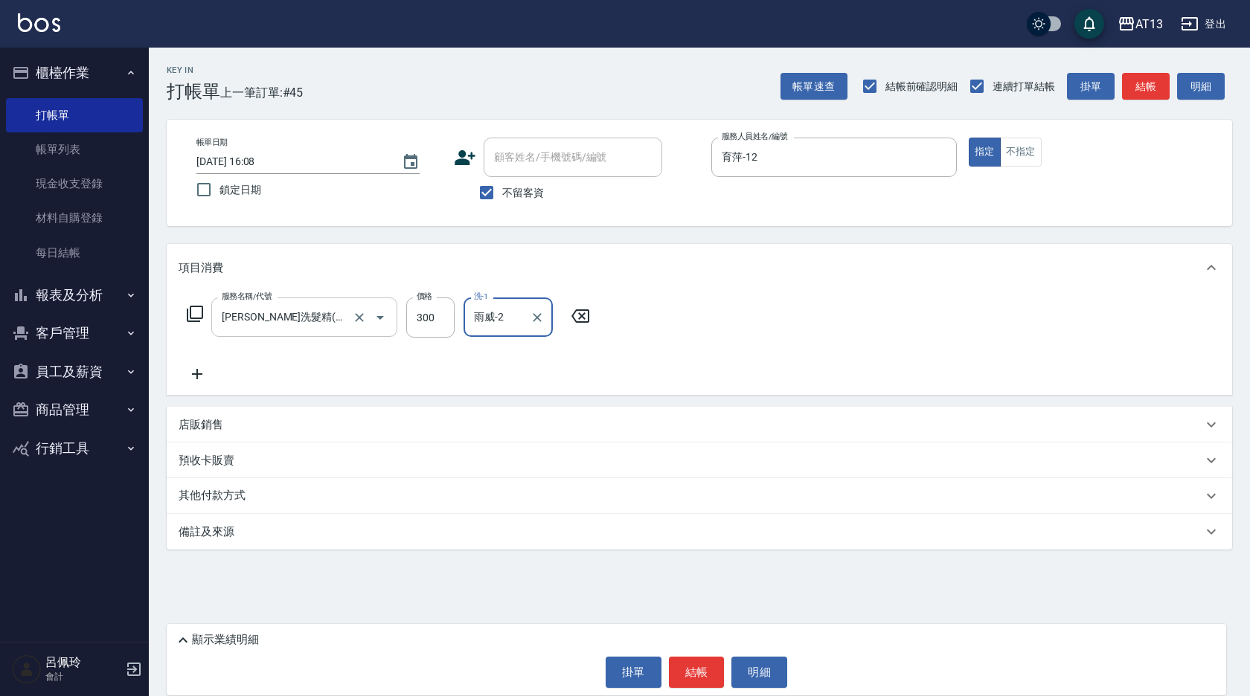
type input "雨威-2"
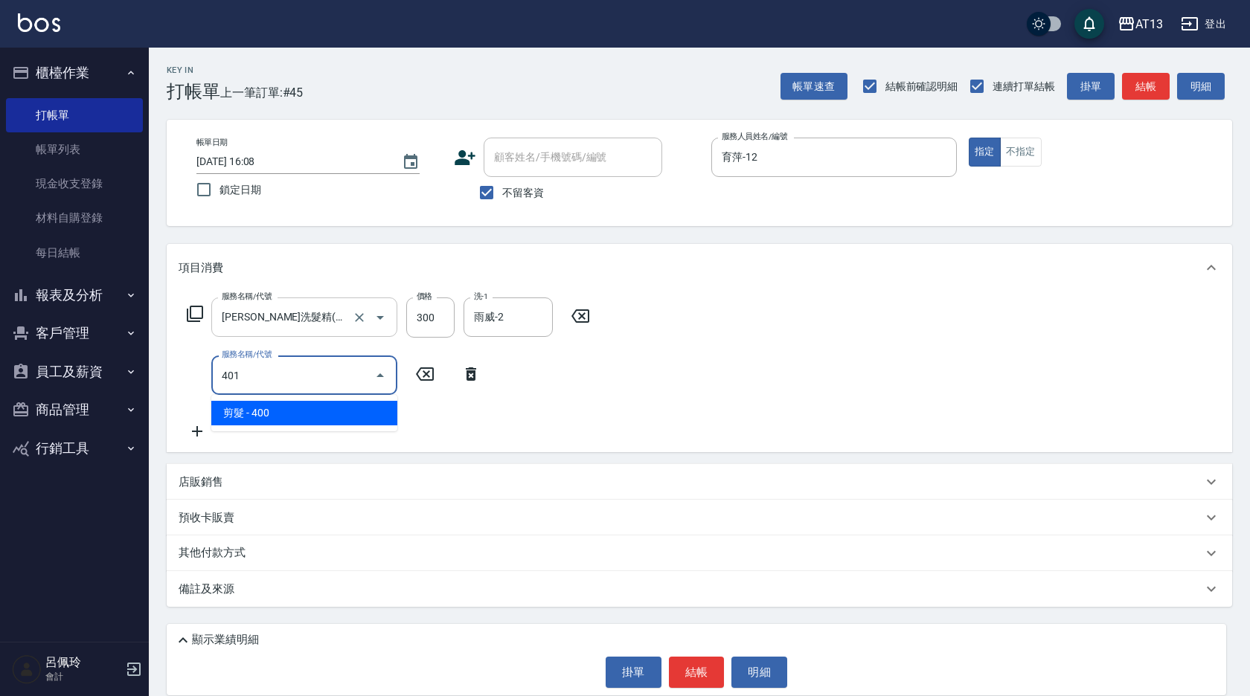
type input "剪髮(401)"
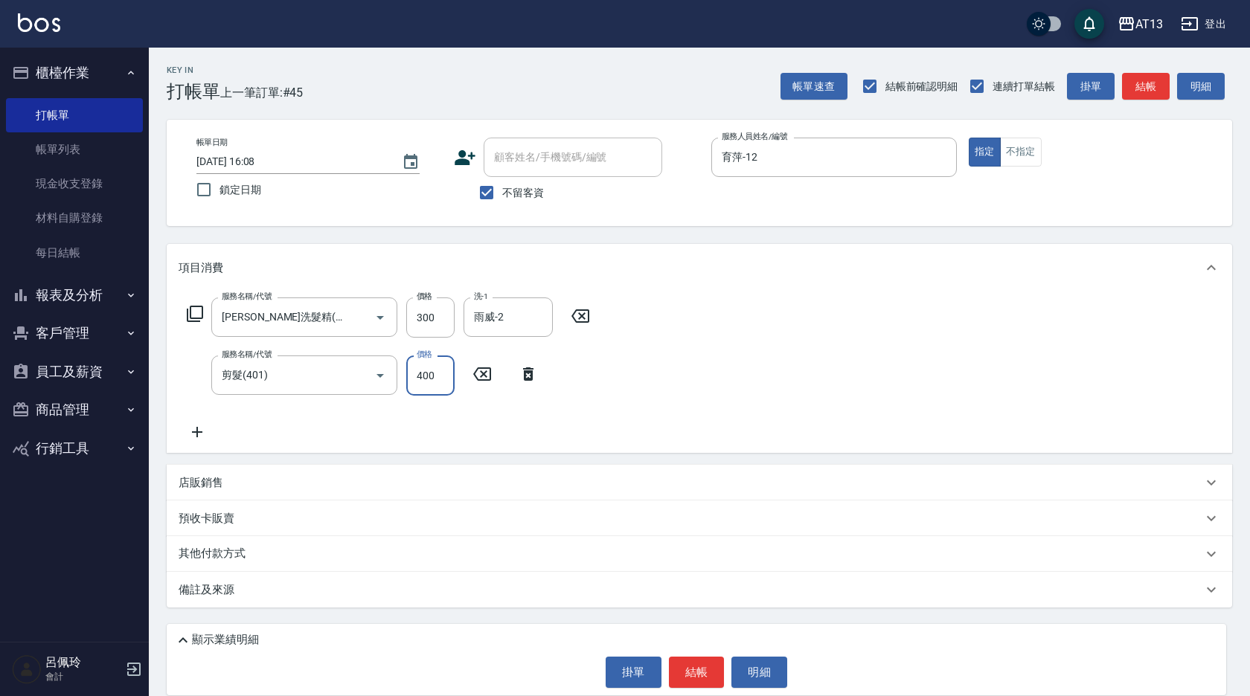
click at [617, 344] on div "服務名稱/代號 [PERSON_NAME]洗髮精(210) 服務名稱/代號 價格 300 價格 洗-1 雨威-2 洗-1 服務名稱/代號 剪髮(401) 服務…" at bounding box center [699, 372] width 1065 height 161
drag, startPoint x: 699, startPoint y: 661, endPoint x: 689, endPoint y: 655, distance: 11.4
click at [699, 661] on button "結帳" at bounding box center [697, 672] width 56 height 31
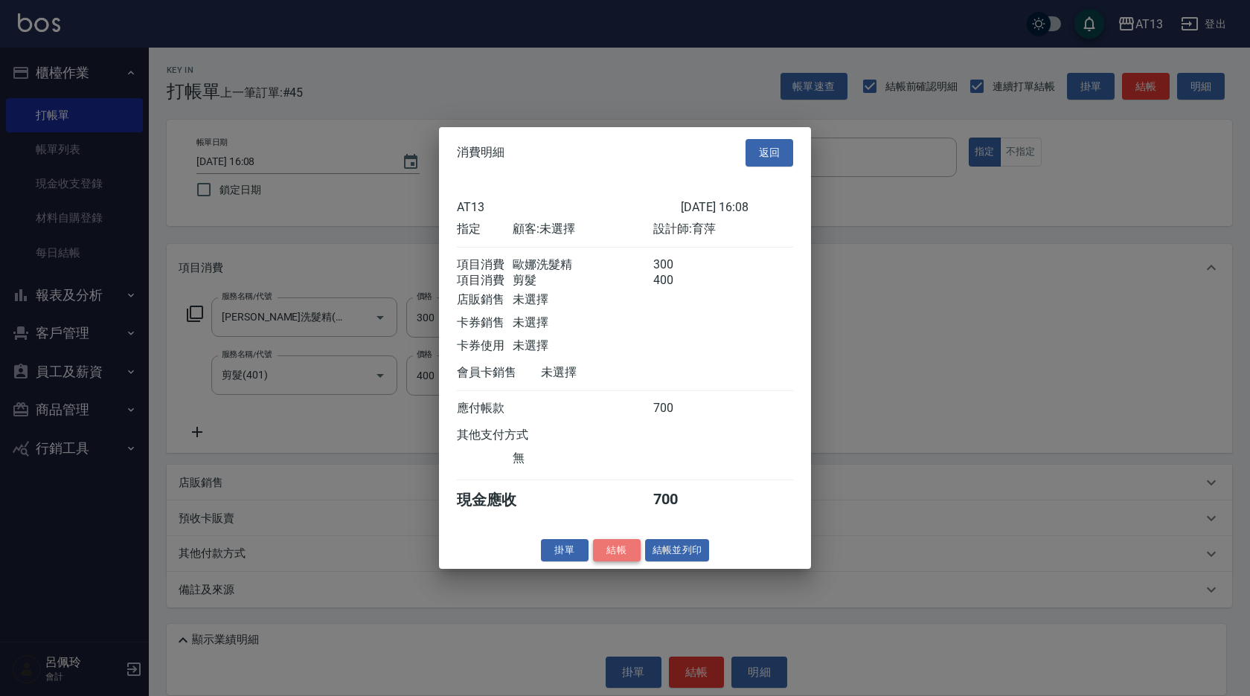
click at [605, 560] on button "結帳" at bounding box center [617, 550] width 48 height 23
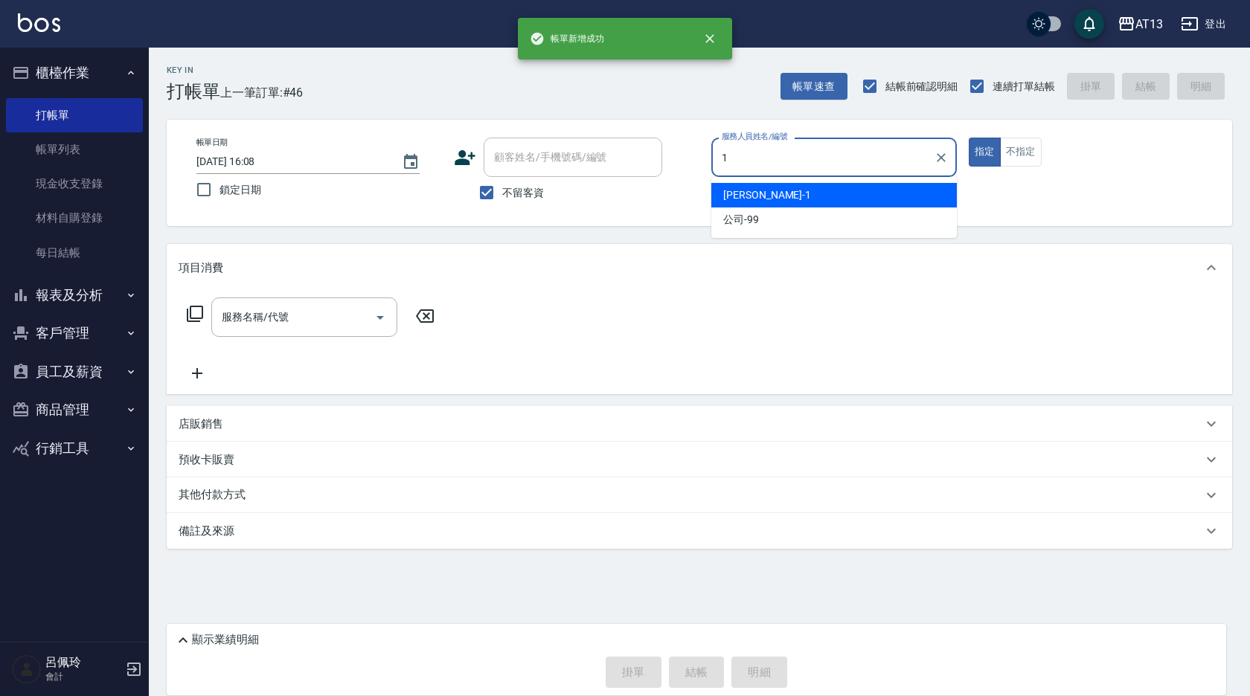
click at [732, 190] on span "[PERSON_NAME] -1" at bounding box center [767, 195] width 88 height 16
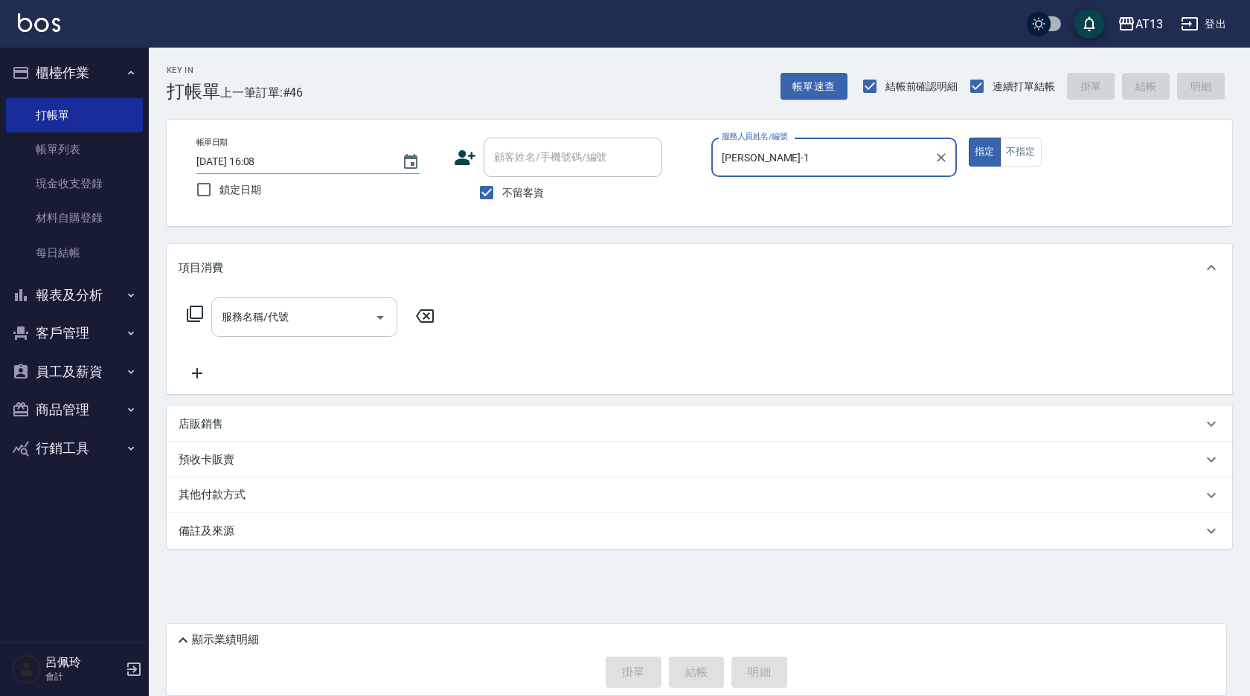
click at [283, 333] on div "服務名稱/代號" at bounding box center [304, 317] width 186 height 39
type input "[PERSON_NAME]-1"
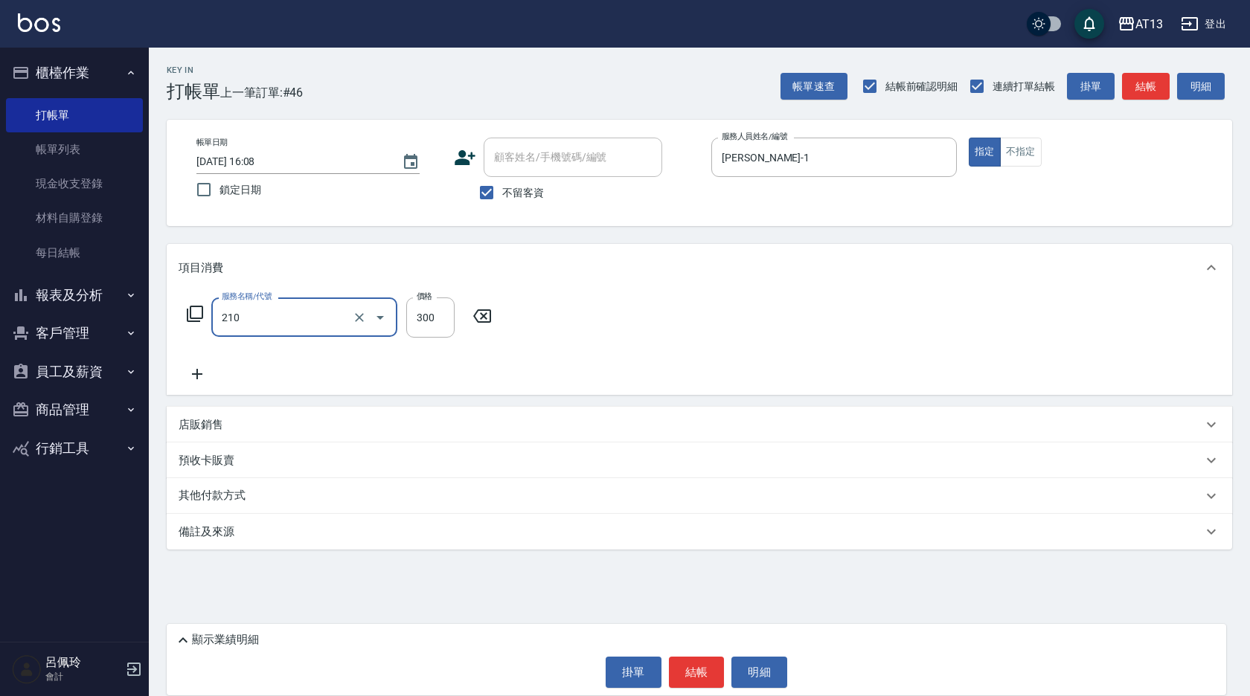
type input "[PERSON_NAME]洗髮精(210)"
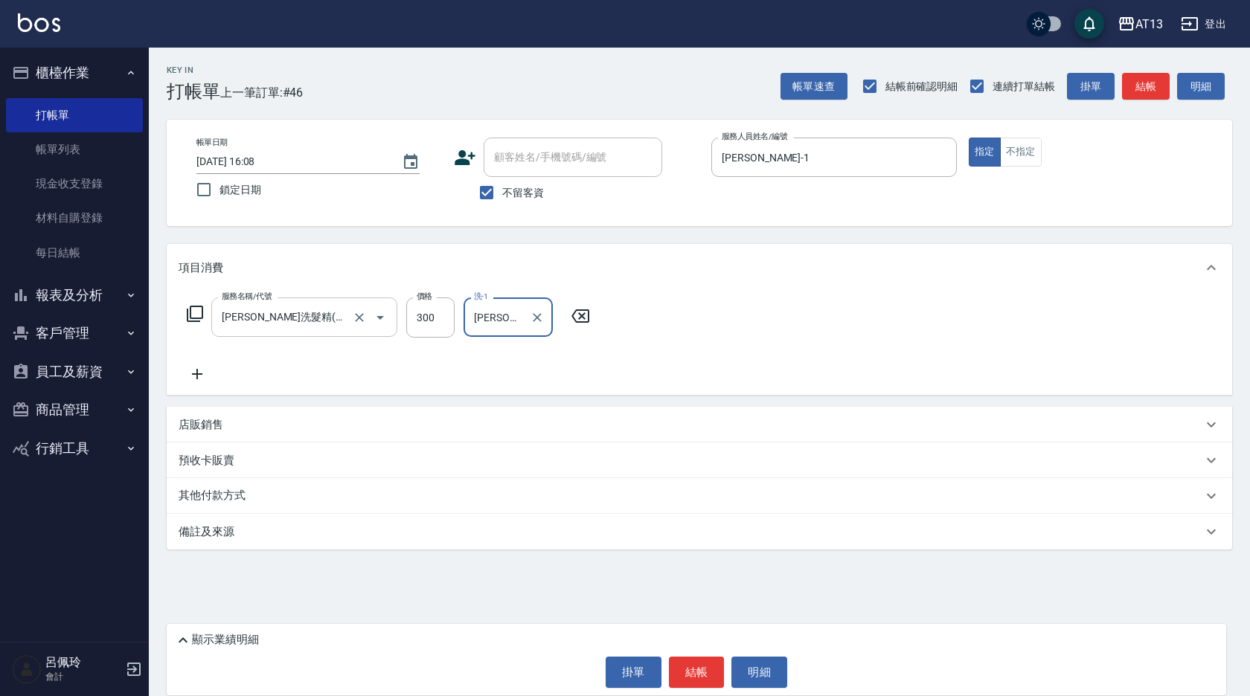
type input "[PERSON_NAME]-33"
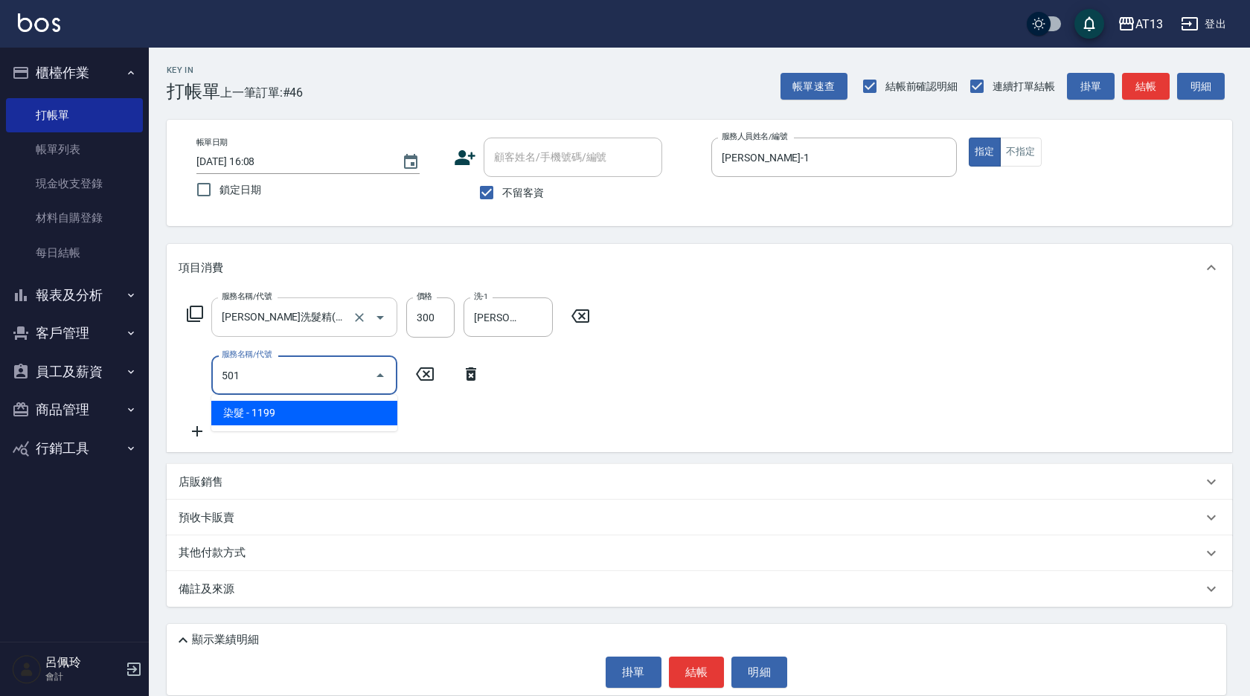
type input "染髮(501)"
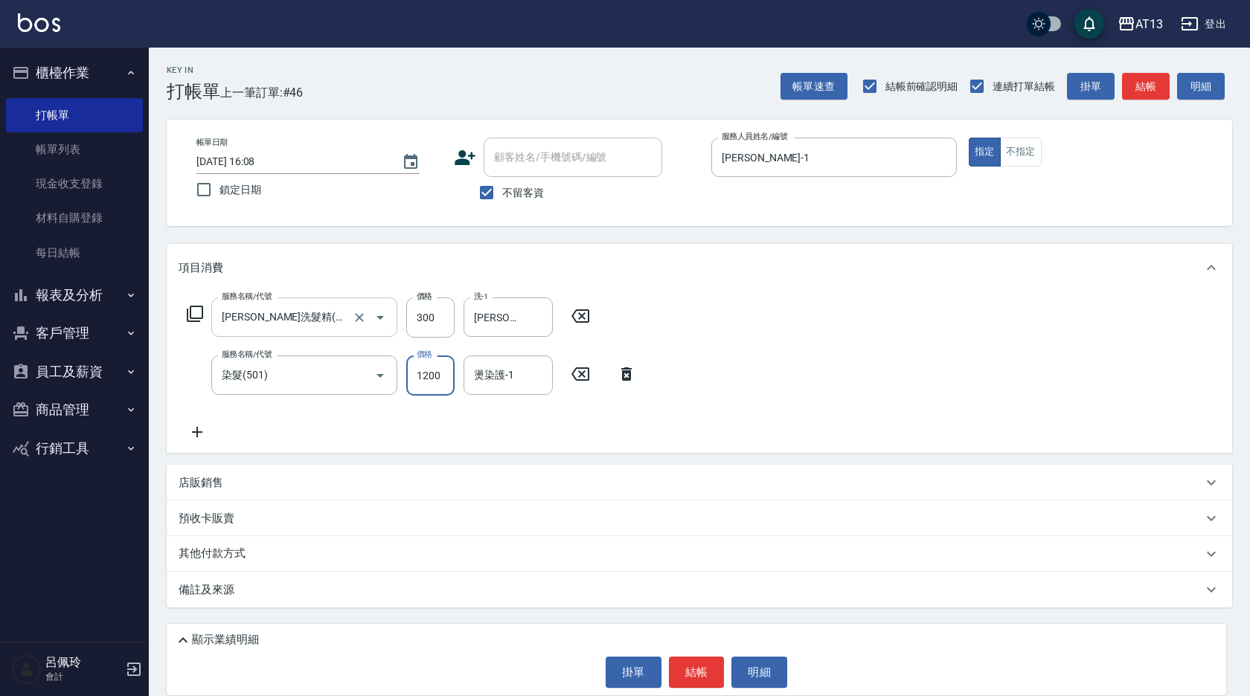
type input "1200"
type input "[PERSON_NAME]-33"
click at [685, 669] on button "結帳" at bounding box center [697, 672] width 56 height 31
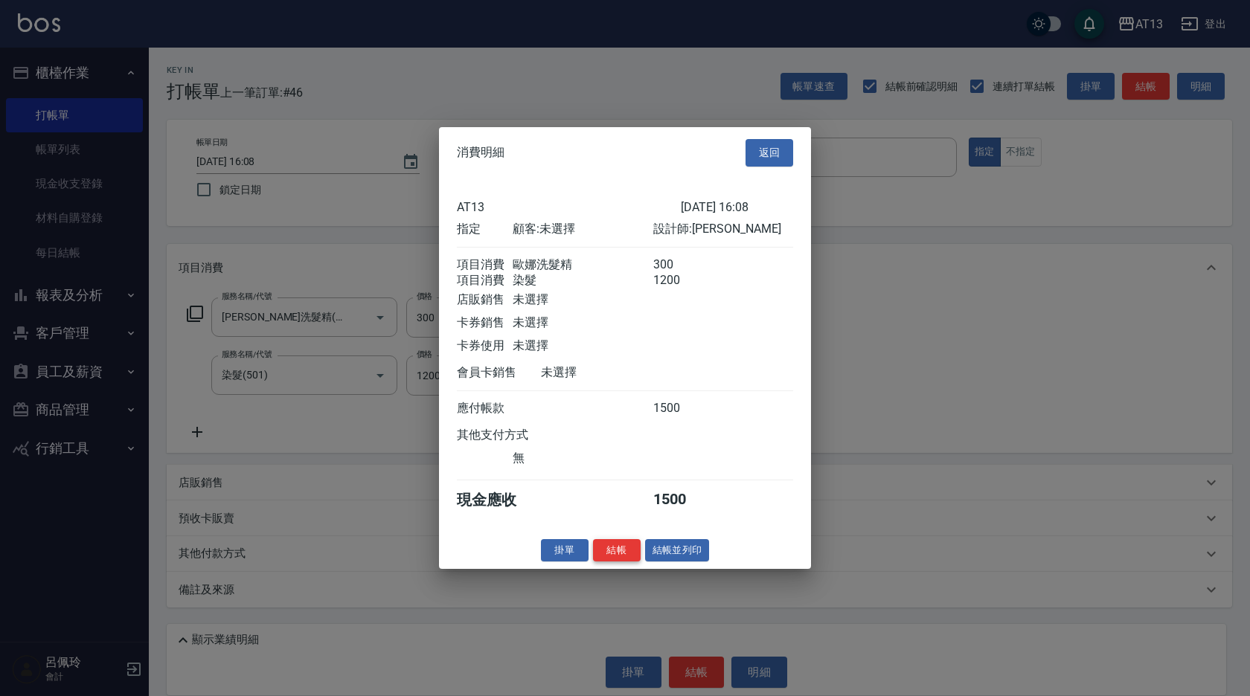
click at [604, 560] on button "結帳" at bounding box center [617, 550] width 48 height 23
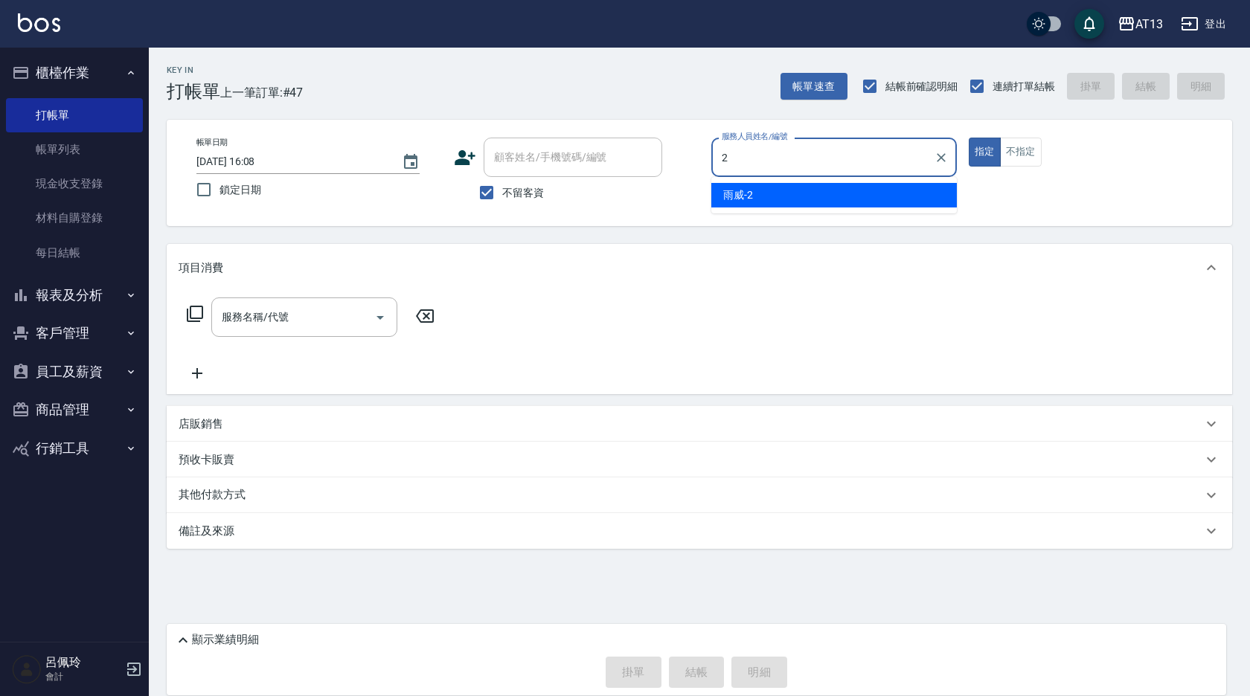
click at [757, 194] on div "雨威 -2" at bounding box center [833, 195] width 245 height 25
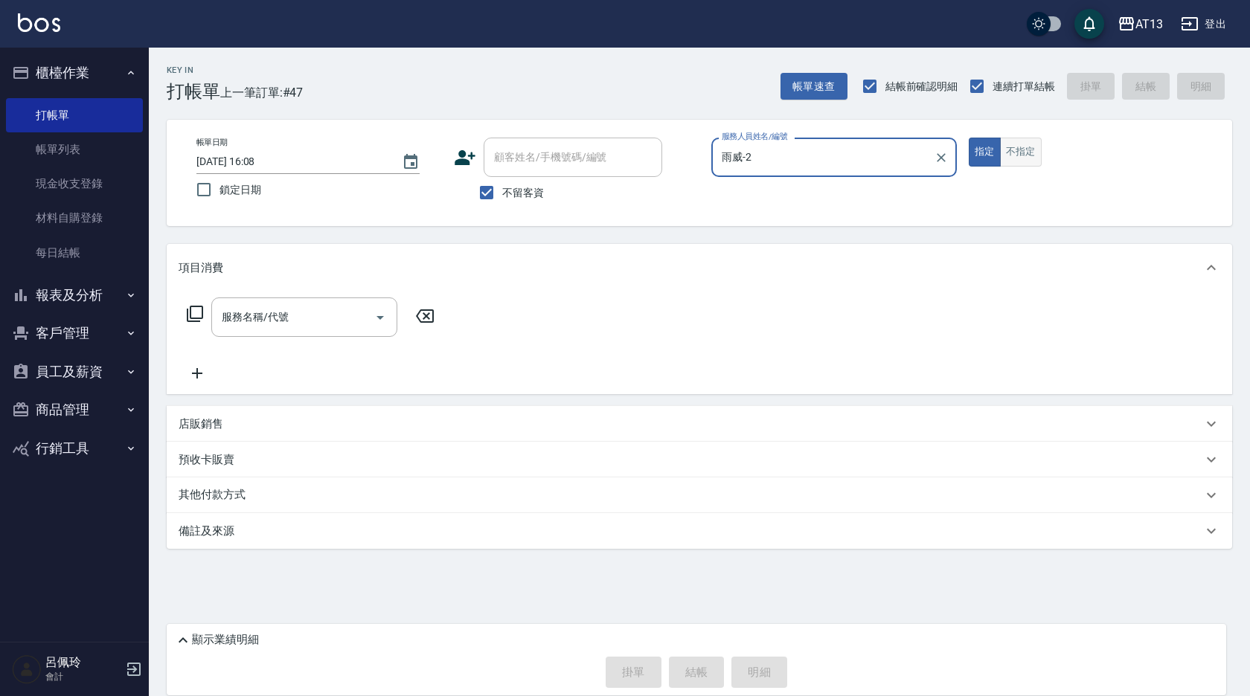
type input "雨威-2"
click at [1009, 155] on button "不指定" at bounding box center [1021, 152] width 42 height 29
click at [337, 314] on input "服務名稱/代號" at bounding box center [293, 317] width 150 height 26
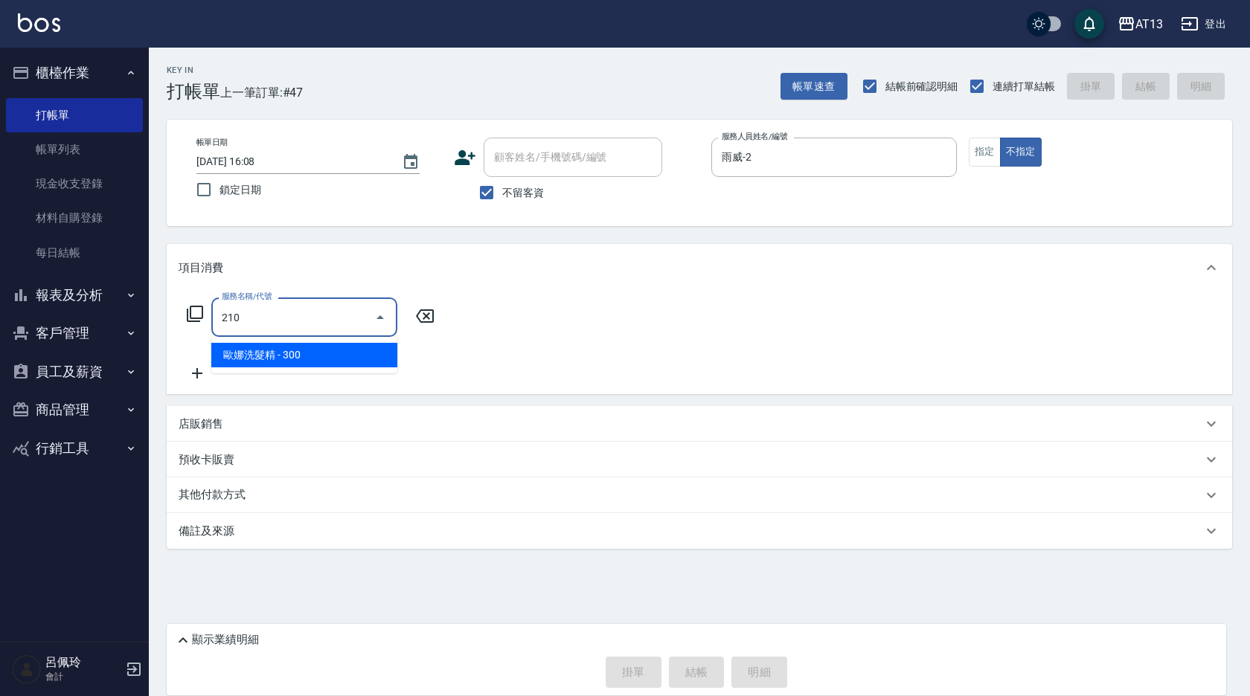
type input "[PERSON_NAME]洗髮精(210)"
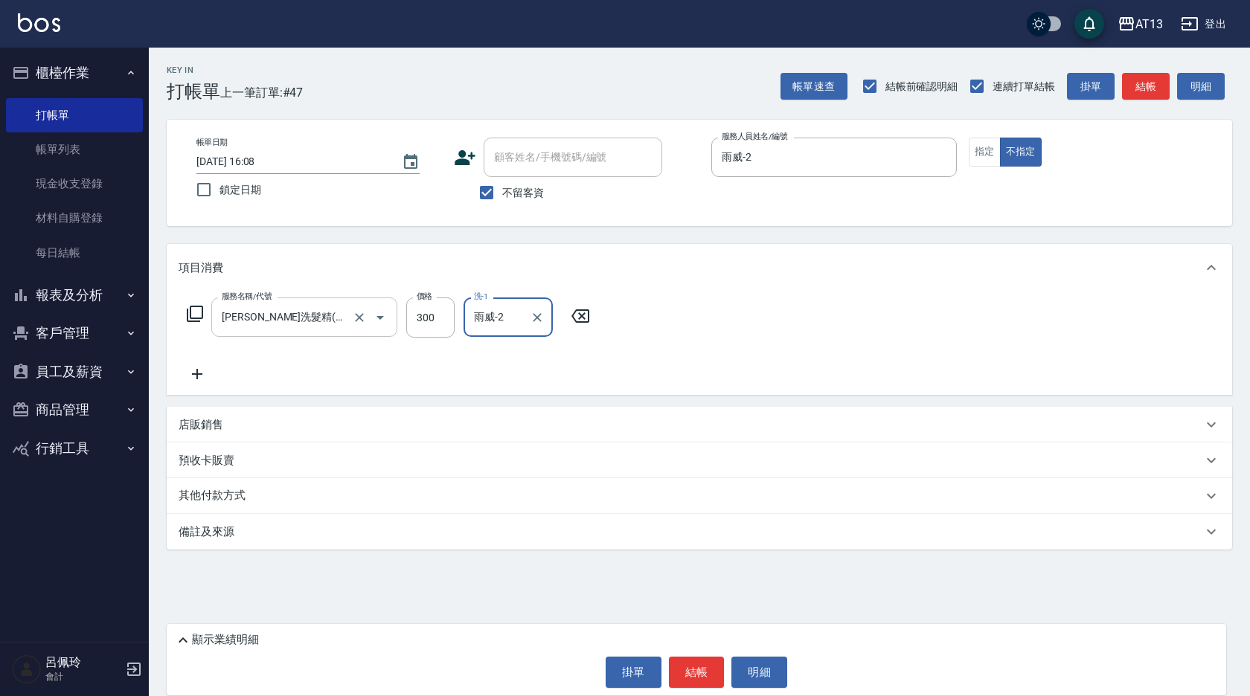
type input "雨威-2"
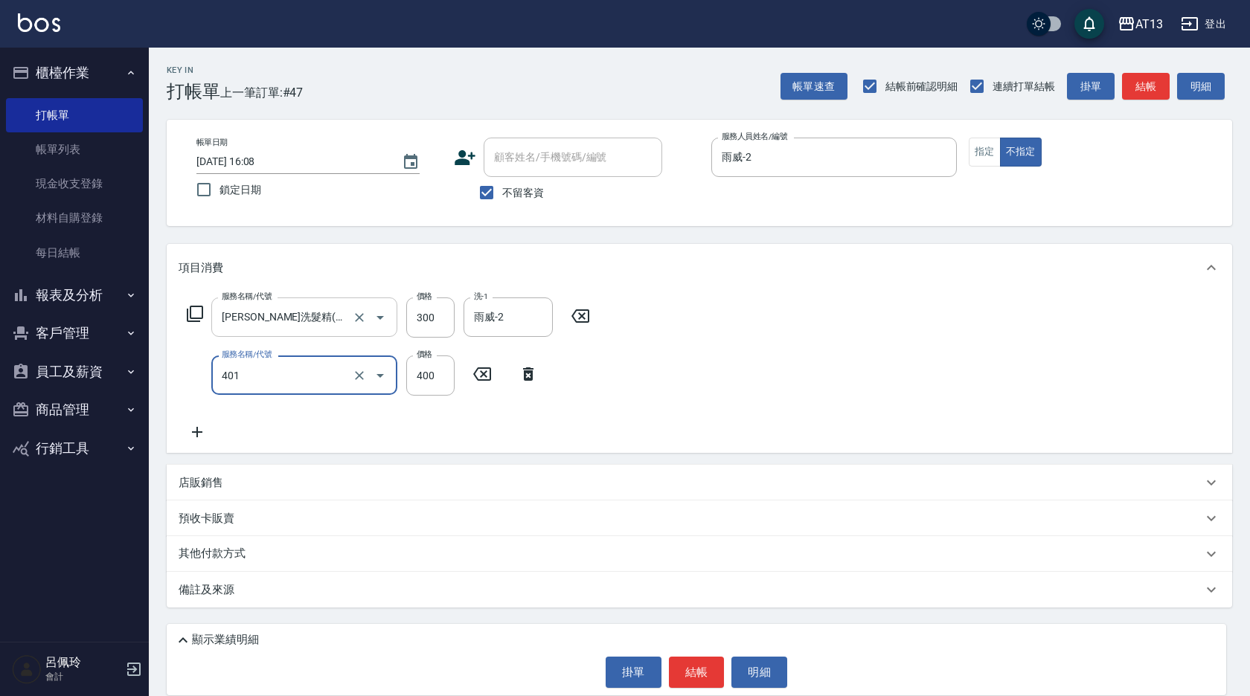
type input "剪髮(401)"
type input "200"
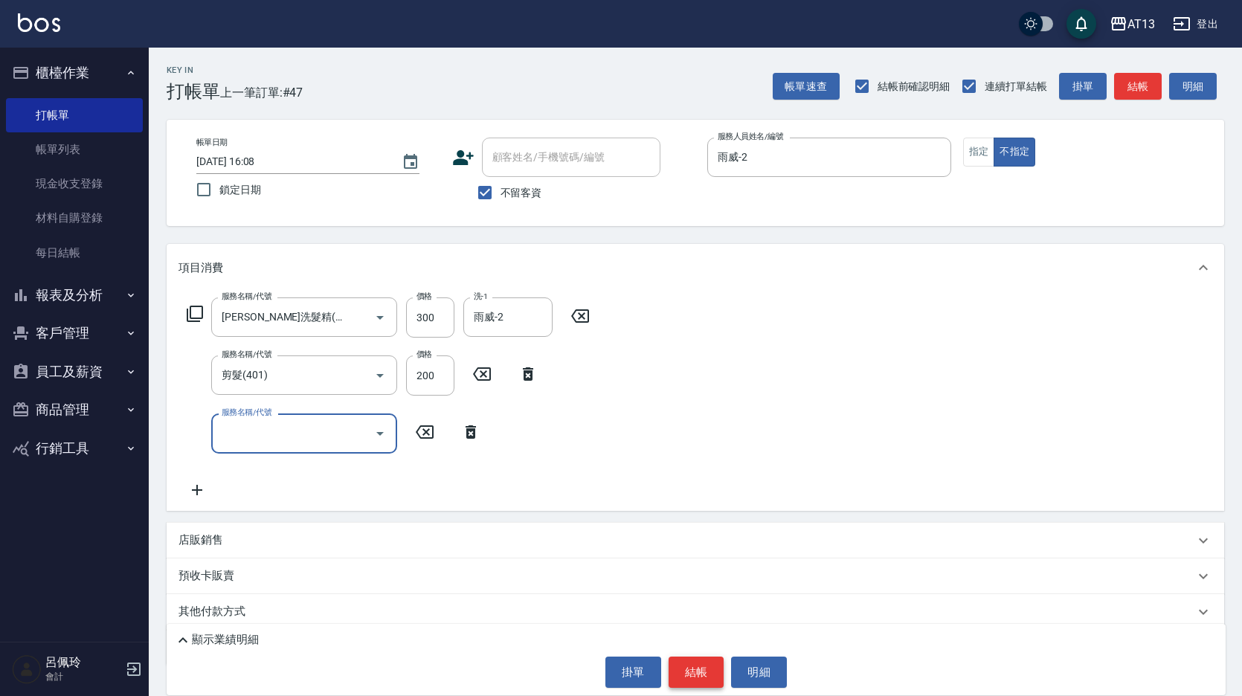
click at [691, 670] on button "結帳" at bounding box center [697, 672] width 56 height 31
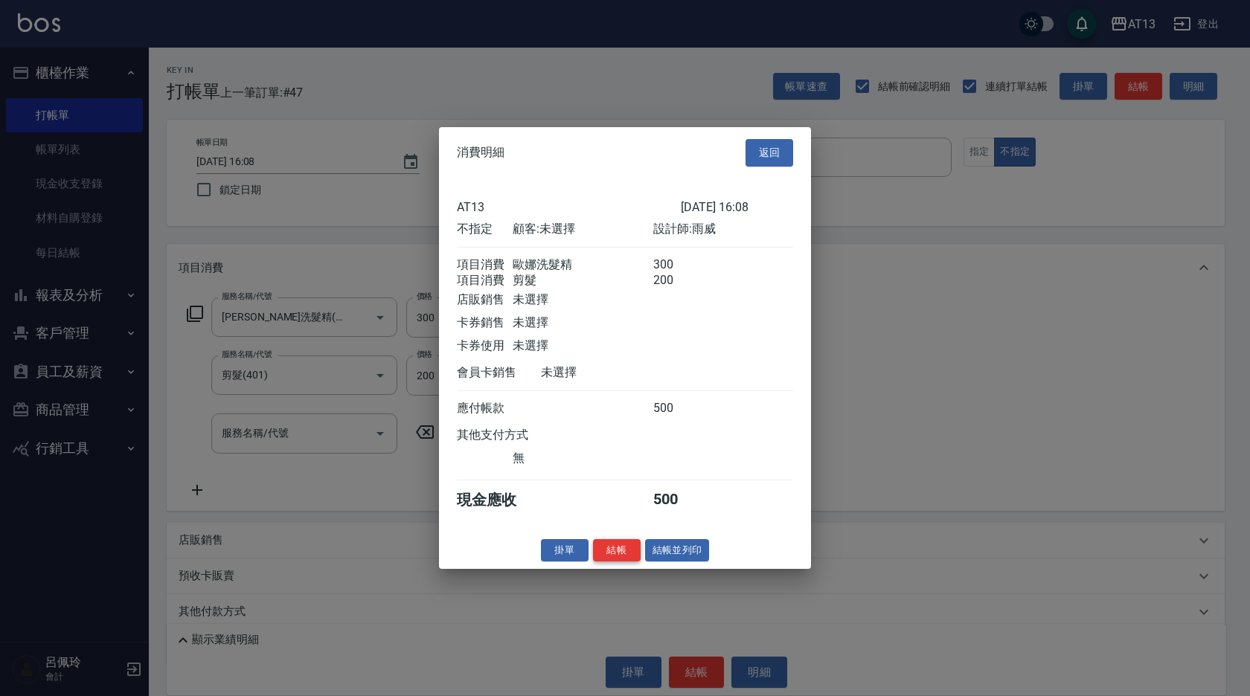
click at [617, 562] on button "結帳" at bounding box center [617, 550] width 48 height 23
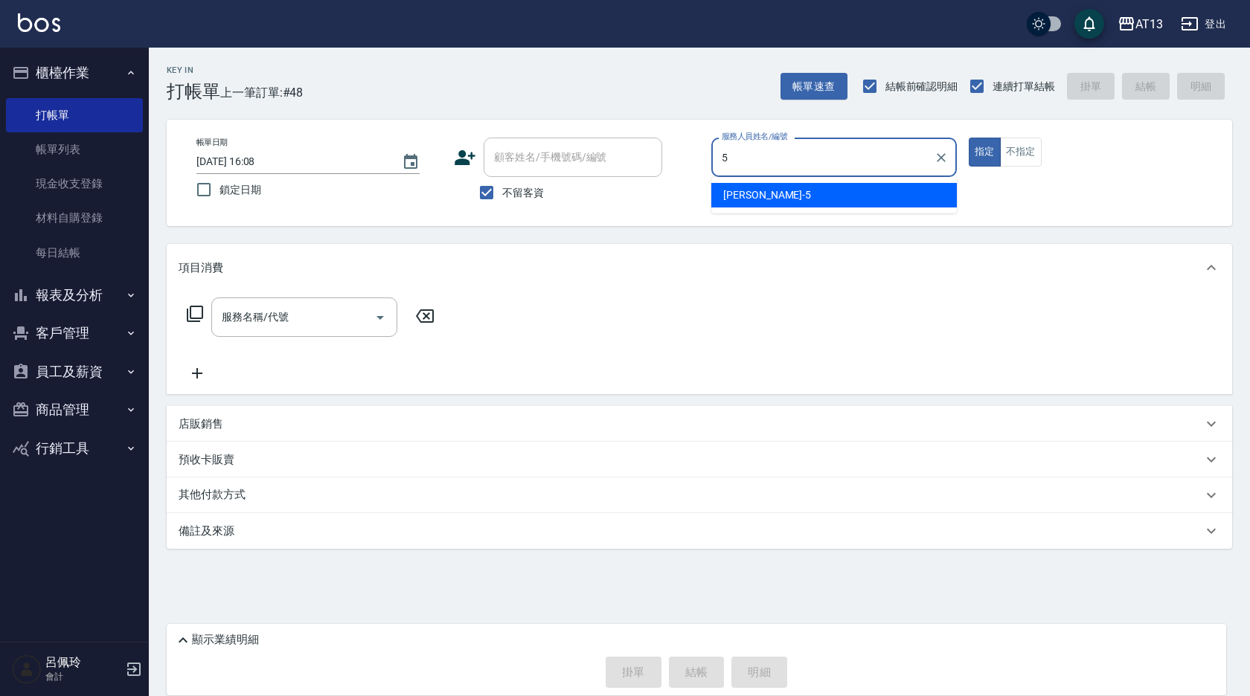
click at [786, 200] on div "[PERSON_NAME] -5" at bounding box center [833, 195] width 245 height 25
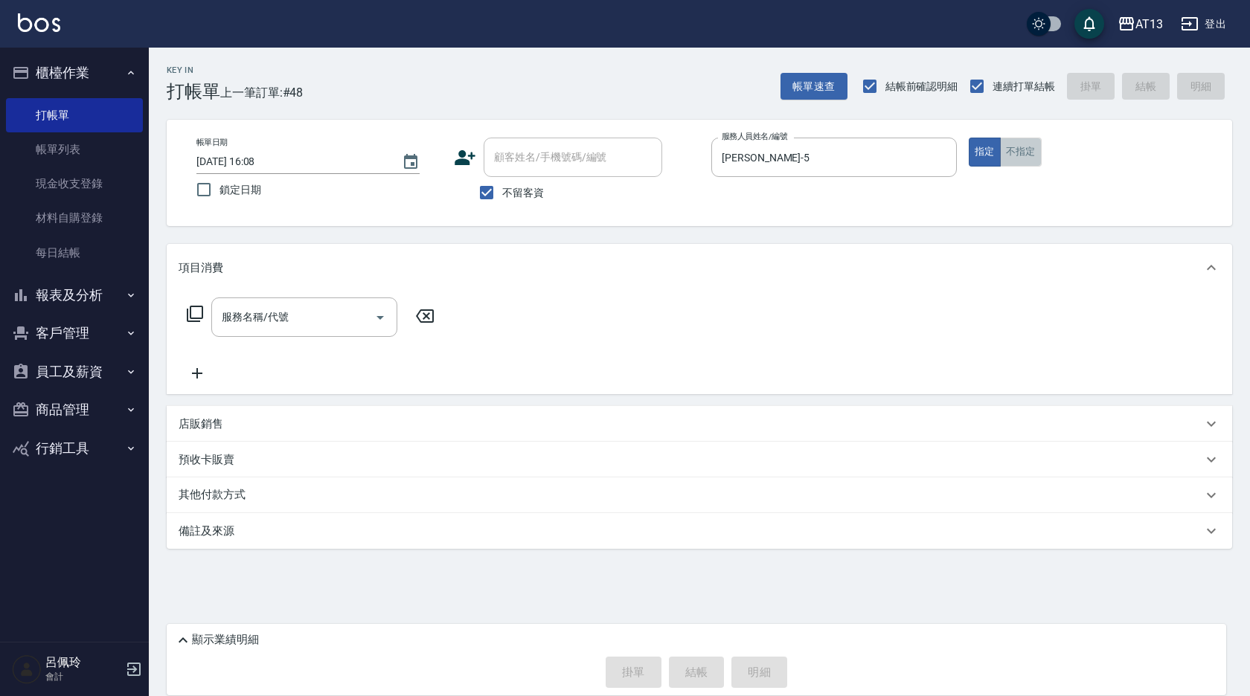
click at [1007, 156] on button "不指定" at bounding box center [1021, 152] width 42 height 29
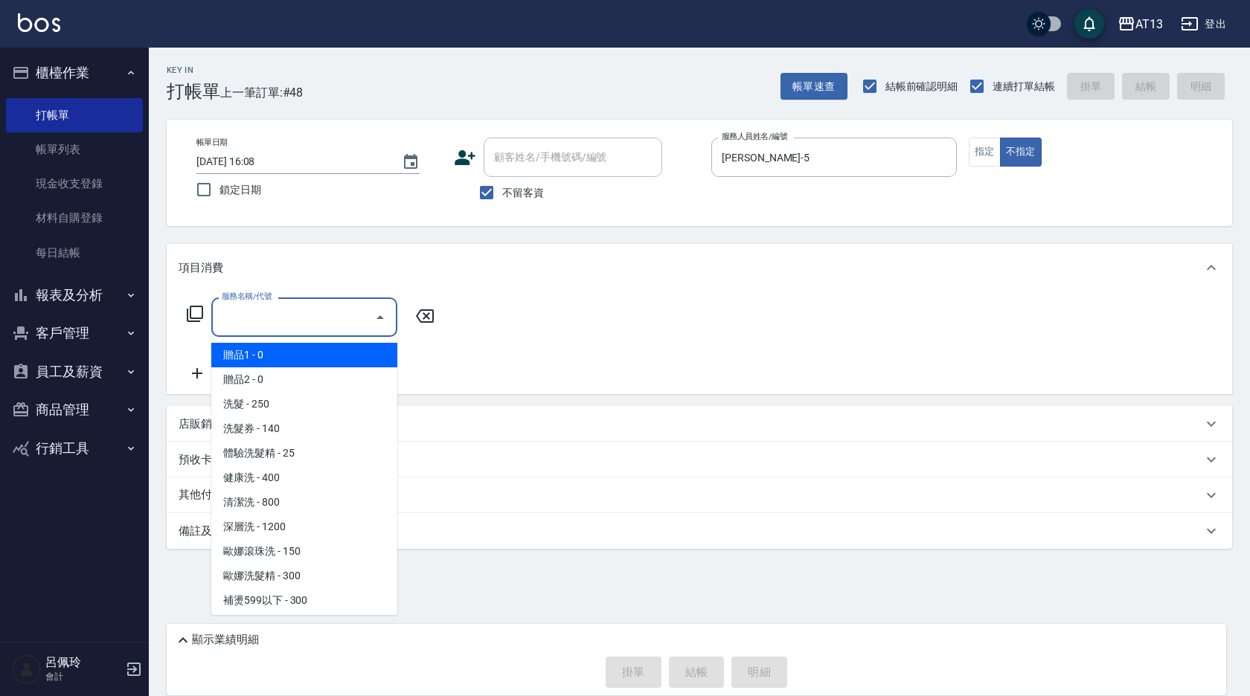
click at [297, 318] on input "服務名稱/代號" at bounding box center [293, 317] width 150 height 26
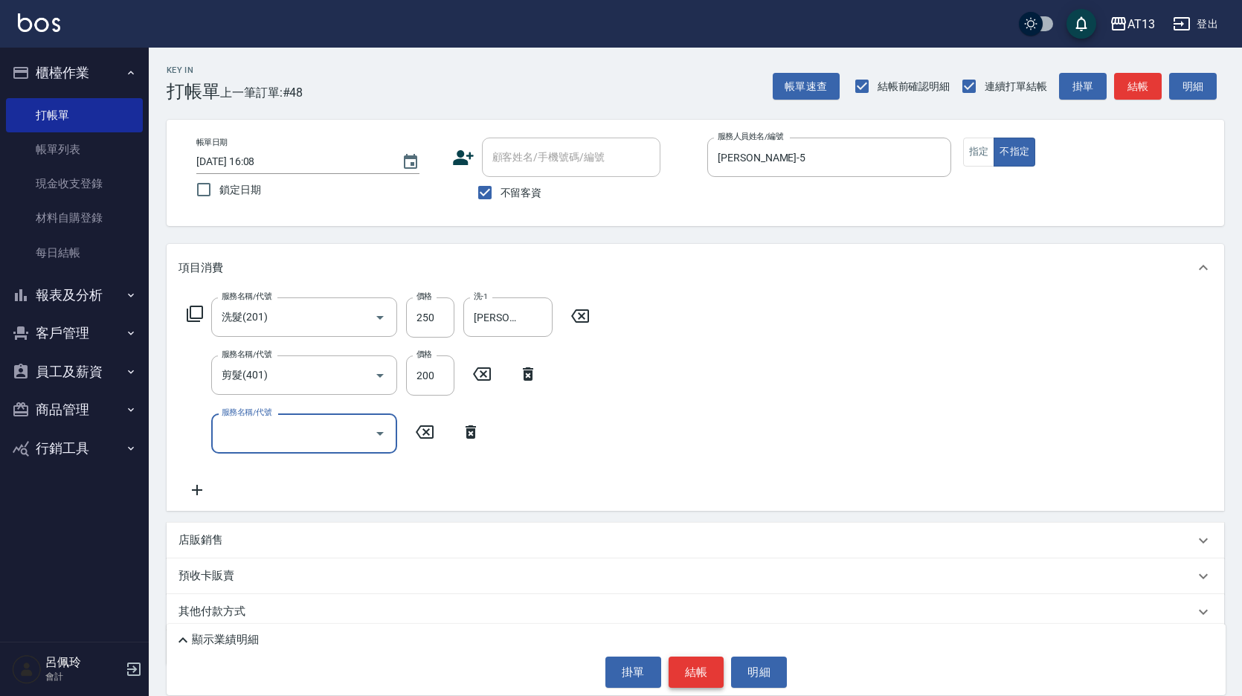
drag, startPoint x: 678, startPoint y: 658, endPoint x: 698, endPoint y: 661, distance: 20.2
click at [678, 659] on button "結帳" at bounding box center [697, 672] width 56 height 31
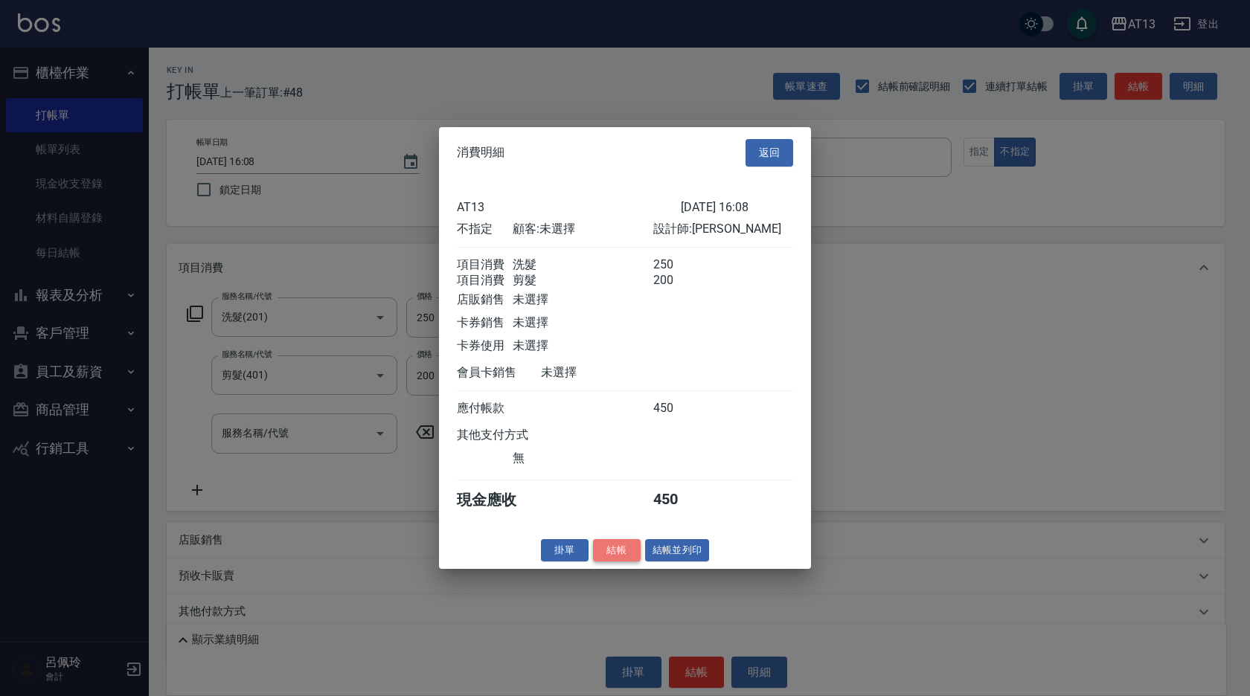
click at [623, 562] on button "結帳" at bounding box center [617, 550] width 48 height 23
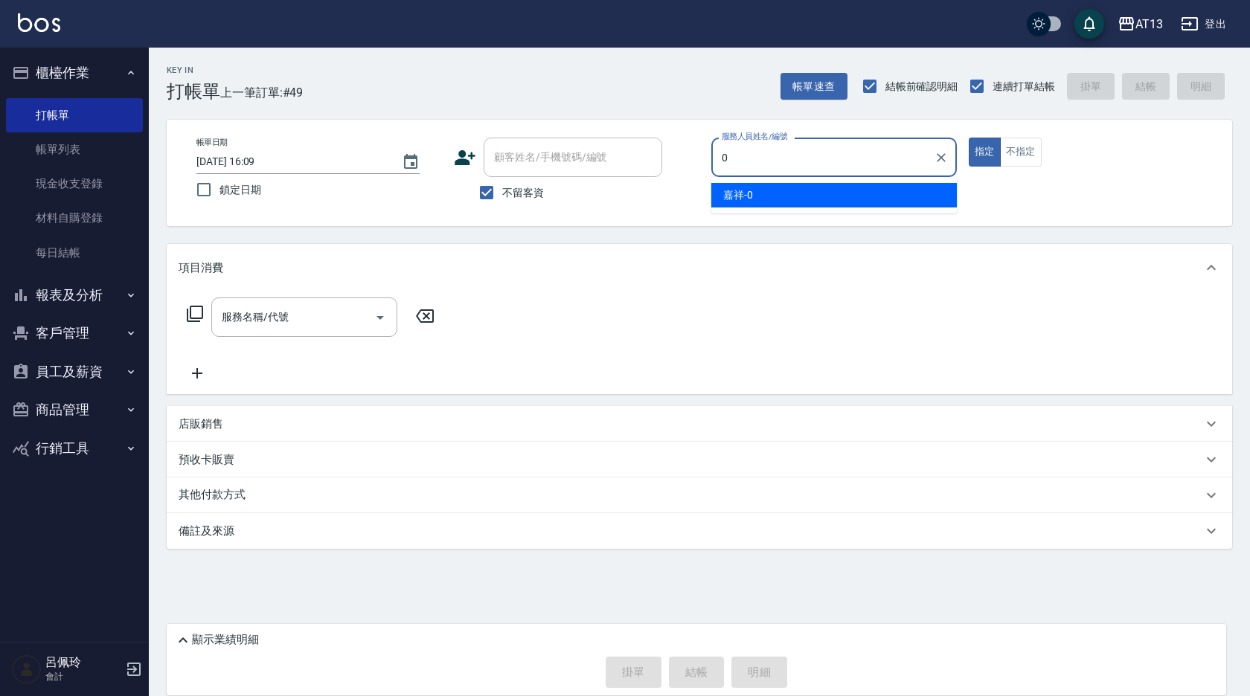
click at [758, 197] on div "嘉祥 -0" at bounding box center [833, 195] width 245 height 25
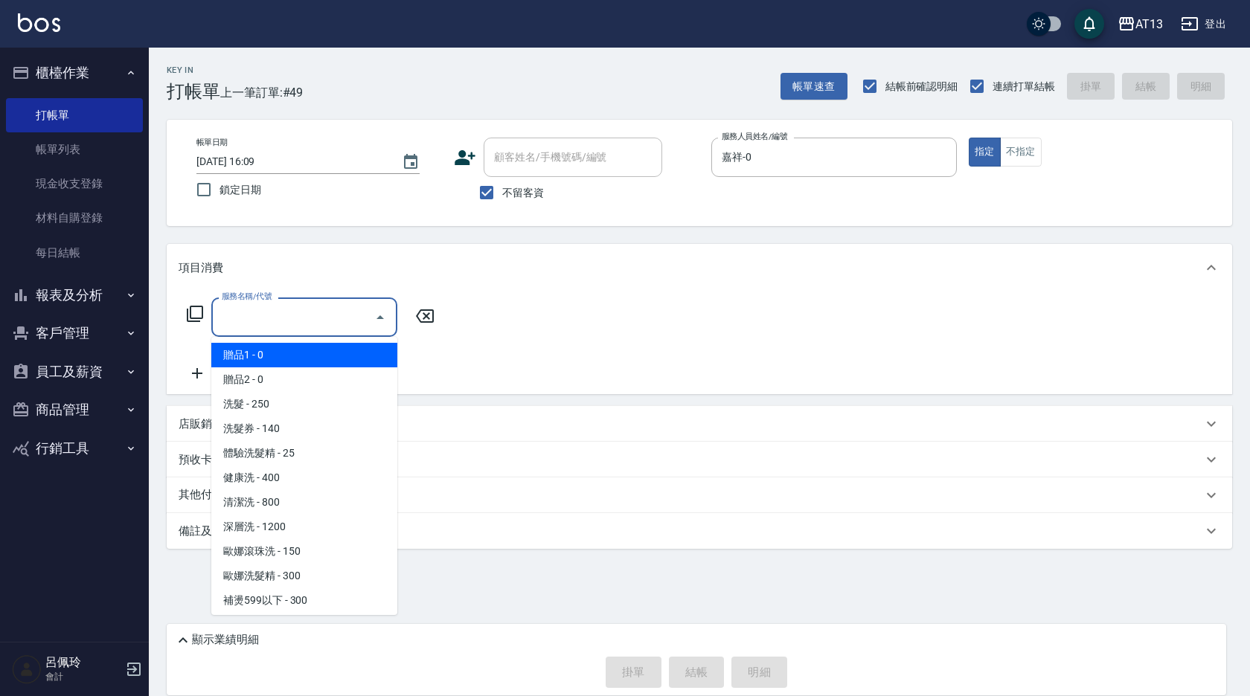
click at [321, 321] on input "服務名稱/代號" at bounding box center [293, 317] width 150 height 26
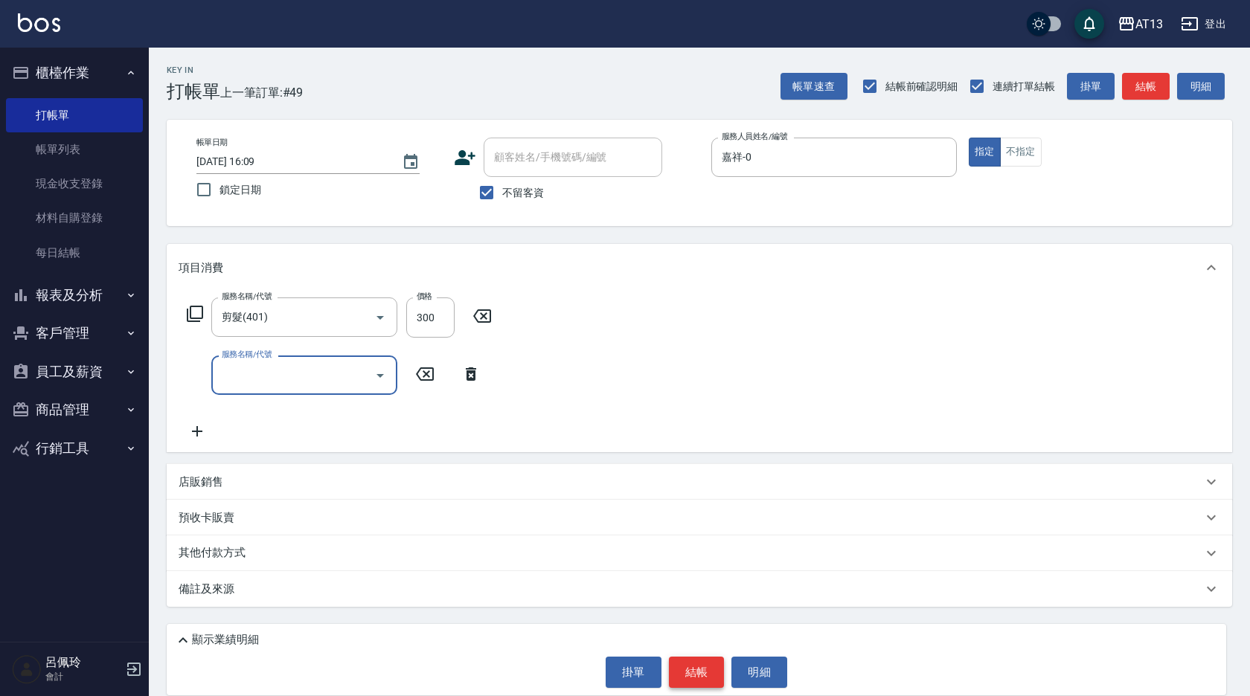
click at [699, 657] on button "結帳" at bounding box center [697, 672] width 56 height 31
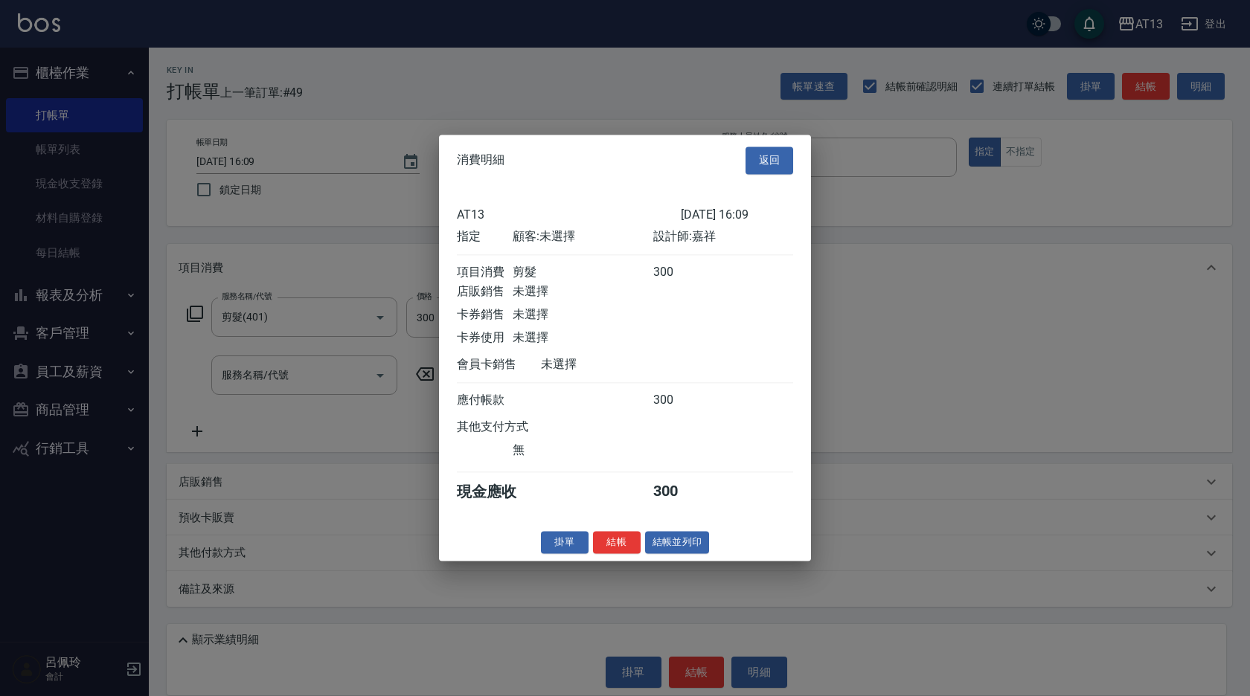
click at [614, 548] on button "結帳" at bounding box center [617, 542] width 48 height 23
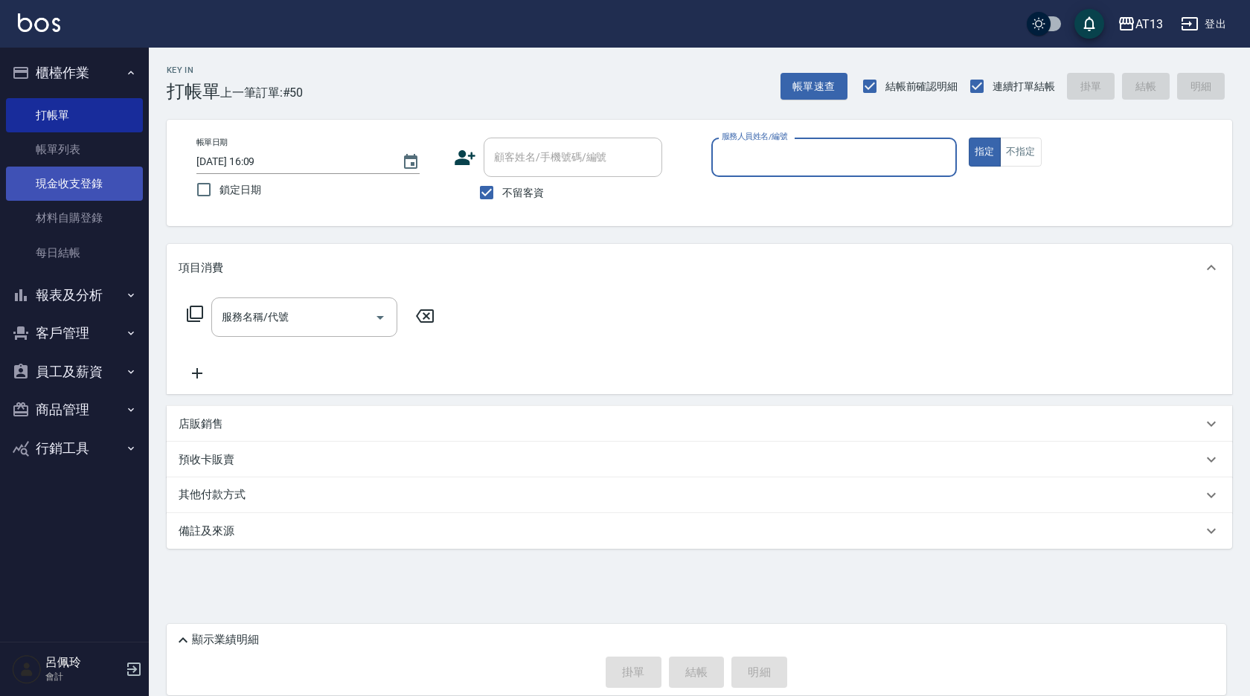
click at [67, 190] on link "現金收支登錄" at bounding box center [74, 184] width 137 height 34
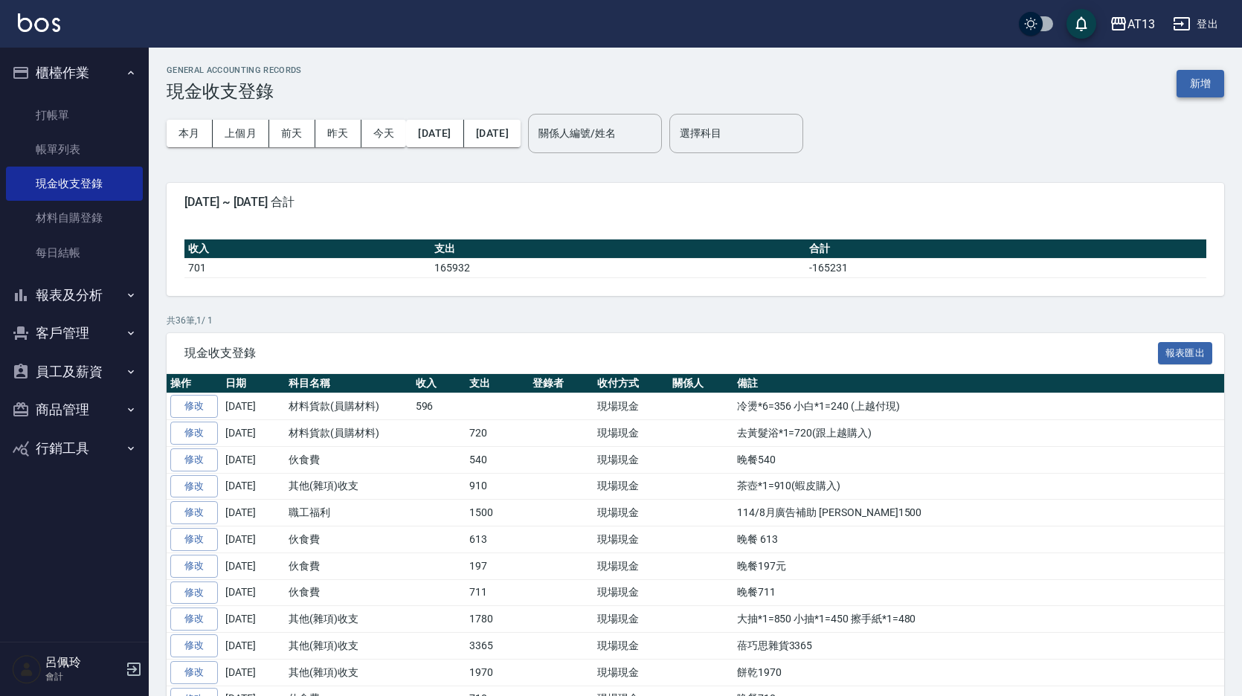
click at [1185, 77] on button "新增" at bounding box center [1201, 84] width 48 height 28
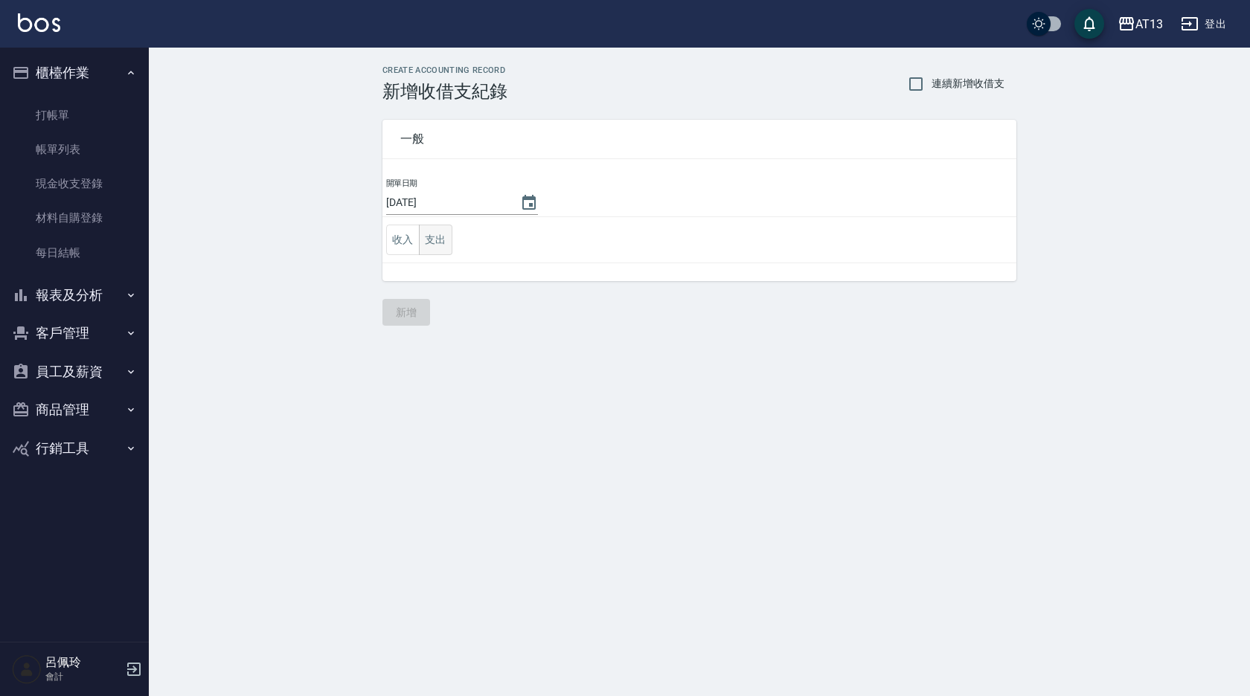
click at [441, 240] on button "支出" at bounding box center [435, 240] width 33 height 31
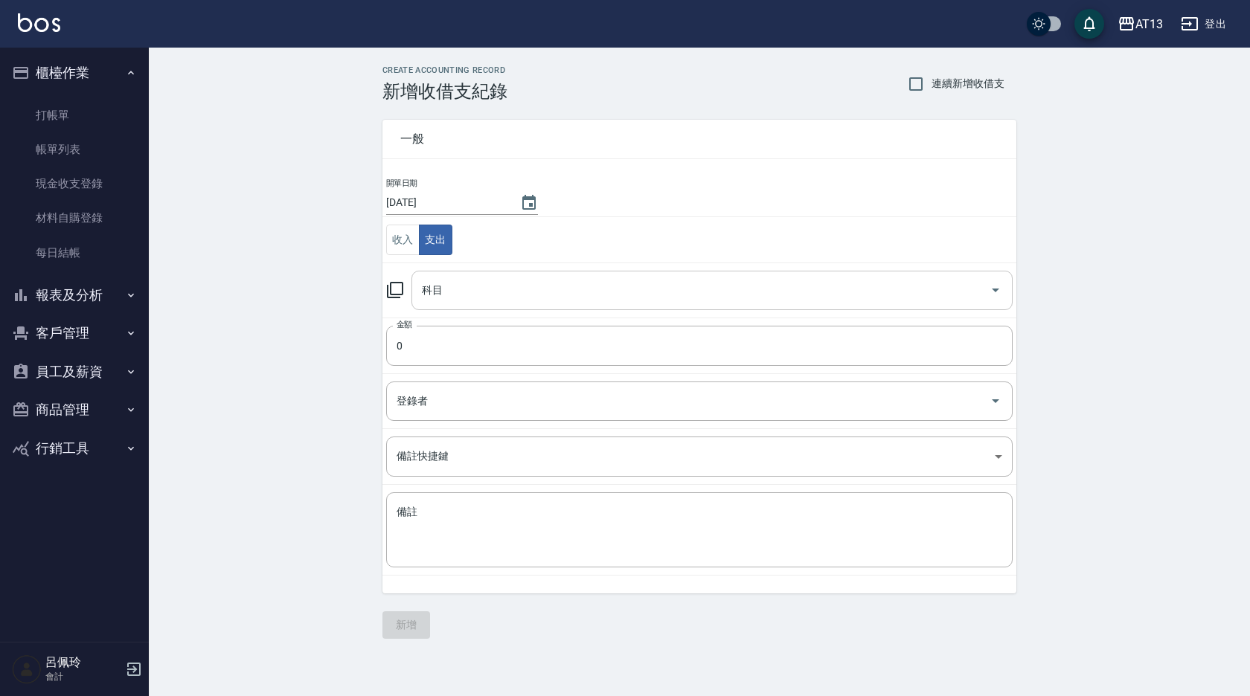
click at [994, 286] on icon "Open" at bounding box center [995, 290] width 18 height 18
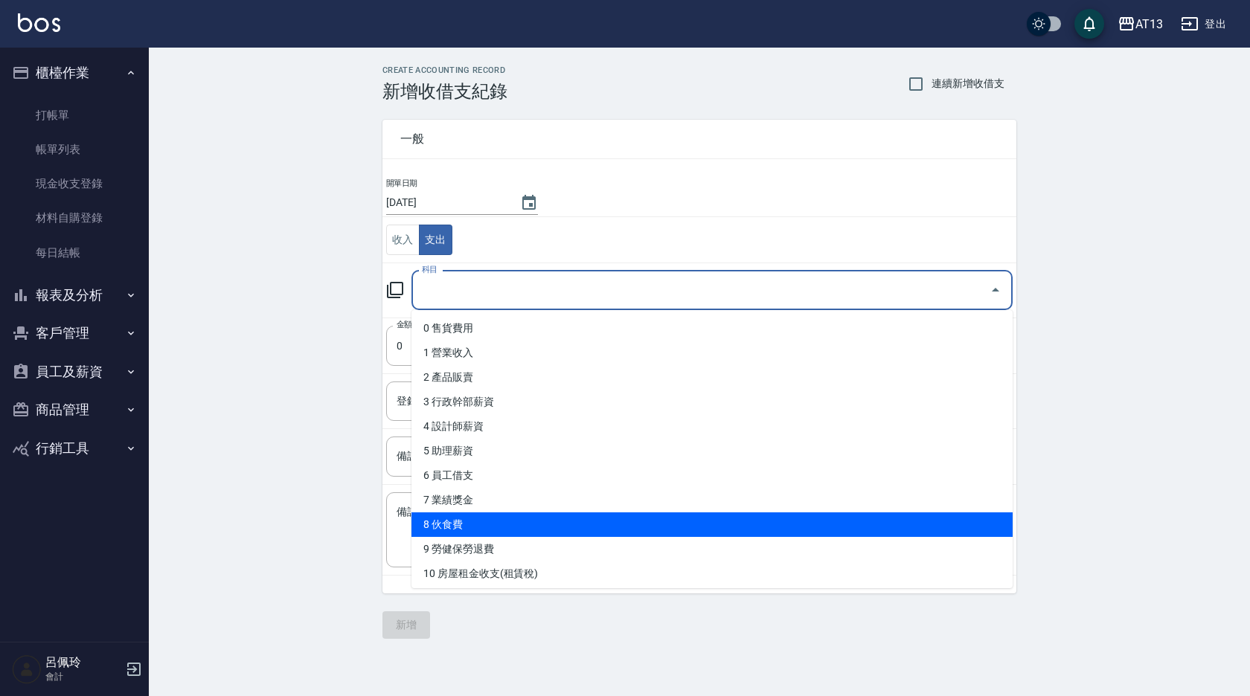
click at [619, 530] on li "8 伙食費" at bounding box center [711, 525] width 601 height 25
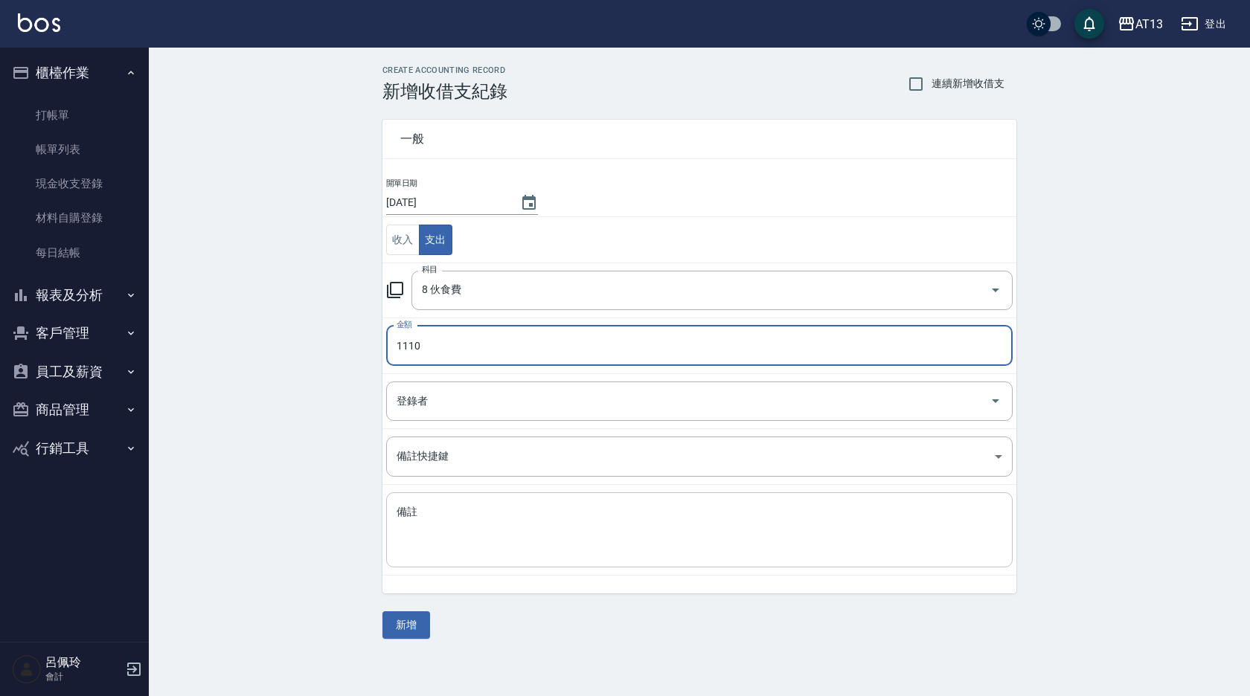
click at [603, 517] on textarea "備註" at bounding box center [700, 530] width 606 height 51
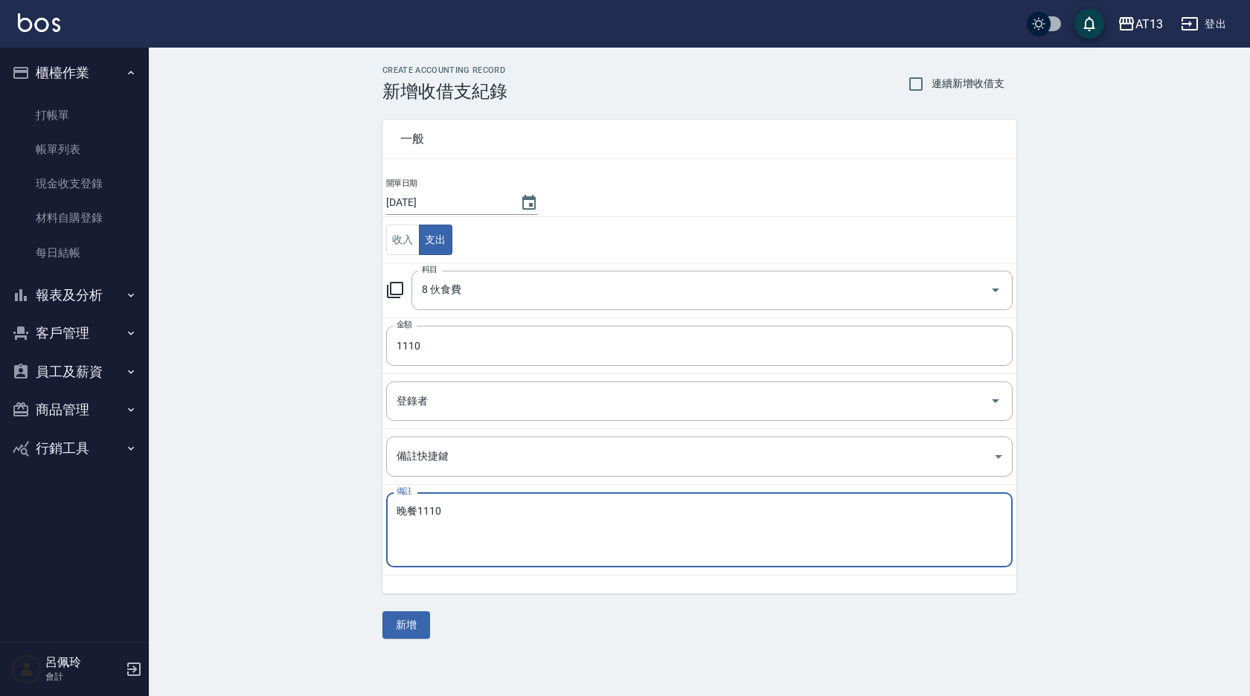
click at [603, 517] on textarea "晚餐1110" at bounding box center [700, 530] width 606 height 51
click at [411, 629] on button "新增" at bounding box center [406, 626] width 48 height 28
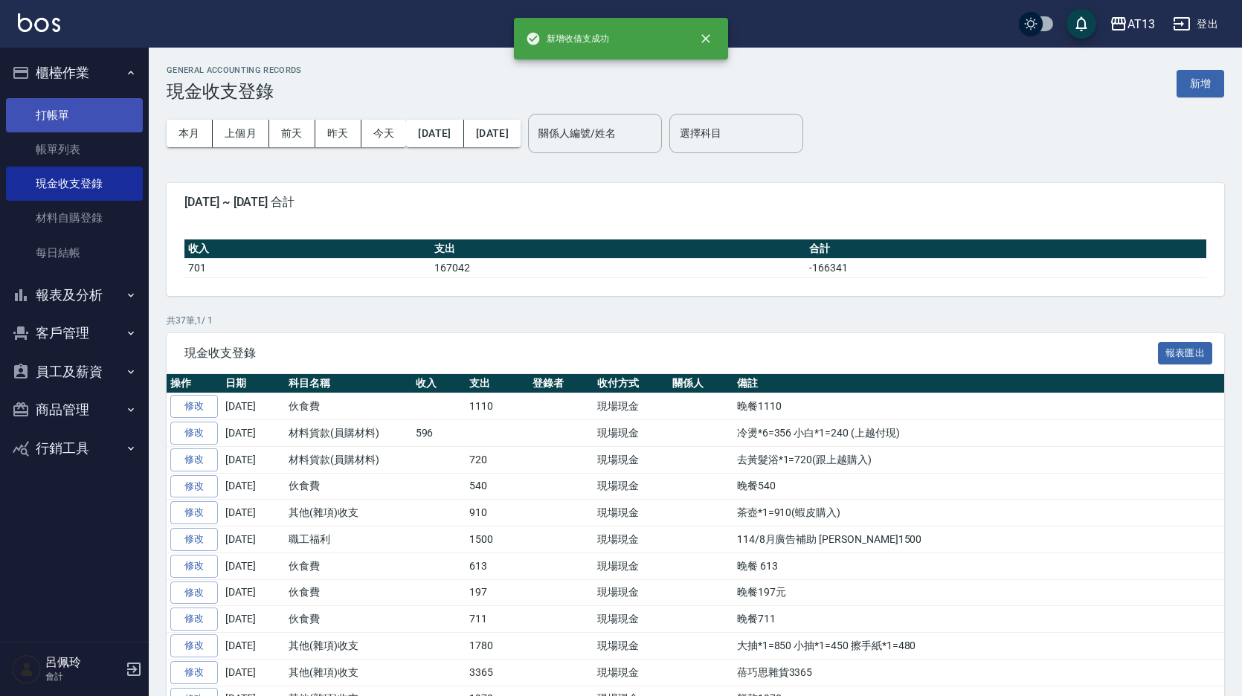
click at [54, 123] on link "打帳單" at bounding box center [74, 115] width 137 height 34
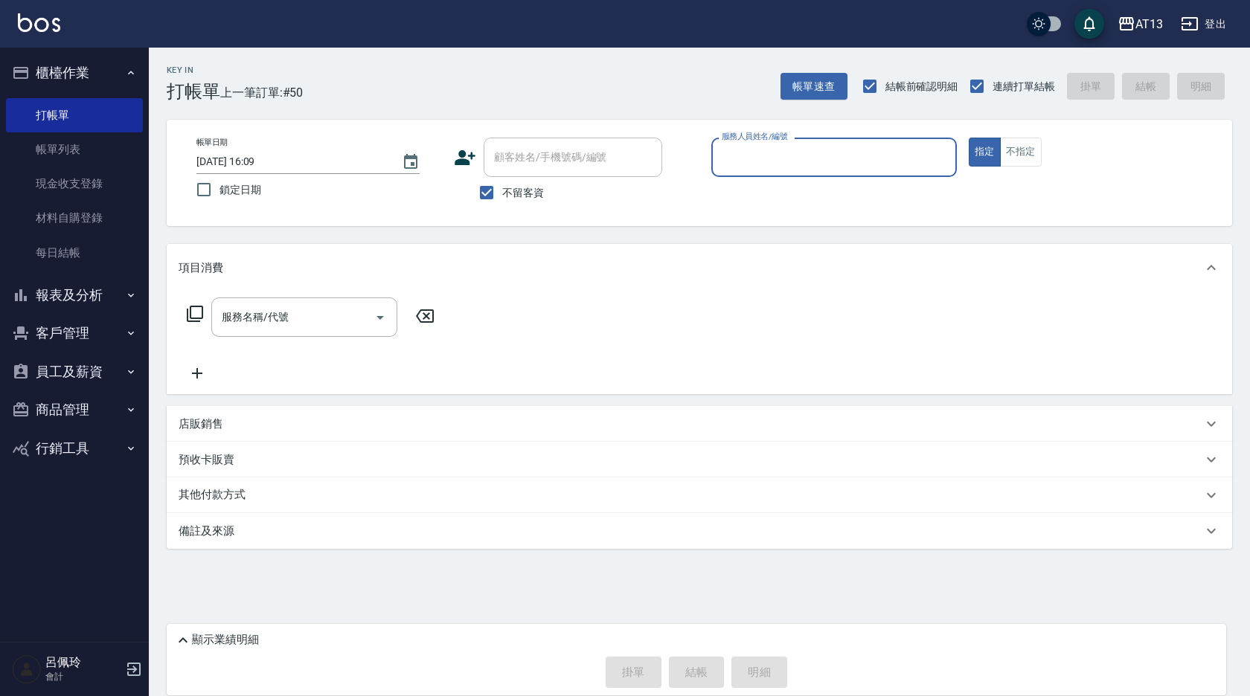
click at [59, 293] on button "報表及分析" at bounding box center [74, 295] width 137 height 39
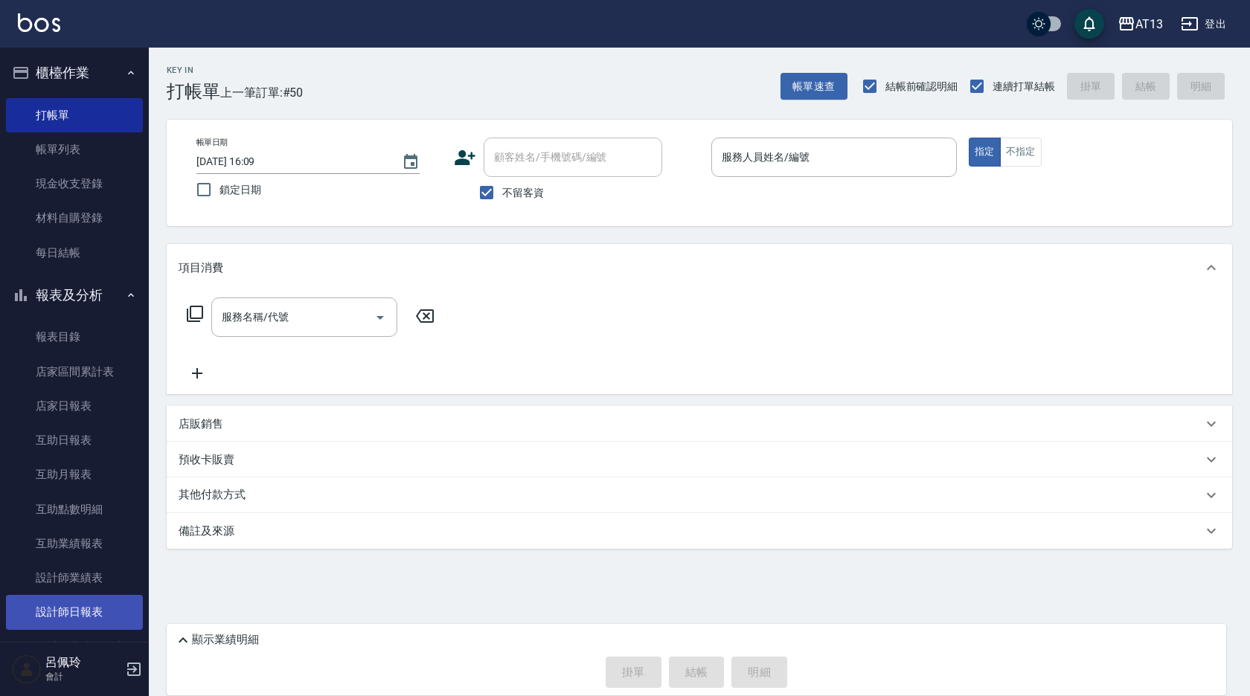
click at [97, 603] on link "設計師日報表" at bounding box center [74, 612] width 137 height 34
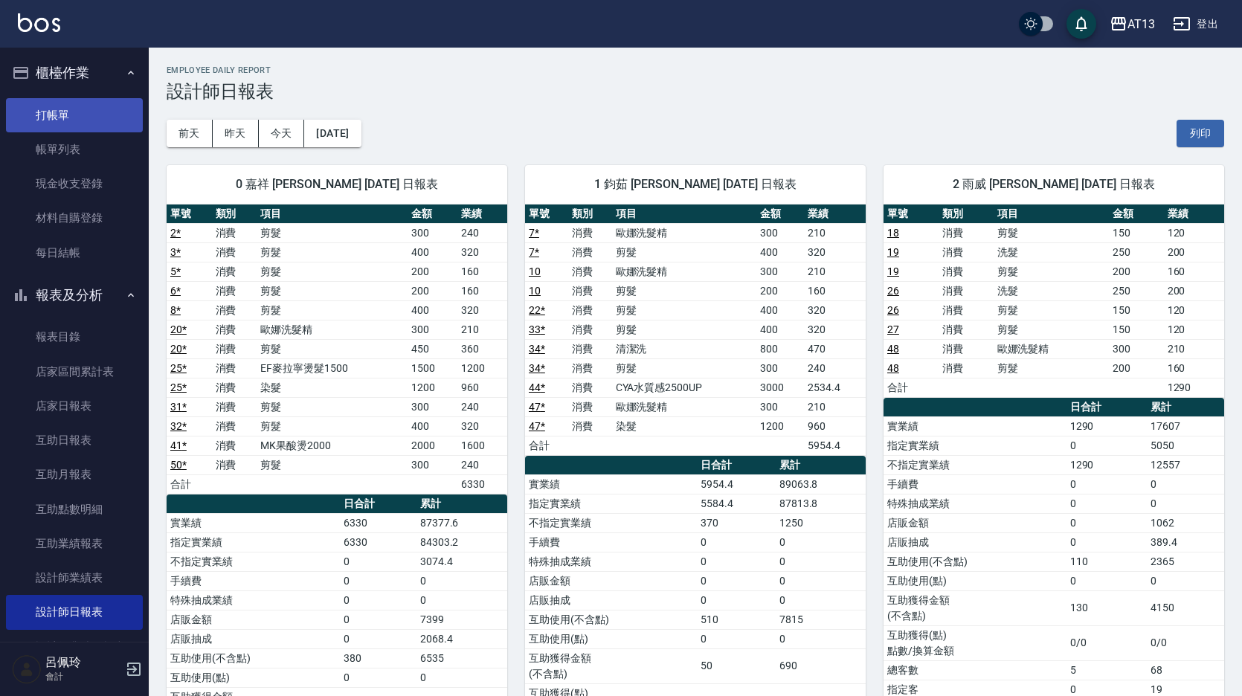
click at [75, 106] on link "打帳單" at bounding box center [74, 115] width 137 height 34
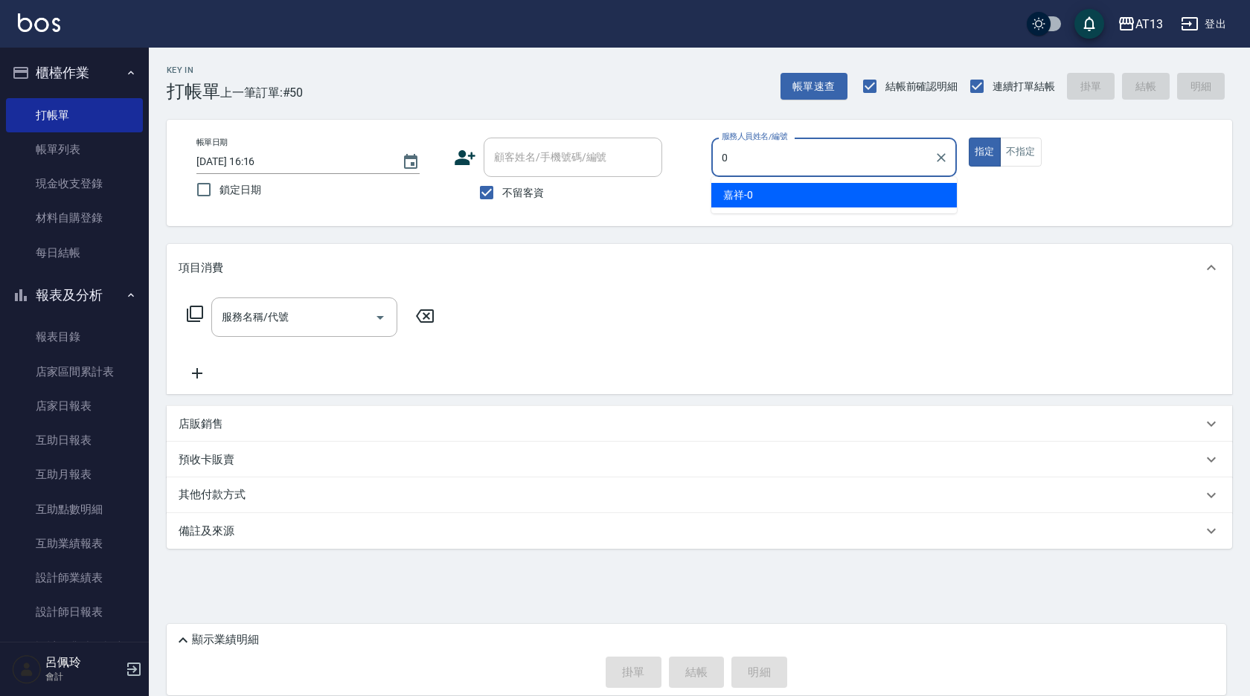
drag, startPoint x: 858, startPoint y: 190, endPoint x: 837, endPoint y: 198, distance: 22.8
click at [858, 190] on div "嘉祥 -0" at bounding box center [833, 195] width 245 height 25
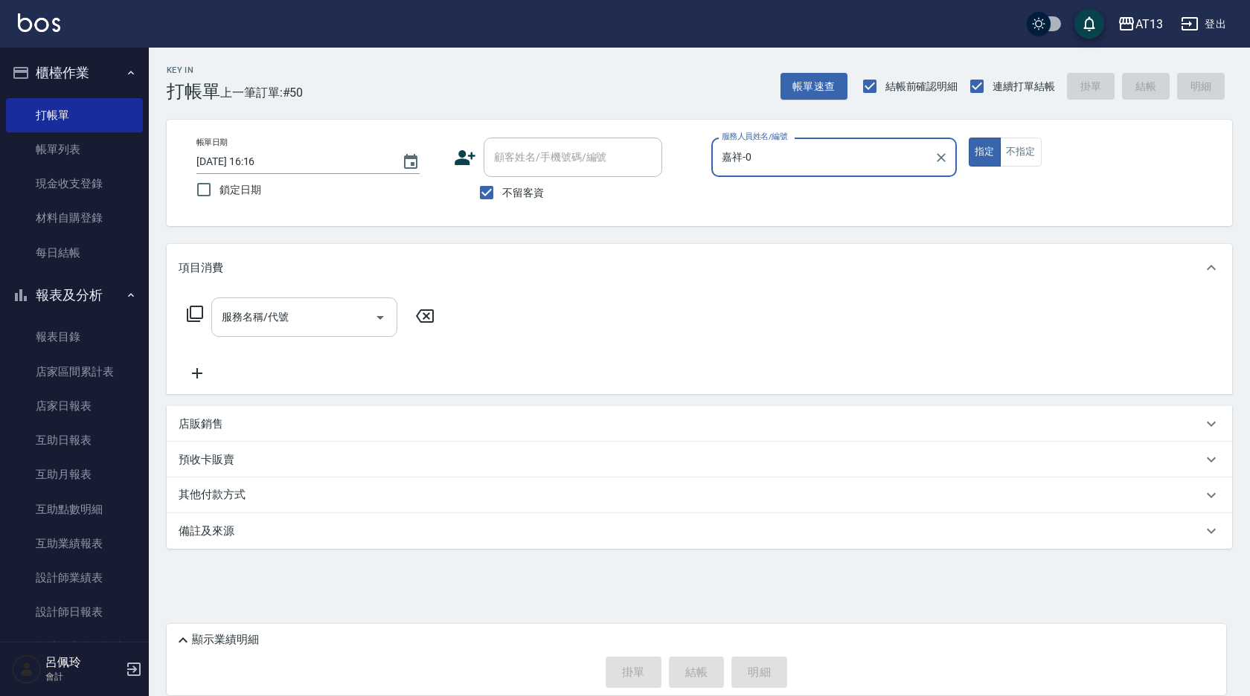
click at [304, 312] on input "服務名稱/代號" at bounding box center [293, 317] width 150 height 26
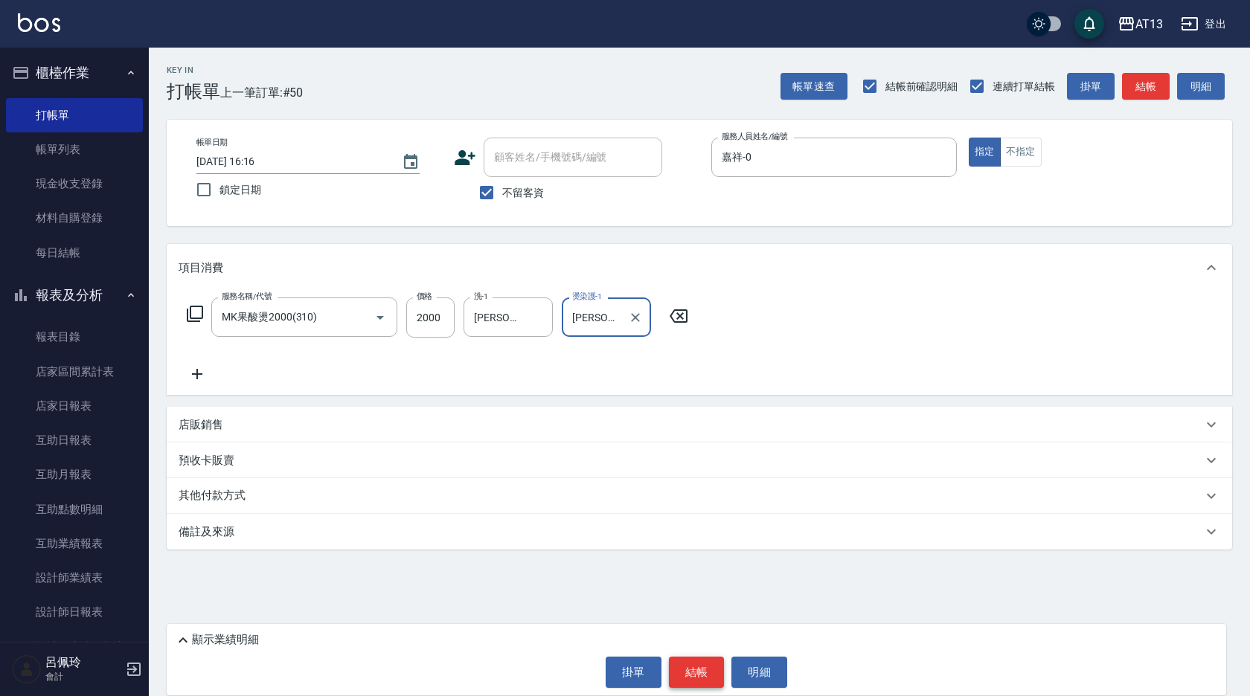
click at [687, 673] on button "結帳" at bounding box center [697, 672] width 56 height 31
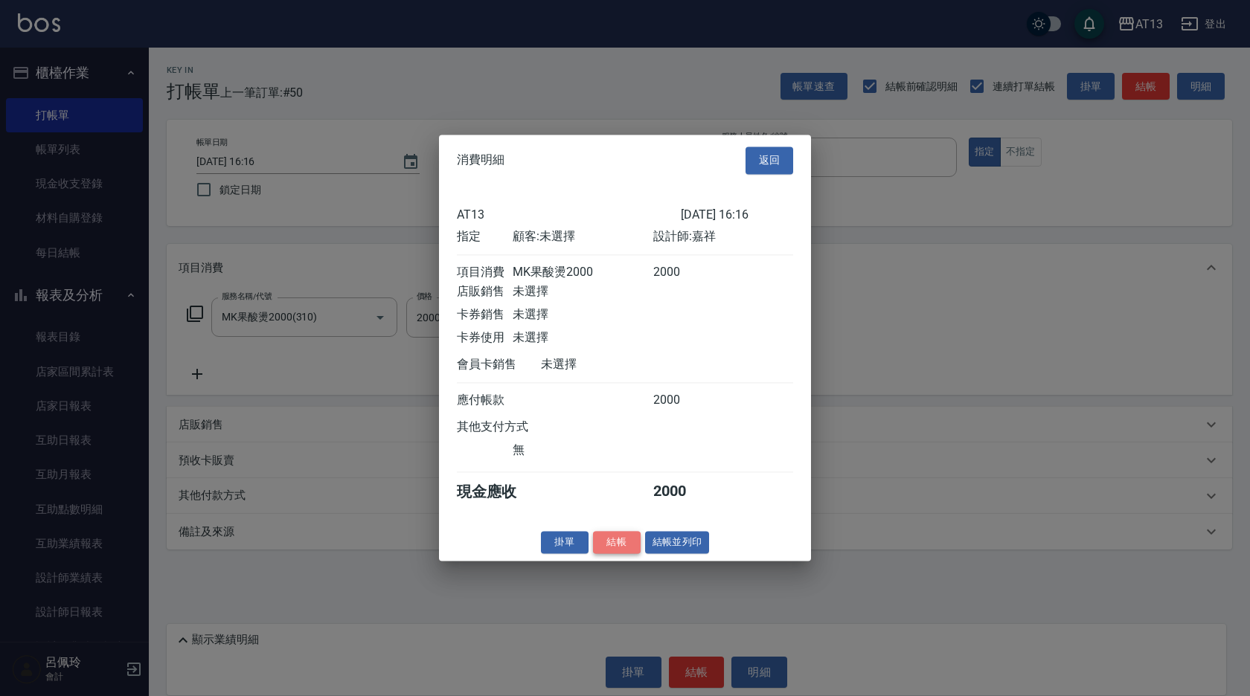
click at [627, 554] on button "結帳" at bounding box center [617, 542] width 48 height 23
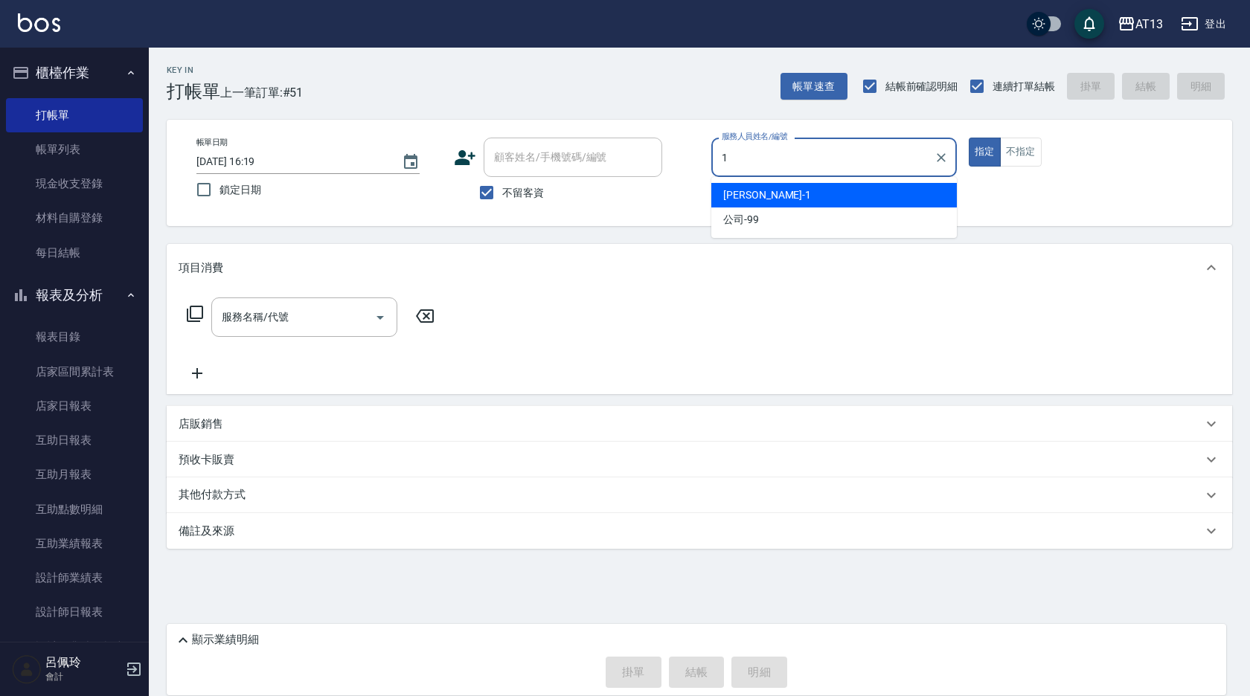
click at [803, 201] on div "[PERSON_NAME] -1" at bounding box center [833, 195] width 245 height 25
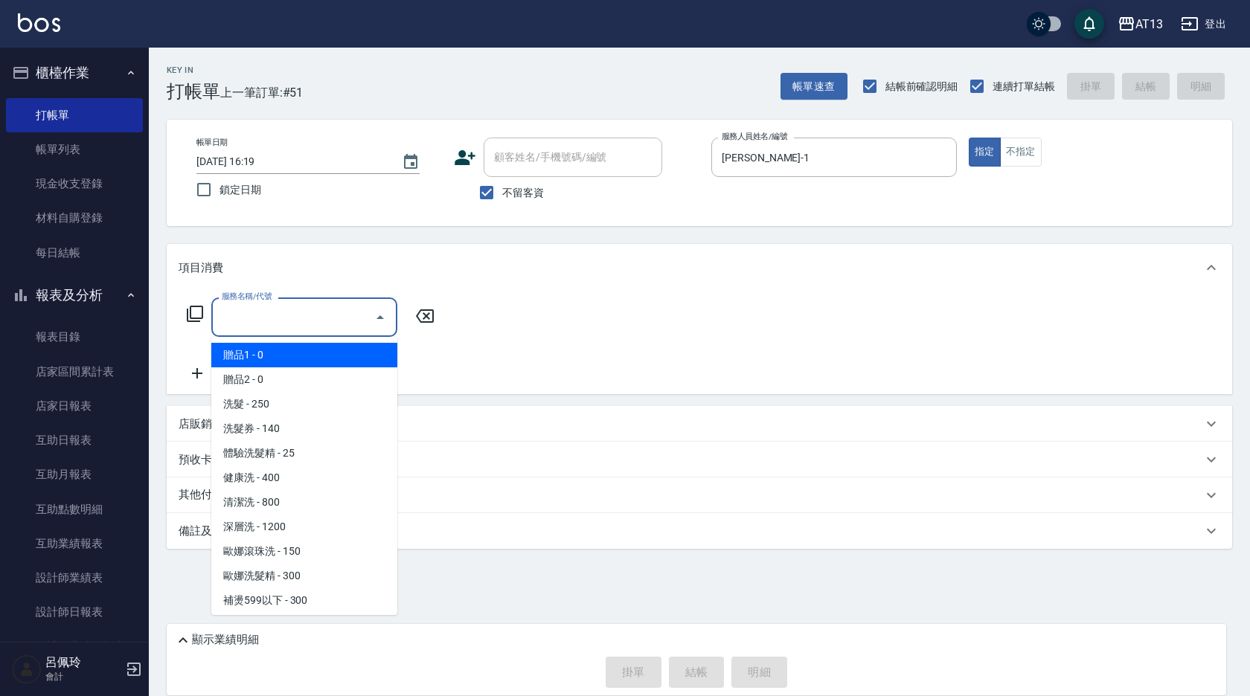
click at [318, 322] on input "服務名稱/代號" at bounding box center [293, 317] width 150 height 26
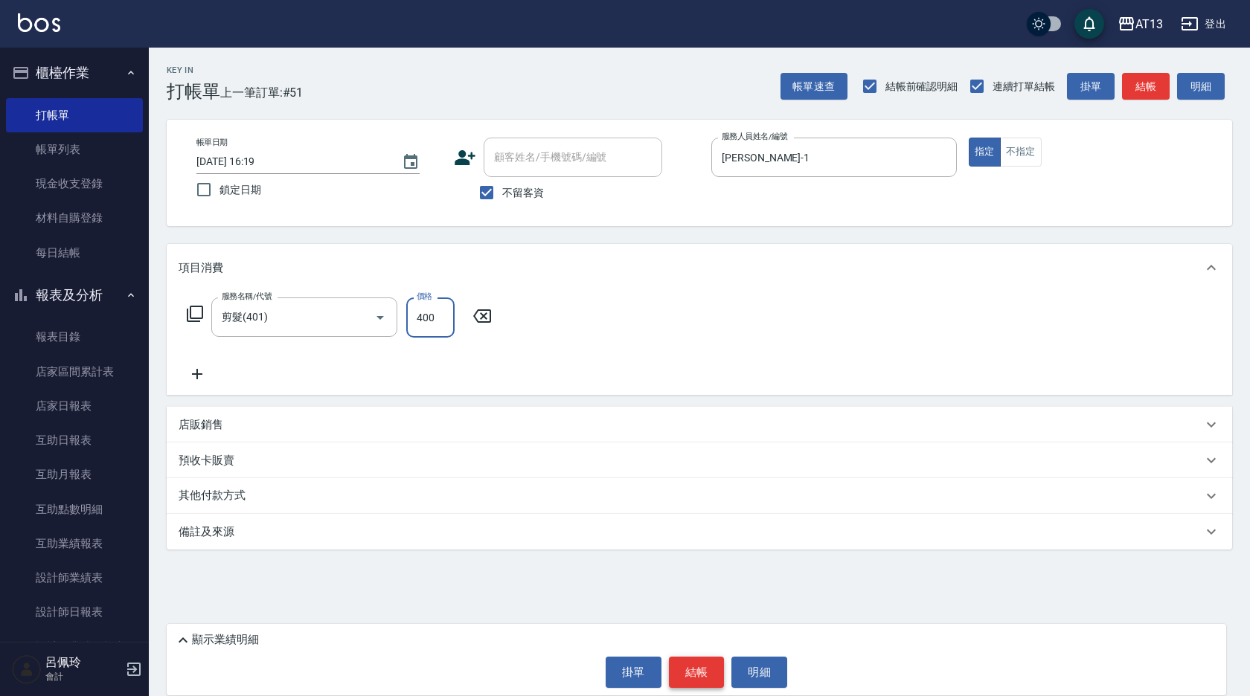
click at [705, 680] on button "結帳" at bounding box center [697, 672] width 56 height 31
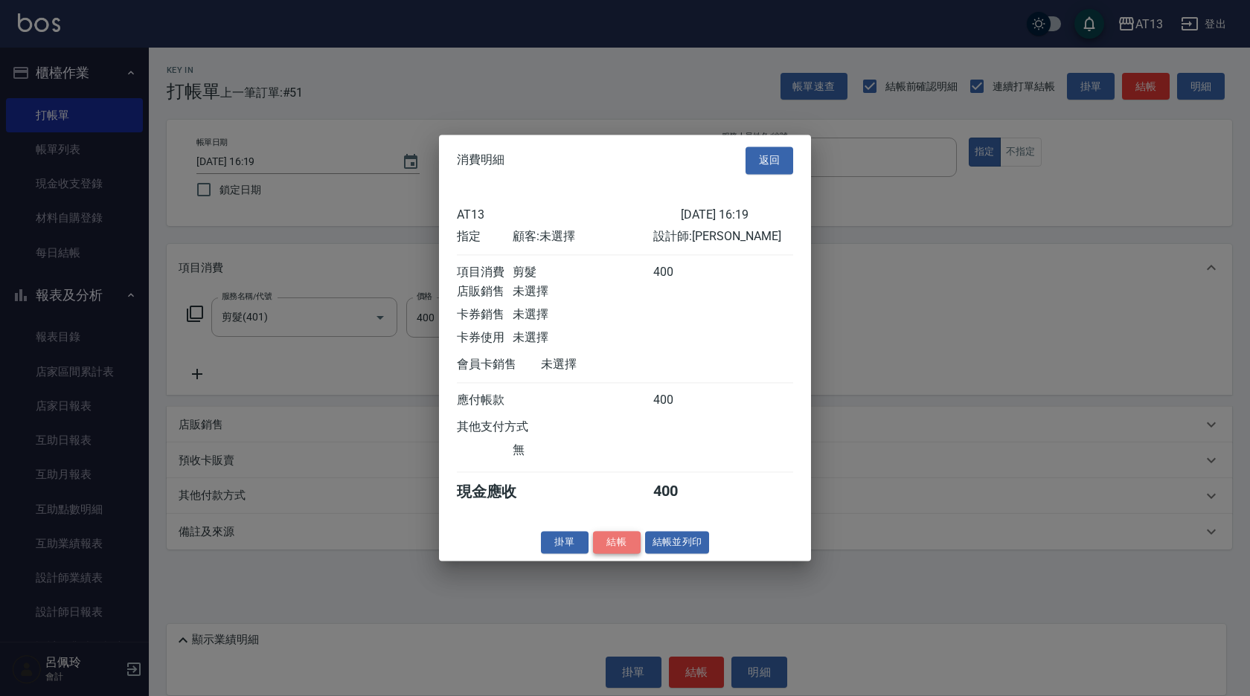
click at [612, 551] on button "結帳" at bounding box center [617, 542] width 48 height 23
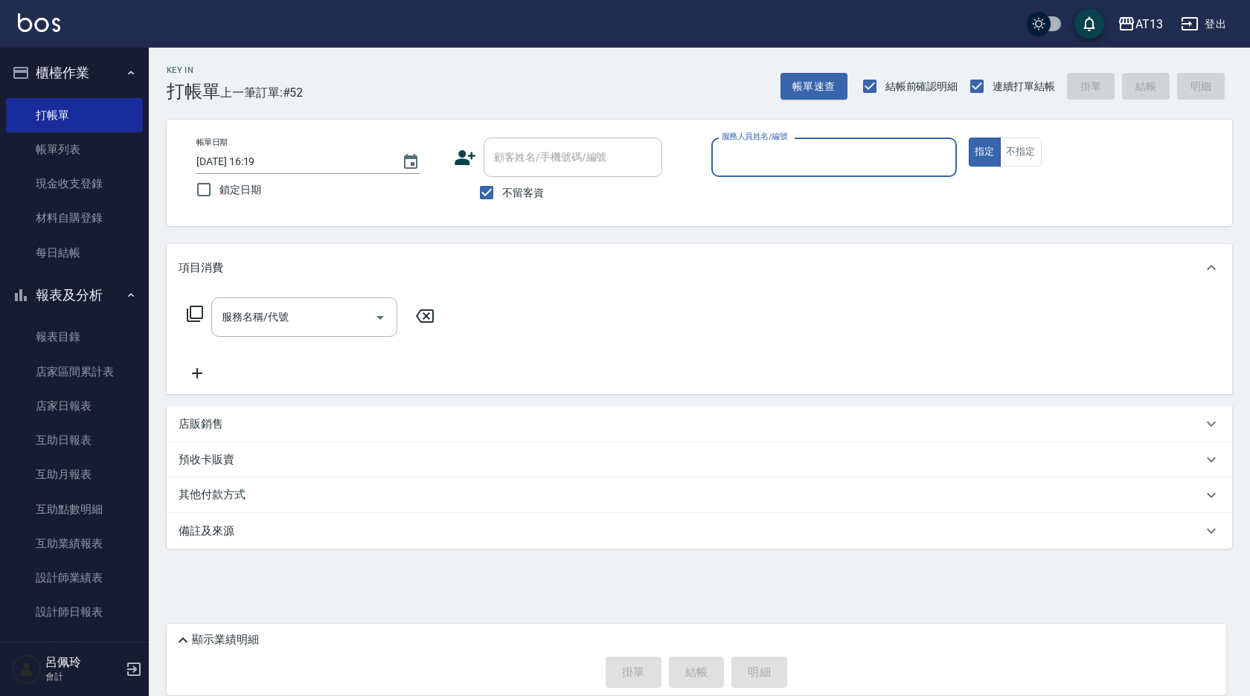
click at [969, 138] on button "指定" at bounding box center [985, 152] width 32 height 29
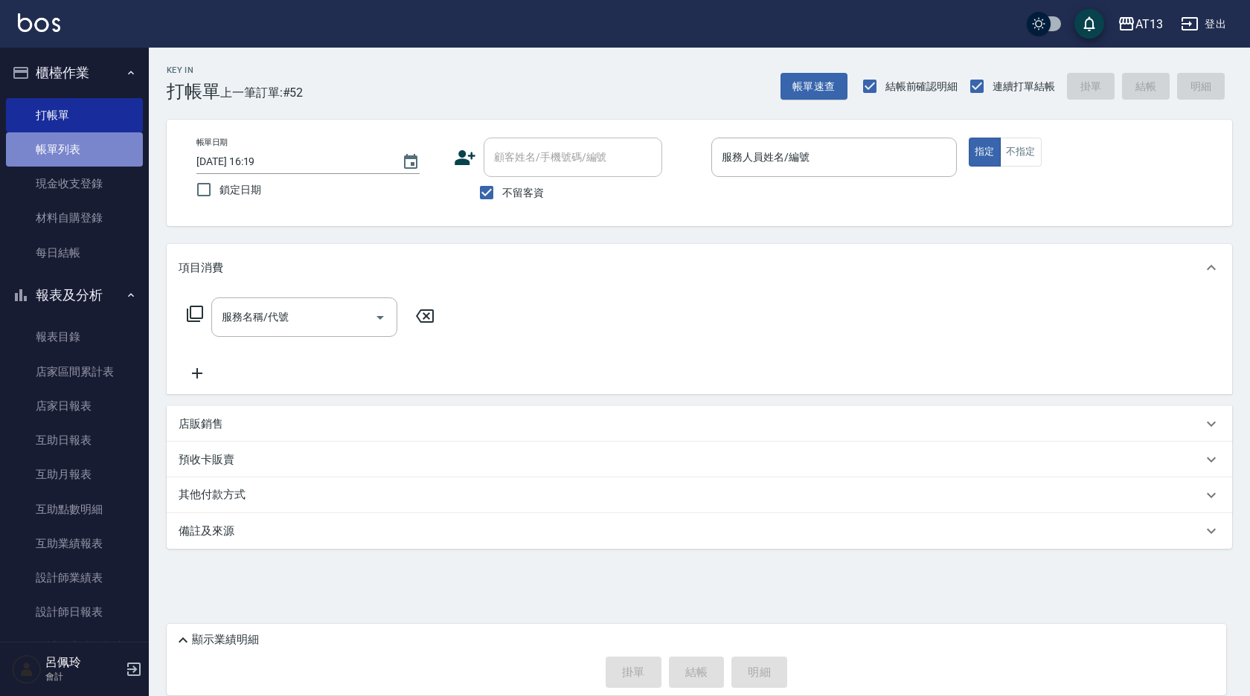
click at [83, 134] on link "帳單列表" at bounding box center [74, 149] width 137 height 34
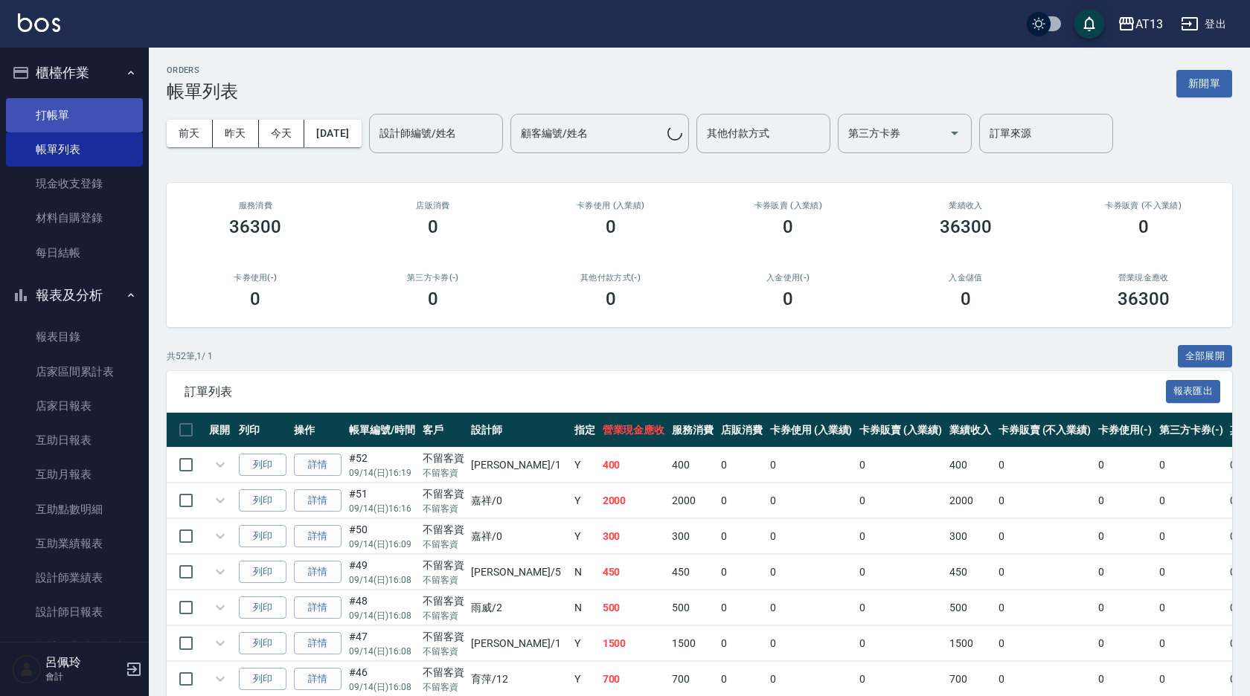
drag, startPoint x: 65, startPoint y: 112, endPoint x: 57, endPoint y: 101, distance: 13.8
click at [64, 112] on link "打帳單" at bounding box center [74, 115] width 137 height 34
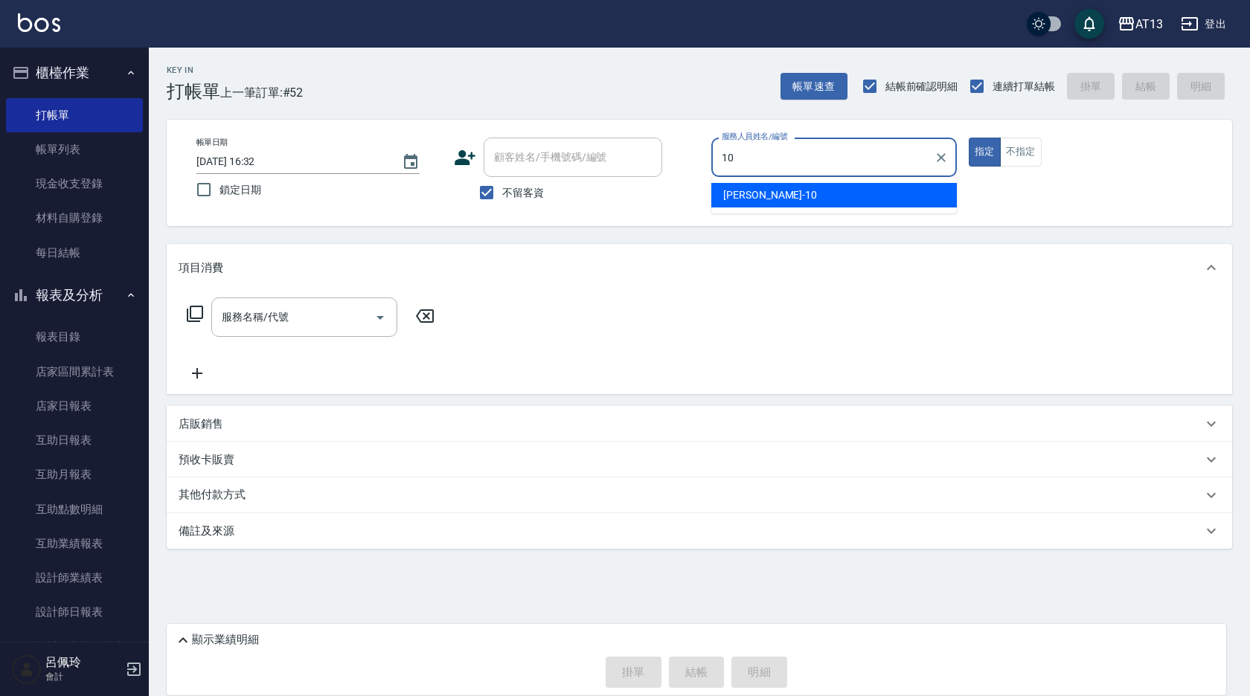
click at [928, 209] on ul "[PERSON_NAME] -10" at bounding box center [833, 195] width 245 height 36
click at [919, 190] on div "[PERSON_NAME] -10" at bounding box center [833, 195] width 245 height 25
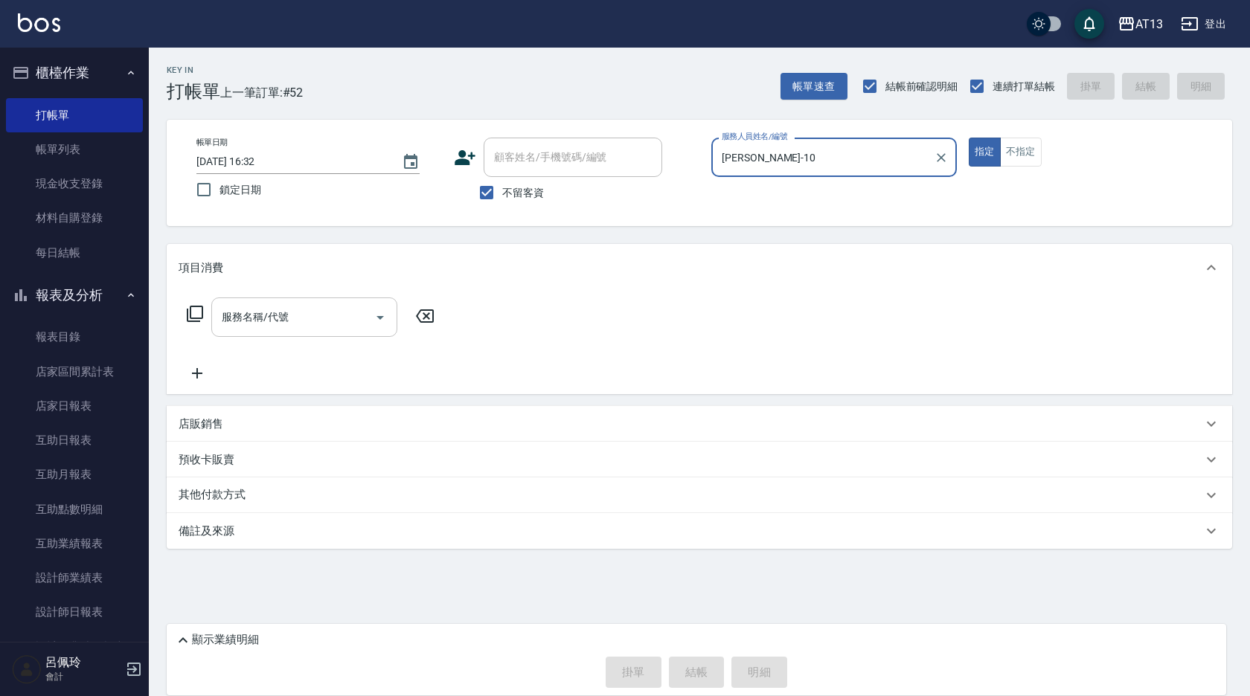
click at [275, 308] on input "服務名稱/代號" at bounding box center [293, 317] width 150 height 26
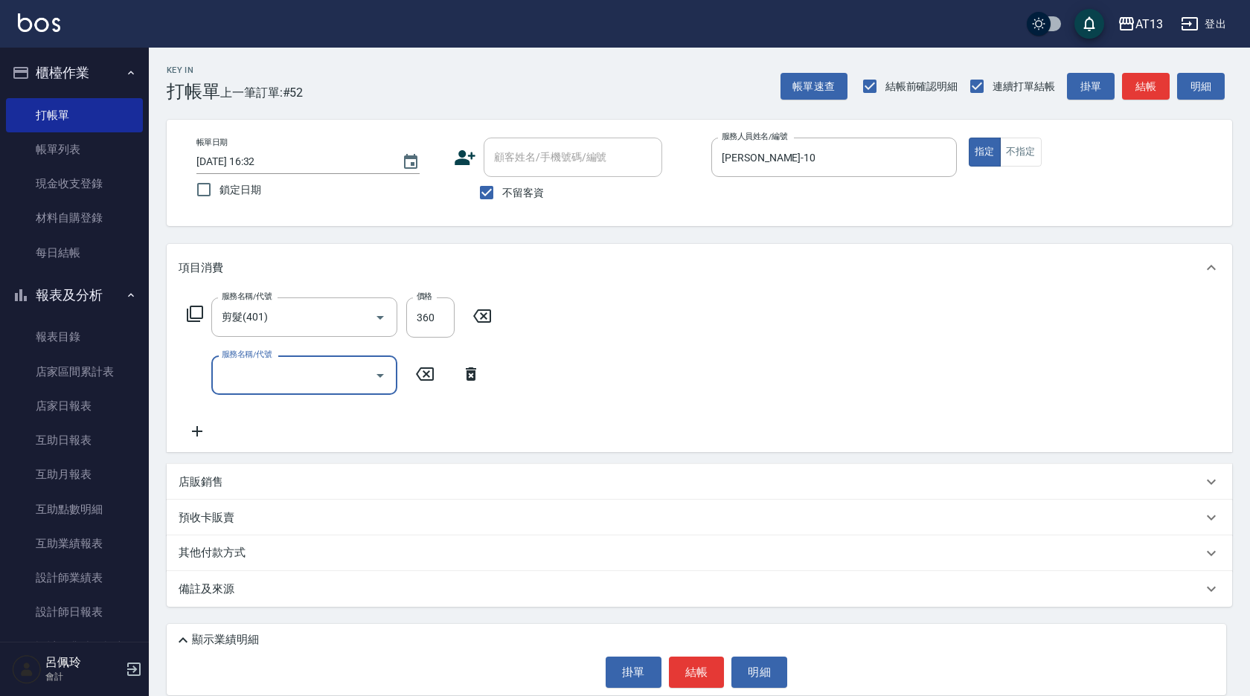
click at [693, 688] on div "顯示業績明細 掛單 結帳 明細" at bounding box center [696, 659] width 1059 height 71
click at [699, 672] on button "結帳" at bounding box center [697, 672] width 56 height 31
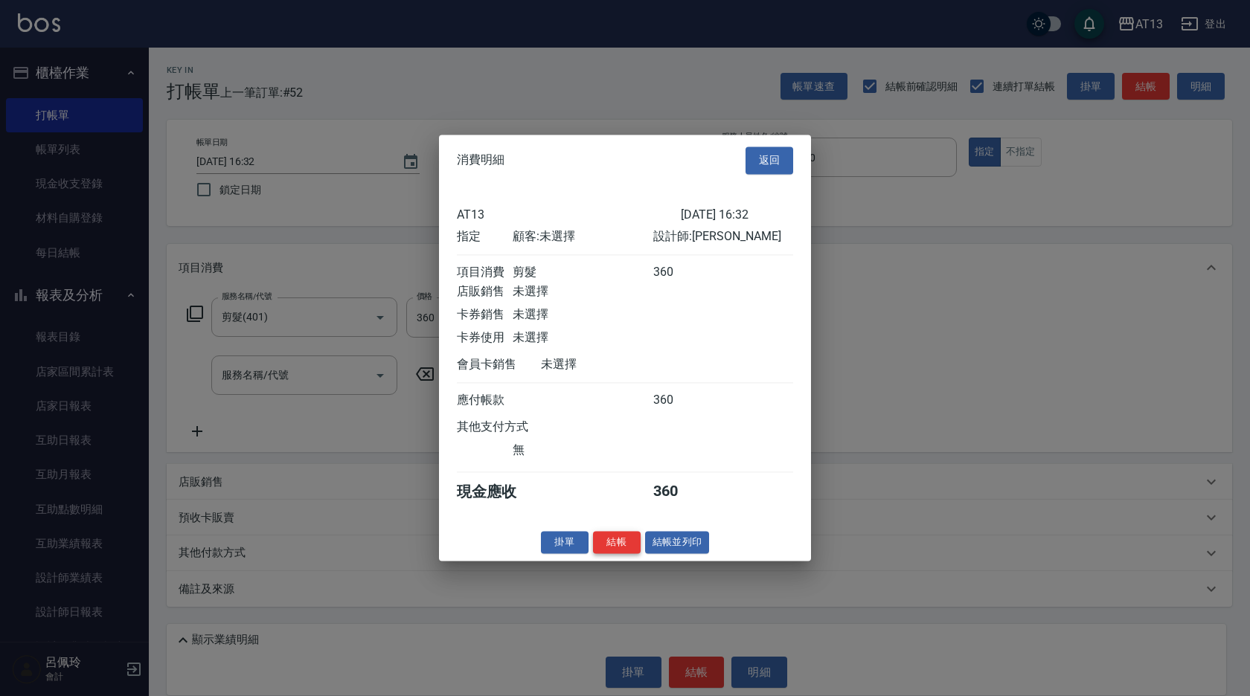
click at [614, 545] on button "結帳" at bounding box center [617, 542] width 48 height 23
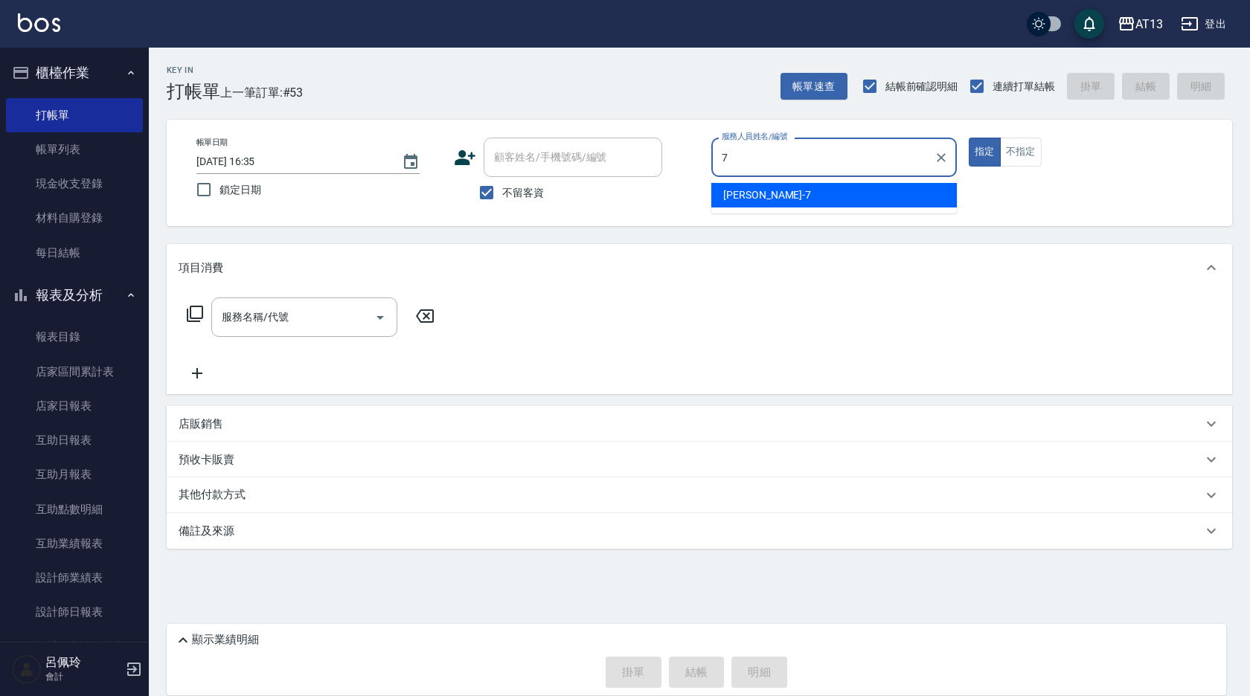
click at [824, 196] on div "[PERSON_NAME]-7" at bounding box center [833, 195] width 245 height 25
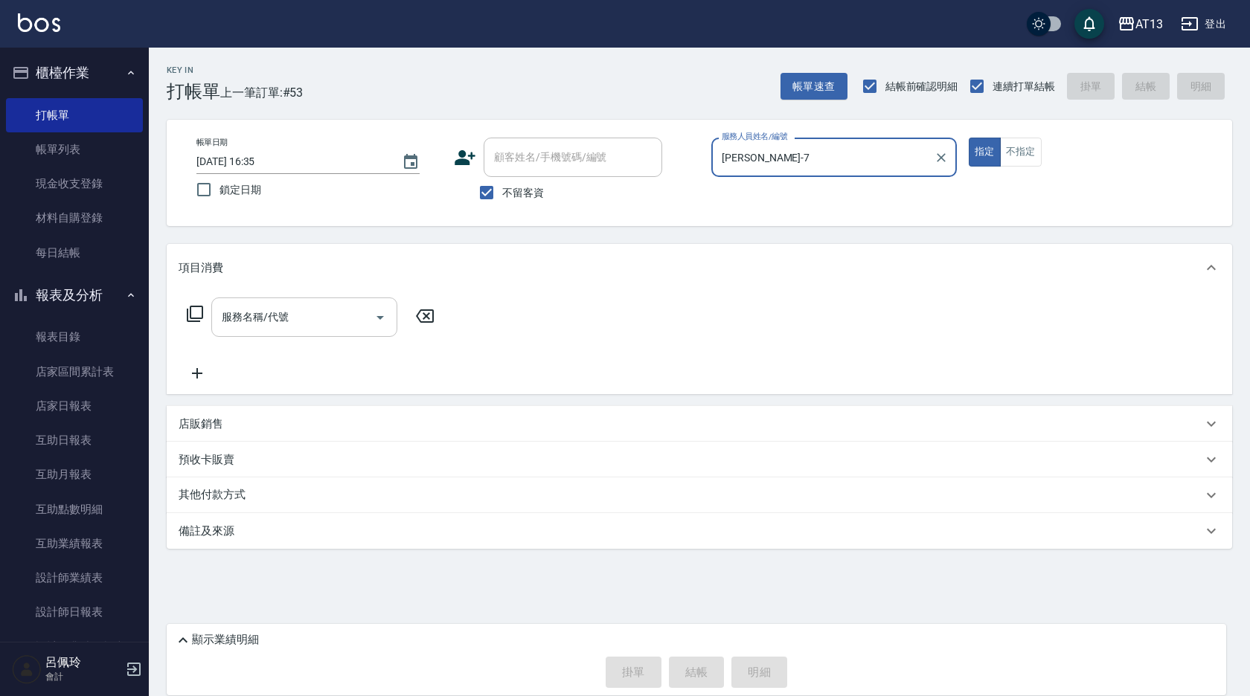
click at [287, 323] on input "服務名稱/代號" at bounding box center [293, 317] width 150 height 26
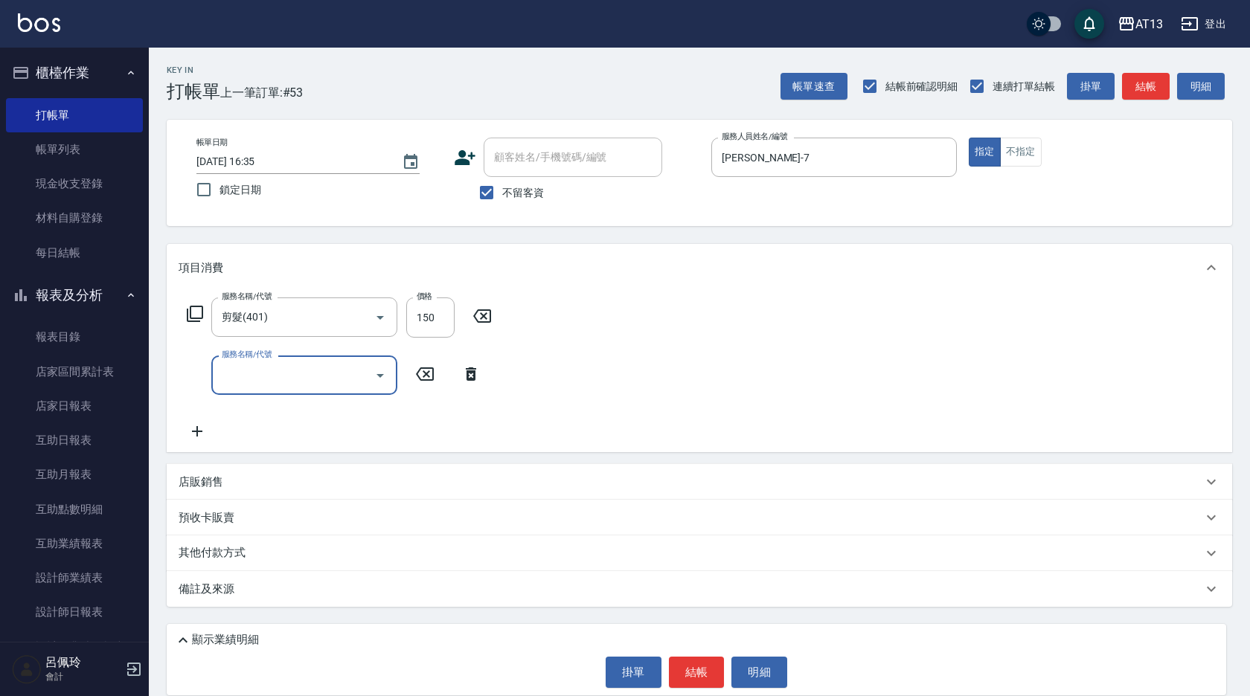
click at [1041, 377] on div "服務名稱/代號 剪髮(401) 服務名稱/代號 價格 150 價格 服務名稱/代號 服務名稱/代號" at bounding box center [699, 372] width 1065 height 161
click at [706, 670] on button "結帳" at bounding box center [697, 672] width 56 height 31
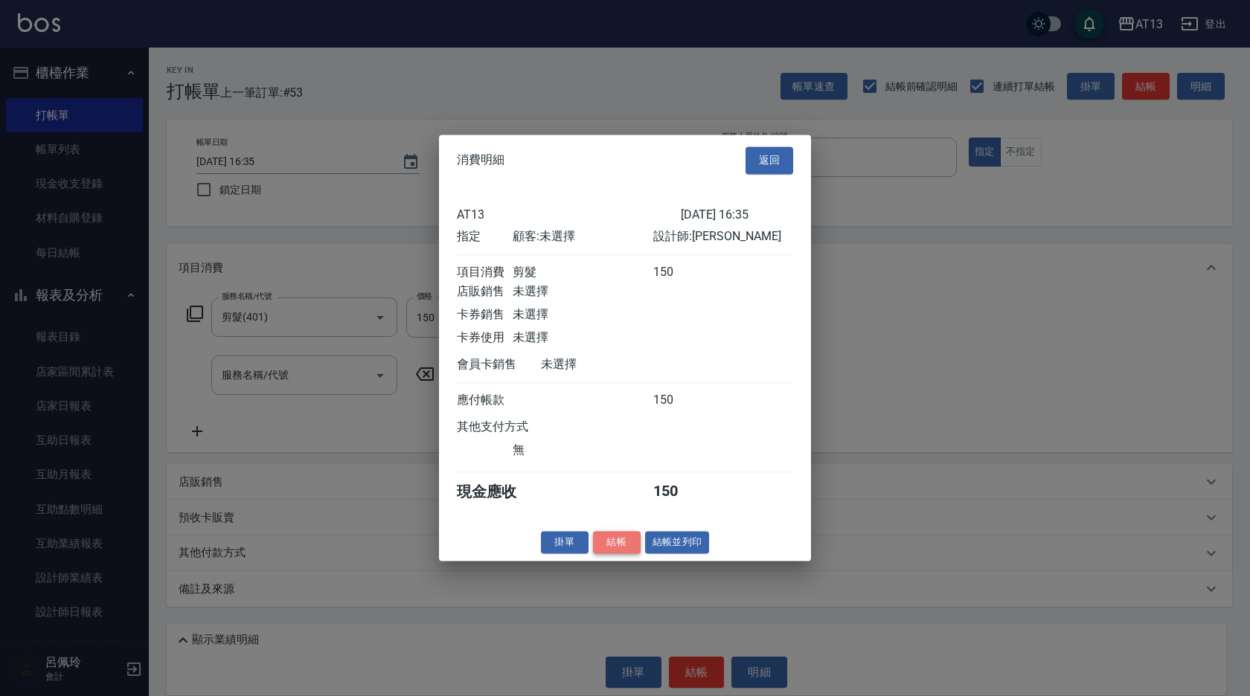
click at [629, 550] on button "結帳" at bounding box center [617, 542] width 48 height 23
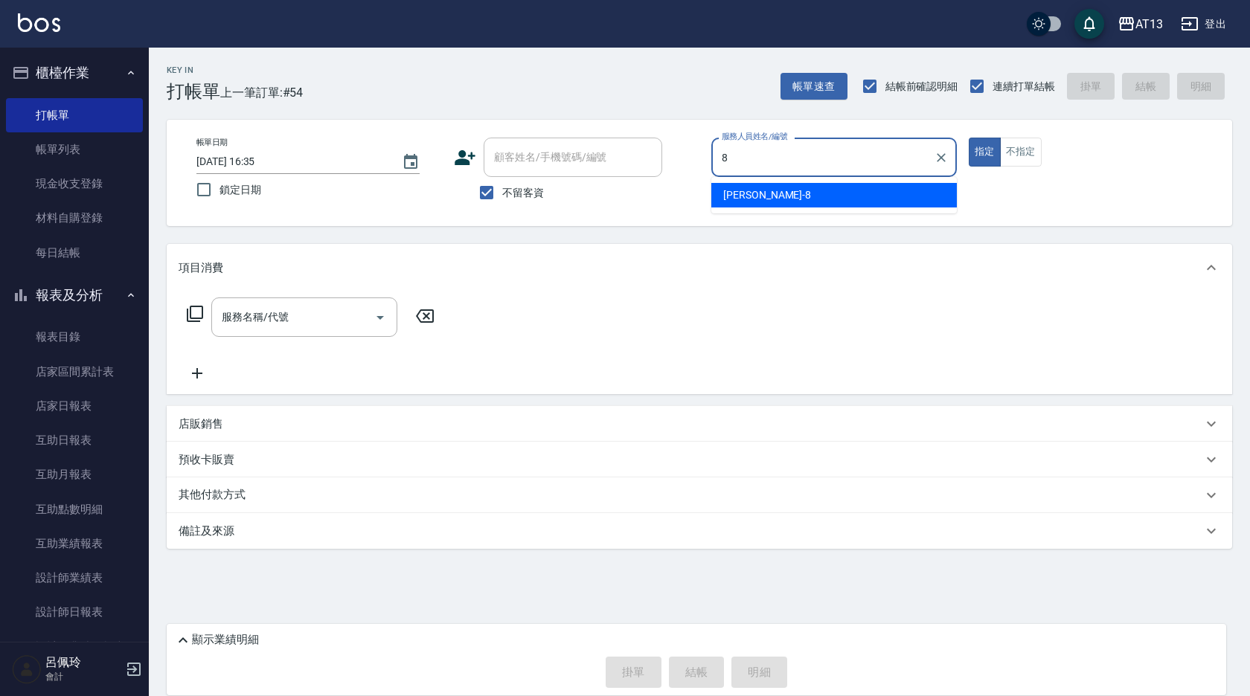
click at [814, 199] on div "[PERSON_NAME] -8" at bounding box center [833, 195] width 245 height 25
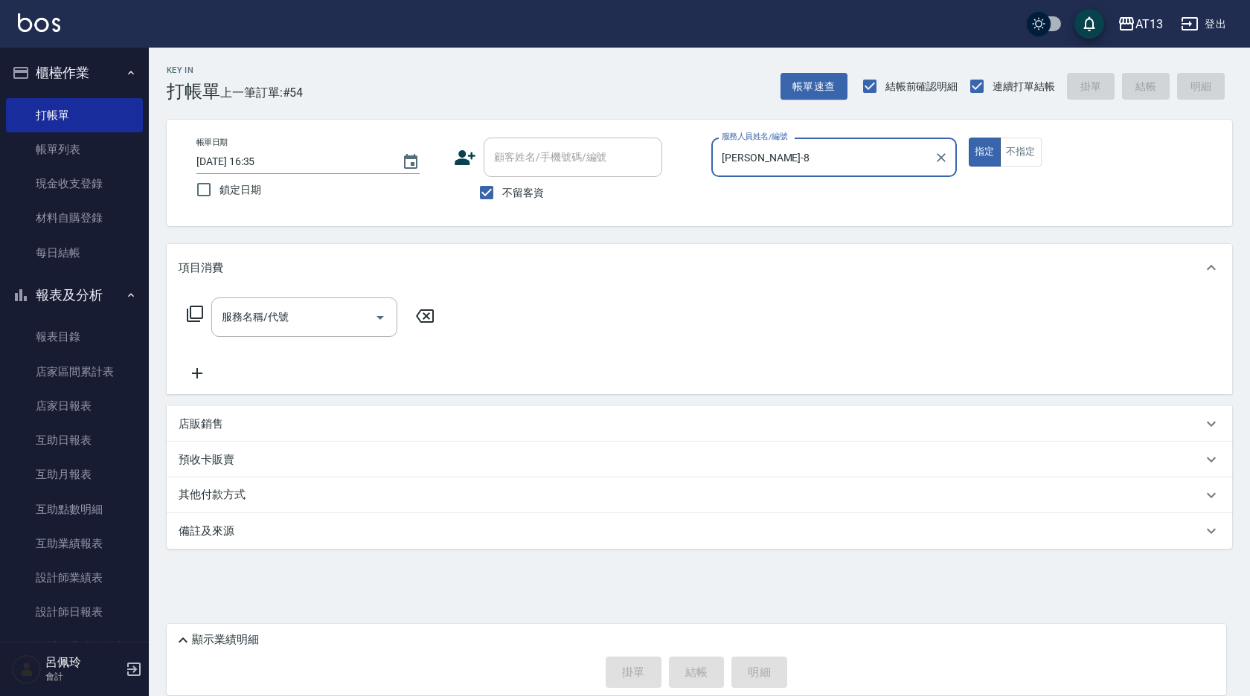
click at [248, 315] on div "服務名稱/代號 服務名稱/代號" at bounding box center [304, 317] width 186 height 39
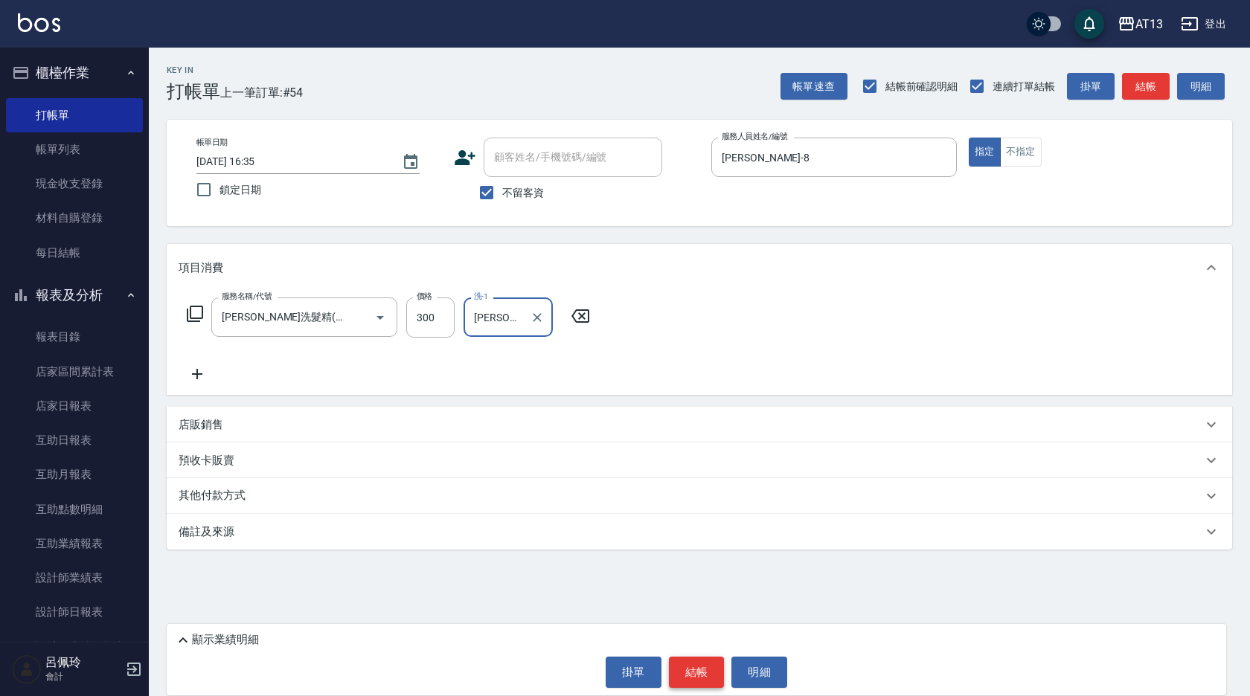
click at [690, 670] on button "結帳" at bounding box center [697, 672] width 56 height 31
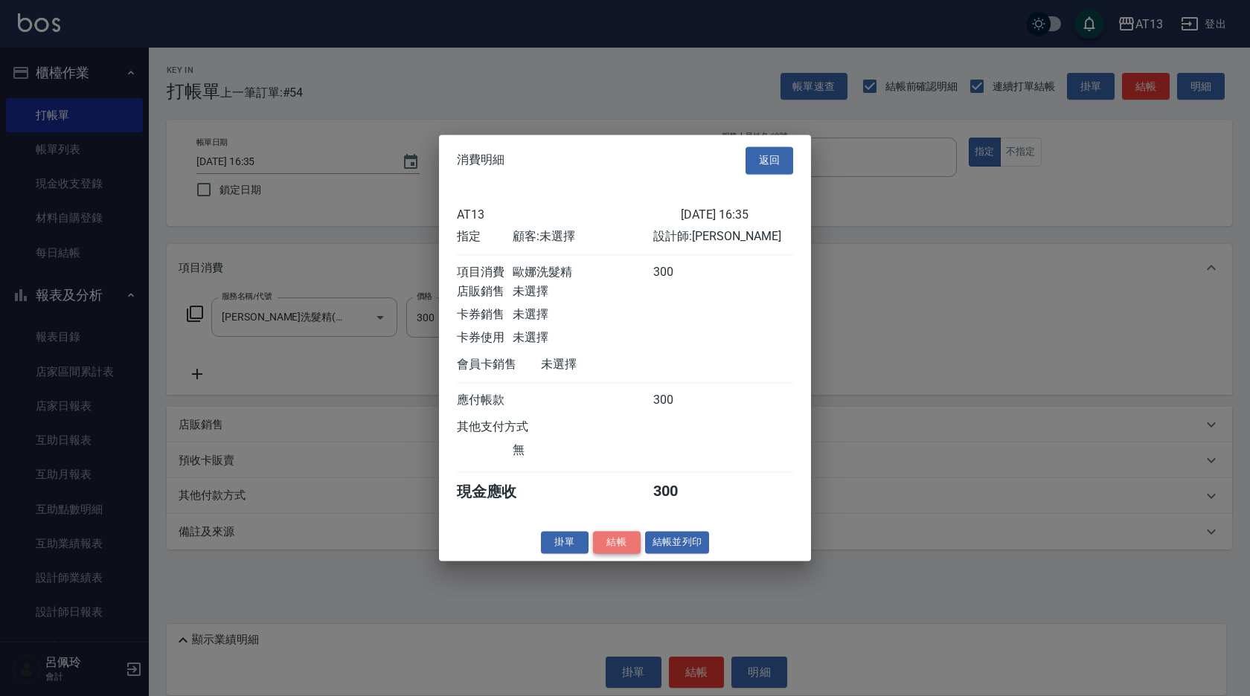
click at [614, 554] on button "結帳" at bounding box center [617, 542] width 48 height 23
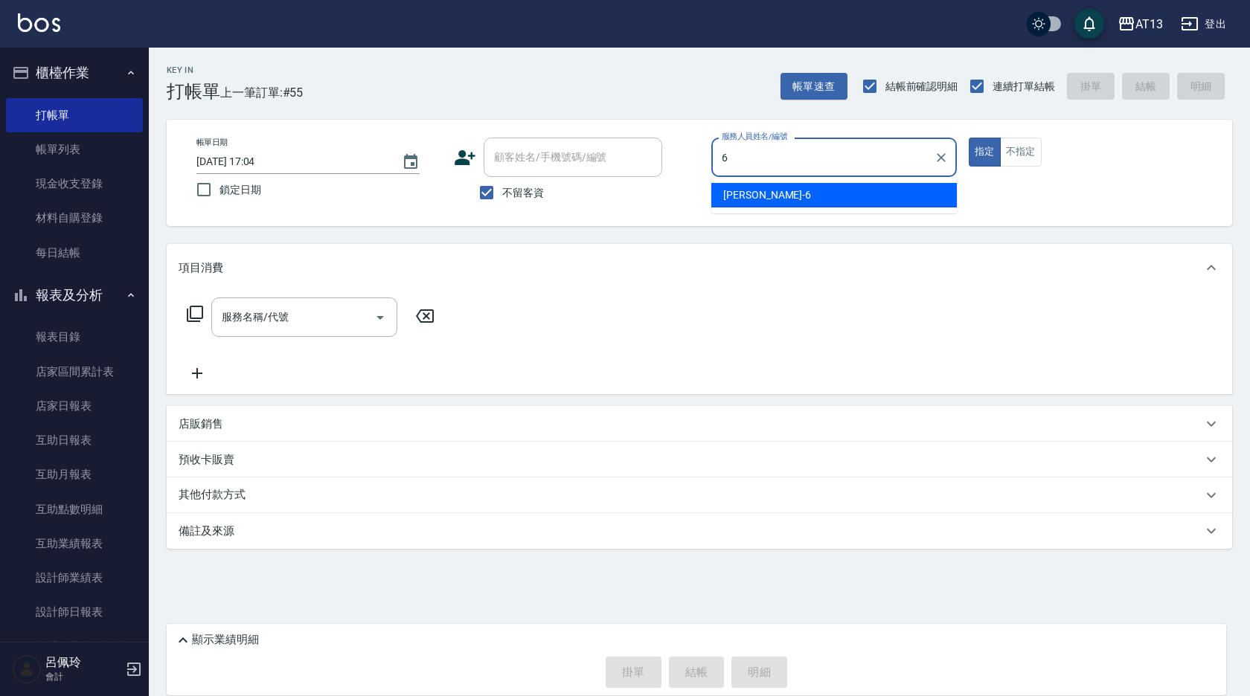
click at [893, 194] on div "亭妤 -6" at bounding box center [833, 195] width 245 height 25
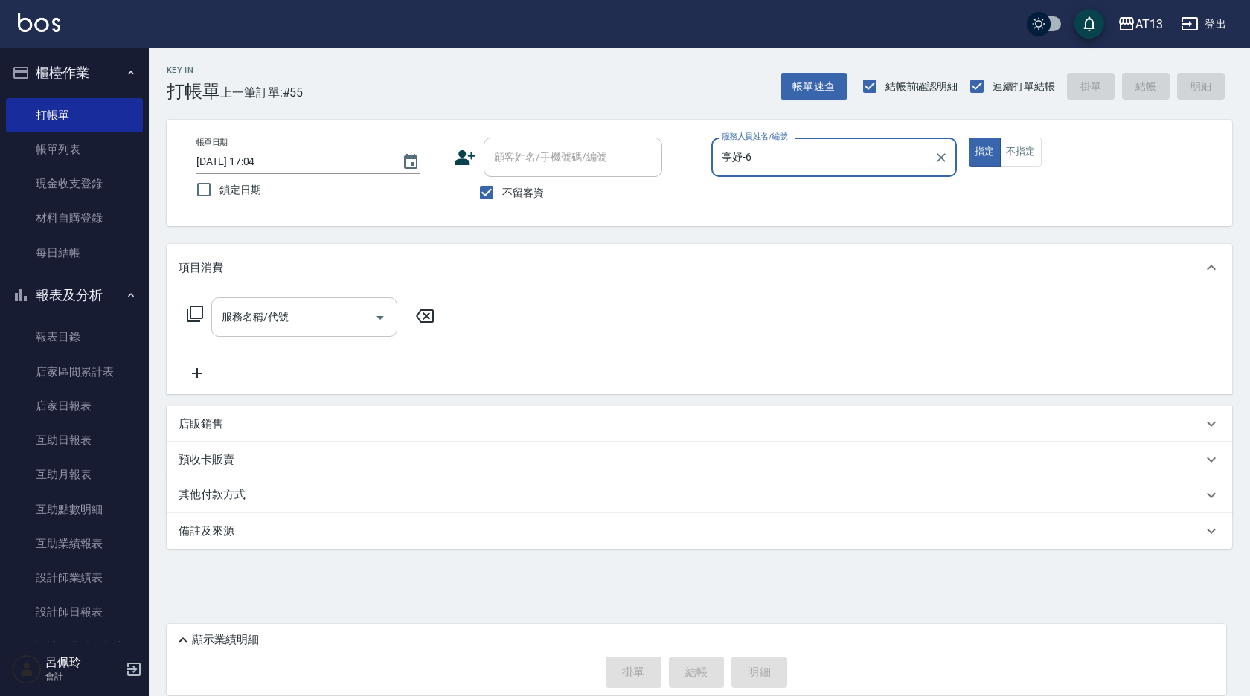
click at [292, 326] on input "服務名稱/代號" at bounding box center [293, 317] width 150 height 26
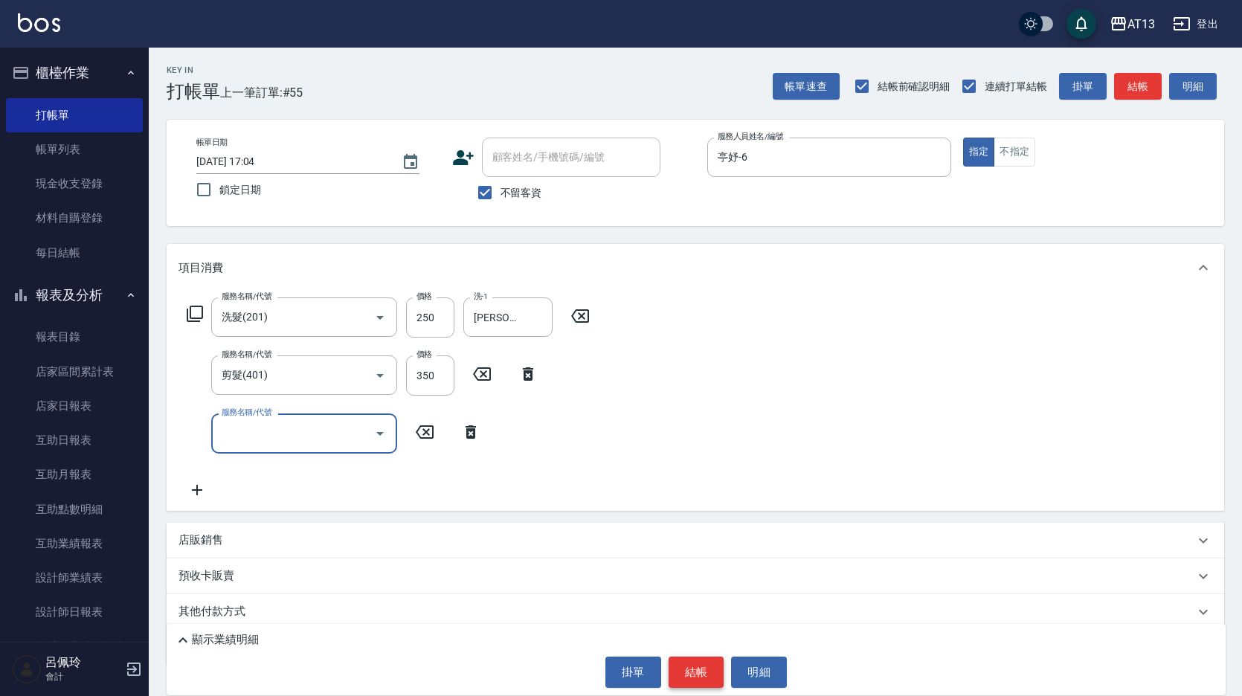
click at [707, 673] on button "結帳" at bounding box center [697, 672] width 56 height 31
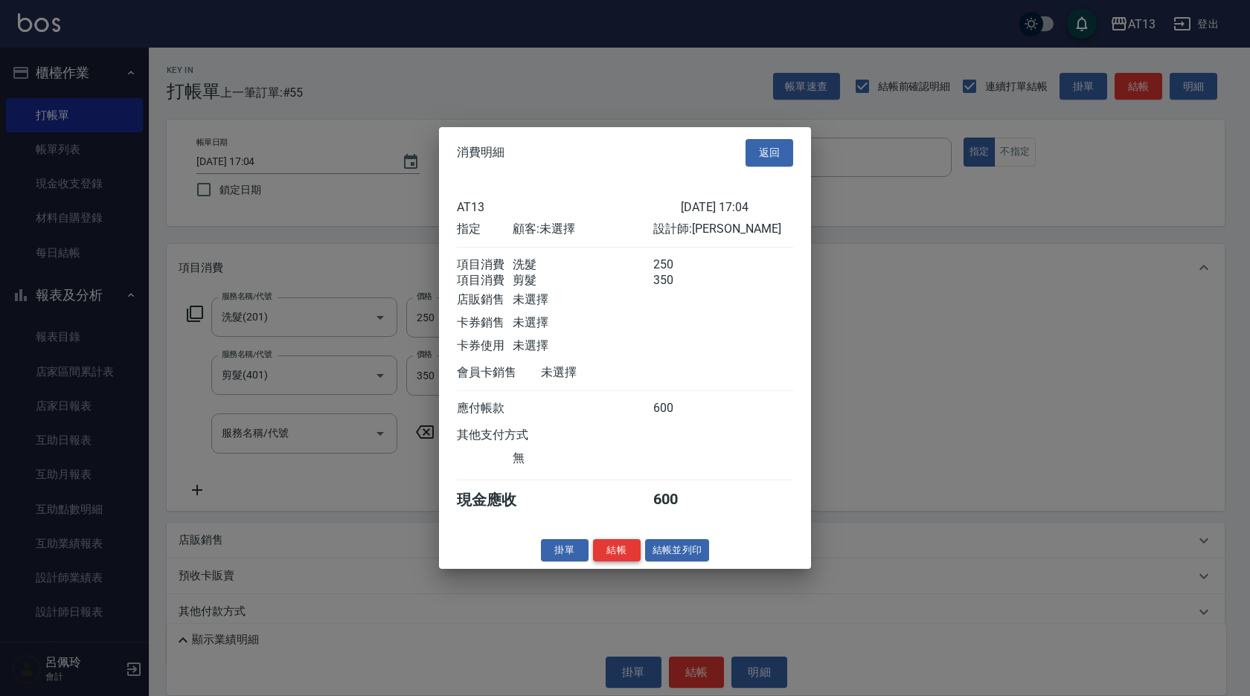
click at [617, 557] on button "結帳" at bounding box center [617, 550] width 48 height 23
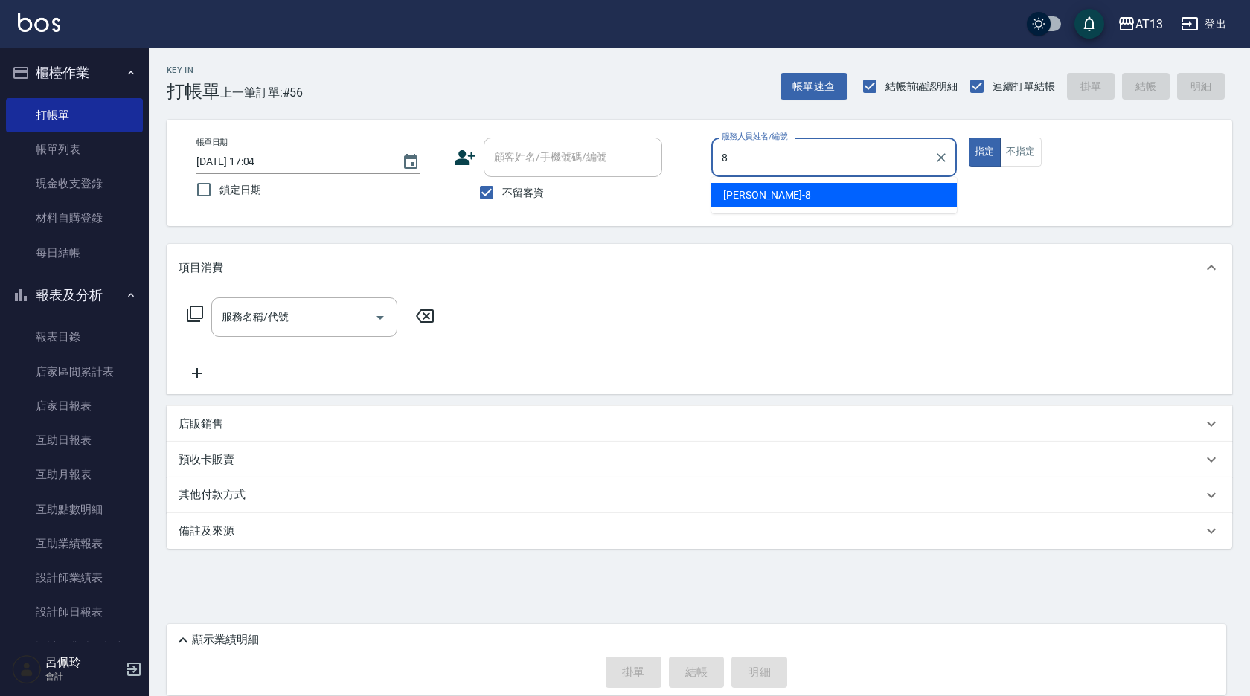
click at [841, 194] on div "[PERSON_NAME] -8" at bounding box center [833, 195] width 245 height 25
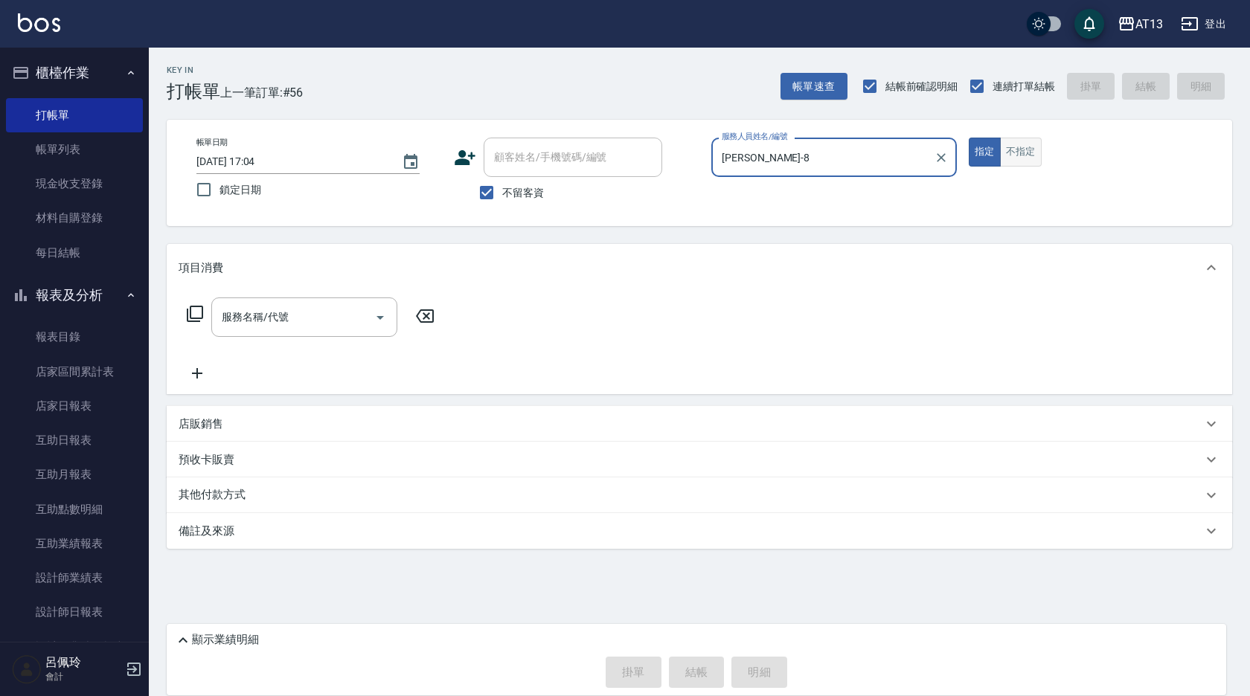
click at [1040, 153] on button "不指定" at bounding box center [1021, 152] width 42 height 29
click at [286, 312] on input "服務名稱/代號" at bounding box center [293, 317] width 150 height 26
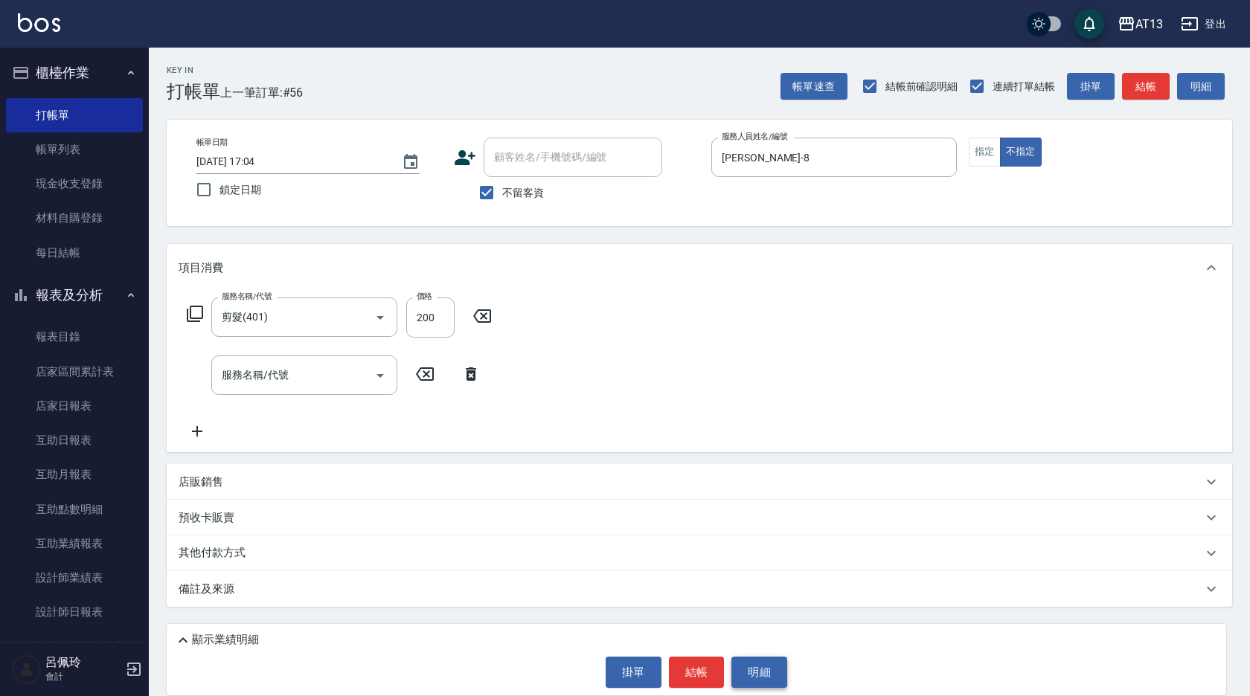
drag, startPoint x: 718, startPoint y: 399, endPoint x: 777, endPoint y: 656, distance: 263.3
click at [718, 400] on div "服務名稱/代號 剪髮(401) 服務名稱/代號 價格 200 價格 服務名稱/代號 服務名稱/代號" at bounding box center [699, 372] width 1065 height 161
click at [707, 668] on button "結帳" at bounding box center [697, 672] width 56 height 31
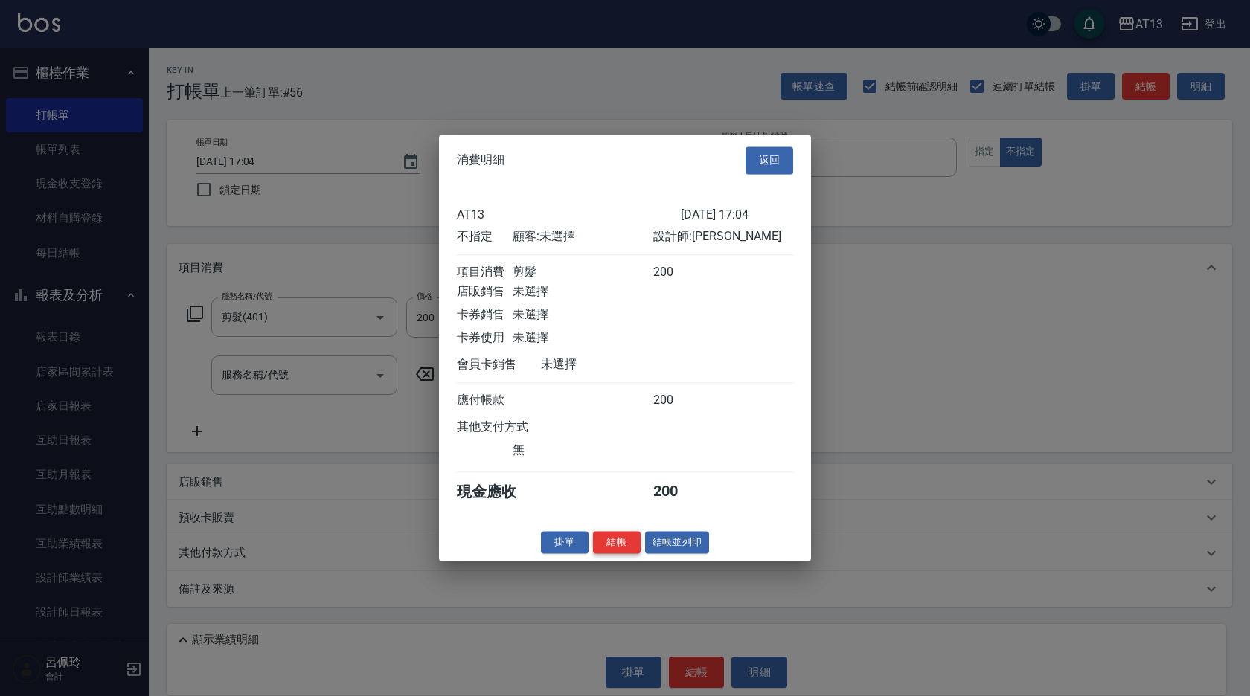
click at [613, 552] on button "結帳" at bounding box center [617, 542] width 48 height 23
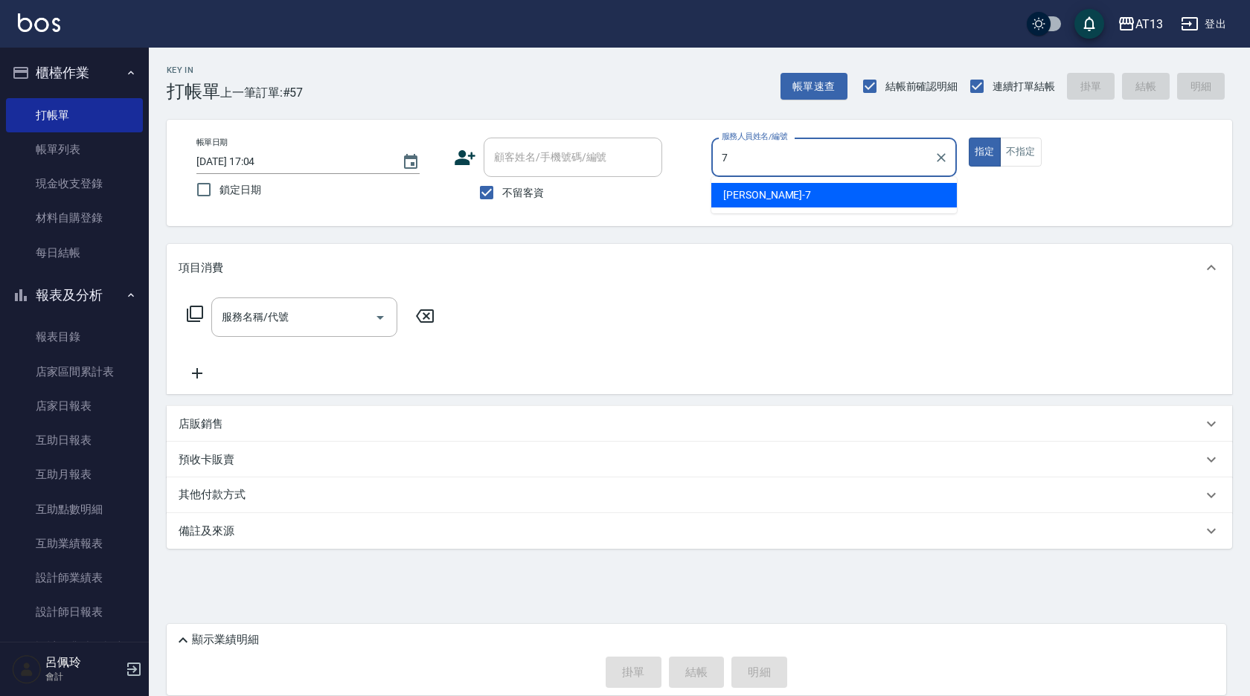
click at [763, 199] on div "[PERSON_NAME]-7" at bounding box center [833, 195] width 245 height 25
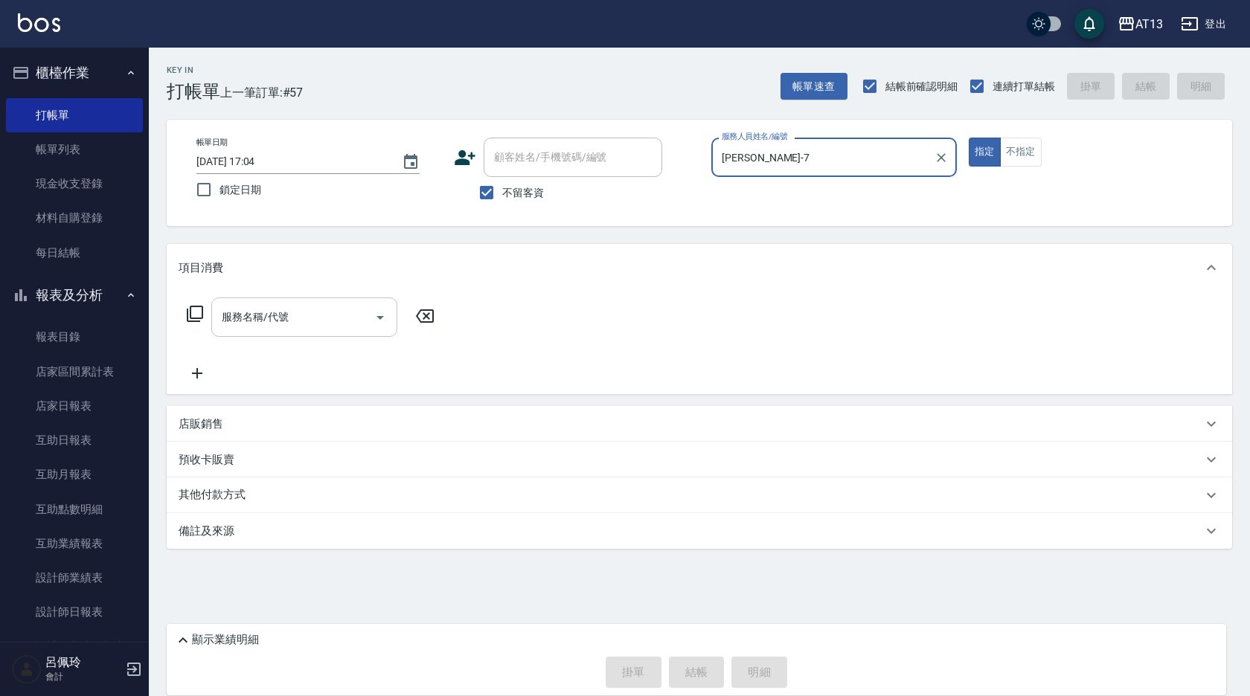
click at [336, 313] on input "服務名稱/代號" at bounding box center [293, 317] width 150 height 26
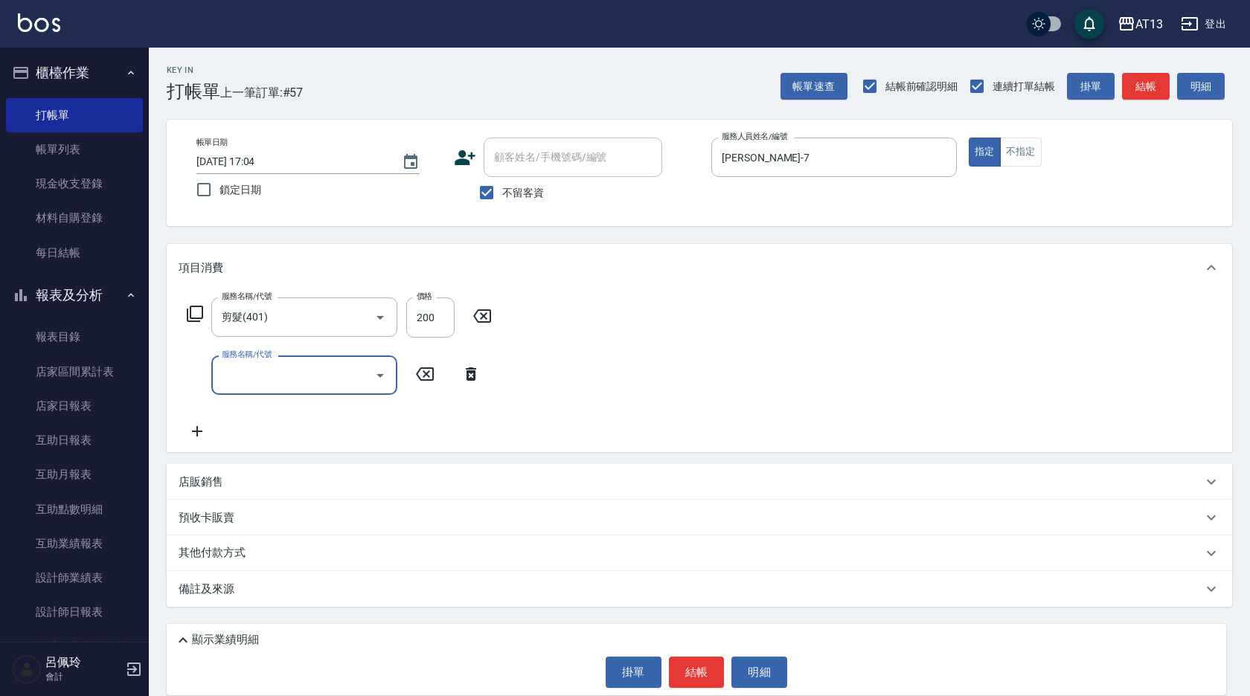
click at [751, 381] on div "服務名稱/代號 剪髮(401) 服務名稱/代號 價格 200 價格 服務名稱/代號 服務名稱/代號" at bounding box center [699, 372] width 1065 height 161
click at [1025, 151] on button "不指定" at bounding box center [1021, 152] width 42 height 29
click at [707, 666] on button "結帳" at bounding box center [697, 672] width 56 height 31
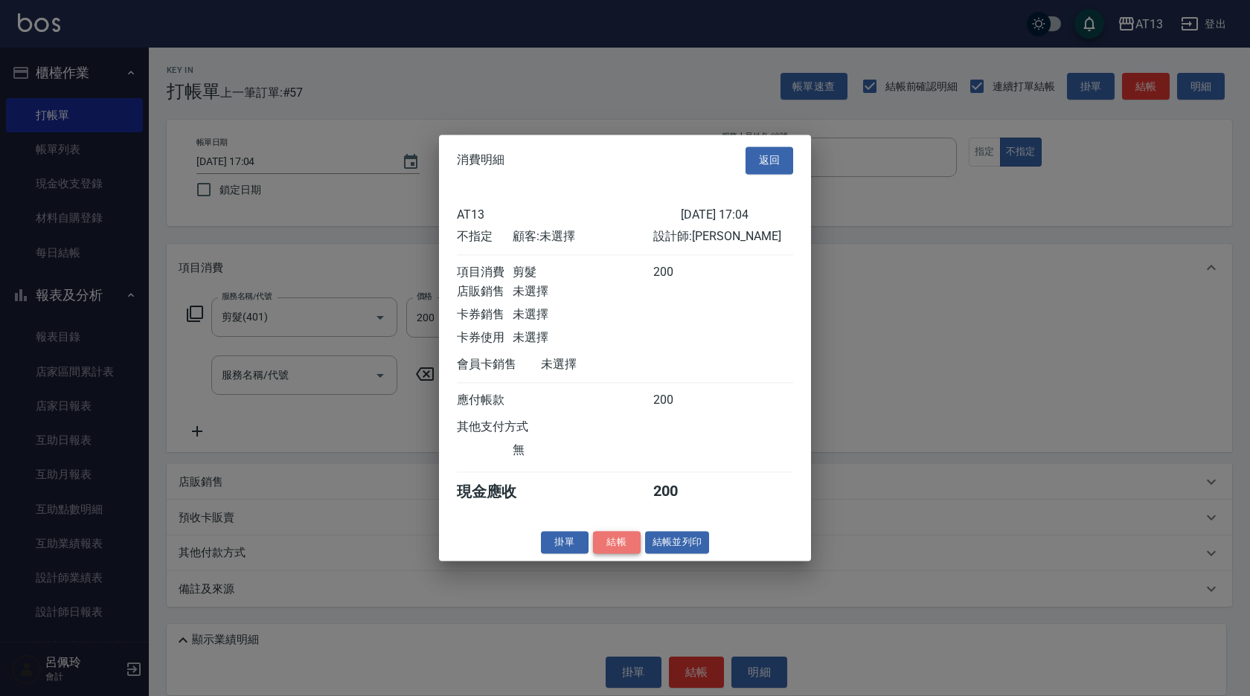
click at [626, 550] on button "結帳" at bounding box center [617, 542] width 48 height 23
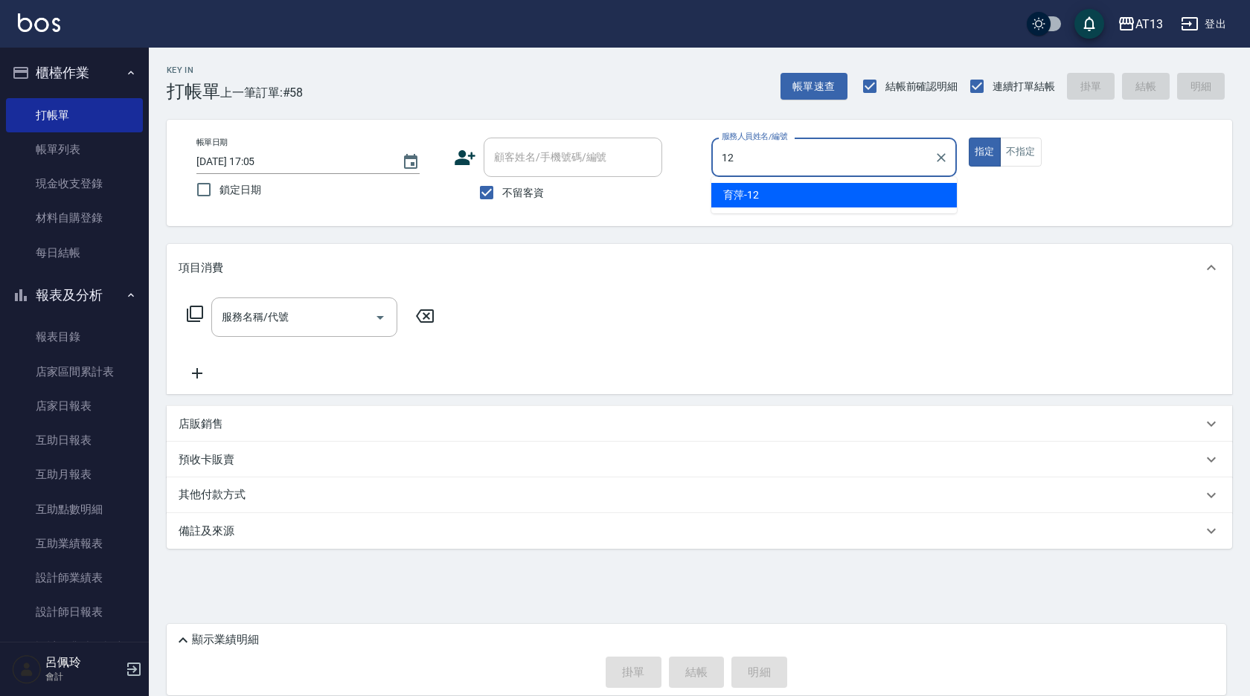
drag, startPoint x: 902, startPoint y: 187, endPoint x: 907, endPoint y: 179, distance: 8.7
click at [901, 188] on div "育萍 -12" at bounding box center [833, 195] width 245 height 25
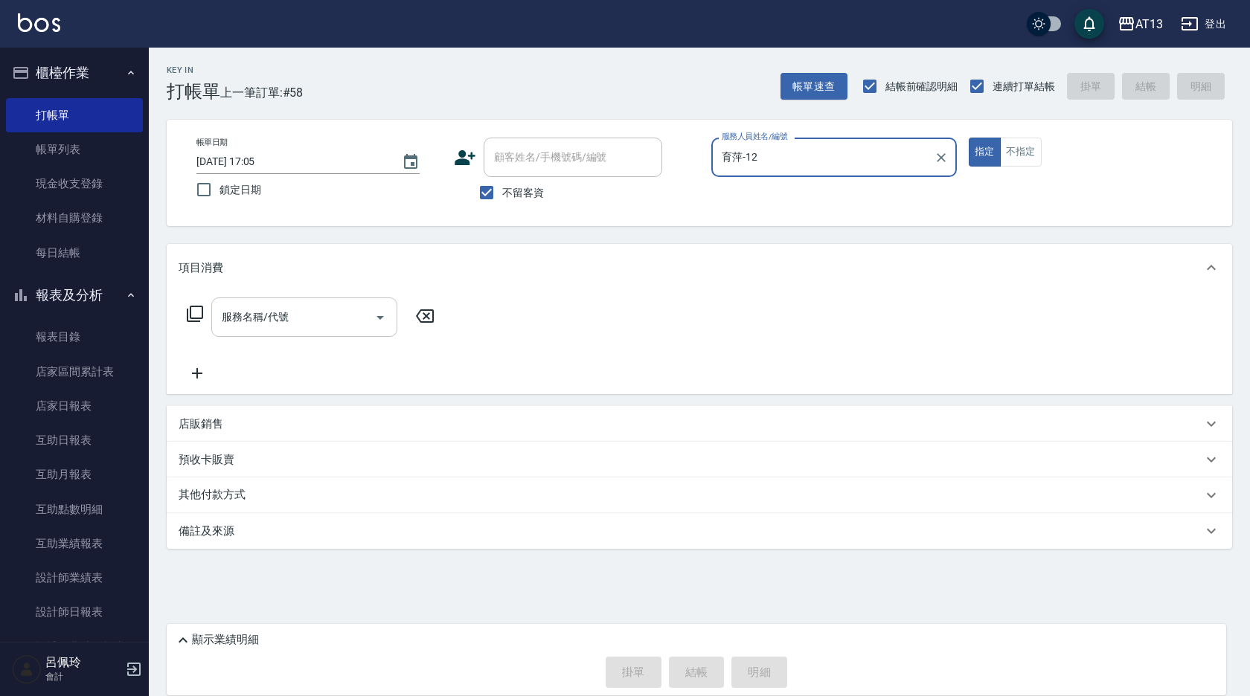
click at [252, 332] on div "服務名稱/代號" at bounding box center [304, 317] width 186 height 39
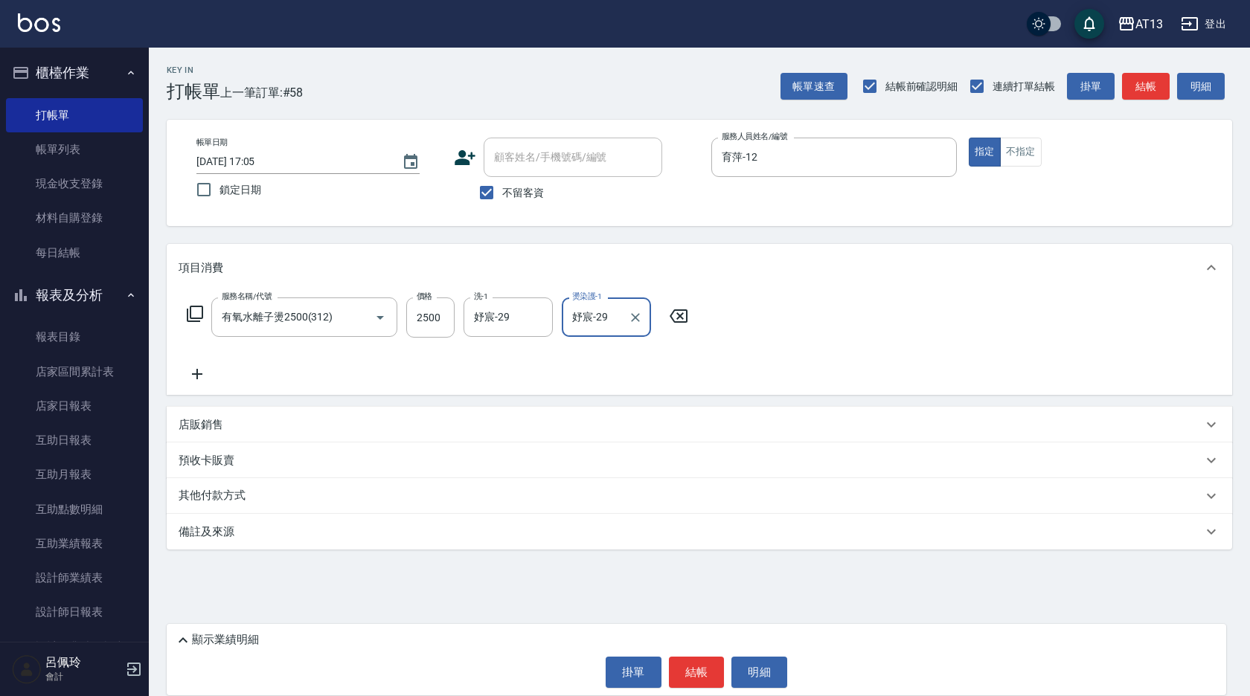
click at [1021, 339] on div "服務名稱/代號 有氧水離子燙2500(312) 服務名稱/代號 價格 2500 價格 洗-1 妤宸-29 洗-1 燙染護-1 妤宸-29 燙染護-1" at bounding box center [699, 343] width 1065 height 103
click at [694, 678] on button "結帳" at bounding box center [697, 672] width 56 height 31
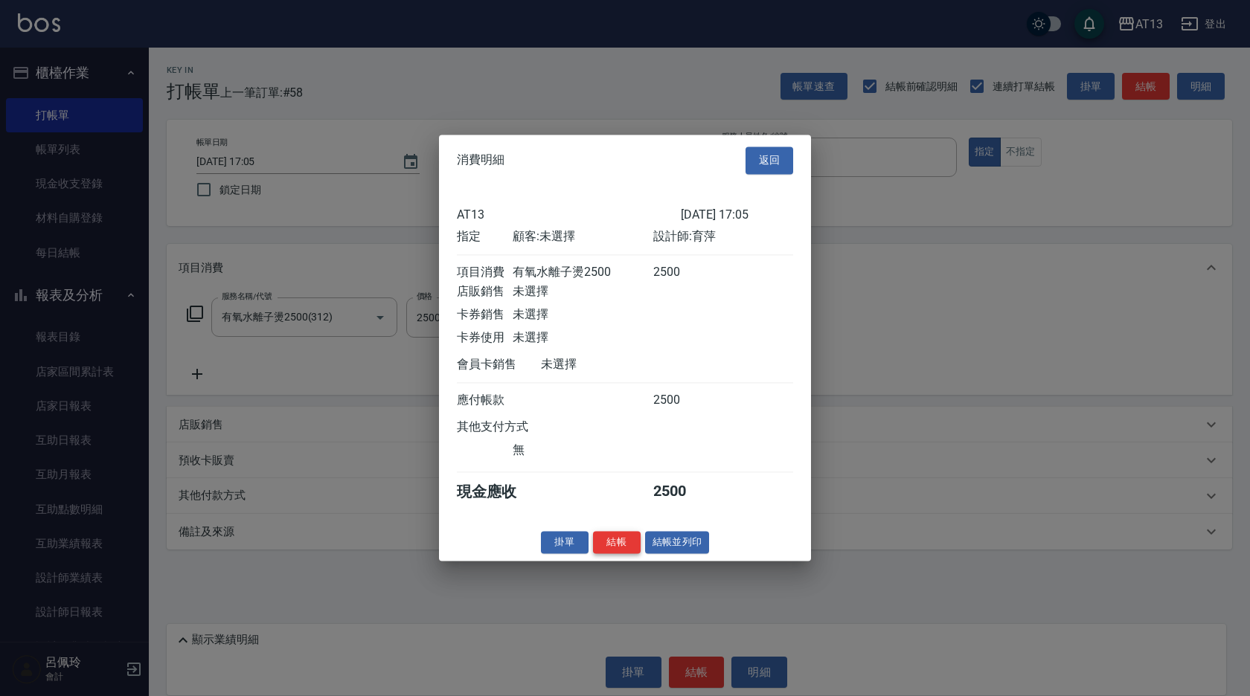
click at [619, 552] on button "結帳" at bounding box center [617, 542] width 48 height 23
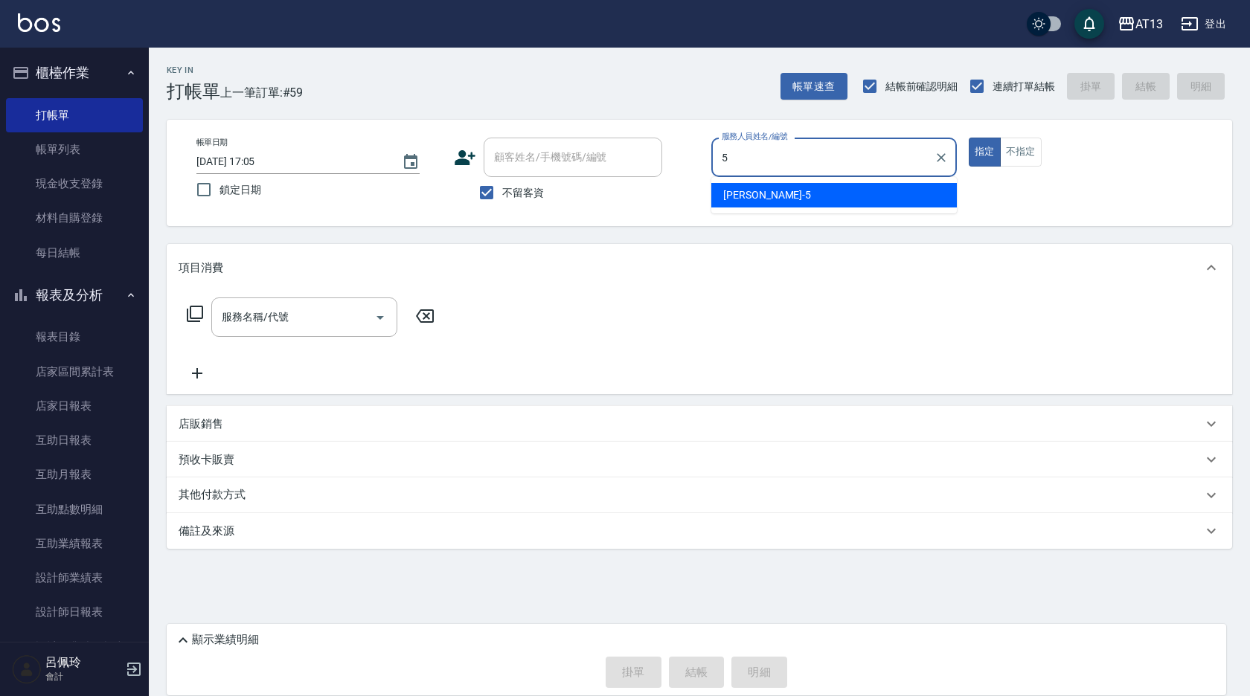
drag, startPoint x: 789, startPoint y: 199, endPoint x: 892, endPoint y: 195, distance: 102.8
click at [791, 199] on div "[PERSON_NAME] -5" at bounding box center [833, 195] width 245 height 25
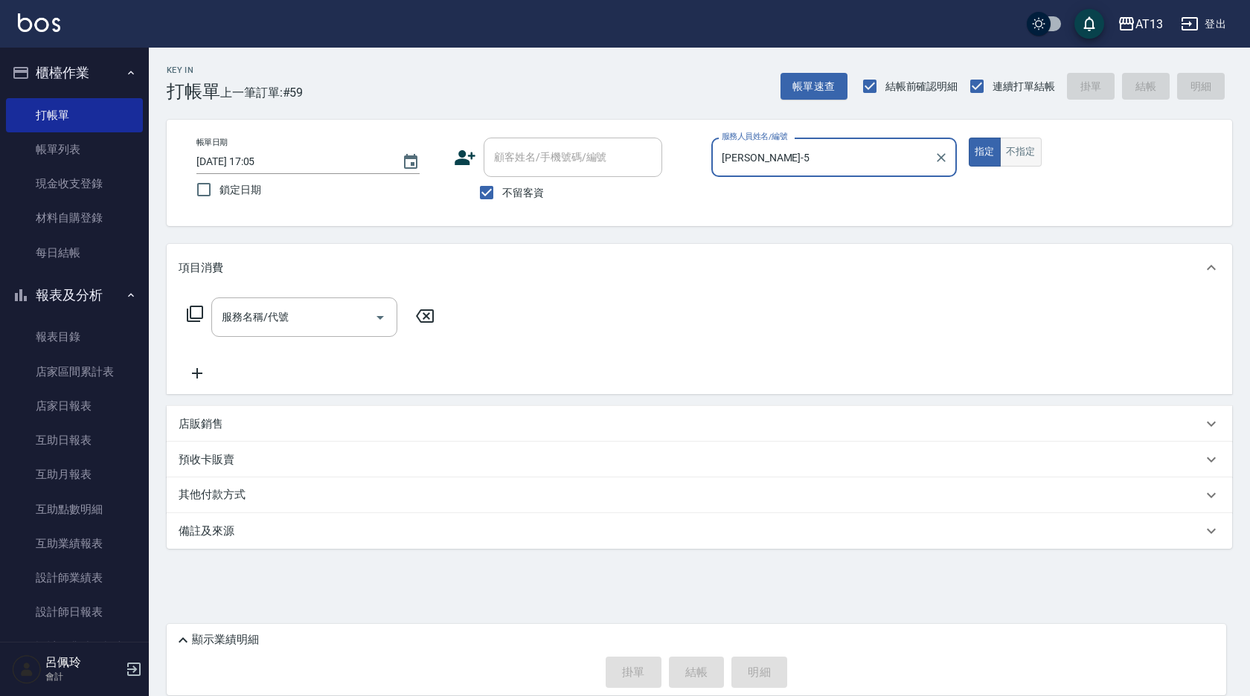
click at [1024, 154] on button "不指定" at bounding box center [1021, 152] width 42 height 29
click at [262, 311] on div "服務名稱/代號 服務名稱/代號" at bounding box center [304, 317] width 186 height 39
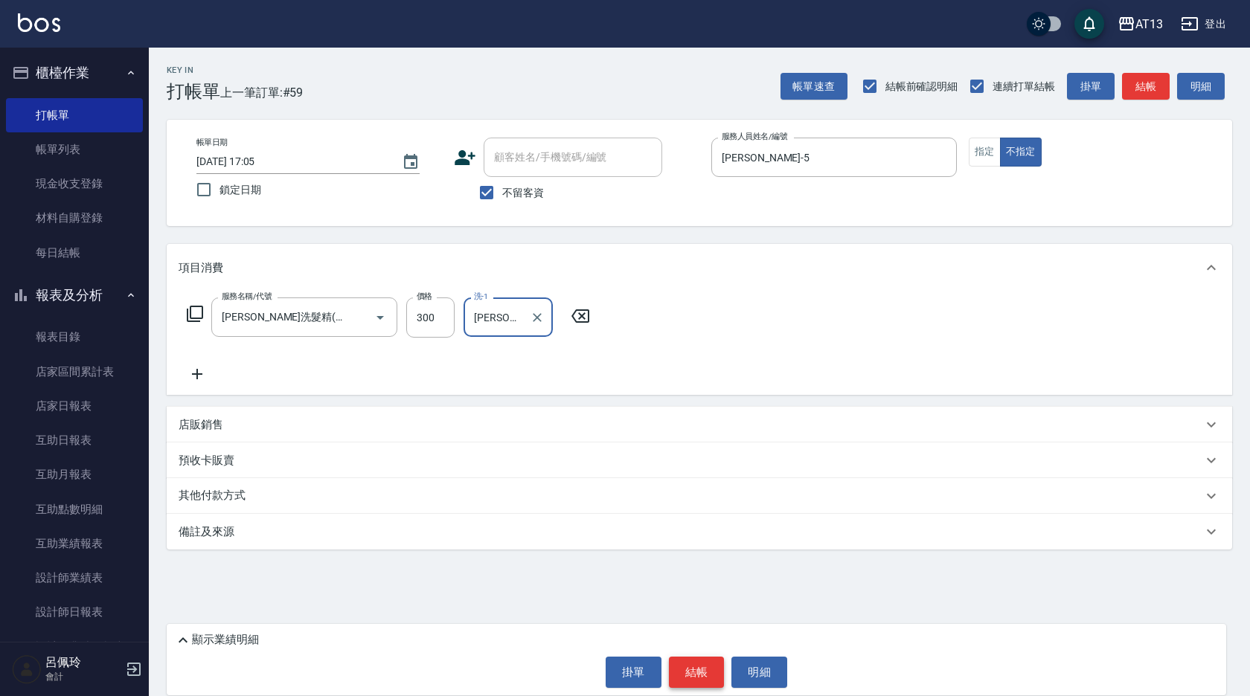
click at [716, 669] on button "結帳" at bounding box center [697, 672] width 56 height 31
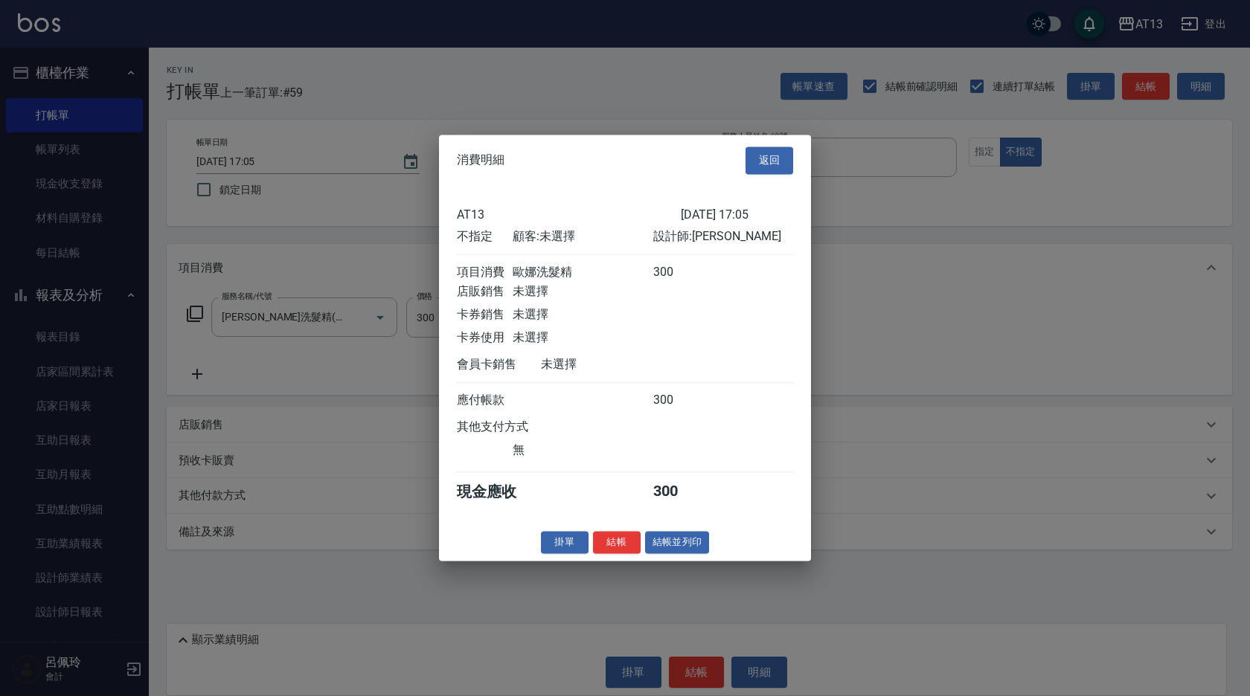
click at [610, 538] on div "消費明細 返回 AT13 [DATE] 17:05 不指定 顧客: 未選擇 設計師: [PERSON_NAME] 項目消費 歐娜洗髮精 300 店販銷售 未選…" at bounding box center [625, 348] width 372 height 426
click at [612, 548] on button "結帳" at bounding box center [617, 542] width 48 height 23
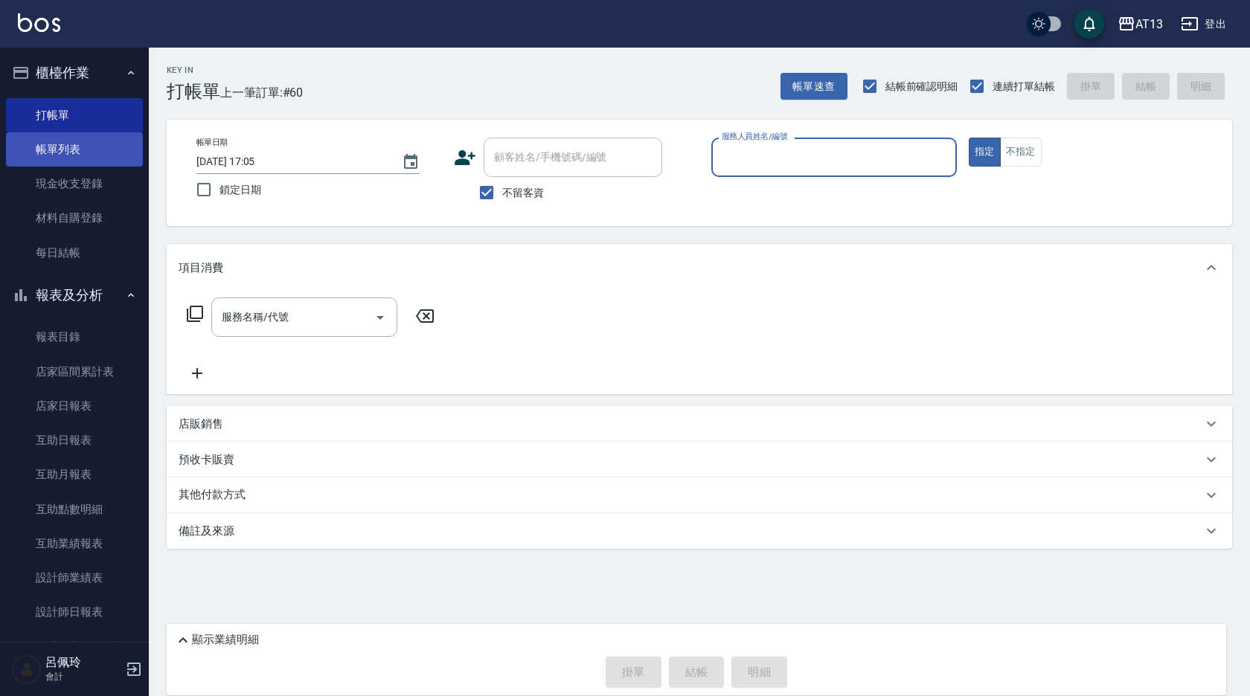
click at [83, 153] on link "帳單列表" at bounding box center [74, 149] width 137 height 34
click at [66, 151] on link "帳單列表" at bounding box center [74, 149] width 137 height 34
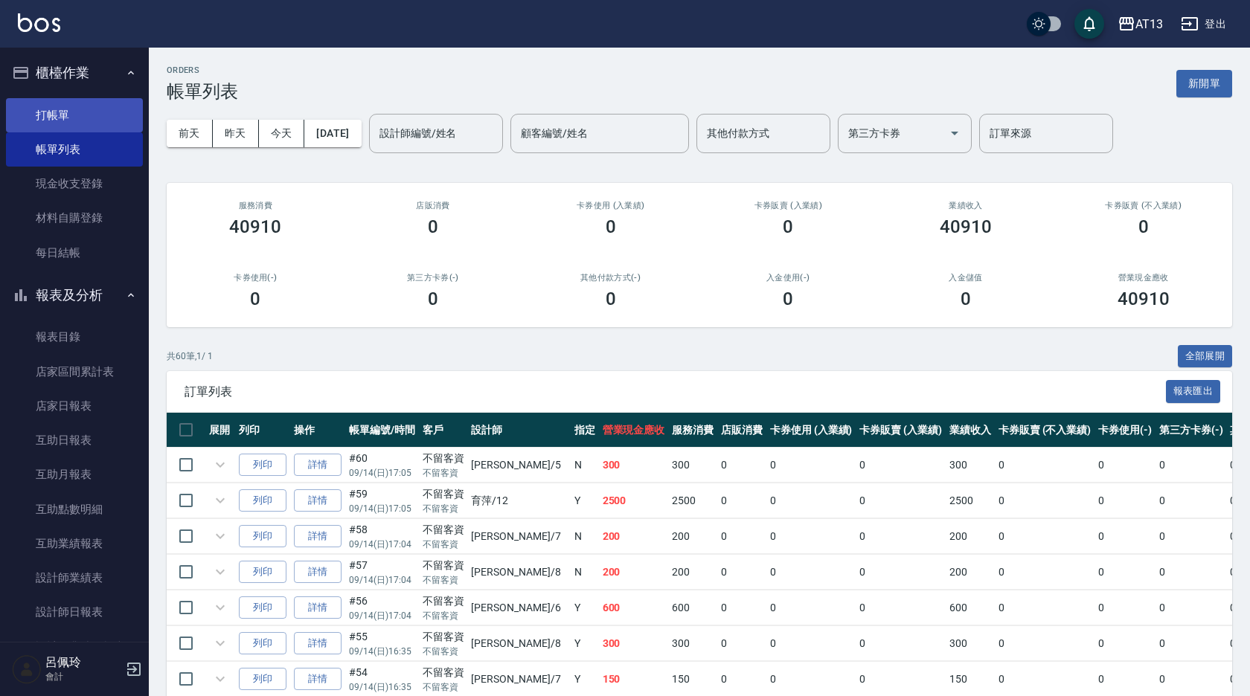
click at [61, 109] on link "打帳單" at bounding box center [74, 115] width 137 height 34
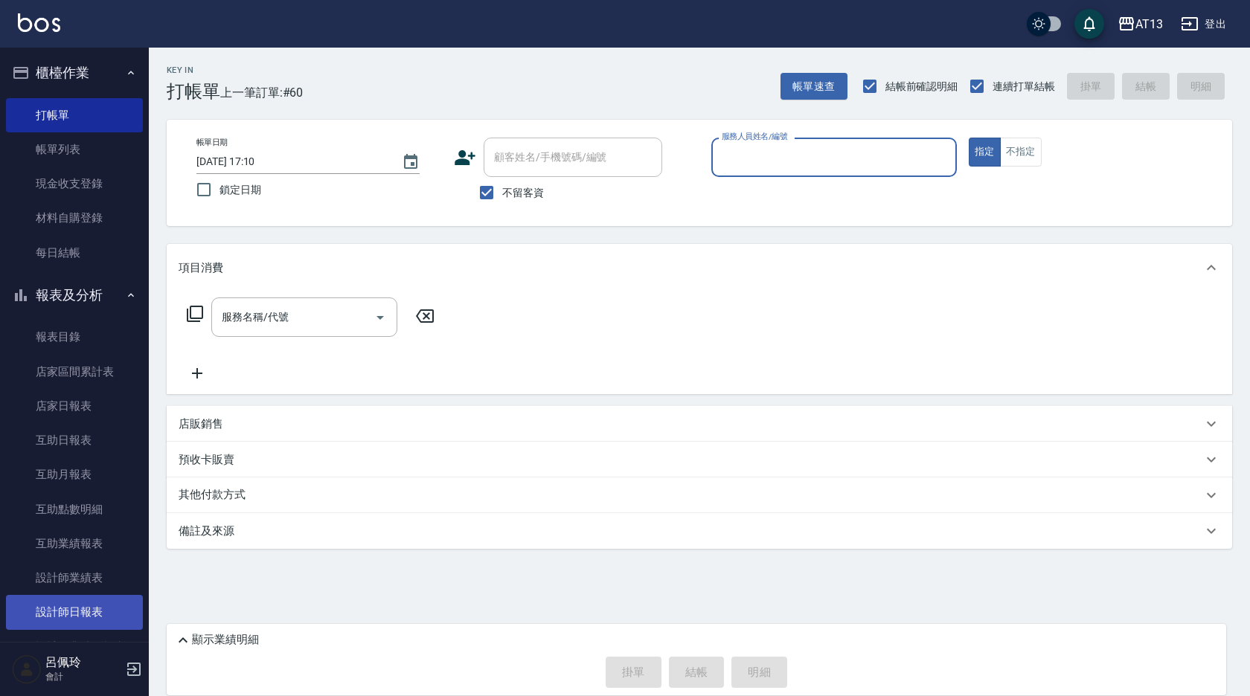
click at [75, 611] on link "設計師日報表" at bounding box center [74, 612] width 137 height 34
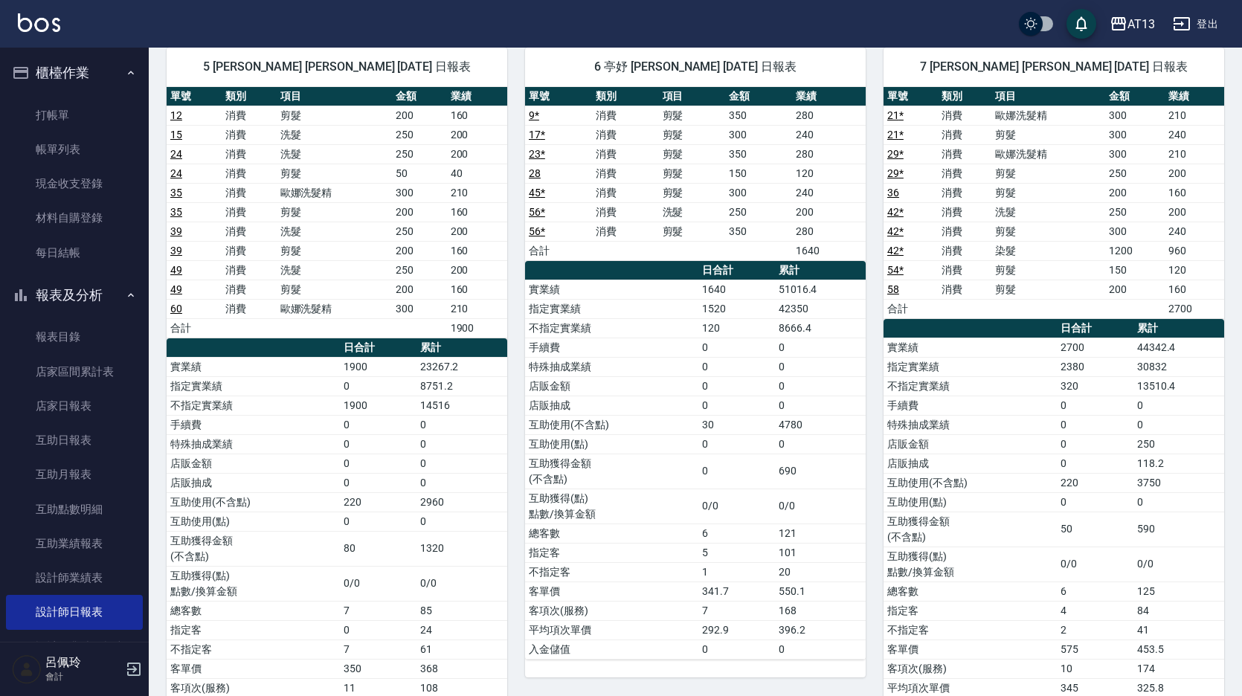
scroll to position [893, 0]
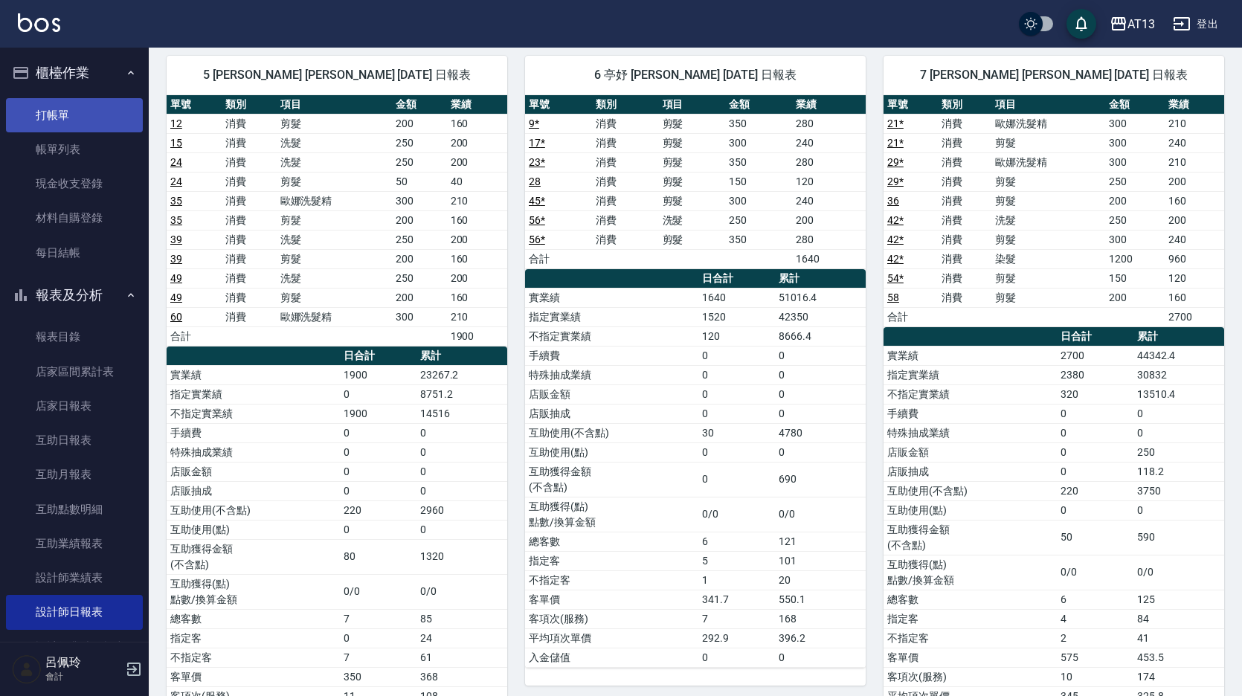
click at [69, 106] on link "打帳單" at bounding box center [74, 115] width 137 height 34
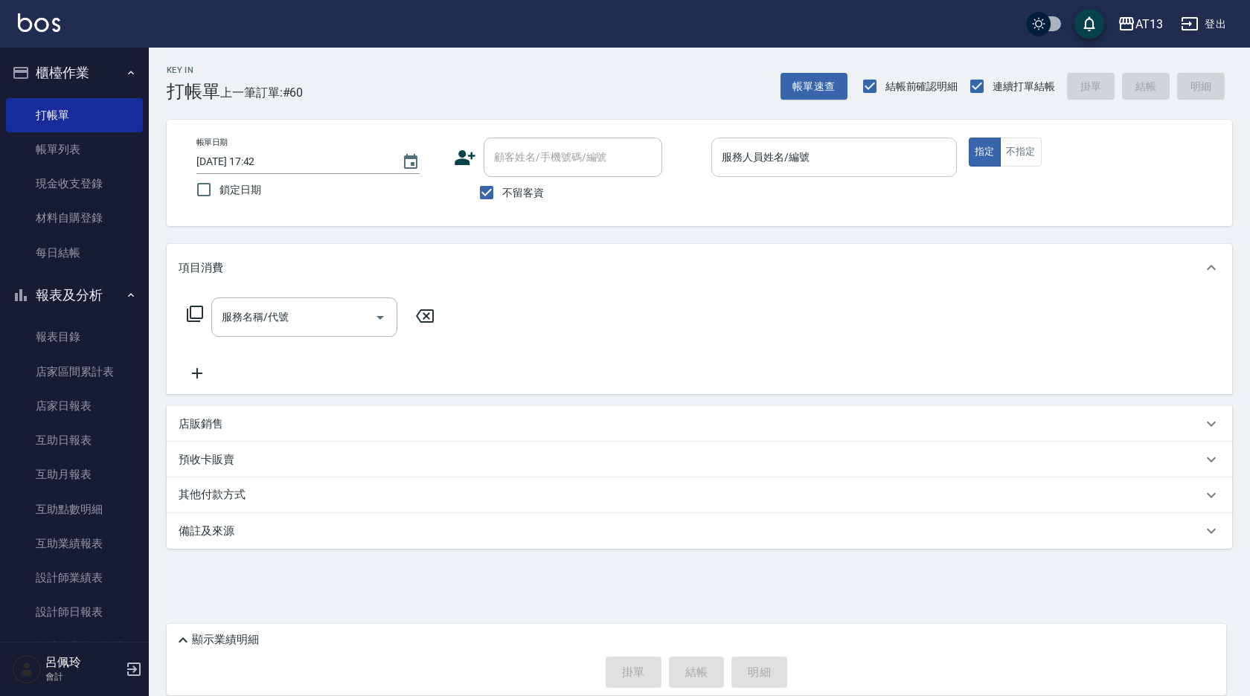
drag, startPoint x: 568, startPoint y: 242, endPoint x: 742, endPoint y: 157, distance: 193.6
click at [742, 157] on input "服務人員姓名/編號" at bounding box center [834, 157] width 232 height 26
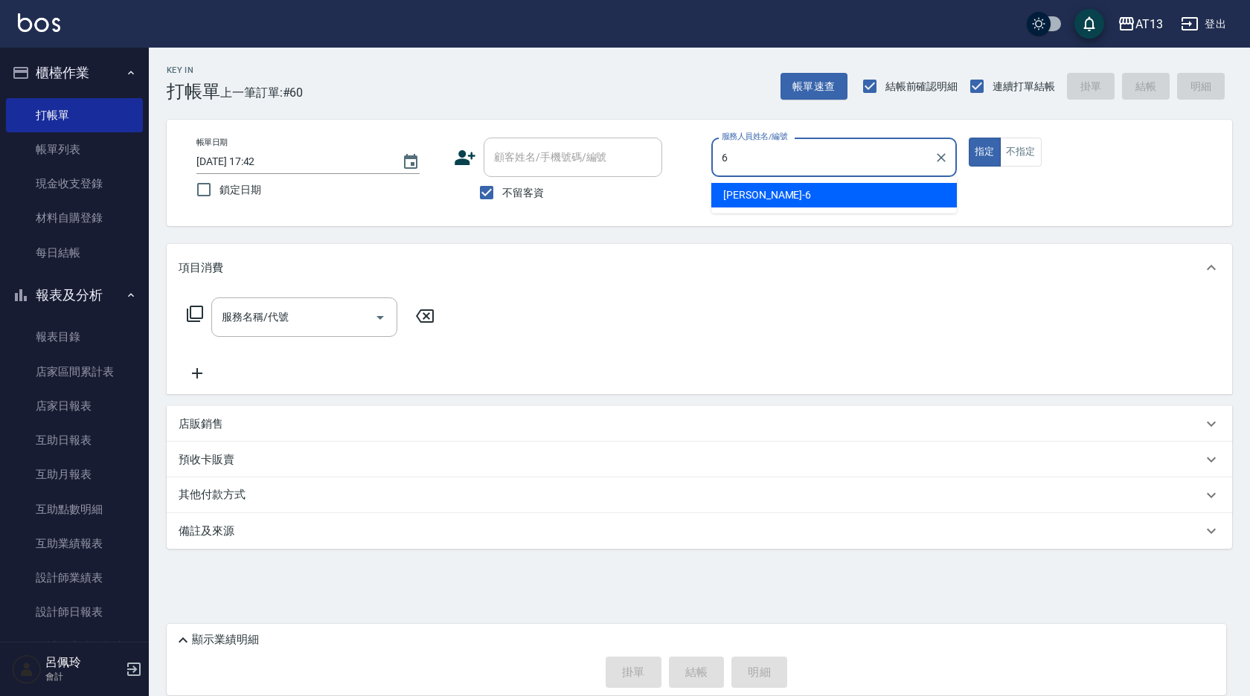
click at [761, 193] on div "亭妤 -6" at bounding box center [833, 195] width 245 height 25
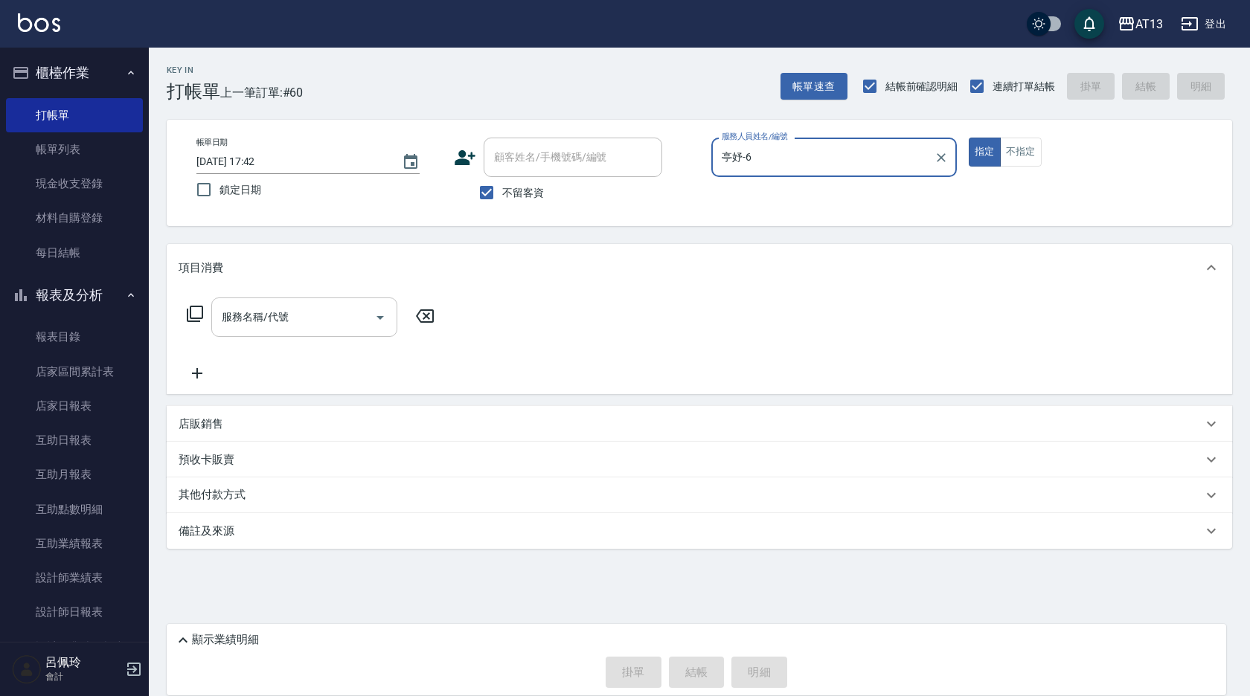
click at [311, 316] on input "服務名稱/代號" at bounding box center [293, 317] width 150 height 26
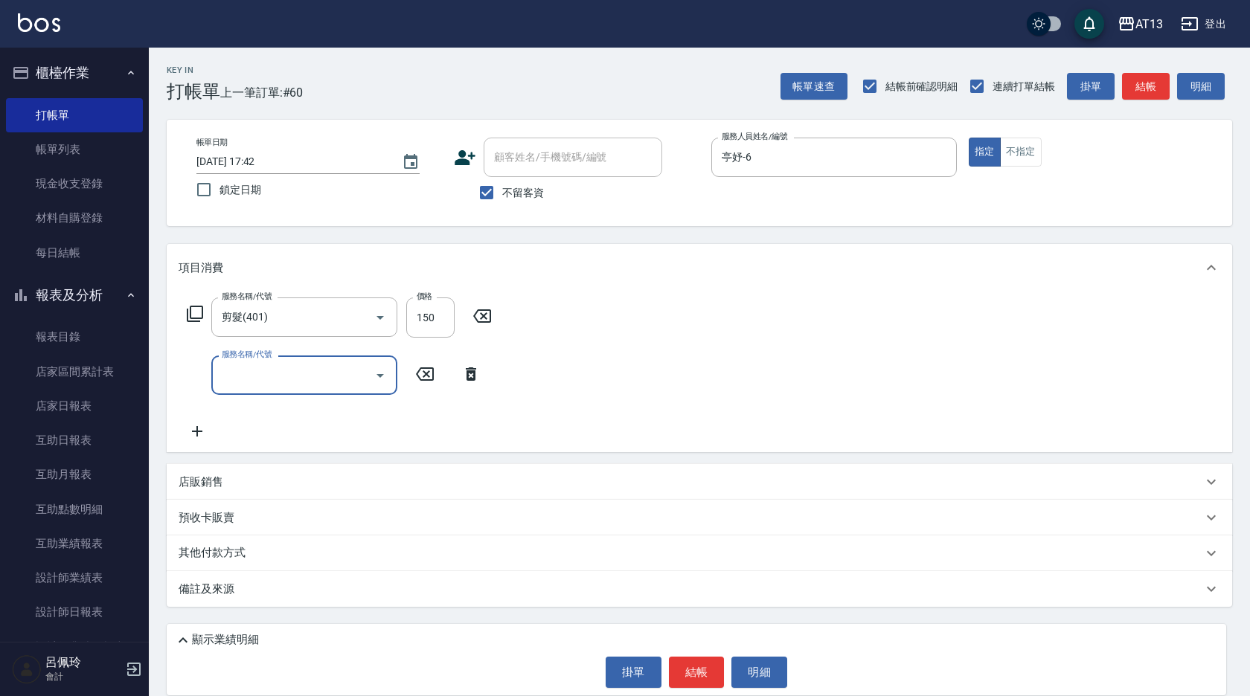
click at [576, 389] on div "服務名稱/代號 剪髮(401) 服務名稱/代號 價格 150 價格 服務名稱/代號 服務名稱/代號" at bounding box center [699, 372] width 1065 height 161
click at [707, 665] on button "結帳" at bounding box center [697, 672] width 56 height 31
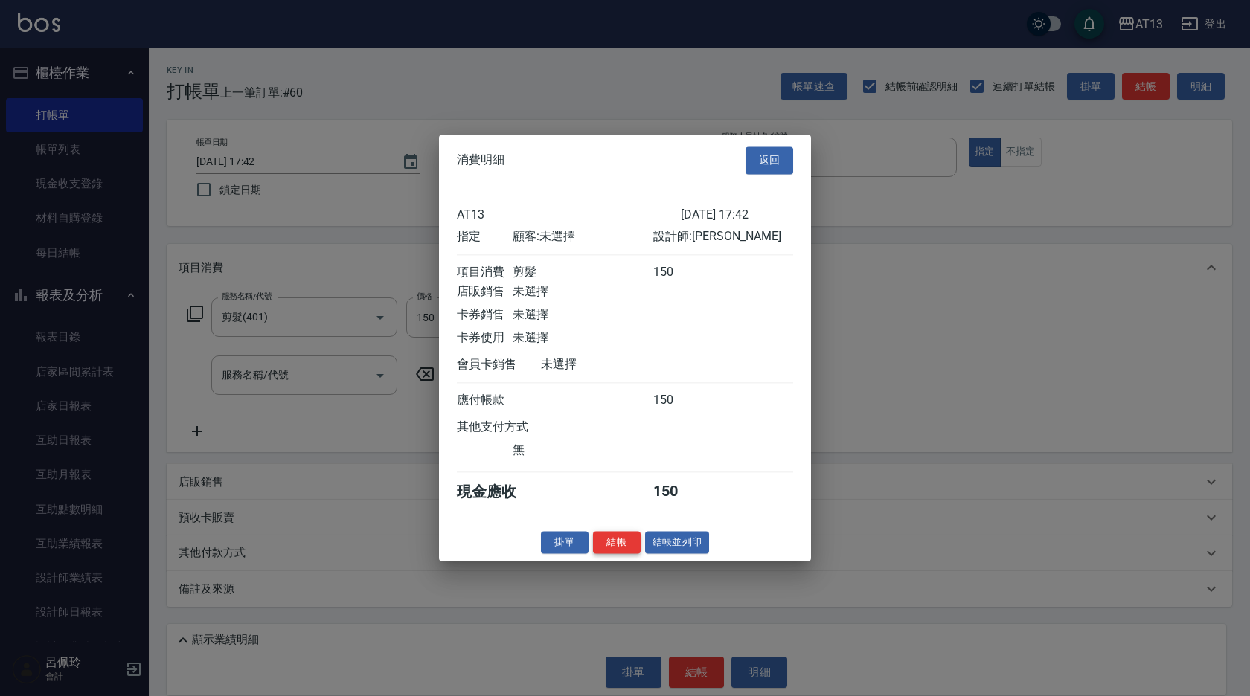
click at [620, 552] on button "結帳" at bounding box center [617, 542] width 48 height 23
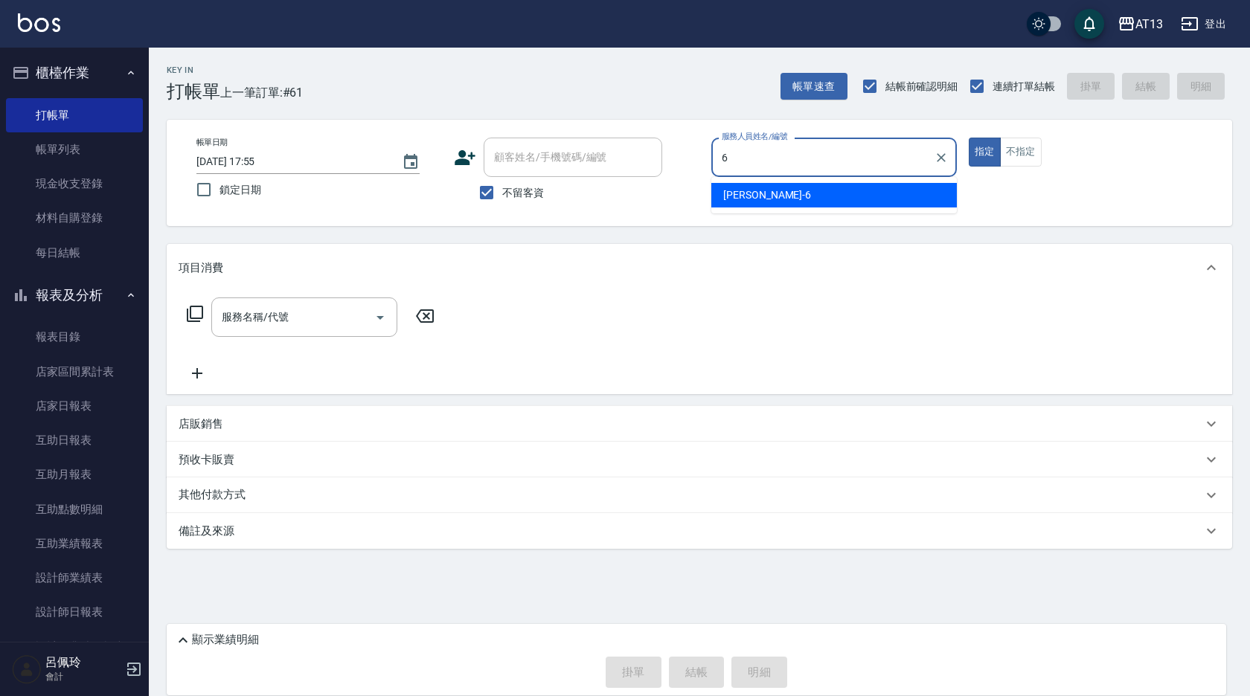
click at [763, 188] on div "亭妤 -6" at bounding box center [833, 195] width 245 height 25
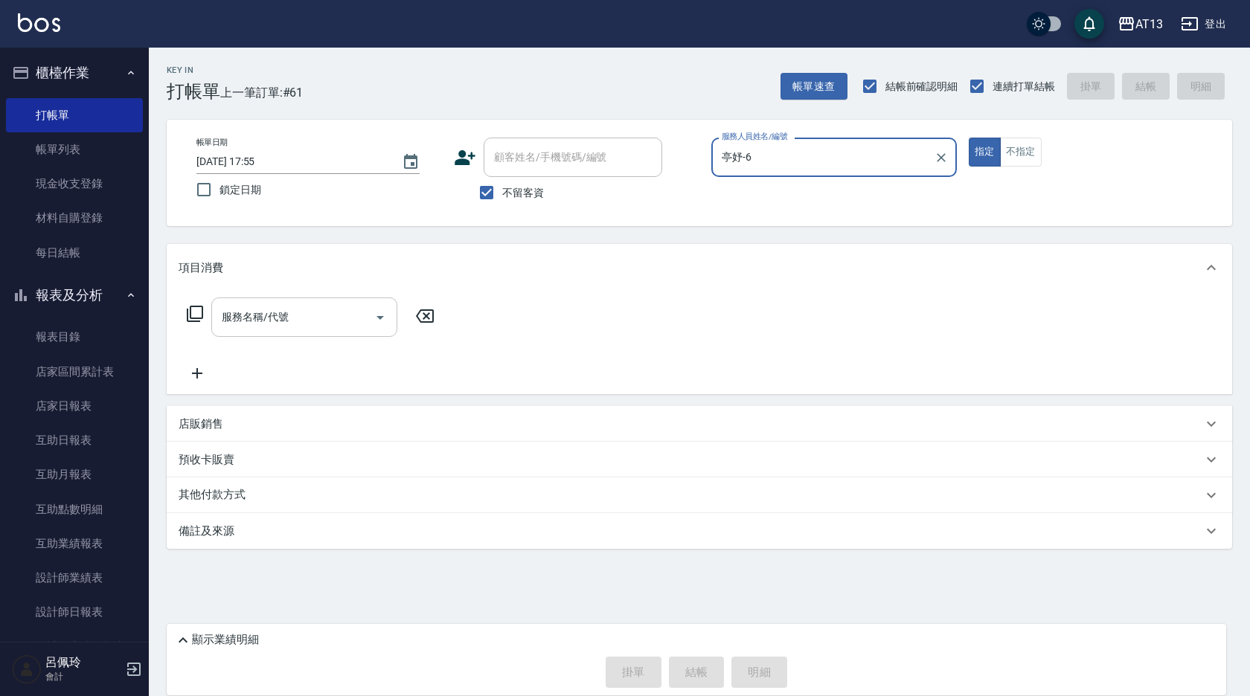
click at [333, 318] on input "服務名稱/代號" at bounding box center [293, 317] width 150 height 26
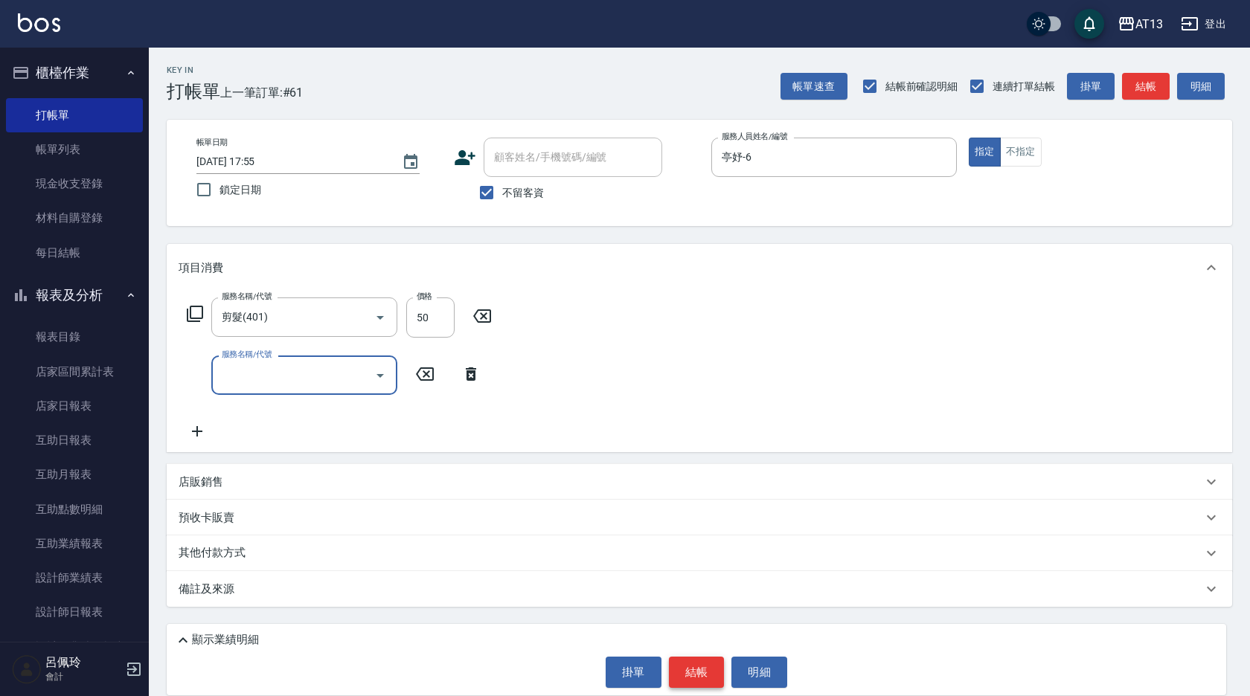
click at [705, 675] on button "結帳" at bounding box center [697, 672] width 56 height 31
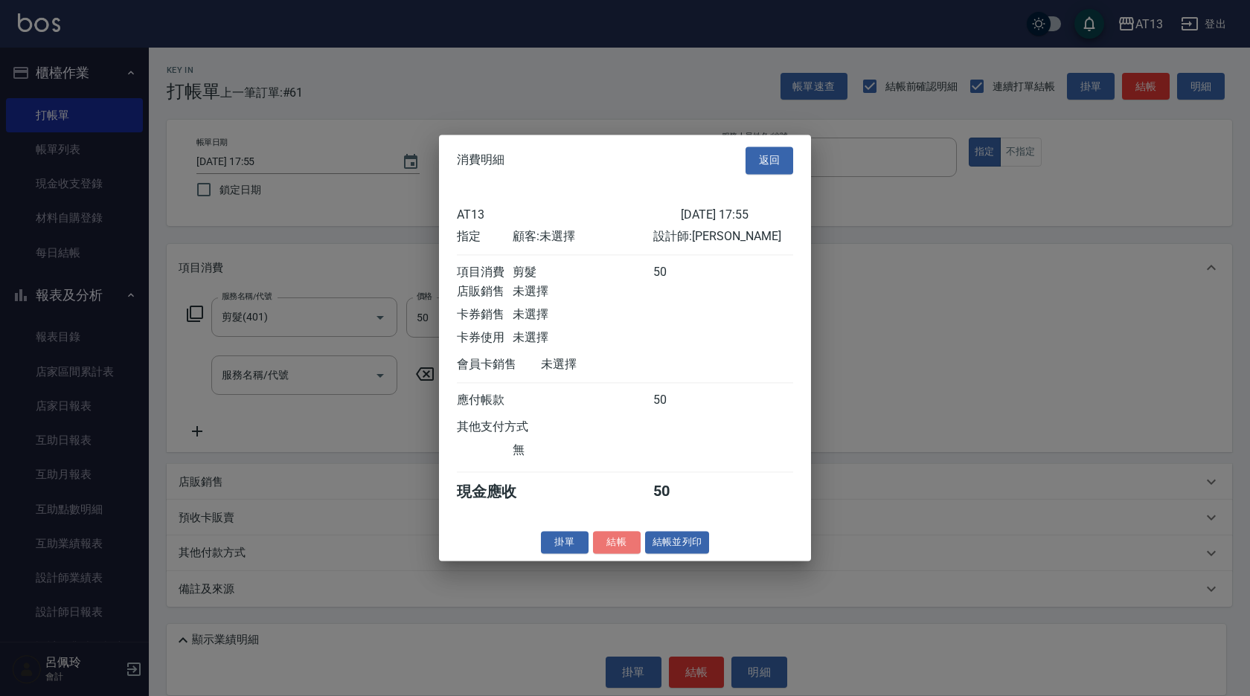
click at [617, 553] on button "結帳" at bounding box center [617, 542] width 48 height 23
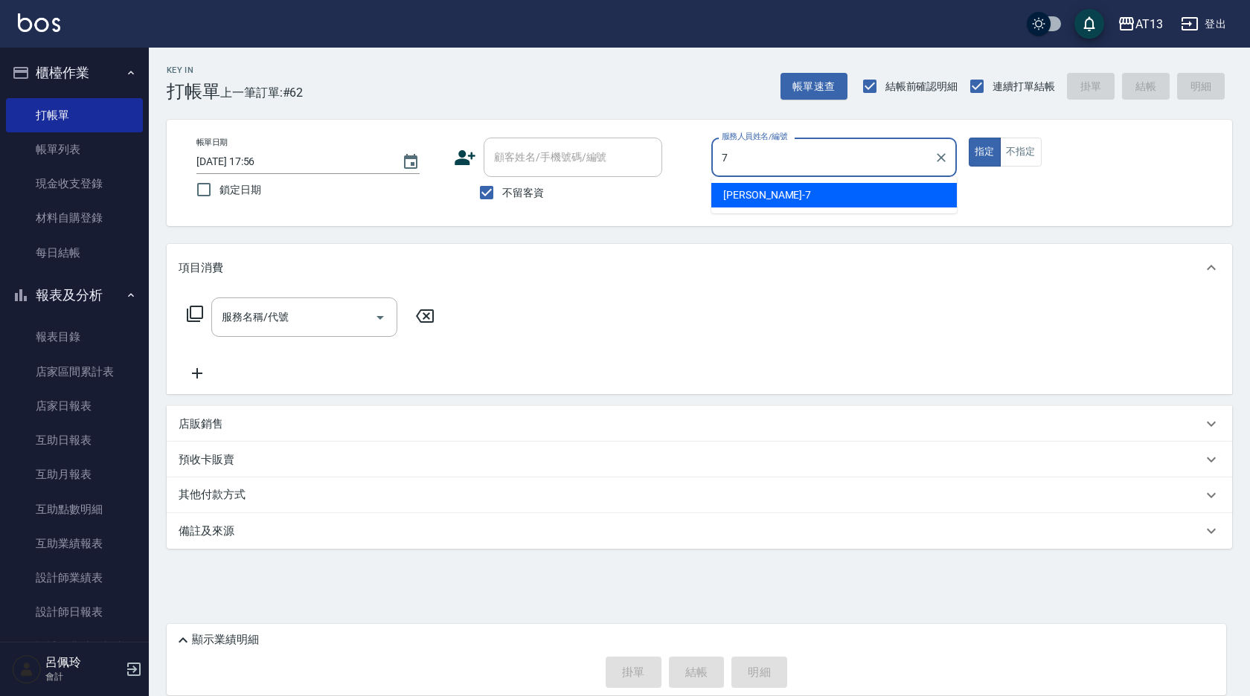
click at [723, 205] on div "[PERSON_NAME]-7" at bounding box center [833, 195] width 245 height 25
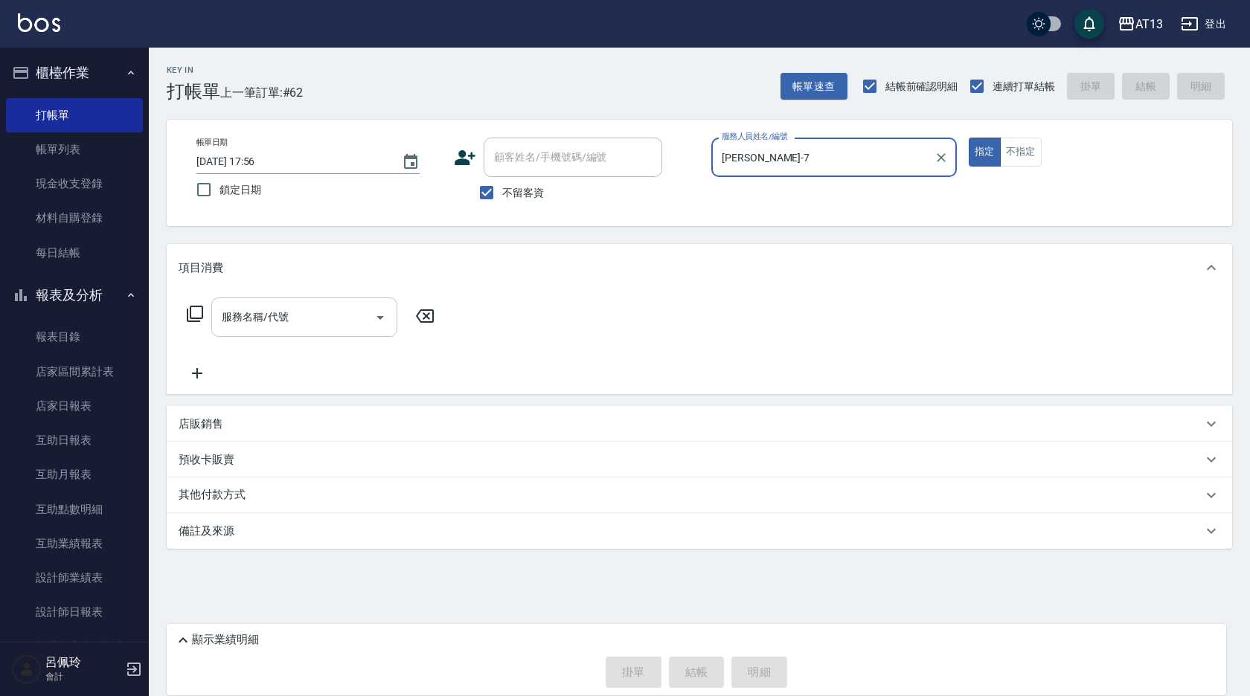
click at [330, 324] on input "服務名稱/代號" at bounding box center [293, 317] width 150 height 26
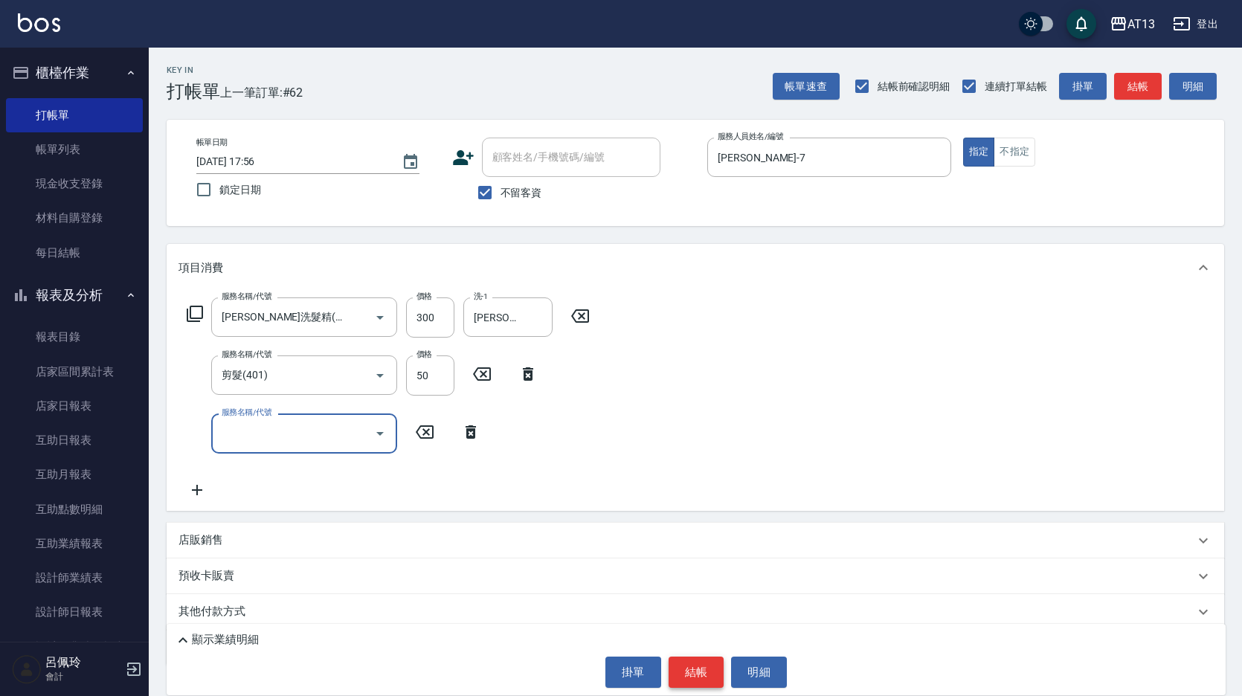
drag, startPoint x: 700, startPoint y: 676, endPoint x: 690, endPoint y: 668, distance: 13.2
click at [699, 676] on button "結帳" at bounding box center [697, 672] width 56 height 31
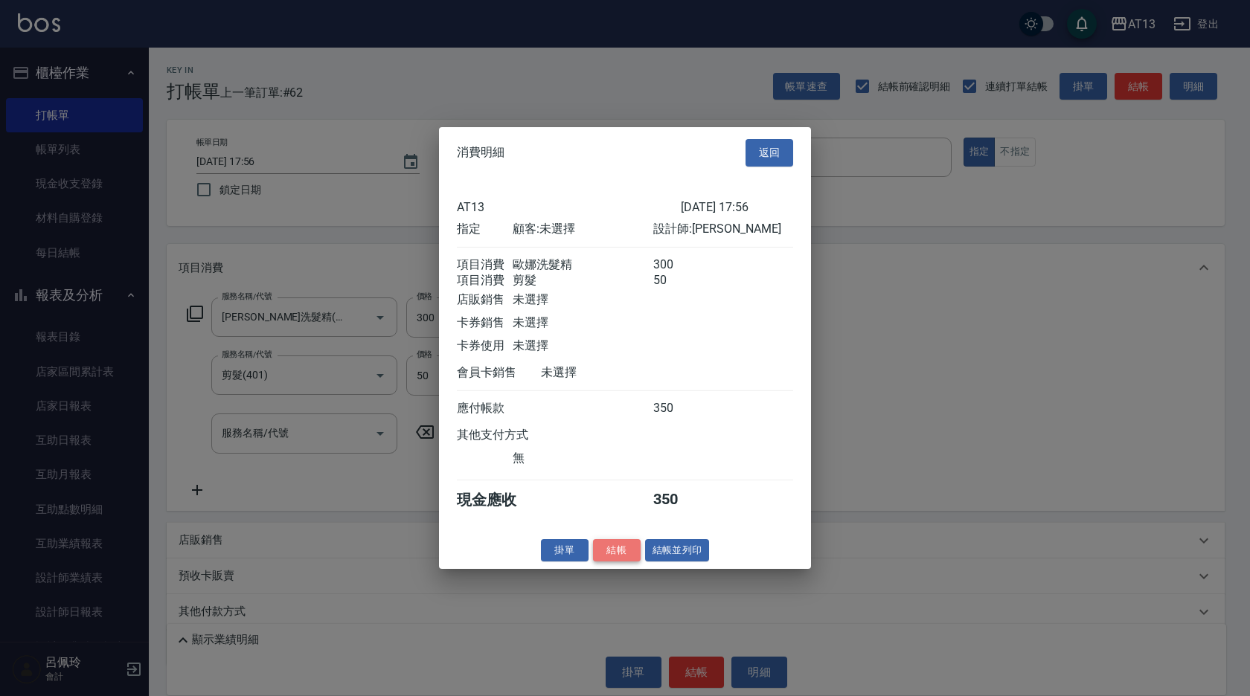
click at [603, 562] on button "結帳" at bounding box center [617, 550] width 48 height 23
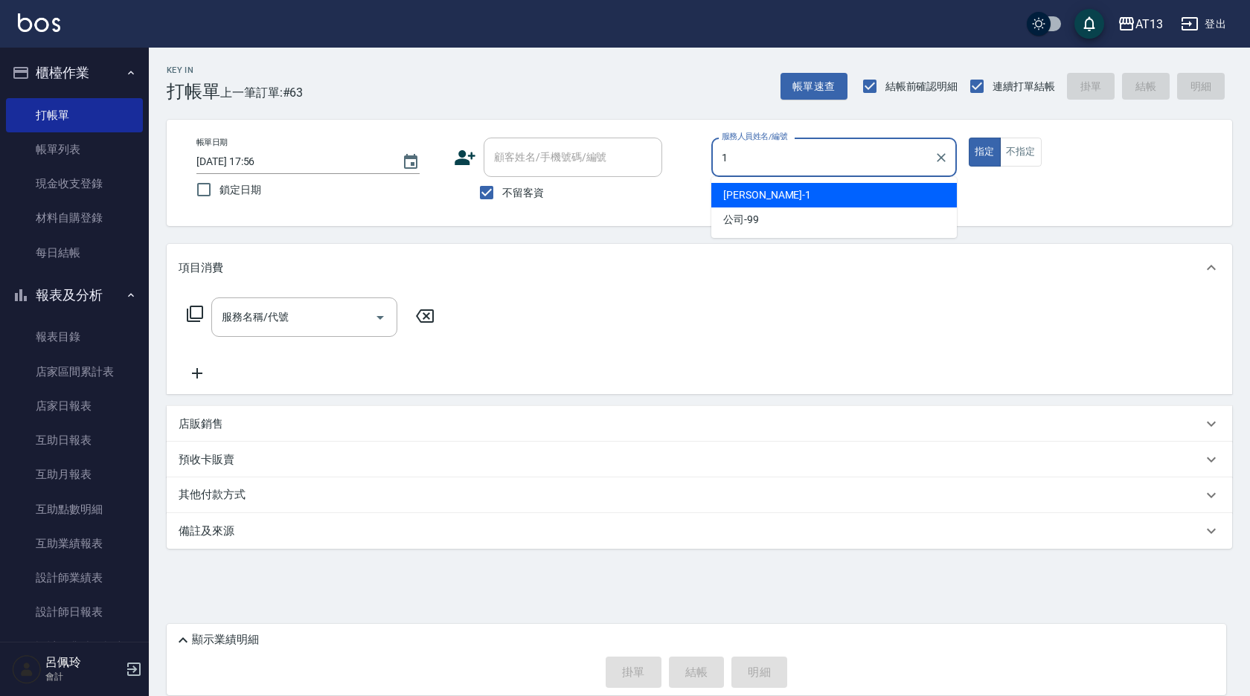
click at [767, 195] on div "[PERSON_NAME] -1" at bounding box center [833, 195] width 245 height 25
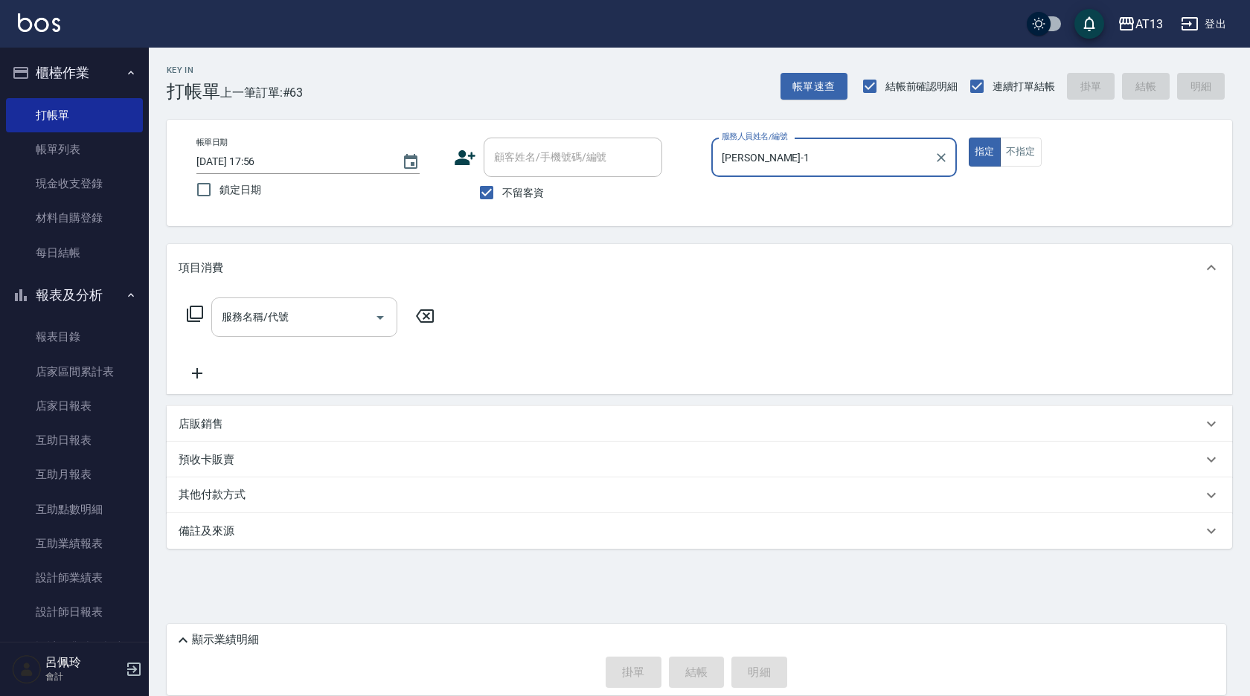
click at [310, 317] on input "服務名稱/代號" at bounding box center [293, 317] width 150 height 26
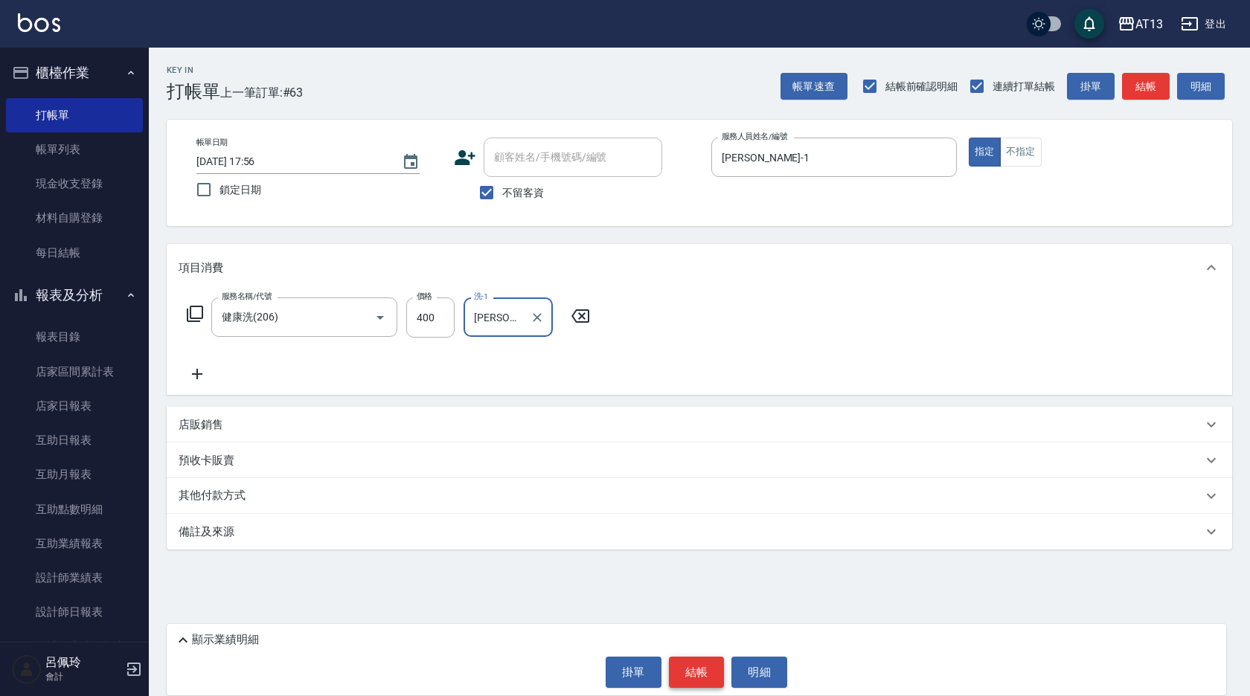
click at [697, 670] on button "結帳" at bounding box center [697, 672] width 56 height 31
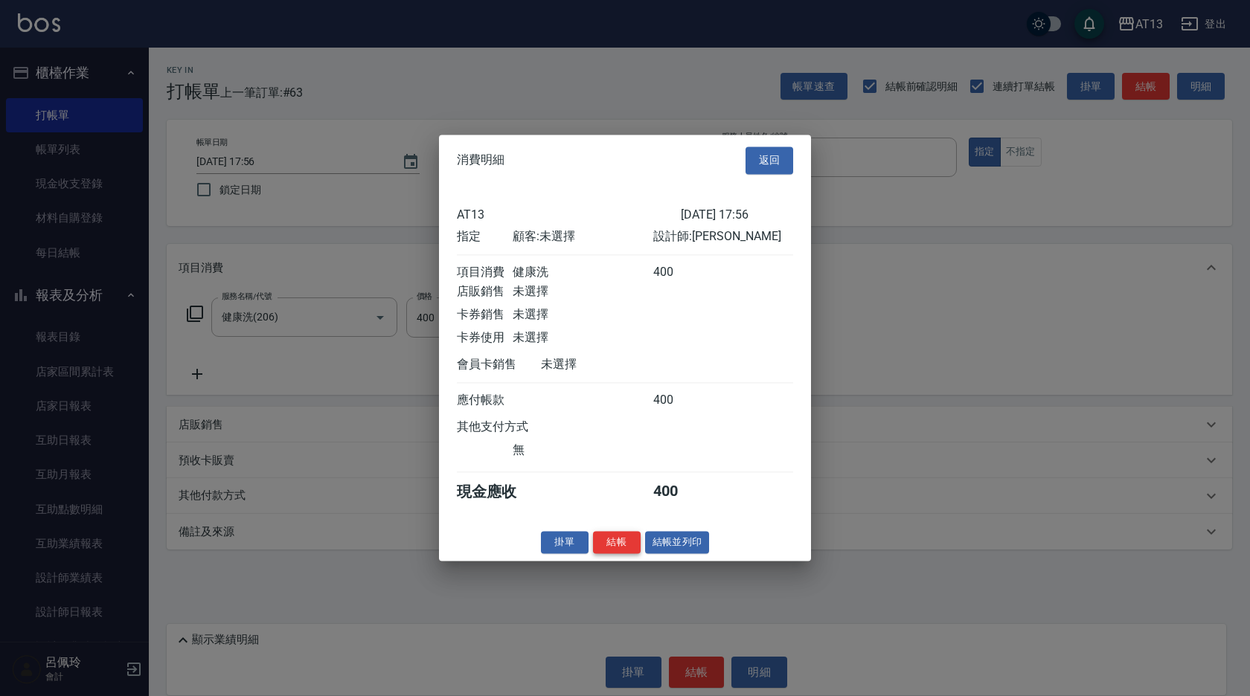
click at [624, 554] on button "結帳" at bounding box center [617, 542] width 48 height 23
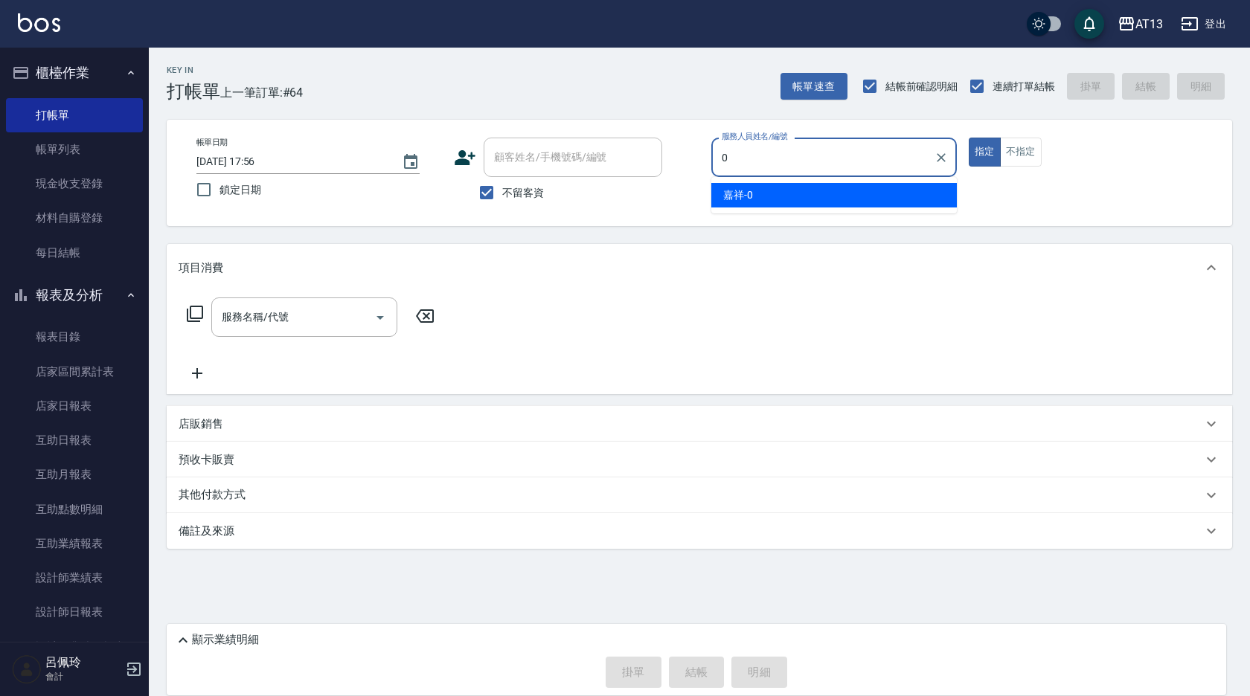
click at [735, 191] on span "嘉祥 -0" at bounding box center [738, 195] width 30 height 16
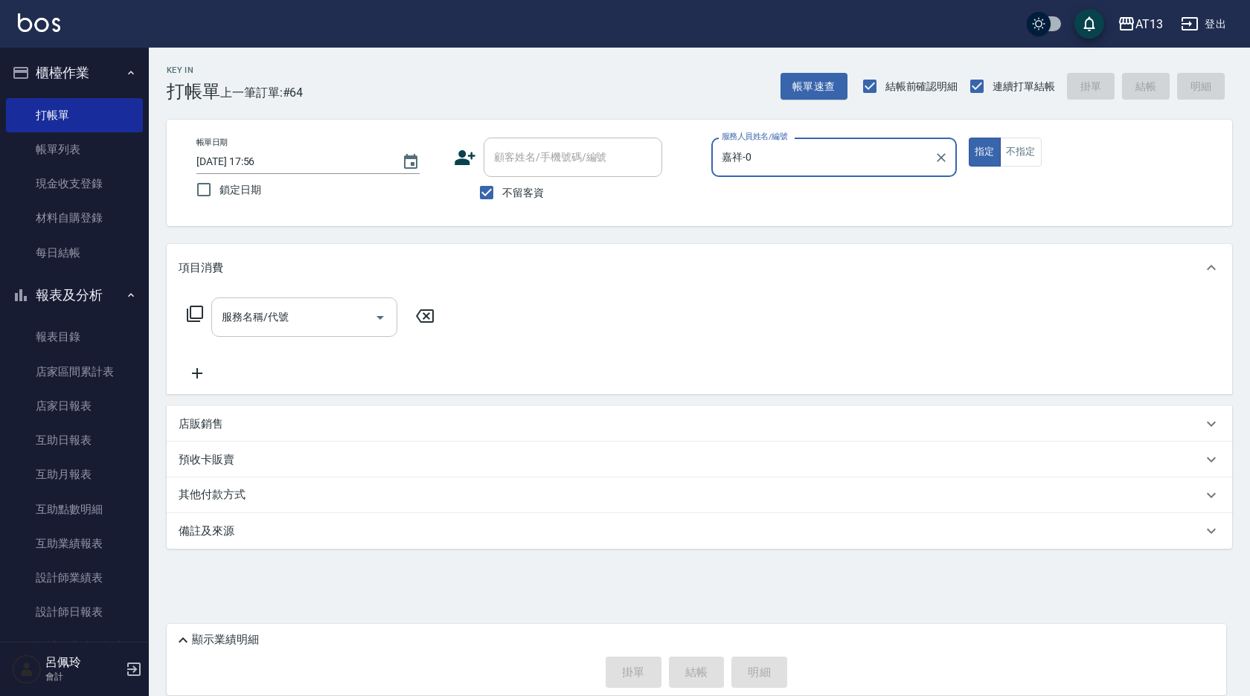
click at [314, 314] on input "服務名稱/代號" at bounding box center [293, 317] width 150 height 26
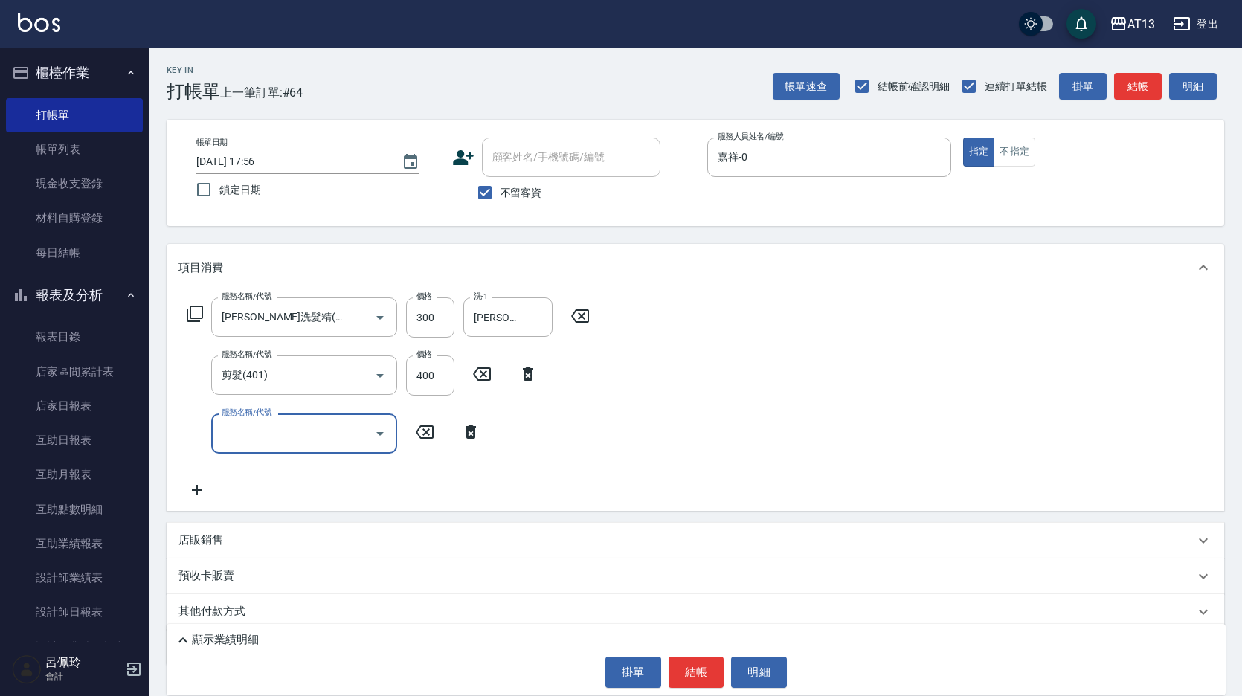
click at [734, 405] on div "服務名稱/代號 [PERSON_NAME]洗髮精(210) 服務名稱/代號 價格 300 價格 洗-1 [PERSON_NAME]-26 洗-1 服務名稱/代…" at bounding box center [696, 401] width 1058 height 219
click at [690, 659] on button "結帳" at bounding box center [697, 672] width 56 height 31
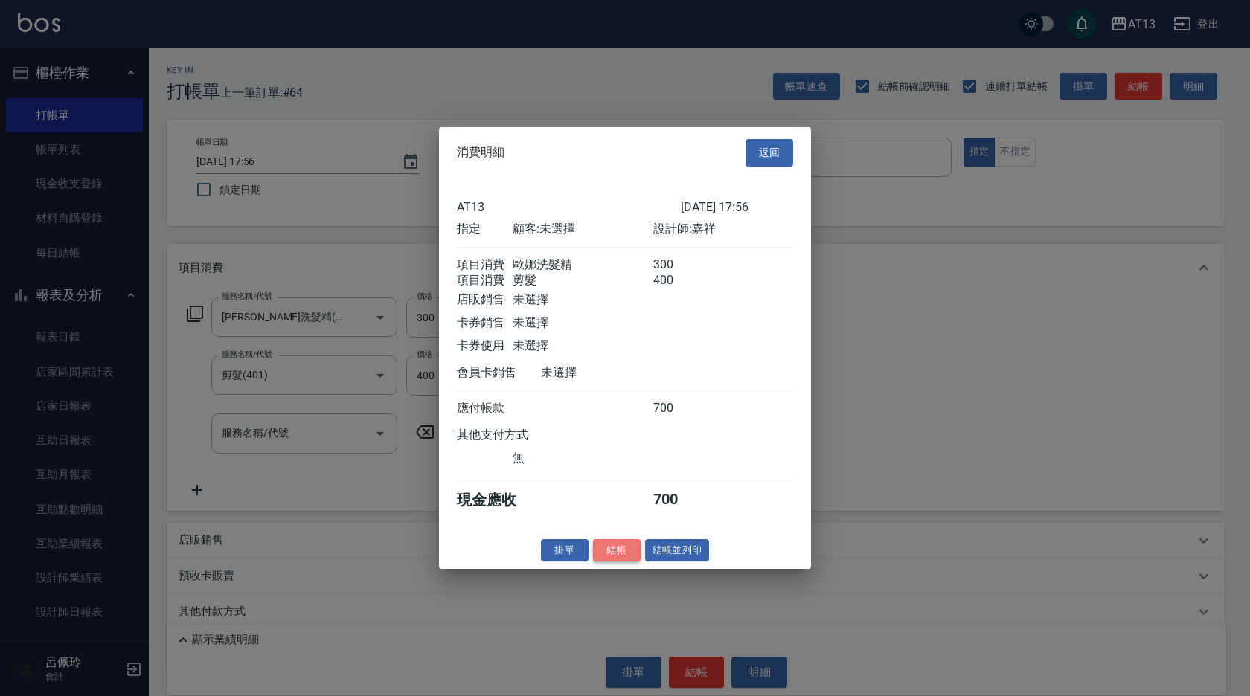
click at [613, 562] on button "結帳" at bounding box center [617, 550] width 48 height 23
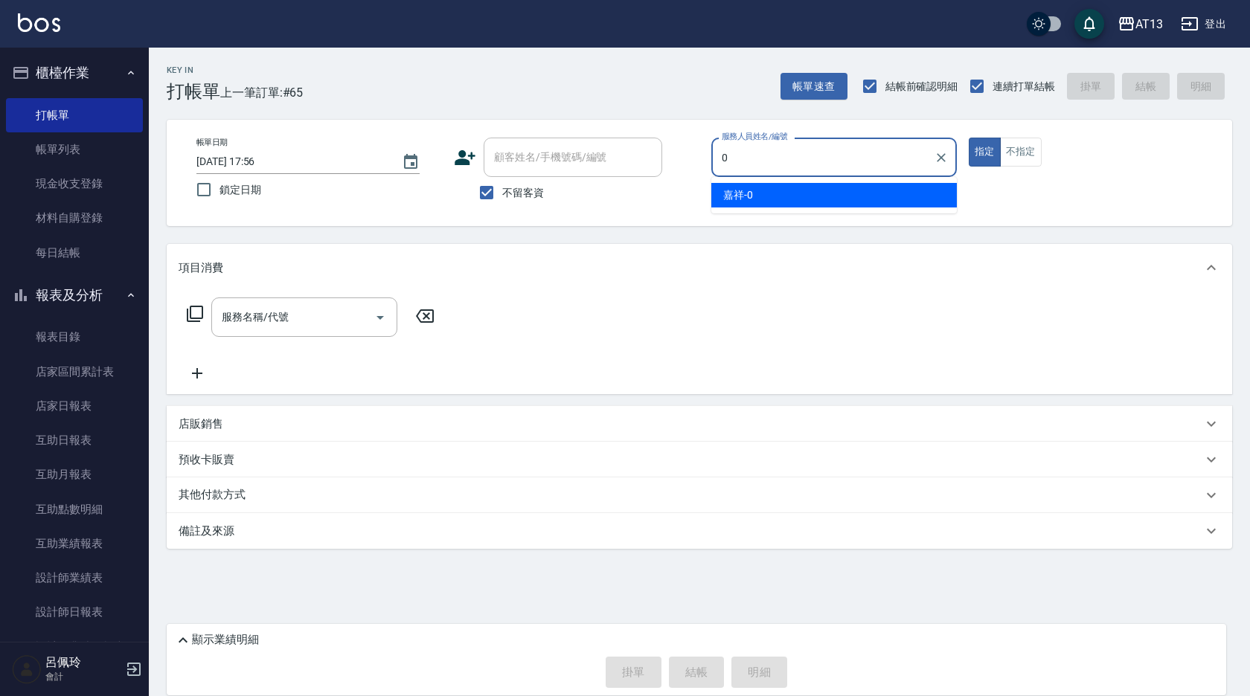
click at [739, 184] on div "嘉祥 -0" at bounding box center [833, 195] width 245 height 25
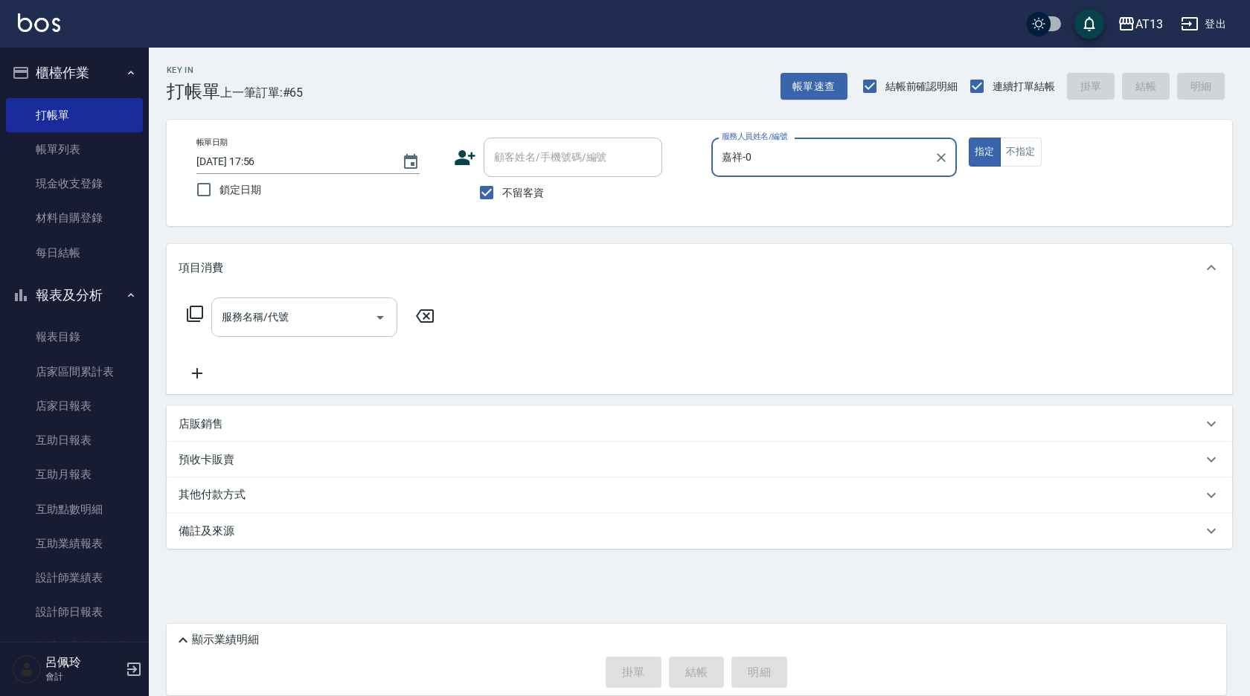
click at [346, 332] on div "服務名稱/代號" at bounding box center [304, 317] width 186 height 39
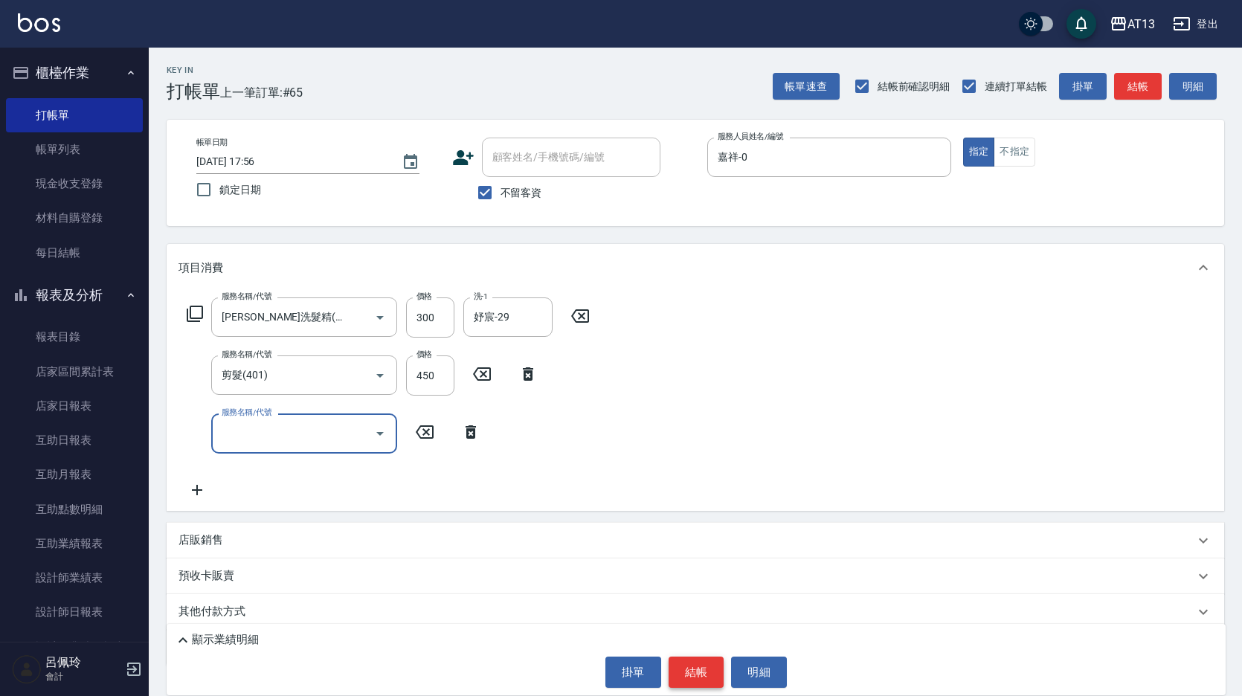
click at [697, 678] on button "結帳" at bounding box center [697, 672] width 56 height 31
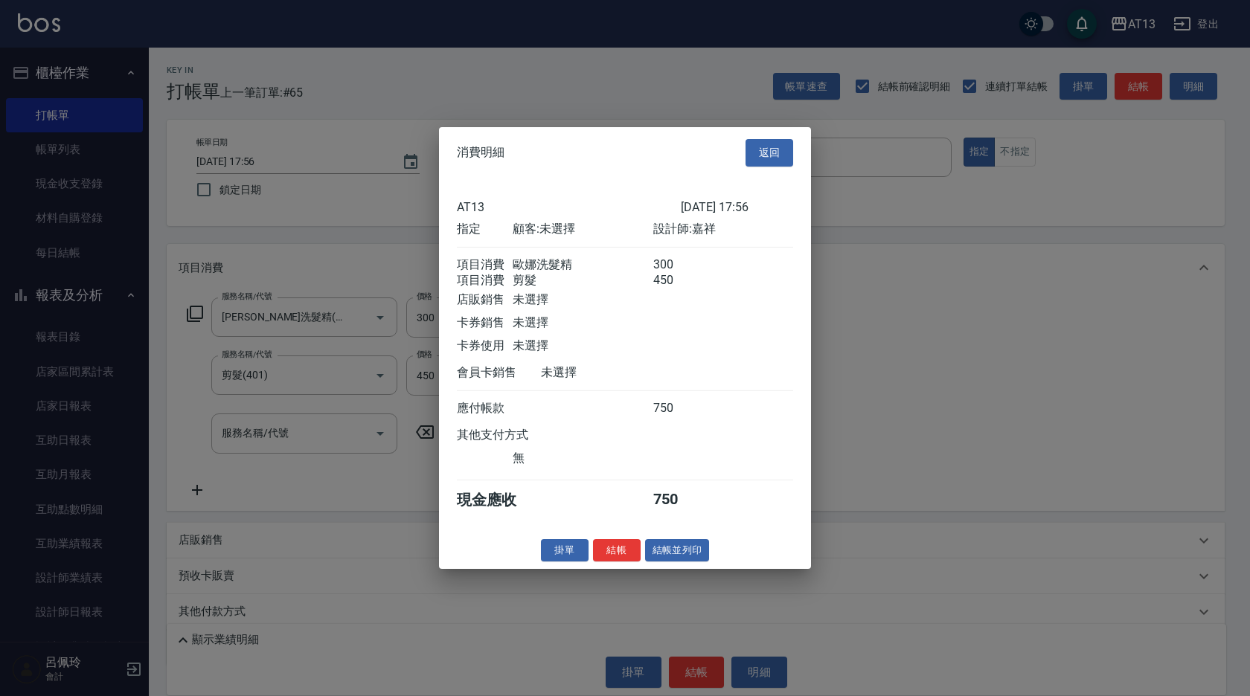
click at [617, 562] on button "結帳" at bounding box center [617, 550] width 48 height 23
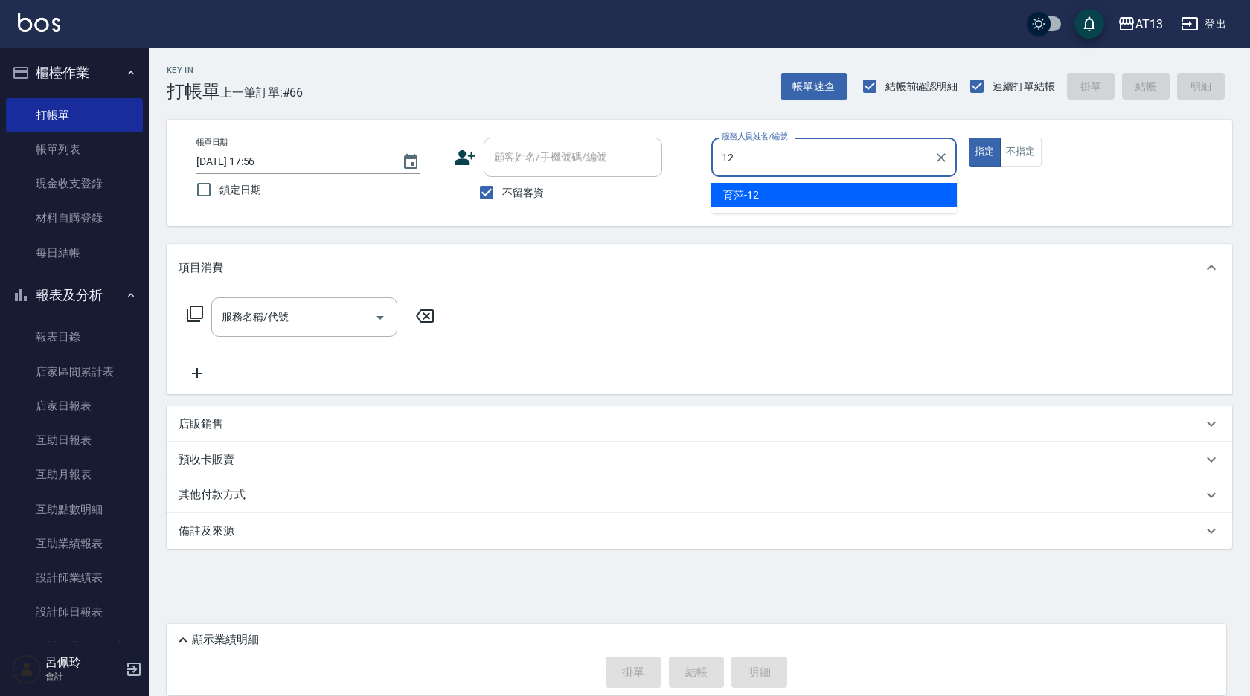
click at [767, 200] on div "育萍 -12" at bounding box center [833, 195] width 245 height 25
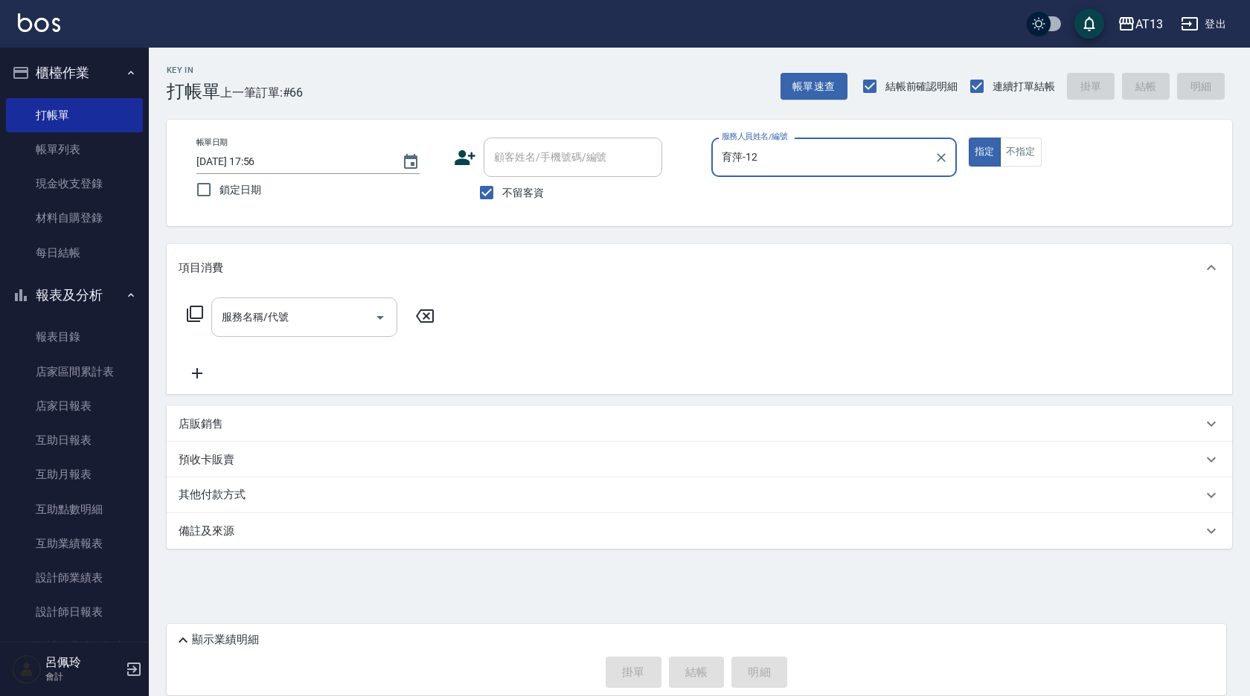
click at [339, 322] on input "服務名稱/代號" at bounding box center [293, 317] width 150 height 26
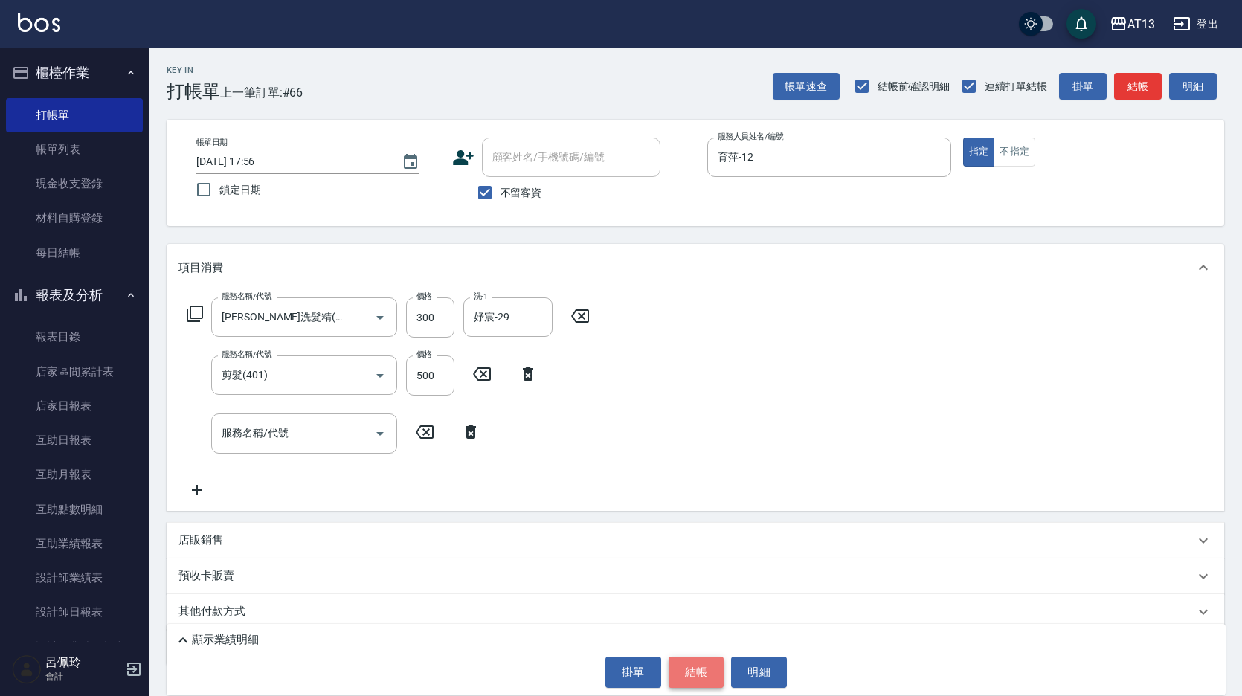
click at [704, 678] on button "結帳" at bounding box center [697, 672] width 56 height 31
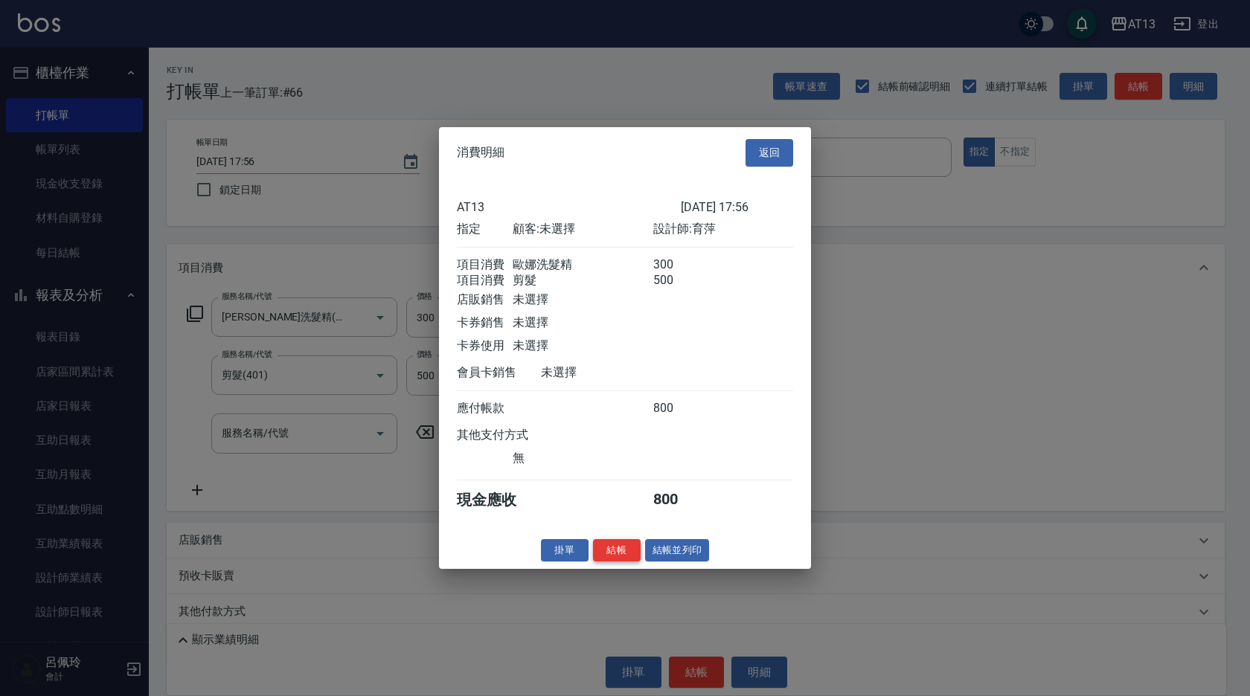
click at [619, 562] on button "結帳" at bounding box center [617, 550] width 48 height 23
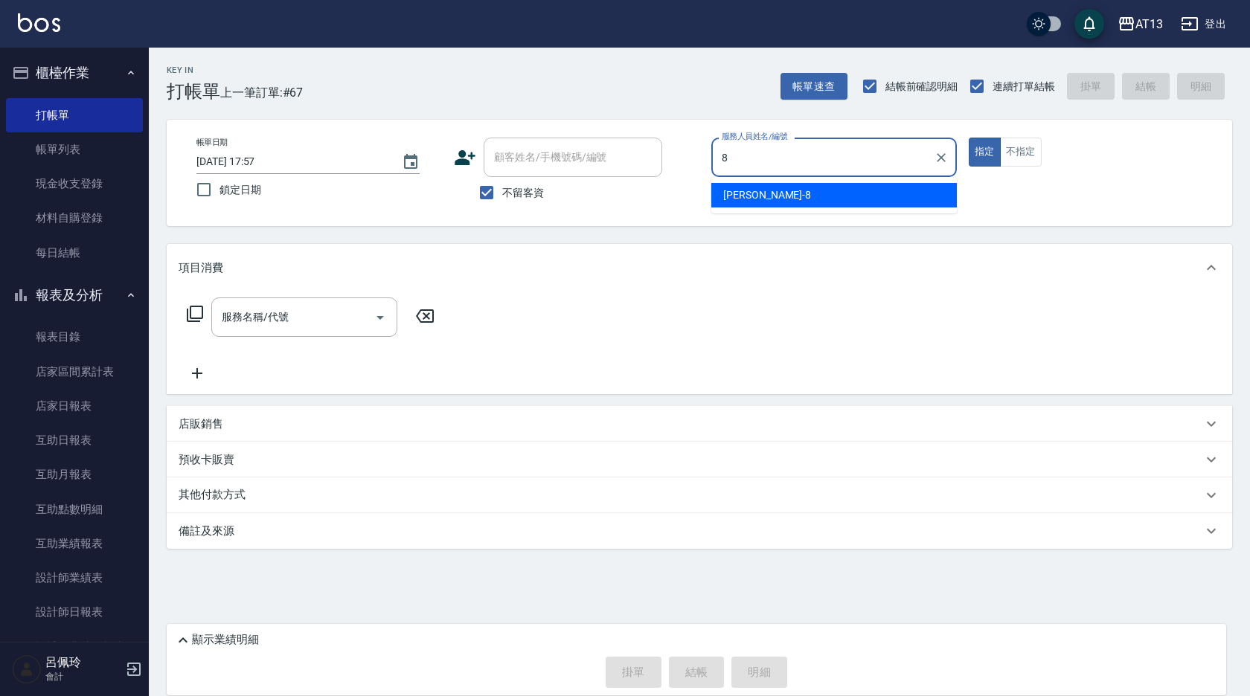
click at [748, 199] on span "[PERSON_NAME] -8" at bounding box center [767, 195] width 88 height 16
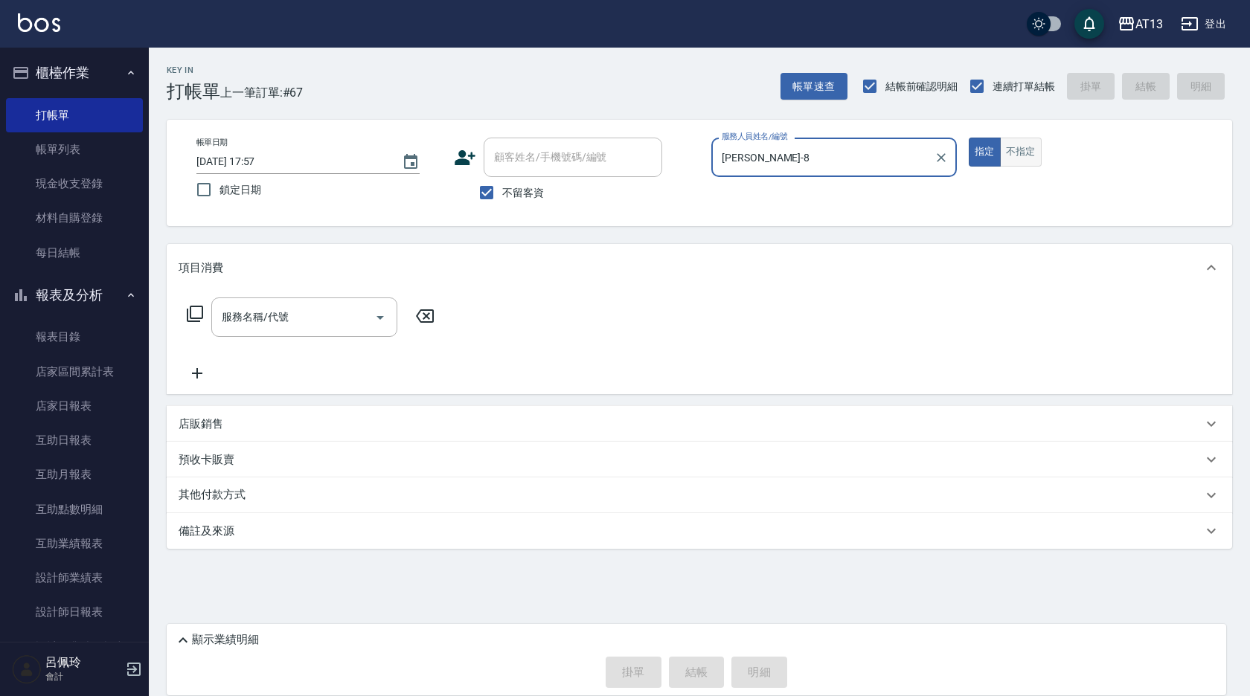
click at [1015, 151] on button "不指定" at bounding box center [1021, 152] width 42 height 29
click at [275, 307] on div "服務名稱/代號 服務名稱/代號" at bounding box center [304, 317] width 186 height 39
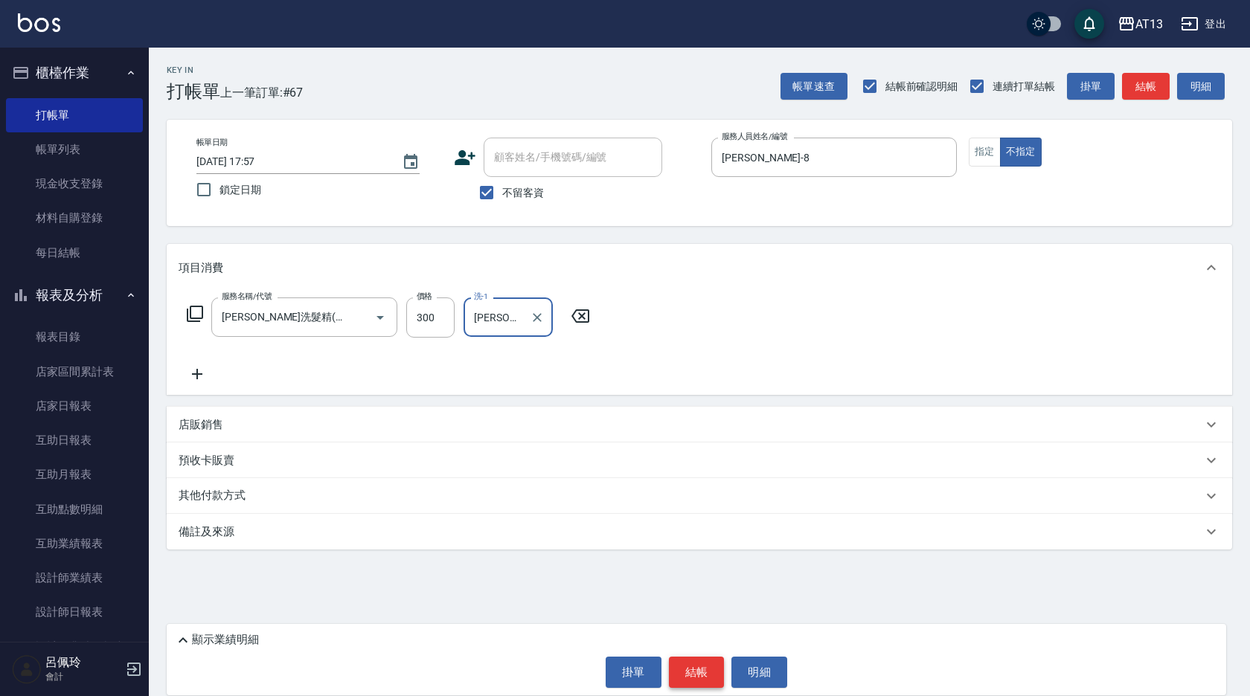
click at [696, 677] on button "結帳" at bounding box center [697, 672] width 56 height 31
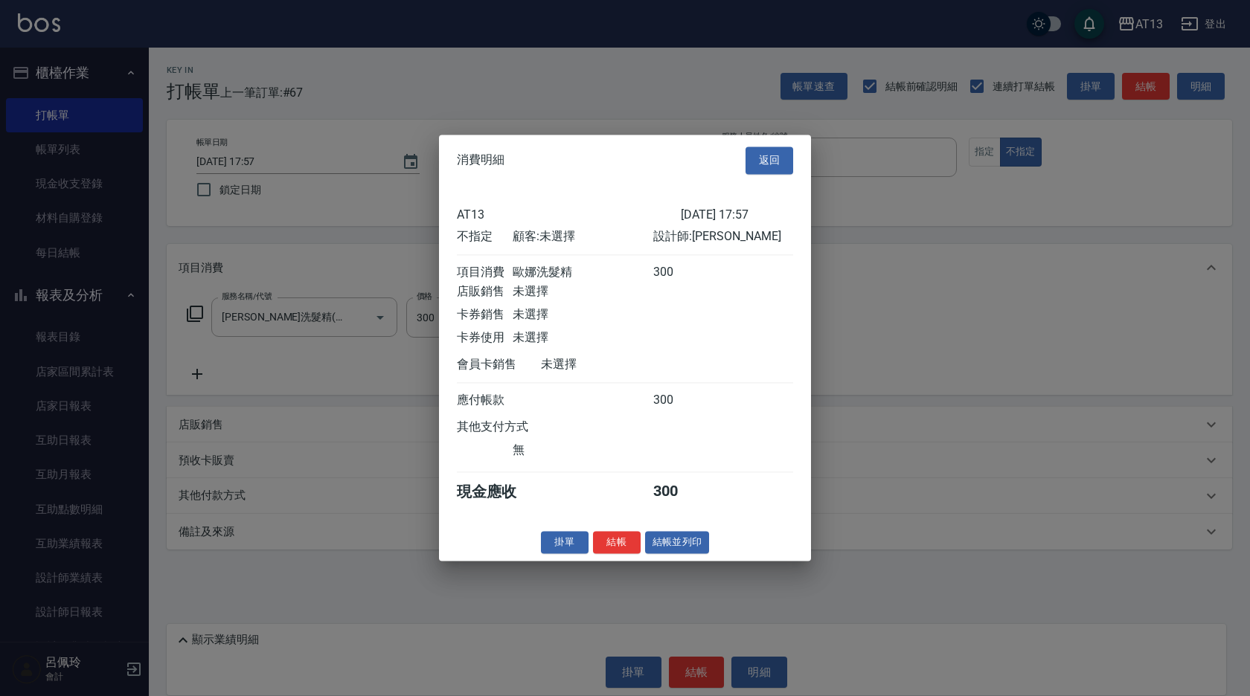
click at [624, 551] on button "結帳" at bounding box center [617, 542] width 48 height 23
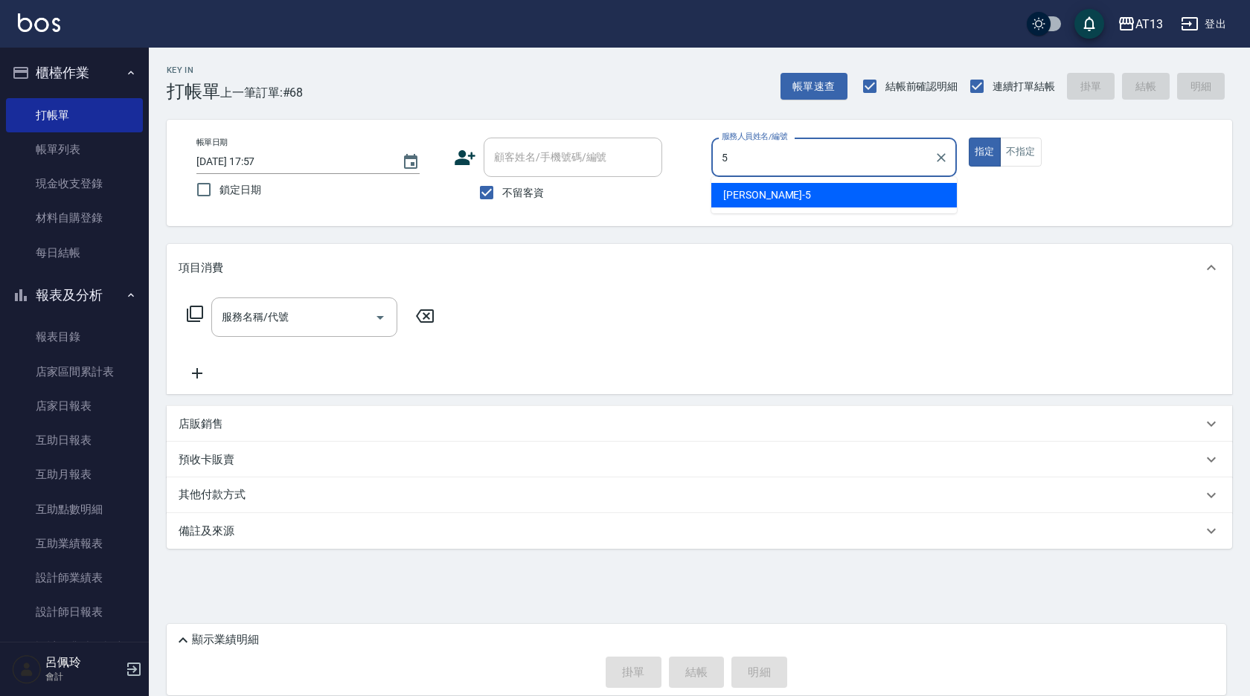
click at [761, 193] on span "[PERSON_NAME] -5" at bounding box center [767, 195] width 88 height 16
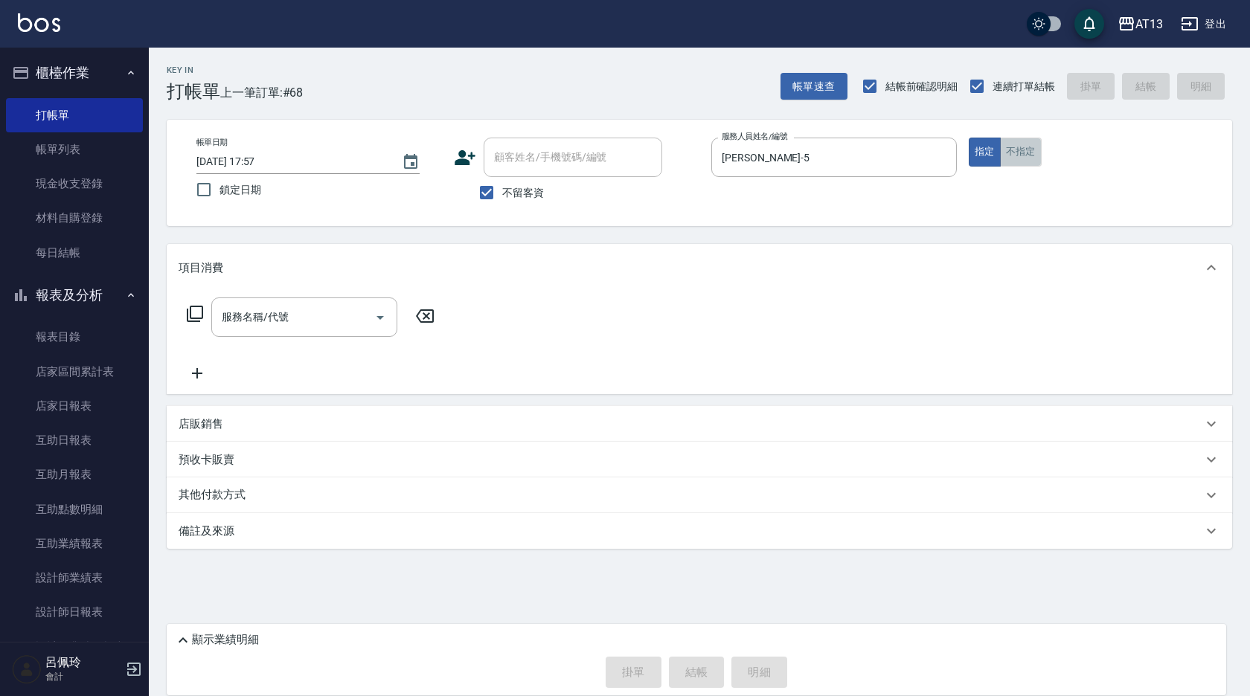
click at [1022, 152] on button "不指定" at bounding box center [1021, 152] width 42 height 29
click at [262, 310] on div "服務名稱/代號 服務名稱/代號" at bounding box center [304, 317] width 186 height 39
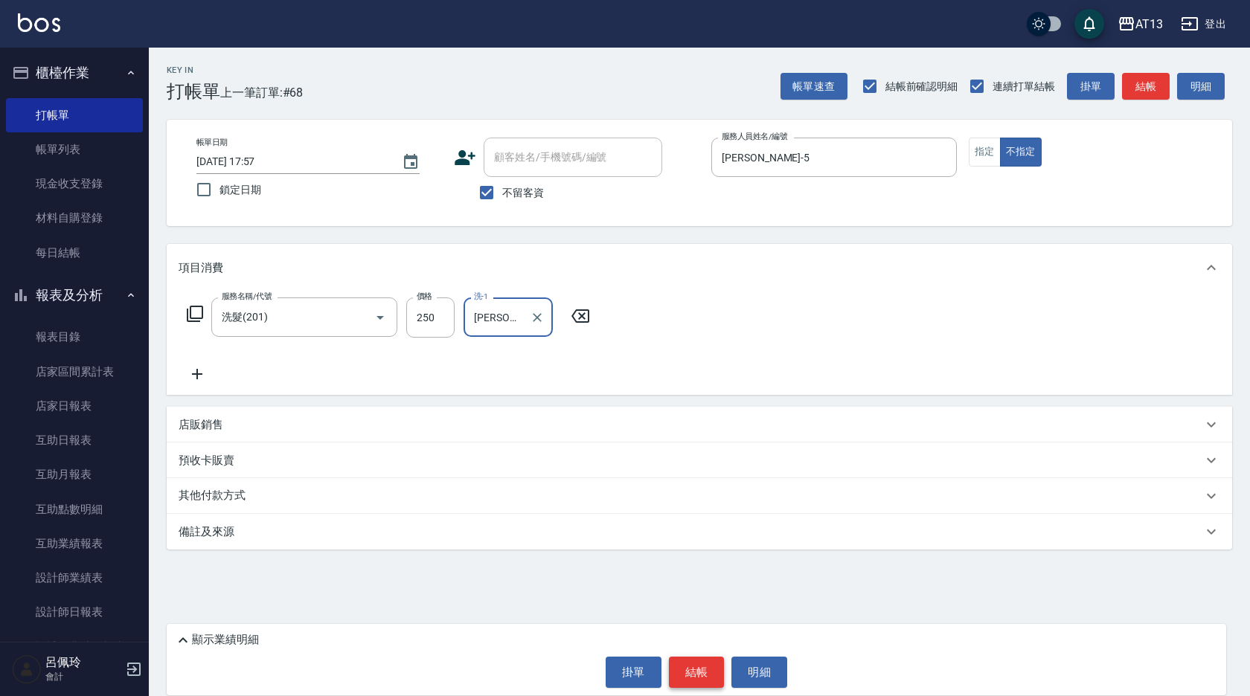
click at [709, 674] on button "結帳" at bounding box center [697, 672] width 56 height 31
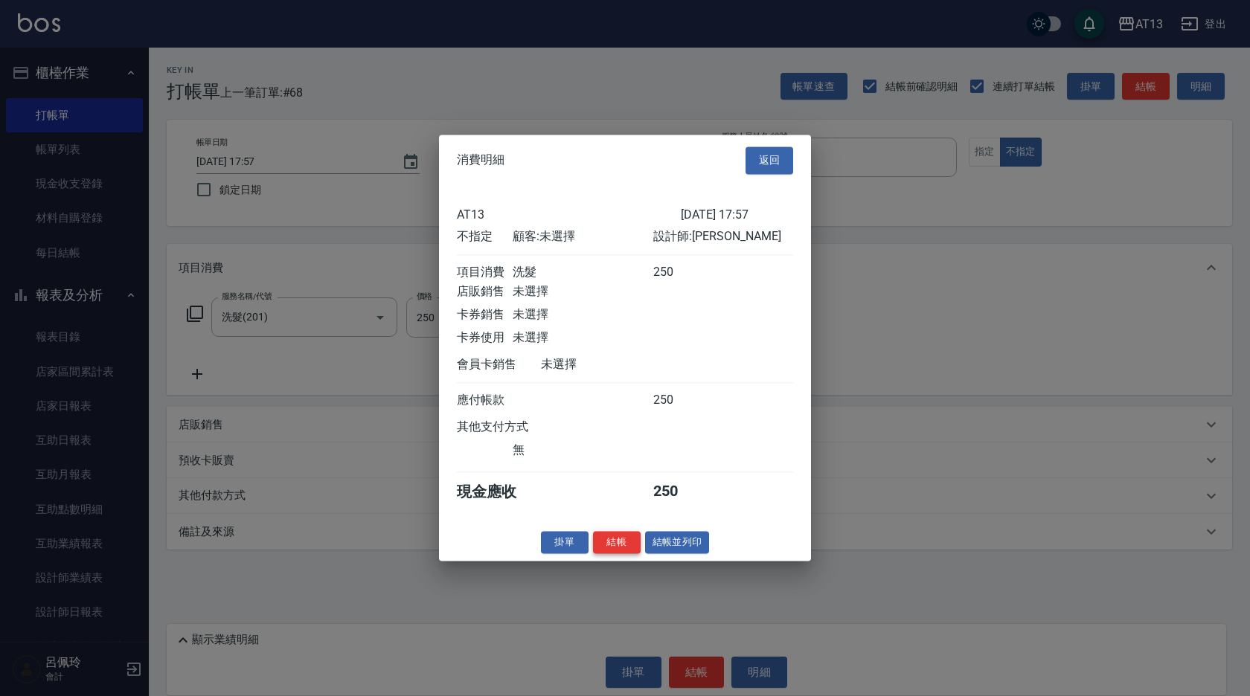
click at [616, 553] on button "結帳" at bounding box center [617, 542] width 48 height 23
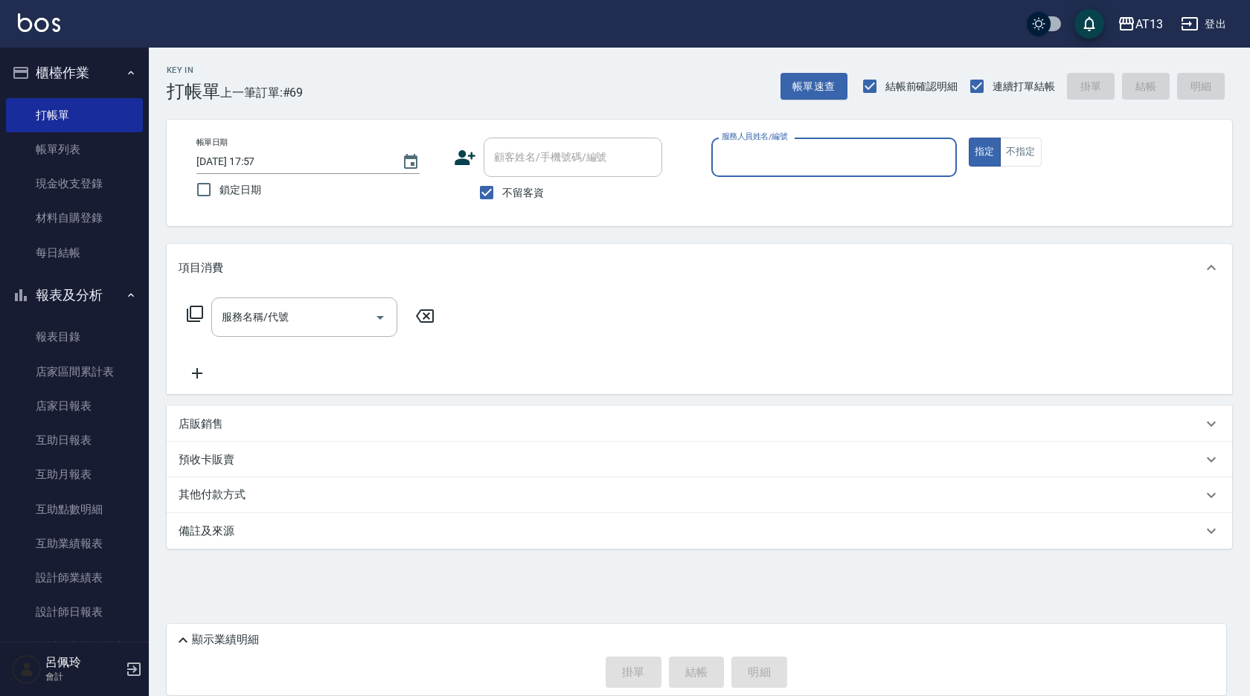
click at [740, 163] on input "服務人員姓名/編號" at bounding box center [834, 157] width 232 height 26
click at [764, 217] on div "嘉祥 -0" at bounding box center [833, 220] width 245 height 25
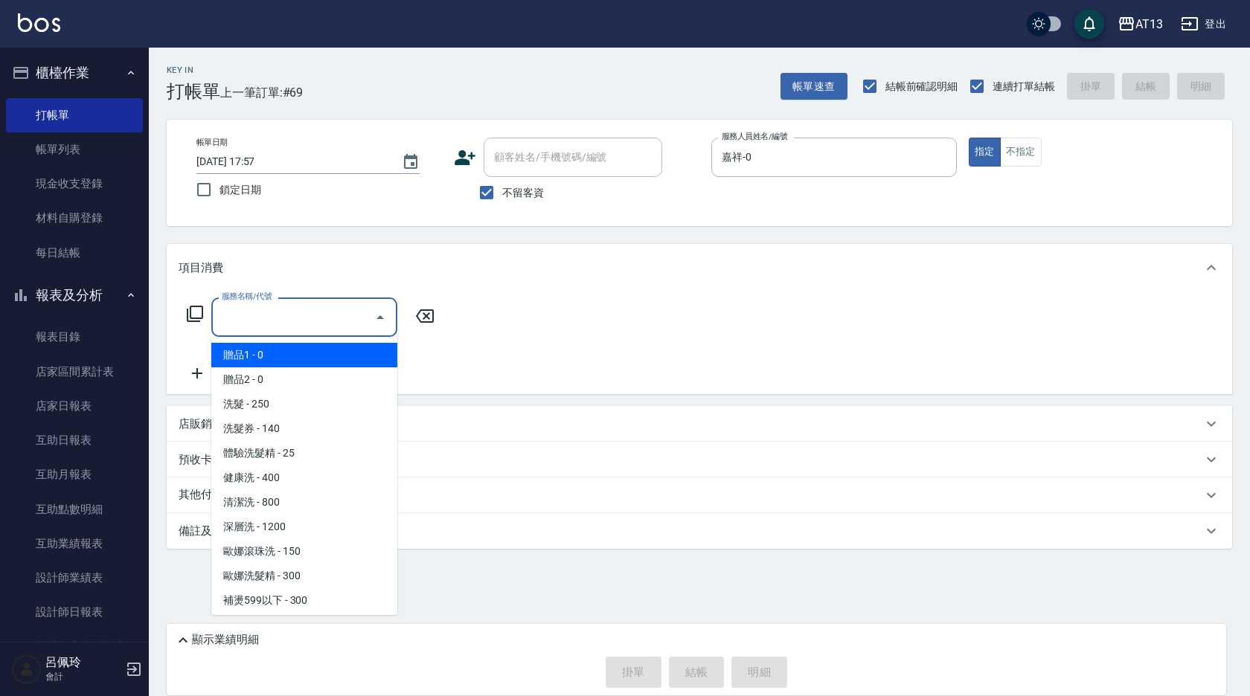
click at [259, 314] on div "服務名稱/代號 服務名稱/代號" at bounding box center [304, 317] width 186 height 39
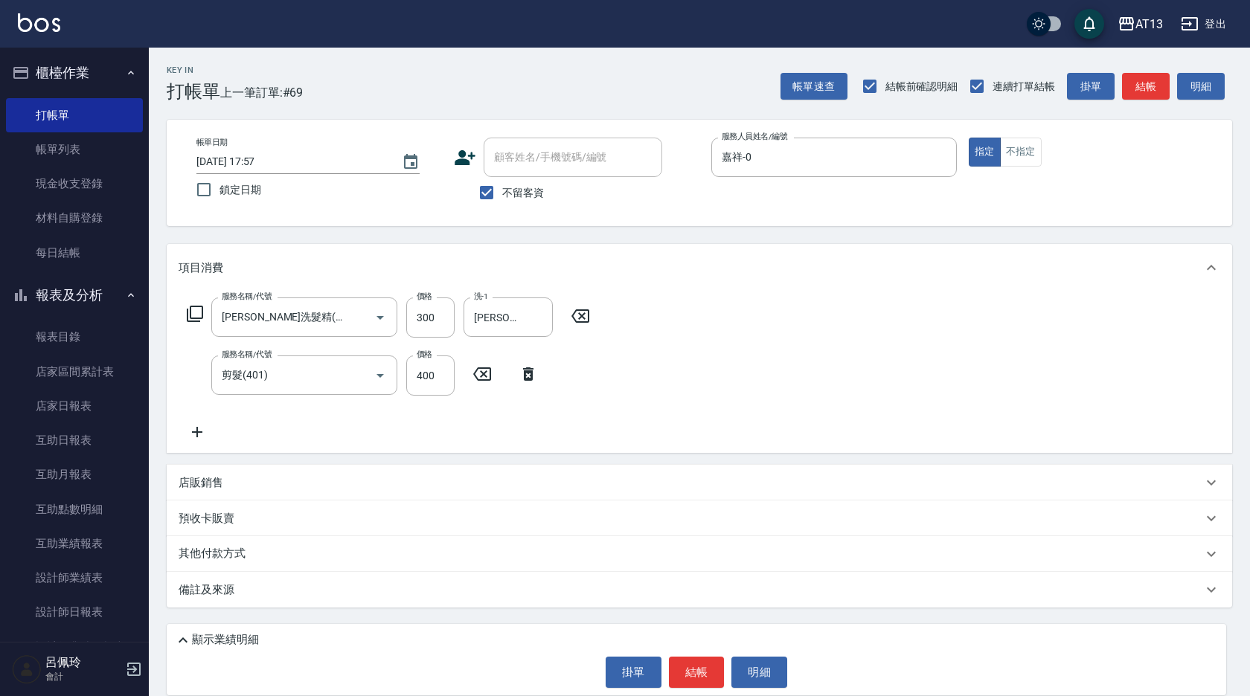
click at [707, 426] on div "服務名稱/代號 [PERSON_NAME]洗髮精(210) 服務名稱/代號 價格 300 價格 洗-1 [PERSON_NAME]-33 洗-1 服務名稱/代…" at bounding box center [699, 372] width 1065 height 161
click at [697, 668] on button "結帳" at bounding box center [697, 672] width 56 height 31
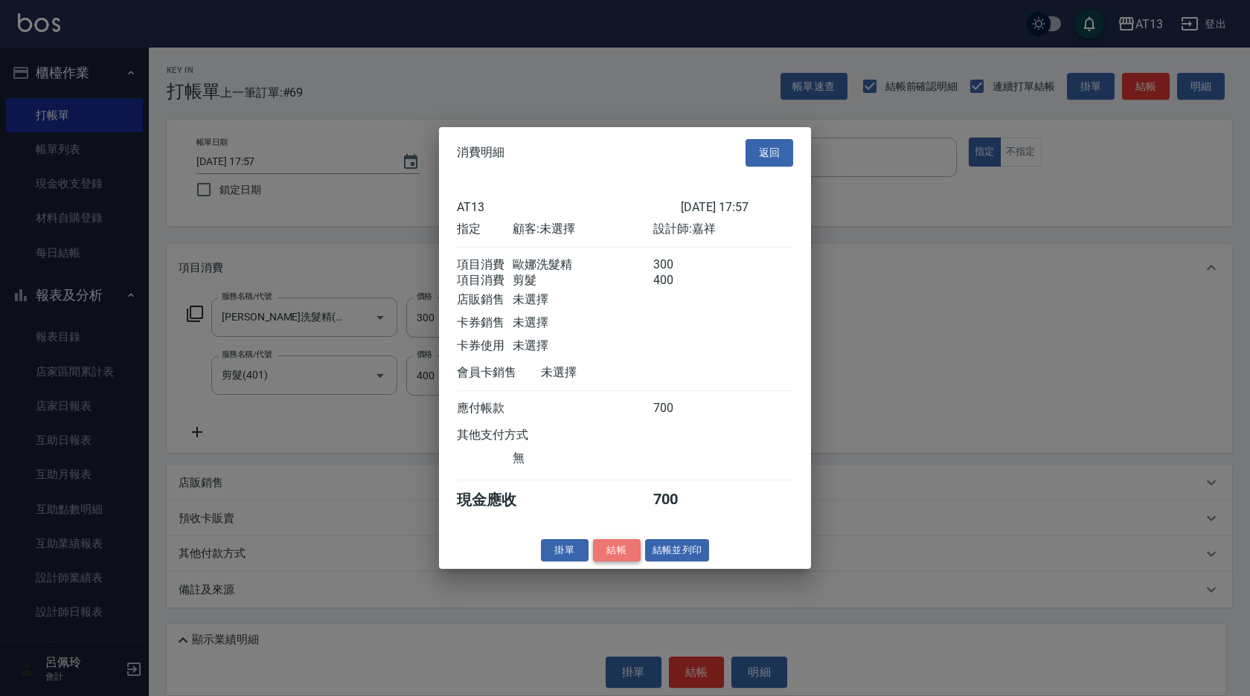
click at [608, 562] on button "結帳" at bounding box center [617, 550] width 48 height 23
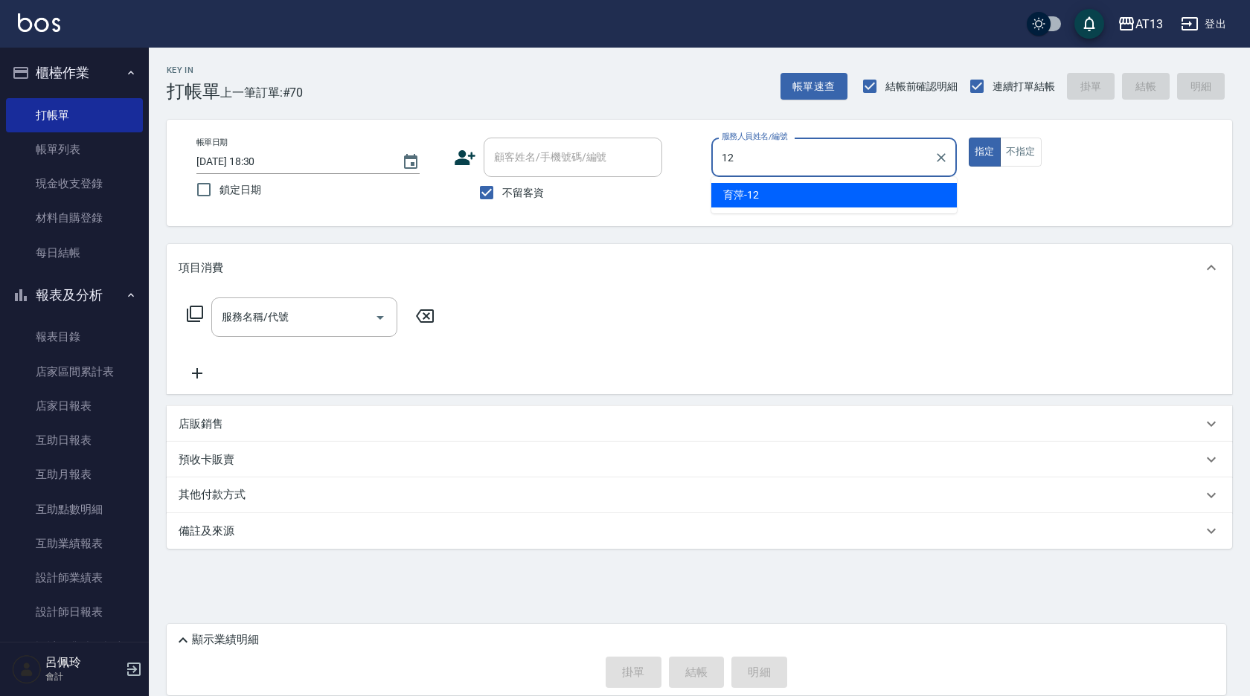
click at [835, 193] on div "育萍 -12" at bounding box center [833, 195] width 245 height 25
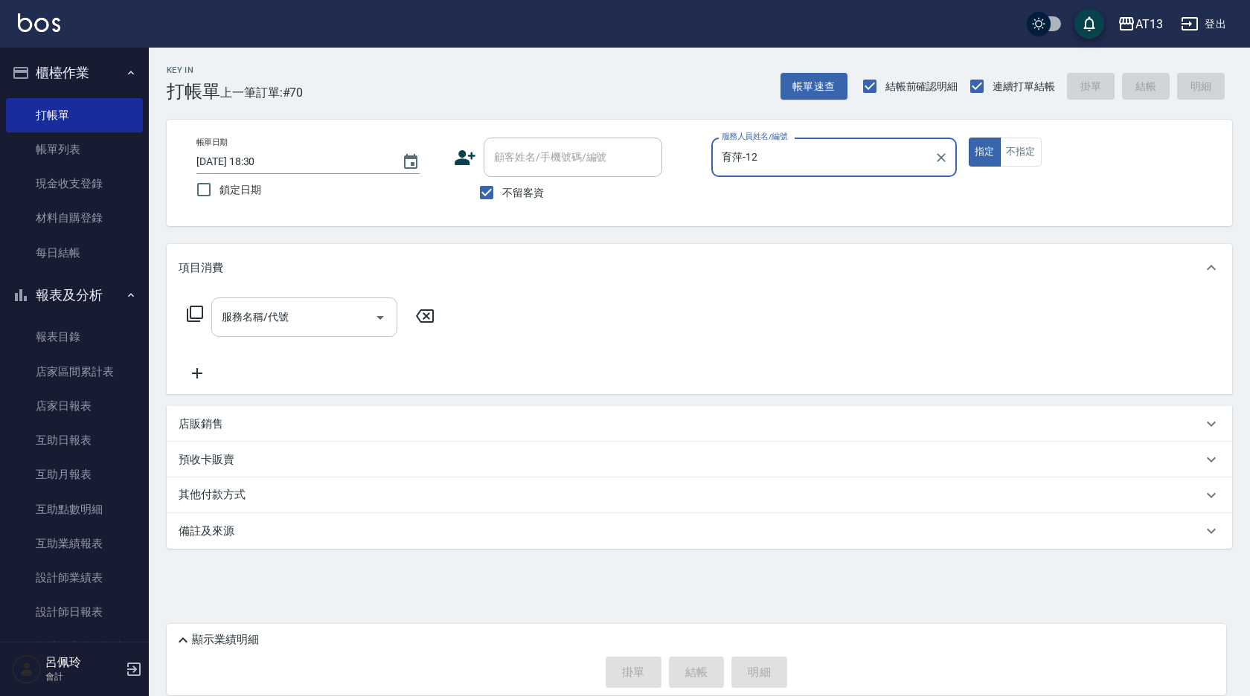
click at [327, 311] on input "服務名稱/代號" at bounding box center [293, 317] width 150 height 26
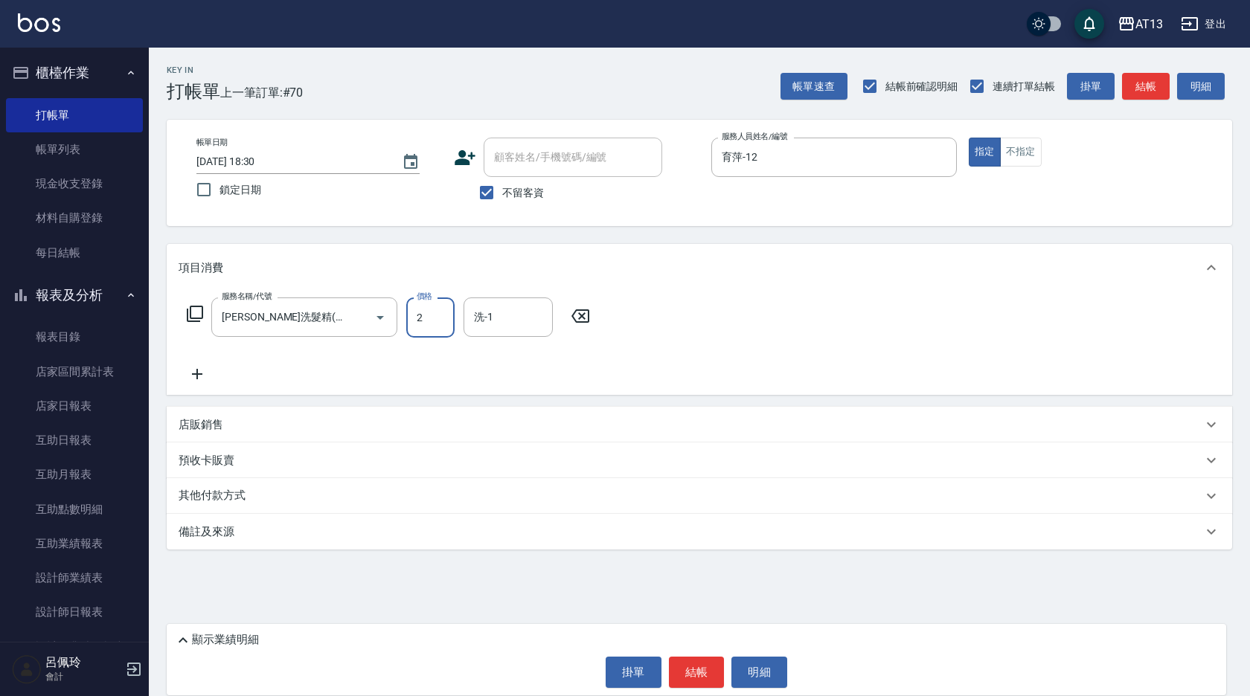
click at [435, 317] on input "2" at bounding box center [430, 318] width 48 height 40
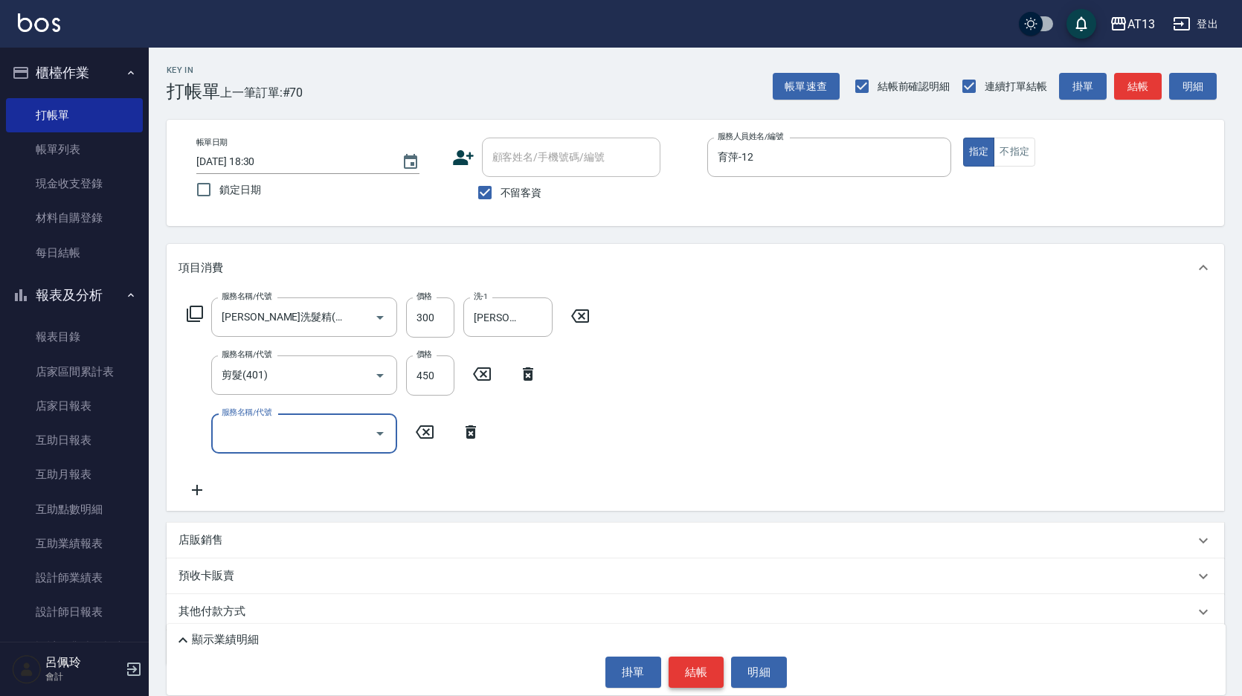
click at [694, 675] on button "結帳" at bounding box center [697, 672] width 56 height 31
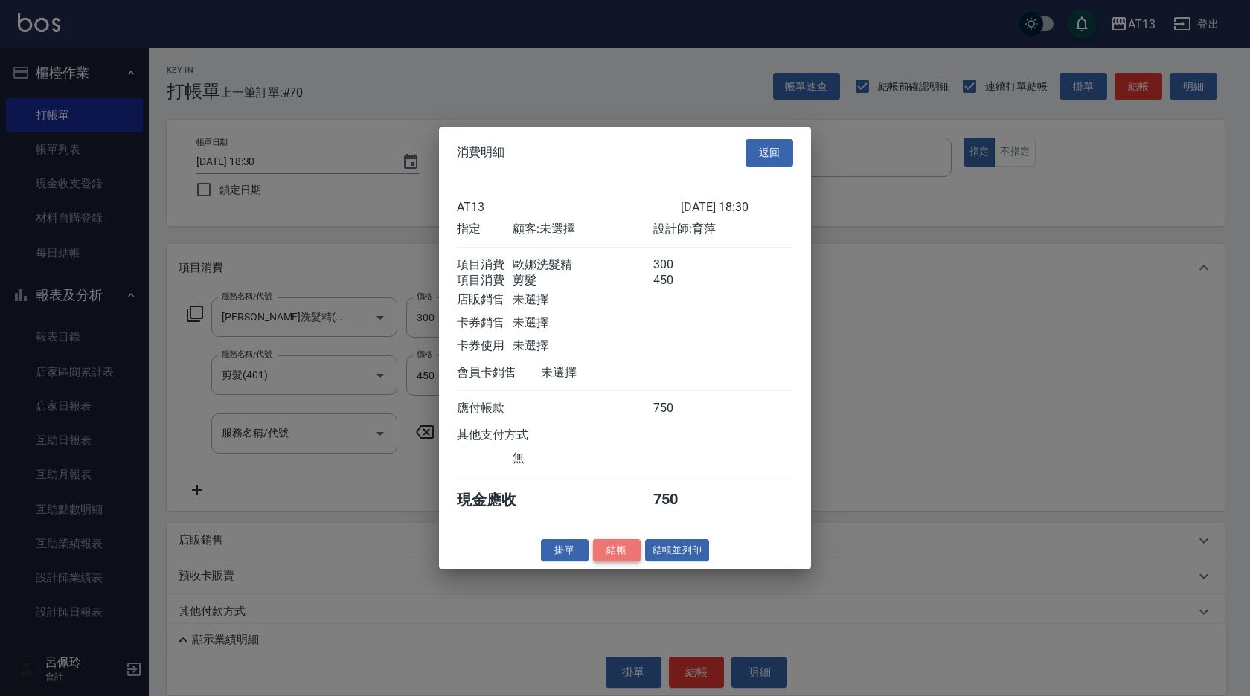
click at [632, 562] on button "結帳" at bounding box center [617, 550] width 48 height 23
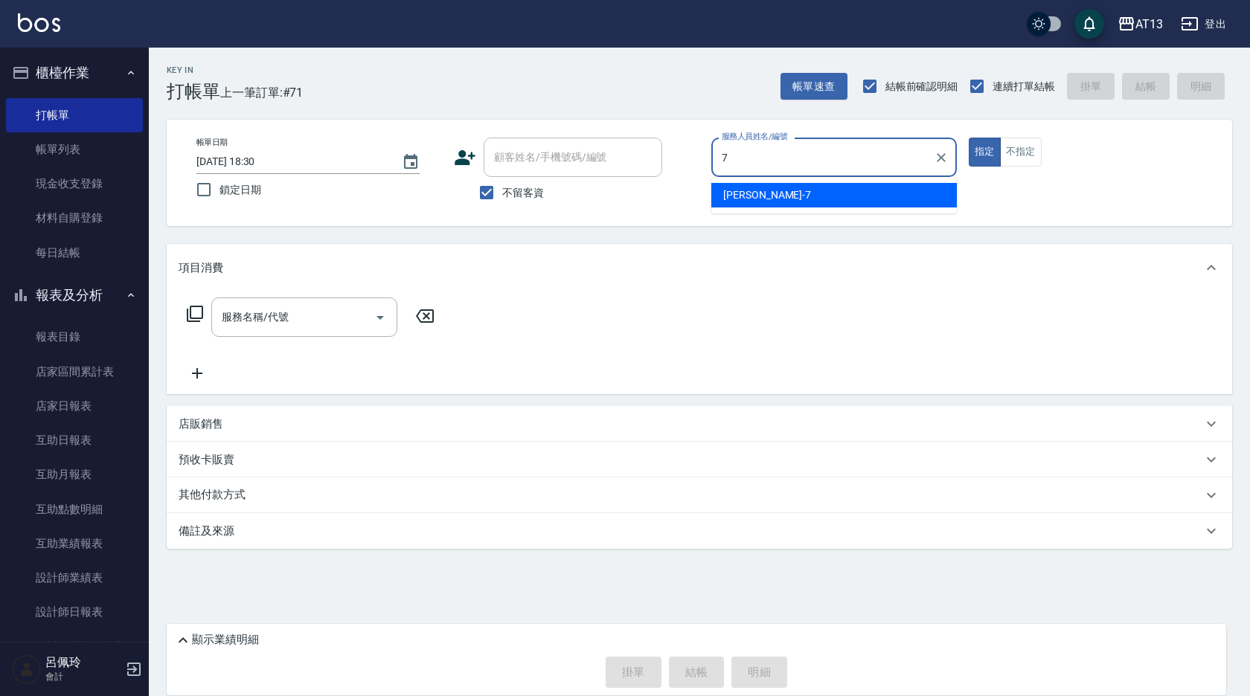
click at [726, 193] on span "[PERSON_NAME]-7" at bounding box center [767, 195] width 88 height 16
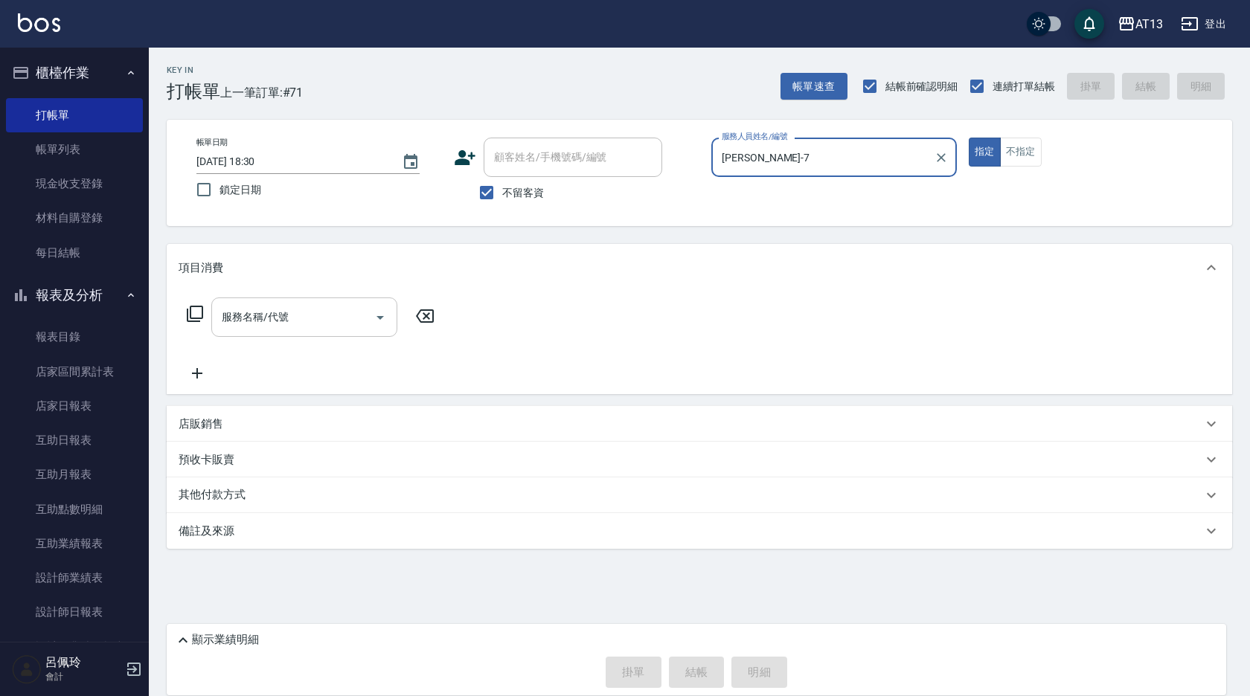
click at [287, 316] on input "服務名稱/代號" at bounding box center [293, 317] width 150 height 26
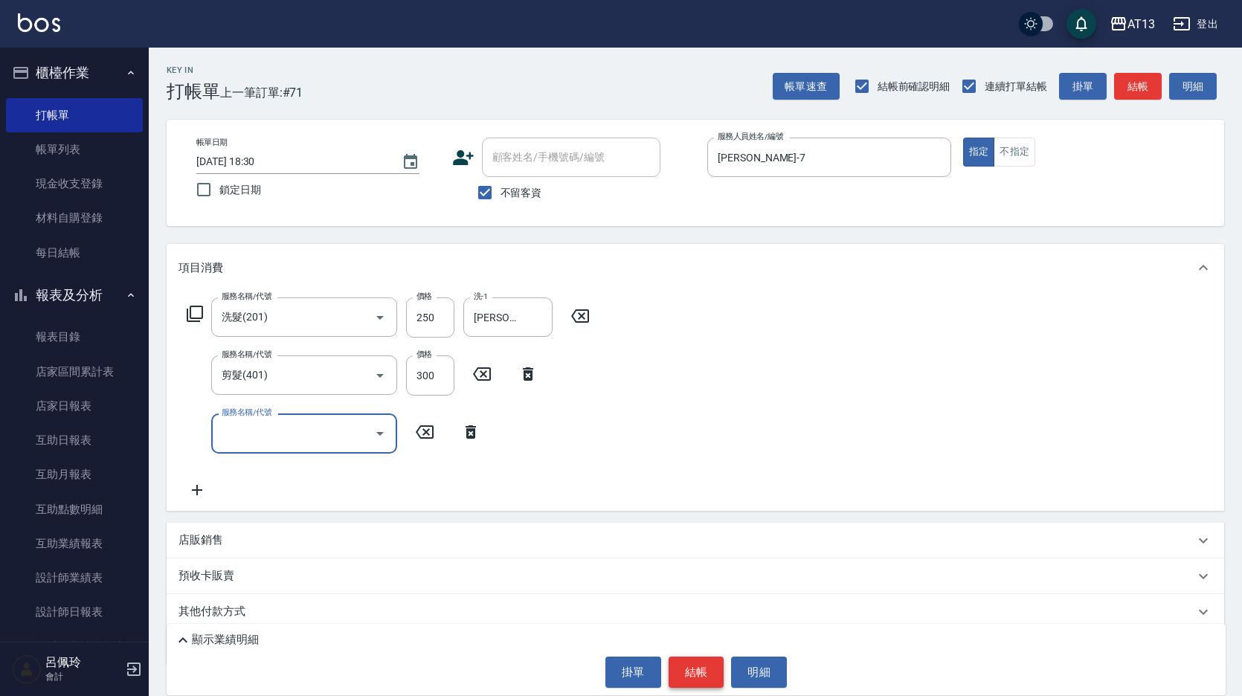
click at [687, 661] on button "結帳" at bounding box center [697, 672] width 56 height 31
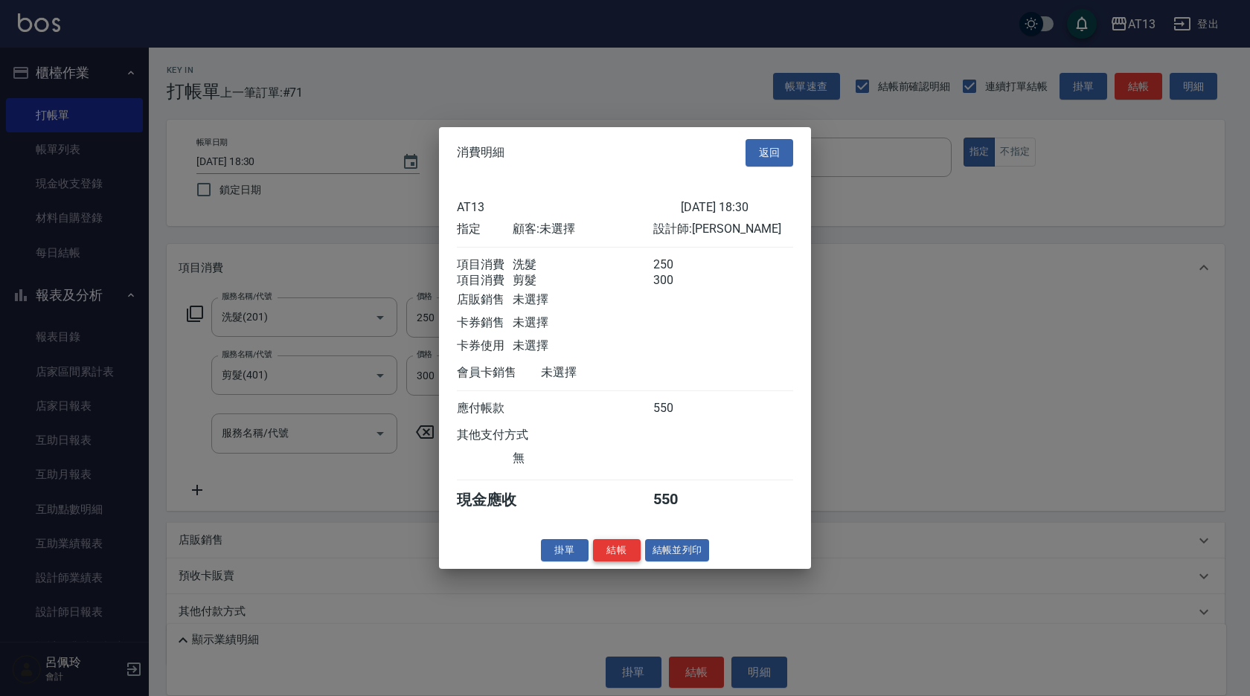
click at [629, 556] on button "結帳" at bounding box center [617, 550] width 48 height 23
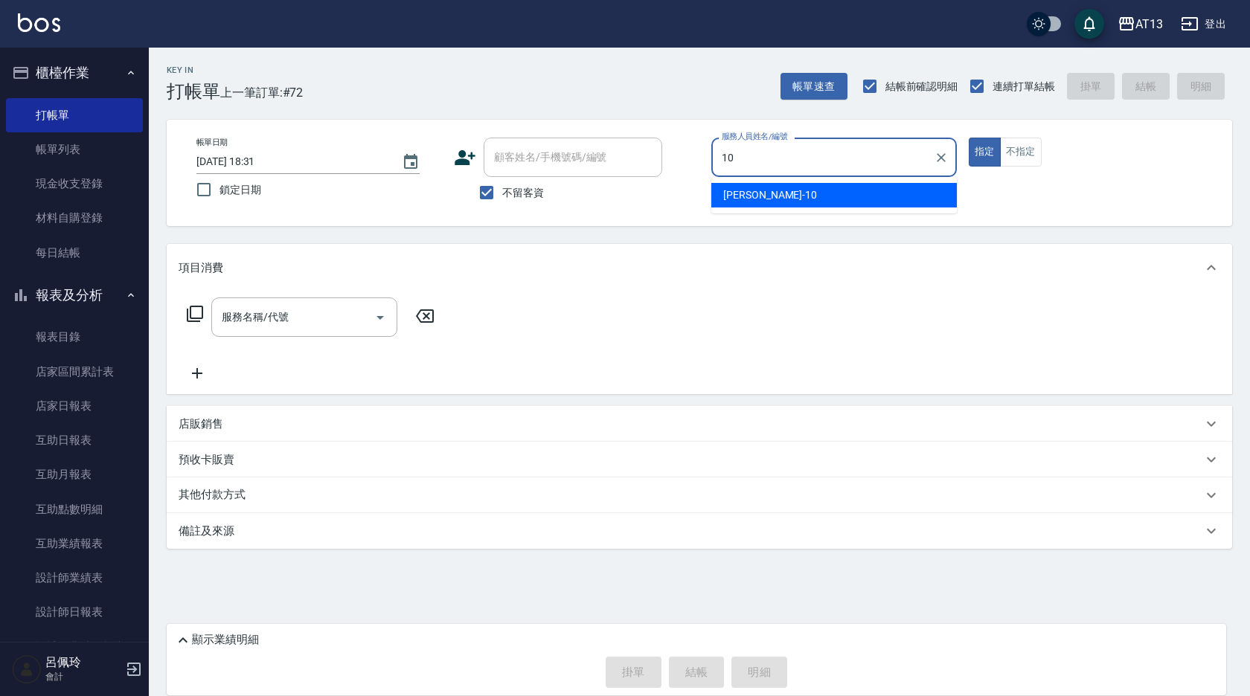
drag, startPoint x: 739, startPoint y: 187, endPoint x: 720, endPoint y: 197, distance: 21.3
click at [736, 190] on div "[PERSON_NAME] -10" at bounding box center [833, 195] width 245 height 25
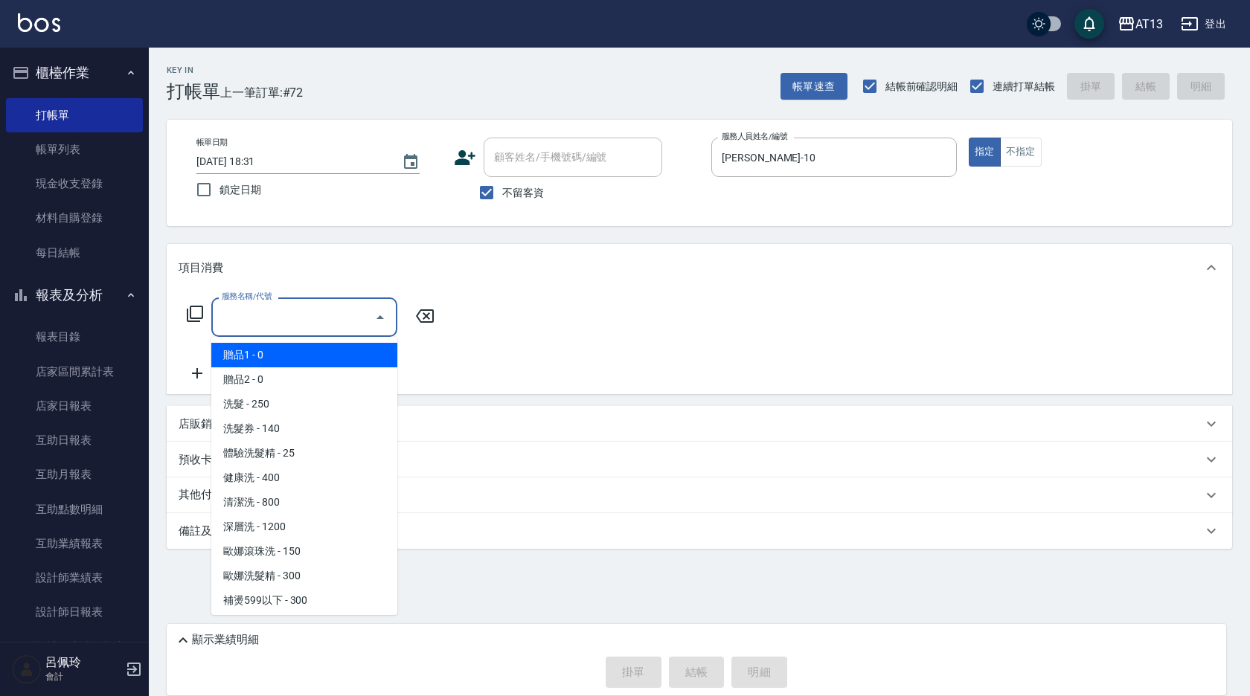
click at [320, 308] on input "服務名稱/代號" at bounding box center [293, 317] width 150 height 26
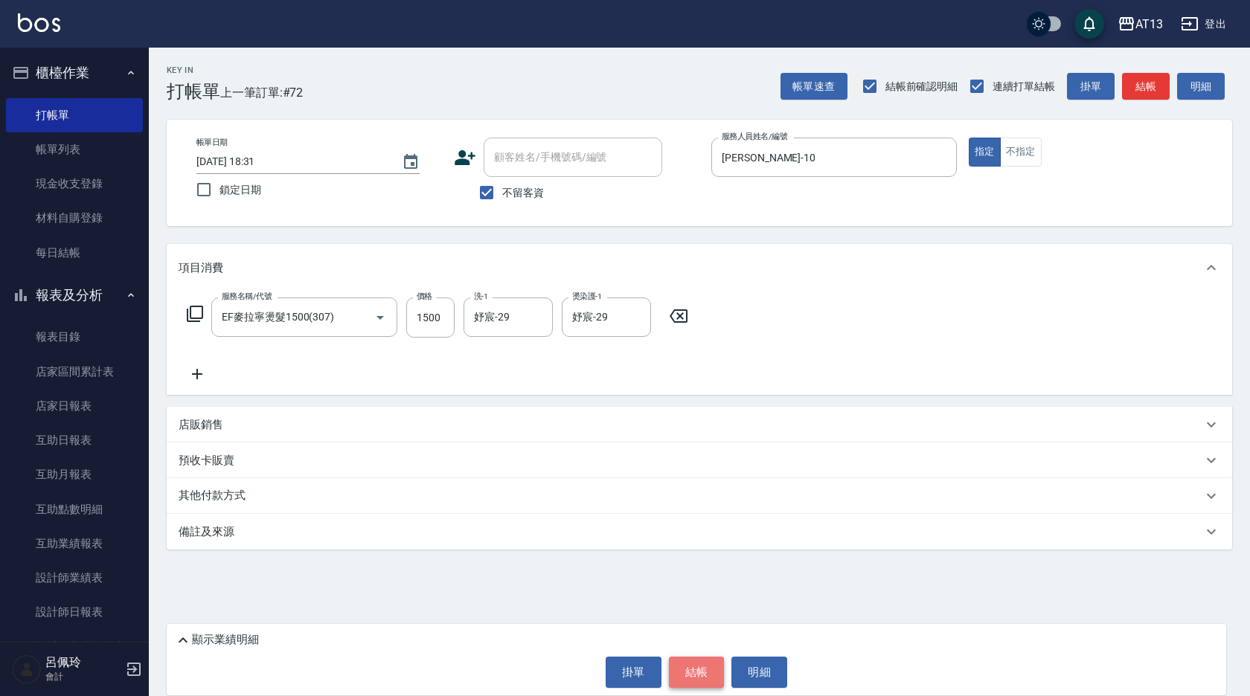
click at [701, 680] on button "結帳" at bounding box center [697, 672] width 56 height 31
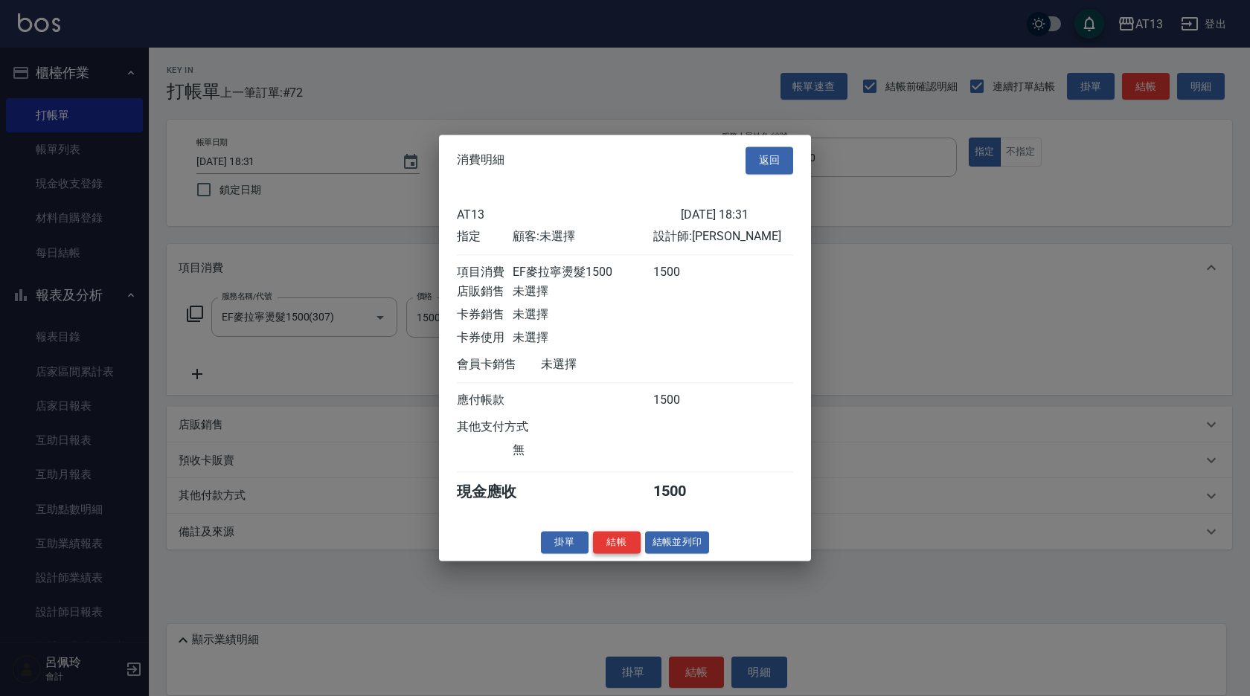
click at [614, 553] on button "結帳" at bounding box center [617, 542] width 48 height 23
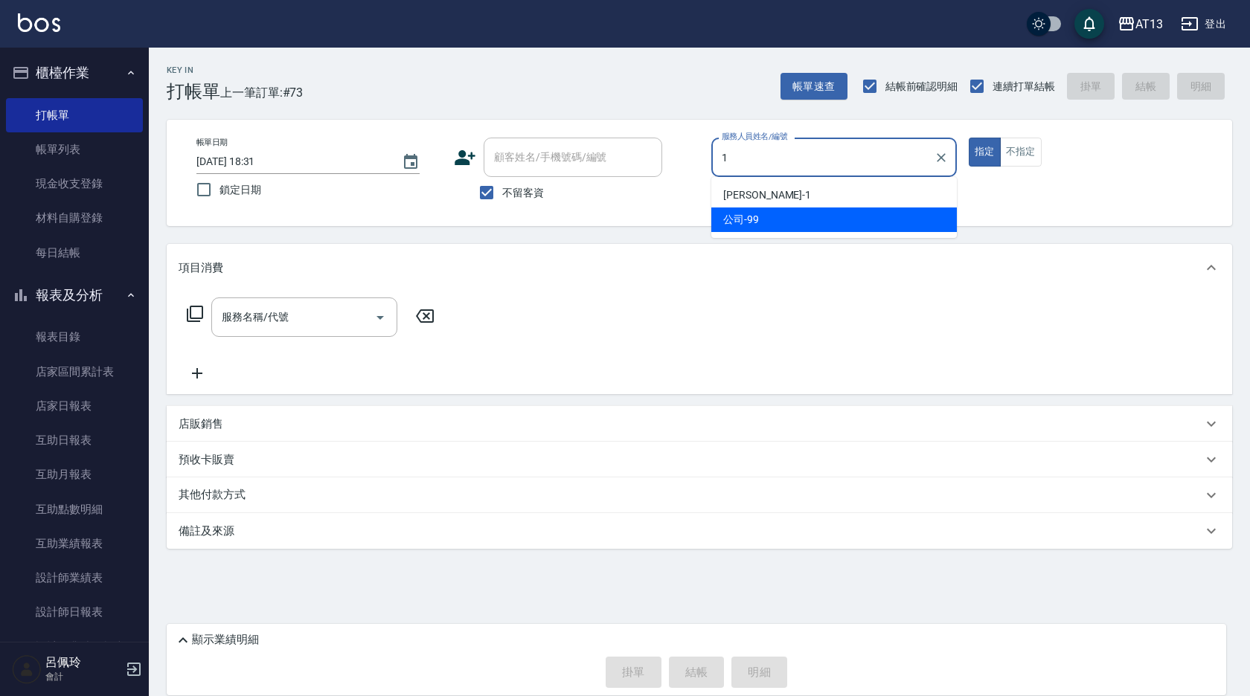
click at [748, 195] on span "[PERSON_NAME] -1" at bounding box center [767, 195] width 88 height 16
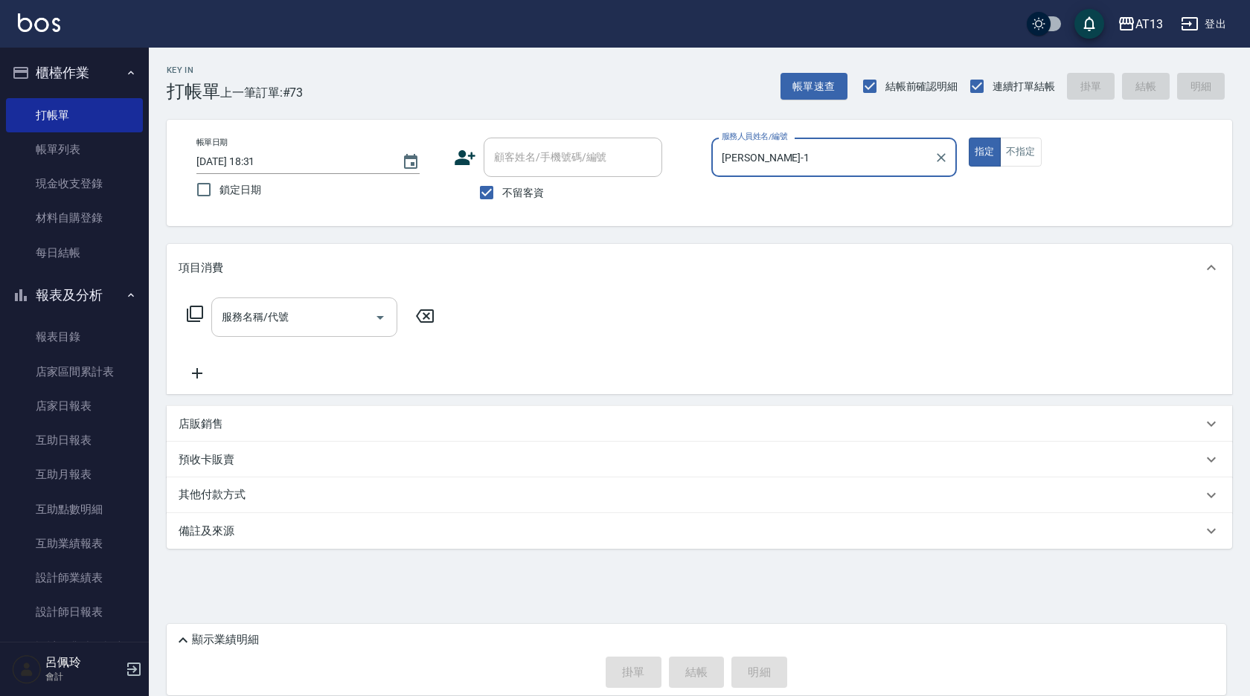
click at [301, 324] on input "服務名稱/代號" at bounding box center [293, 317] width 150 height 26
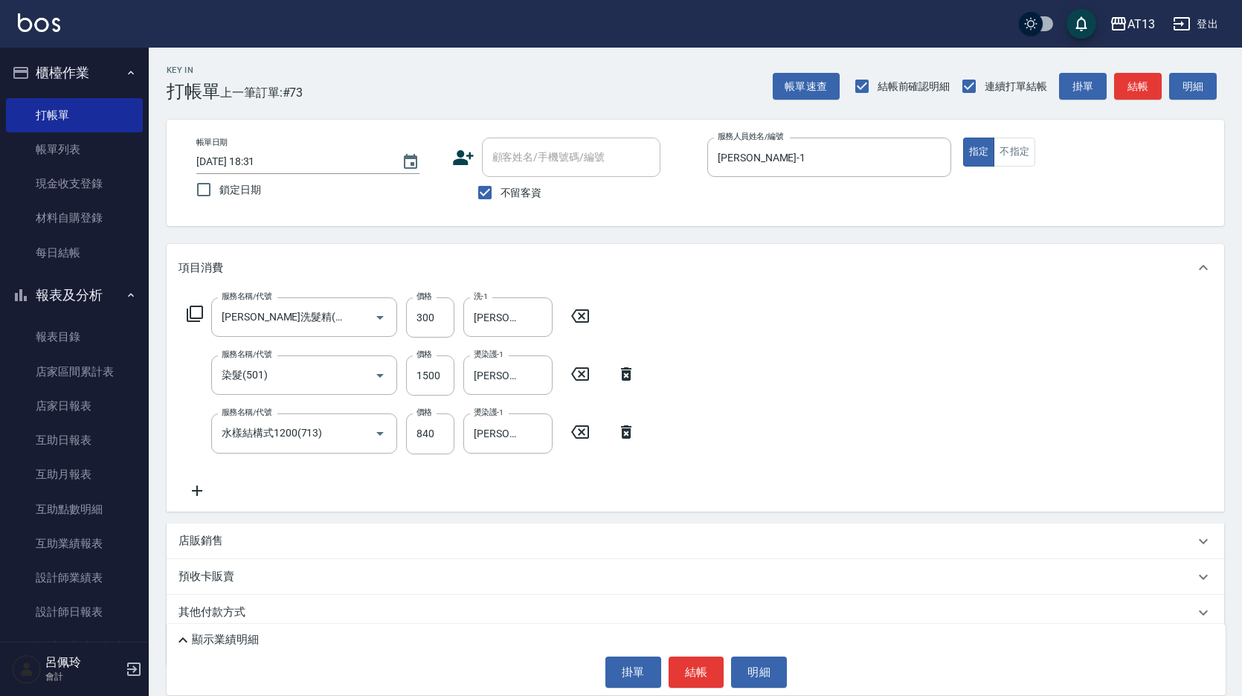
click at [712, 689] on div "顯示業績明細 掛單 結帳 明細" at bounding box center [696, 659] width 1059 height 71
click at [705, 683] on button "結帳" at bounding box center [697, 672] width 56 height 31
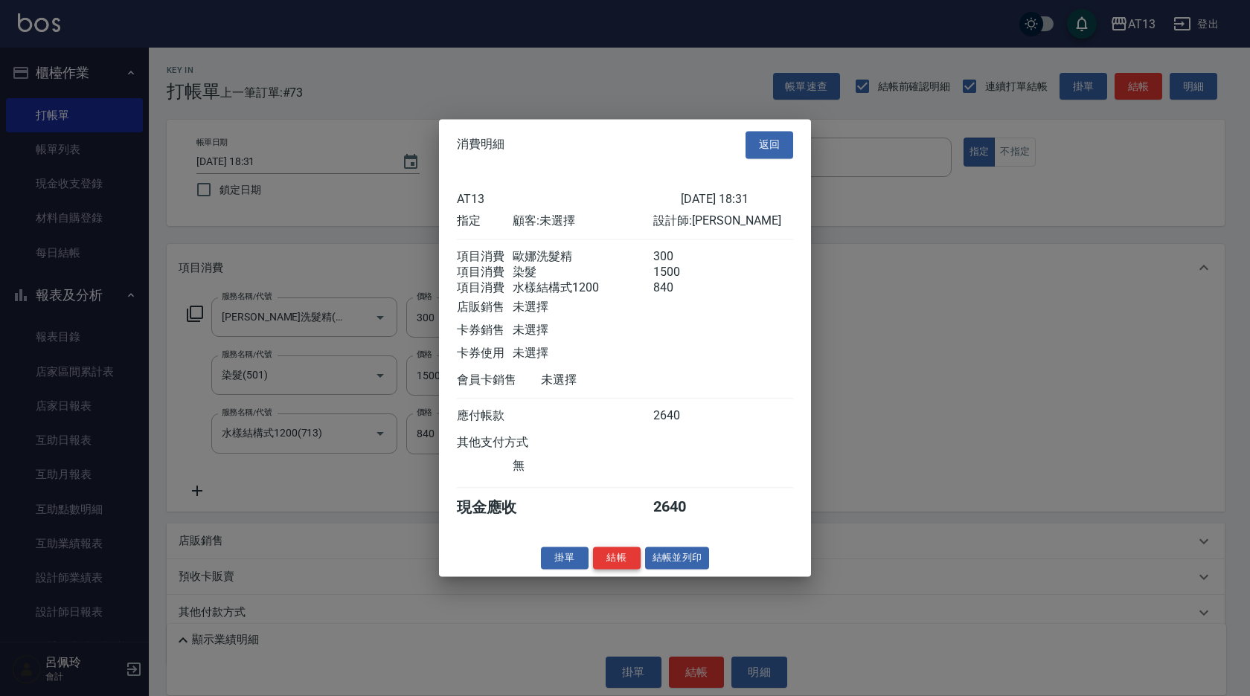
click at [630, 565] on button "結帳" at bounding box center [617, 558] width 48 height 23
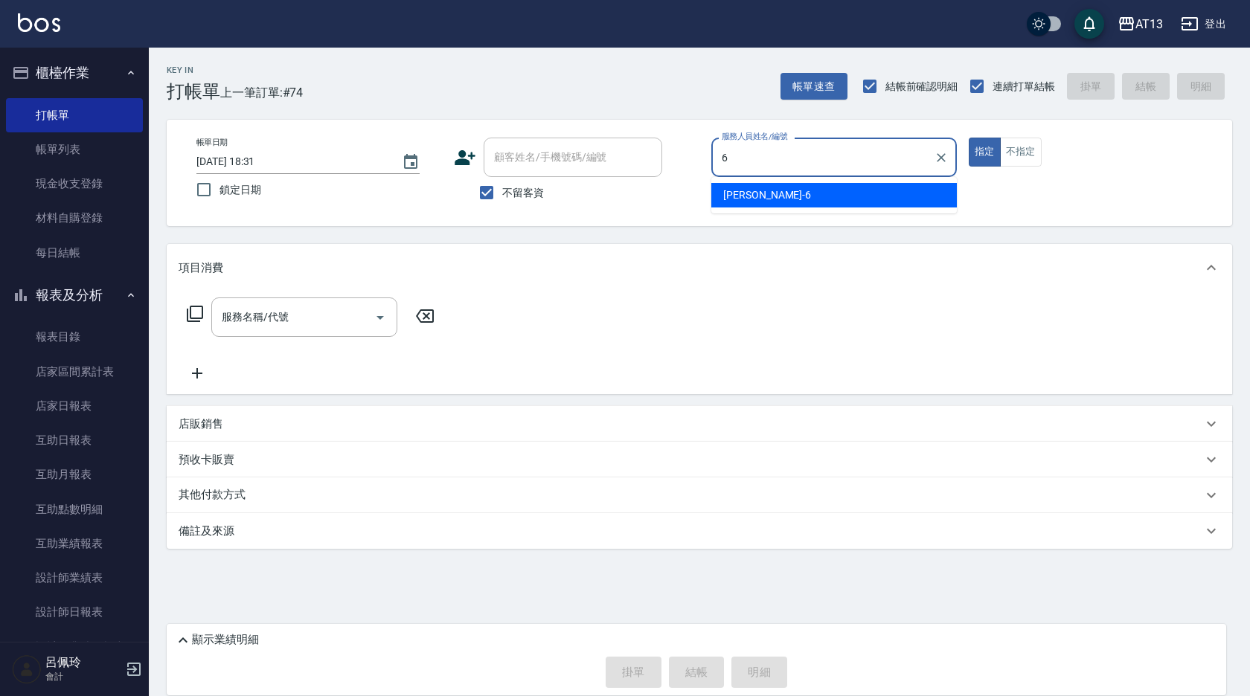
click at [736, 196] on span "亭妤 -6" at bounding box center [767, 195] width 88 height 16
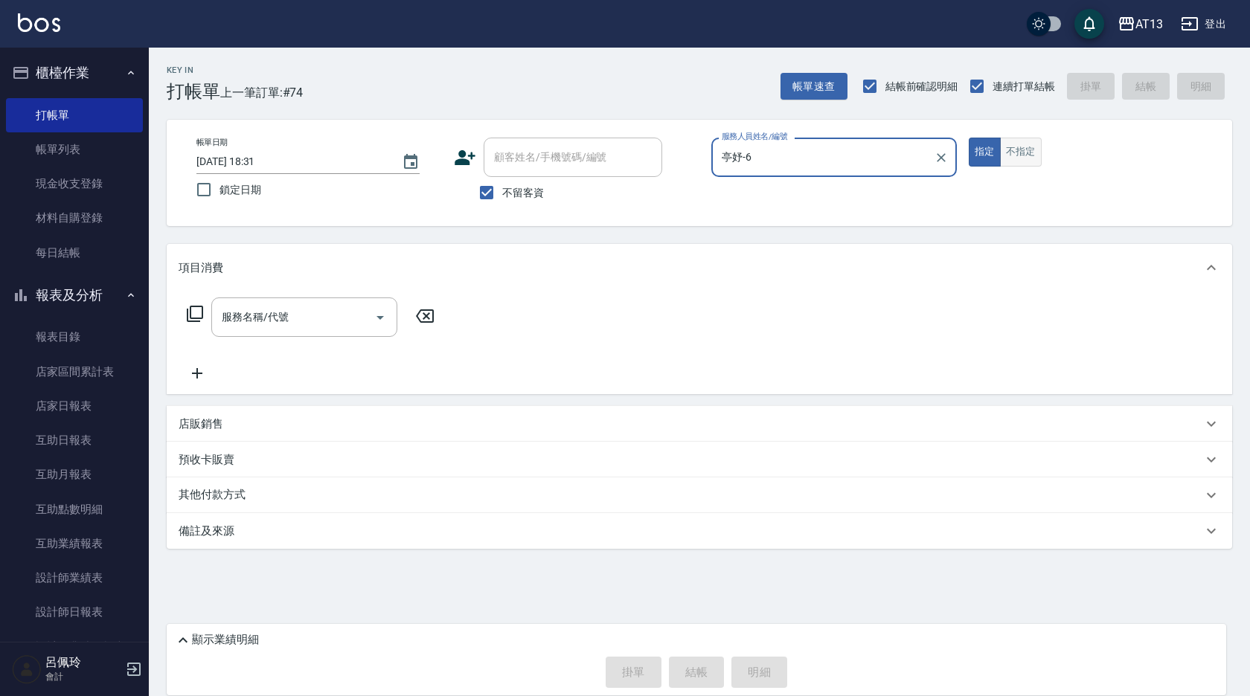
click at [1028, 150] on button "不指定" at bounding box center [1021, 152] width 42 height 29
click at [361, 319] on input "服務名稱/代號" at bounding box center [293, 317] width 150 height 26
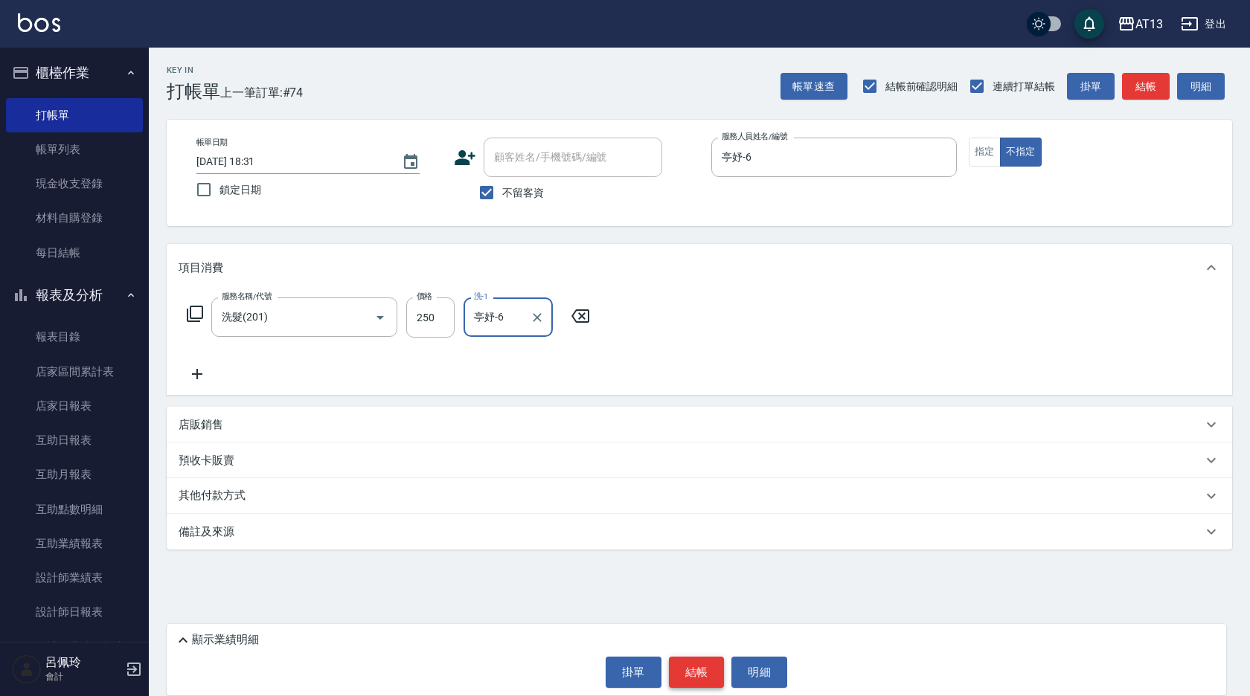
click at [694, 663] on button "結帳" at bounding box center [697, 672] width 56 height 31
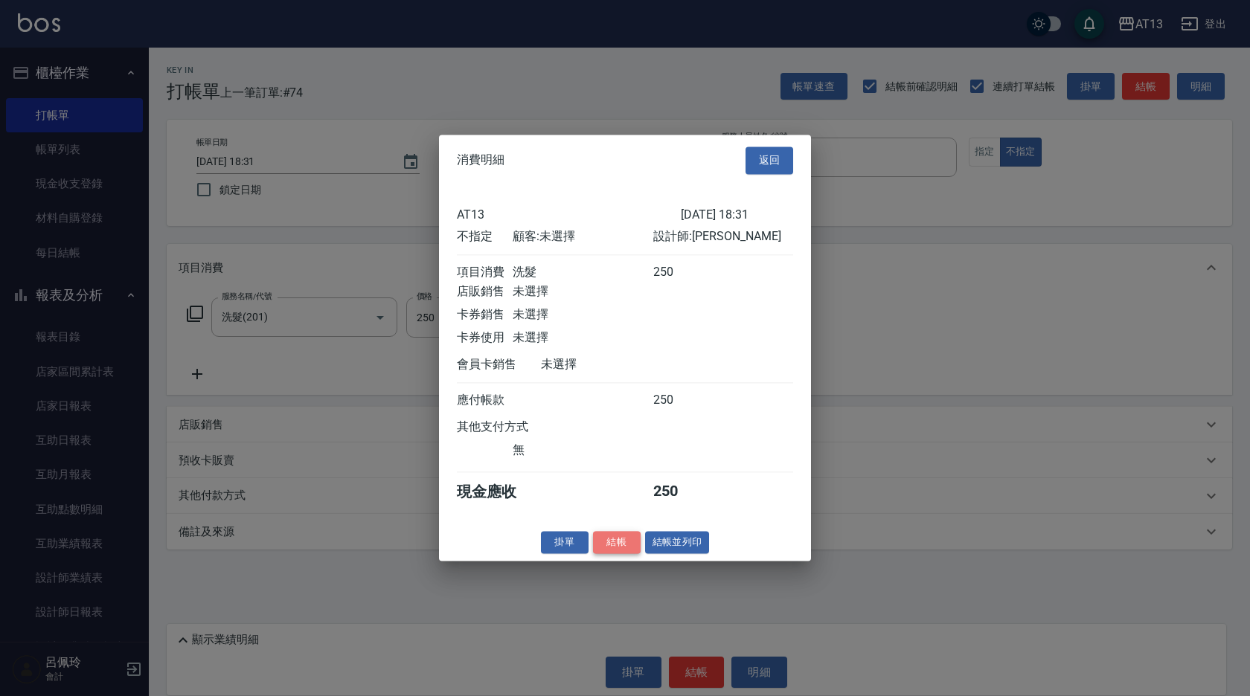
click at [612, 554] on button "結帳" at bounding box center [617, 542] width 48 height 23
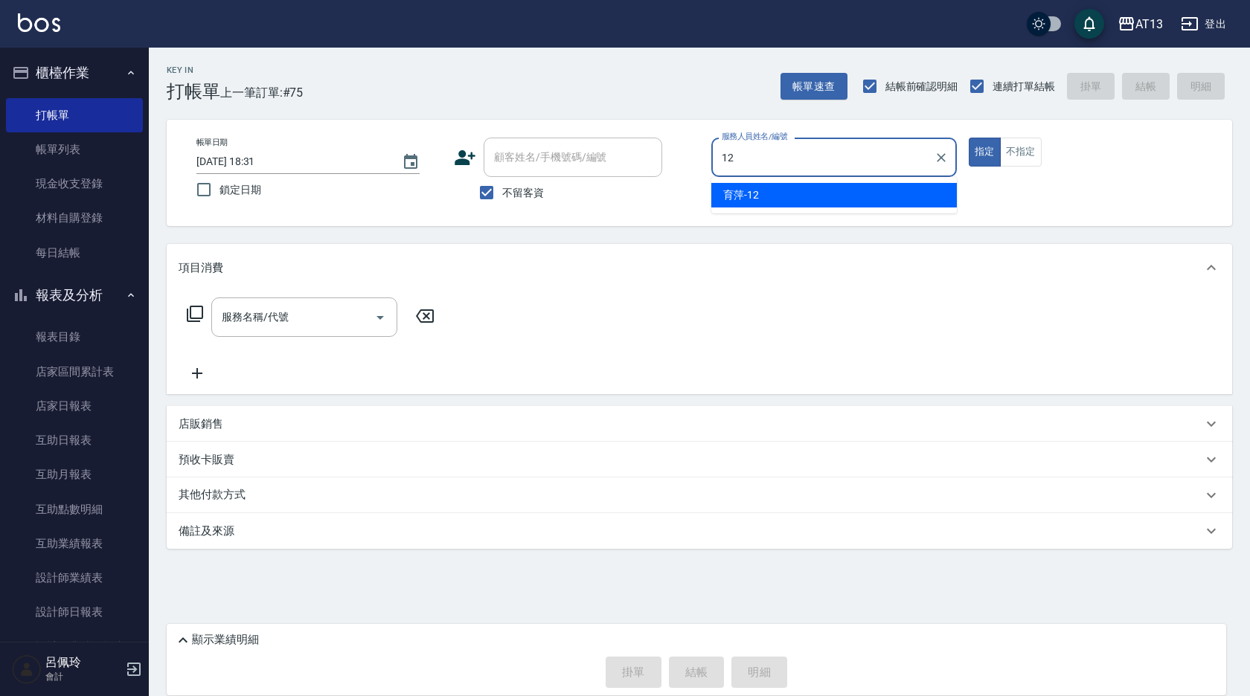
click at [738, 188] on span "育萍 -12" at bounding box center [741, 195] width 36 height 16
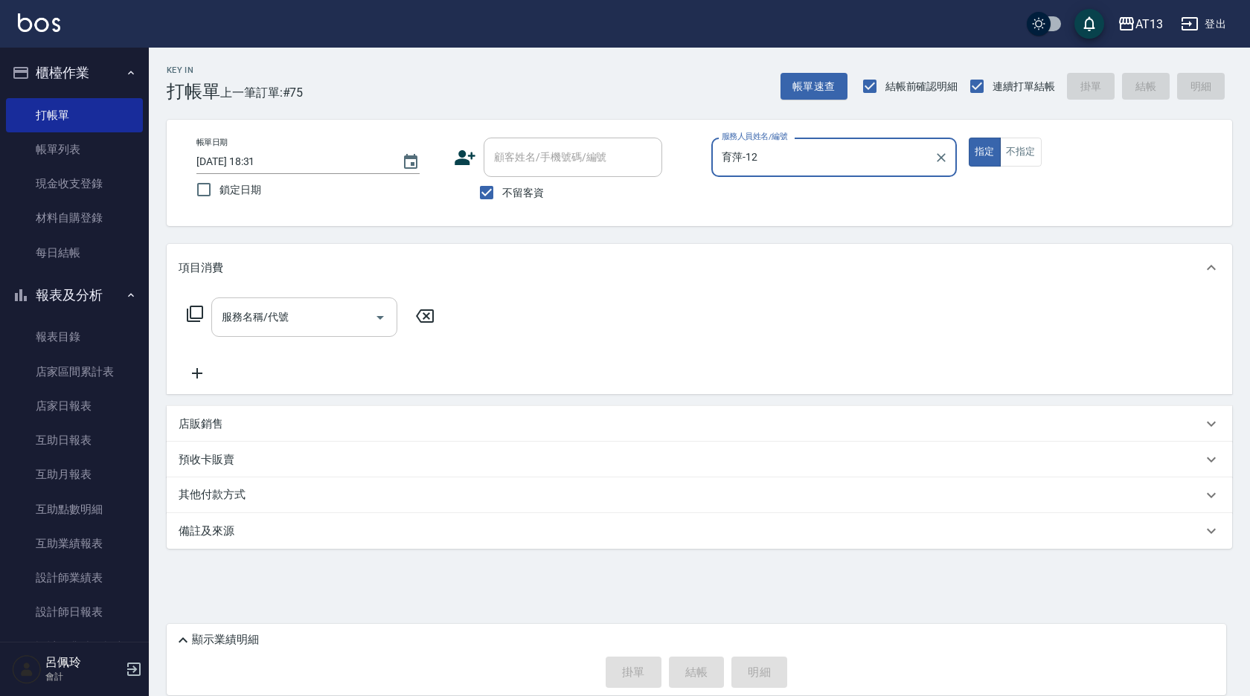
click at [283, 327] on input "服務名稱/代號" at bounding box center [293, 317] width 150 height 26
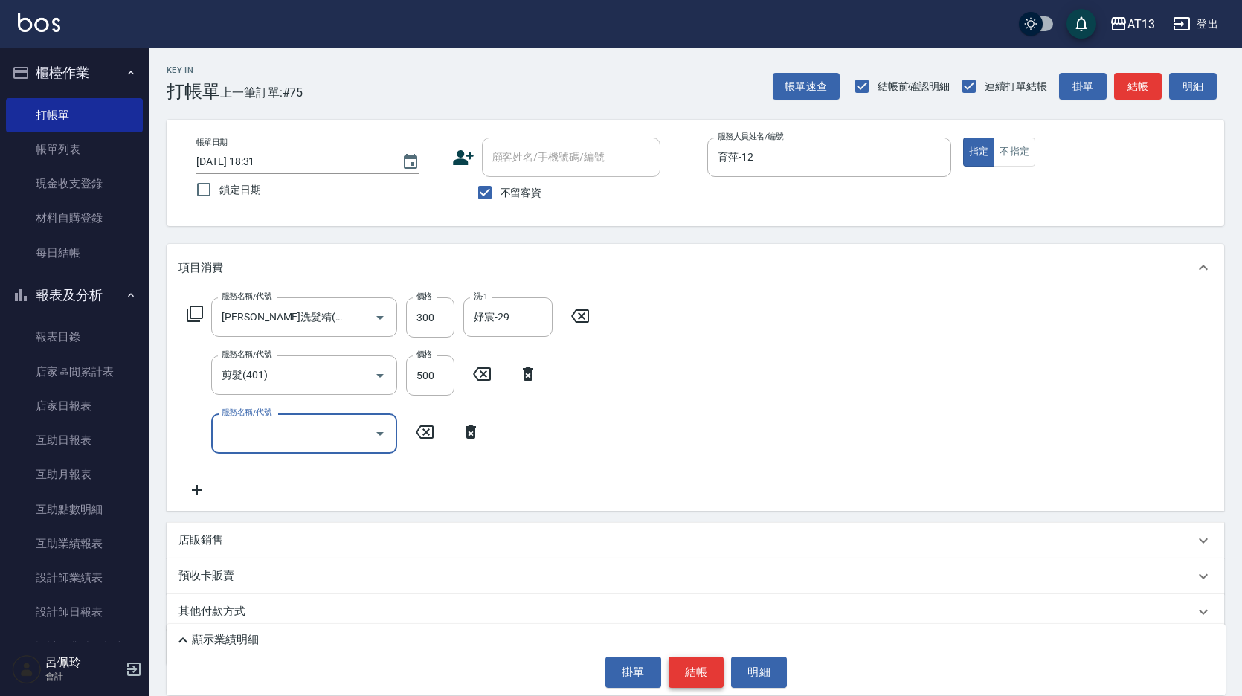
click at [705, 664] on button "結帳" at bounding box center [697, 672] width 56 height 31
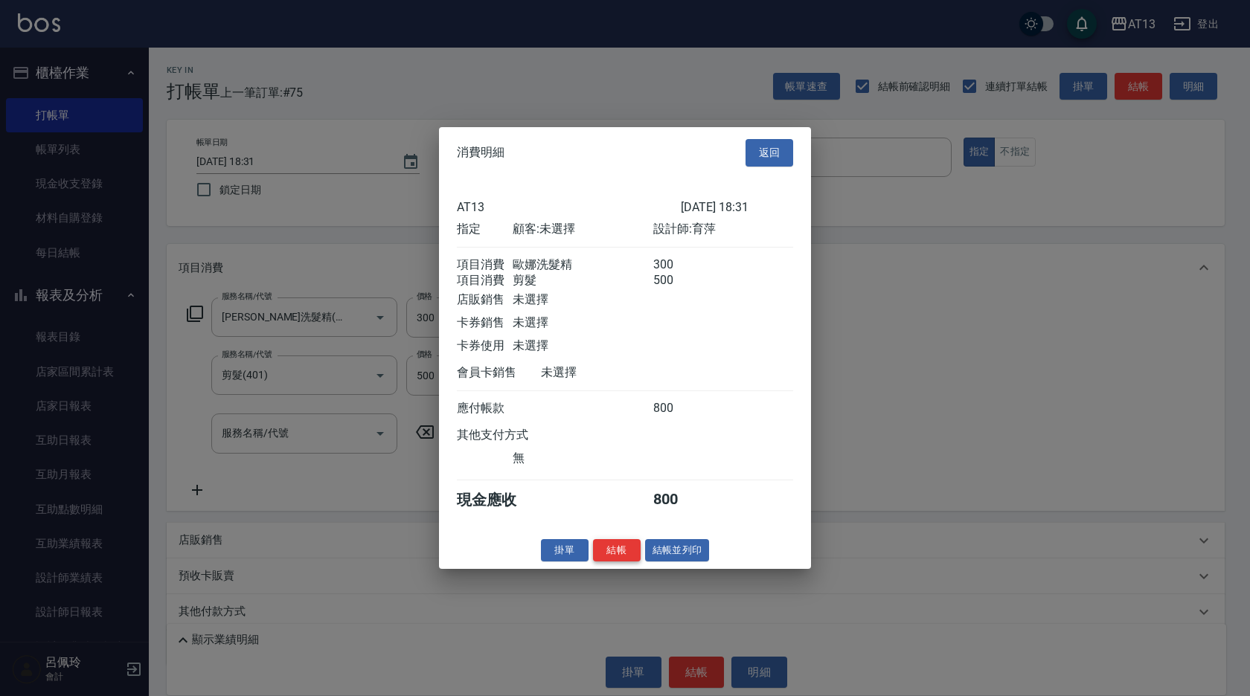
click at [623, 562] on button "結帳" at bounding box center [617, 550] width 48 height 23
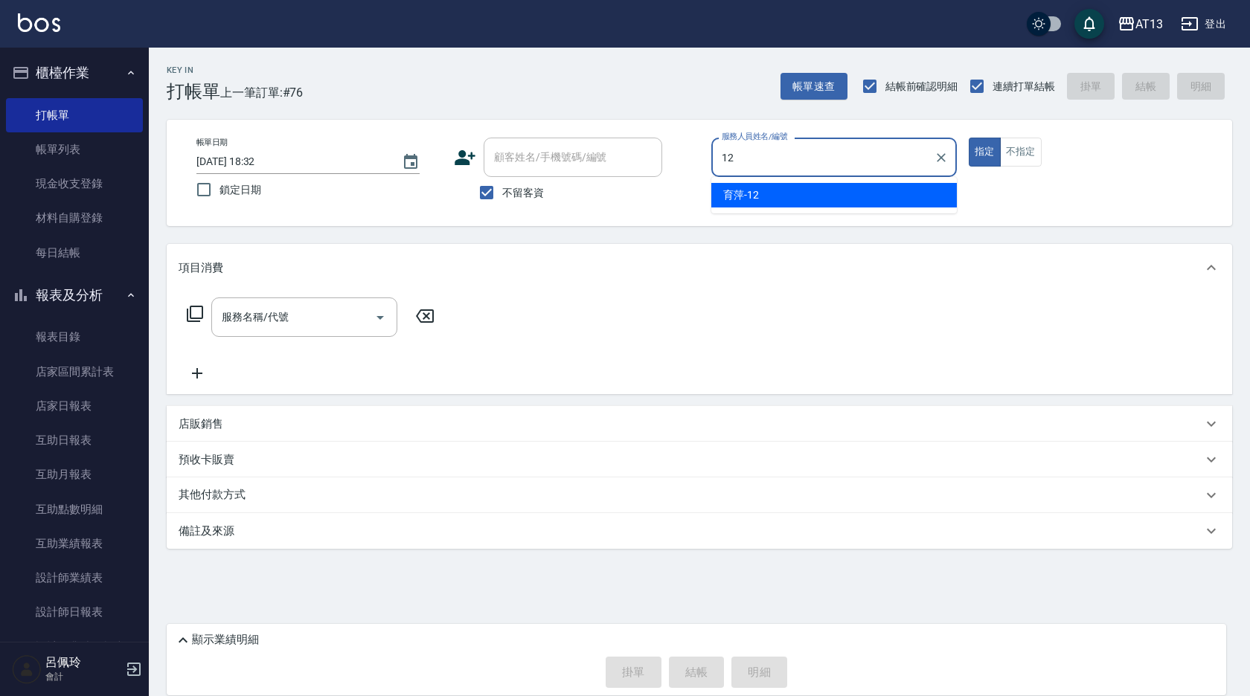
click at [733, 200] on span "育萍 -12" at bounding box center [741, 195] width 36 height 16
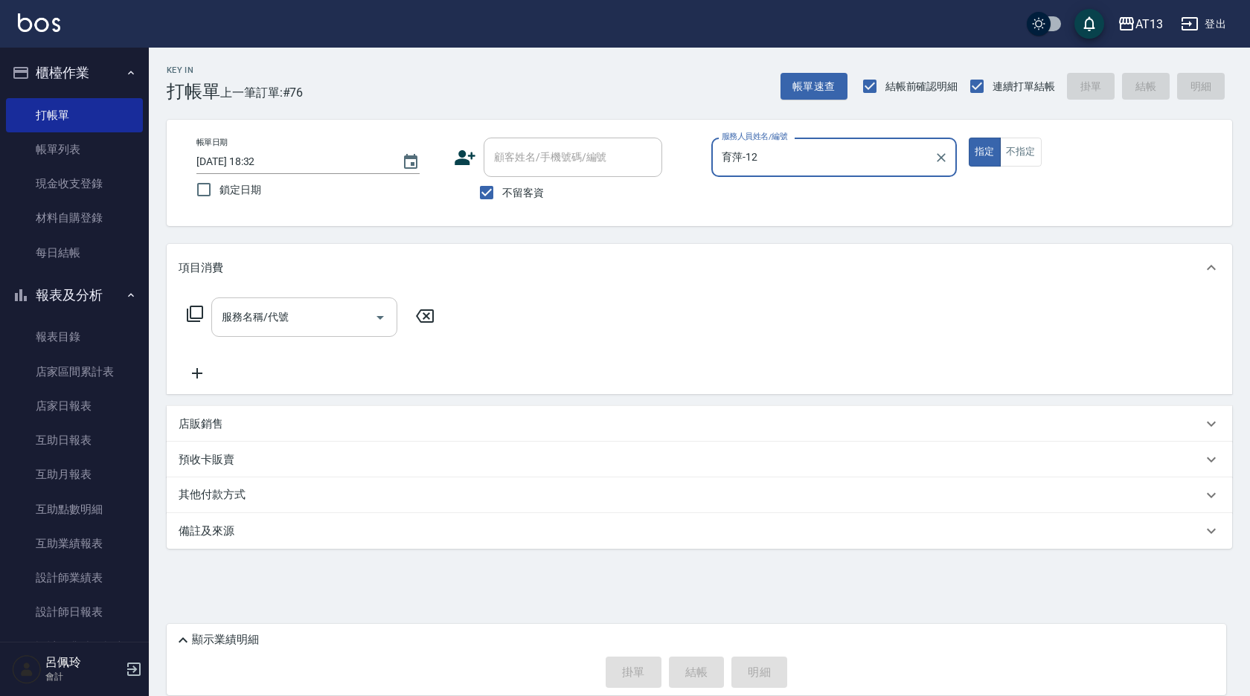
click at [353, 313] on input "服務名稱/代號" at bounding box center [293, 317] width 150 height 26
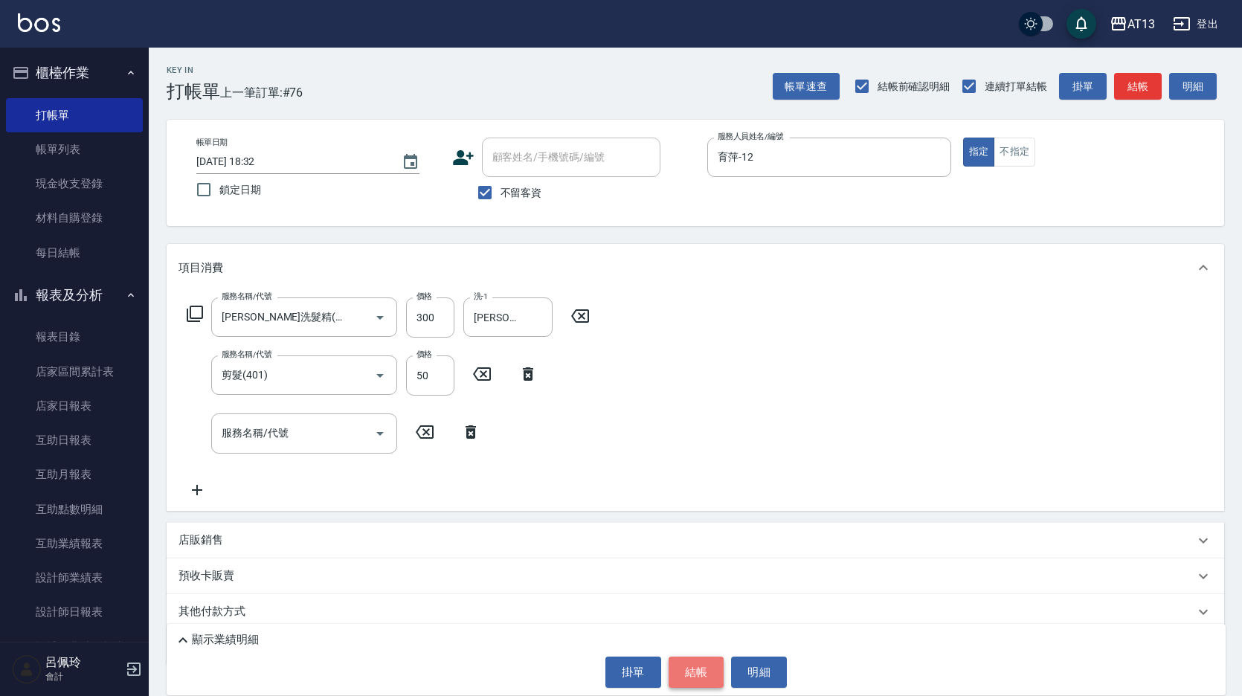
click at [678, 659] on button "結帳" at bounding box center [697, 672] width 56 height 31
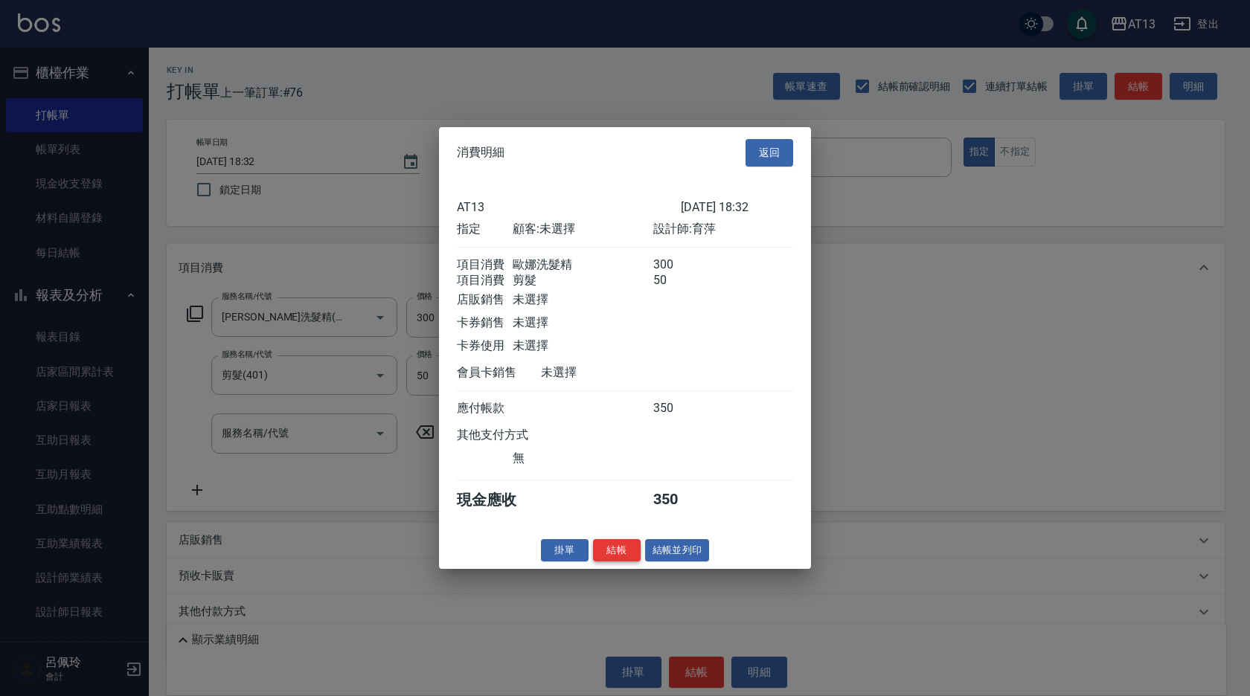
click at [621, 562] on button "結帳" at bounding box center [617, 550] width 48 height 23
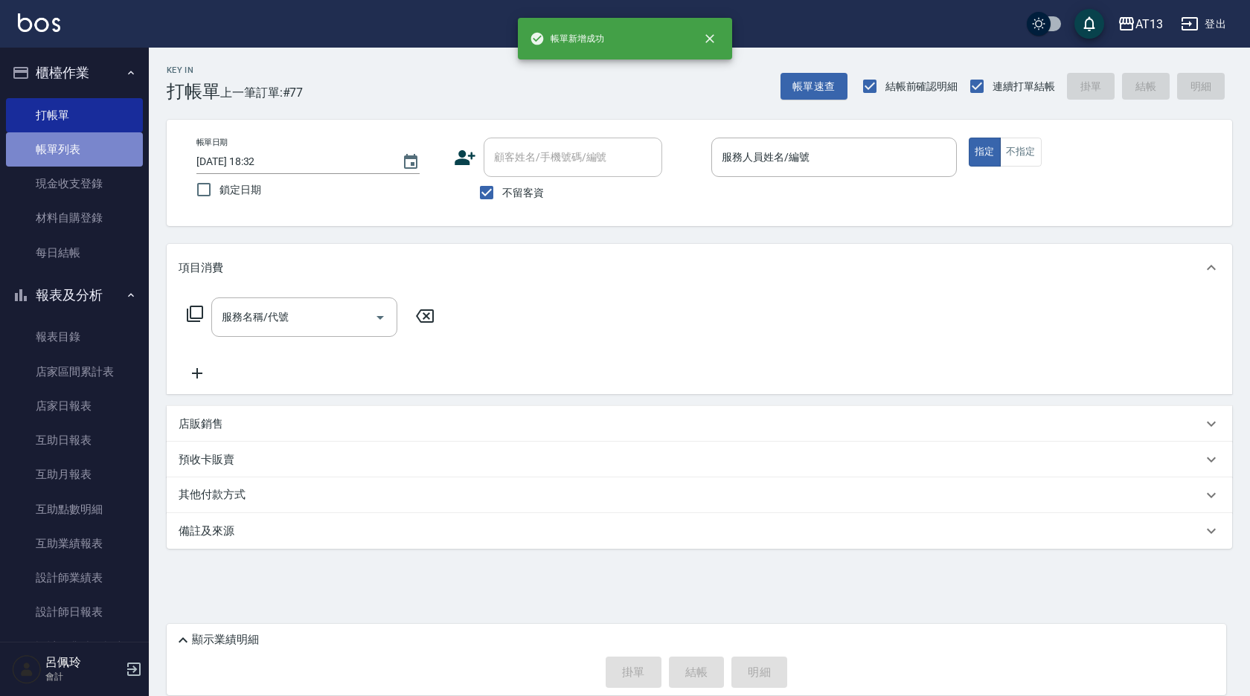
click at [80, 162] on link "帳單列表" at bounding box center [74, 149] width 137 height 34
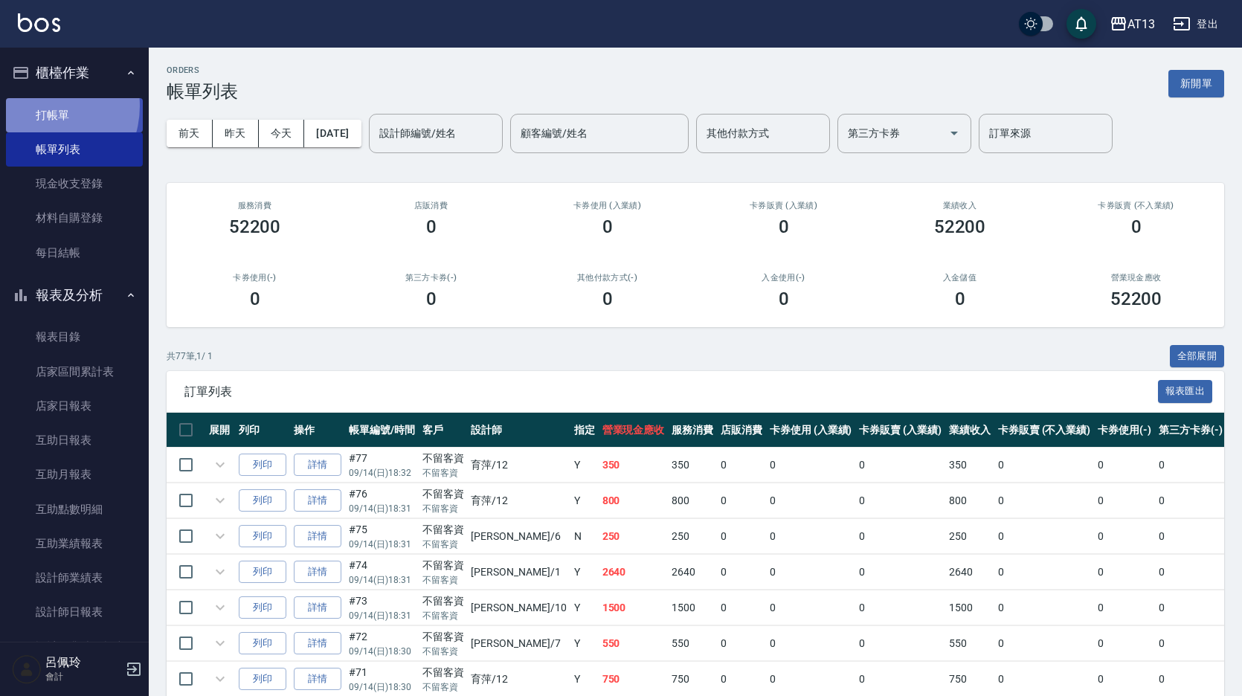
click at [38, 106] on link "打帳單" at bounding box center [74, 115] width 137 height 34
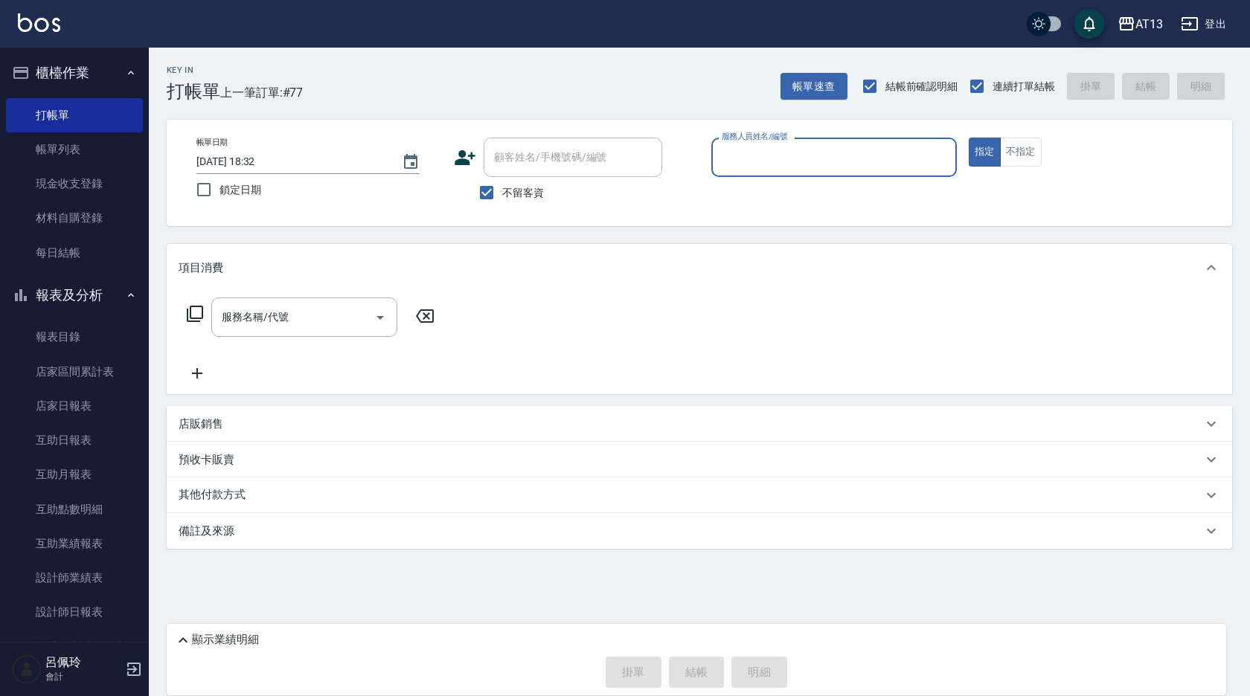
click at [1248, 135] on div "Key In 打帳單 上一筆訂單:#77 帳單速查 結帳前確認明細 連續打單結帳 掛單 結帳 明細 帳單日期 [DATE] 18:32 鎖定日期 顧客姓名/手…" at bounding box center [699, 339] width 1101 height 583
click at [1249, 161] on div "Key In 打帳單 上一筆訂單:#77 帳單速查 結帳前確認明細 連續打單結帳 掛單 結帳 明細 帳單日期 [DATE] 18:32 鎖定日期 顧客姓名/手…" at bounding box center [699, 339] width 1101 height 583
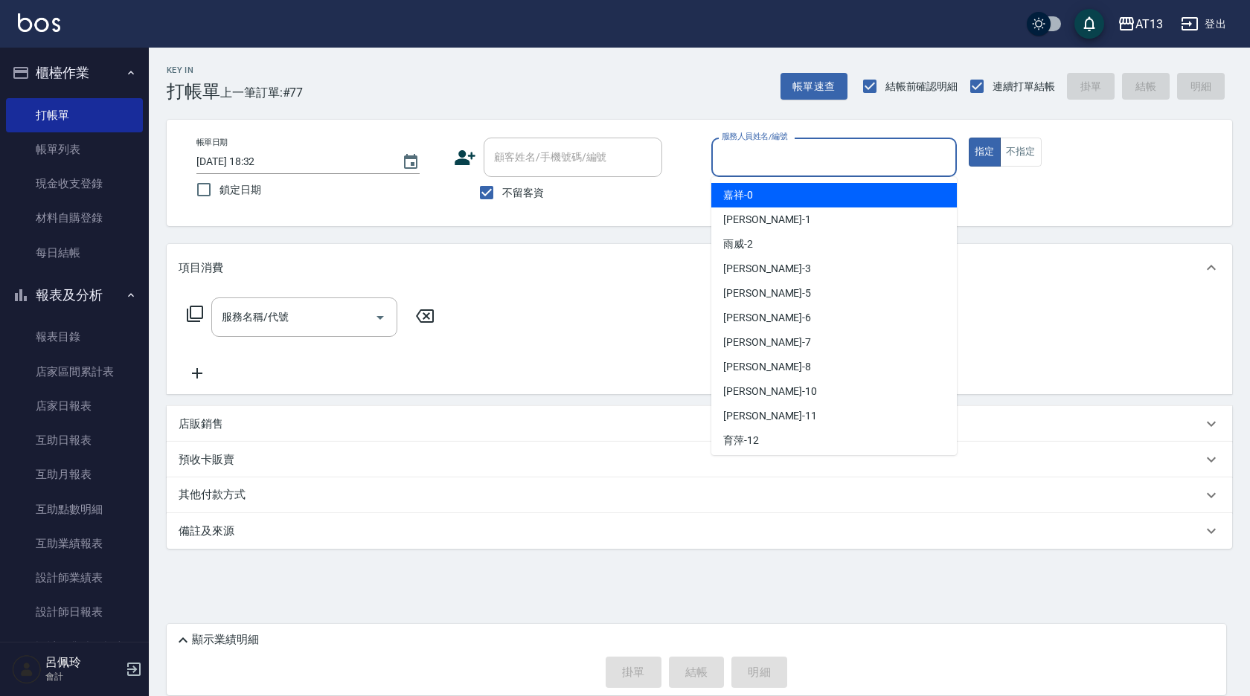
click at [733, 150] on div "服務人員姓名/編號 服務人員姓名/編號" at bounding box center [833, 157] width 245 height 39
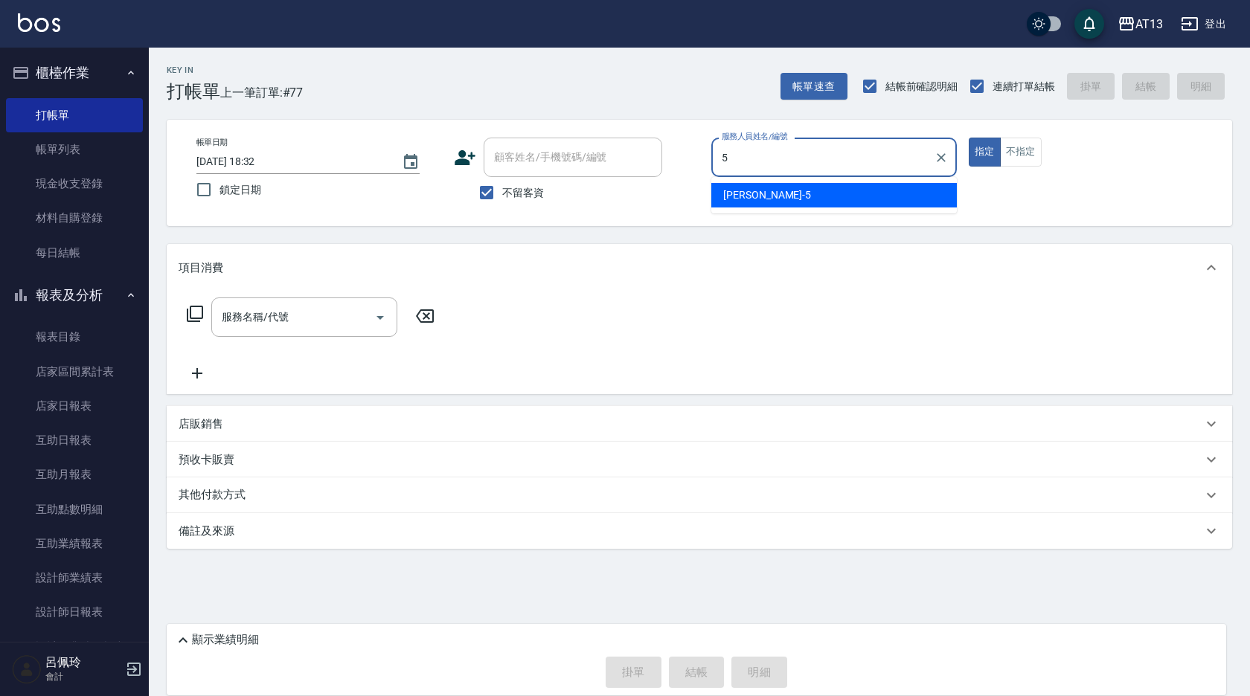
click at [783, 198] on div "[PERSON_NAME] -5" at bounding box center [833, 195] width 245 height 25
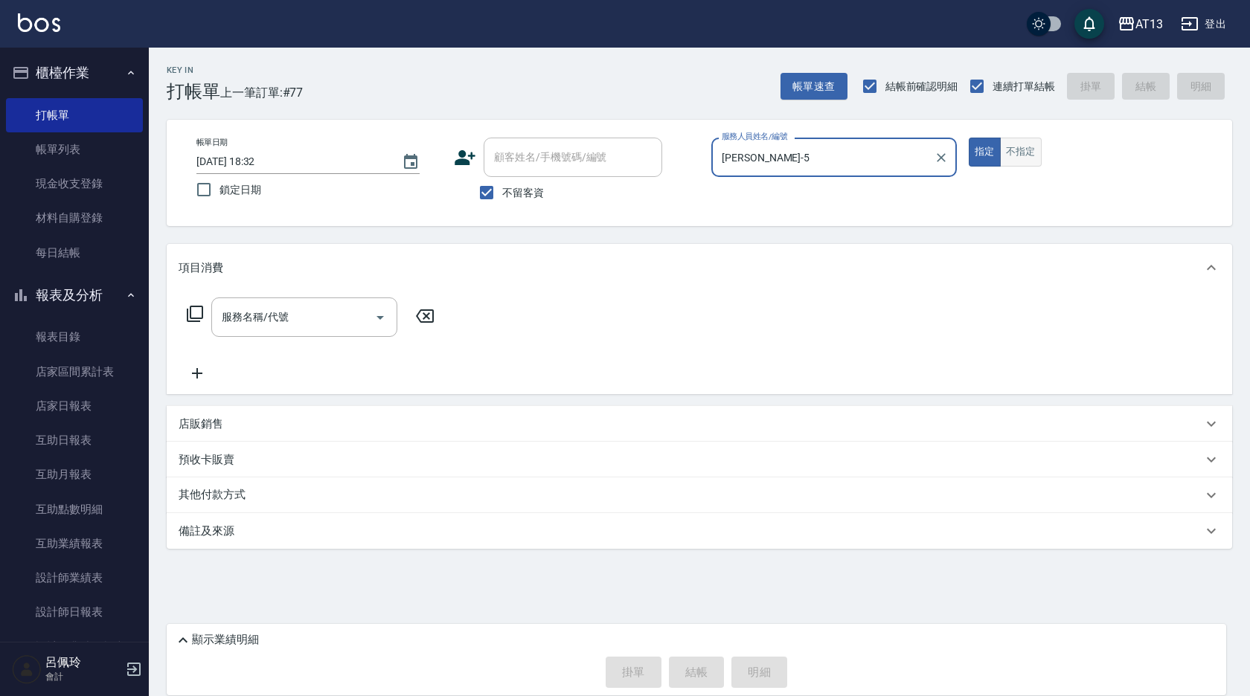
click at [1021, 160] on button "不指定" at bounding box center [1021, 152] width 42 height 29
click at [309, 327] on input "服務名稱/代號" at bounding box center [293, 317] width 150 height 26
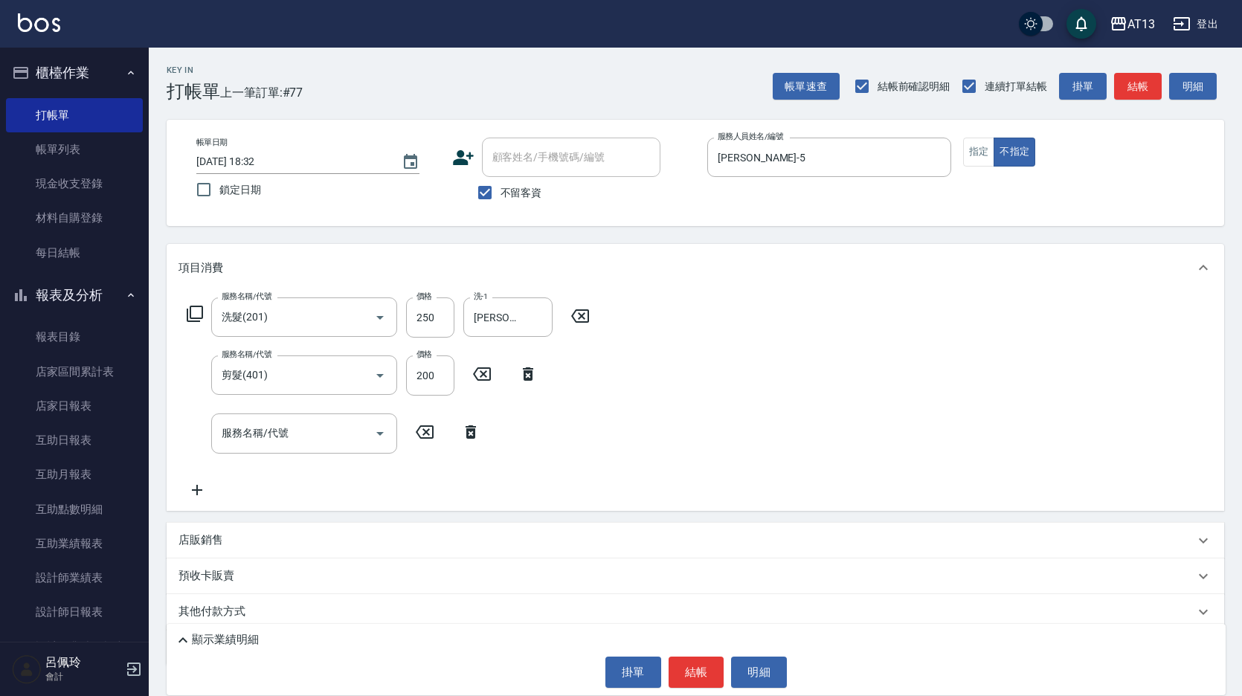
click at [812, 397] on div "服務名稱/代號 洗髮(201) 服務名稱/代號 價格 250 價格 洗-1 [PERSON_NAME]-26 洗-1 服務名稱/代號 剪髮(401) 服務名稱…" at bounding box center [696, 401] width 1058 height 219
click at [696, 673] on button "結帳" at bounding box center [697, 672] width 56 height 31
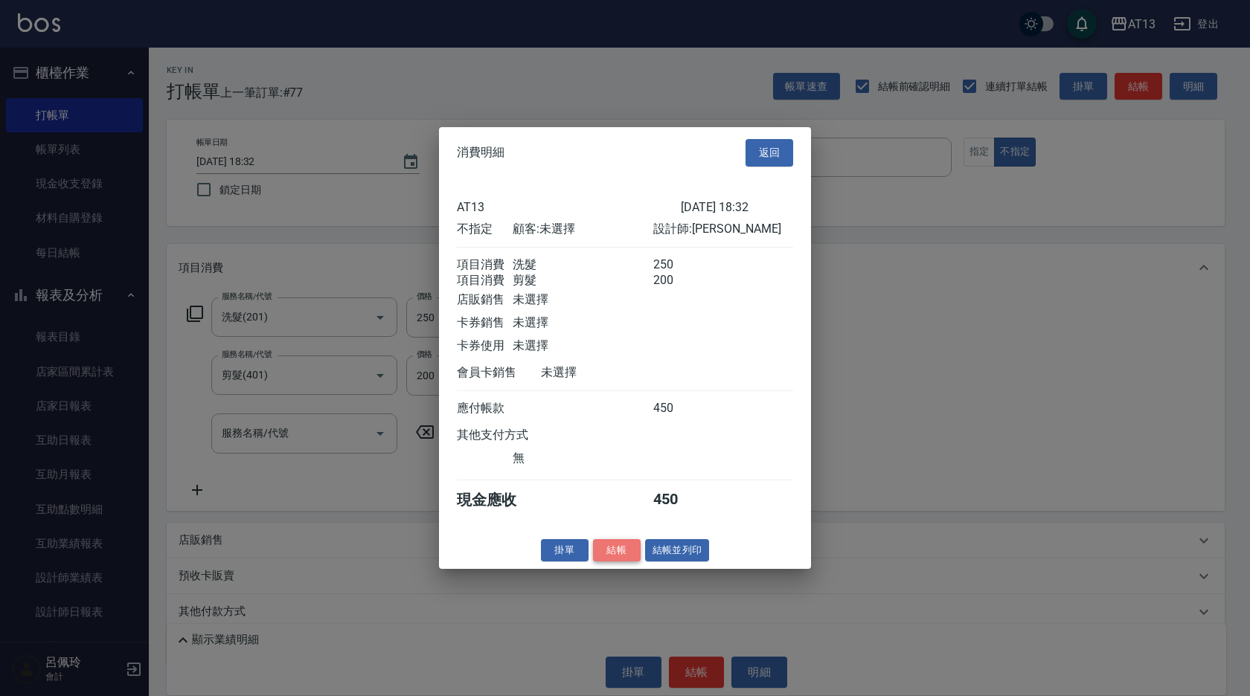
click at [619, 562] on button "結帳" at bounding box center [617, 550] width 48 height 23
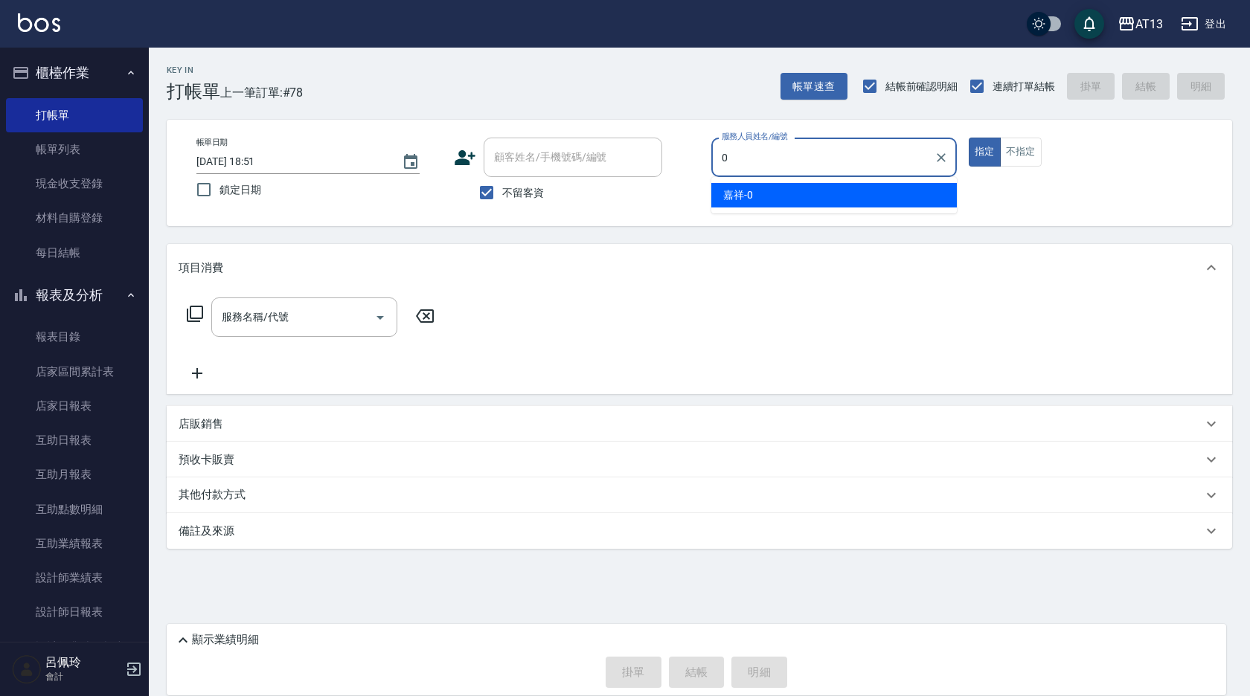
click at [765, 181] on ul "嘉祥 -0" at bounding box center [833, 195] width 245 height 36
click at [734, 191] on span "嘉祥 -0" at bounding box center [738, 195] width 30 height 16
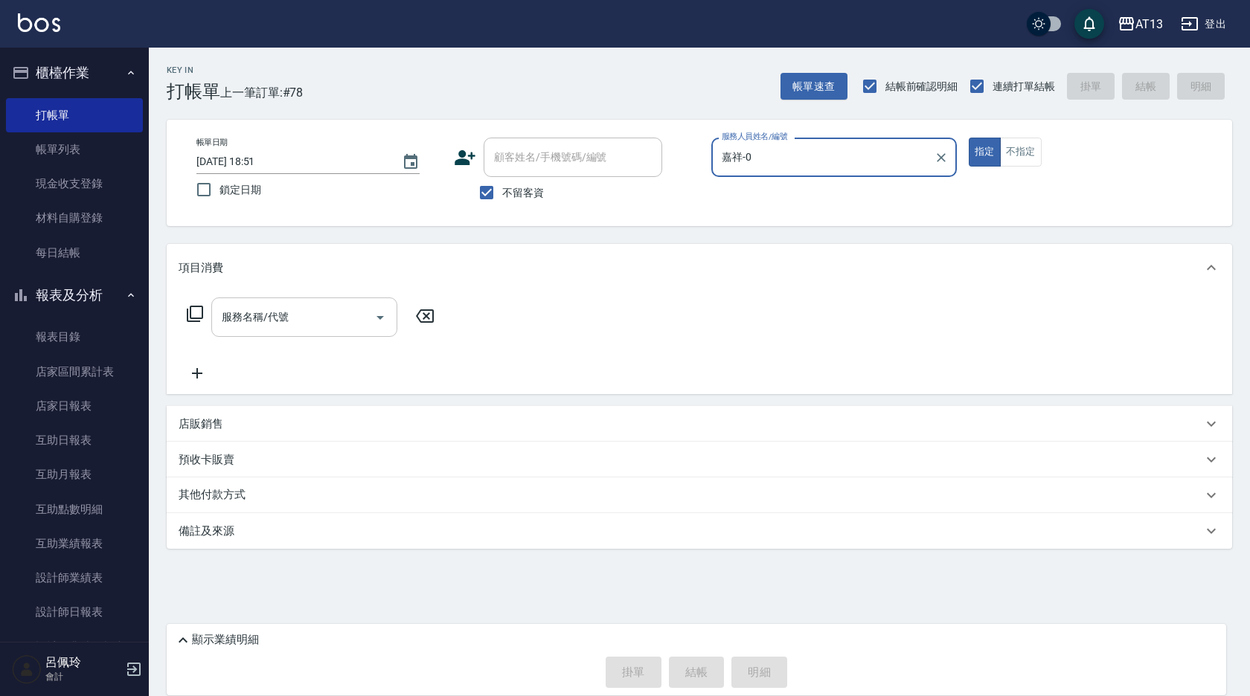
click at [333, 321] on input "服務名稱/代號" at bounding box center [293, 317] width 150 height 26
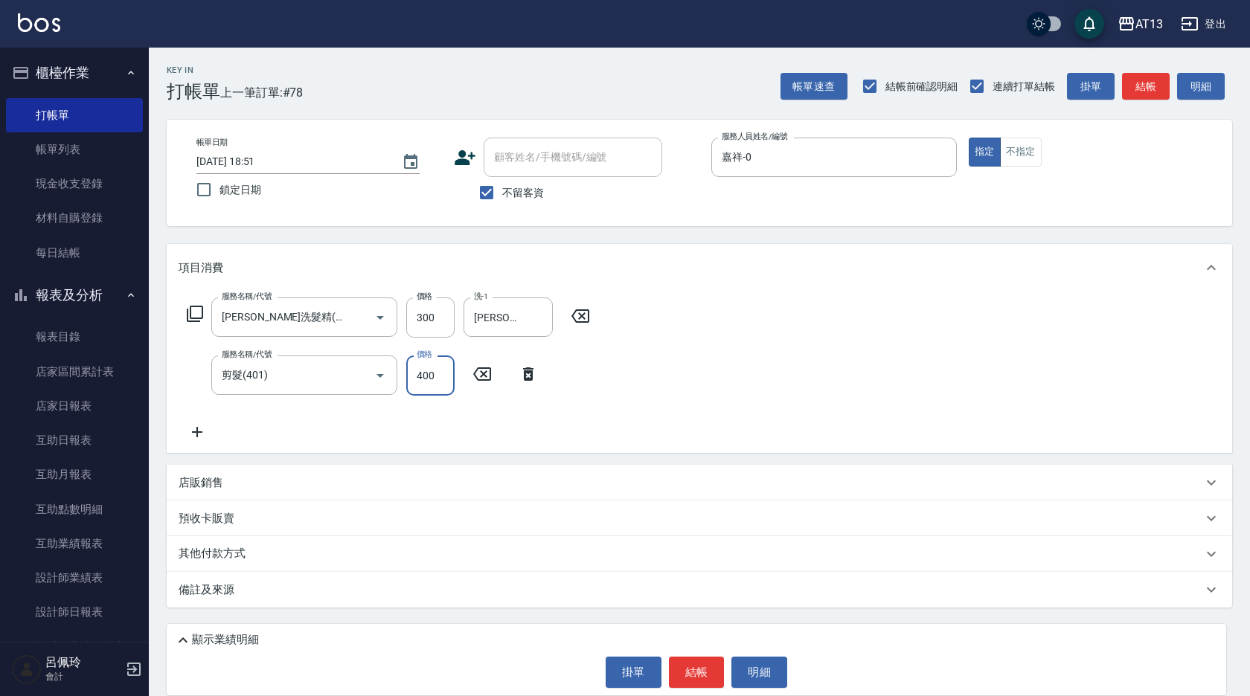
click at [739, 430] on div "服務名稱/代號 [PERSON_NAME]洗髮精(210) 服務名稱/代號 價格 300 價格 洗-1 [PERSON_NAME]-26 洗-1 服務名稱/代…" at bounding box center [699, 372] width 1065 height 161
click at [706, 676] on button "結帳" at bounding box center [697, 672] width 56 height 31
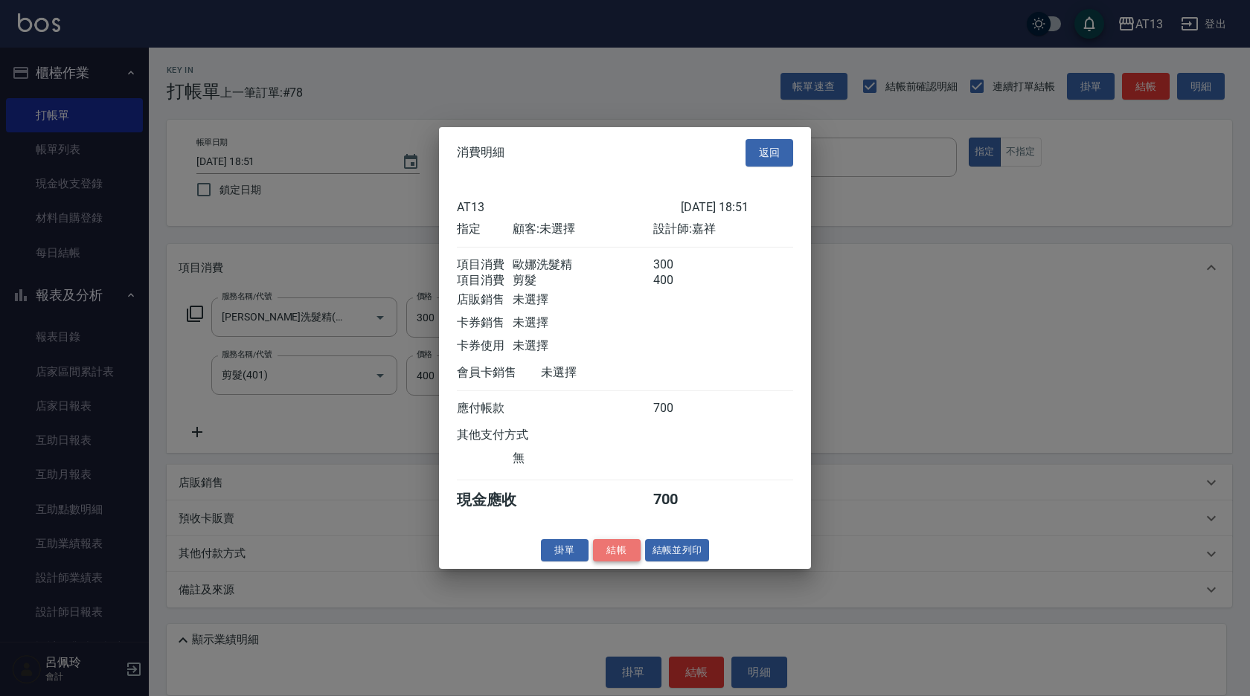
click at [619, 562] on button "結帳" at bounding box center [617, 550] width 48 height 23
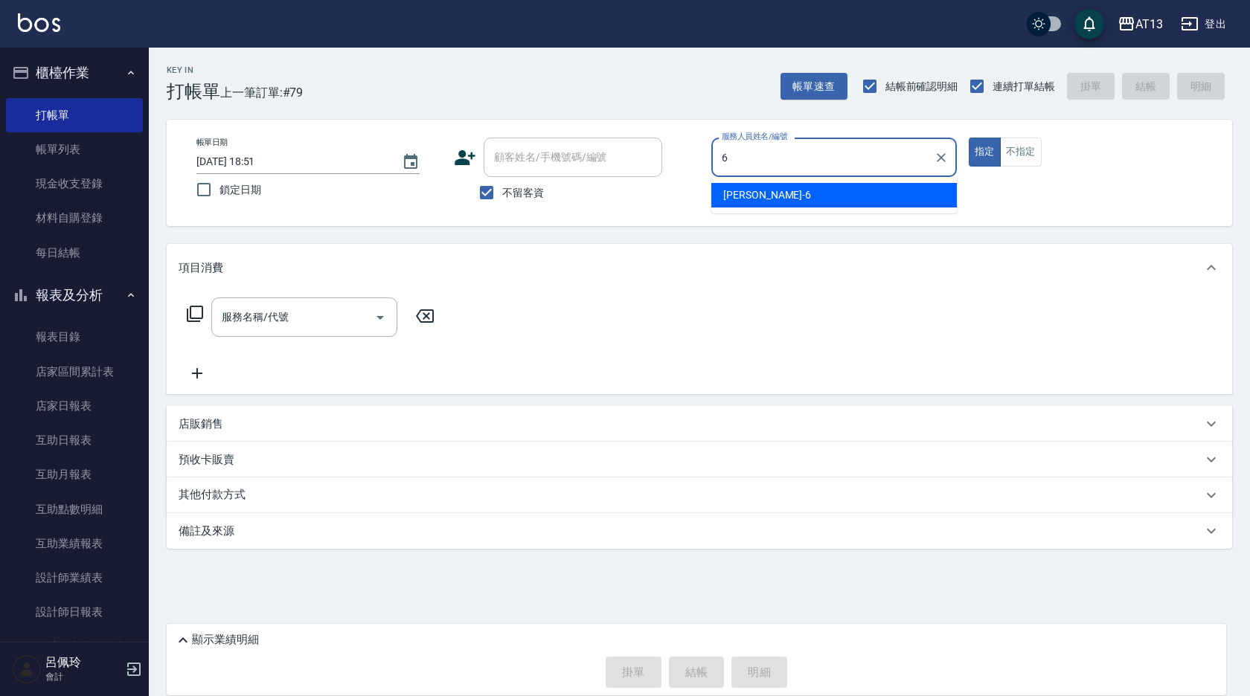
click at [731, 193] on span "亭妤 -6" at bounding box center [767, 195] width 88 height 16
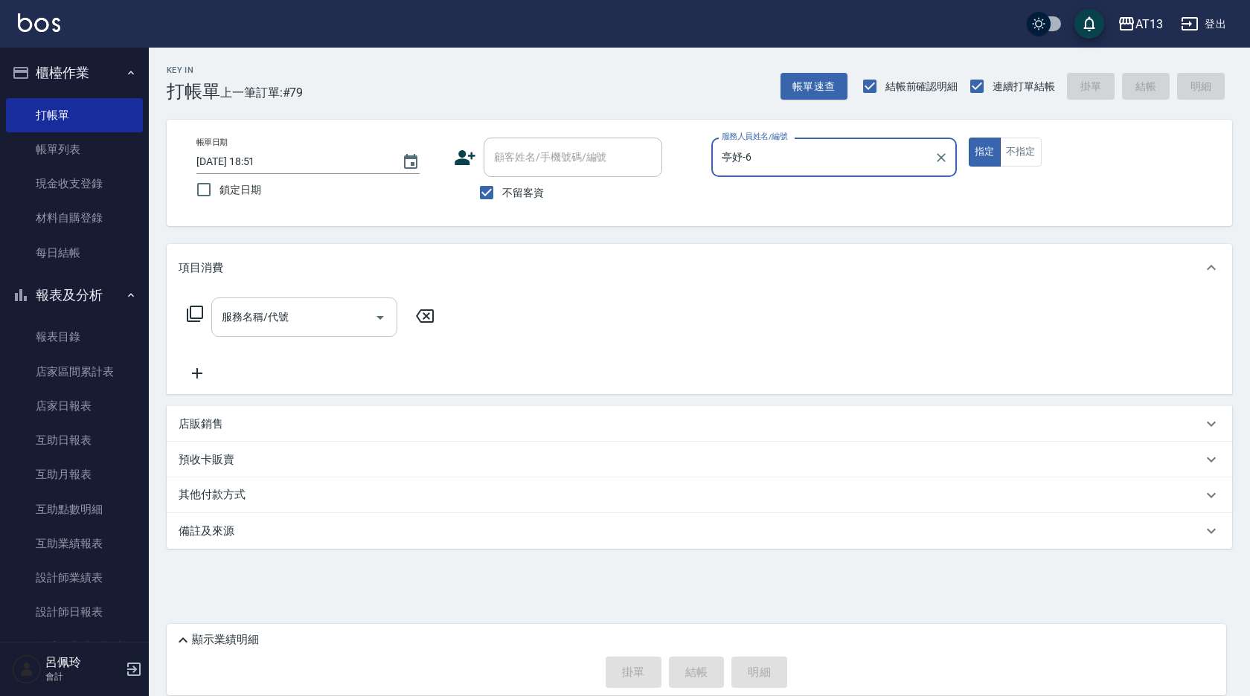
click at [292, 301] on div "服務名稱/代號" at bounding box center [304, 317] width 186 height 39
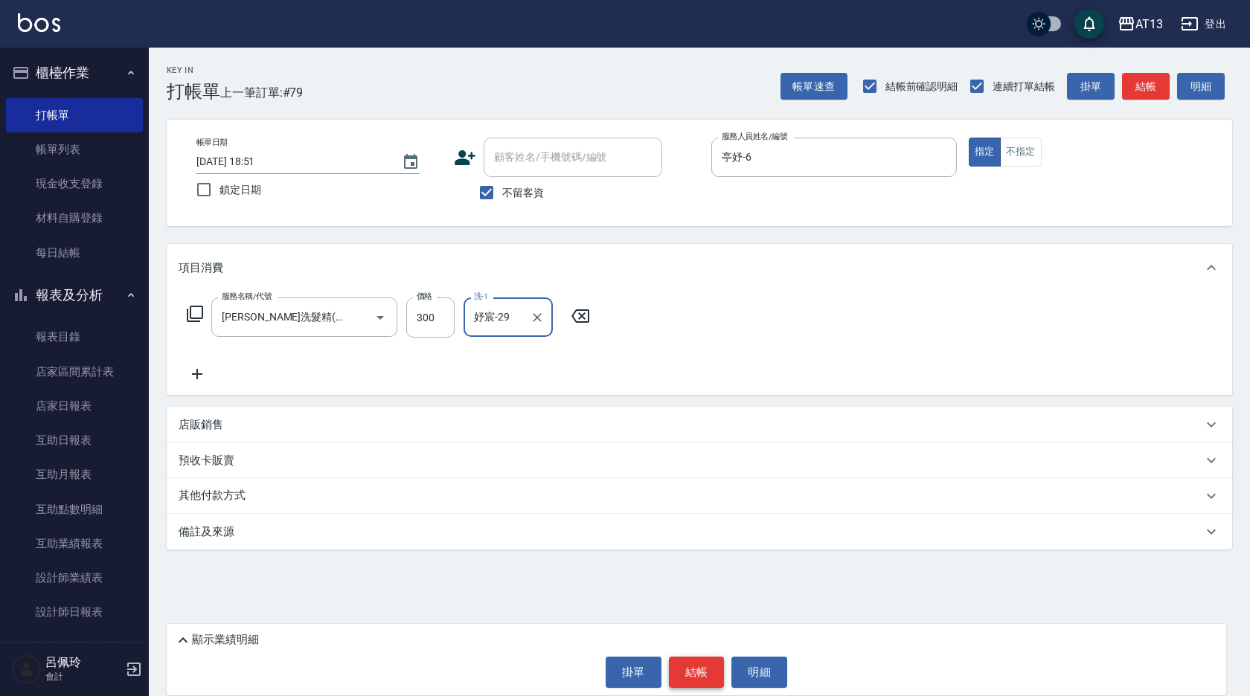
click at [693, 673] on button "結帳" at bounding box center [697, 672] width 56 height 31
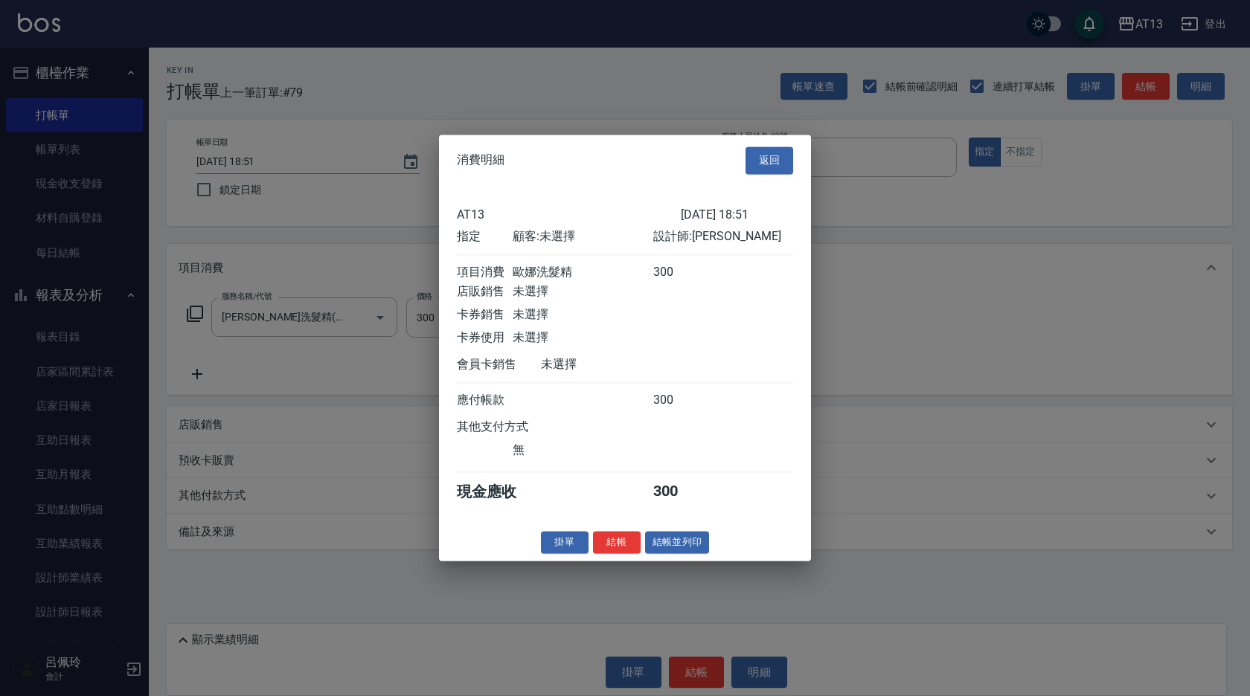
click at [621, 549] on button "結帳" at bounding box center [617, 542] width 48 height 23
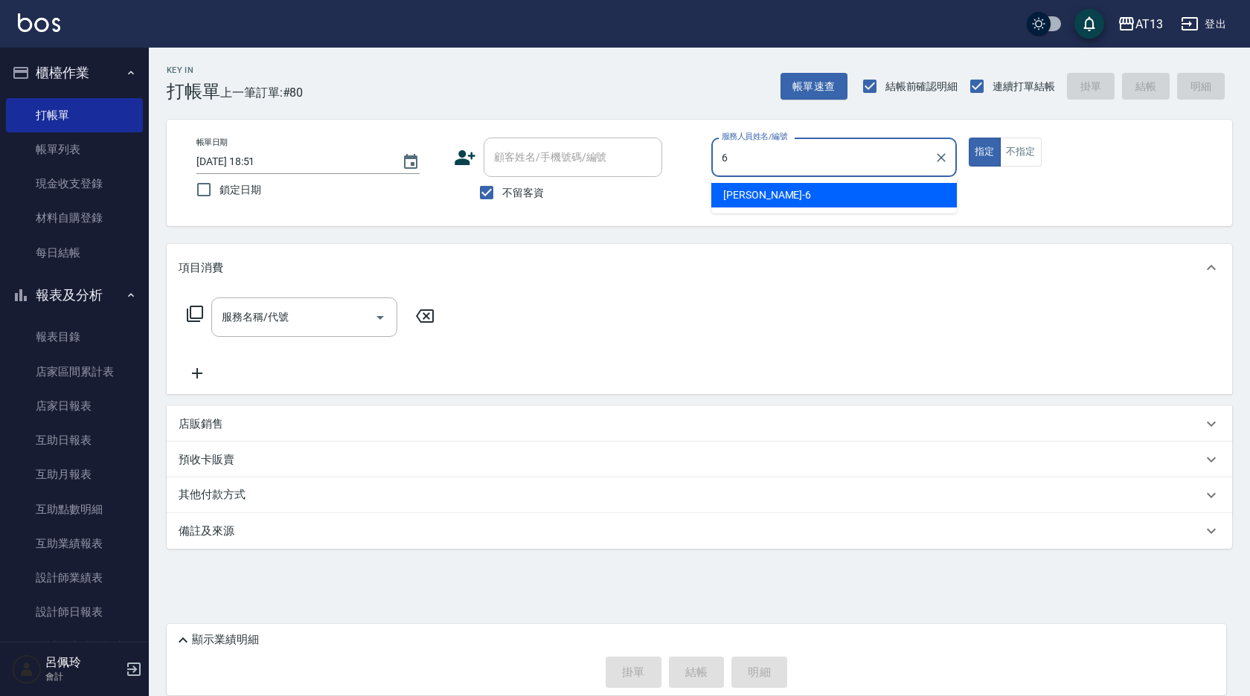
click at [744, 196] on span "亭妤 -6" at bounding box center [767, 195] width 88 height 16
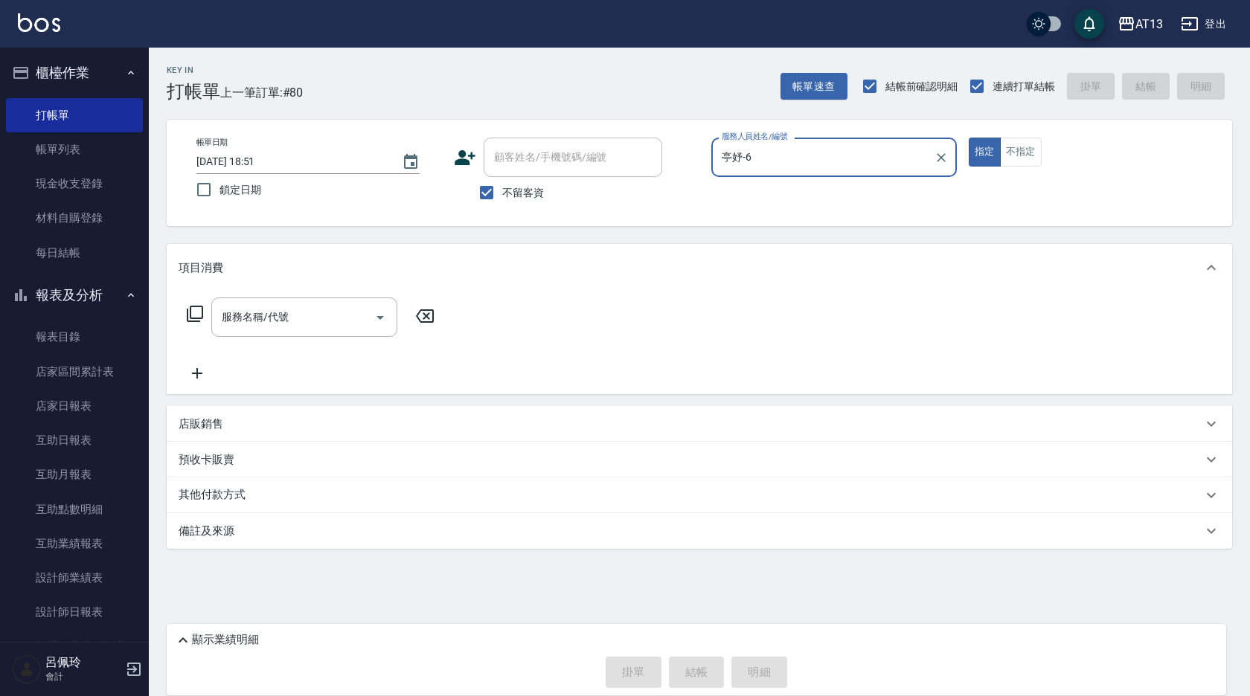
click at [217, 431] on p "店販銷售" at bounding box center [201, 425] width 45 height 16
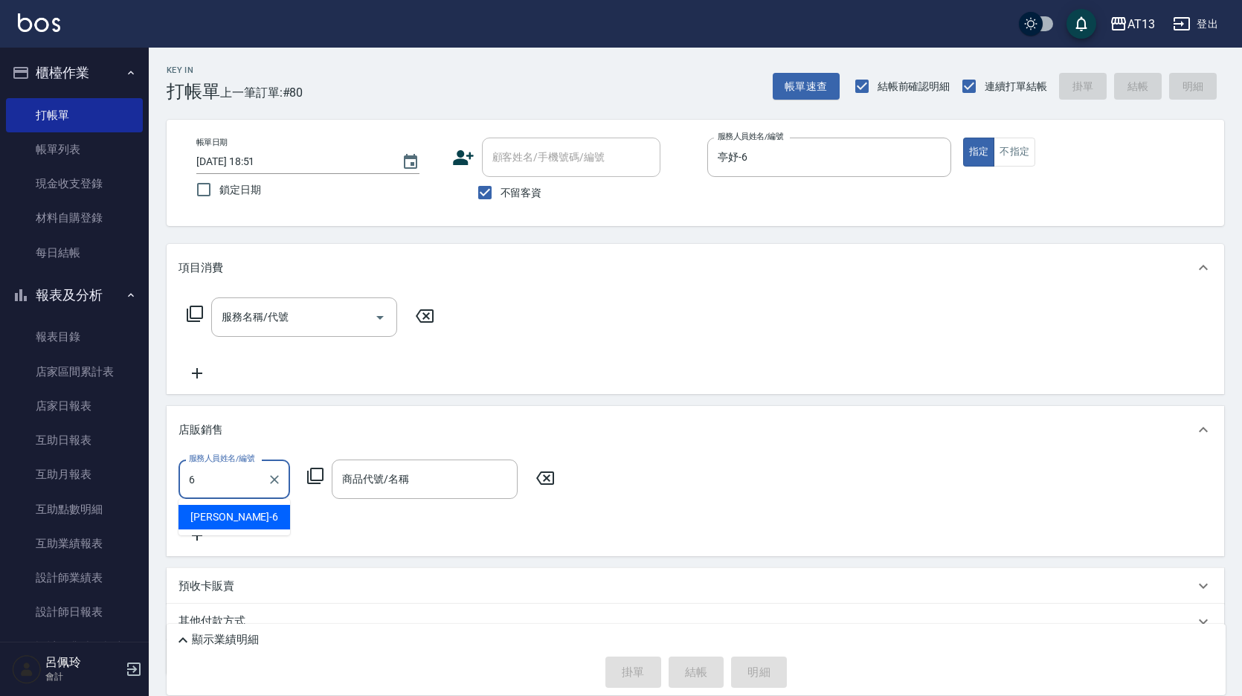
click at [259, 523] on div "亭妤 -6" at bounding box center [235, 517] width 112 height 25
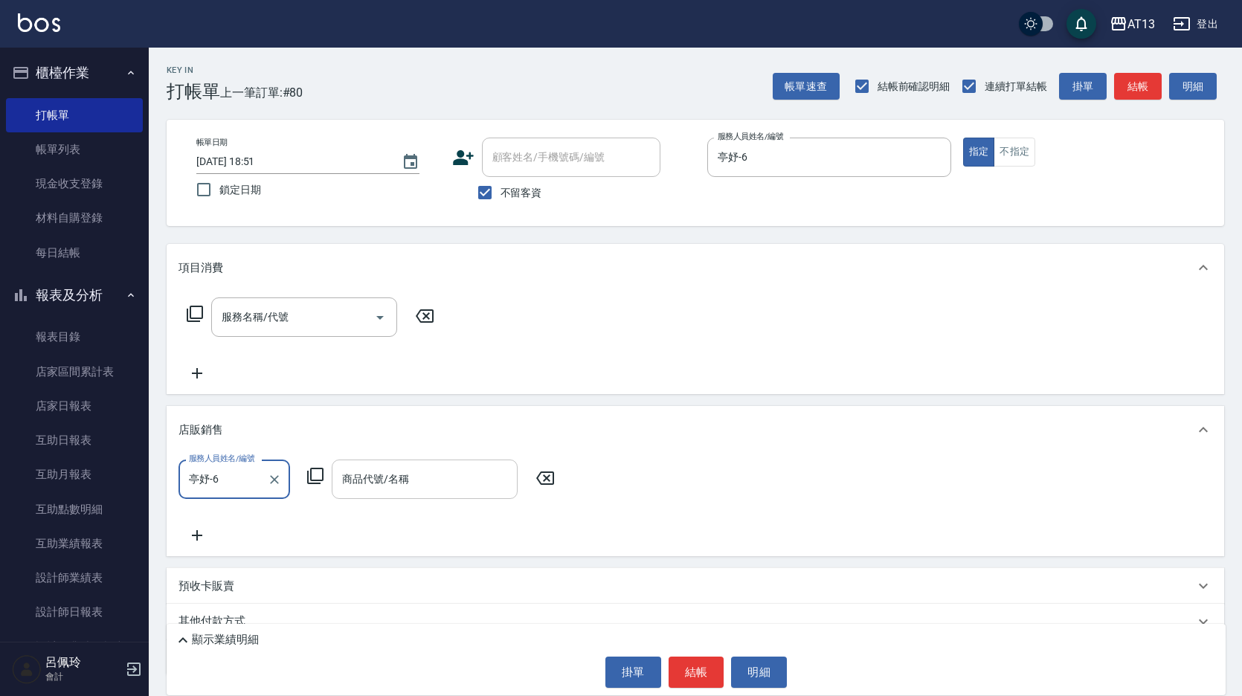
click at [357, 492] on input "商品代號/名稱" at bounding box center [424, 479] width 173 height 26
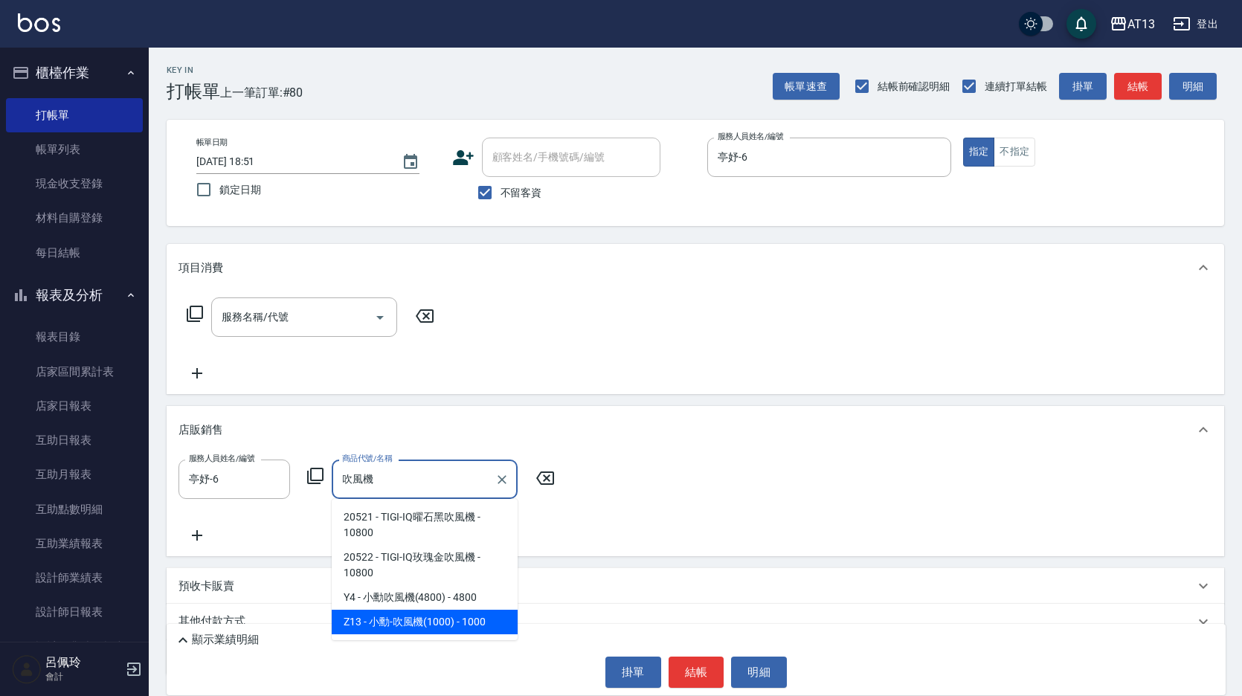
drag, startPoint x: 397, startPoint y: 615, endPoint x: 401, endPoint y: 624, distance: 9.7
click at [398, 615] on span "Z13 - 小勳-吹風機(1000) - 1000" at bounding box center [425, 622] width 186 height 25
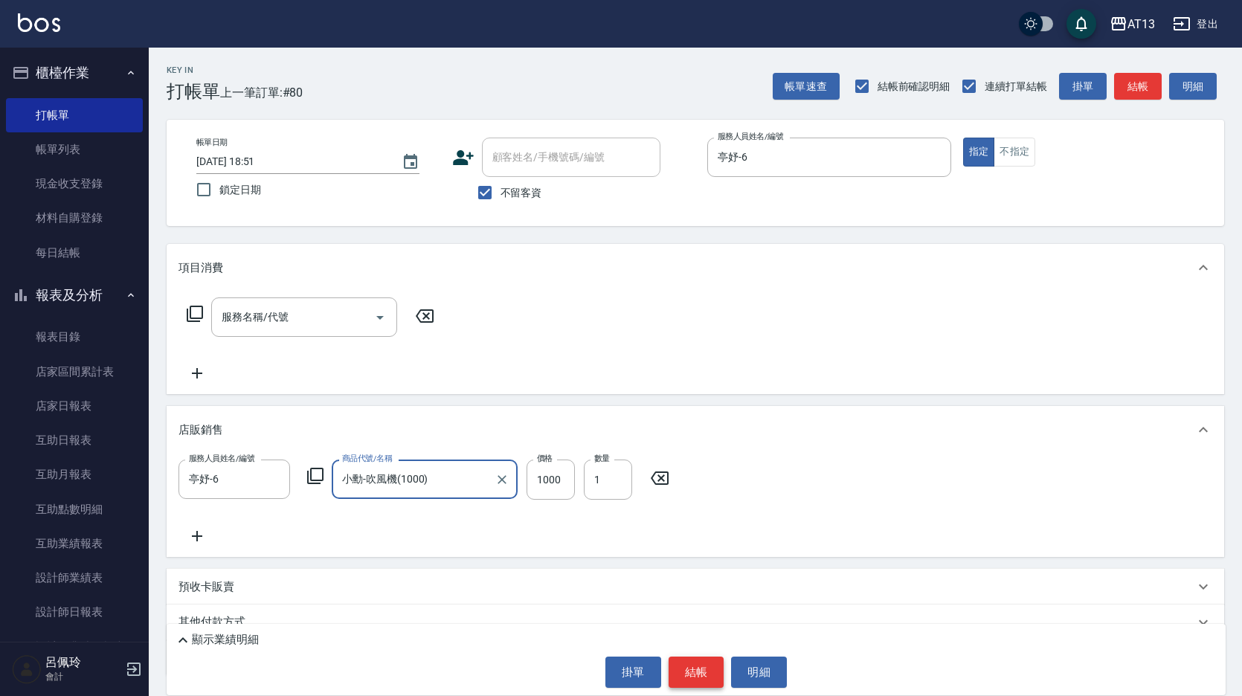
click at [677, 667] on button "結帳" at bounding box center [697, 672] width 56 height 31
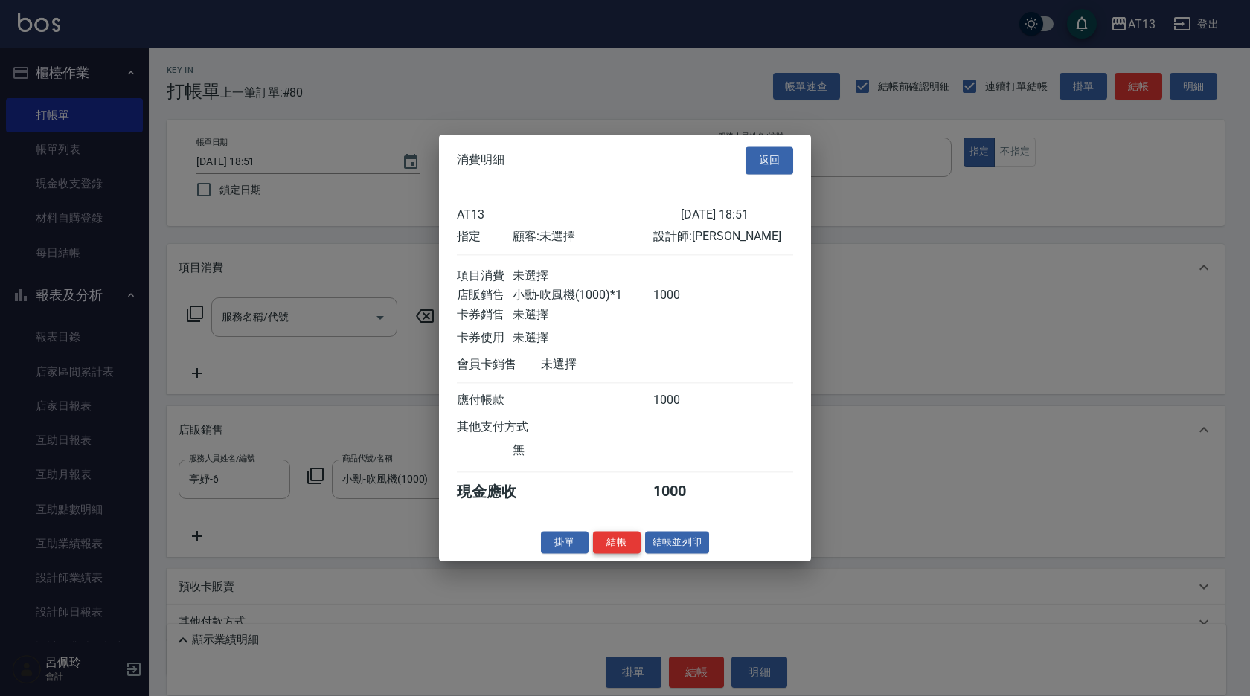
click at [617, 554] on button "結帳" at bounding box center [617, 542] width 48 height 23
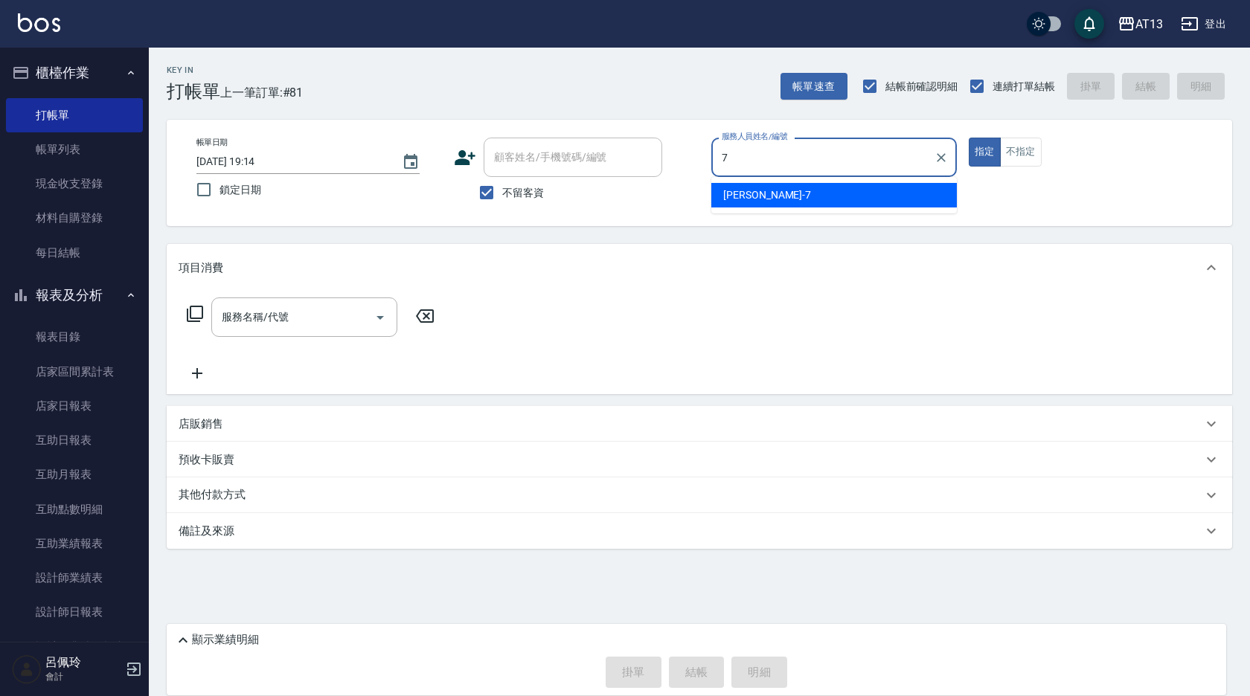
click at [745, 192] on span "[PERSON_NAME]-7" at bounding box center [767, 195] width 88 height 16
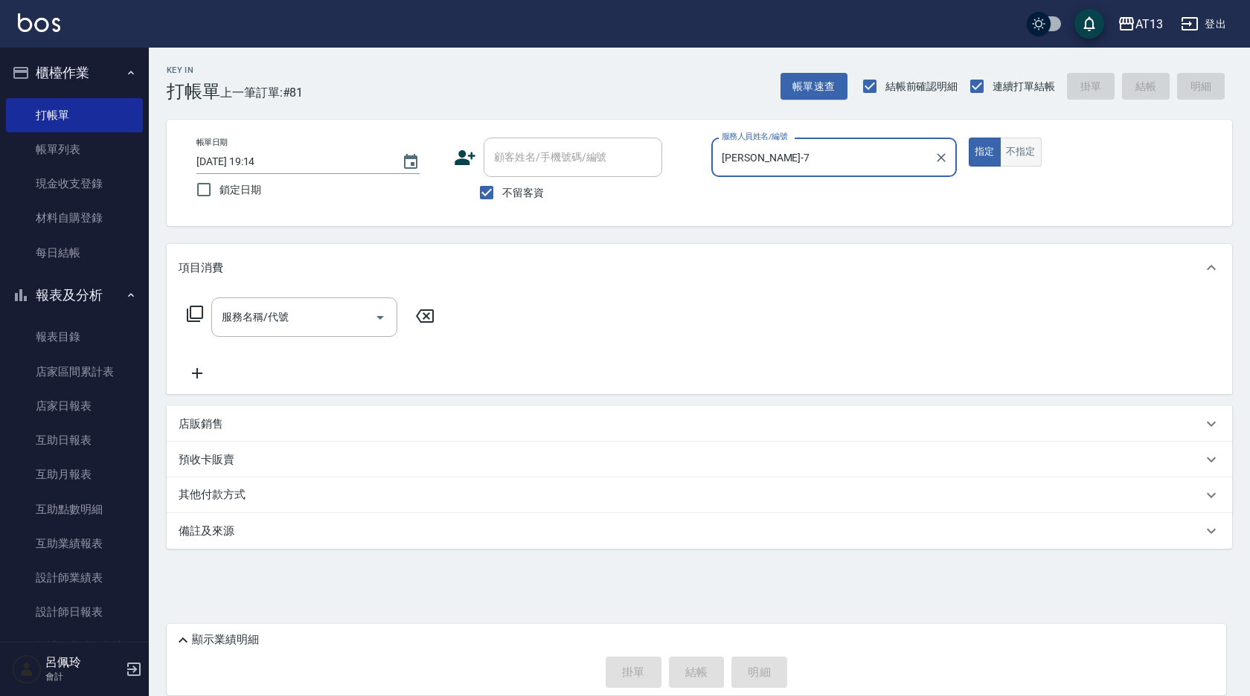
click at [1035, 149] on button "不指定" at bounding box center [1021, 152] width 42 height 29
click at [344, 316] on input "服務名稱/代號" at bounding box center [293, 317] width 150 height 26
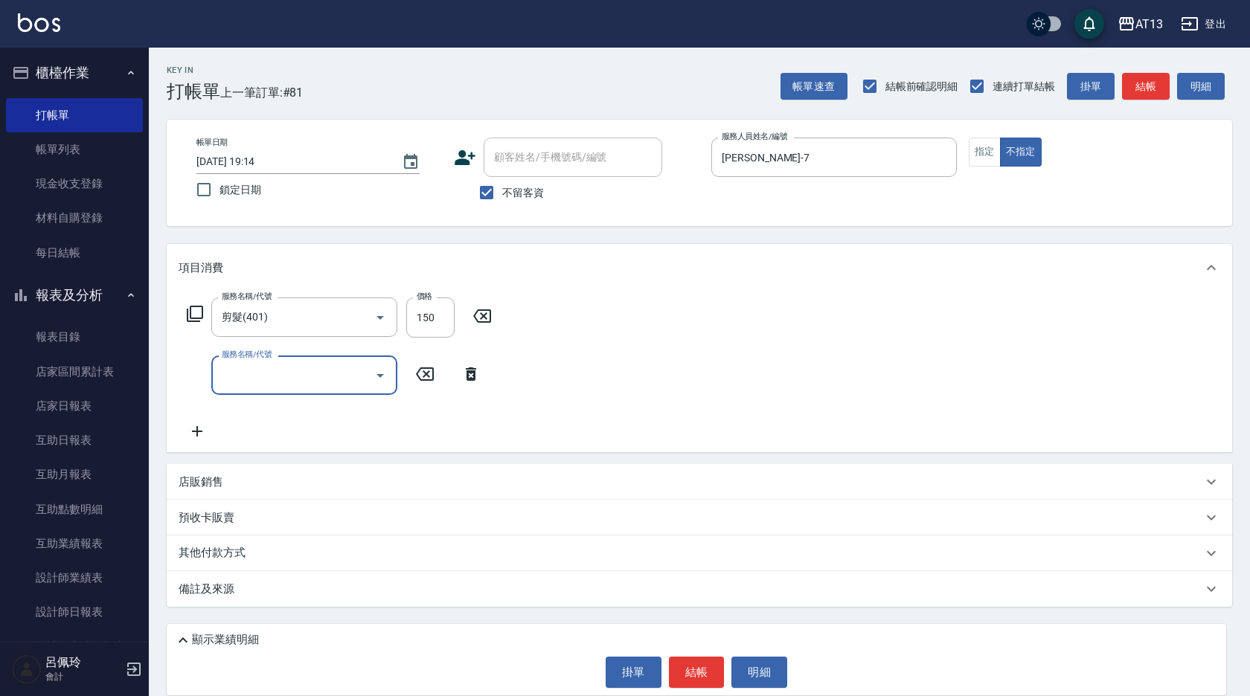
click at [565, 354] on div "服務名稱/代號 剪髮(401) 服務名稱/代號 價格 150 價格 服務名稱/代號 服務名稱/代號" at bounding box center [699, 372] width 1065 height 161
click at [697, 667] on button "結帳" at bounding box center [697, 672] width 56 height 31
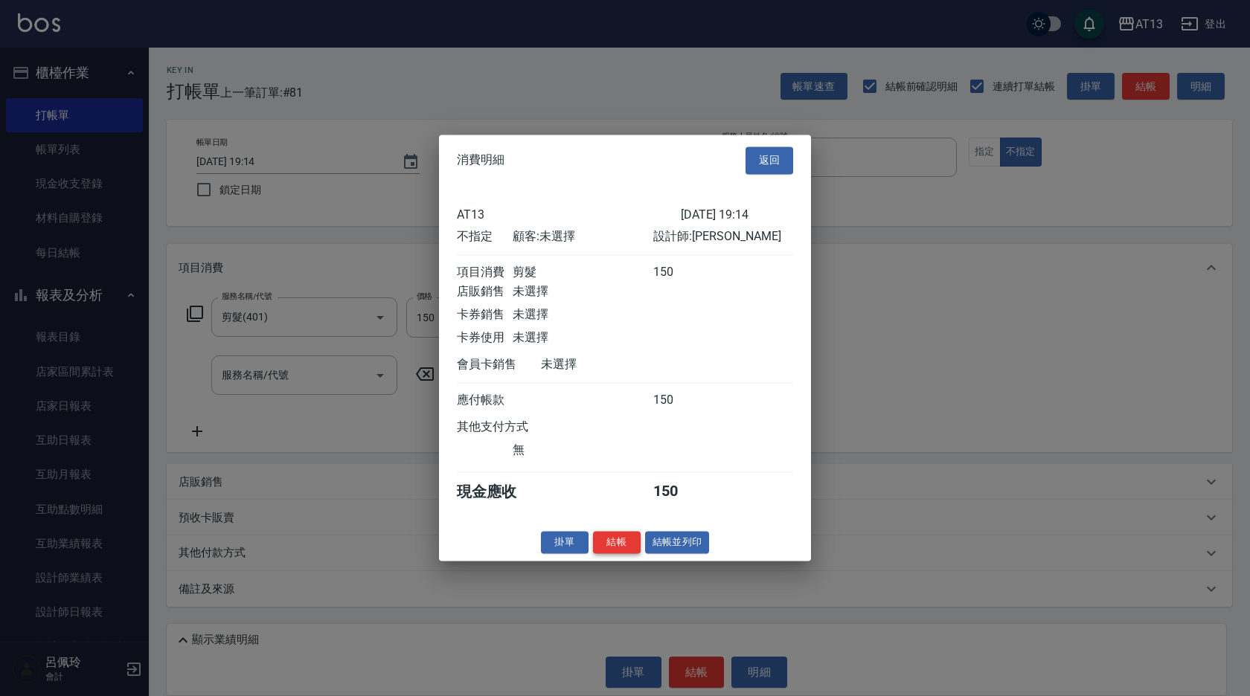
click at [617, 554] on button "結帳" at bounding box center [617, 542] width 48 height 23
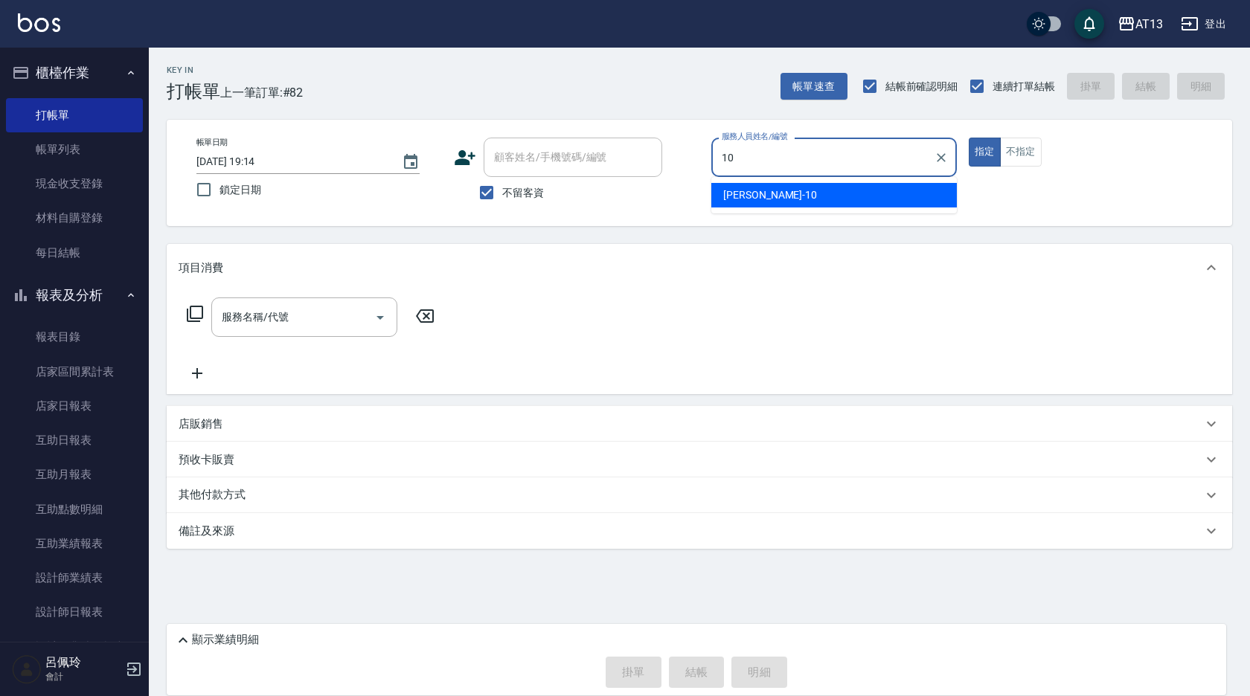
click at [904, 190] on div "[PERSON_NAME] -10" at bounding box center [833, 195] width 245 height 25
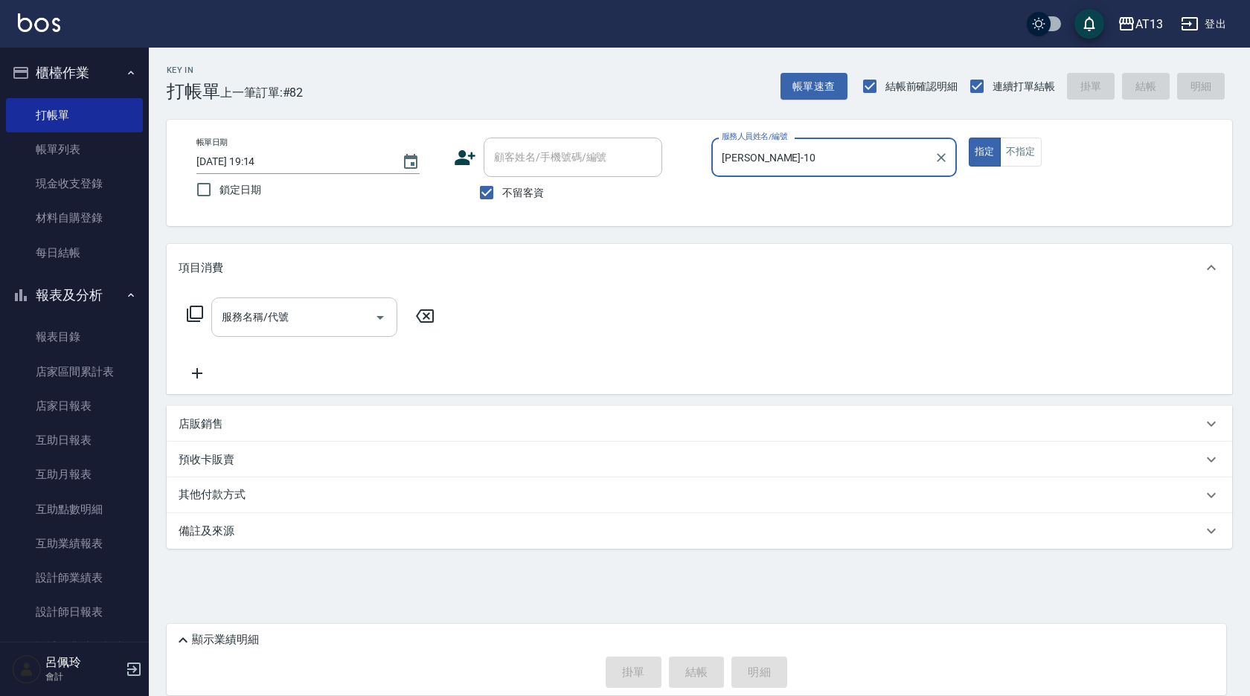
click at [341, 306] on input "服務名稱/代號" at bounding box center [293, 317] width 150 height 26
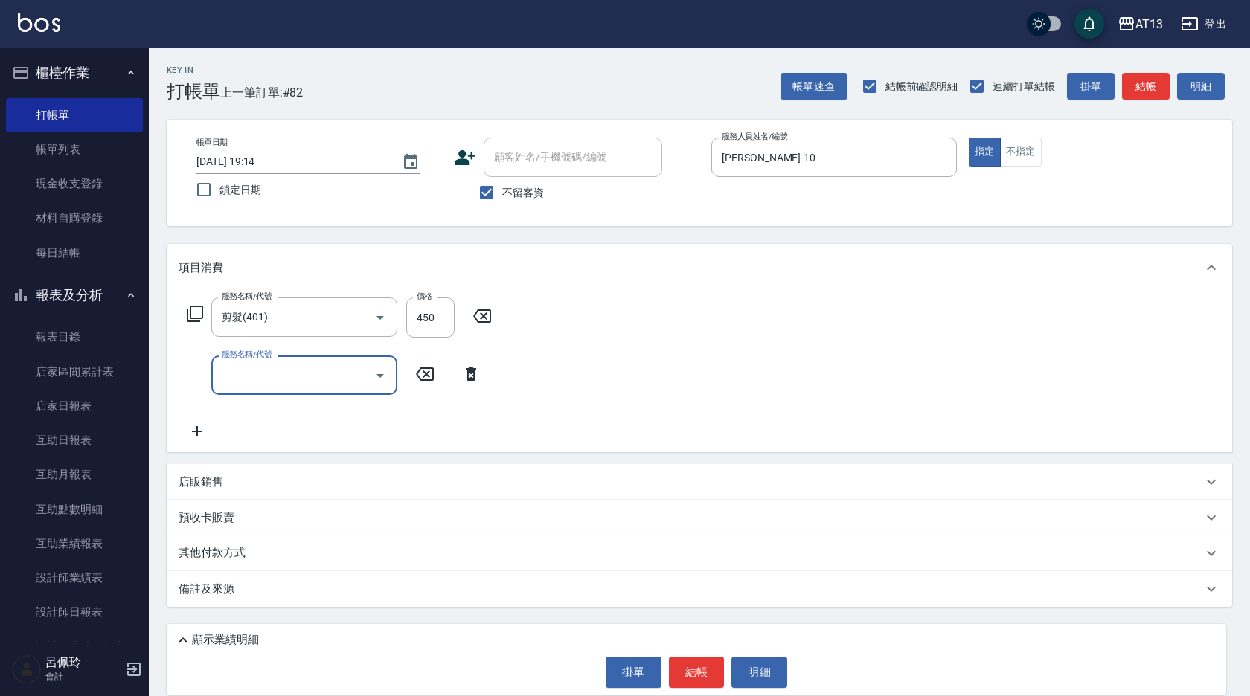
drag, startPoint x: 693, startPoint y: 333, endPoint x: 699, endPoint y: 352, distance: 19.3
click at [694, 336] on div "服務名稱/代號 剪髮(401) 服務名稱/代號 價格 450 價格 服務名稱/代號 服務名稱/代號" at bounding box center [699, 372] width 1065 height 161
click at [702, 666] on button "結帳" at bounding box center [697, 672] width 56 height 31
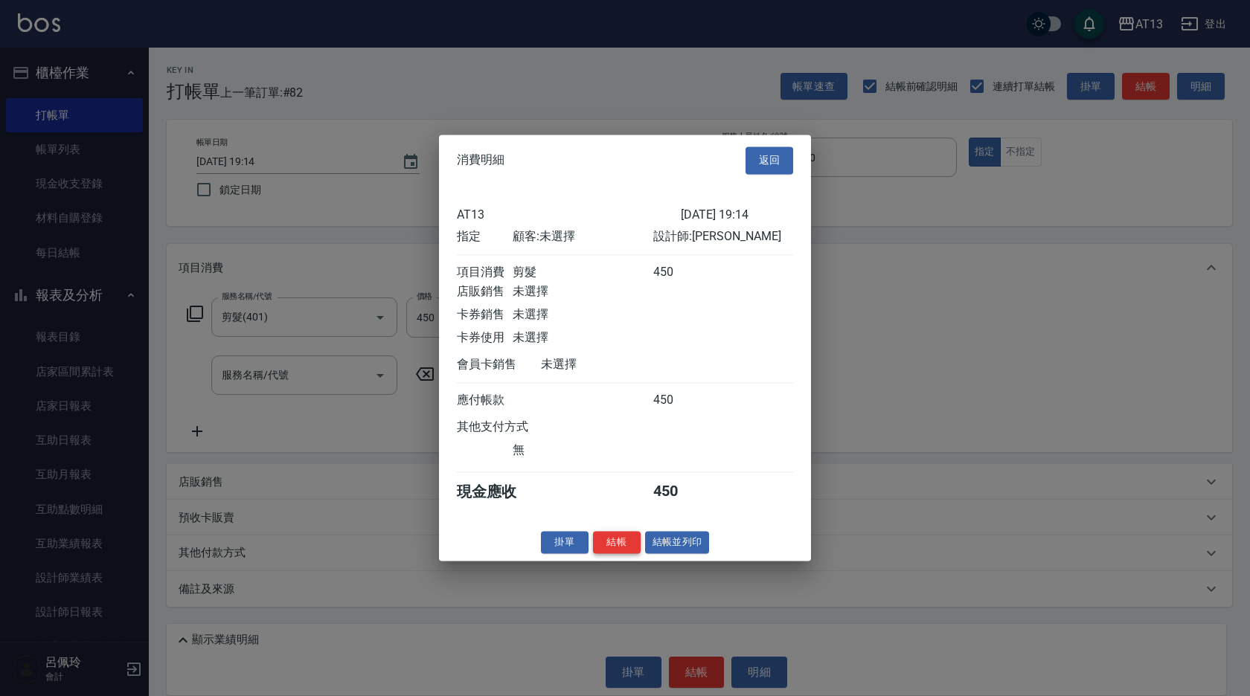
click at [617, 554] on button "結帳" at bounding box center [617, 542] width 48 height 23
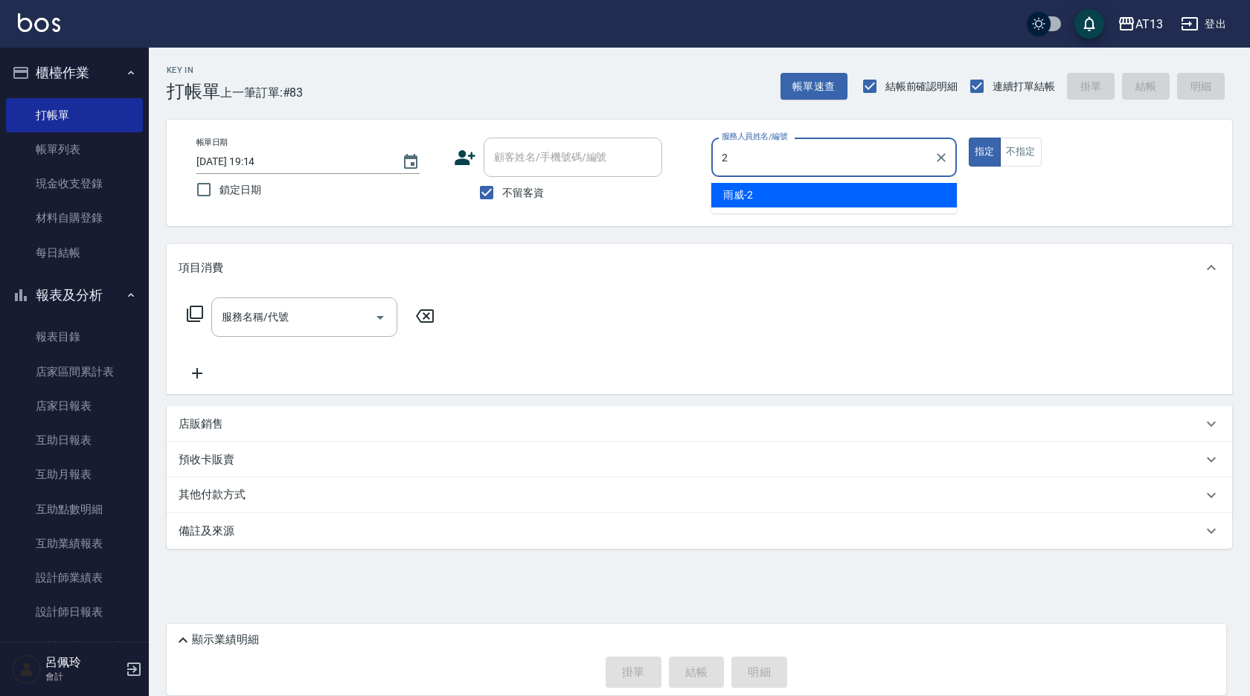
drag, startPoint x: 762, startPoint y: 177, endPoint x: 760, endPoint y: 193, distance: 15.7
click at [762, 179] on ul "雨威 -2" at bounding box center [833, 195] width 245 height 36
click at [760, 193] on div "雨威 -2" at bounding box center [833, 195] width 245 height 25
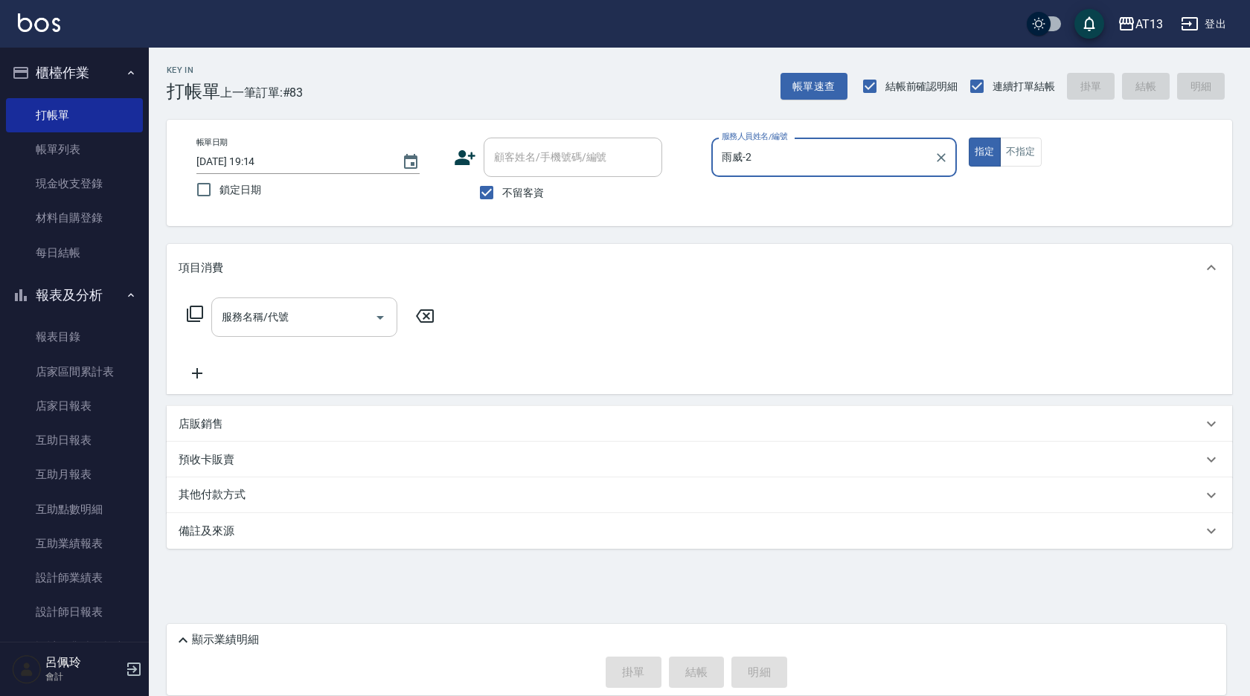
click at [324, 315] on input "服務名稱/代號" at bounding box center [293, 317] width 150 height 26
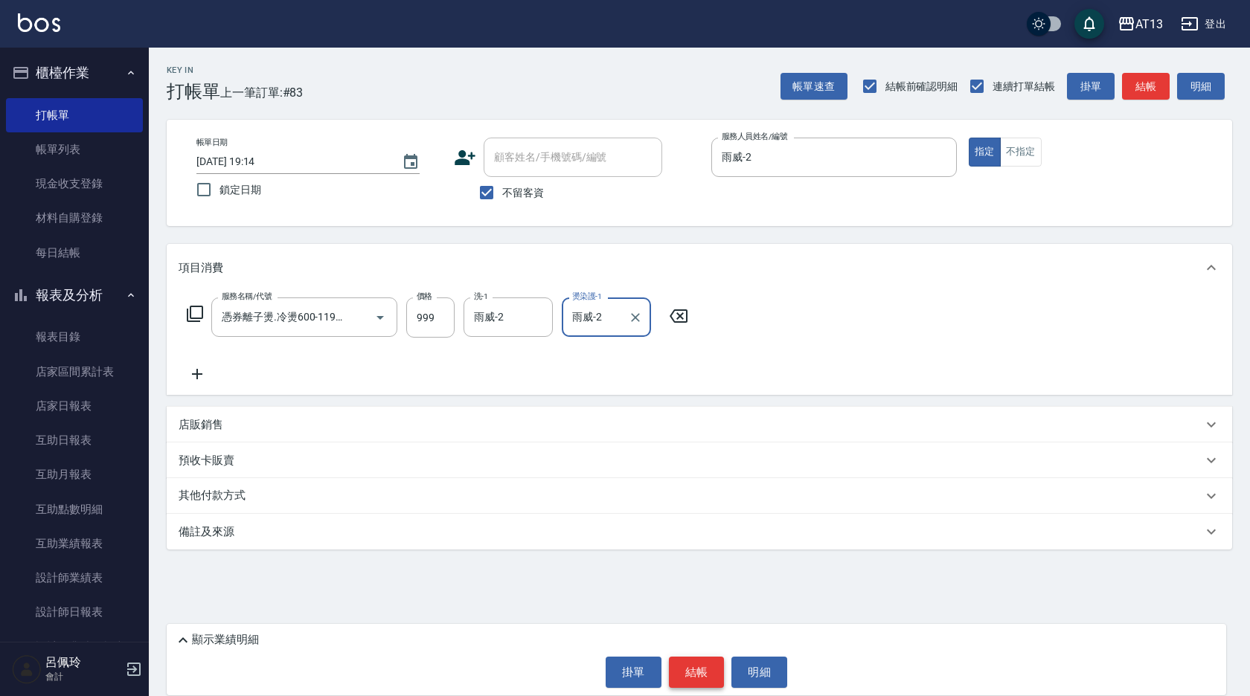
click at [706, 671] on button "結帳" at bounding box center [697, 672] width 56 height 31
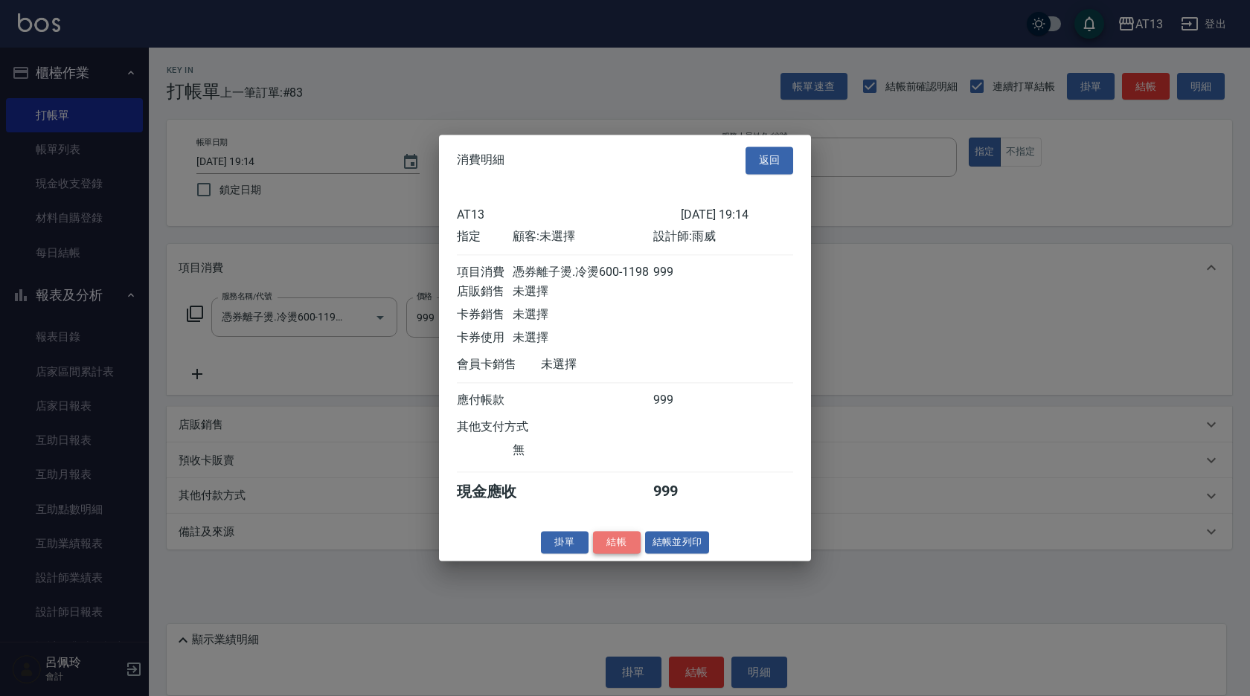
click at [629, 544] on button "結帳" at bounding box center [617, 542] width 48 height 23
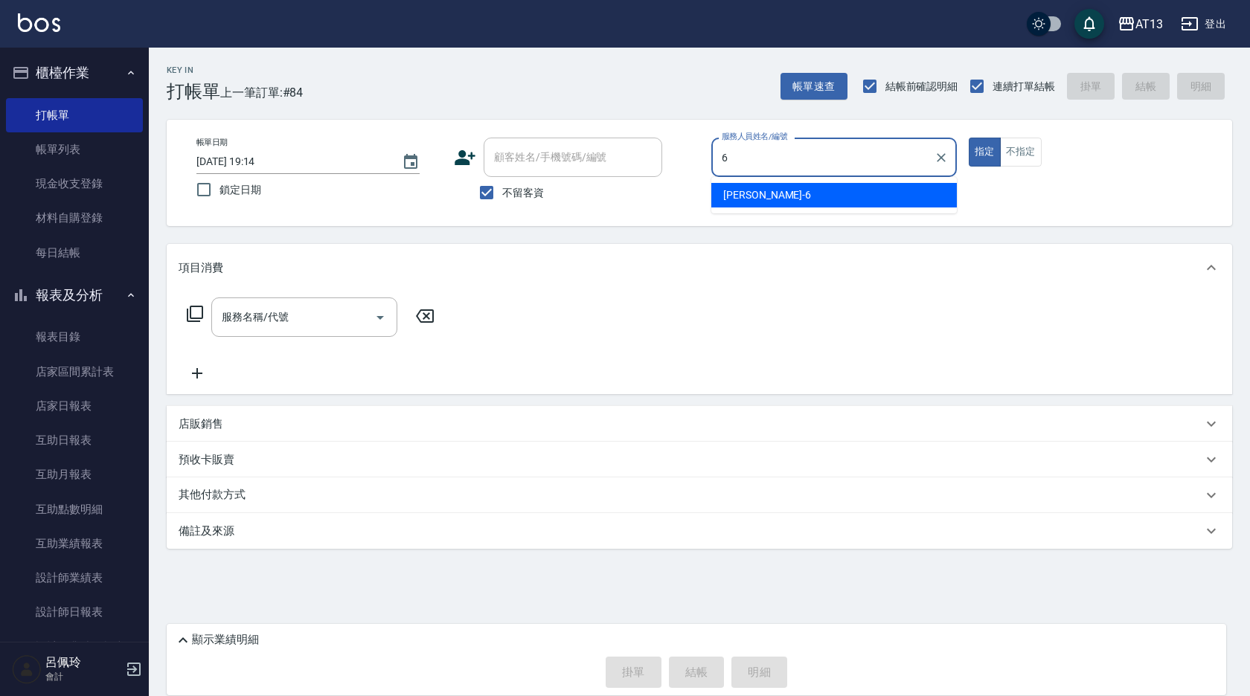
click at [822, 190] on div "亭妤 -6" at bounding box center [833, 195] width 245 height 25
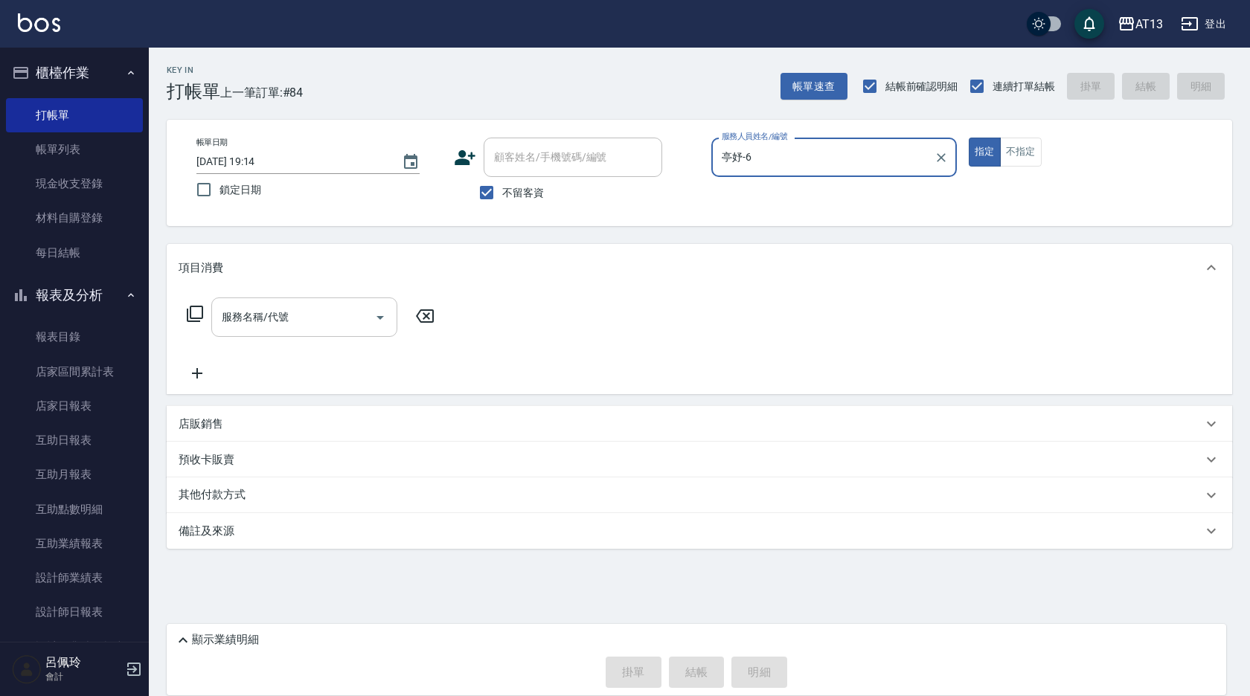
click at [345, 315] on input "服務名稱/代號" at bounding box center [293, 317] width 150 height 26
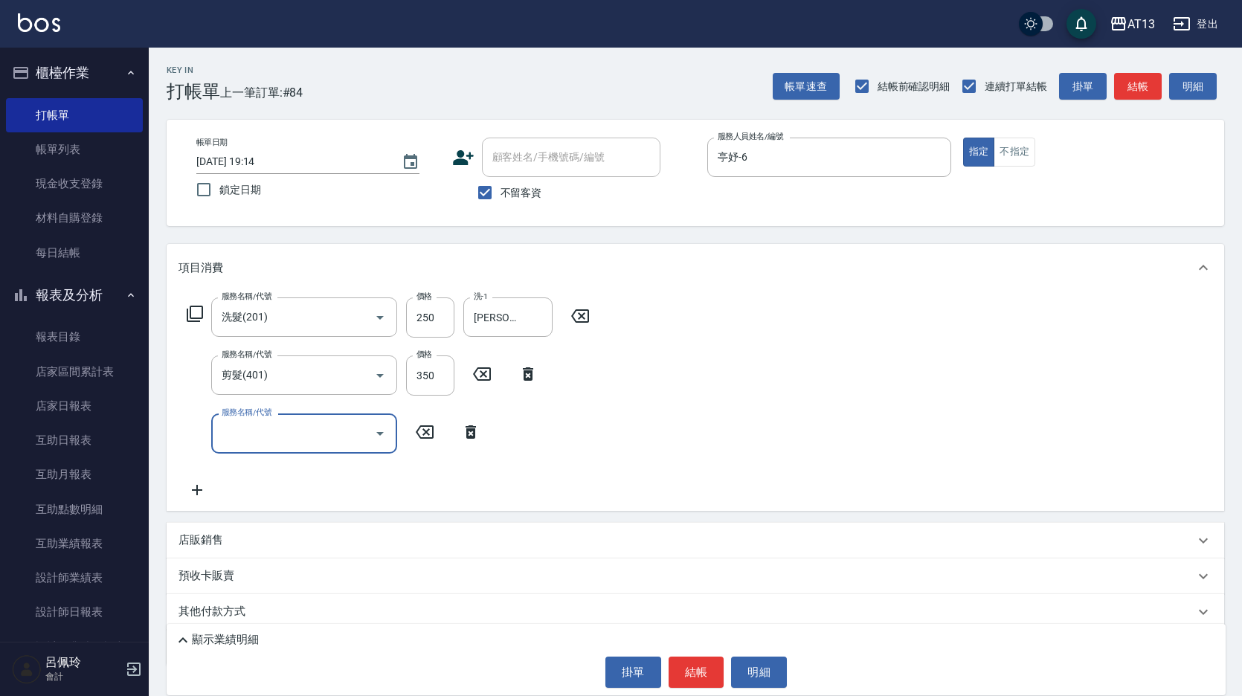
click at [887, 471] on div "服務名稱/代號 洗髮(201) 服務名稱/代號 價格 250 價格 洗-1 [PERSON_NAME]-11 洗-1 服務名稱/代號 剪髮(401) 服務名稱…" at bounding box center [696, 401] width 1058 height 219
click at [696, 667] on button "結帳" at bounding box center [697, 672] width 56 height 31
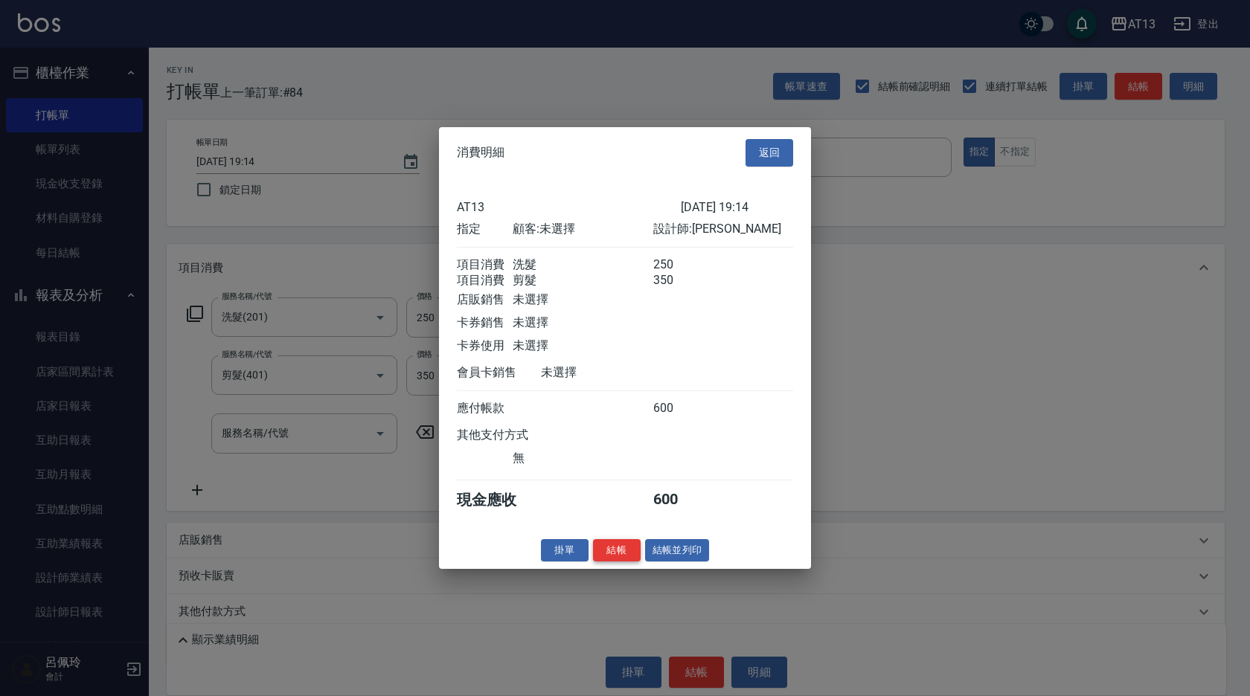
click at [612, 562] on button "結帳" at bounding box center [617, 550] width 48 height 23
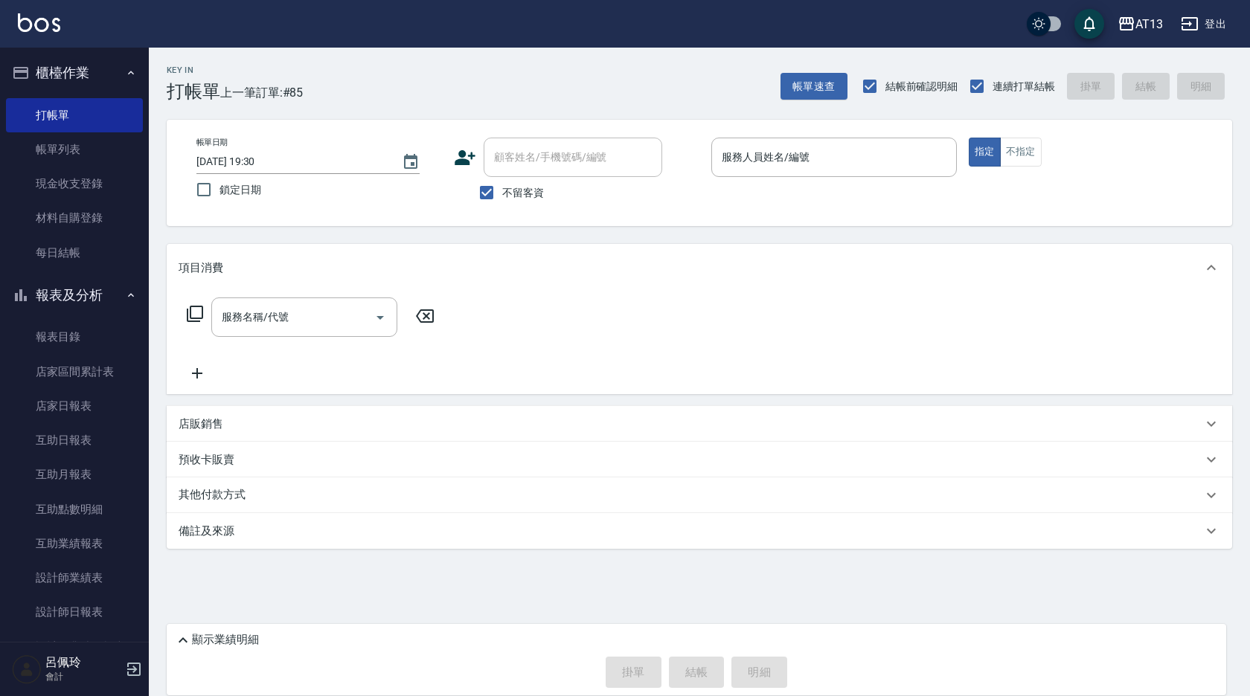
drag, startPoint x: 754, startPoint y: 453, endPoint x: 289, endPoint y: 65, distance: 604.7
click at [289, 65] on div "Key In 打帳單 上一筆訂單:#85" at bounding box center [226, 75] width 154 height 54
click at [796, 174] on div "服務人員姓名/編號" at bounding box center [833, 157] width 245 height 39
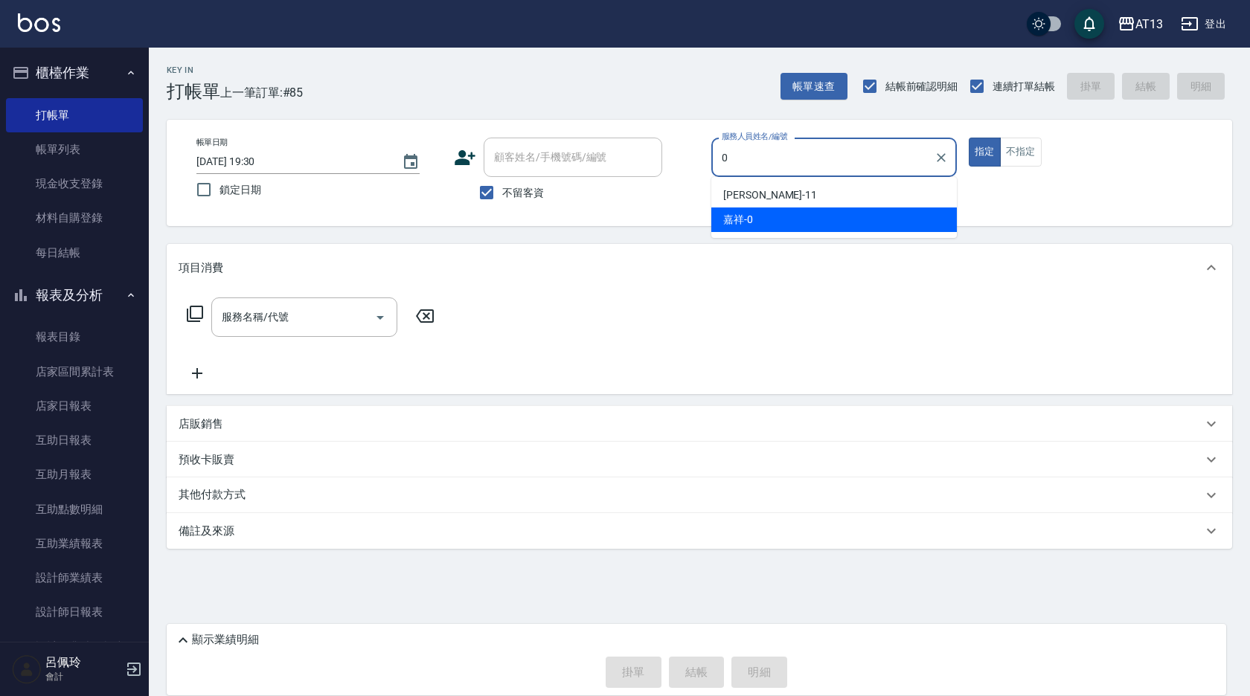
click at [829, 228] on div "嘉祥 -0" at bounding box center [833, 220] width 245 height 25
click at [327, 316] on input "服務名稱/代號" at bounding box center [293, 317] width 150 height 26
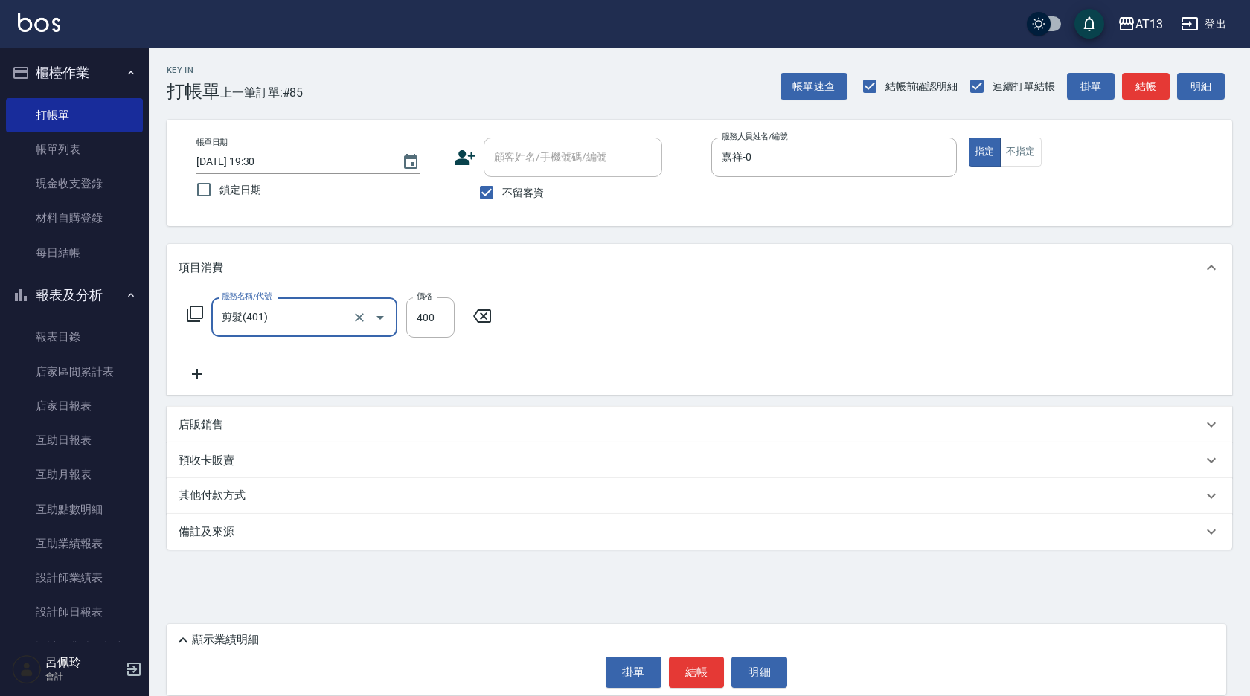
click at [738, 397] on div "項目消費 服務名稱/代號 剪髮(401) 服務名稱/代號 價格 400 價格 店販銷售 服務人員姓名/編號 服務人員姓名/編號 商品代號/名稱 商品代號/名稱…" at bounding box center [699, 397] width 1065 height 306
click at [695, 658] on button "結帳" at bounding box center [697, 672] width 56 height 31
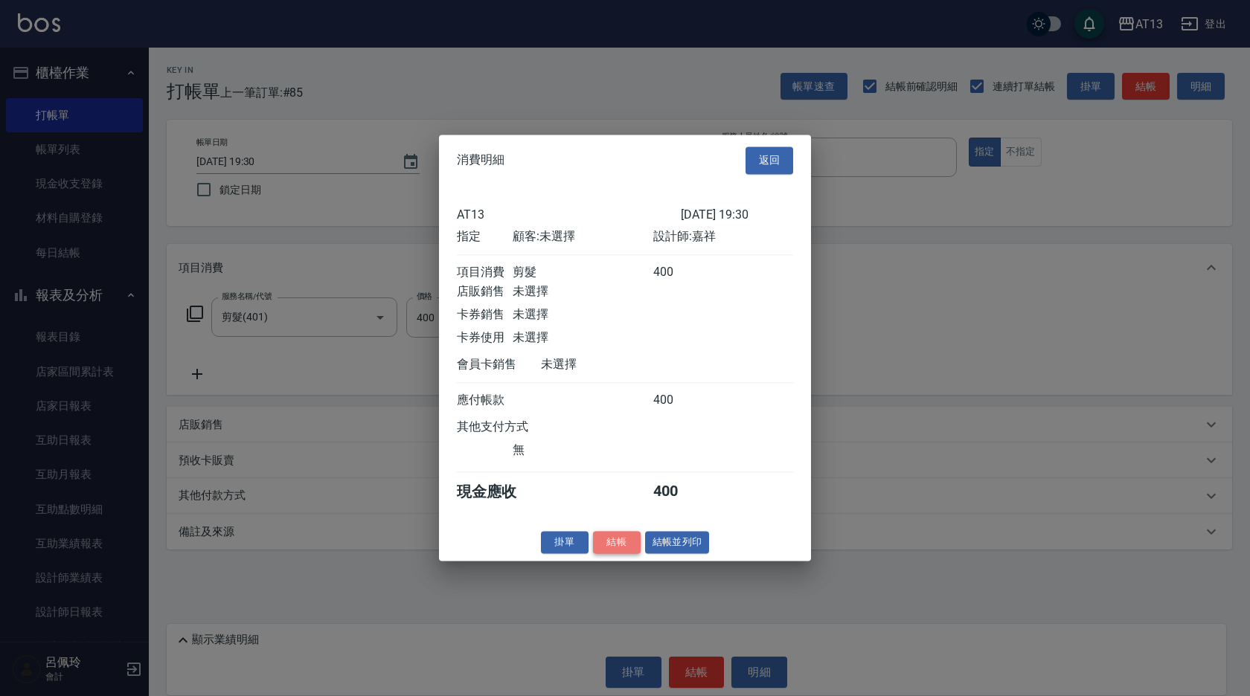
click at [617, 554] on button "結帳" at bounding box center [617, 542] width 48 height 23
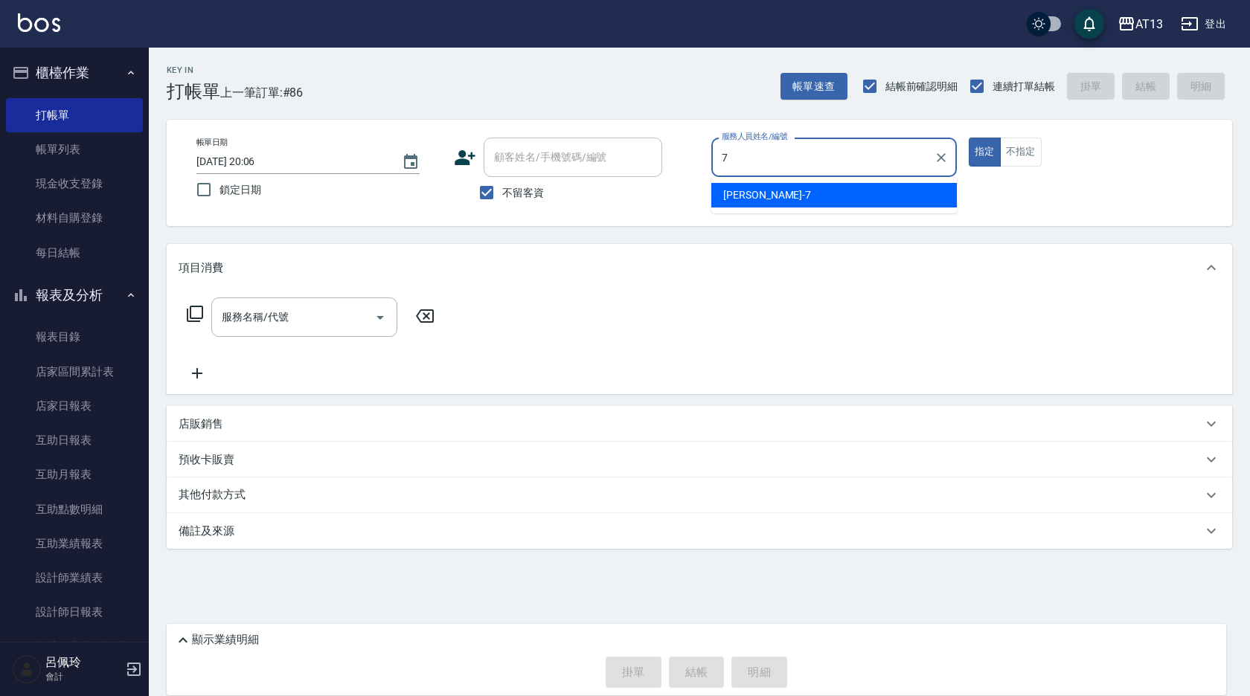
click at [798, 193] on div "[PERSON_NAME]-7" at bounding box center [833, 195] width 245 height 25
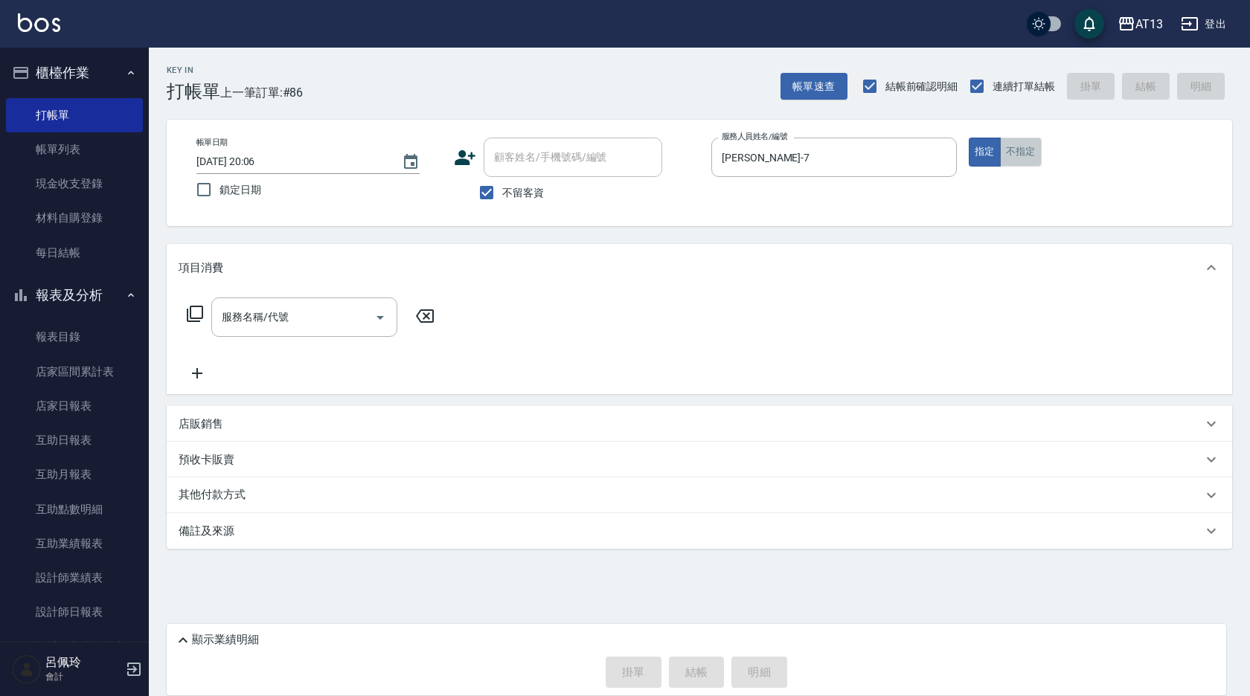
click at [1010, 155] on button "不指定" at bounding box center [1021, 152] width 42 height 29
click at [326, 326] on input "服務名稱/代號" at bounding box center [293, 317] width 150 height 26
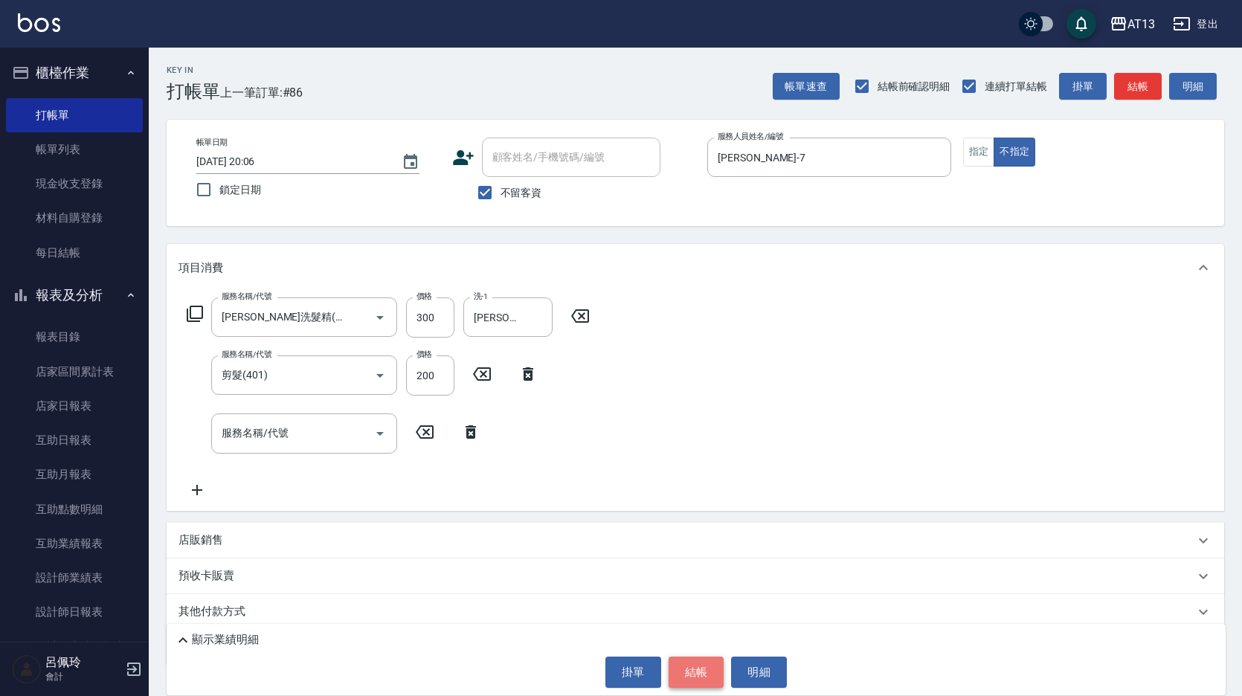
click at [702, 678] on button "結帳" at bounding box center [697, 672] width 56 height 31
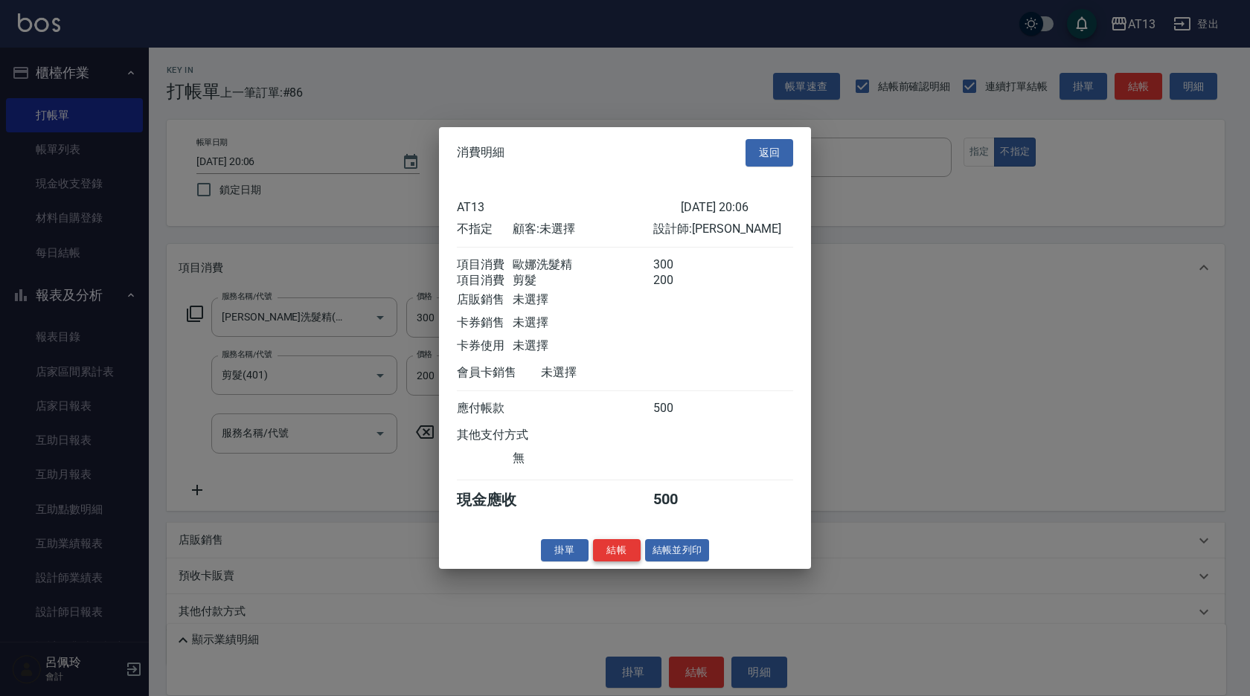
click at [627, 562] on button "結帳" at bounding box center [617, 550] width 48 height 23
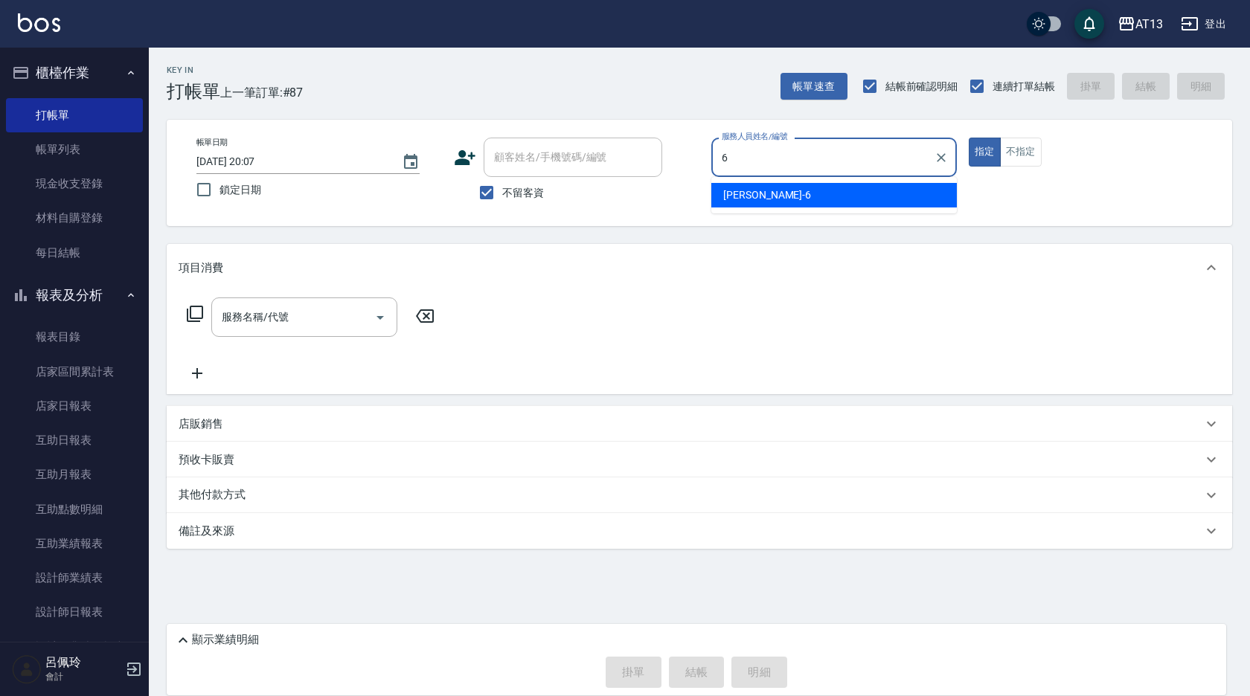
click at [822, 203] on div "亭妤 -6" at bounding box center [833, 195] width 245 height 25
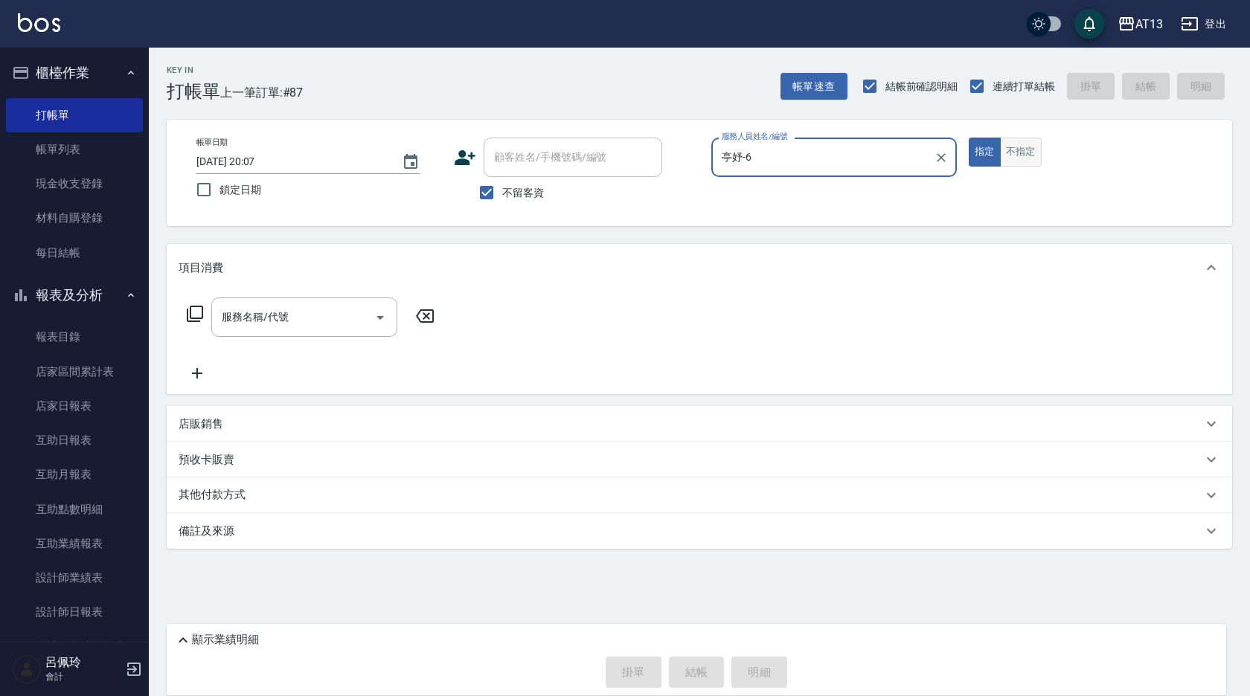
click at [1020, 155] on button "不指定" at bounding box center [1021, 152] width 42 height 29
click at [347, 321] on input "服務名稱/代號" at bounding box center [293, 317] width 150 height 26
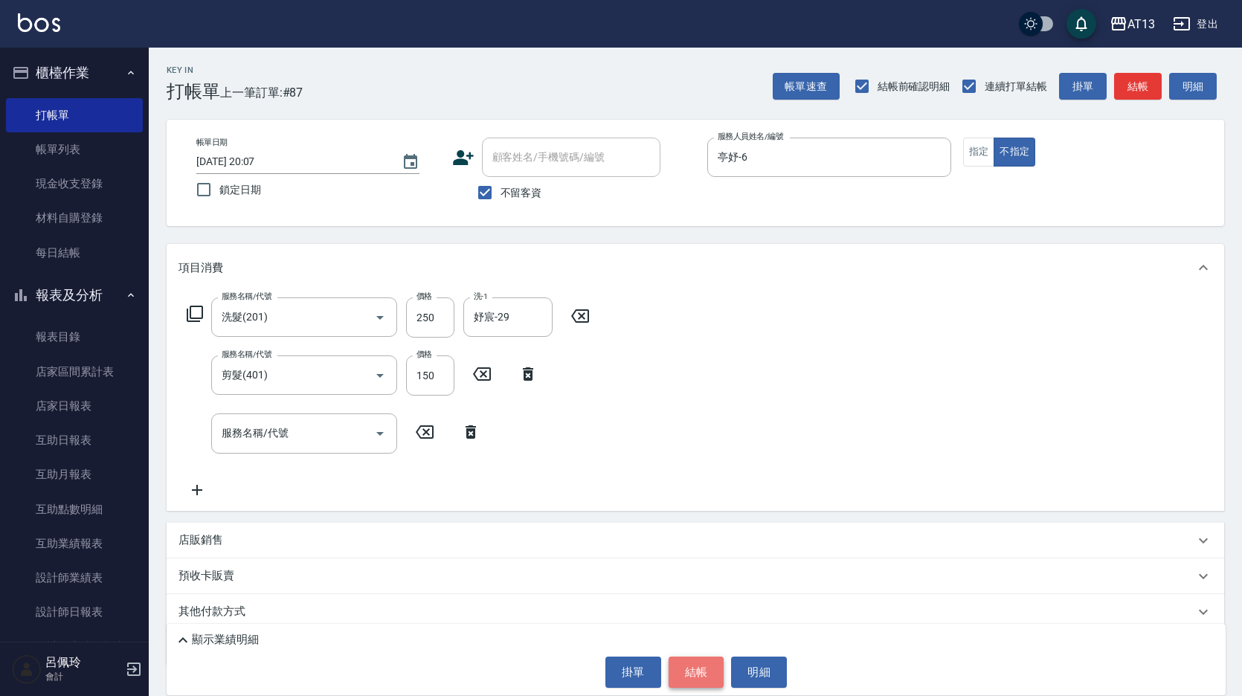
click at [709, 667] on button "結帳" at bounding box center [697, 672] width 56 height 31
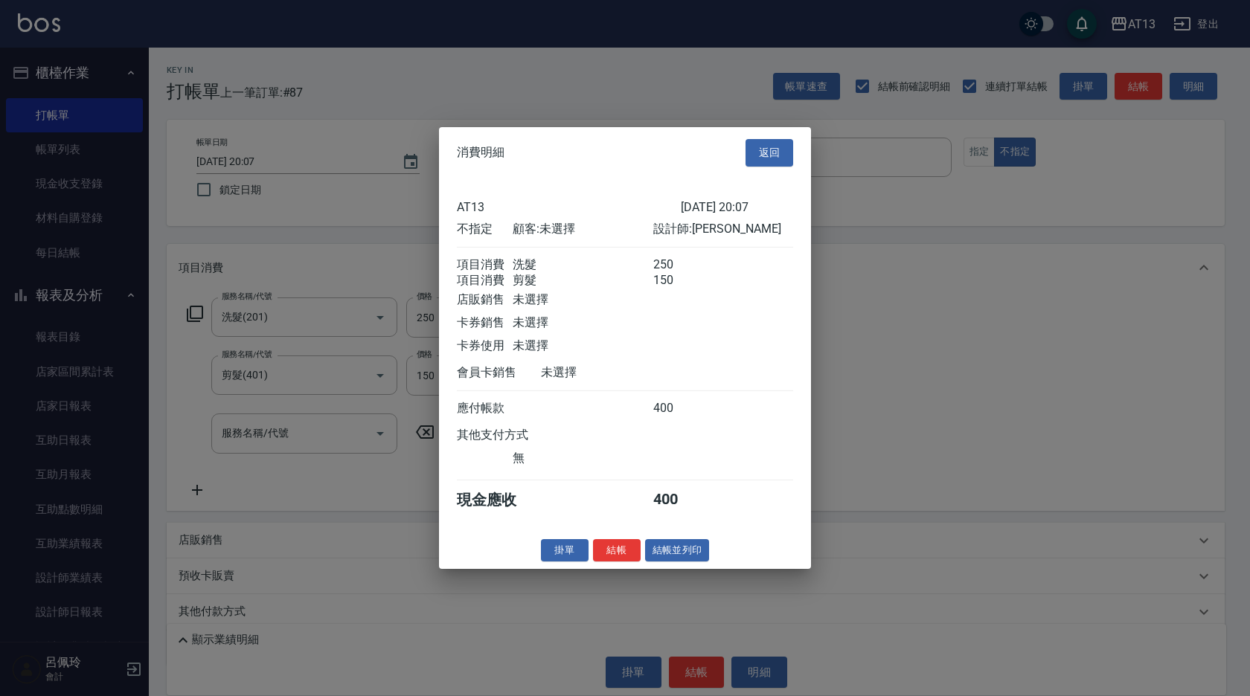
click at [632, 562] on button "結帳" at bounding box center [617, 550] width 48 height 23
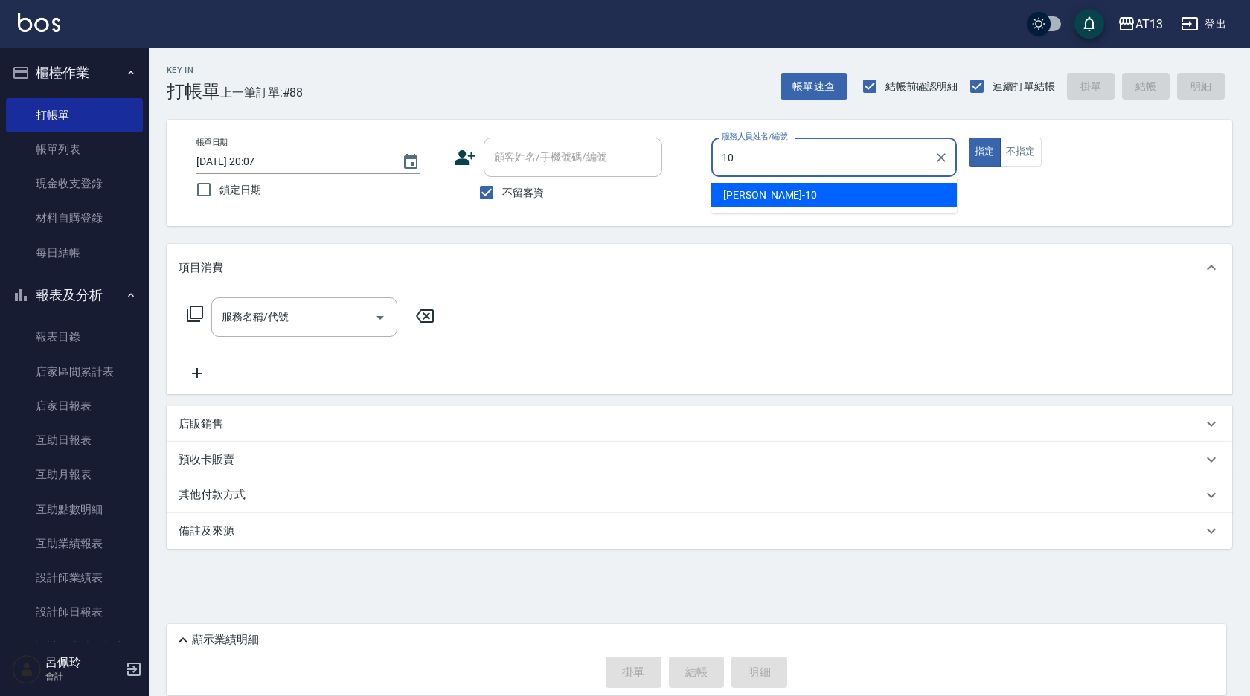
click at [759, 196] on div "[PERSON_NAME] -10" at bounding box center [833, 195] width 245 height 25
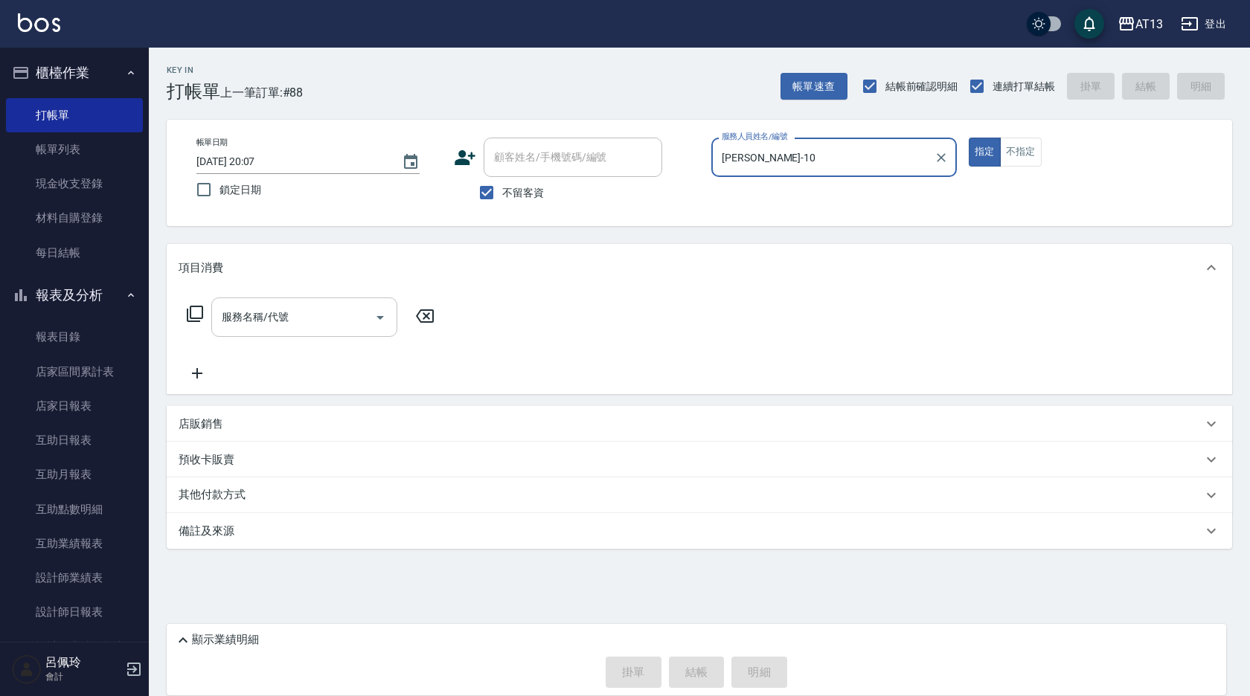
click at [336, 302] on div "服務名稱/代號" at bounding box center [304, 317] width 186 height 39
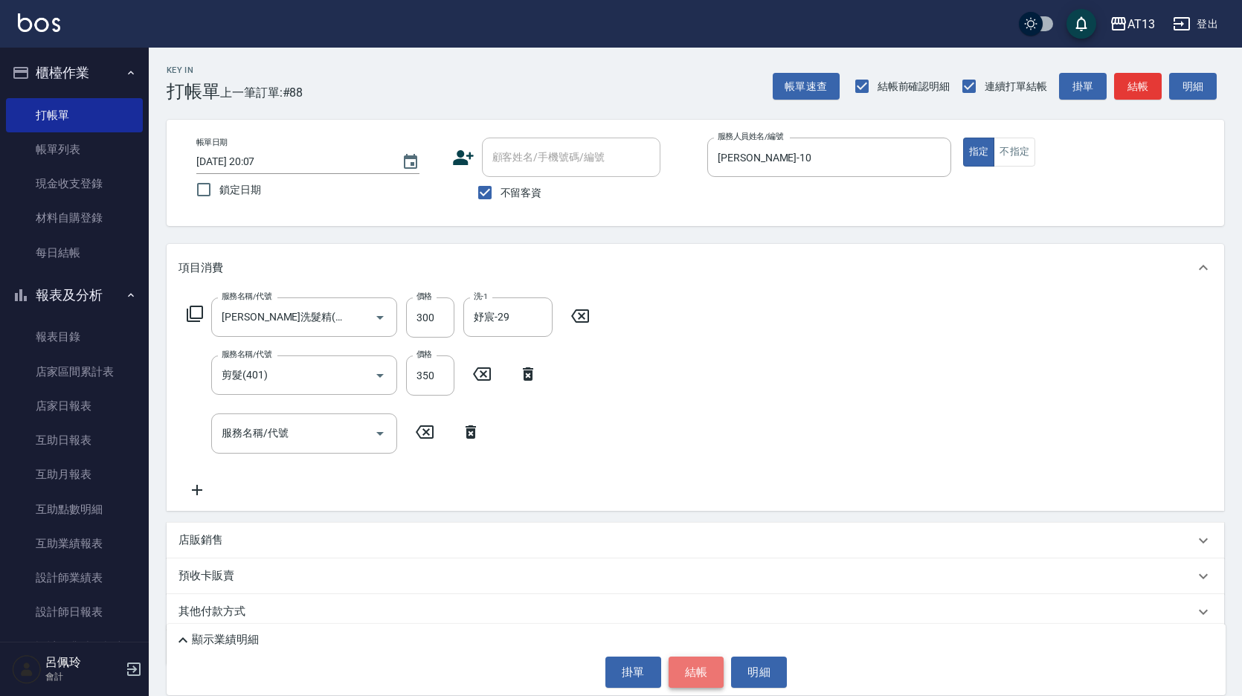
click at [695, 680] on button "結帳" at bounding box center [697, 672] width 56 height 31
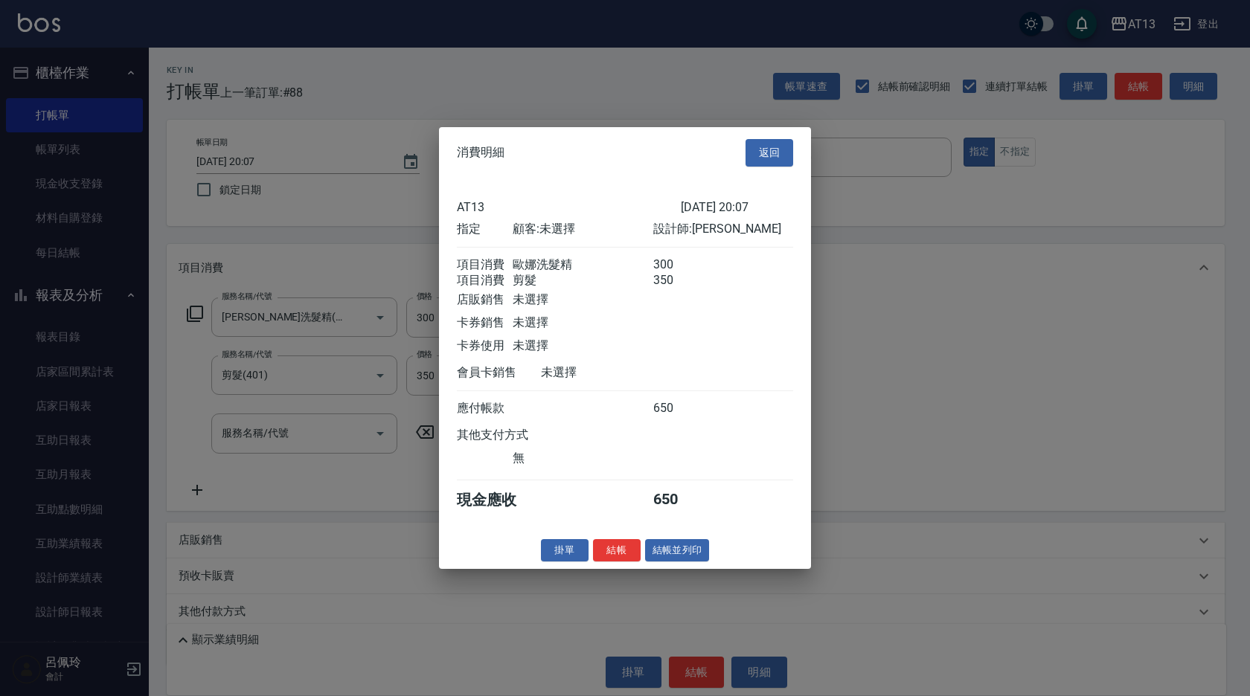
click at [620, 562] on button "結帳" at bounding box center [617, 550] width 48 height 23
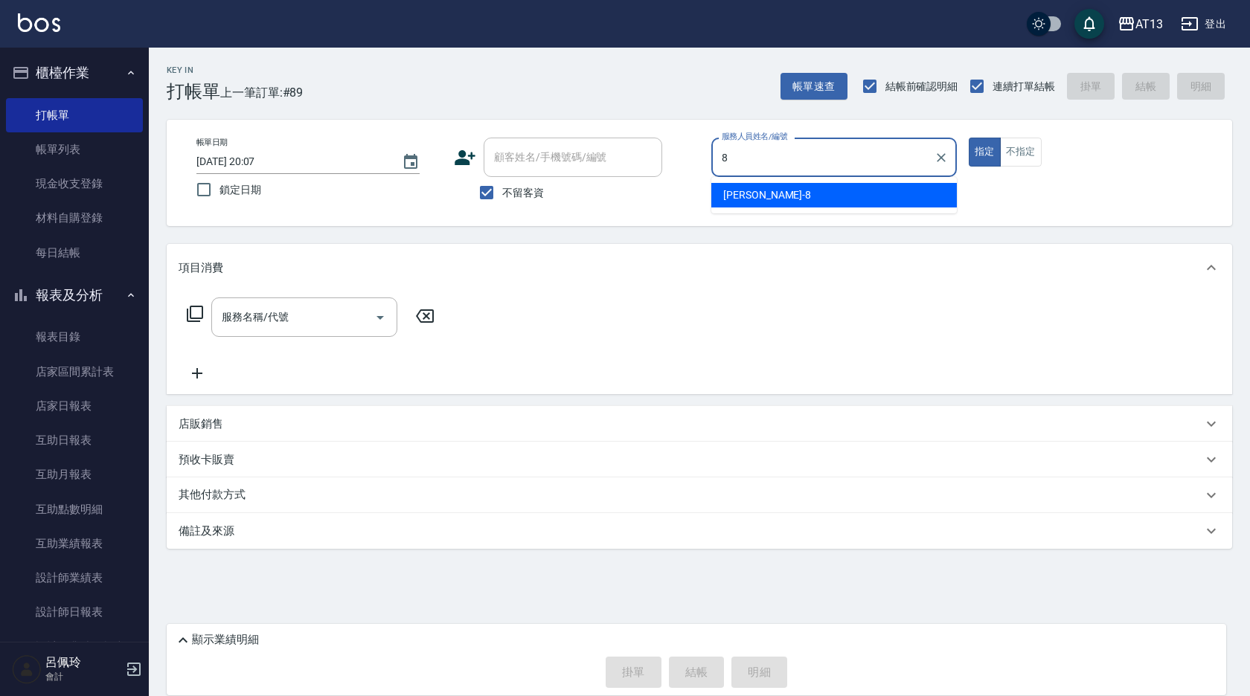
click at [769, 192] on div "[PERSON_NAME] -8" at bounding box center [833, 195] width 245 height 25
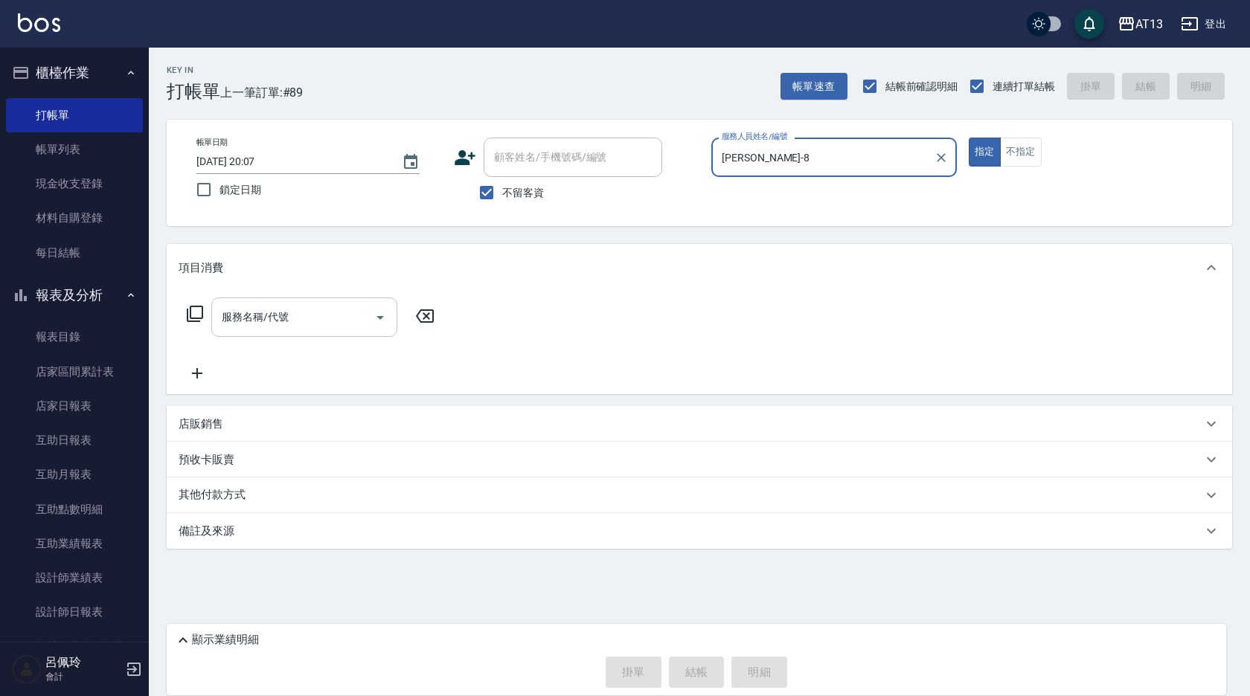
click at [315, 312] on input "服務名稱/代號" at bounding box center [293, 317] width 150 height 26
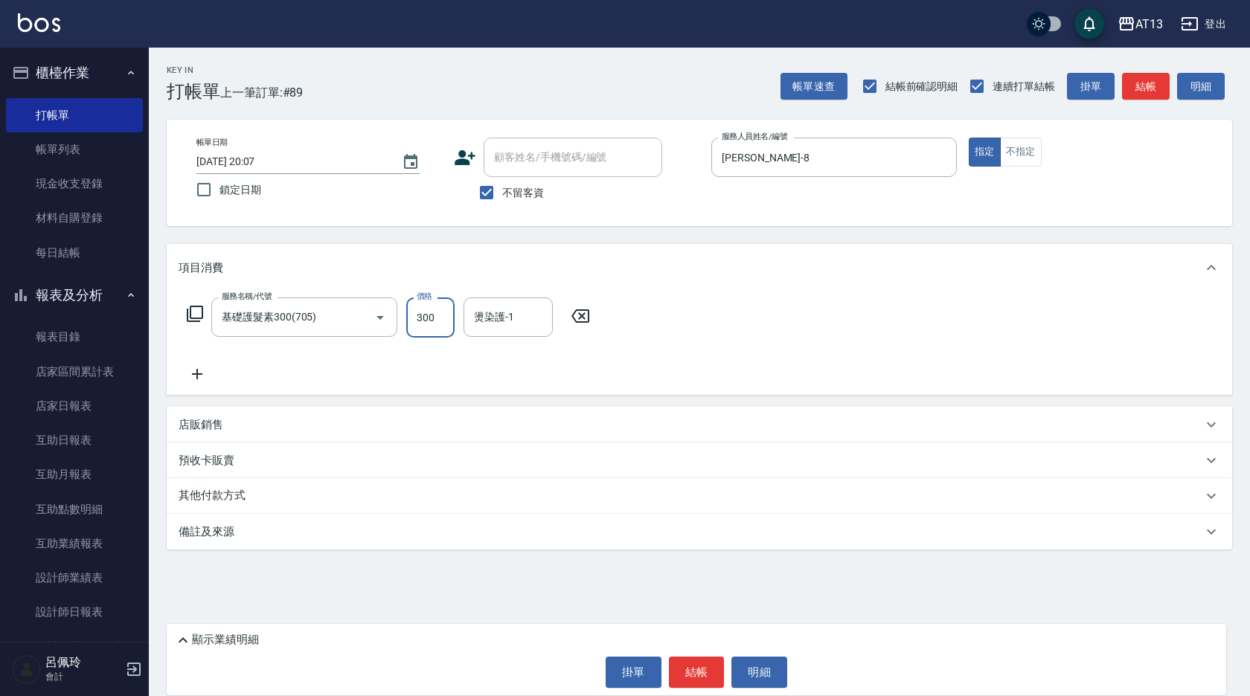
click at [577, 317] on icon at bounding box center [580, 316] width 37 height 18
click at [770, 357] on div "服務名稱/代號 憑券離子燙.冷燙600-1198(303) 服務名稱/代號 價格 600 價格 洗-1 [PERSON_NAME]-8 洗-1 燙染護-1 […" at bounding box center [699, 343] width 1065 height 103
click at [704, 667] on button "結帳" at bounding box center [697, 672] width 56 height 31
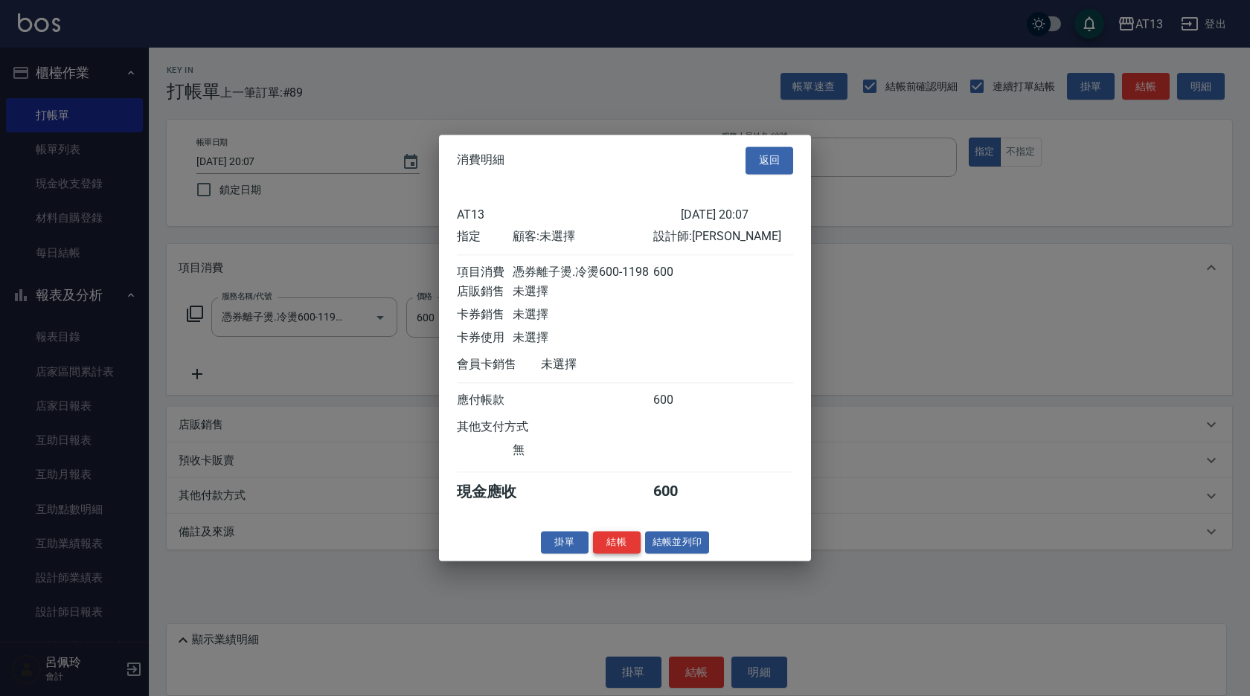
click at [609, 550] on button "結帳" at bounding box center [617, 542] width 48 height 23
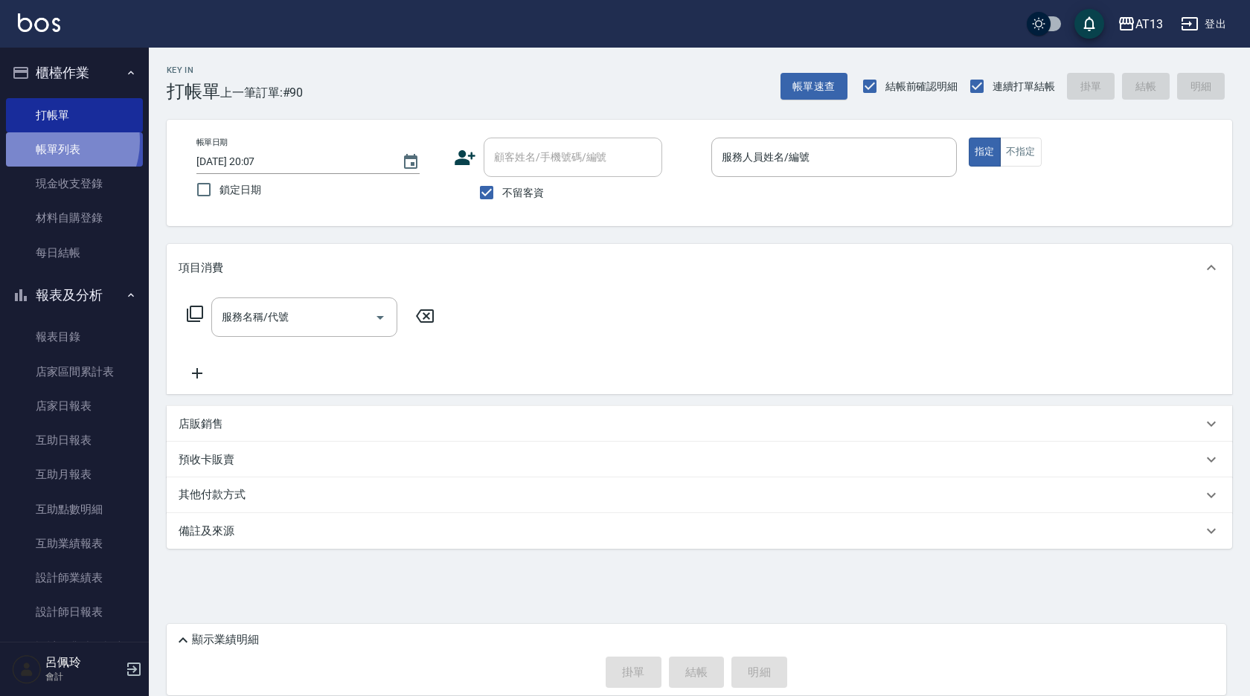
click at [51, 141] on link "帳單列表" at bounding box center [74, 149] width 137 height 34
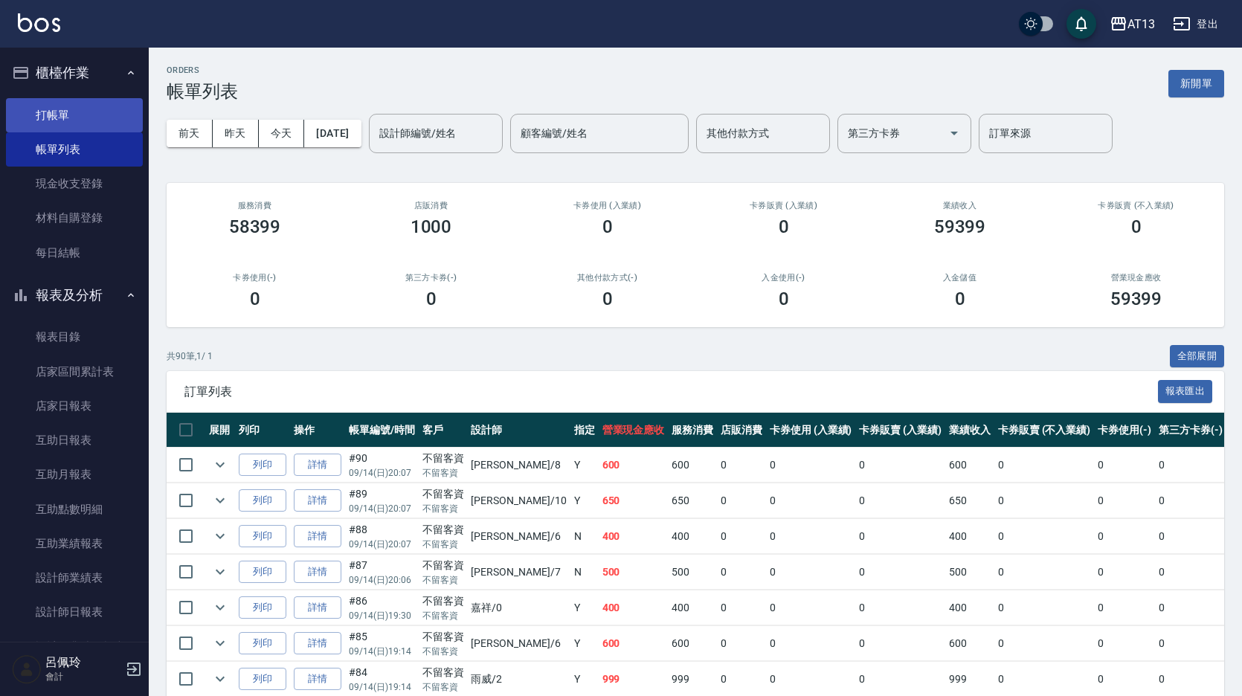
click at [62, 122] on link "打帳單" at bounding box center [74, 115] width 137 height 34
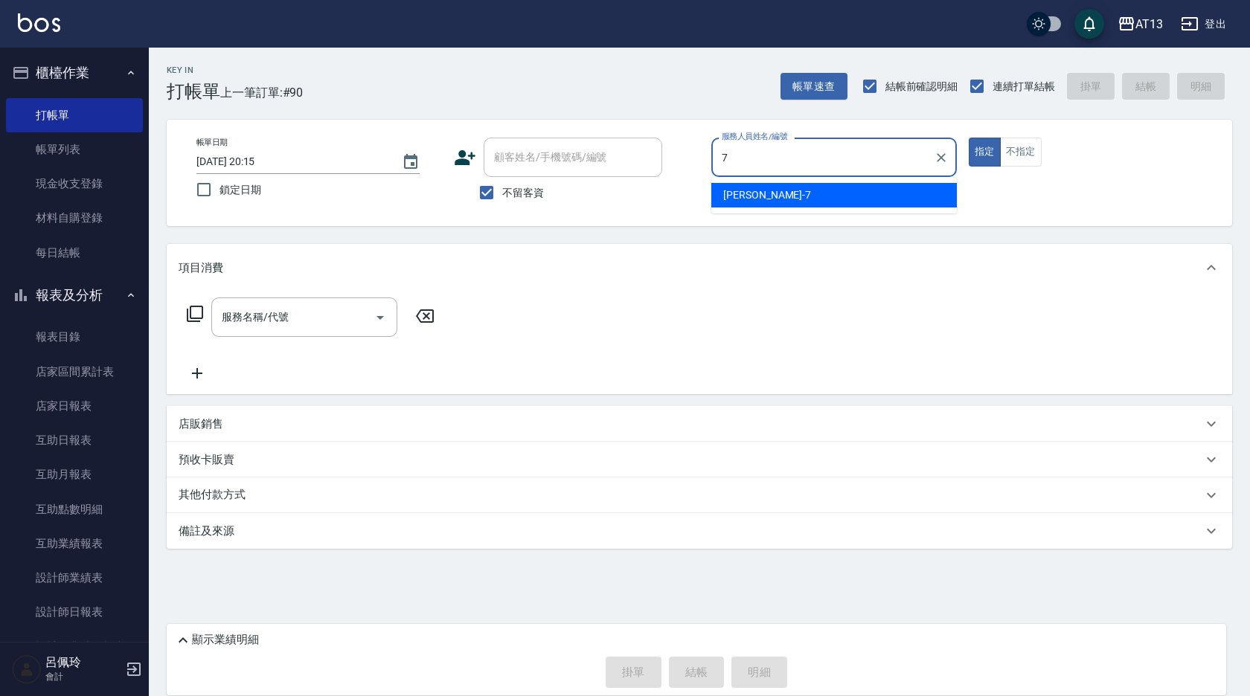
click at [892, 196] on div "[PERSON_NAME]-7" at bounding box center [833, 195] width 245 height 25
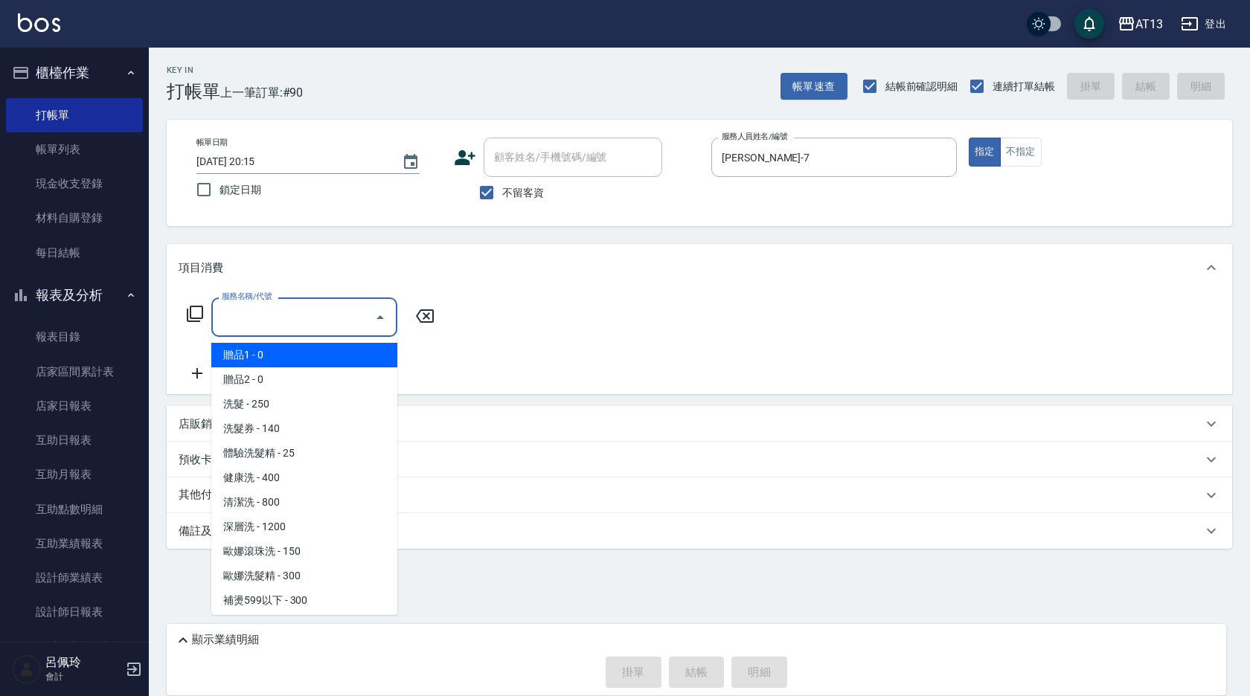
click at [353, 315] on input "服務名稱/代號" at bounding box center [293, 317] width 150 height 26
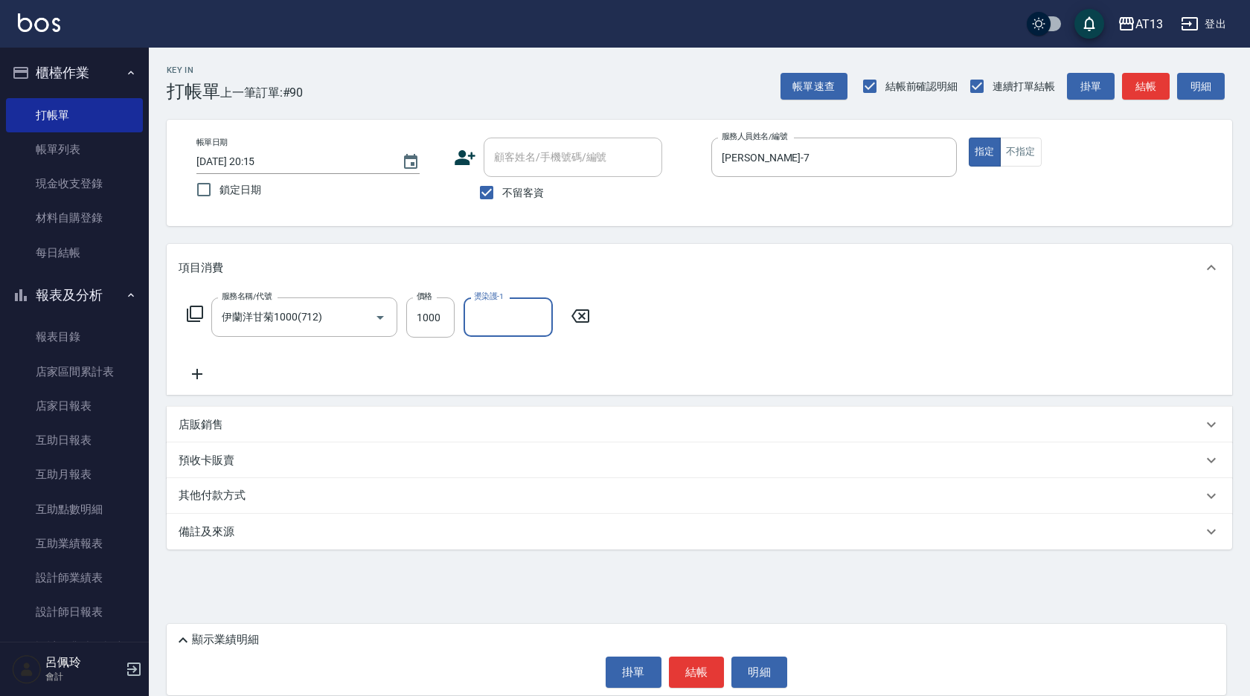
click at [585, 318] on icon at bounding box center [580, 316] width 37 height 18
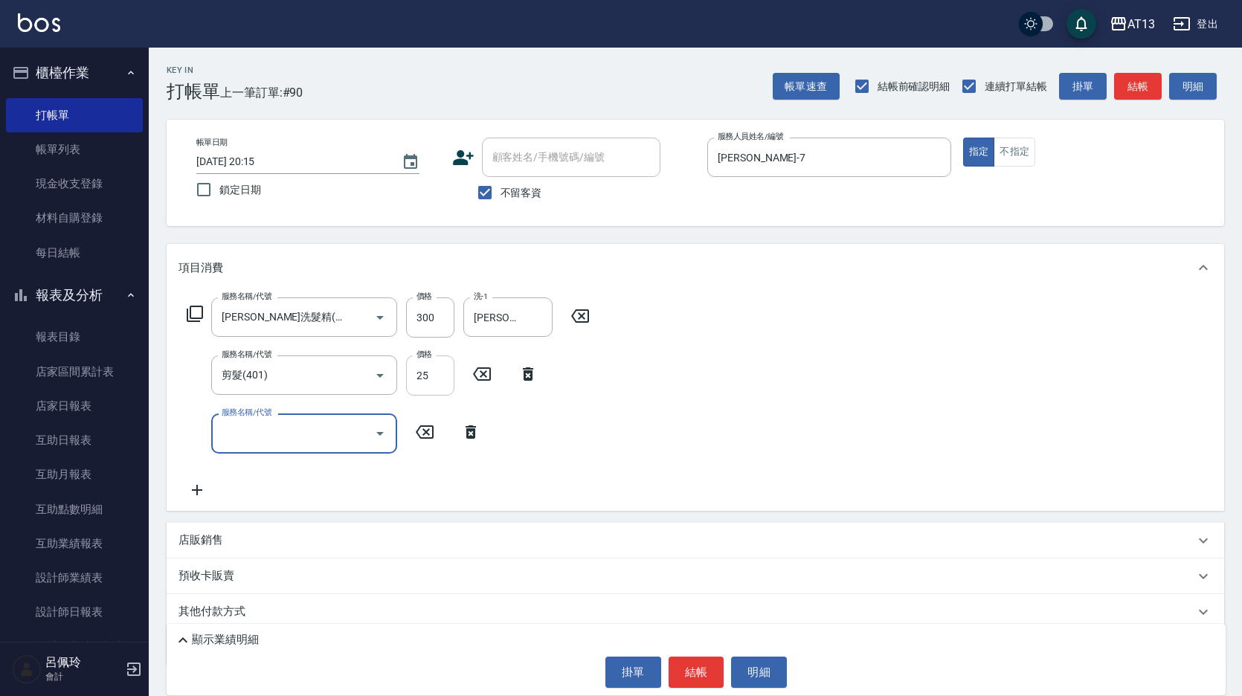
click at [432, 382] on input "25" at bounding box center [430, 376] width 48 height 40
click at [722, 347] on div "服務名稱/代號 [PERSON_NAME]洗髮精(210) 服務名稱/代號 價格 300 價格 洗-1 [PERSON_NAME]-33 洗-1 服務名稱/代…" at bounding box center [696, 401] width 1058 height 219
click at [699, 675] on button "結帳" at bounding box center [697, 672] width 56 height 31
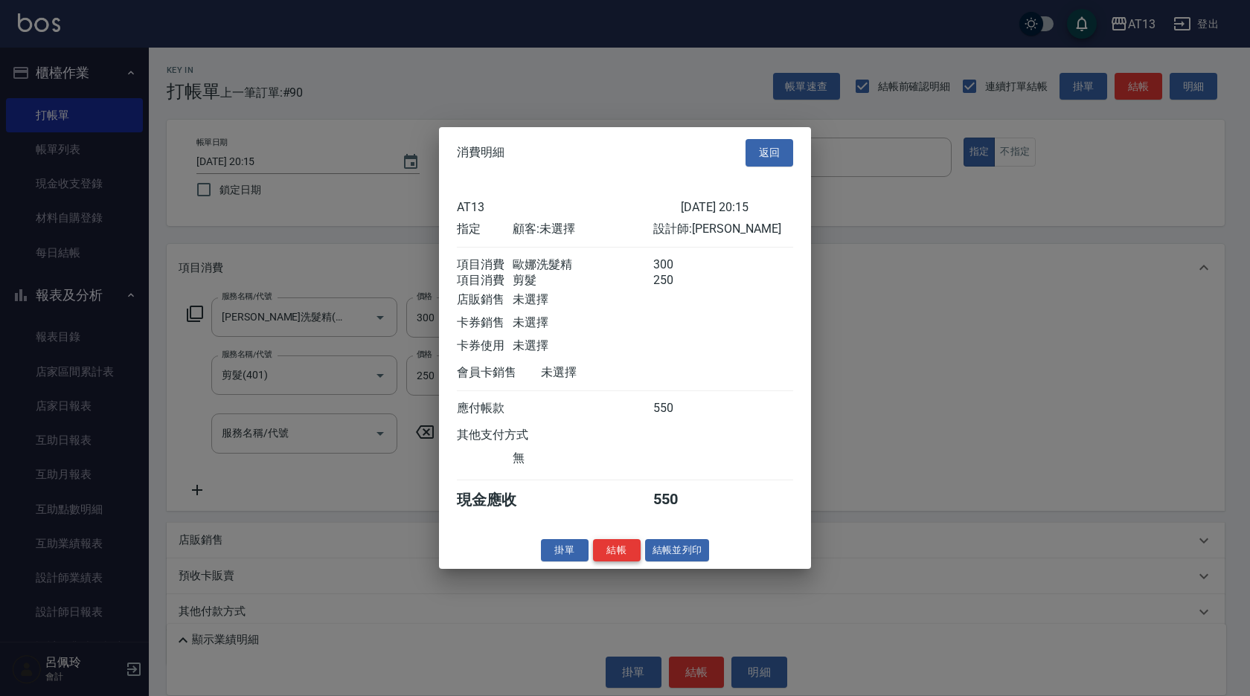
click at [625, 561] on button "結帳" at bounding box center [617, 550] width 48 height 23
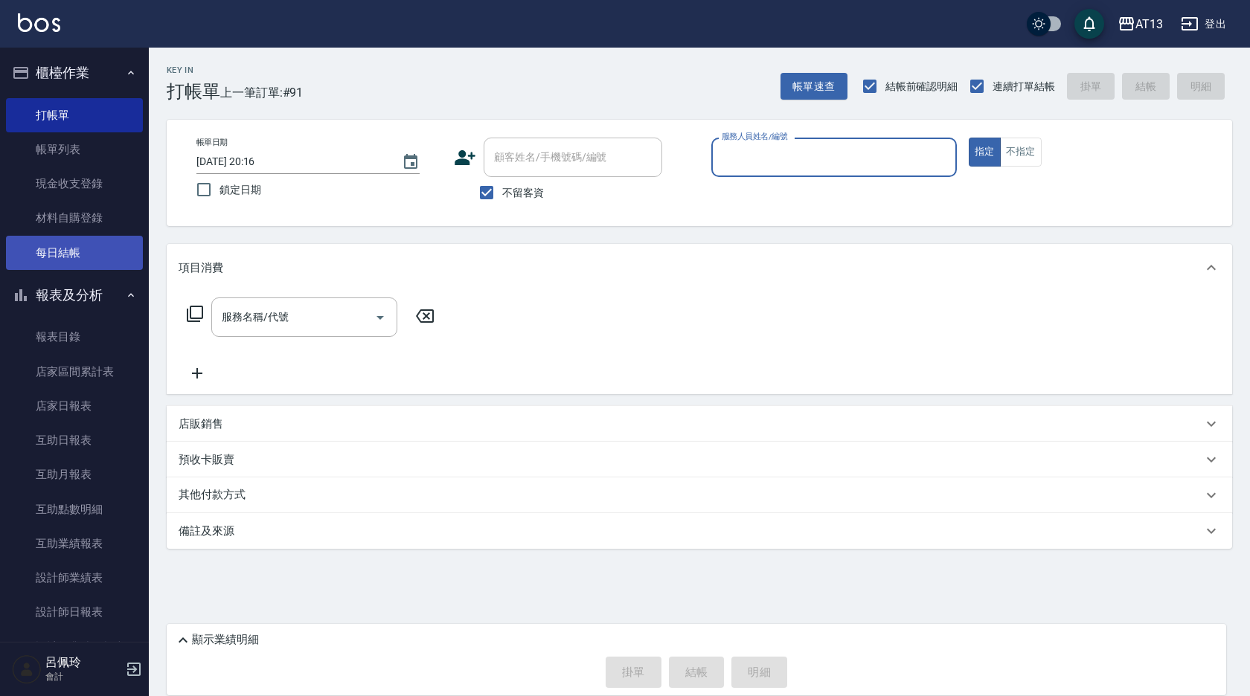
click at [76, 258] on link "每日結帳" at bounding box center [74, 253] width 137 height 34
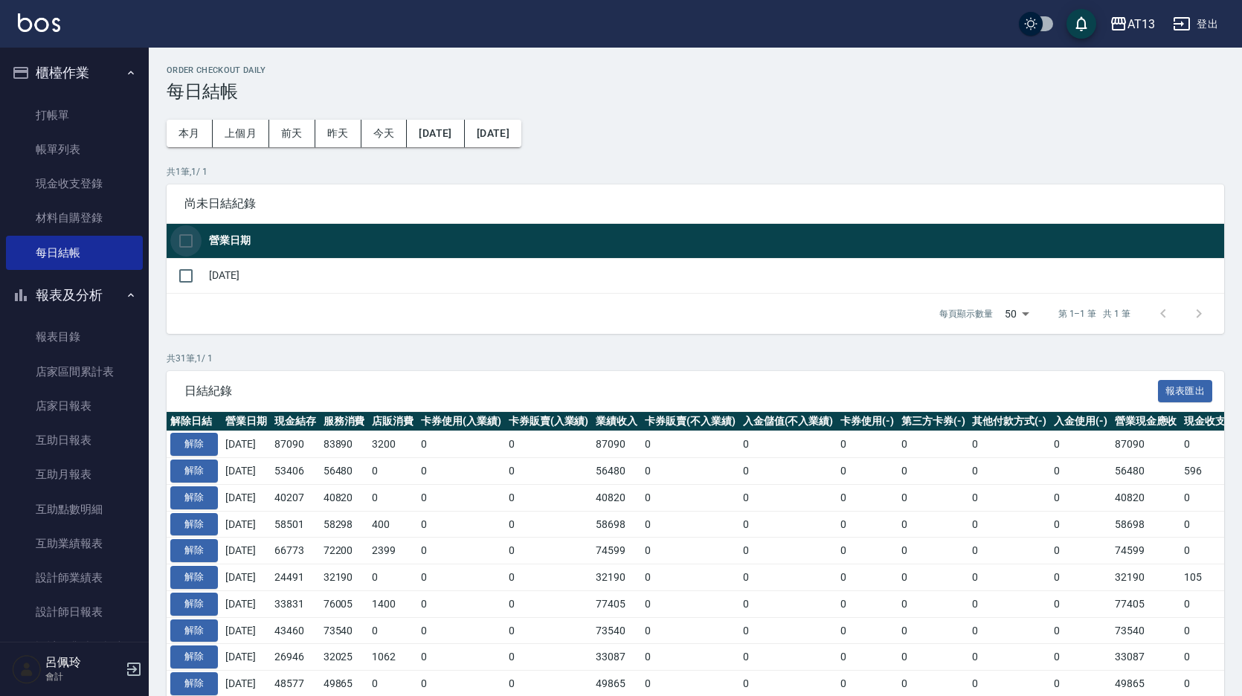
click at [182, 240] on input "checkbox" at bounding box center [185, 240] width 31 height 31
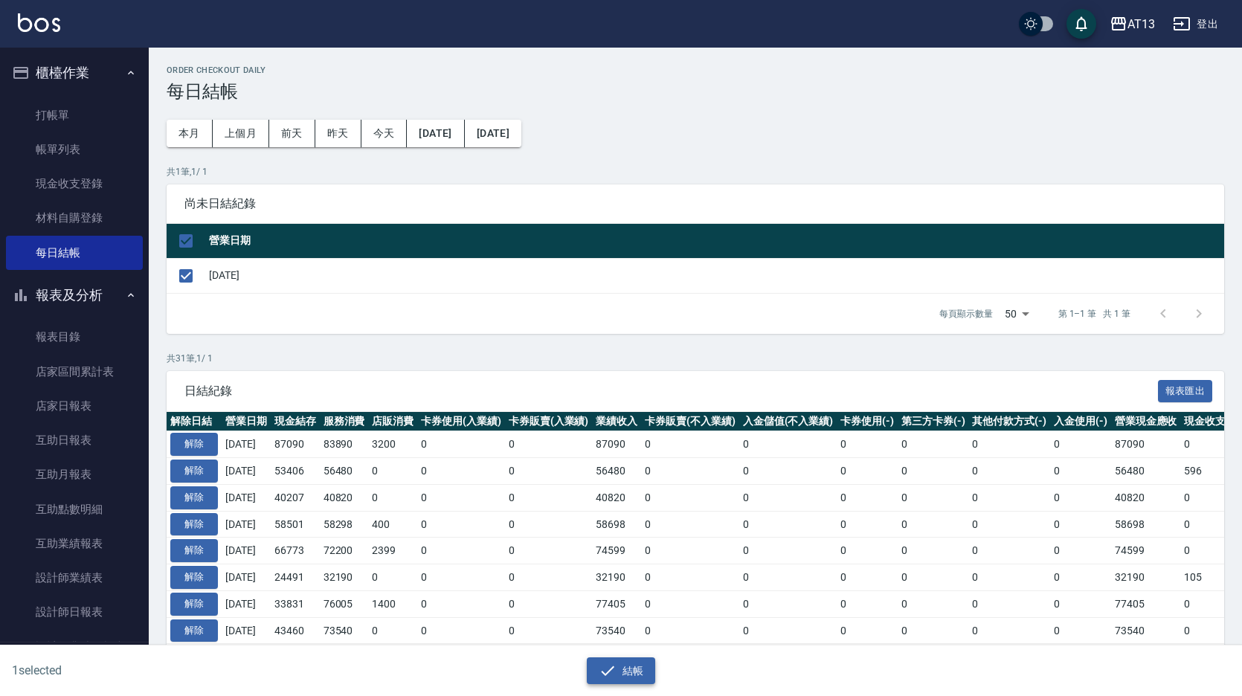
click at [606, 679] on icon "button" at bounding box center [608, 671] width 18 height 18
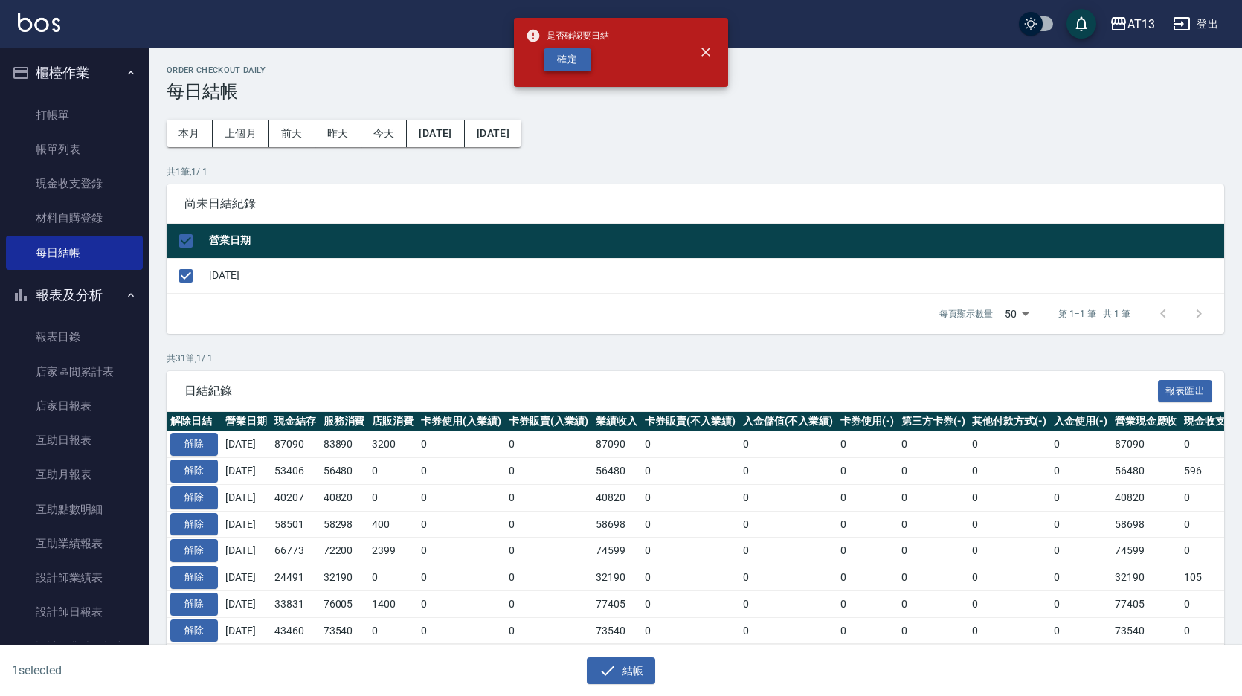
click at [557, 54] on button "確定" at bounding box center [568, 59] width 48 height 23
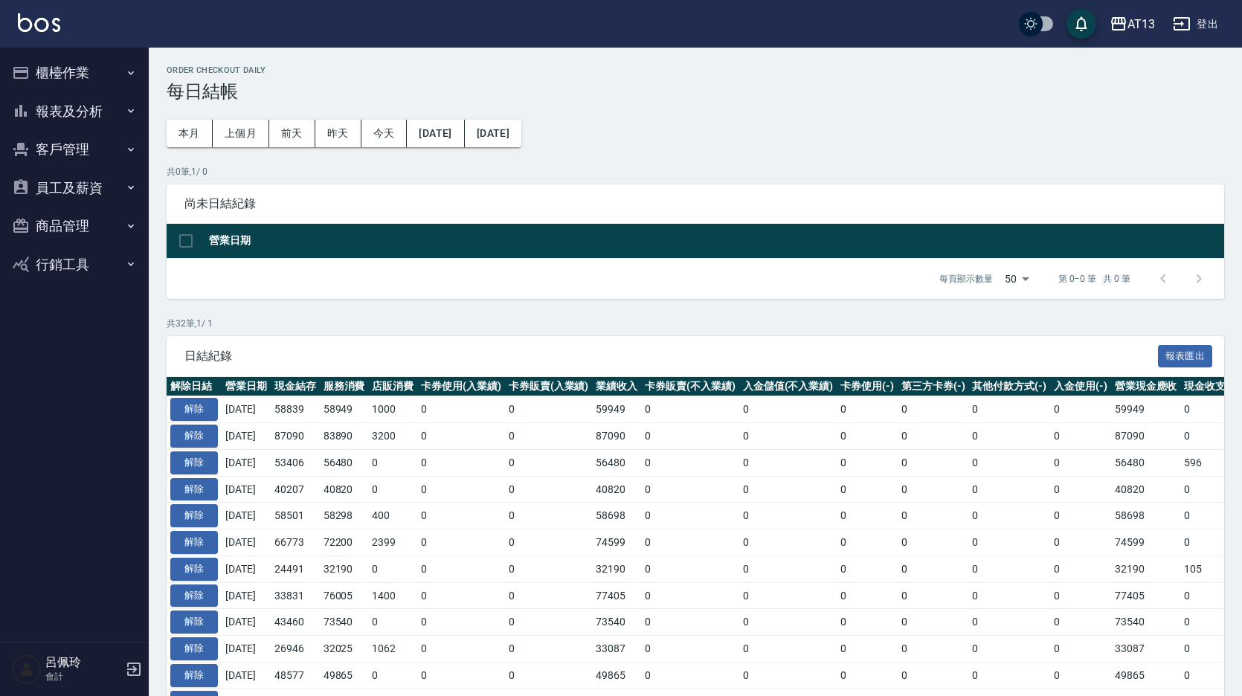
click at [40, 121] on button "報表及分析" at bounding box center [74, 111] width 137 height 39
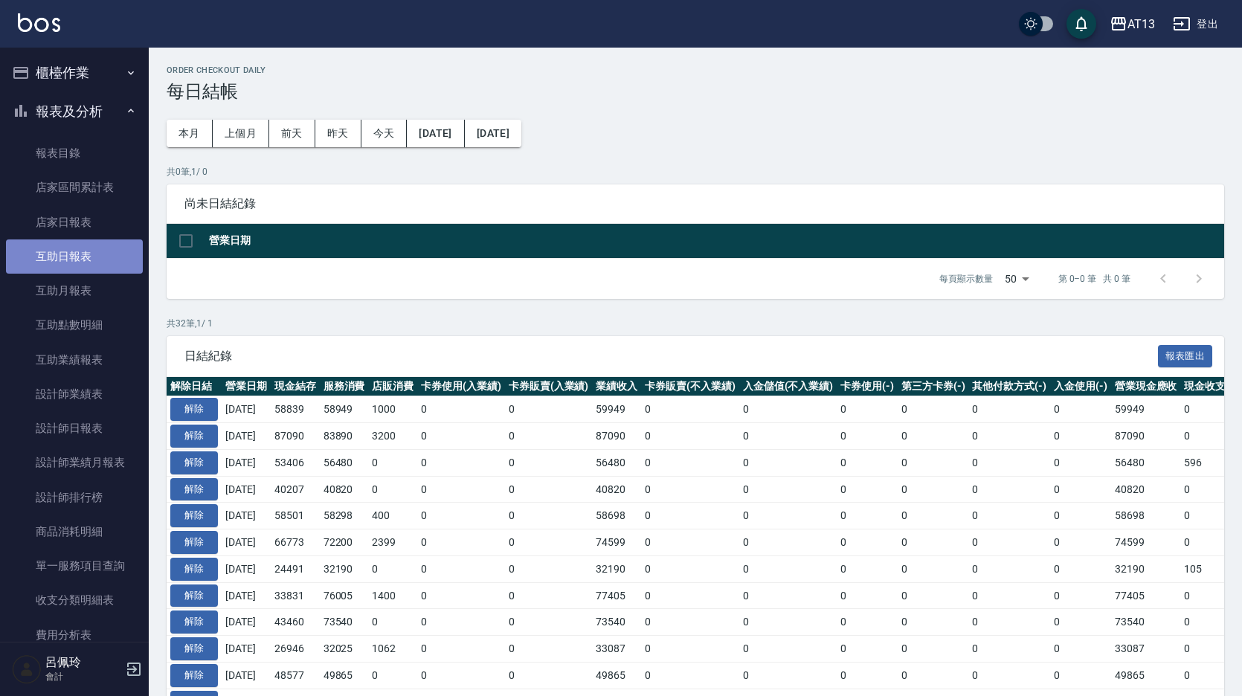
click at [83, 248] on link "互助日報表" at bounding box center [74, 257] width 137 height 34
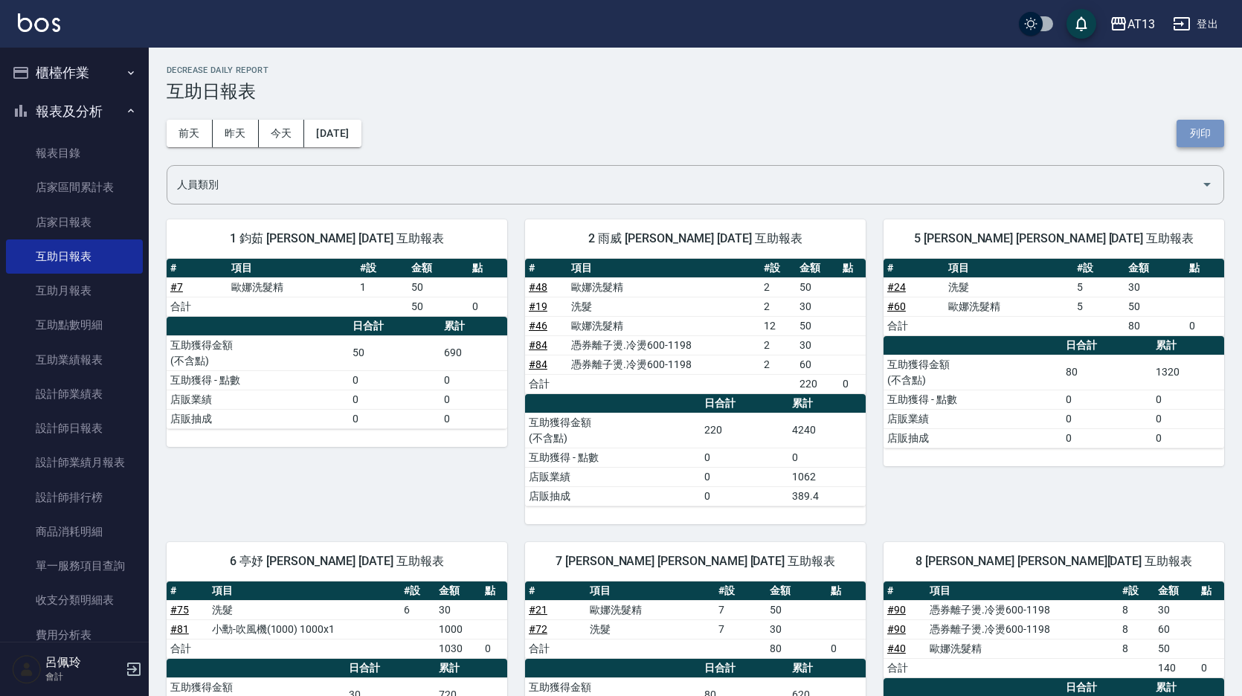
click at [1180, 133] on button "列印" at bounding box center [1201, 134] width 48 height 28
click at [94, 428] on link "設計師日報表" at bounding box center [74, 428] width 137 height 34
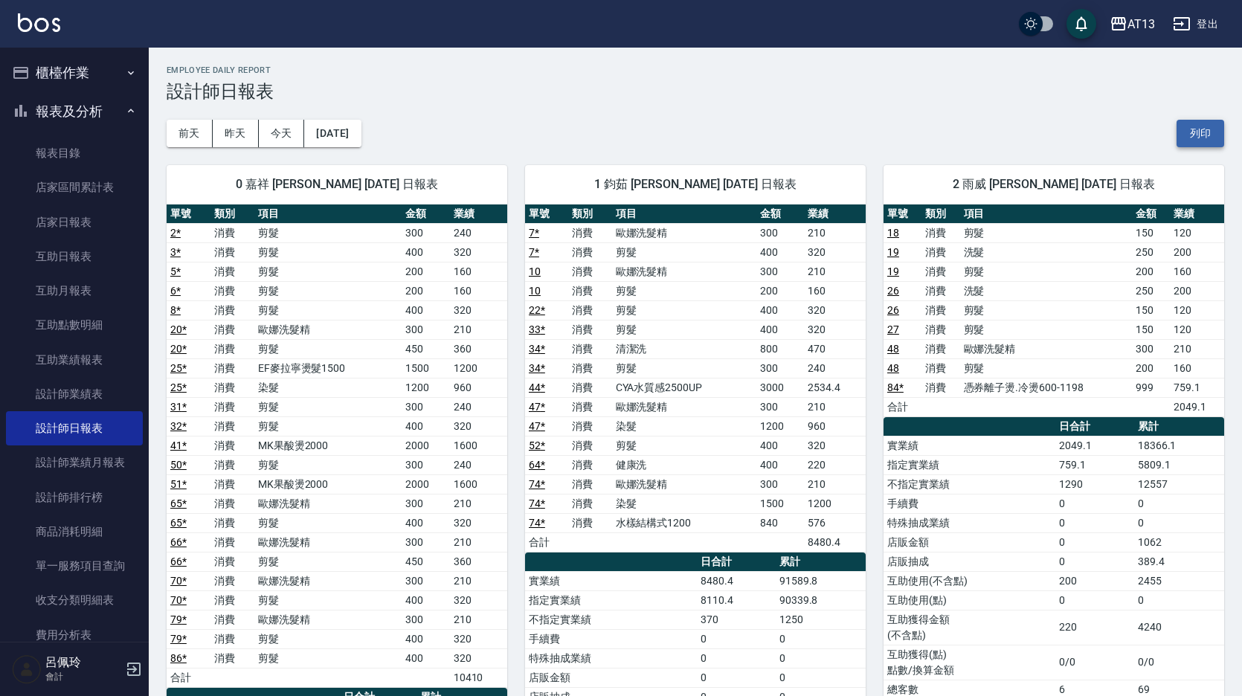
click at [1210, 135] on button "列印" at bounding box center [1201, 134] width 48 height 28
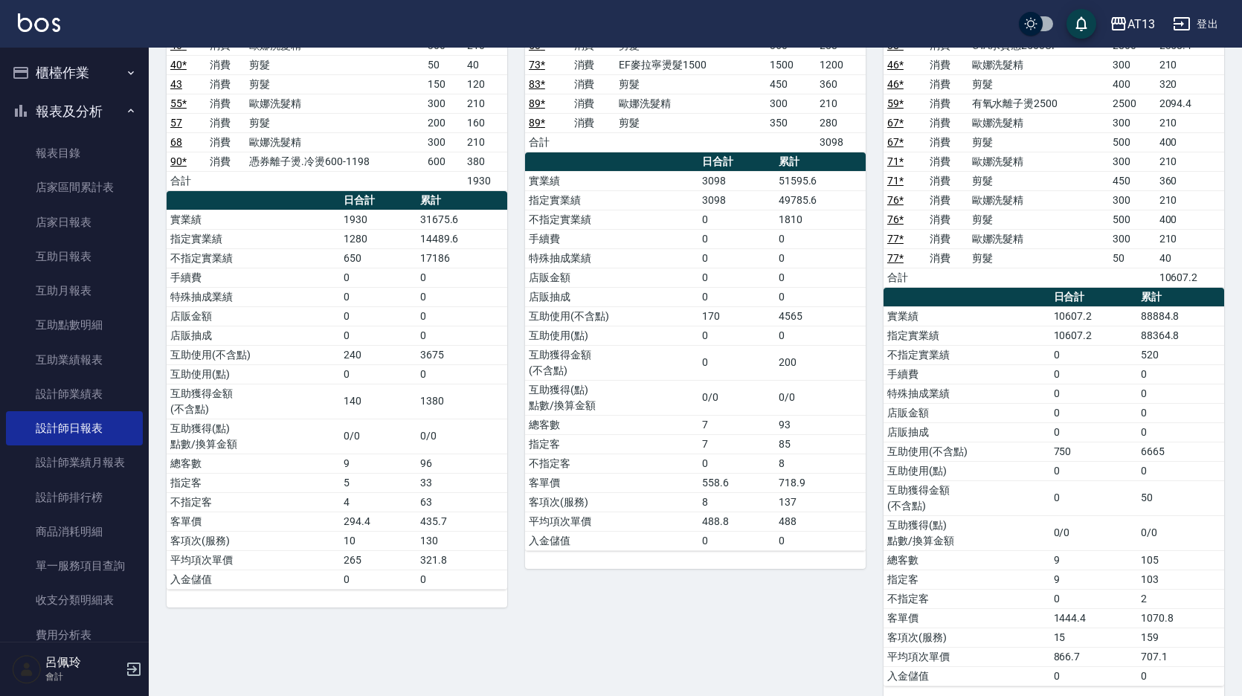
scroll to position [2109, 0]
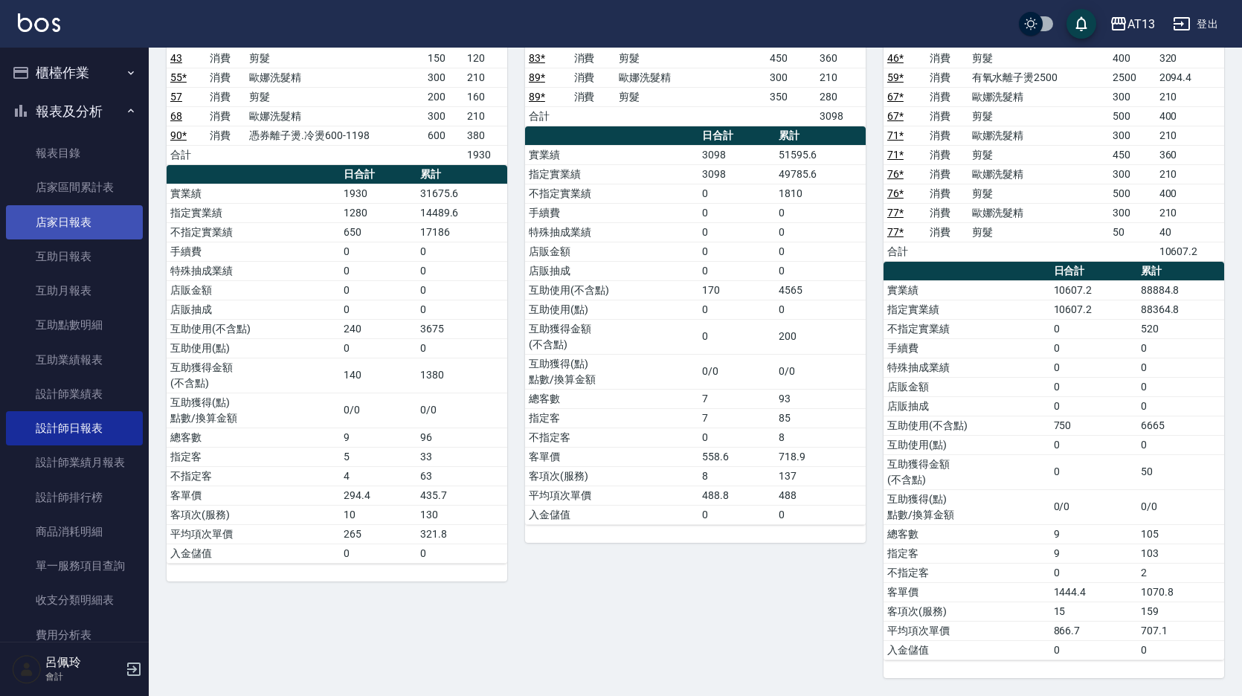
click at [78, 230] on link "店家日報表" at bounding box center [74, 222] width 137 height 34
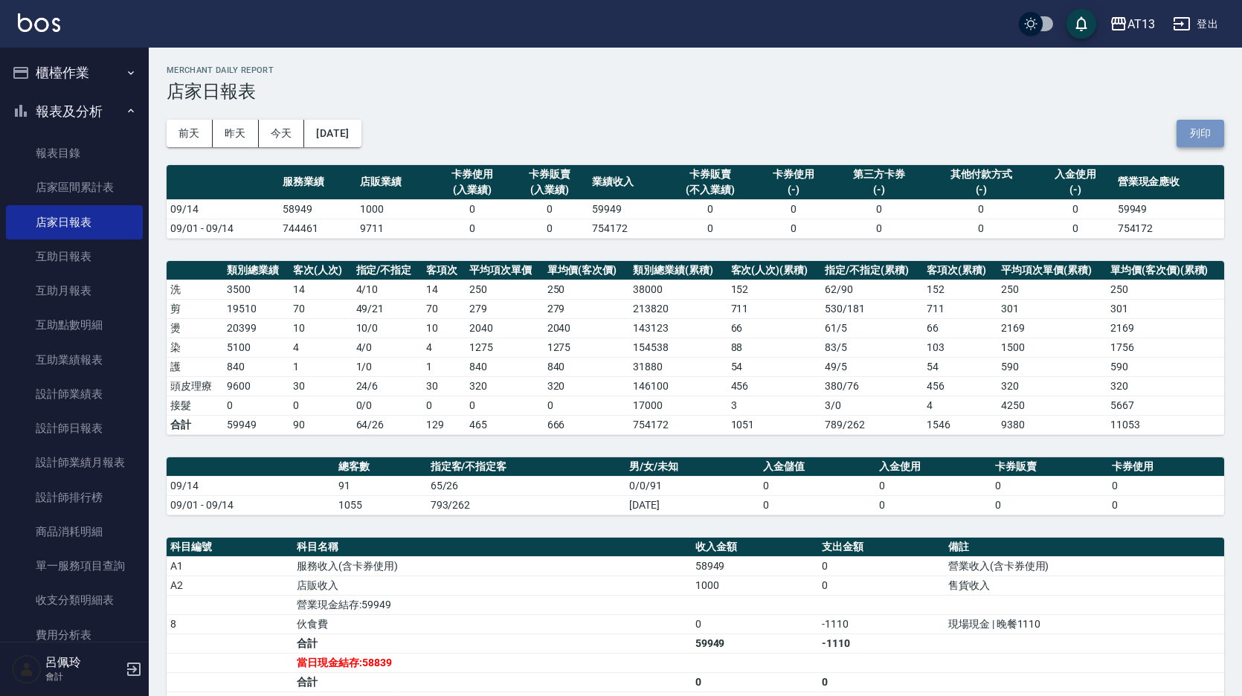
click at [1195, 123] on button "列印" at bounding box center [1201, 134] width 48 height 28
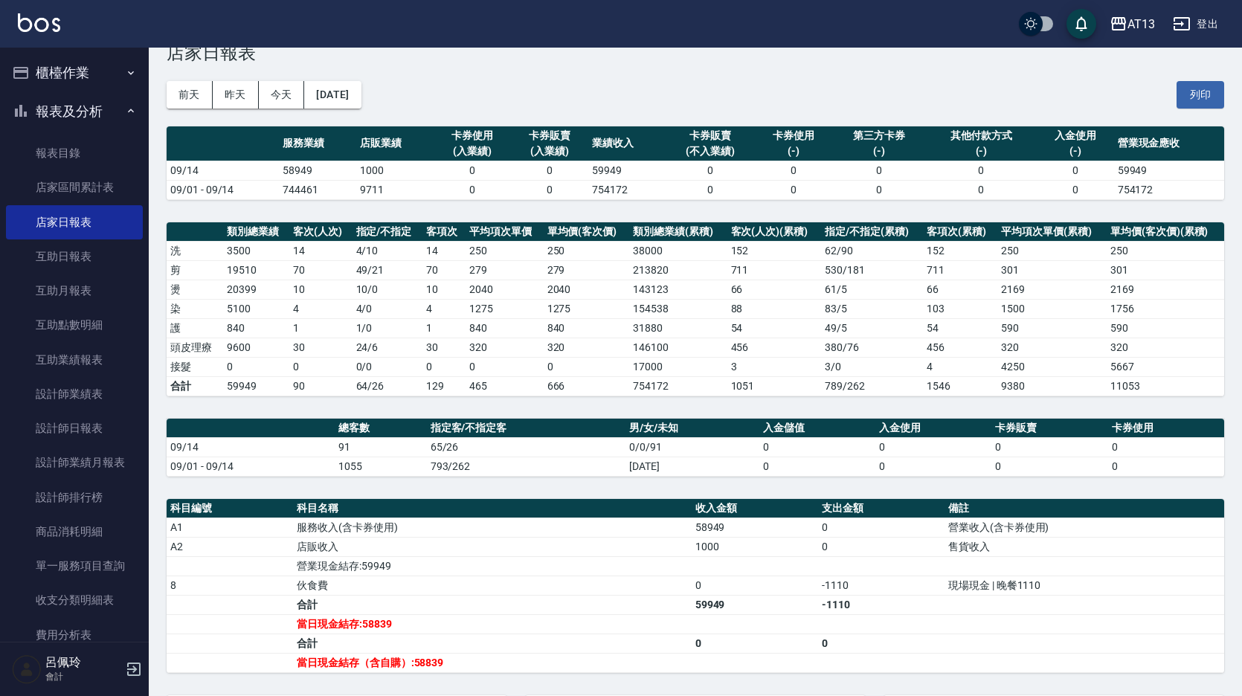
scroll to position [74, 0]
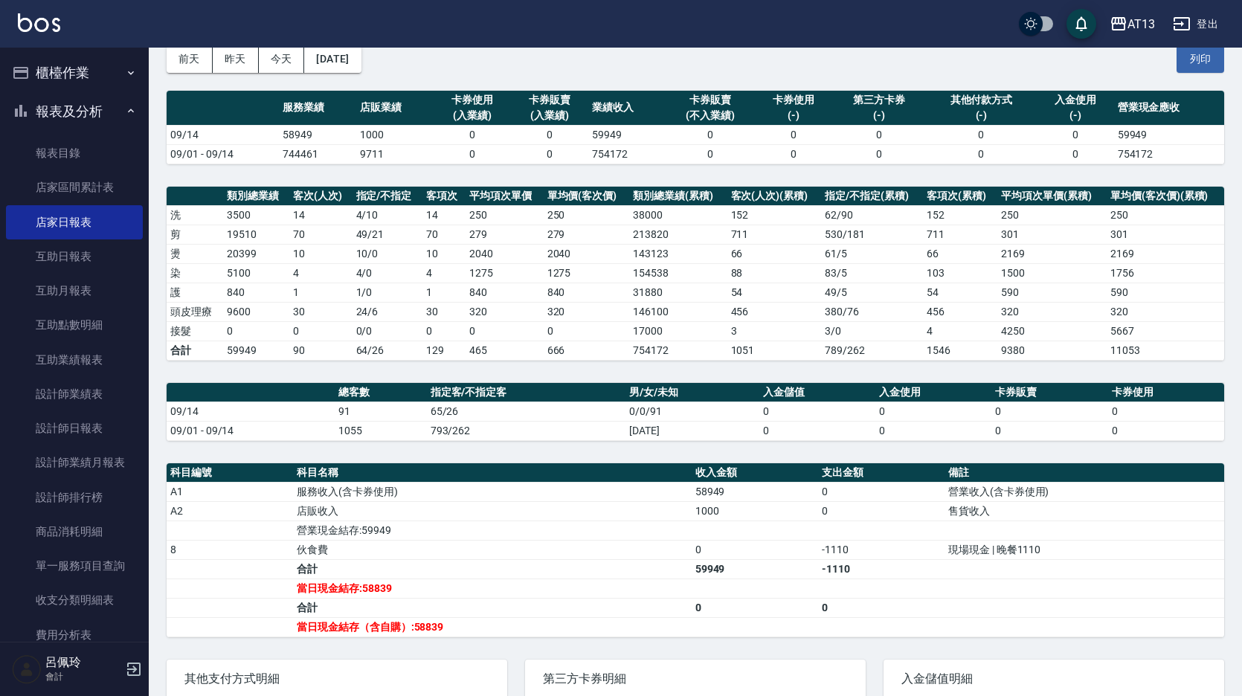
click at [821, 686] on span "第三方卡券明細" at bounding box center [695, 679] width 305 height 15
